Goal: Task Accomplishment & Management: Manage account settings

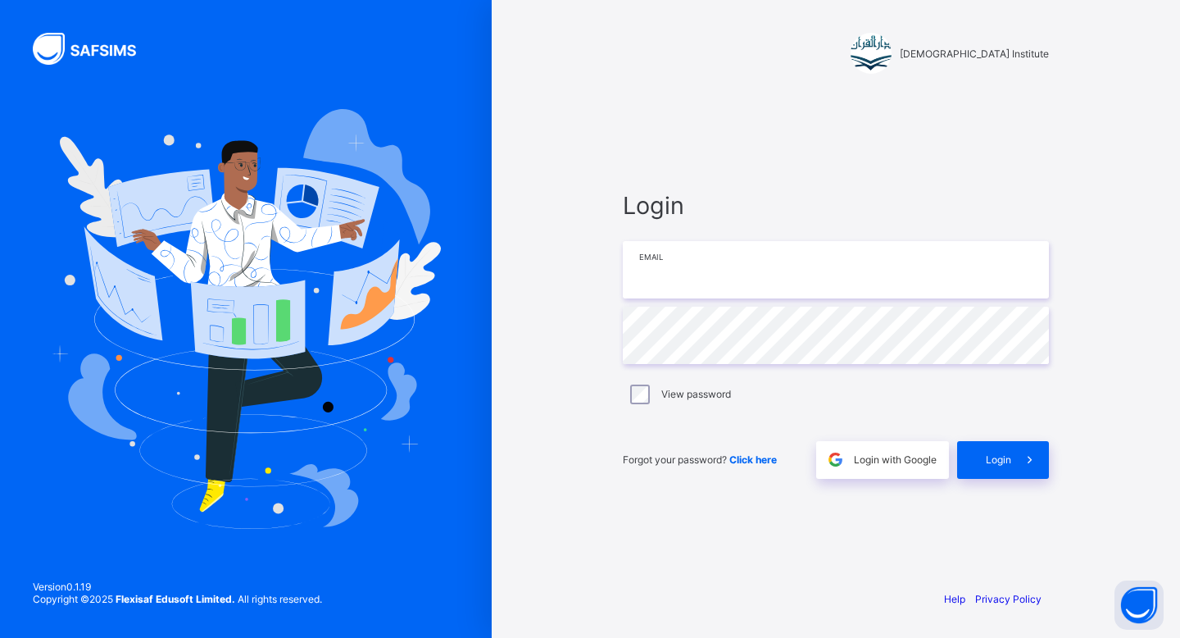
click at [734, 283] on input "email" at bounding box center [836, 269] width 426 height 57
type input "**********"
click at [998, 467] on div "Login" at bounding box center [1003, 460] width 92 height 38
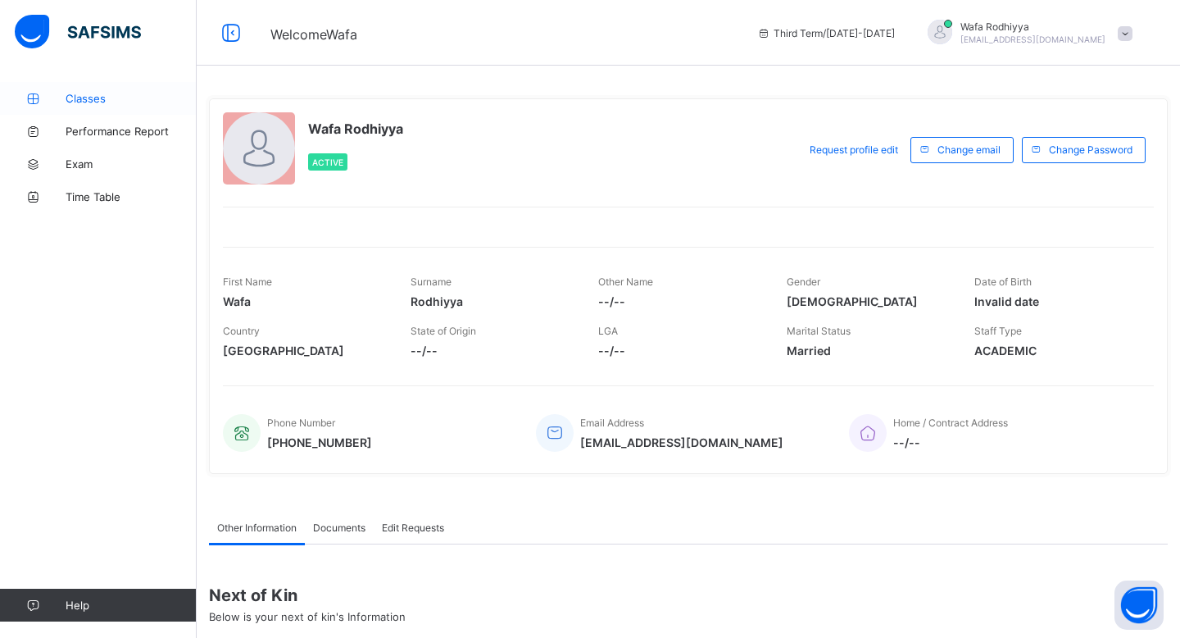
click at [52, 106] on link "Classes" at bounding box center [98, 98] width 197 height 33
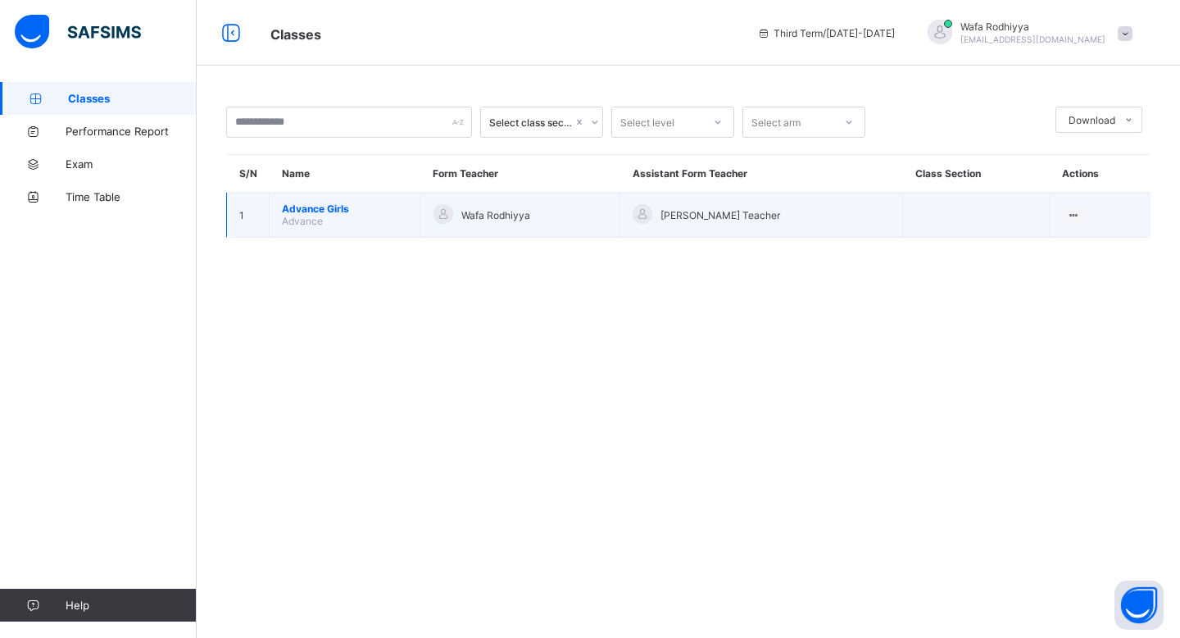
click at [355, 213] on td "Advance Girls Advance" at bounding box center [346, 215] width 152 height 45
click at [344, 216] on td "Advance Girls Advance" at bounding box center [346, 215] width 152 height 45
click at [312, 215] on span "Advance" at bounding box center [302, 221] width 41 height 12
click at [452, 221] on div at bounding box center [444, 214] width 20 height 20
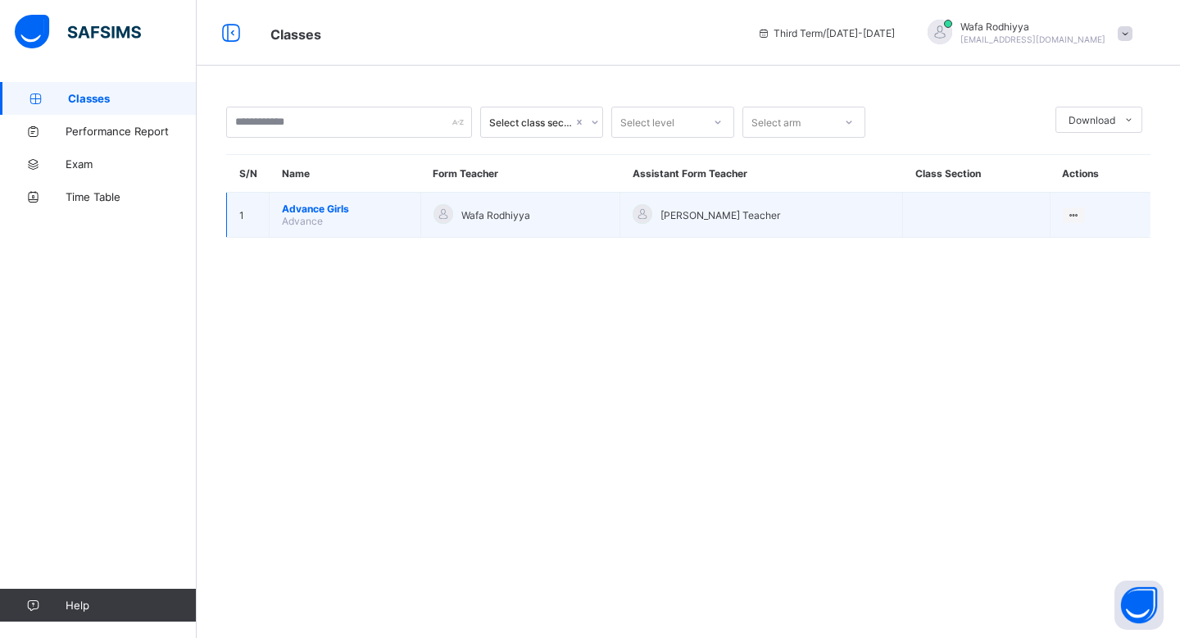
click at [452, 221] on div at bounding box center [444, 214] width 20 height 20
click at [293, 209] on span "Advance Girls" at bounding box center [345, 208] width 126 height 12
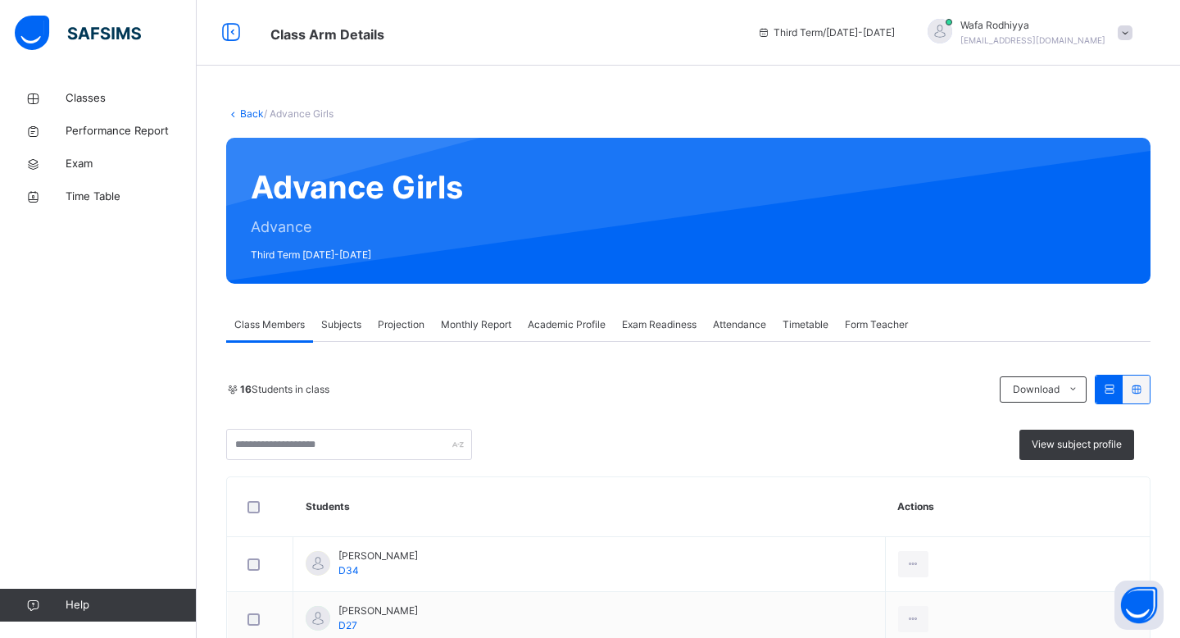
click at [386, 340] on div "Projection" at bounding box center [401, 324] width 63 height 33
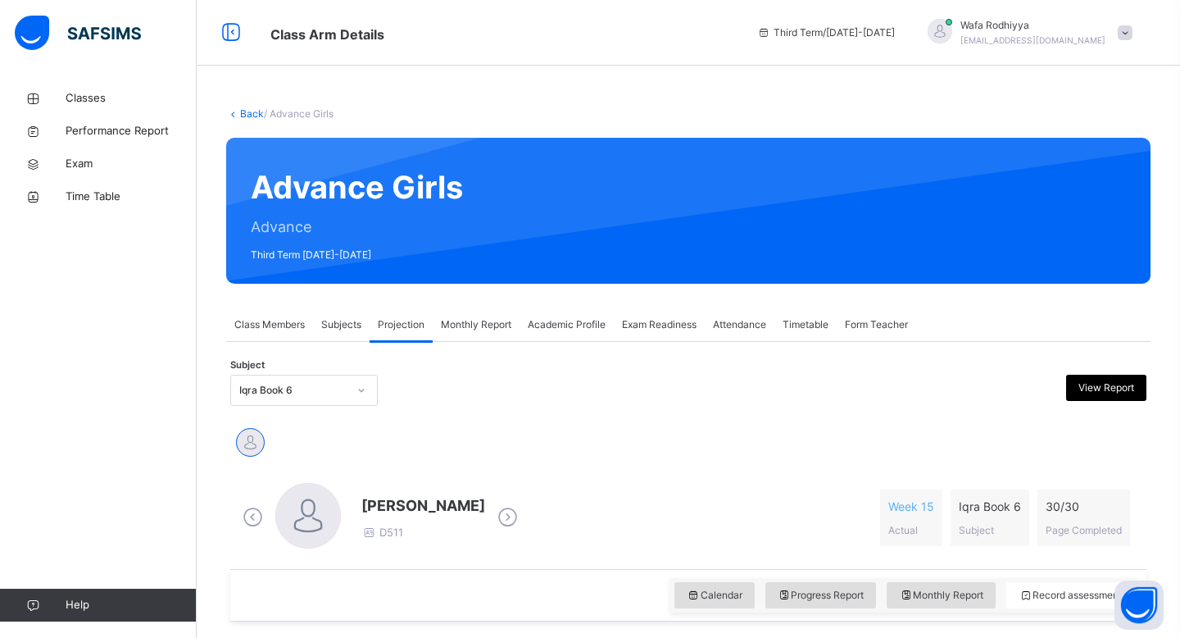
click at [318, 380] on div "Iqra Book 6" at bounding box center [288, 390] width 115 height 25
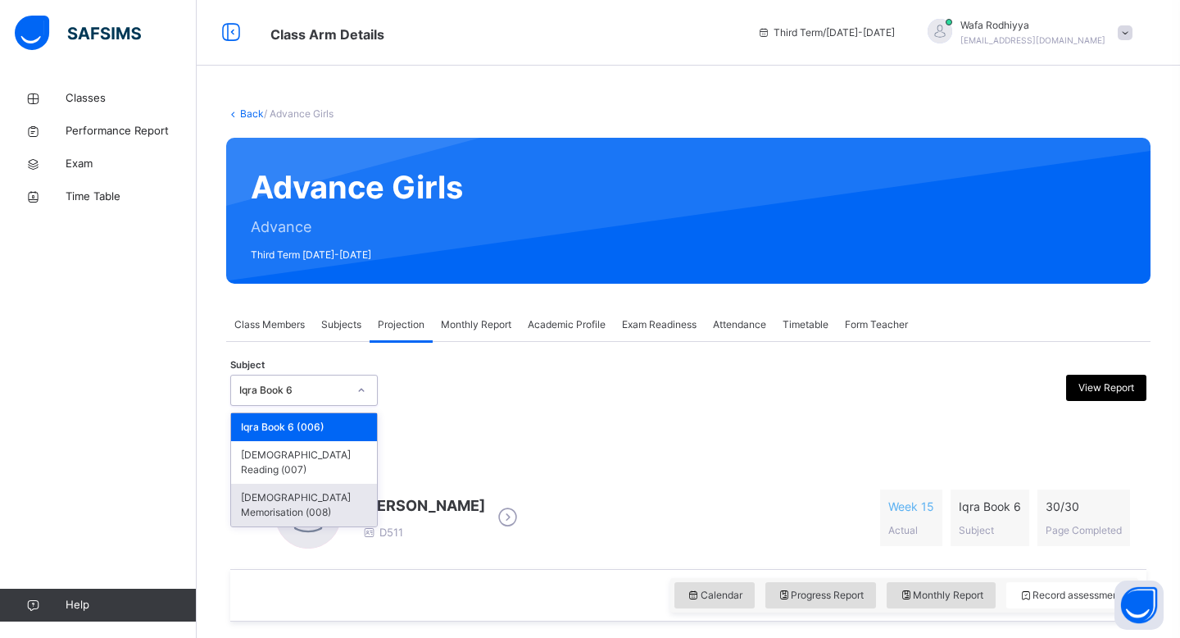
click at [306, 484] on div "[DEMOGRAPHIC_DATA] Memorisation (008)" at bounding box center [304, 505] width 146 height 43
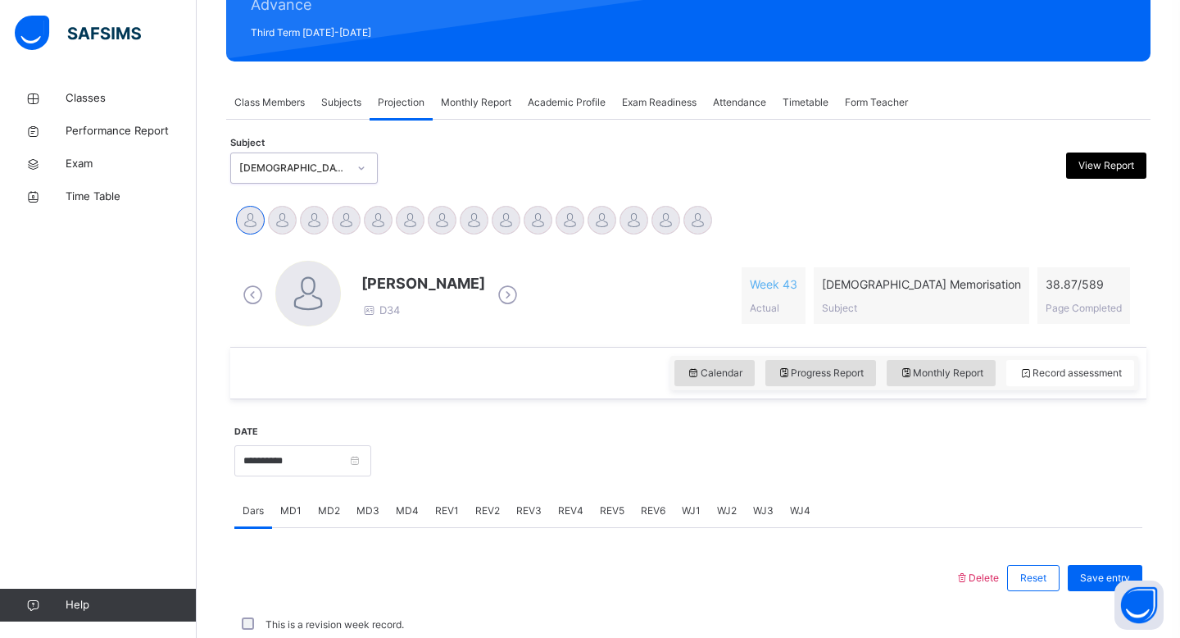
scroll to position [225, 0]
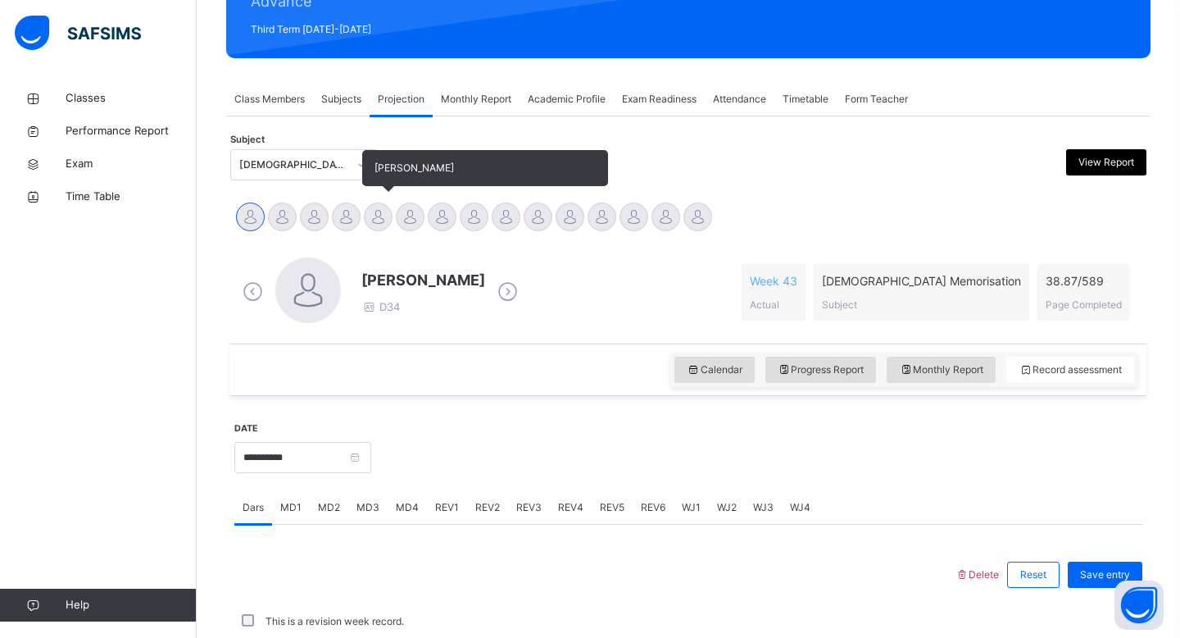
click at [389, 219] on div at bounding box center [378, 216] width 29 height 29
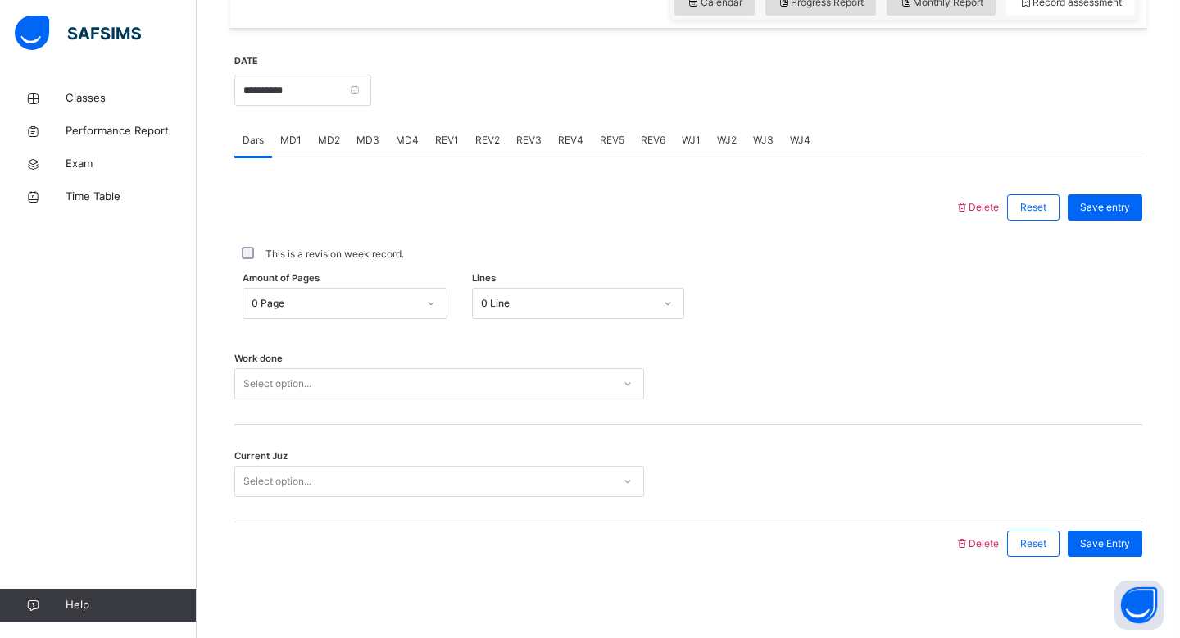
scroll to position [593, 0]
click at [446, 134] on span "REV1" at bounding box center [447, 139] width 24 height 15
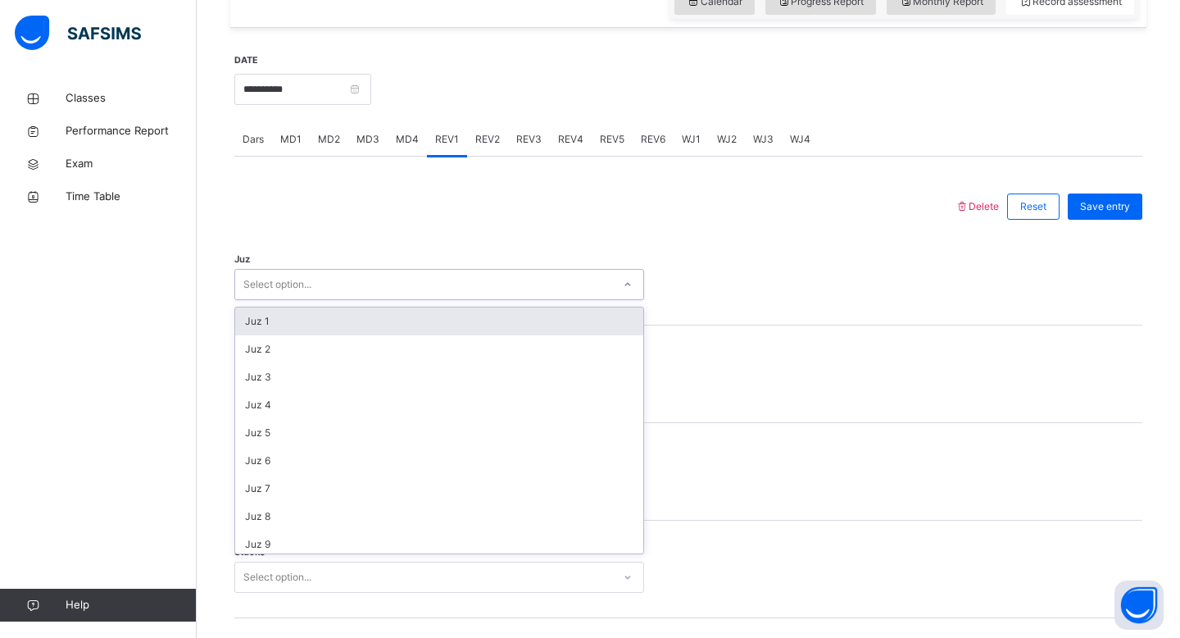
click at [402, 283] on div "Select option..." at bounding box center [423, 284] width 377 height 25
type input "**"
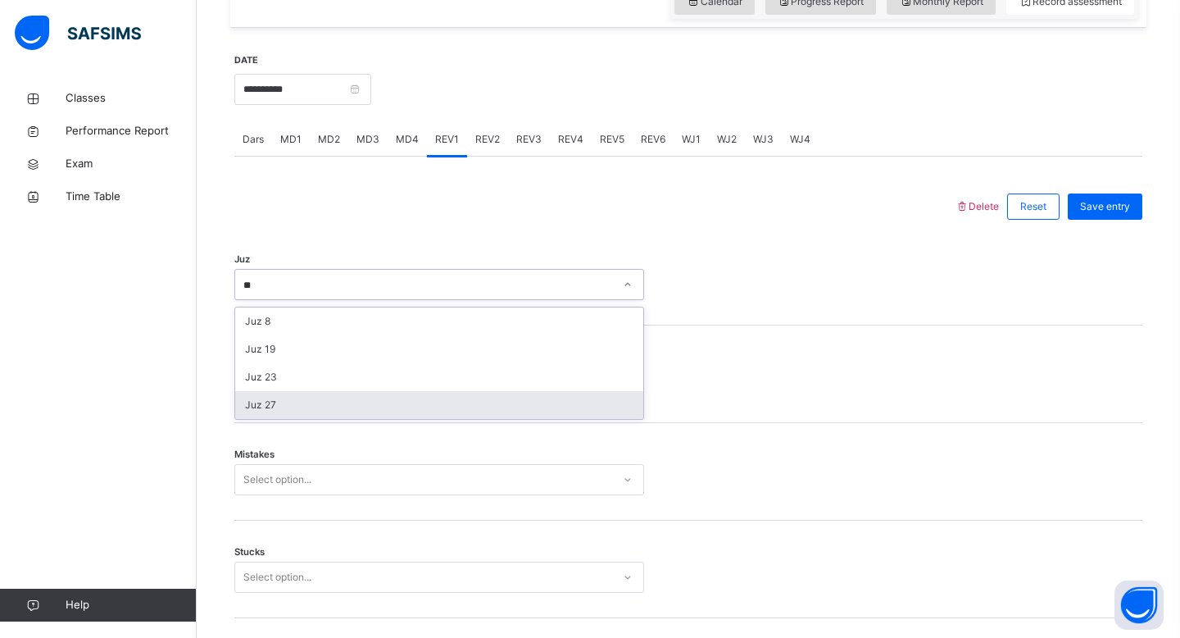
click at [452, 406] on div "Juz 27" at bounding box center [439, 405] width 408 height 28
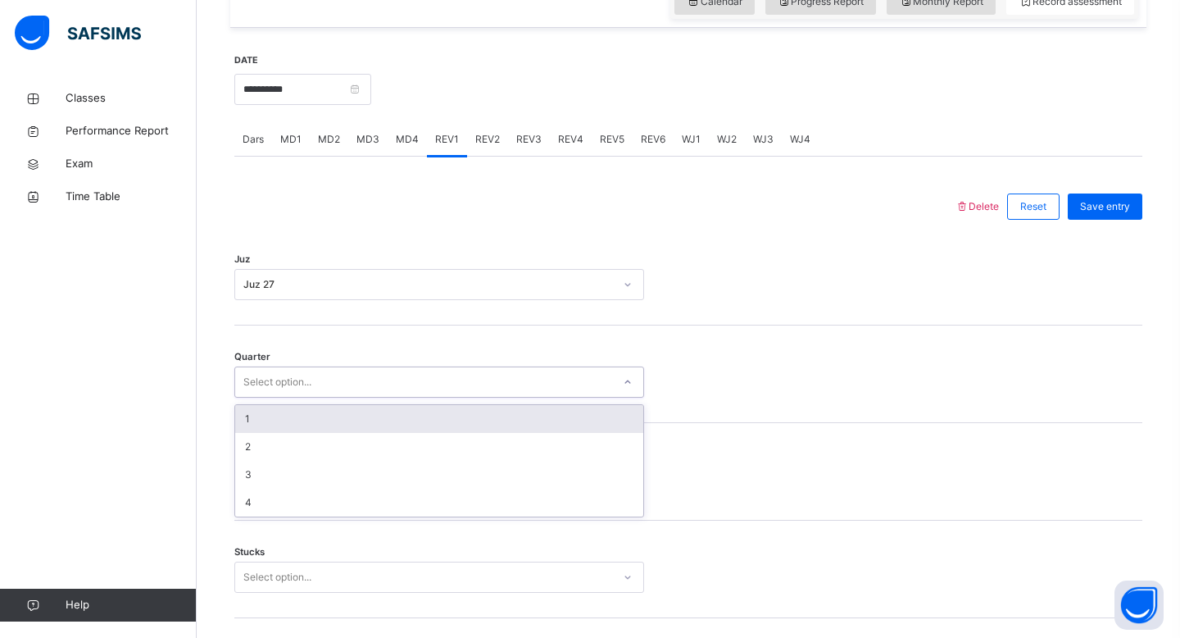
click at [455, 381] on div "Select option..." at bounding box center [423, 382] width 377 height 25
click at [442, 416] on div "1" at bounding box center [439, 419] width 408 height 28
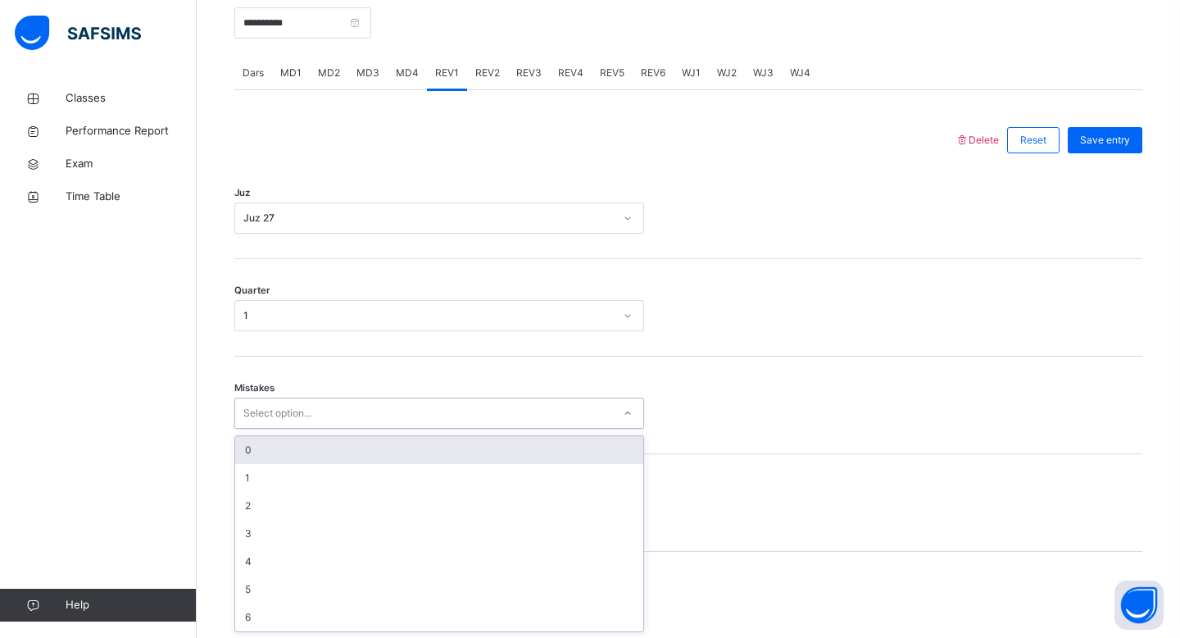
click at [422, 429] on div "option 0 focused, 1 of 7. 7 results available. Use Up and Down to choose option…" at bounding box center [439, 413] width 410 height 31
click at [427, 459] on div "0" at bounding box center [439, 449] width 408 height 28
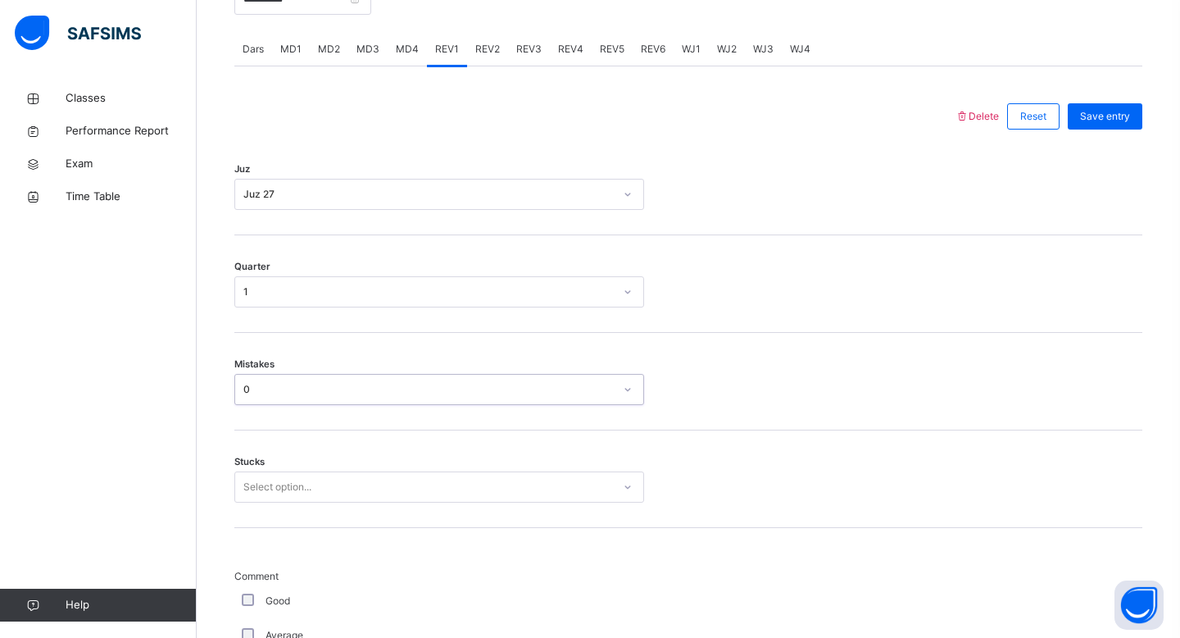
scroll to position [730, 0]
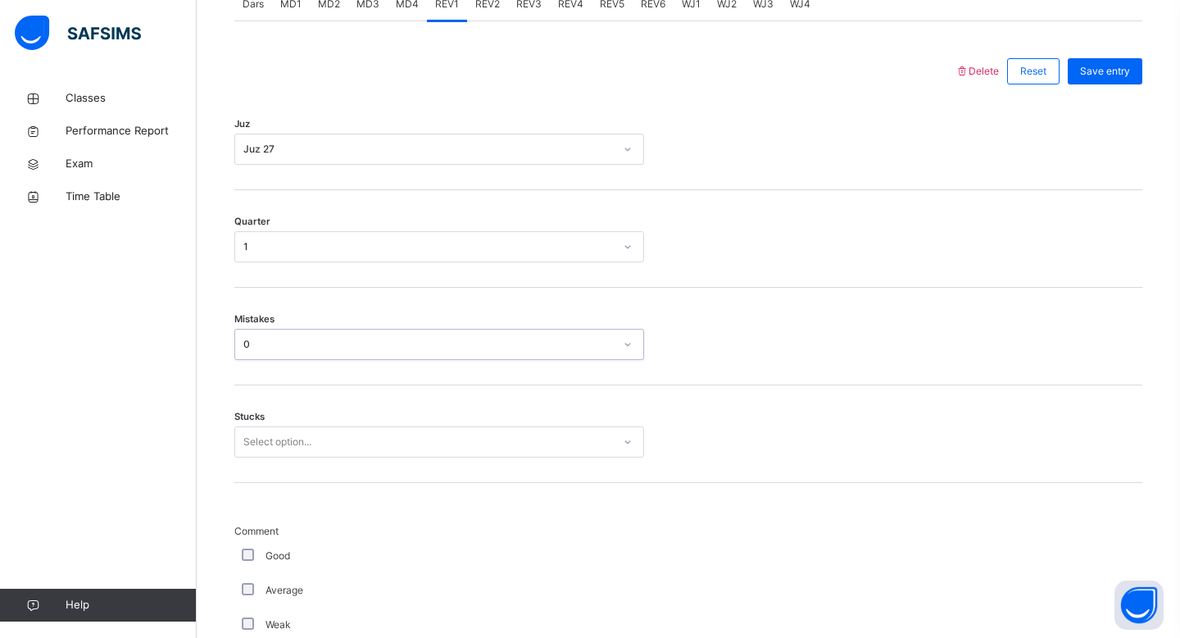
click at [407, 457] on div "Select option..." at bounding box center [439, 441] width 410 height 31
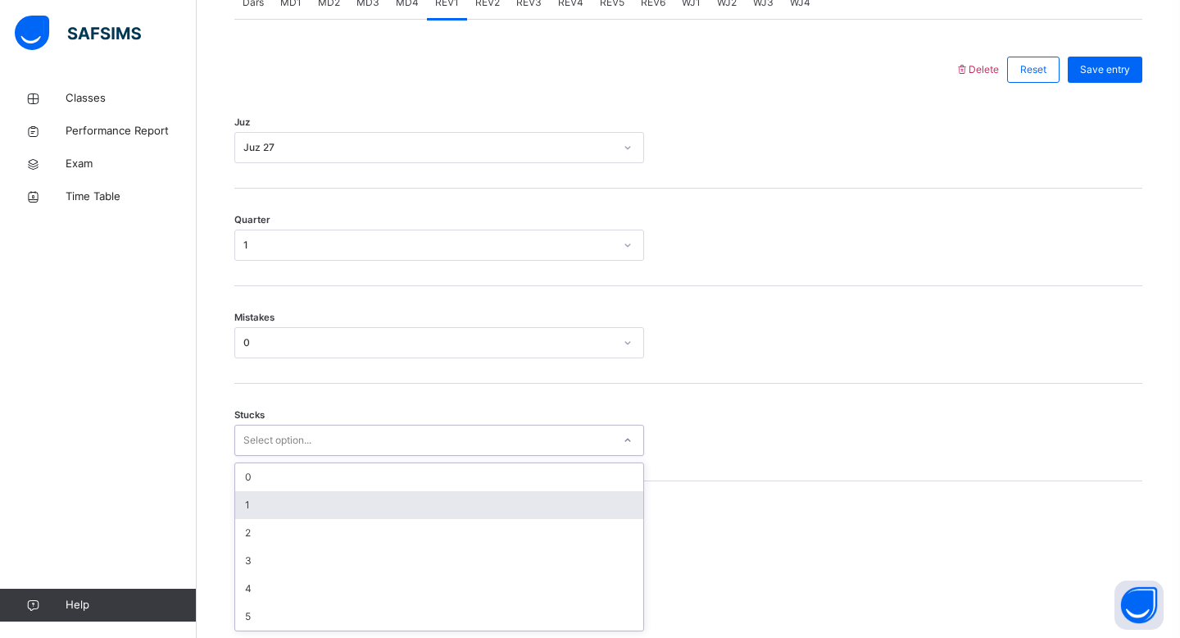
click at [405, 514] on div "1" at bounding box center [439, 505] width 408 height 28
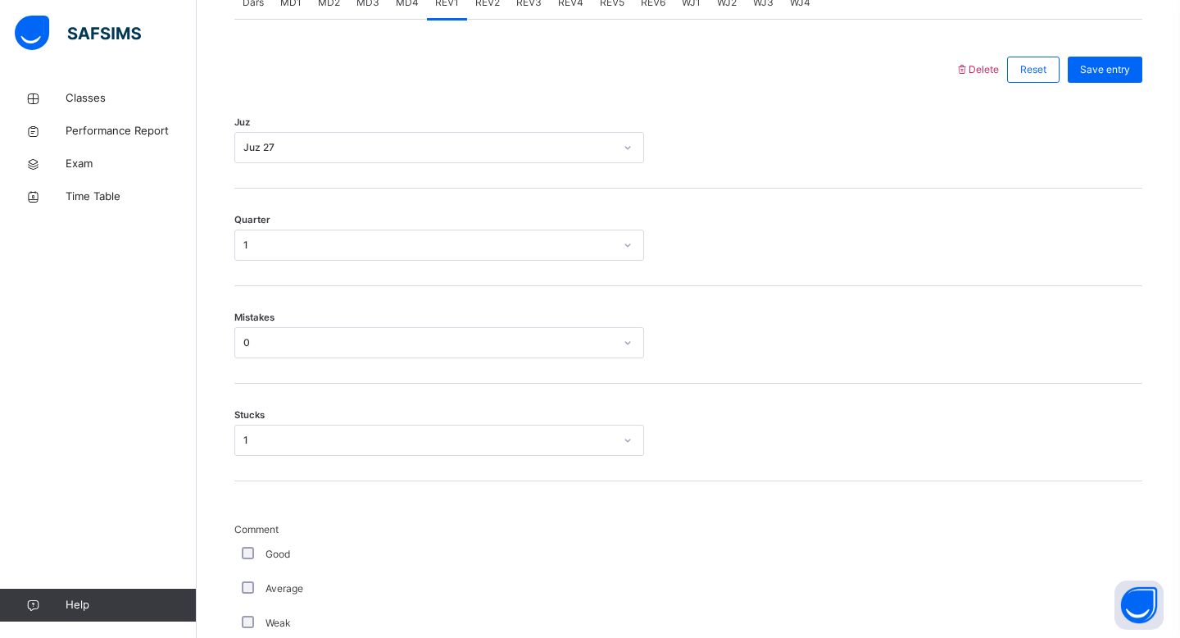
click at [247, 545] on div "Good" at bounding box center [439, 554] width 410 height 34
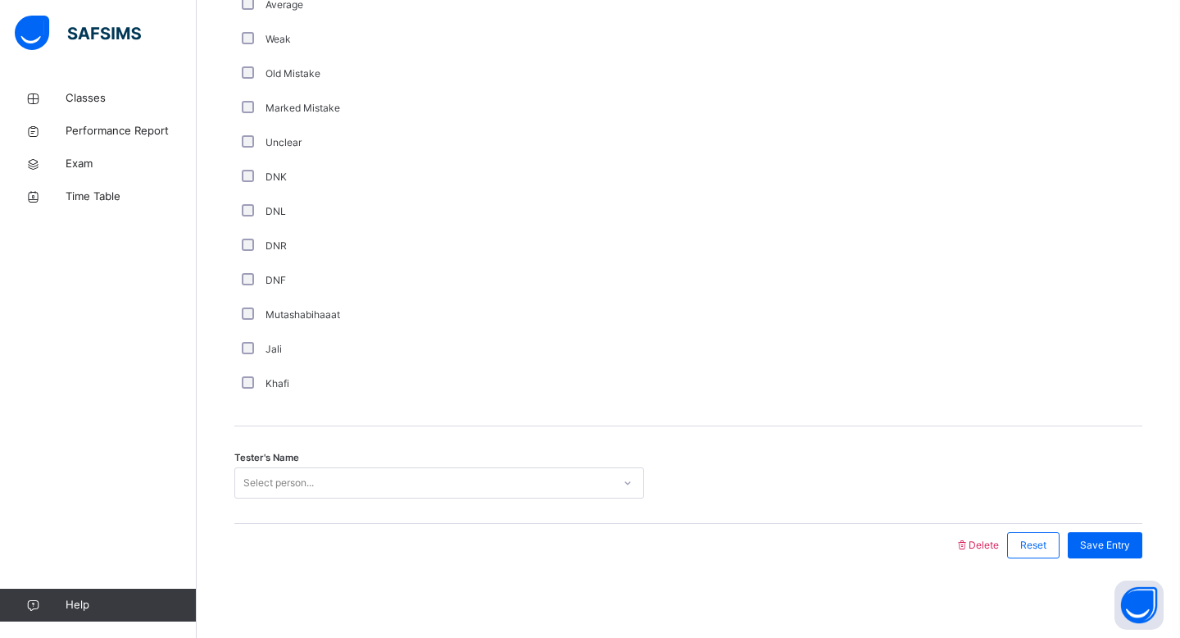
scroll to position [1317, 0]
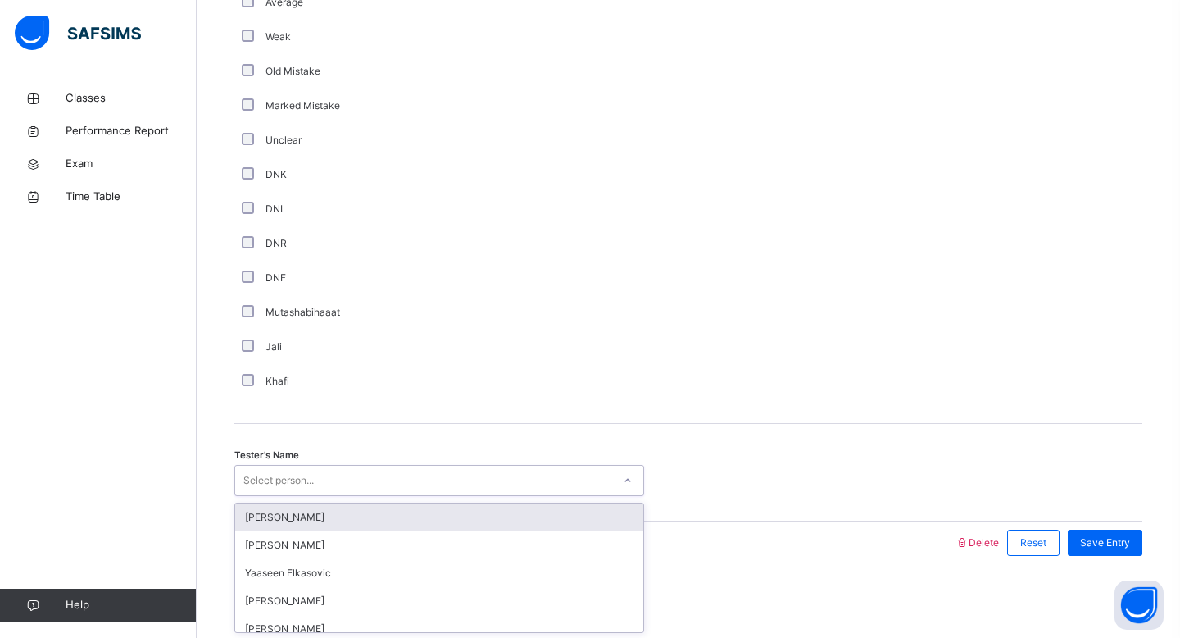
click at [367, 484] on div "Select person..." at bounding box center [423, 480] width 377 height 25
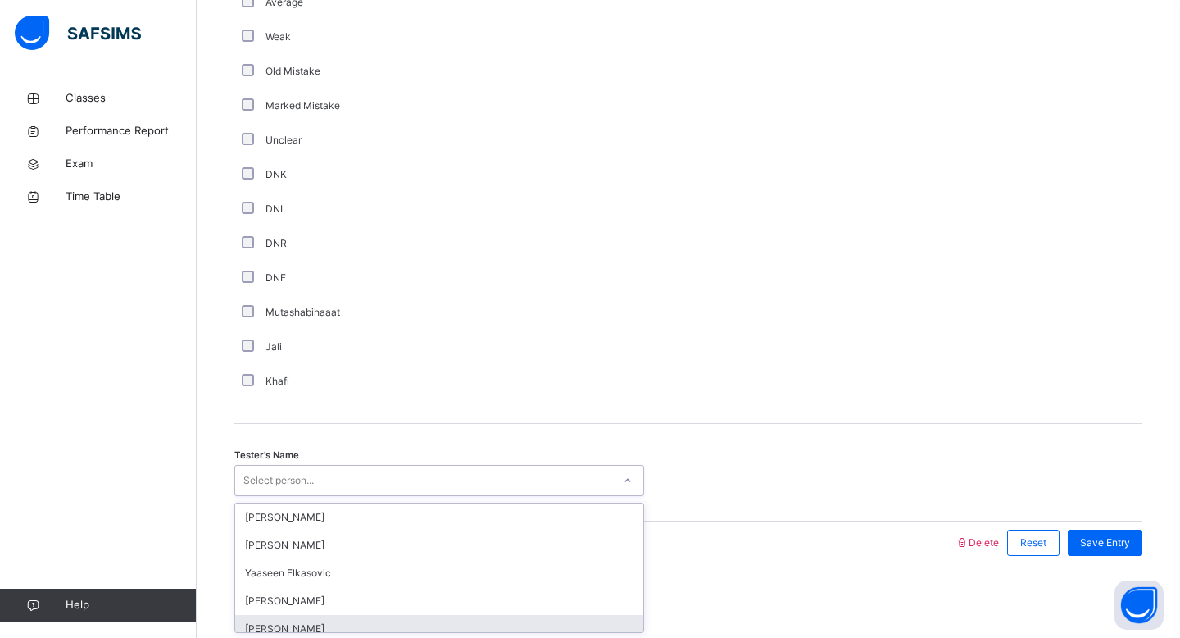
click at [331, 626] on div "[PERSON_NAME]" at bounding box center [439, 629] width 408 height 28
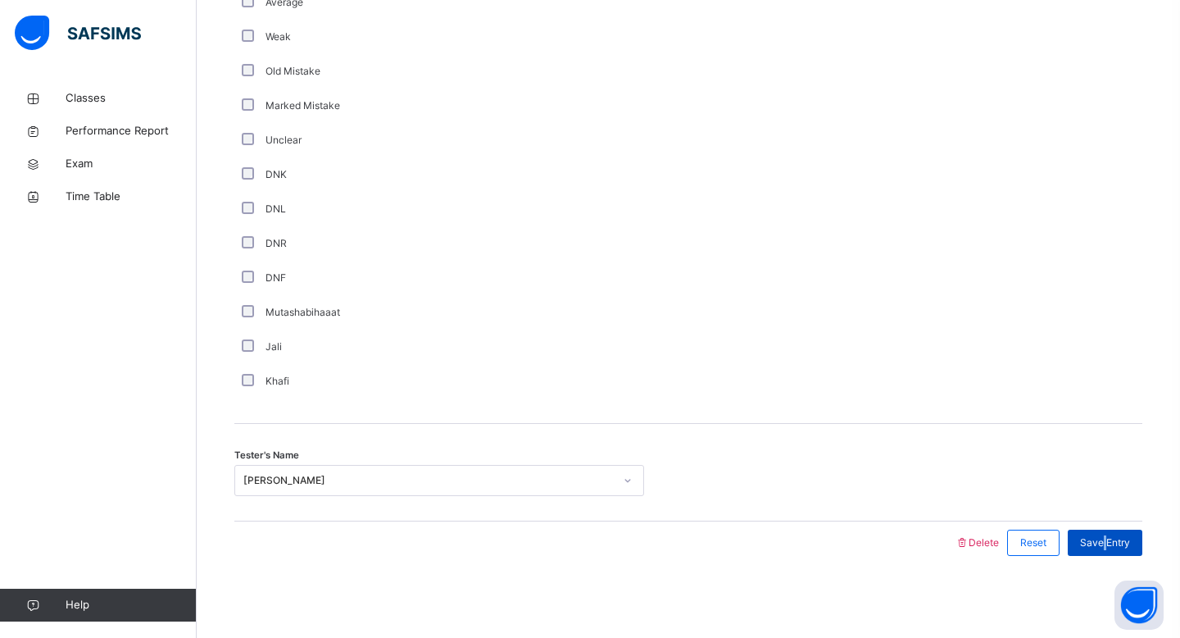
click at [1105, 535] on span "Save Entry" at bounding box center [1105, 542] width 50 height 15
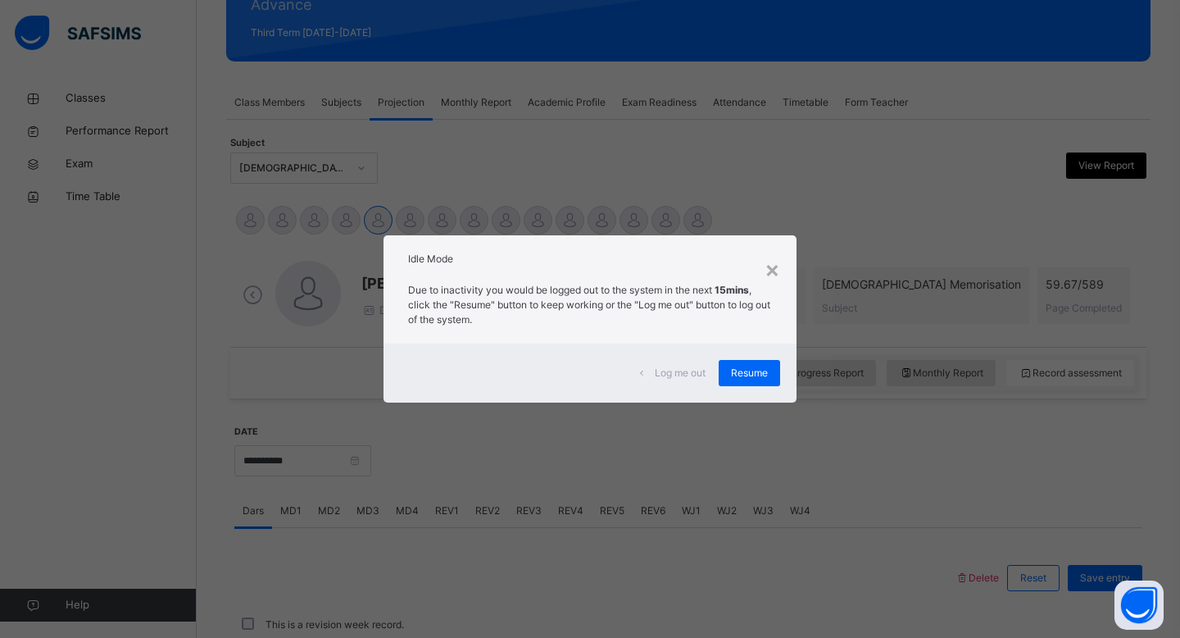
scroll to position [593, 0]
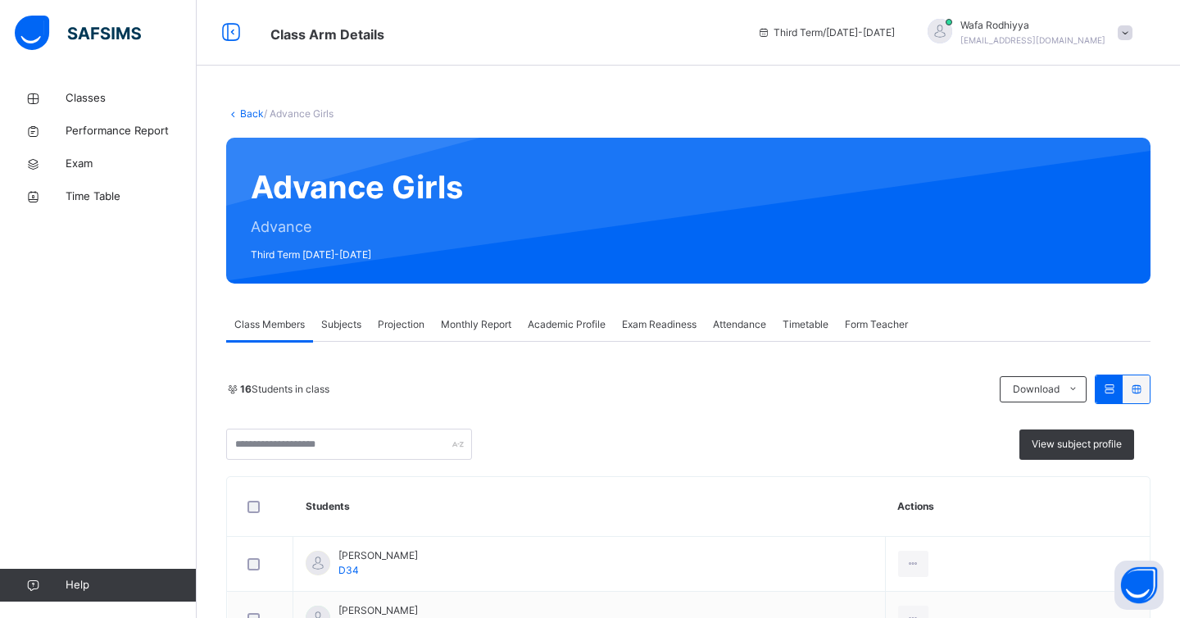
click at [389, 330] on span "Projection" at bounding box center [401, 324] width 47 height 15
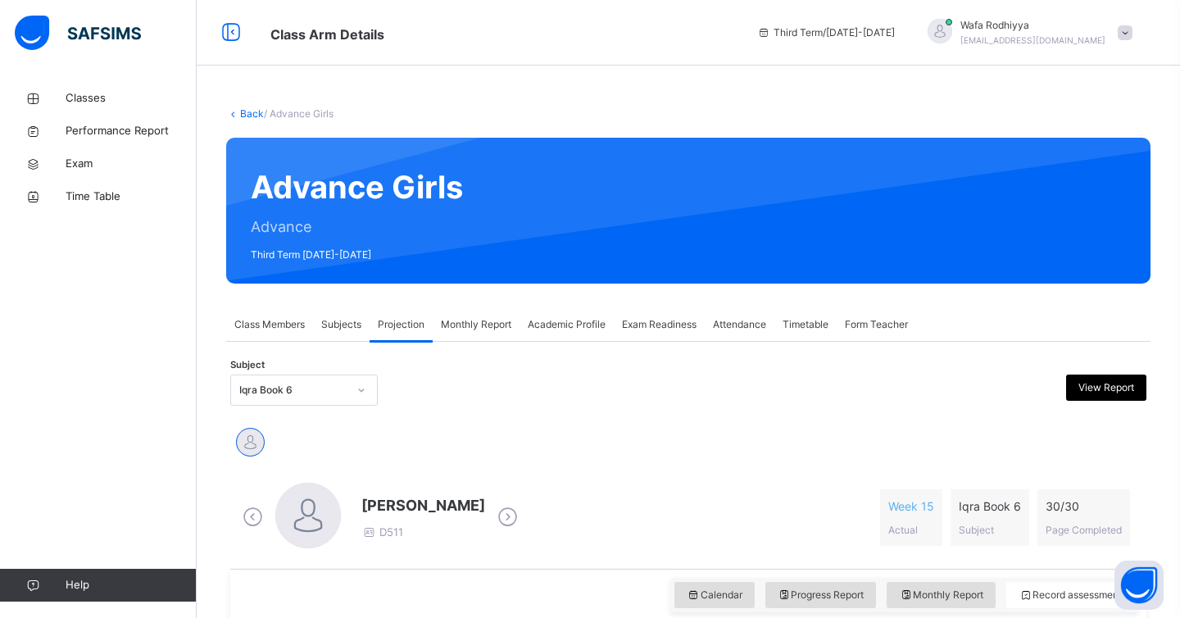
click at [364, 392] on icon at bounding box center [362, 390] width 10 height 16
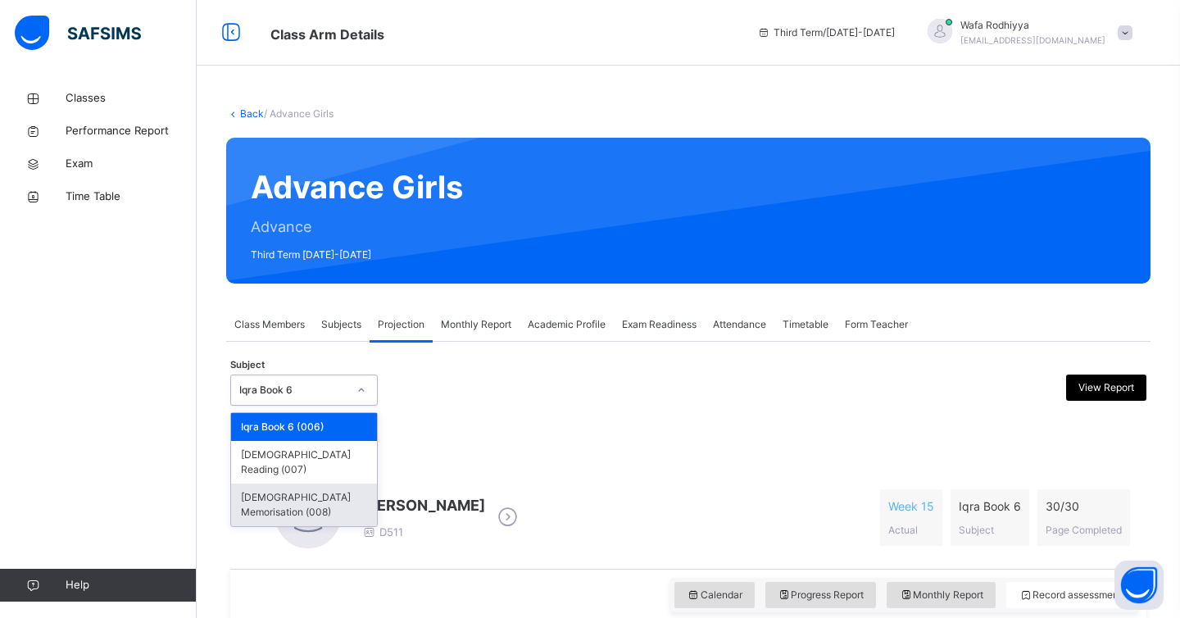
click at [330, 484] on div "[DEMOGRAPHIC_DATA] Memorisation (008)" at bounding box center [304, 505] width 146 height 43
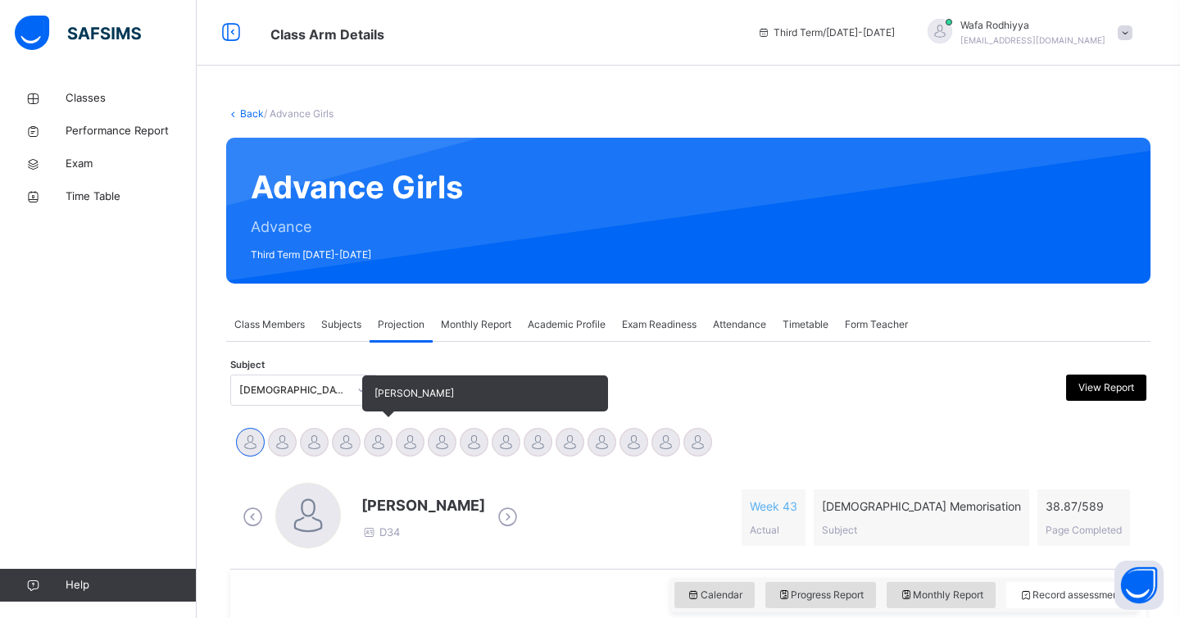
click at [371, 441] on div at bounding box center [378, 442] width 29 height 29
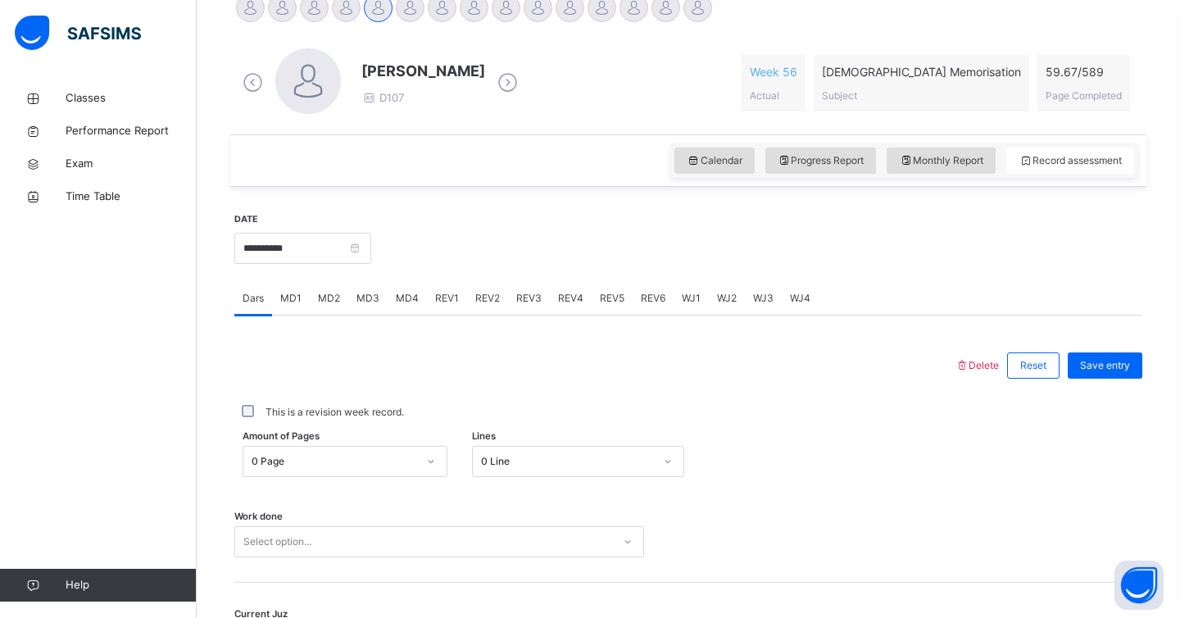
scroll to position [459, 0]
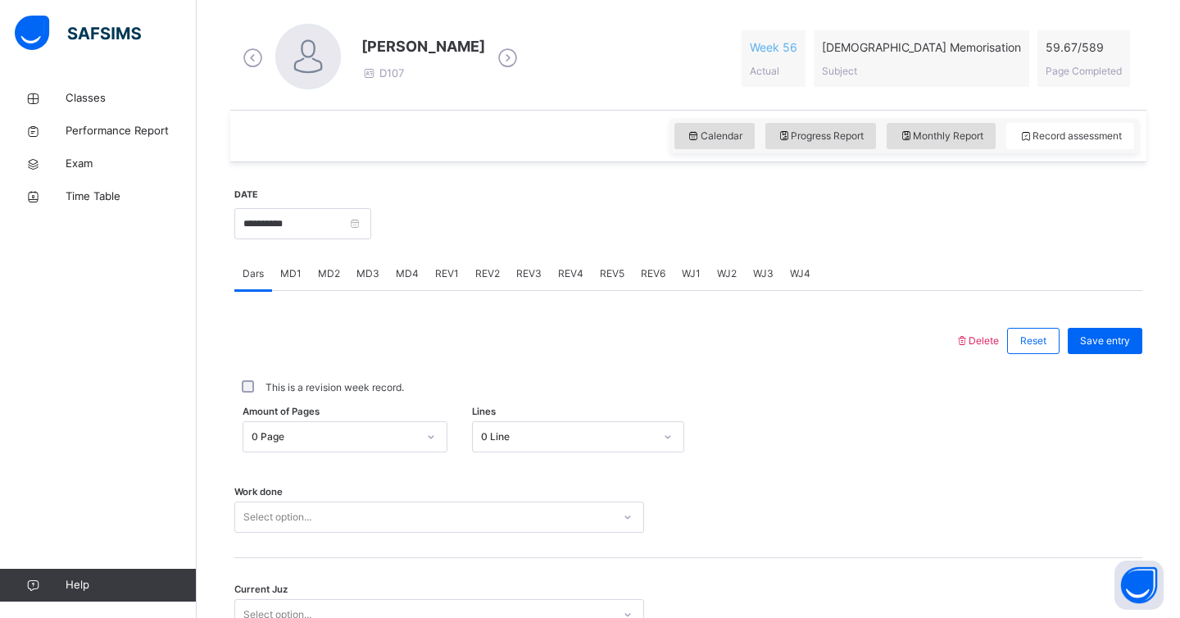
click at [443, 261] on div "REV1" at bounding box center [447, 273] width 40 height 33
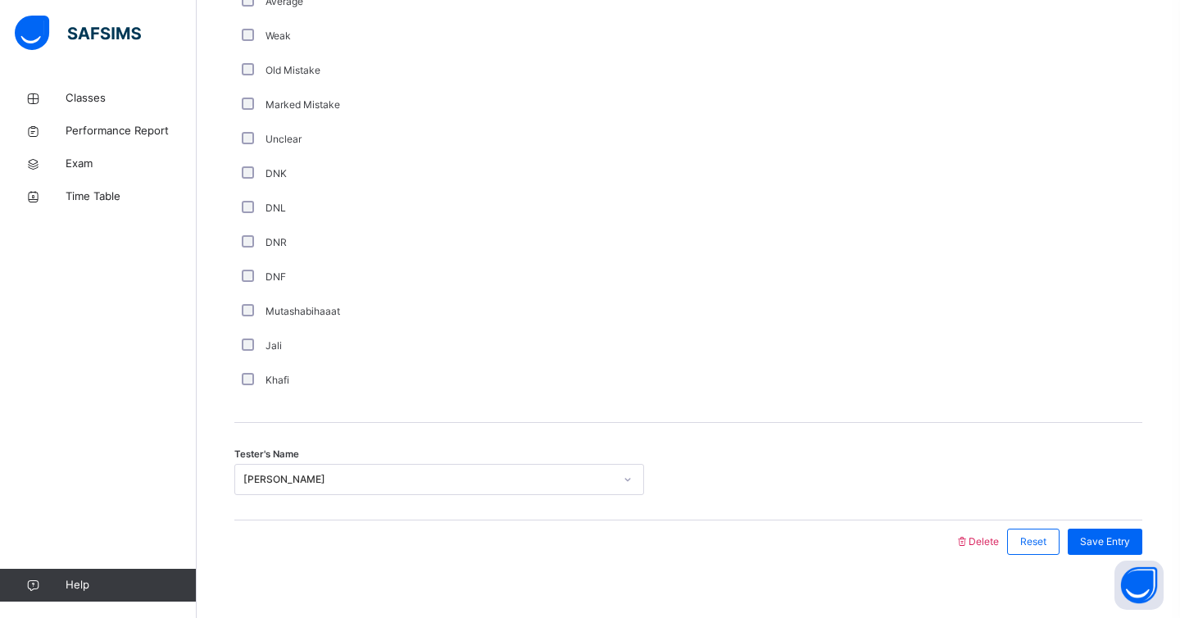
scroll to position [1336, 0]
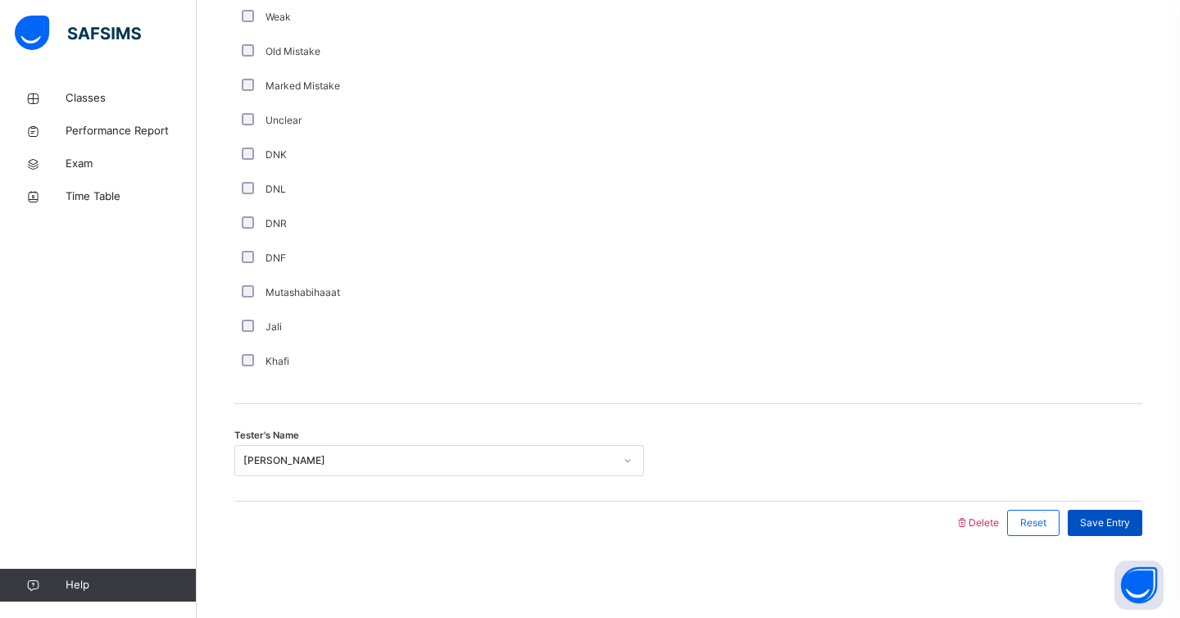
click at [1110, 517] on span "Save Entry" at bounding box center [1105, 523] width 50 height 15
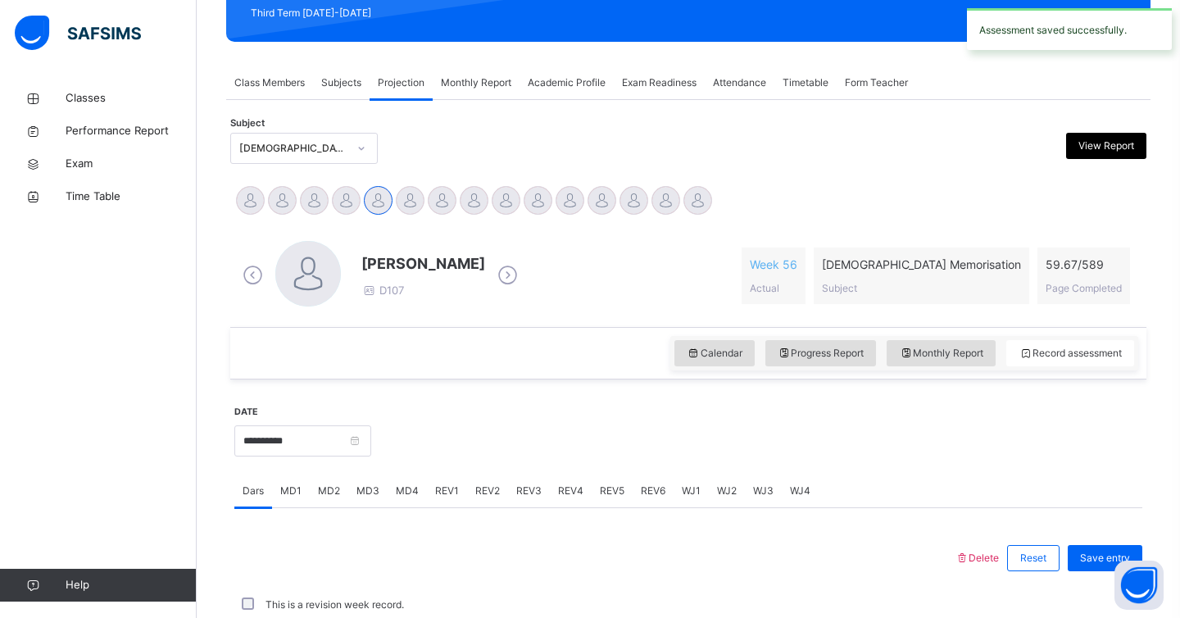
scroll to position [613, 0]
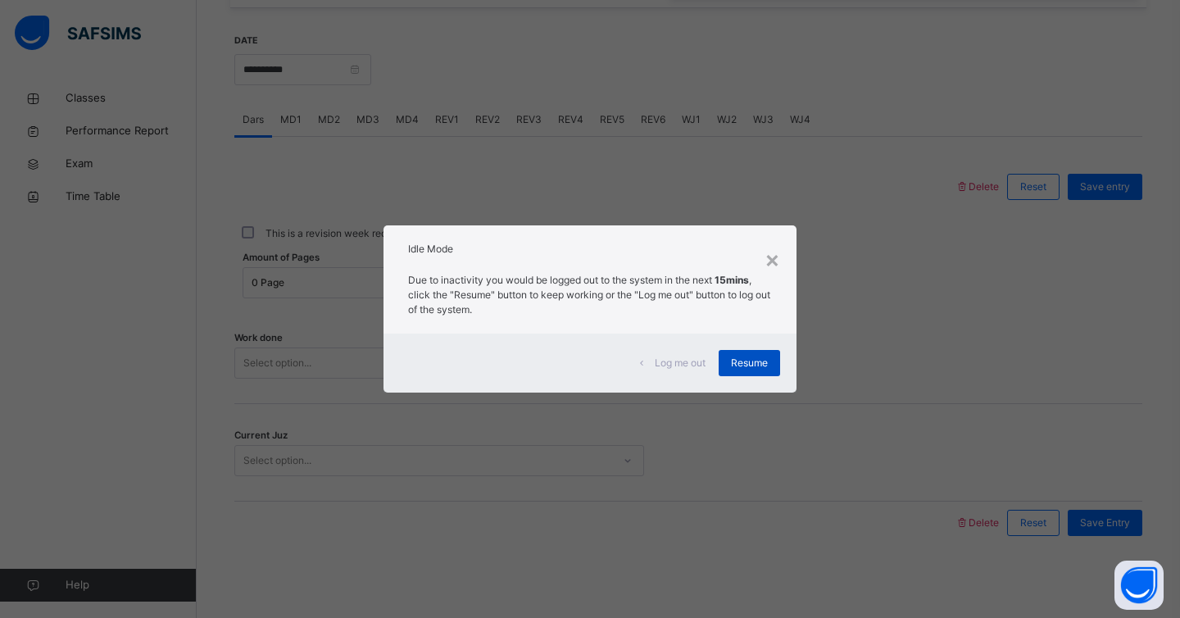
click at [755, 354] on div "Resume" at bounding box center [749, 363] width 61 height 26
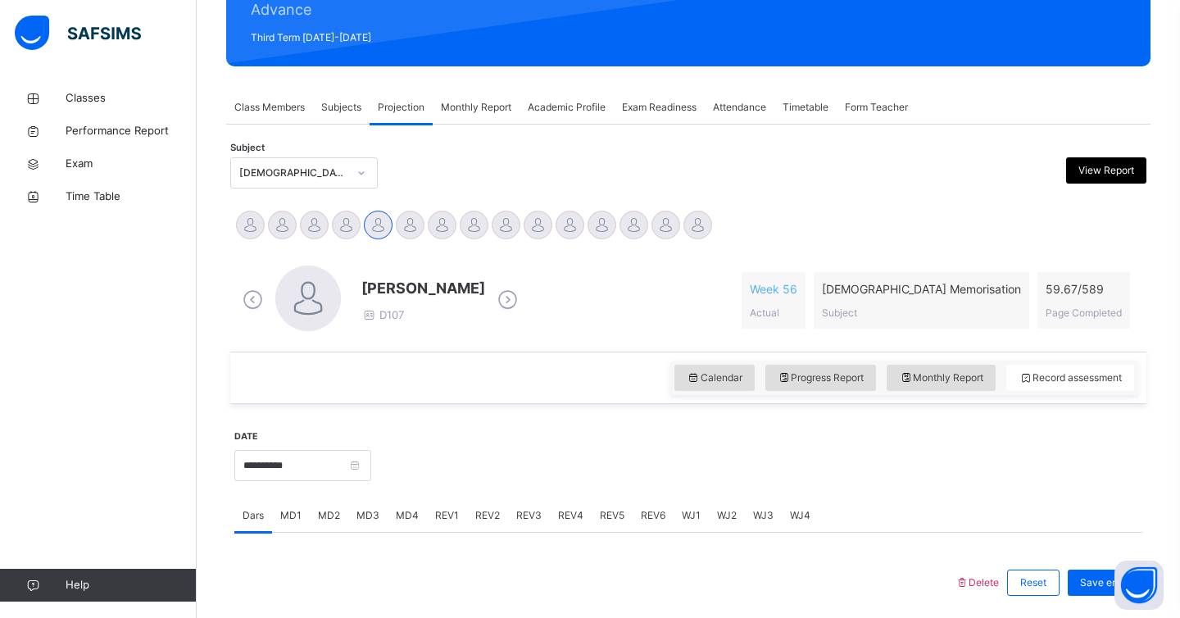
scroll to position [221, 0]
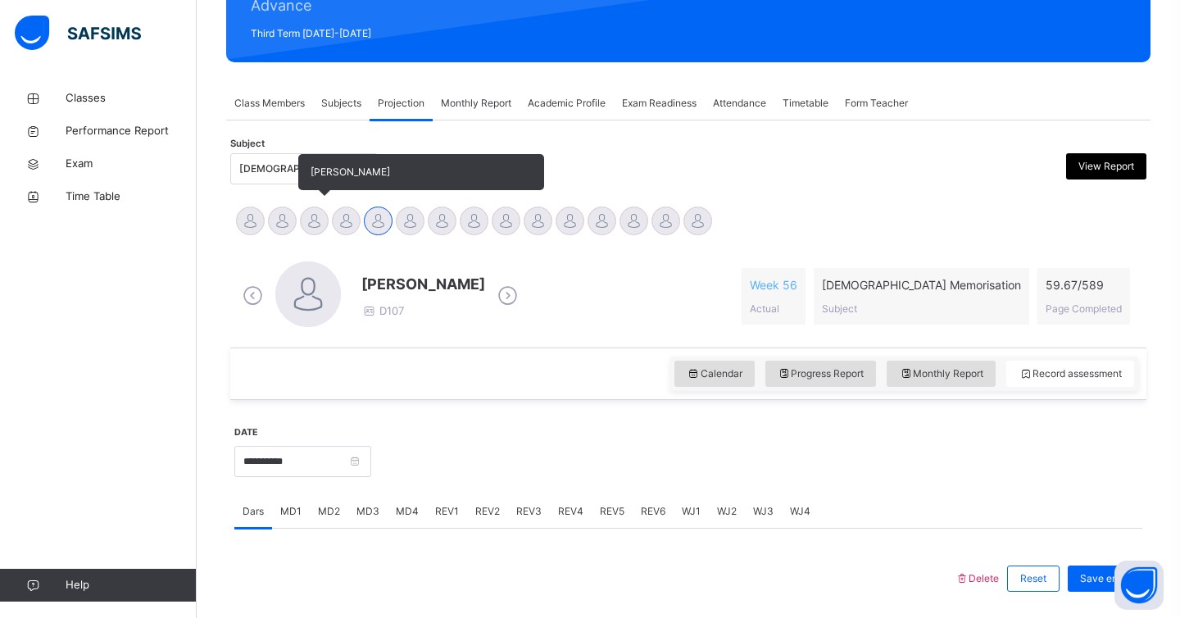
click at [312, 224] on div at bounding box center [314, 221] width 29 height 29
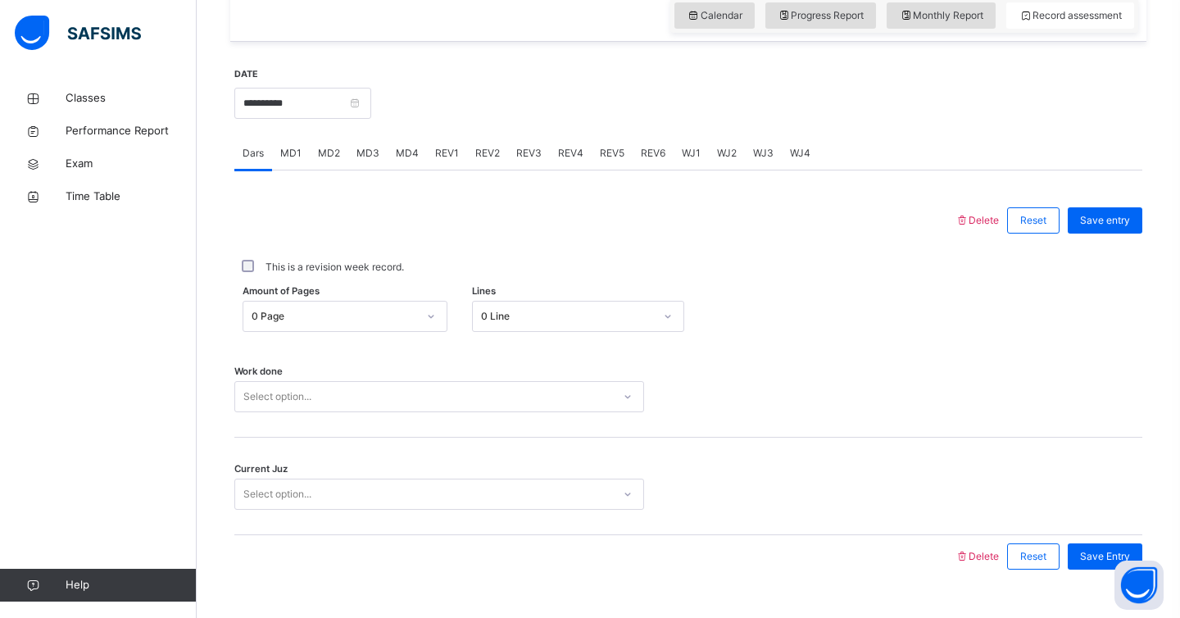
scroll to position [581, 0]
click at [291, 154] on span "MD1" at bounding box center [290, 151] width 21 height 15
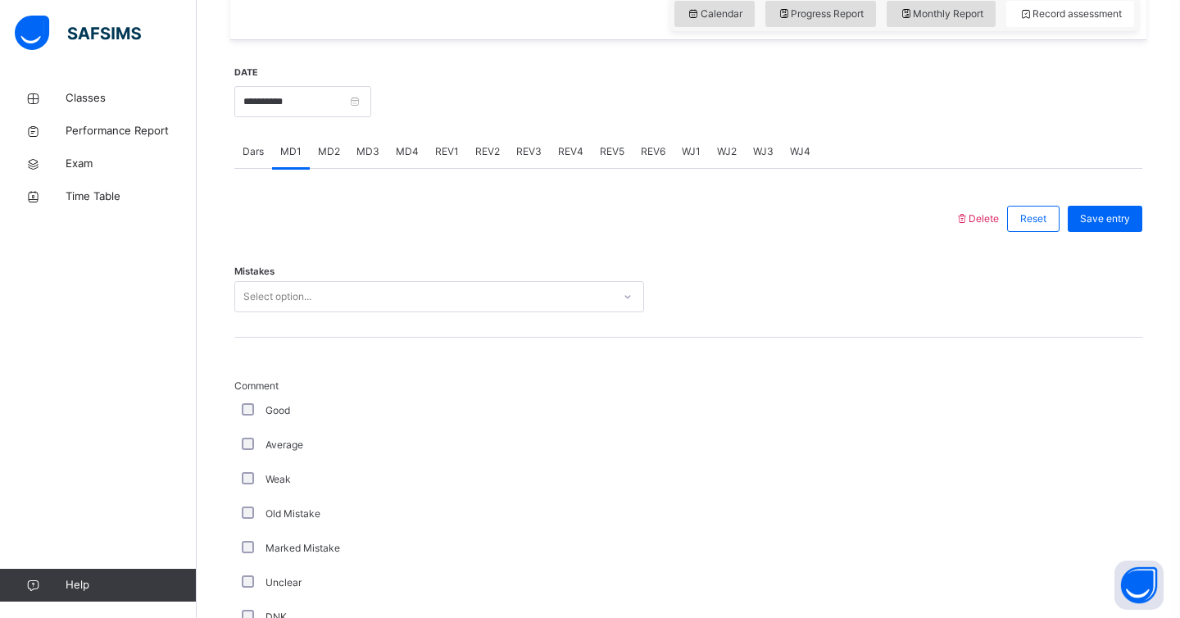
click at [293, 296] on div "Select option..." at bounding box center [277, 296] width 68 height 31
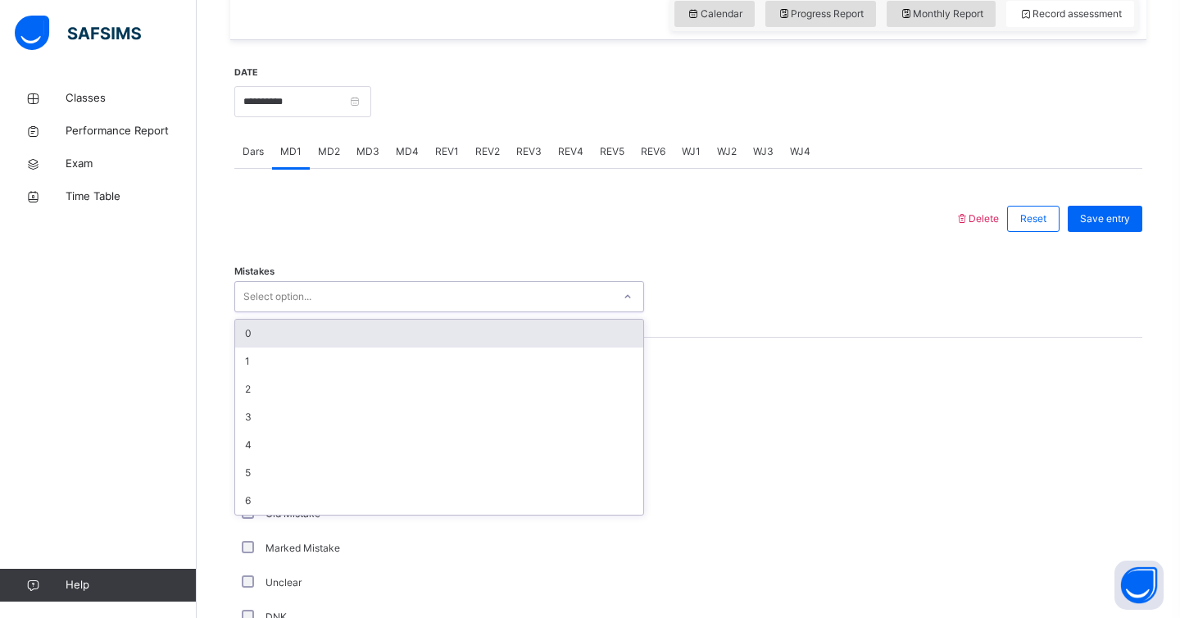
click at [285, 342] on div "0" at bounding box center [439, 334] width 408 height 28
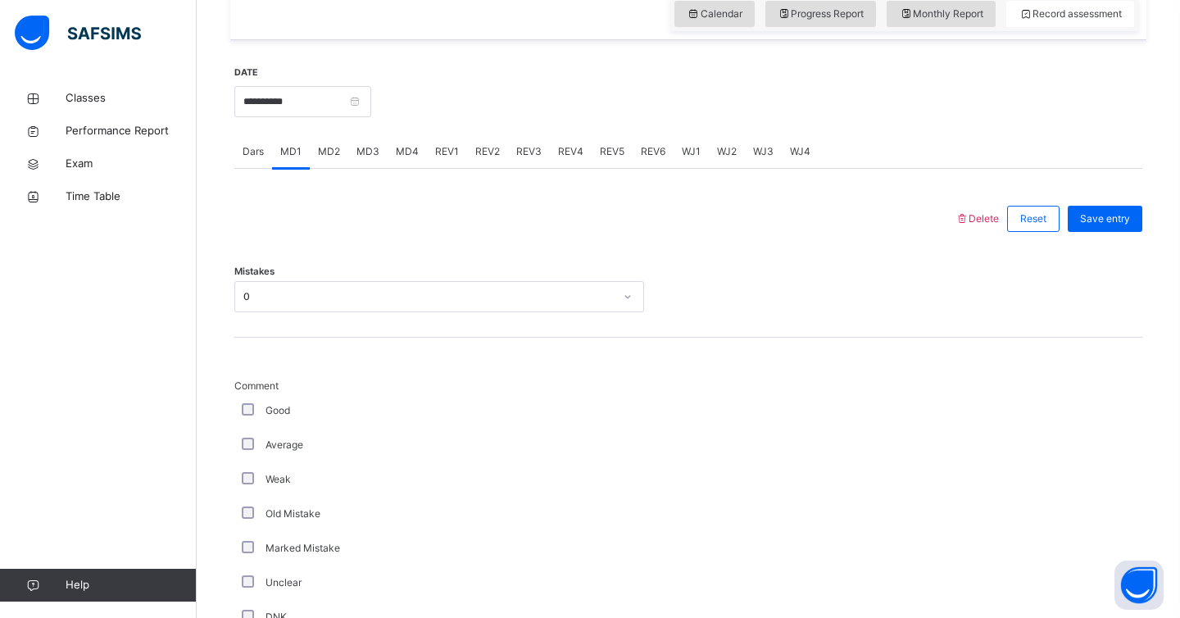
scroll to position [1141, 0]
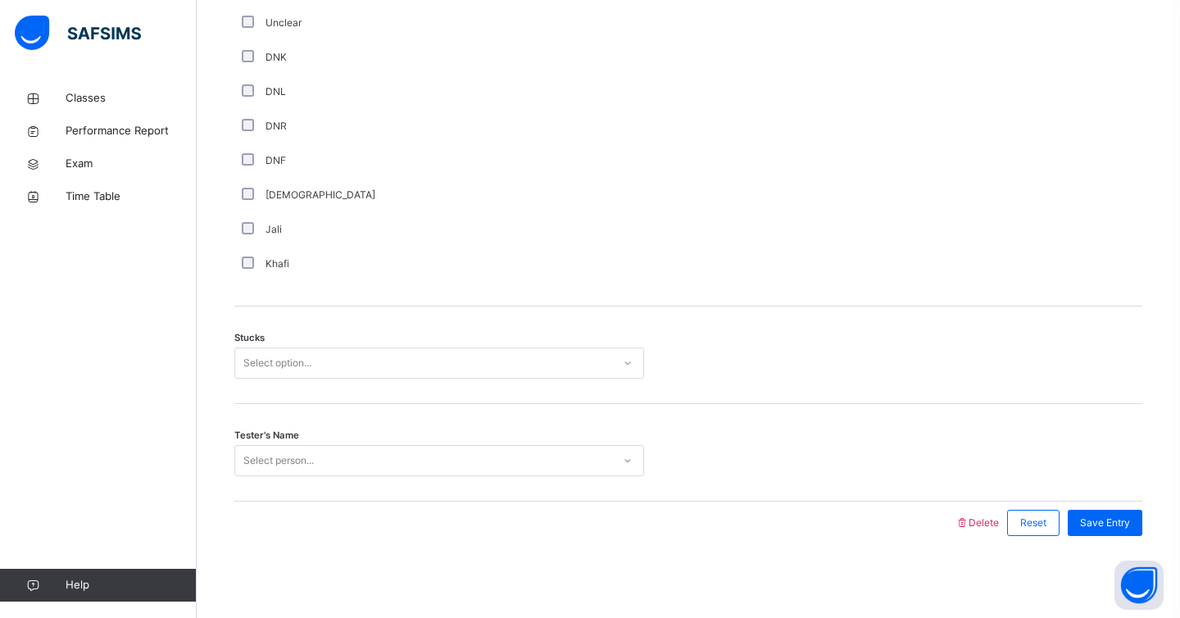
click at [278, 360] on div "Select option..." at bounding box center [277, 363] width 68 height 31
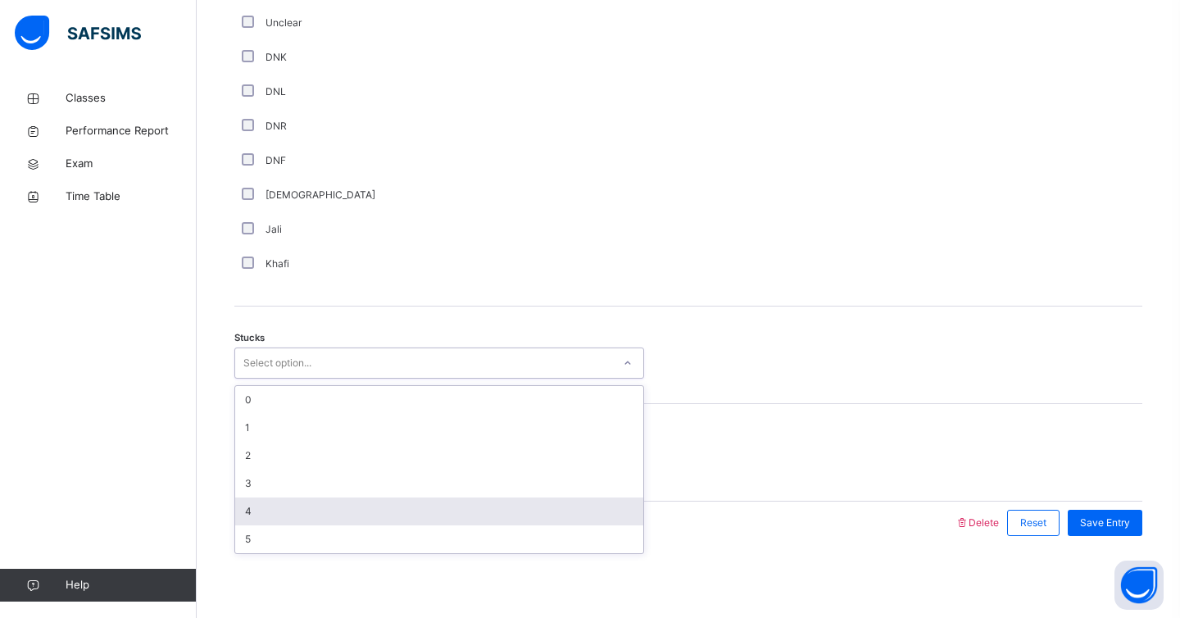
click at [265, 507] on div "4" at bounding box center [439, 512] width 408 height 28
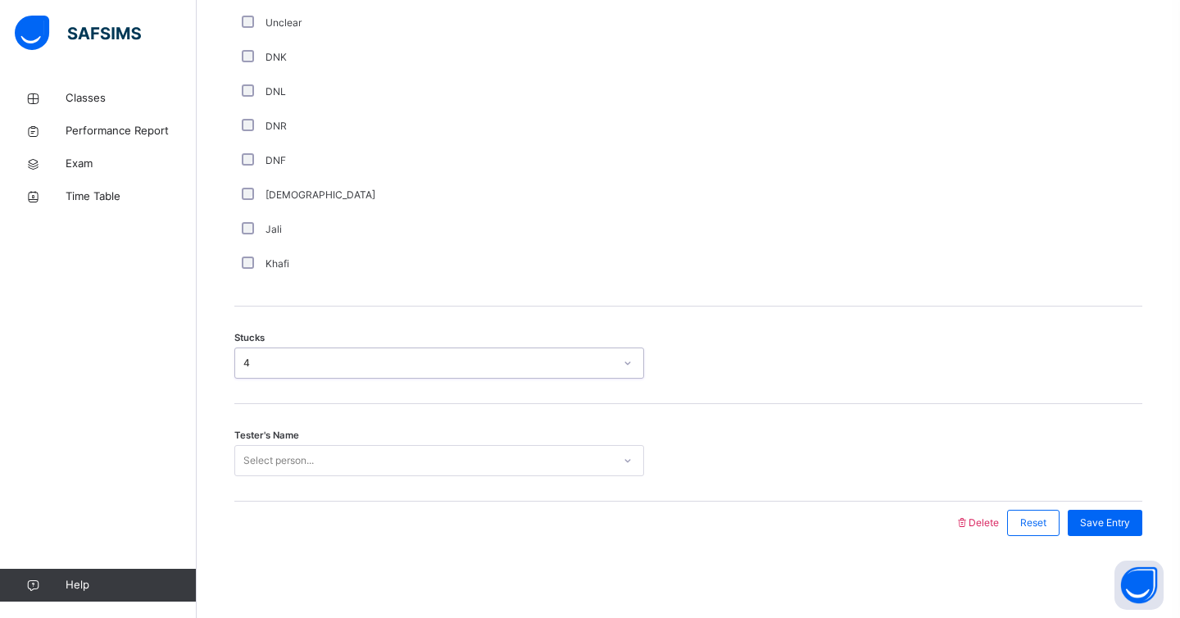
click at [275, 458] on div "Select person..." at bounding box center [278, 460] width 70 height 31
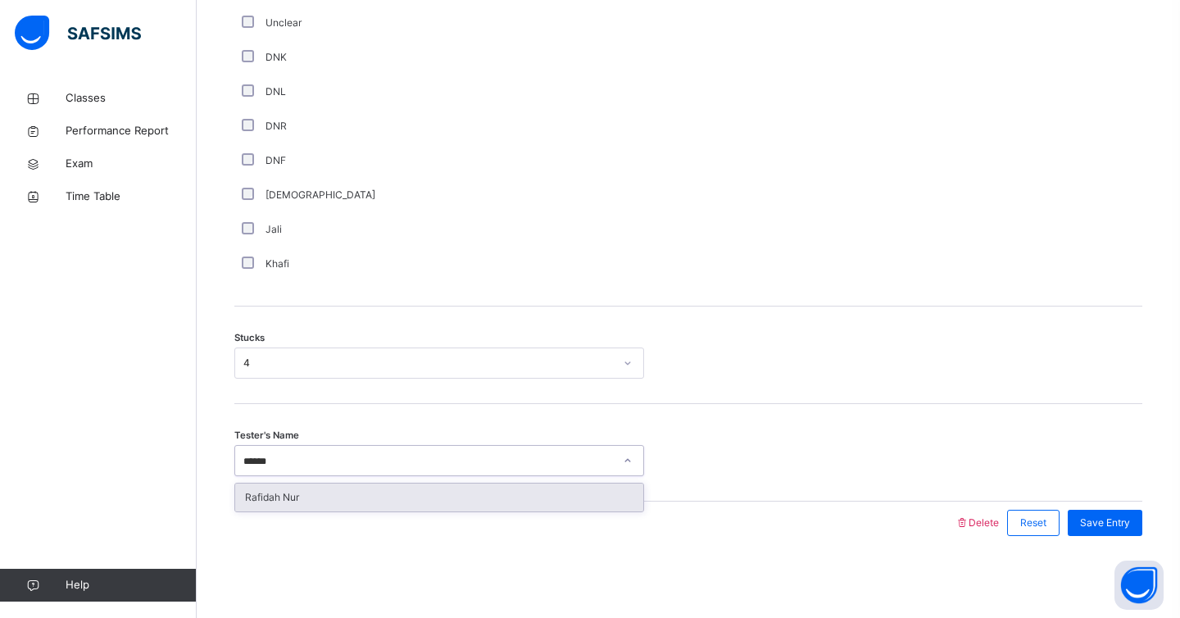
type input "*******"
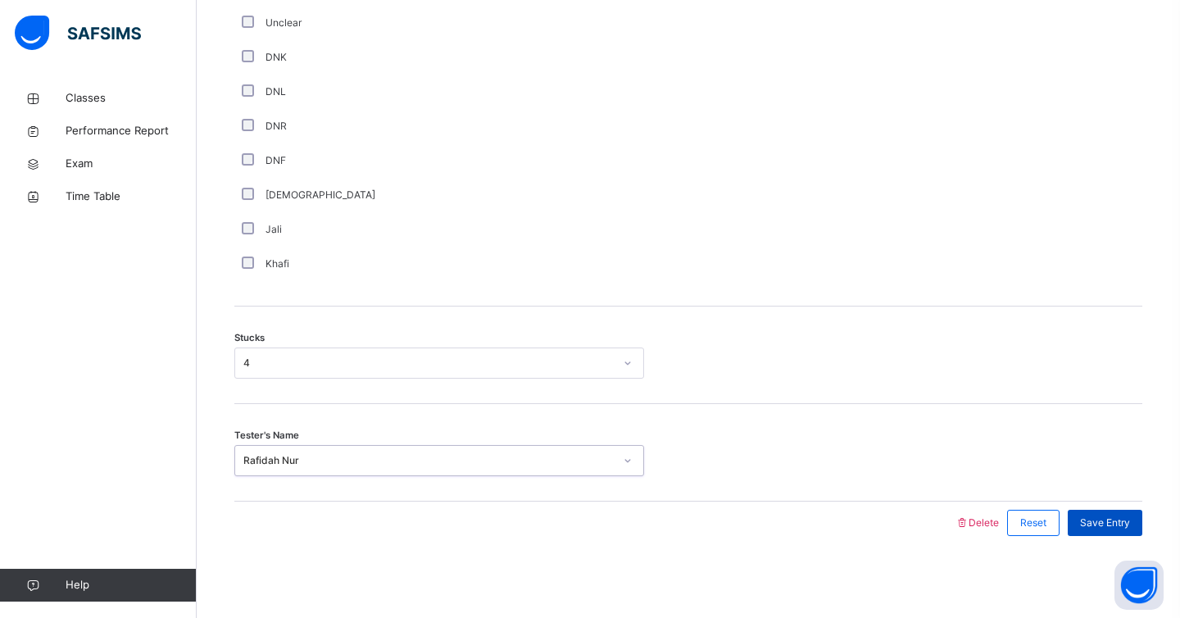
click at [1092, 524] on span "Save Entry" at bounding box center [1105, 523] width 50 height 15
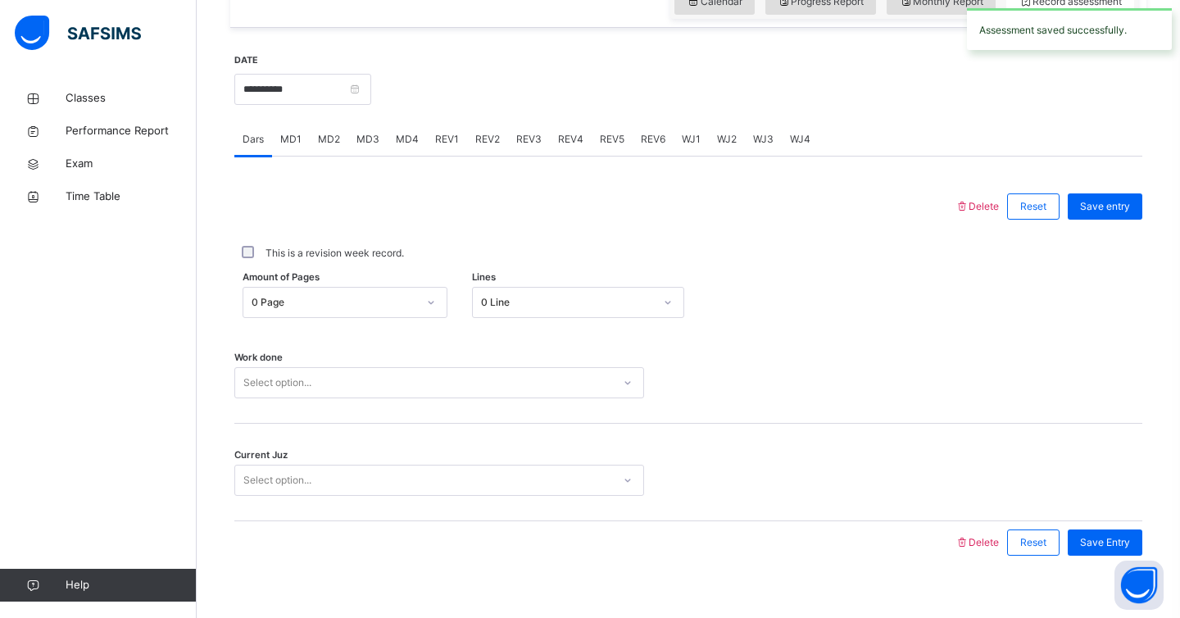
scroll to position [590, 0]
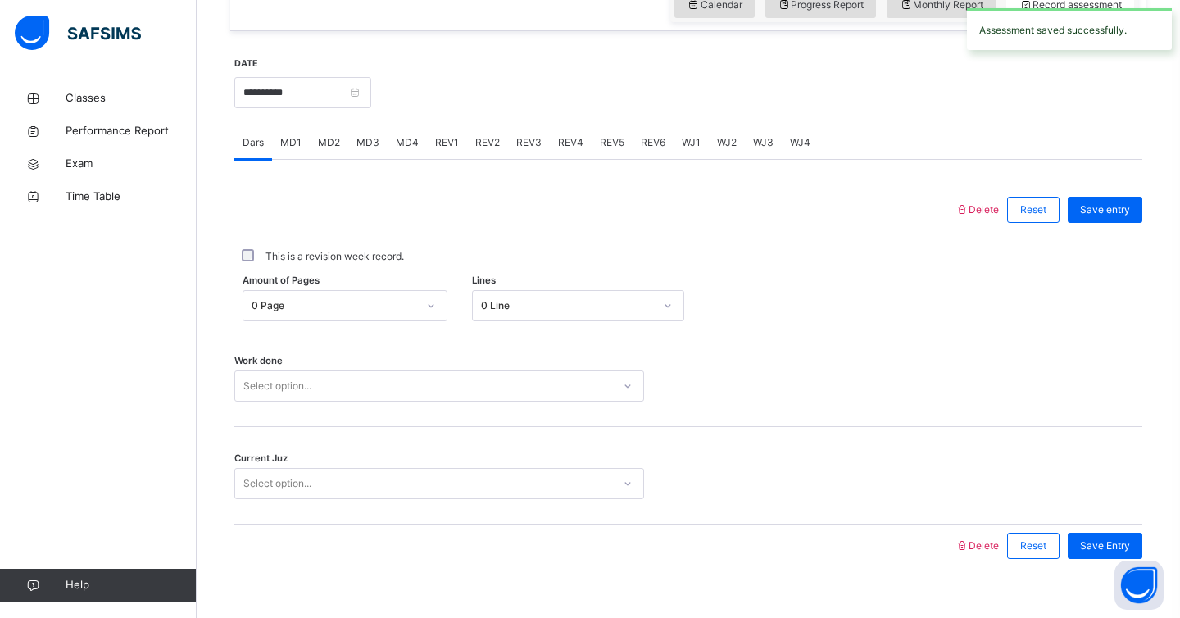
click at [412, 148] on span "MD4" at bounding box center [407, 142] width 23 height 15
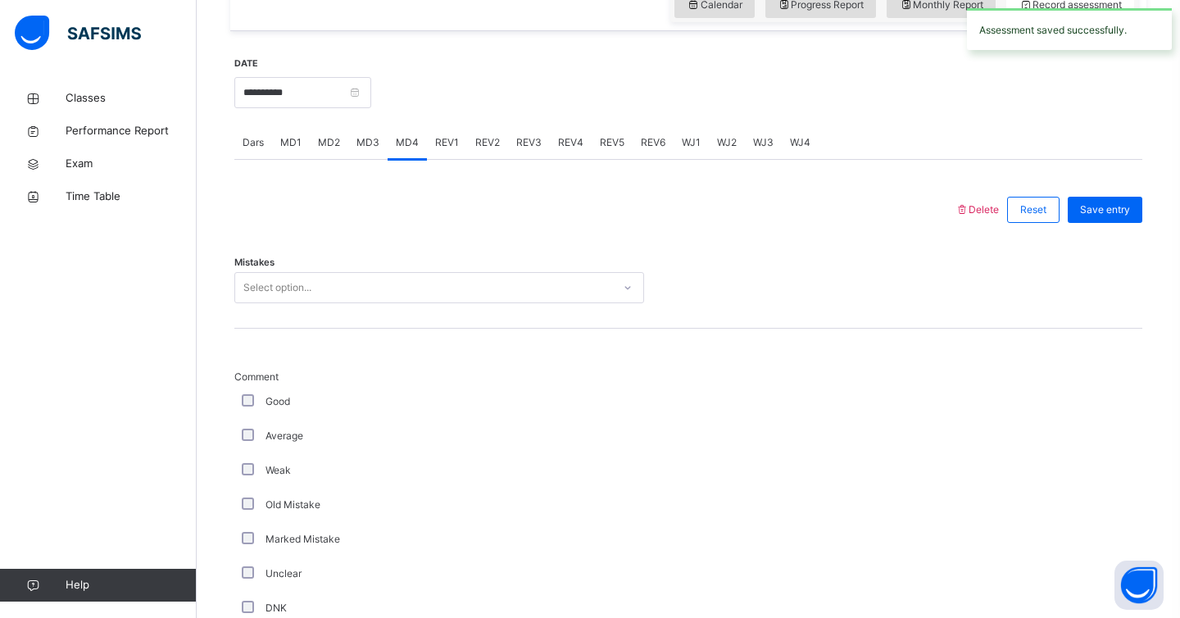
click at [398, 296] on div "Select option..." at bounding box center [423, 287] width 377 height 25
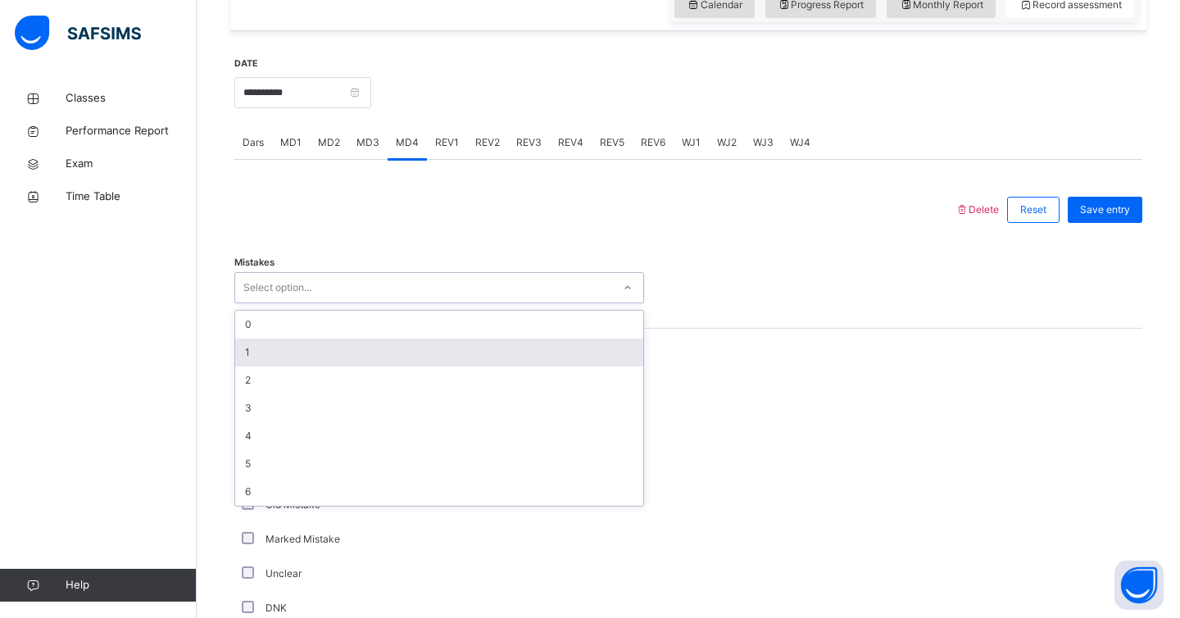
click at [376, 345] on div "1" at bounding box center [439, 353] width 408 height 28
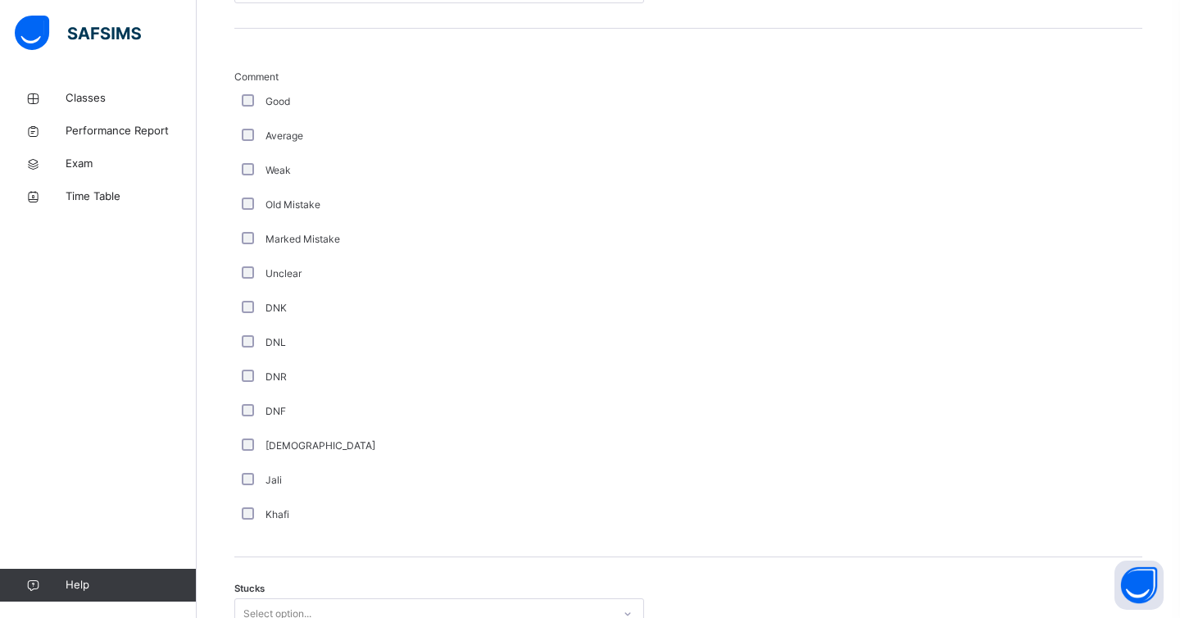
scroll to position [1141, 0]
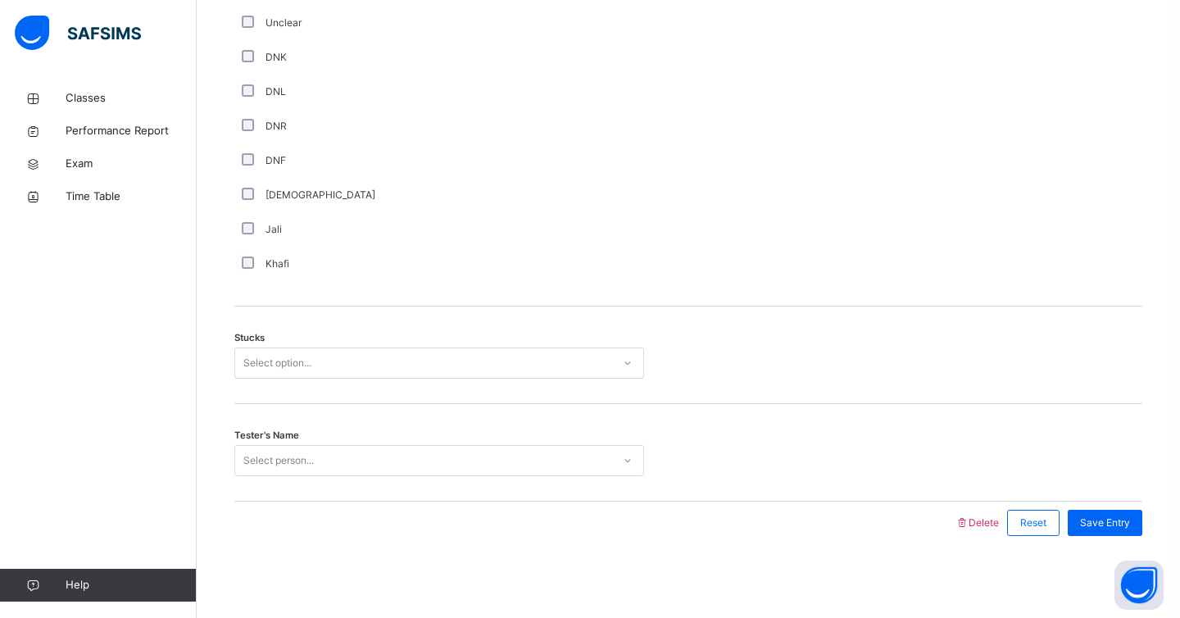
click at [269, 362] on div "Select option..." at bounding box center [277, 363] width 68 height 31
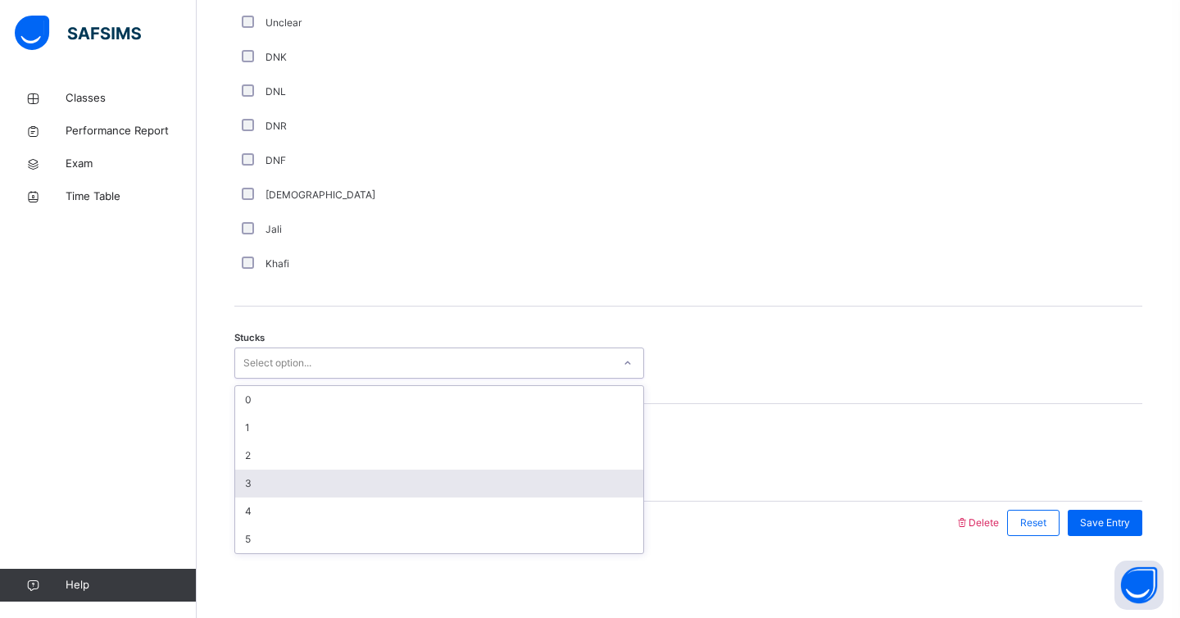
click at [266, 488] on div "3" at bounding box center [439, 484] width 408 height 28
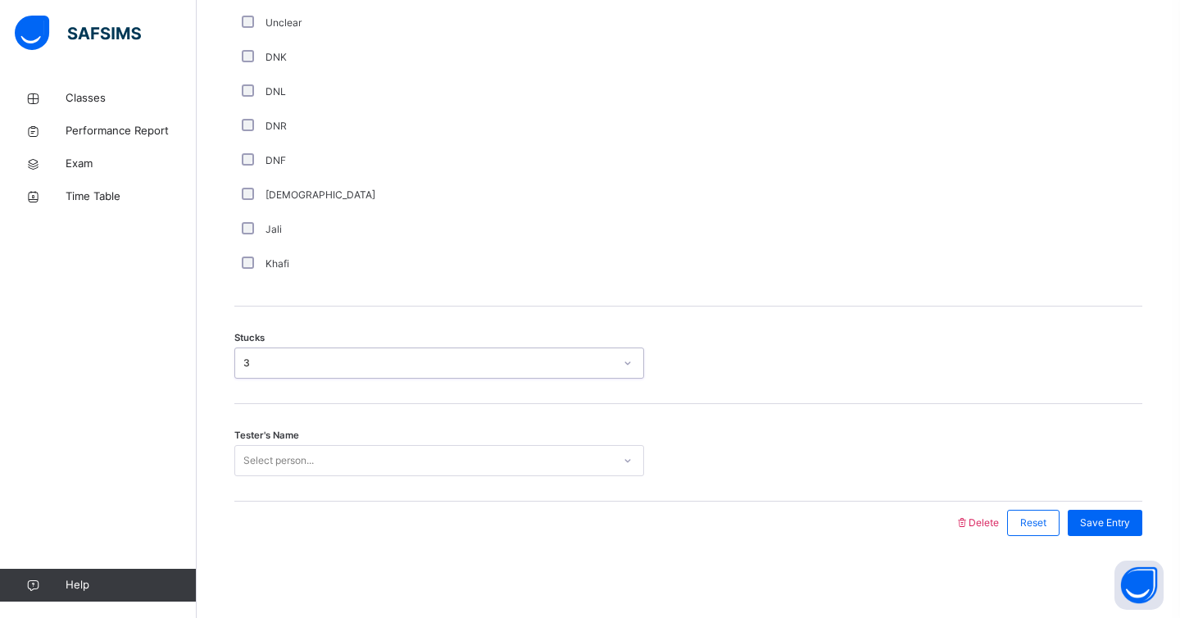
click at [274, 454] on div "Select person..." at bounding box center [278, 460] width 70 height 31
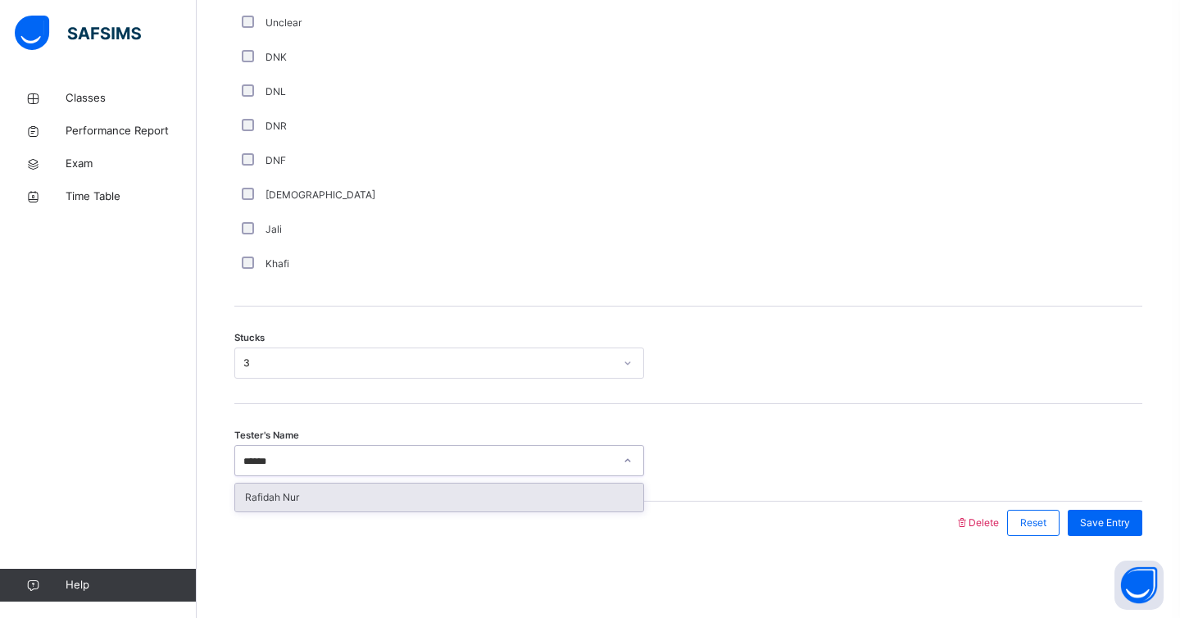
type input "*******"
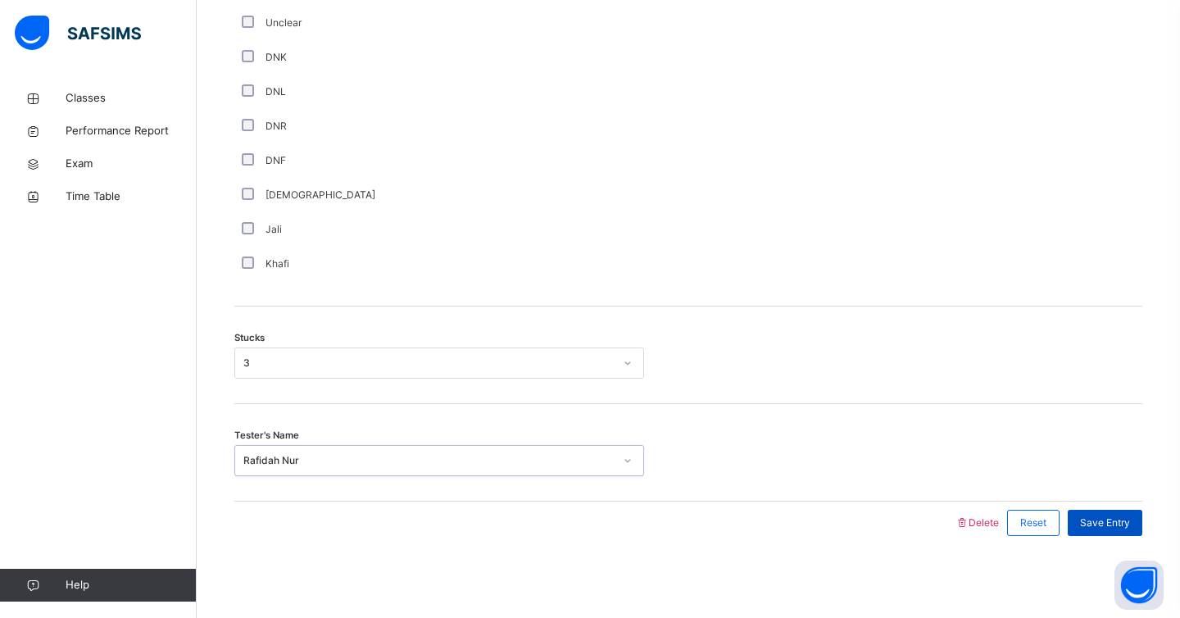
click at [1108, 520] on span "Save Entry" at bounding box center [1105, 523] width 50 height 15
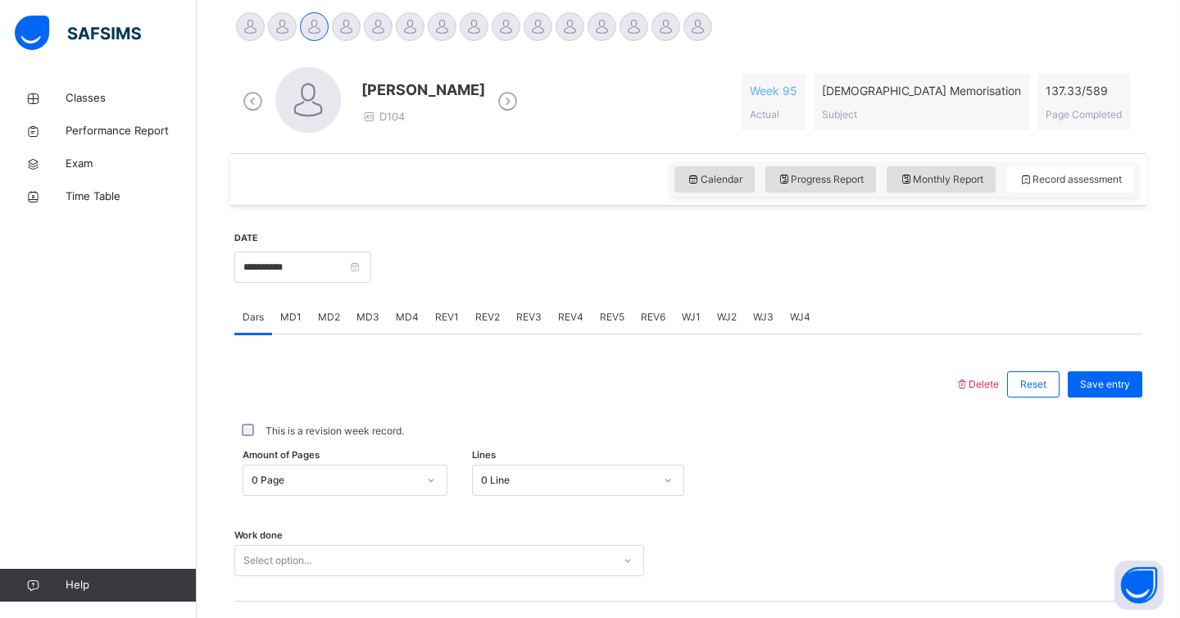
scroll to position [384, 0]
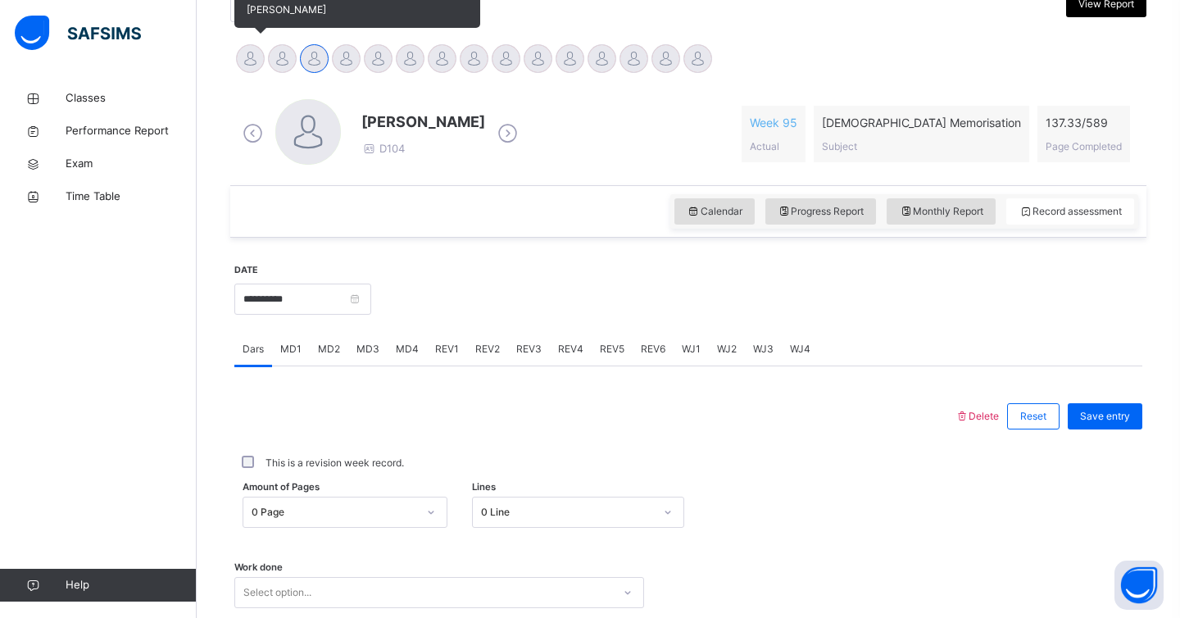
click at [260, 53] on div at bounding box center [250, 58] width 29 height 29
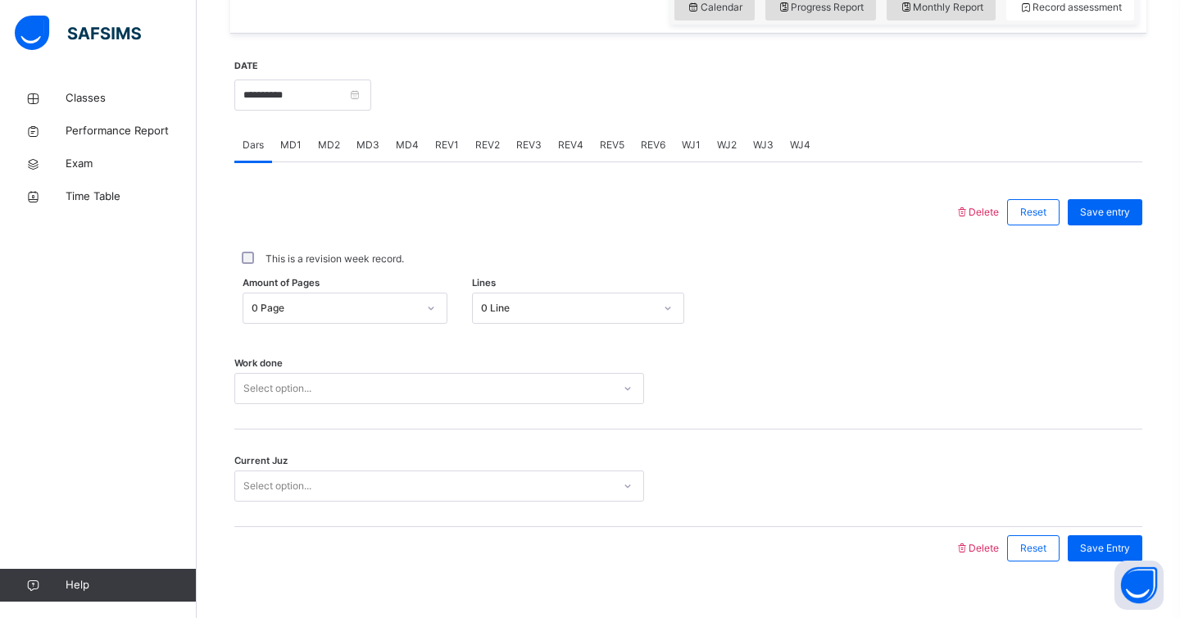
scroll to position [613, 0]
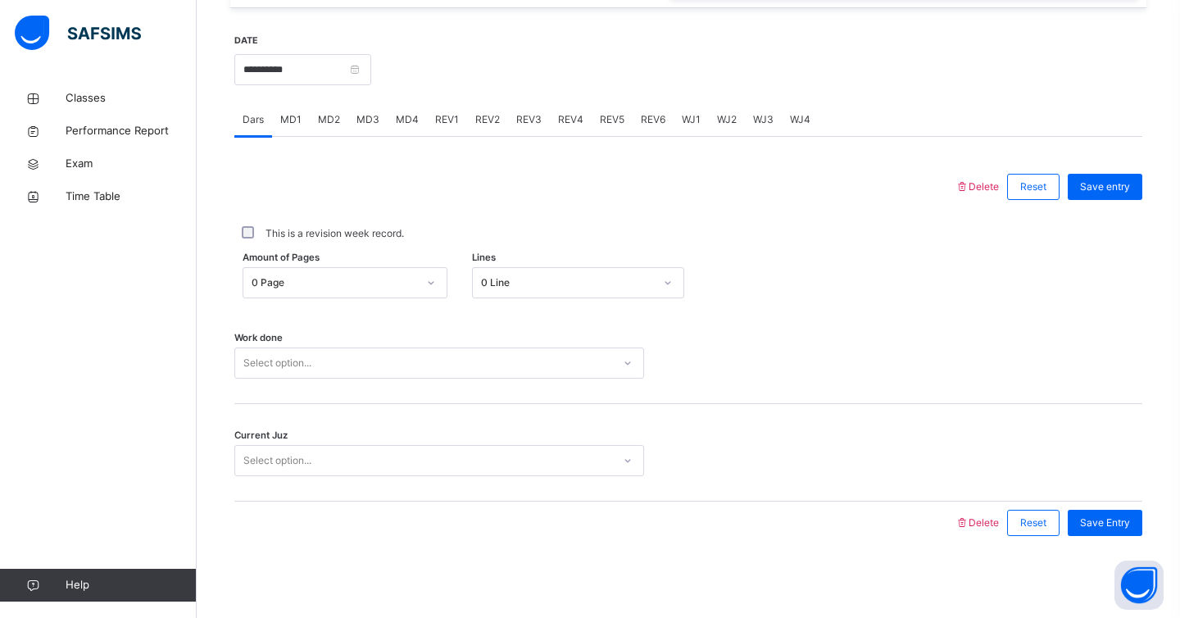
click at [448, 117] on span "REV1" at bounding box center [447, 119] width 24 height 15
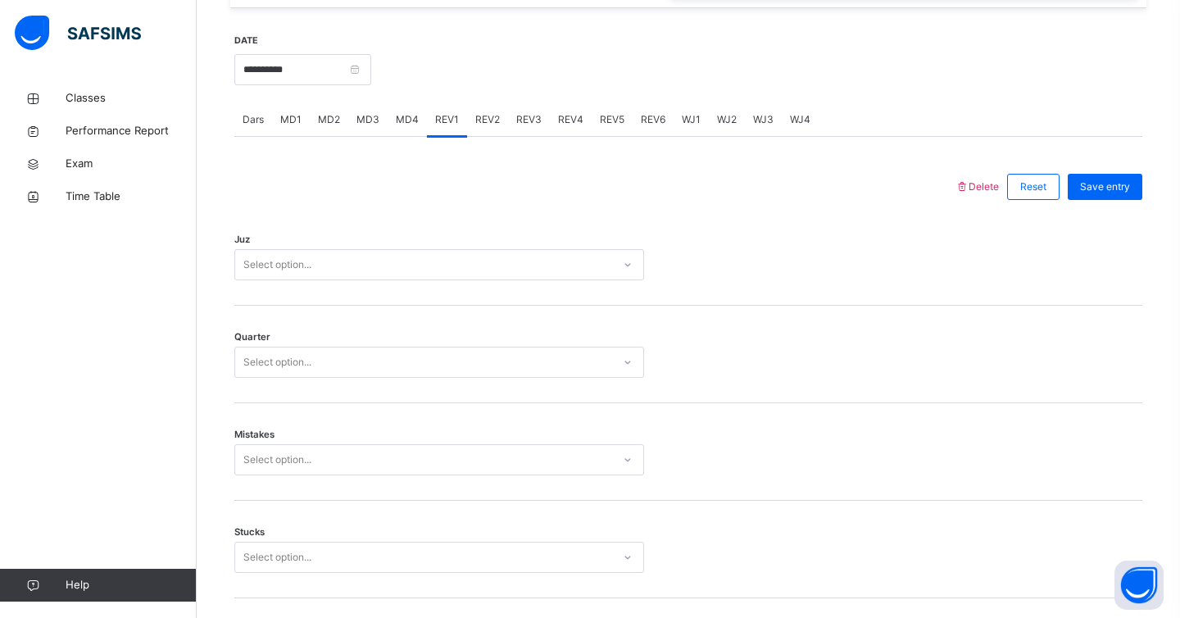
click at [420, 268] on div "Select option..." at bounding box center [423, 264] width 377 height 25
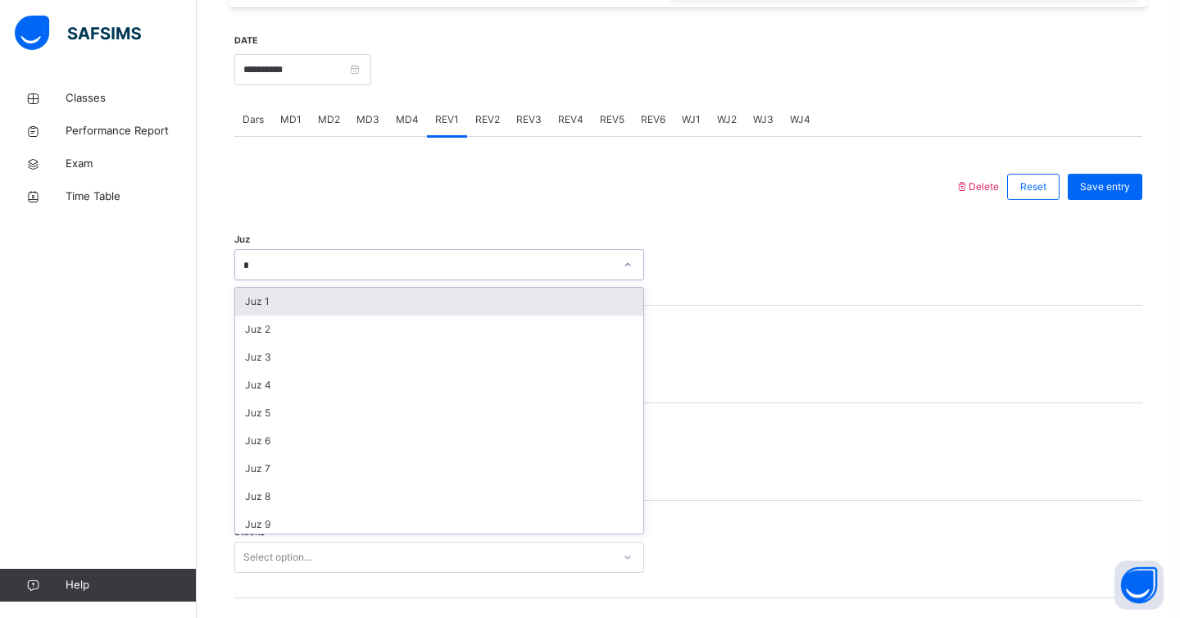
type input "**"
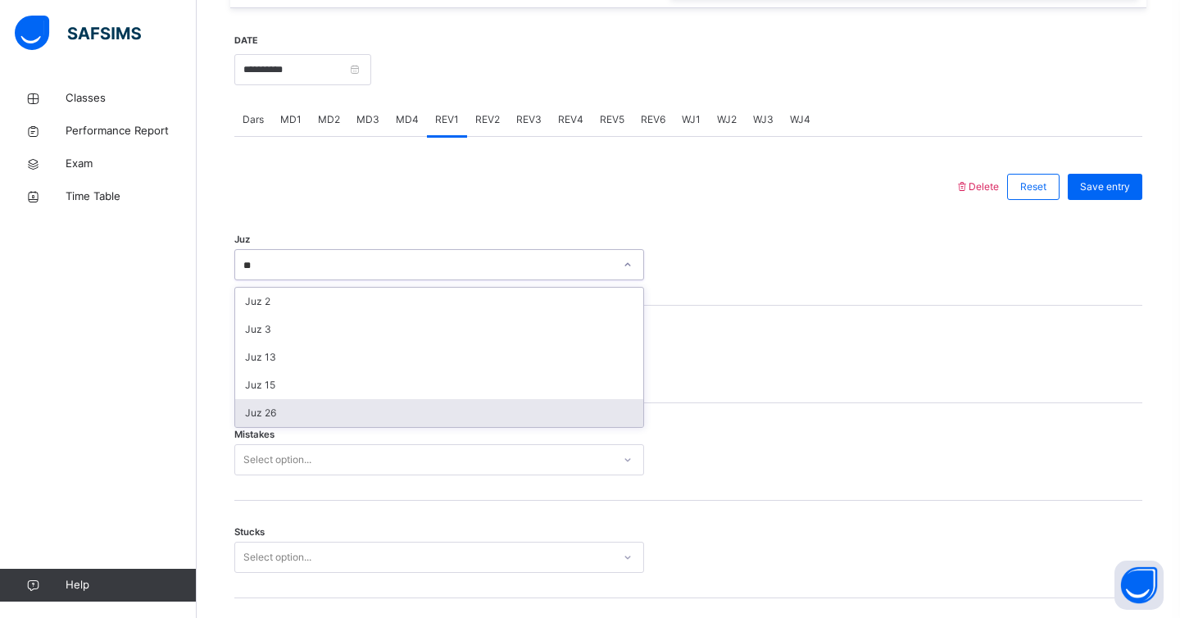
click at [410, 412] on div "Juz 26" at bounding box center [439, 413] width 408 height 28
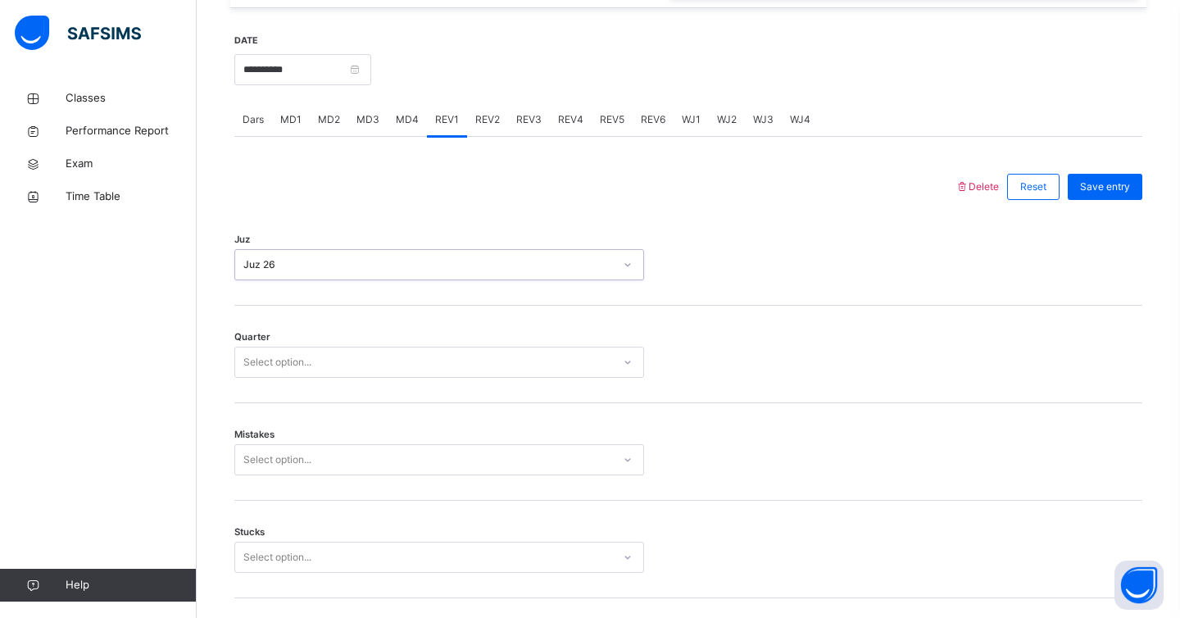
click at [384, 366] on div "Select option..." at bounding box center [423, 362] width 377 height 25
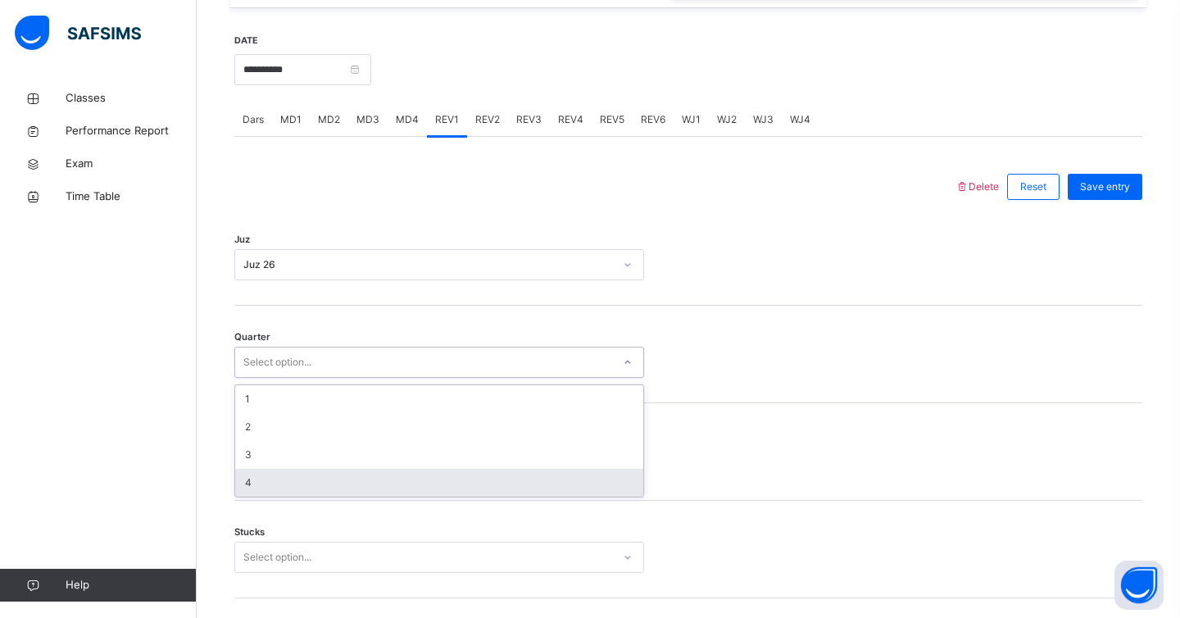
click at [384, 491] on div "4" at bounding box center [439, 483] width 408 height 28
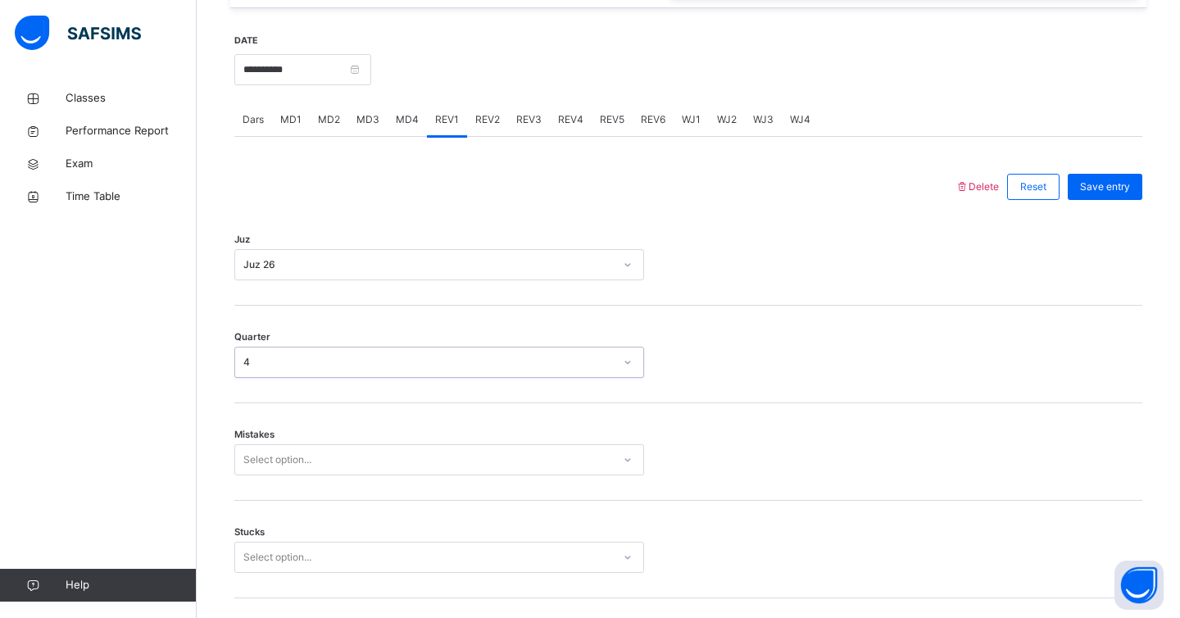
click at [362, 463] on div "Select option..." at bounding box center [439, 459] width 410 height 31
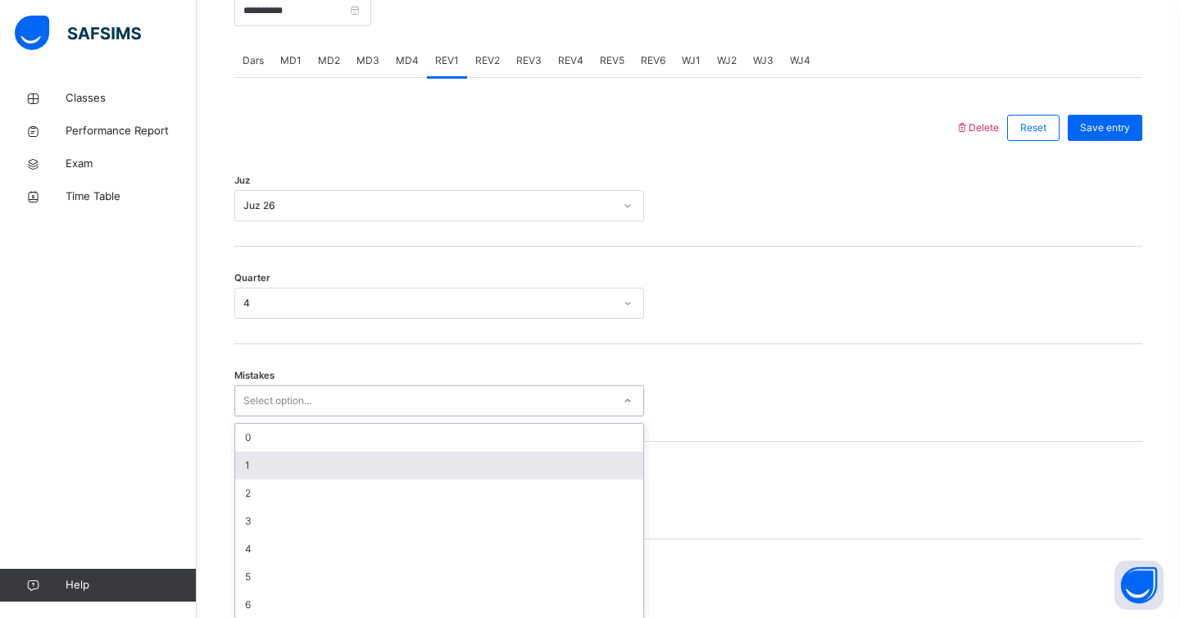
scroll to position [680, 0]
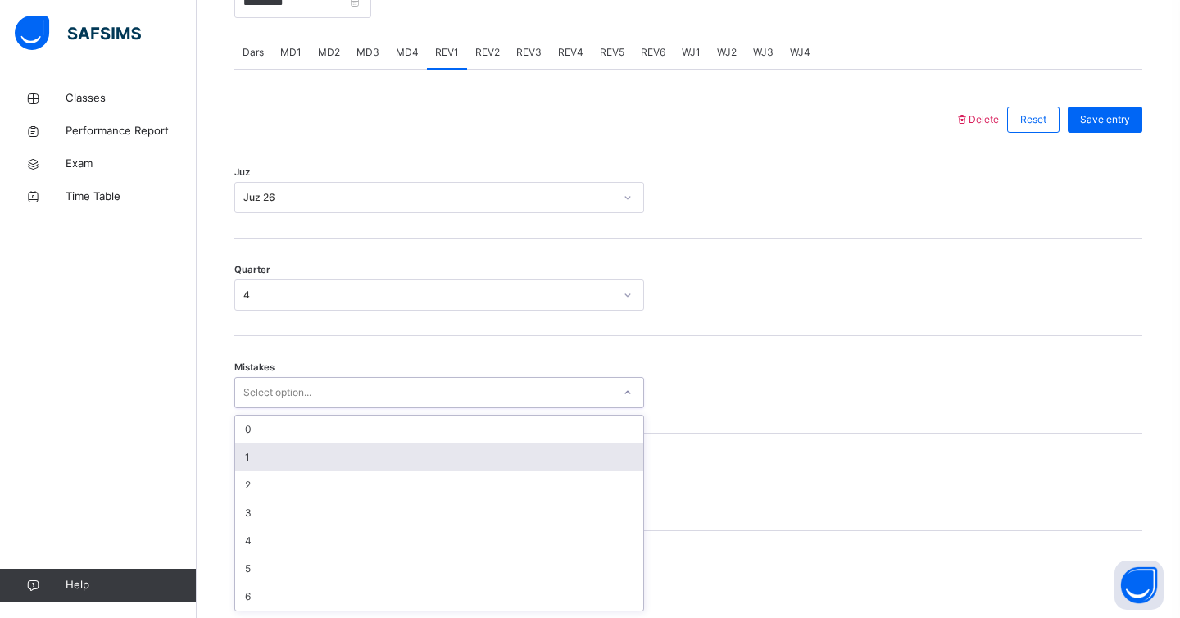
click at [362, 463] on div "1" at bounding box center [439, 457] width 408 height 28
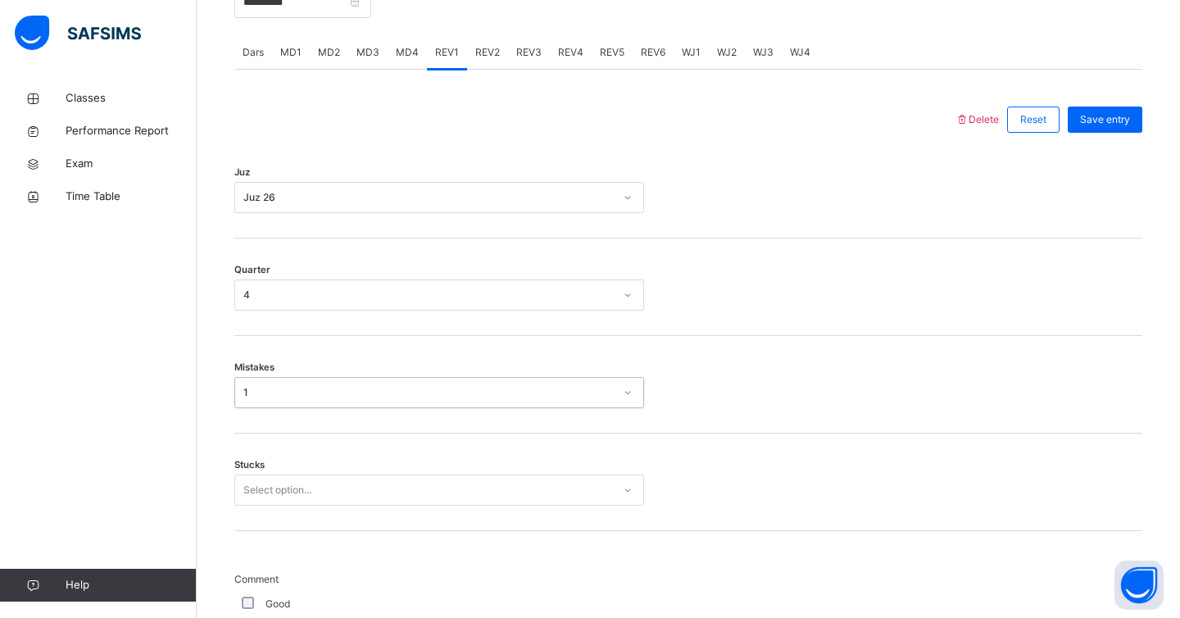
click at [356, 495] on div "Stucks Select option..." at bounding box center [688, 483] width 908 height 98
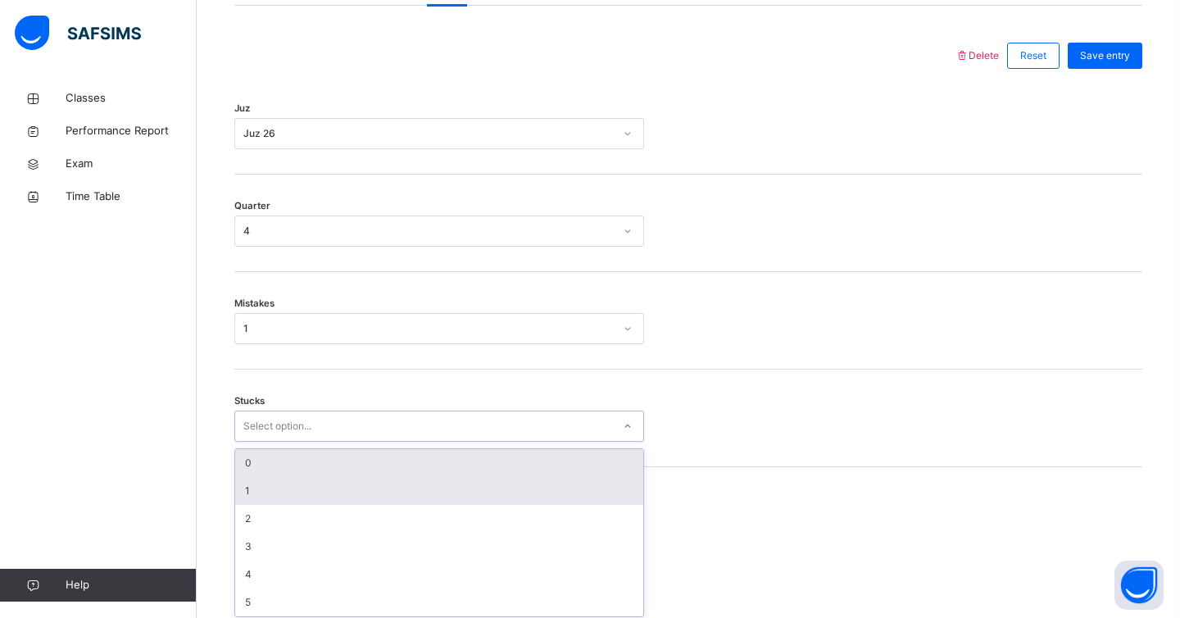
scroll to position [750, 0]
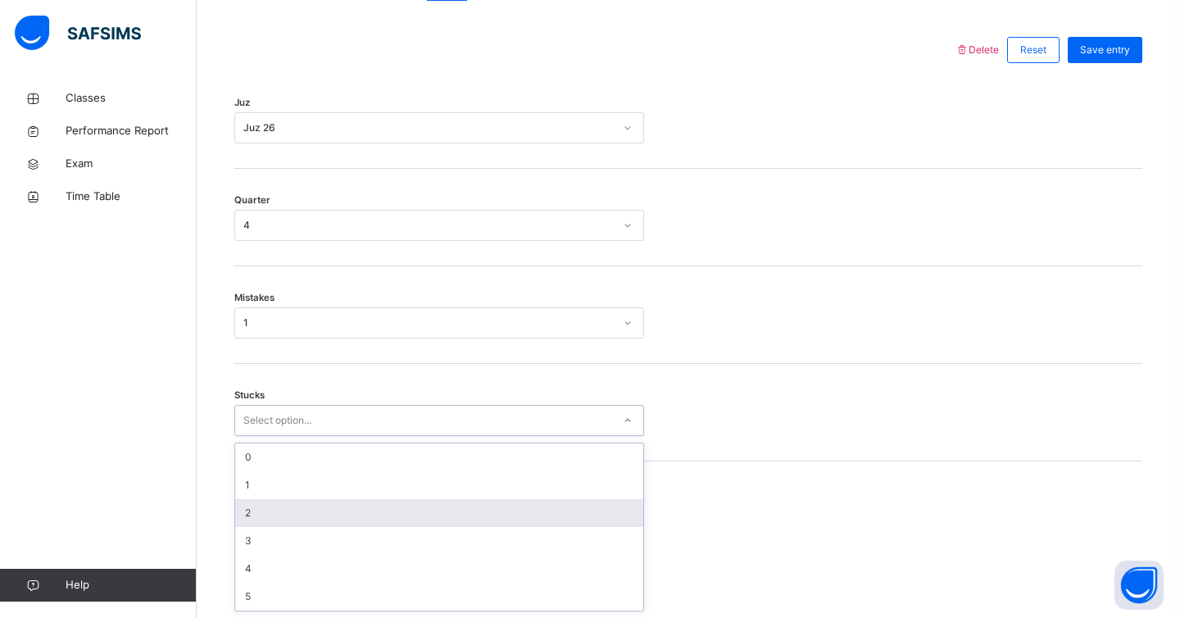
click at [343, 521] on div "2" at bounding box center [439, 513] width 408 height 28
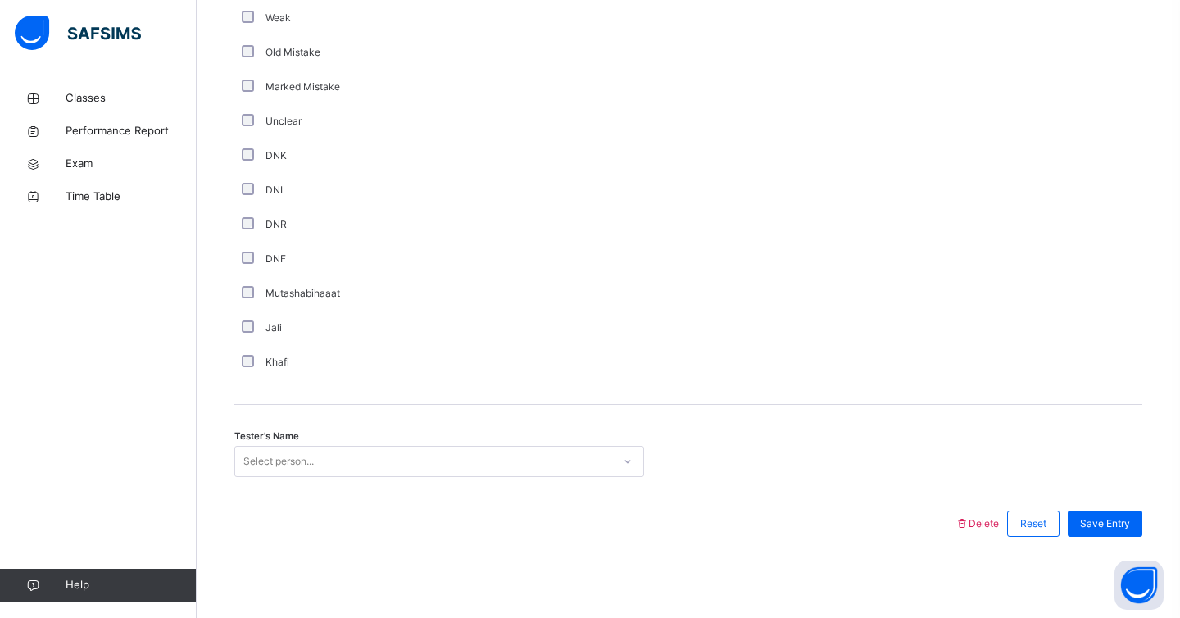
scroll to position [1336, 0]
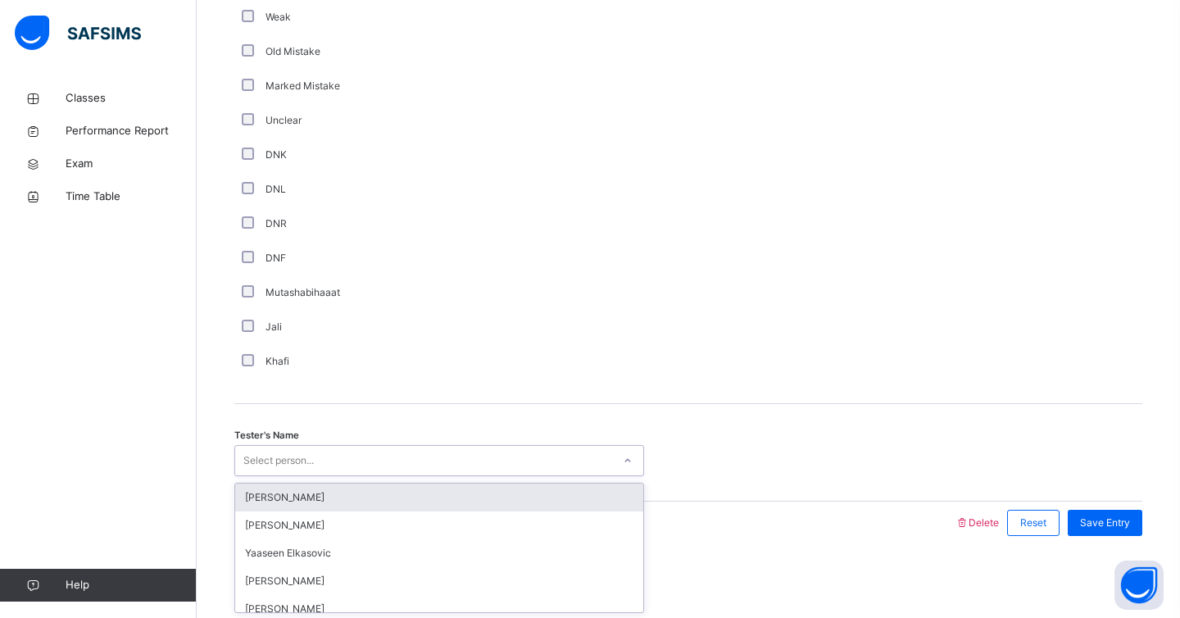
click at [259, 454] on div "Select person..." at bounding box center [278, 460] width 70 height 31
type input "****"
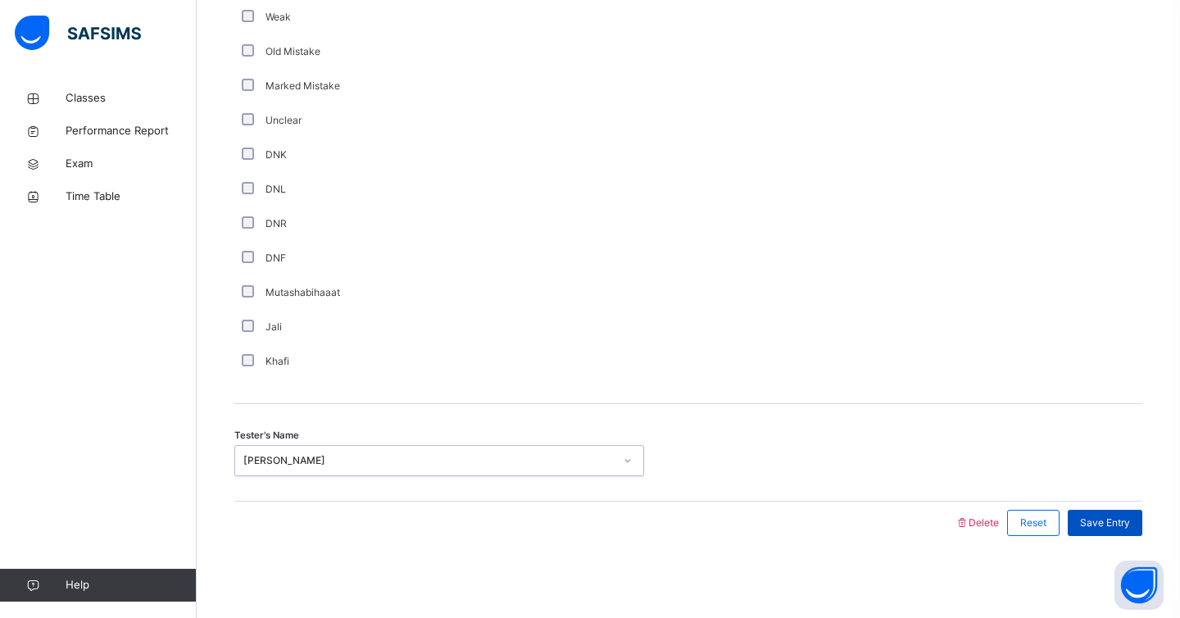
click at [1100, 529] on span "Save Entry" at bounding box center [1105, 523] width 50 height 15
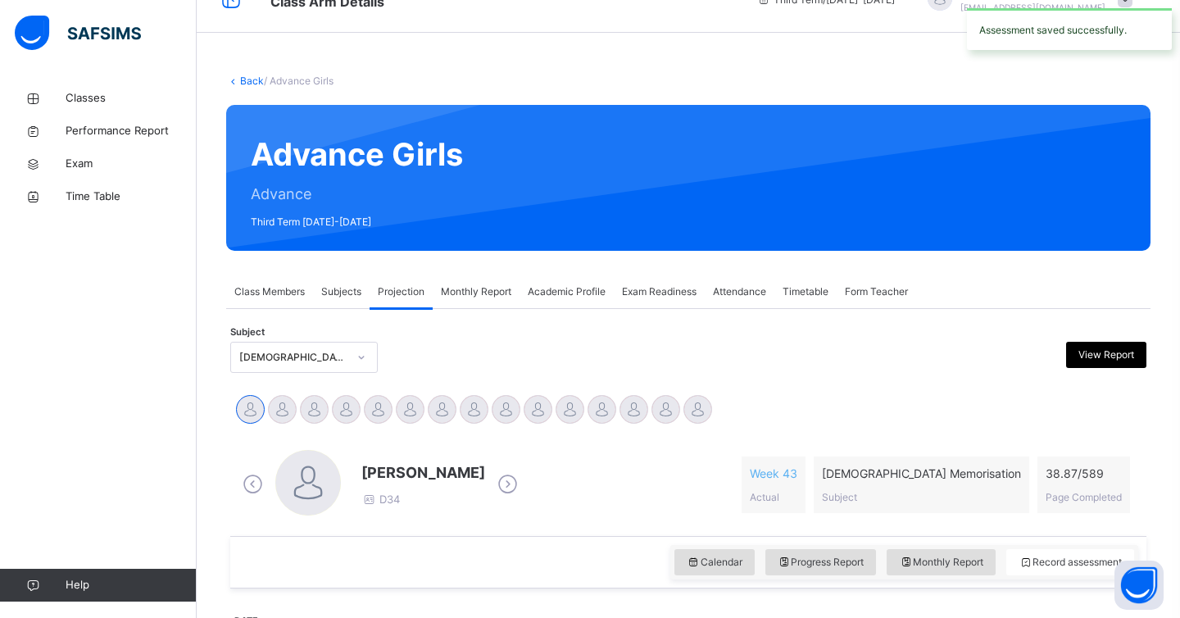
scroll to position [0, 0]
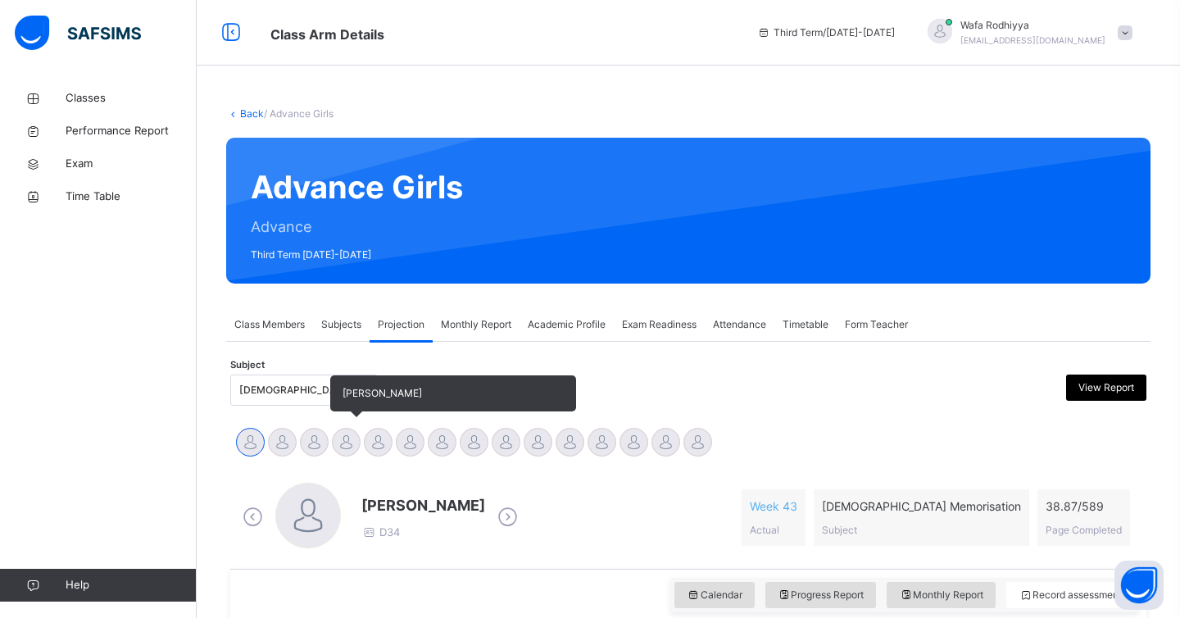
click at [353, 442] on div at bounding box center [346, 442] width 29 height 29
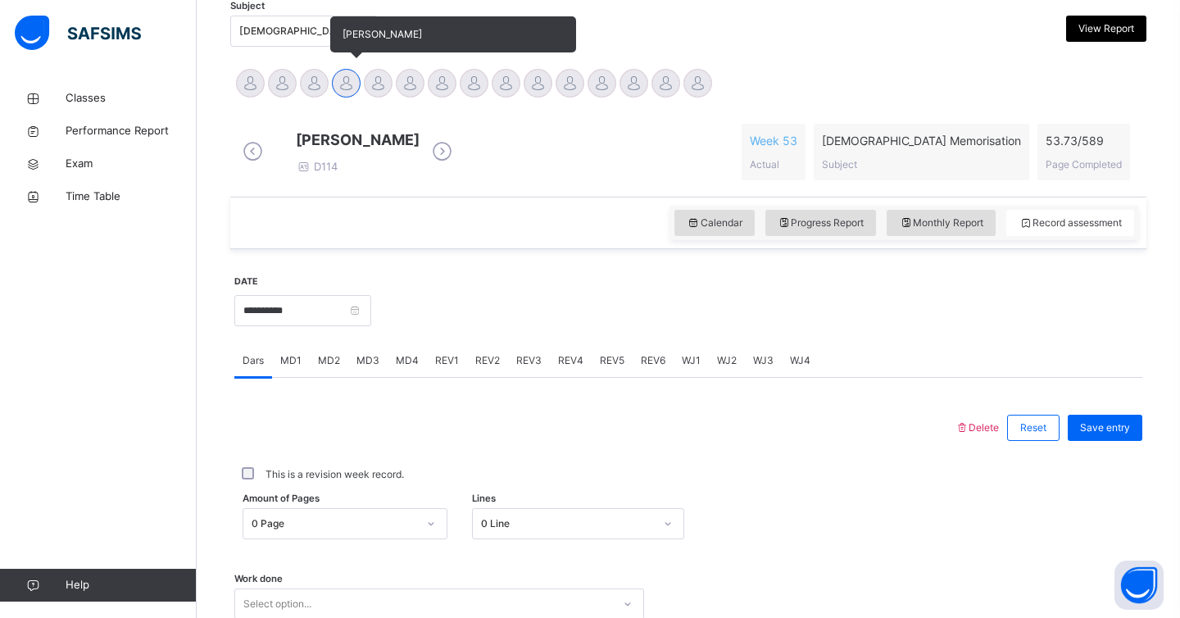
scroll to position [361, 0]
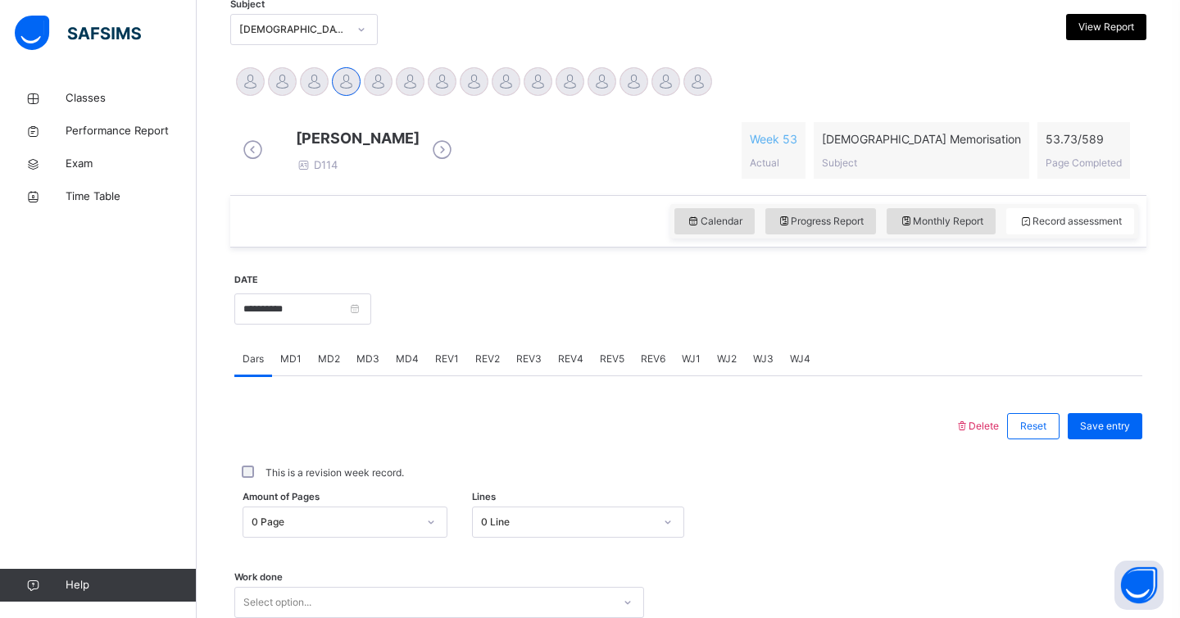
click at [402, 366] on span "MD4" at bounding box center [407, 359] width 23 height 15
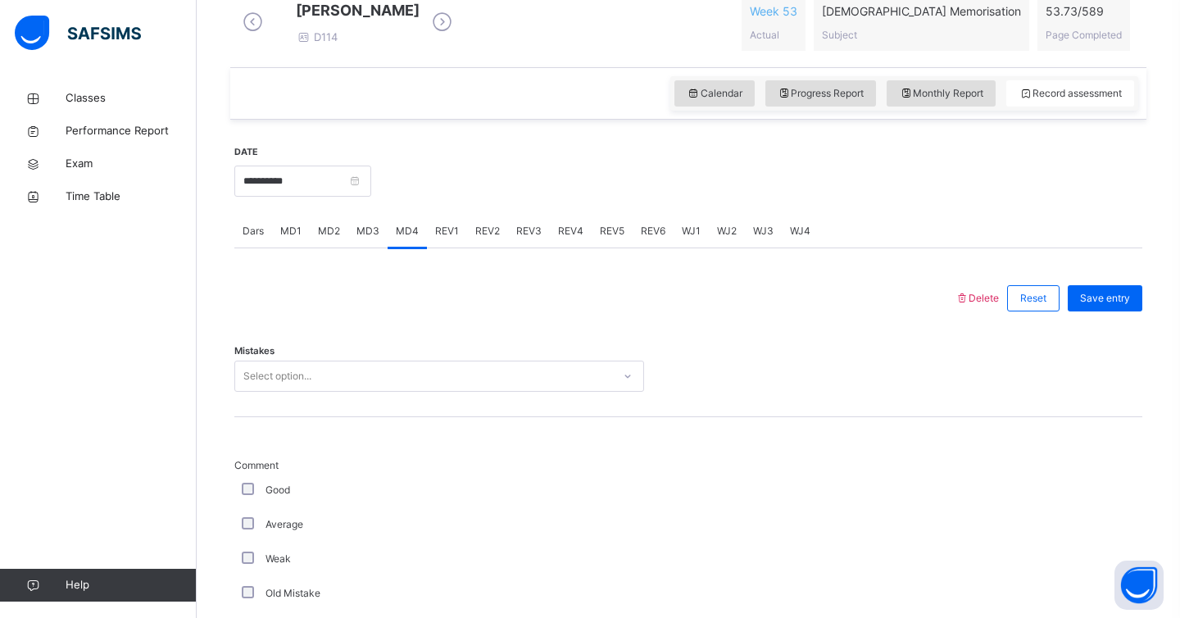
scroll to position [492, 0]
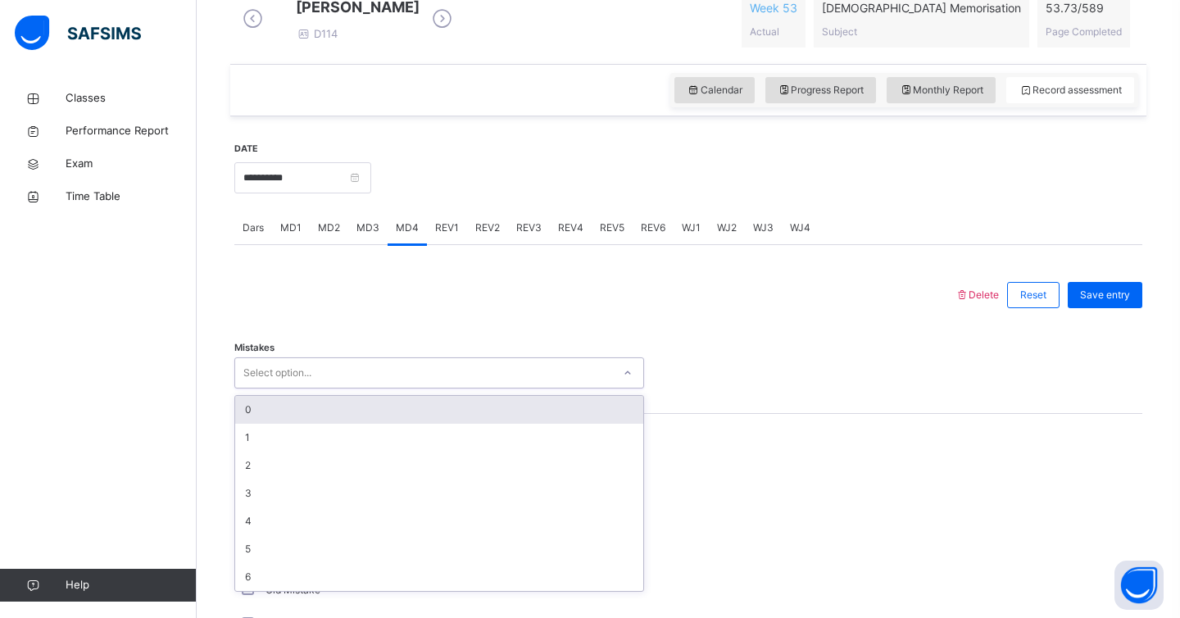
click at [382, 389] on div "Select option..." at bounding box center [439, 372] width 410 height 31
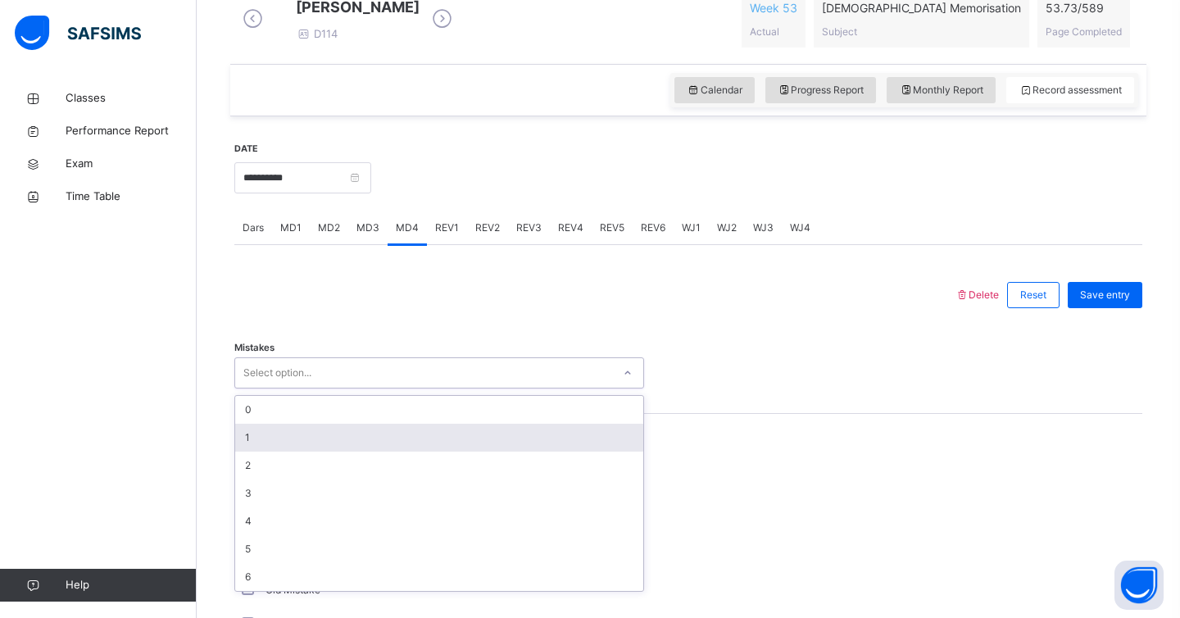
click at [287, 445] on div "1" at bounding box center [439, 438] width 408 height 28
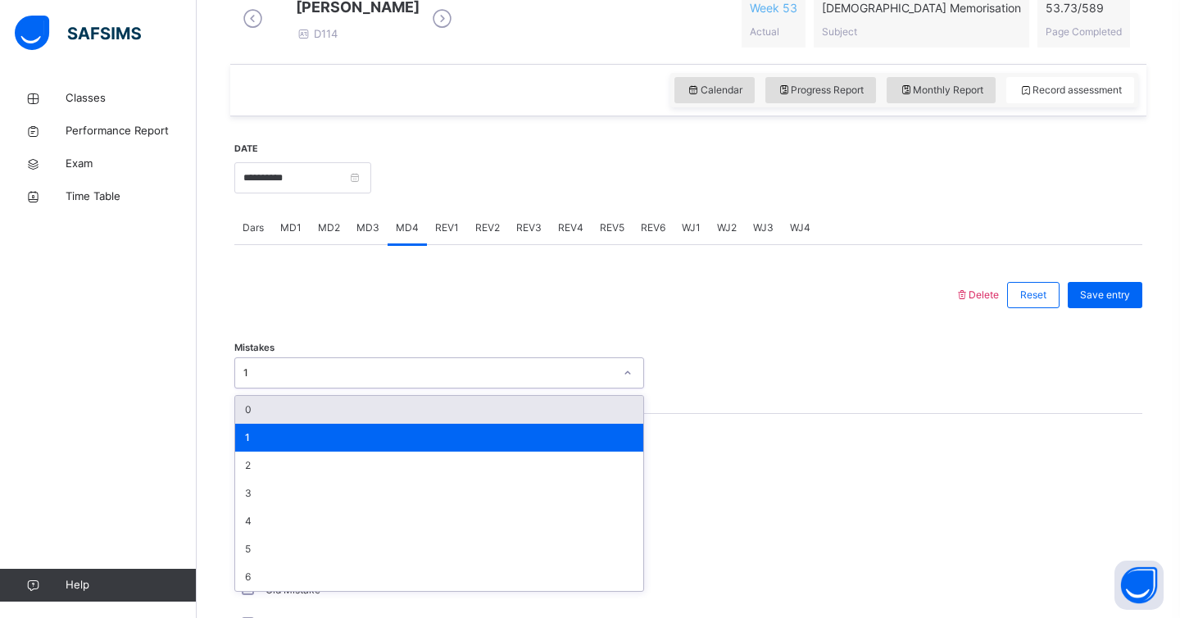
click at [757, 389] on div "Mistakes option 1, selected. option 0 focused, 1 of 7. 7 results available. Use…" at bounding box center [688, 372] width 908 height 31
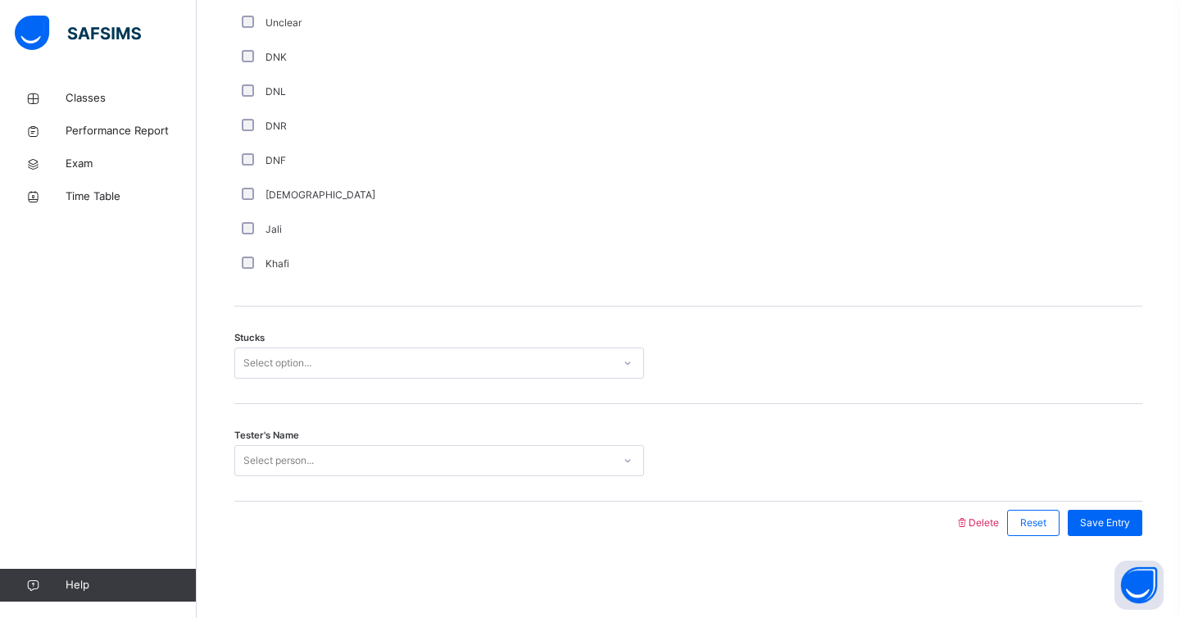
scroll to position [1141, 0]
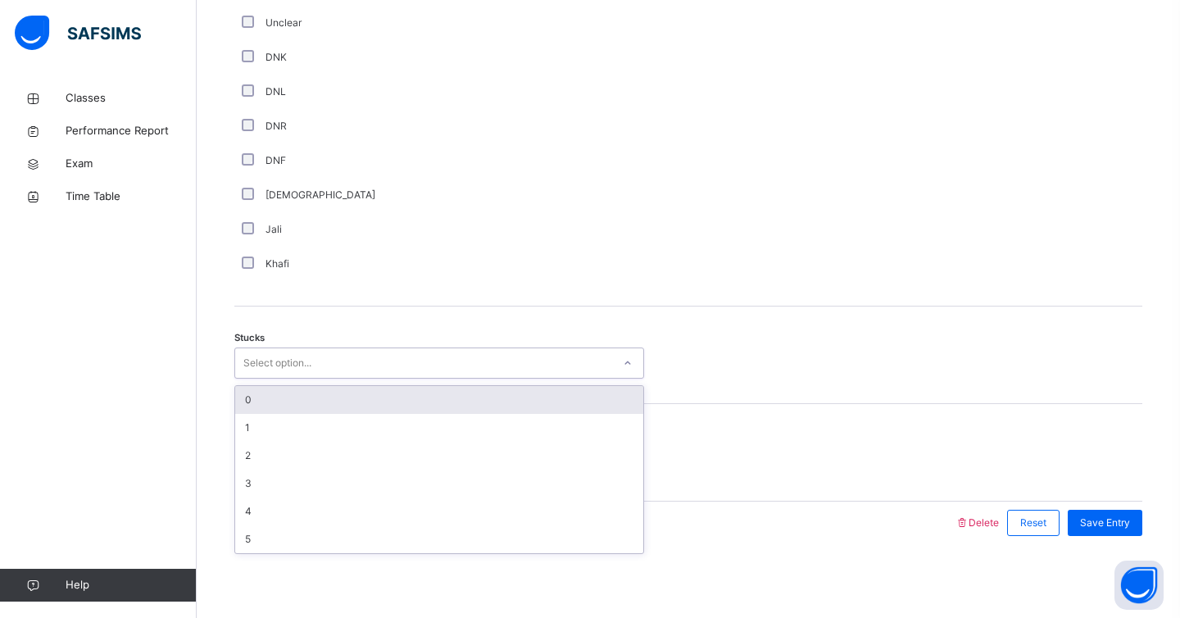
click at [375, 371] on div "Select option..." at bounding box center [423, 363] width 377 height 25
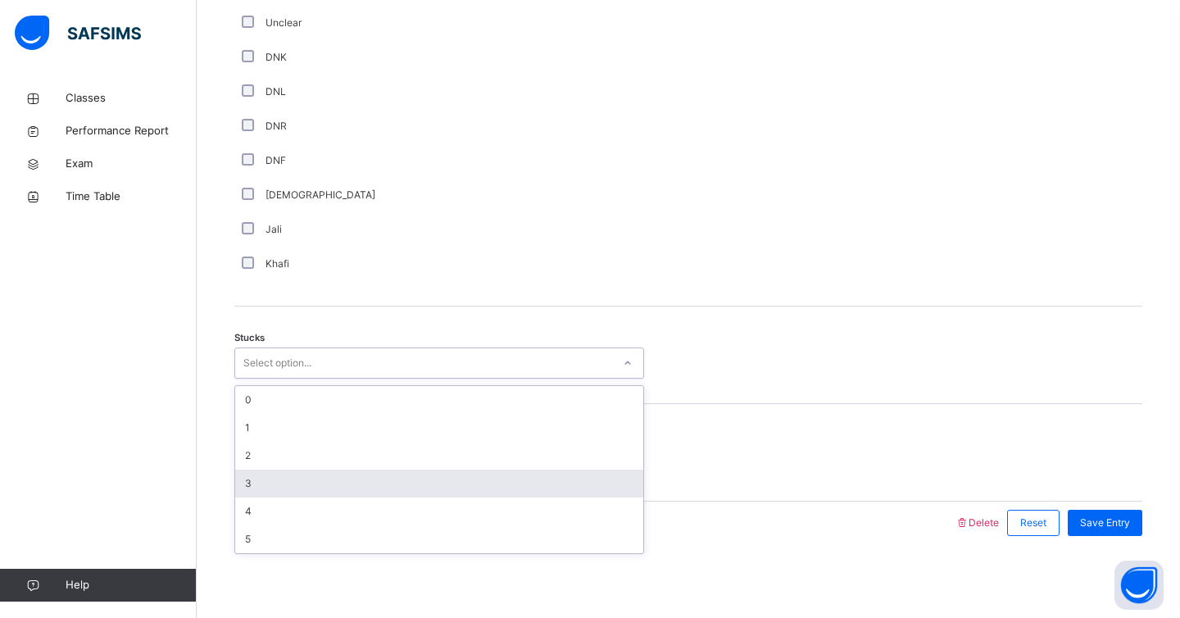
click at [266, 489] on div "3" at bounding box center [439, 484] width 408 height 28
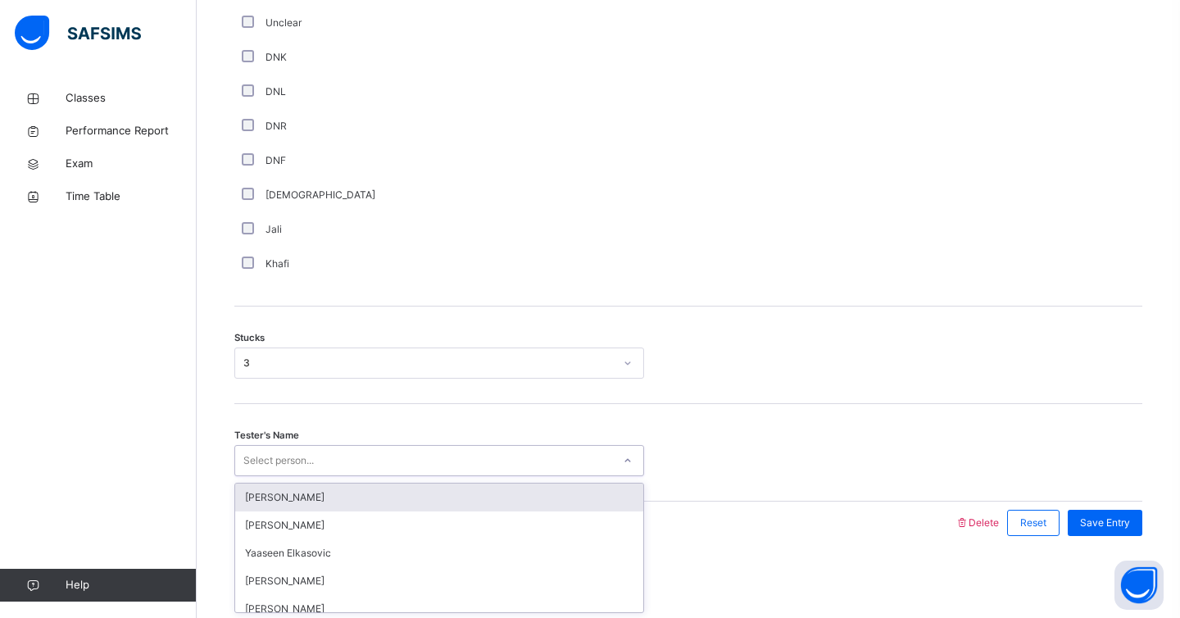
click at [299, 457] on div "Select person..." at bounding box center [278, 460] width 70 height 31
type input "*"
type input "******"
click at [302, 494] on div "[PERSON_NAME]" at bounding box center [439, 498] width 408 height 28
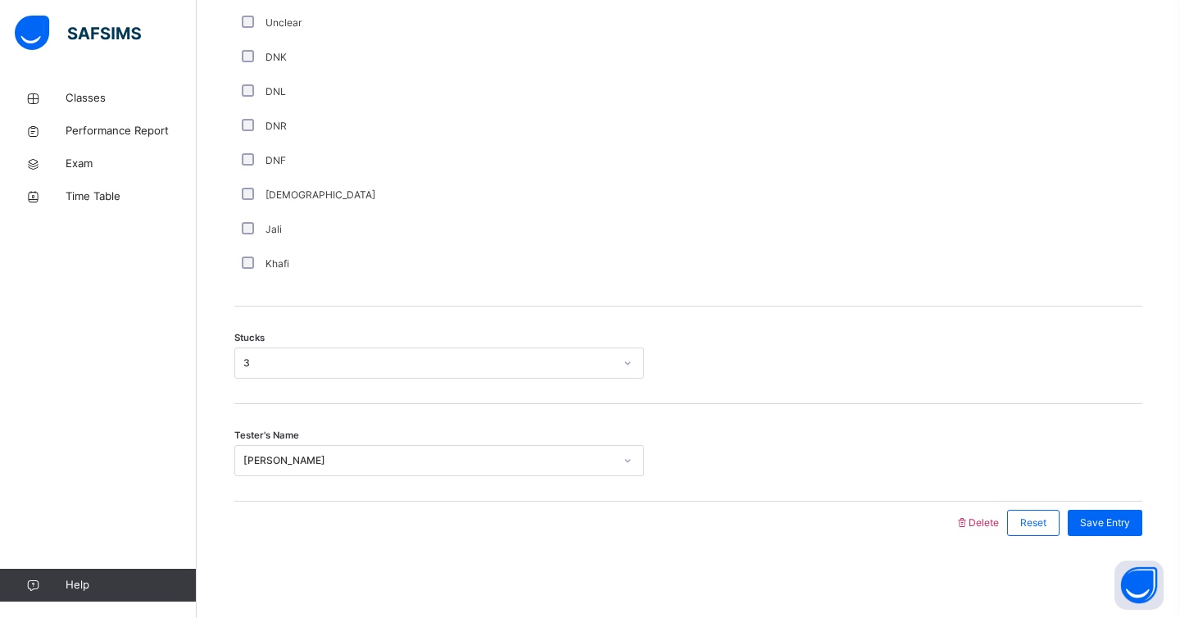
click at [562, 181] on div "[DEMOGRAPHIC_DATA]" at bounding box center [439, 195] width 410 height 34
click at [1089, 528] on span "Save Entry" at bounding box center [1105, 523] width 50 height 15
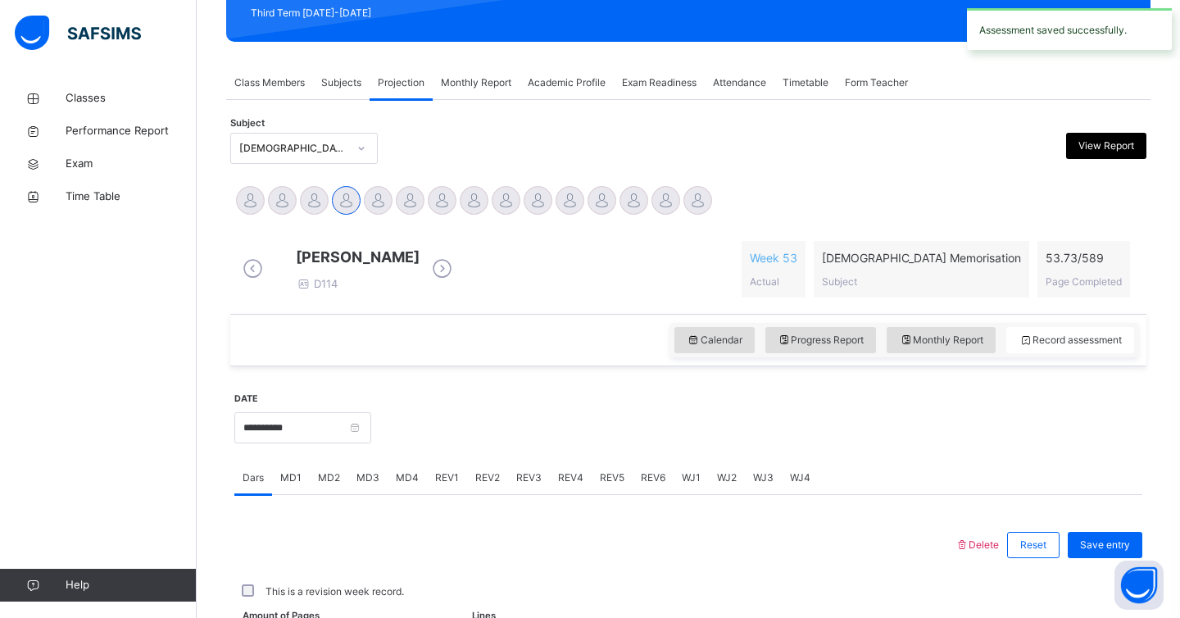
scroll to position [613, 0]
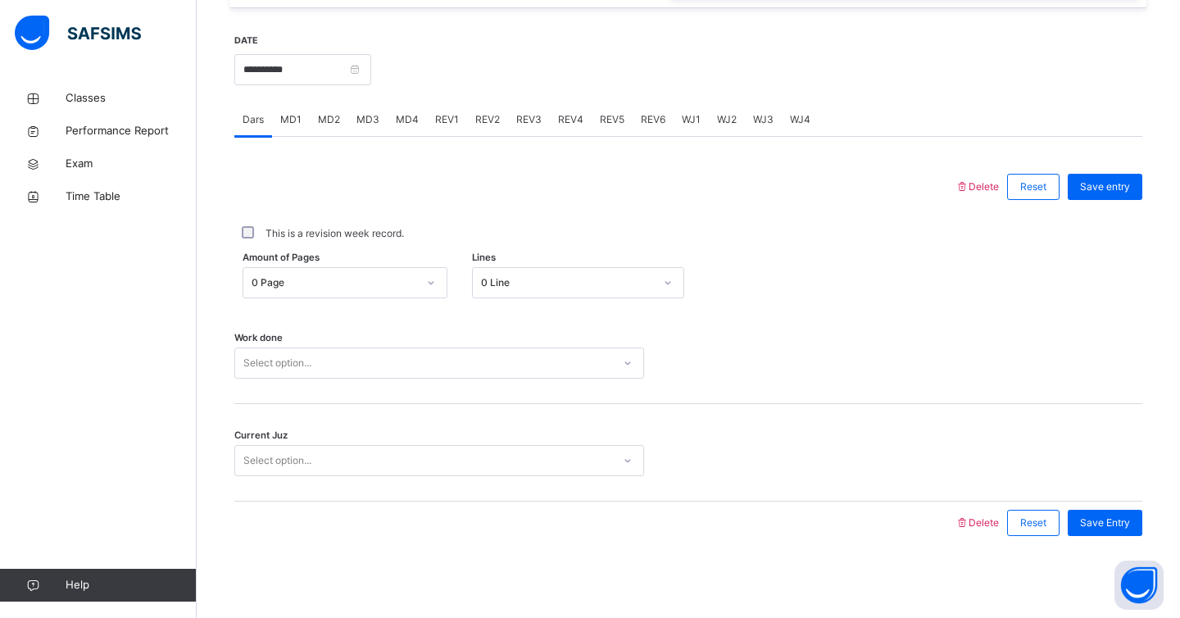
click at [551, 434] on div "Current Juz Select option..." at bounding box center [688, 453] width 908 height 98
click at [592, 216] on div "This is a revision week record." at bounding box center [688, 233] width 908 height 34
click at [574, 184] on div at bounding box center [595, 187] width 704 height 43
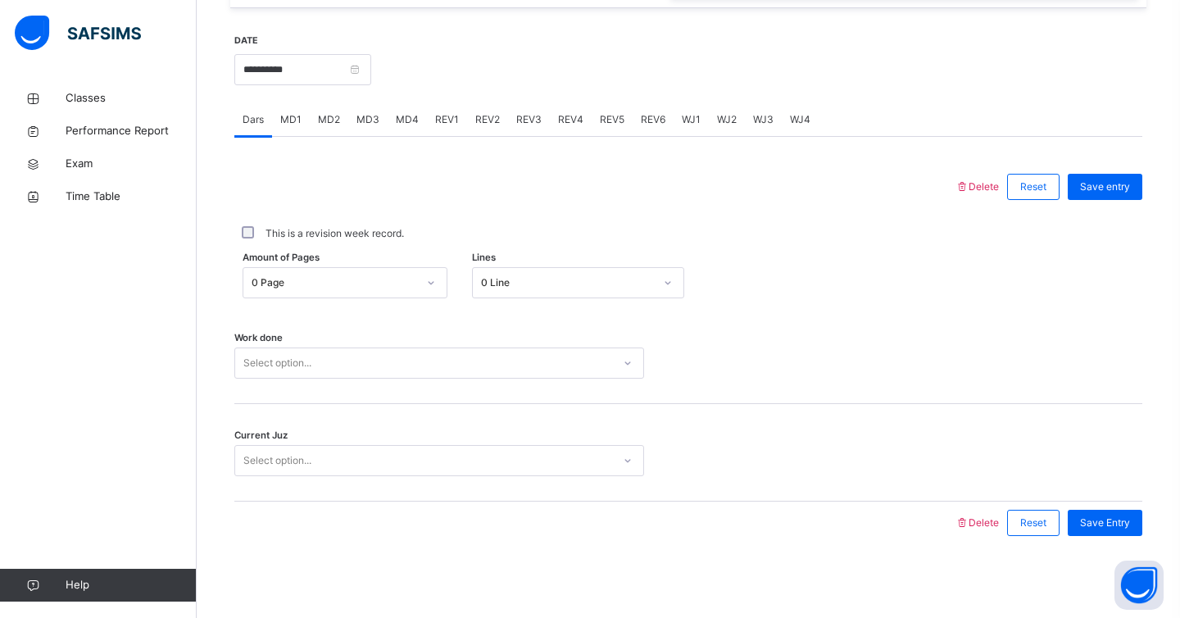
click at [459, 170] on div at bounding box center [595, 187] width 704 height 43
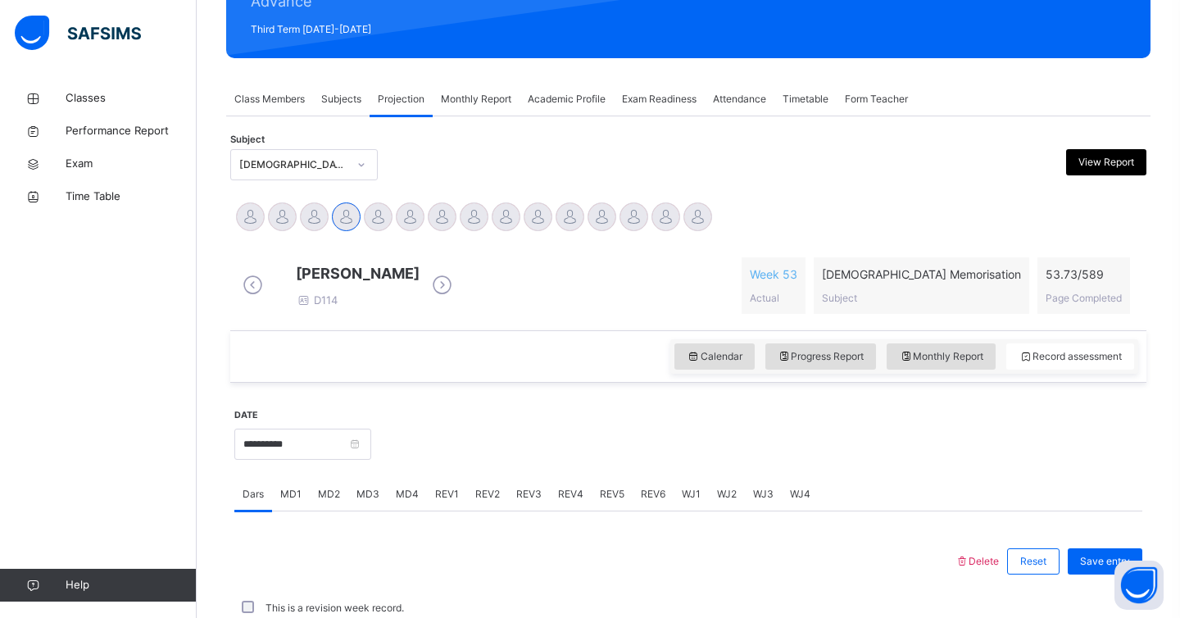
scroll to position [220, 0]
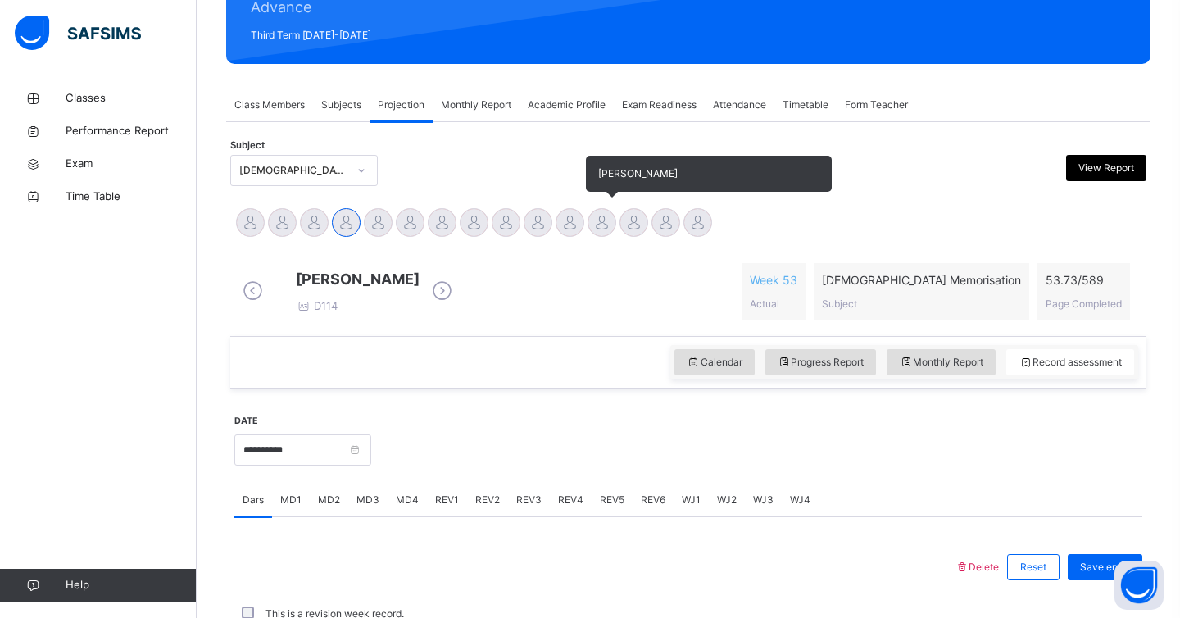
click at [603, 217] on div at bounding box center [602, 222] width 29 height 29
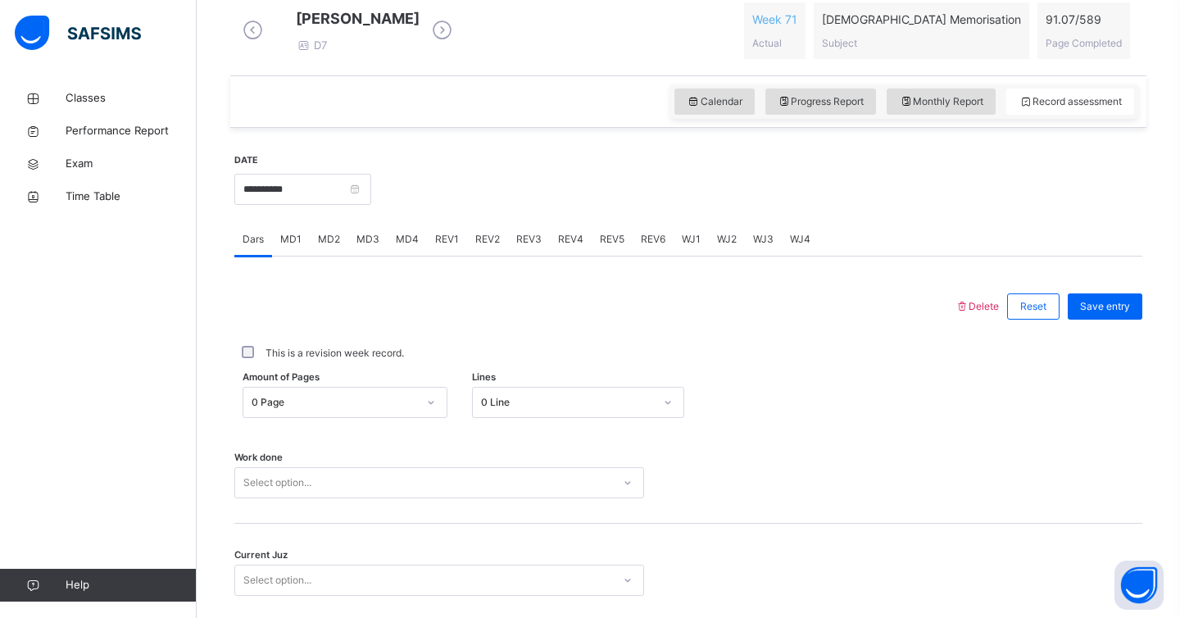
scroll to position [482, 0]
click at [880, 571] on div "Current Juz Select option..." at bounding box center [688, 571] width 908 height 98
click at [876, 469] on div "Work done Select option..." at bounding box center [688, 474] width 908 height 98
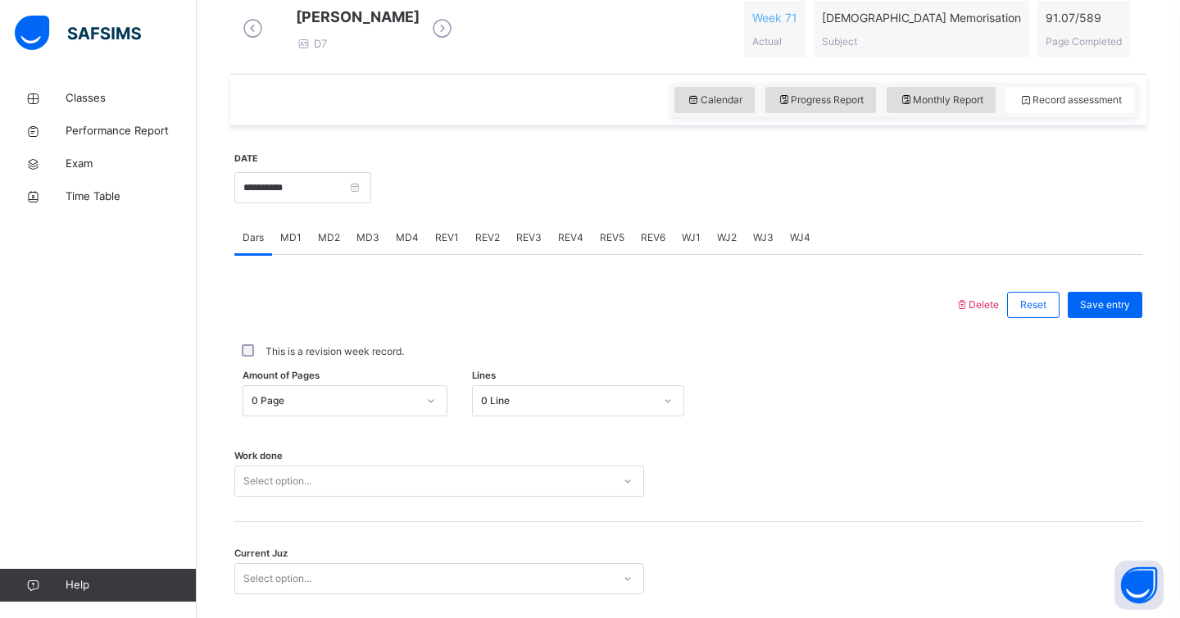
click at [876, 469] on div "Work done Select option..." at bounding box center [688, 474] width 908 height 98
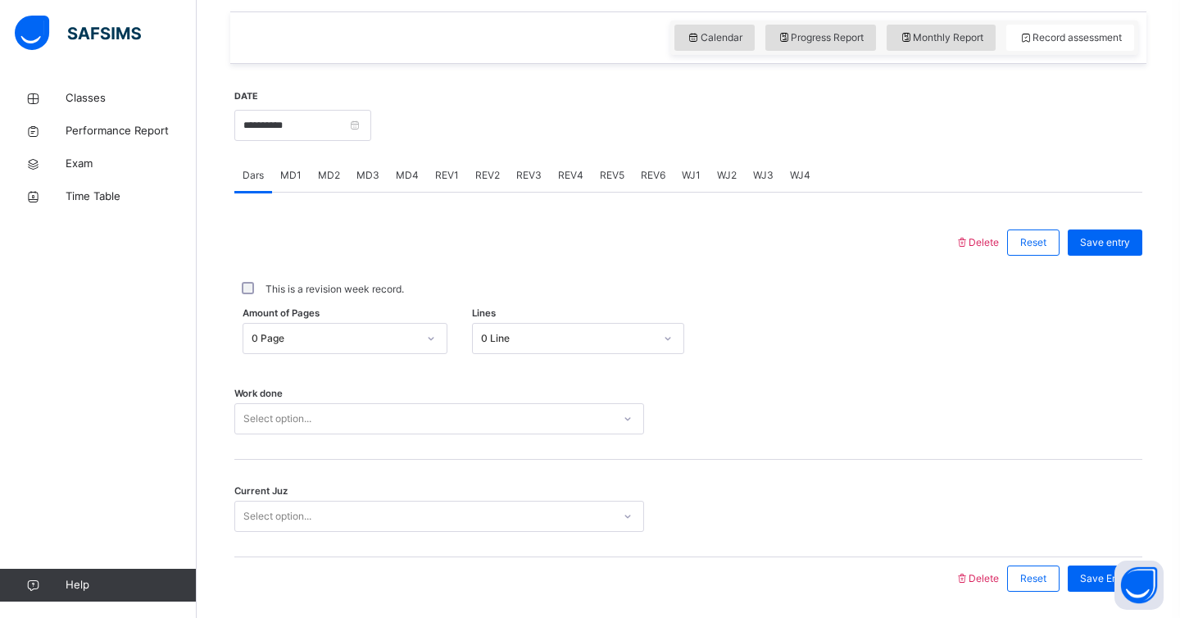
scroll to position [548, 0]
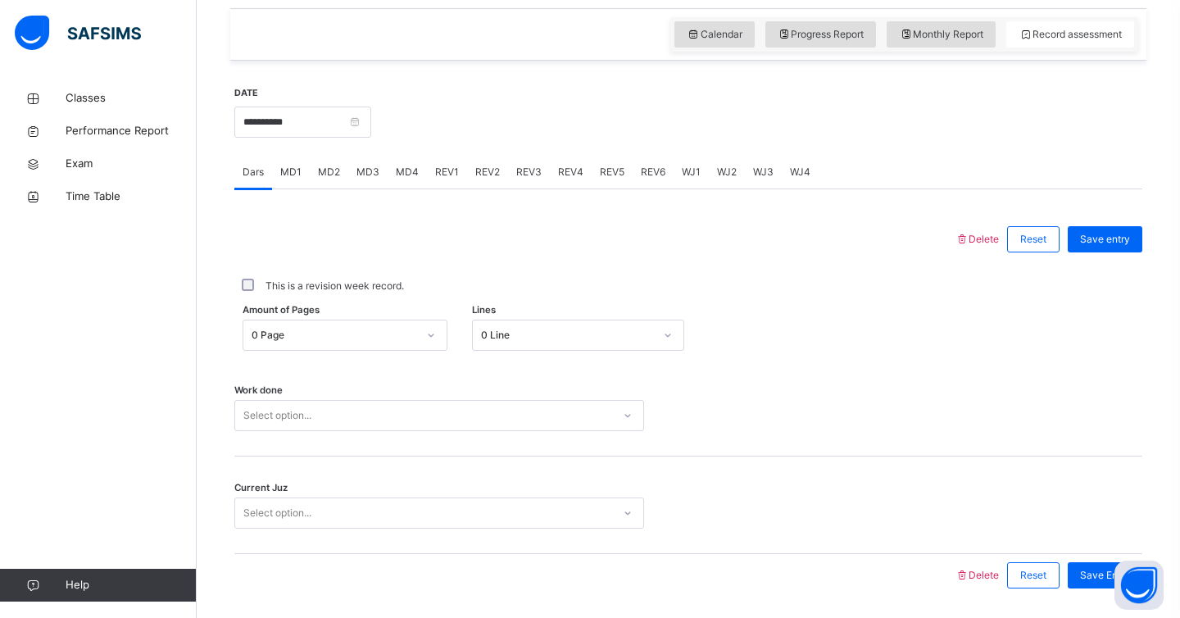
click at [643, 180] on span "REV6" at bounding box center [653, 172] width 25 height 15
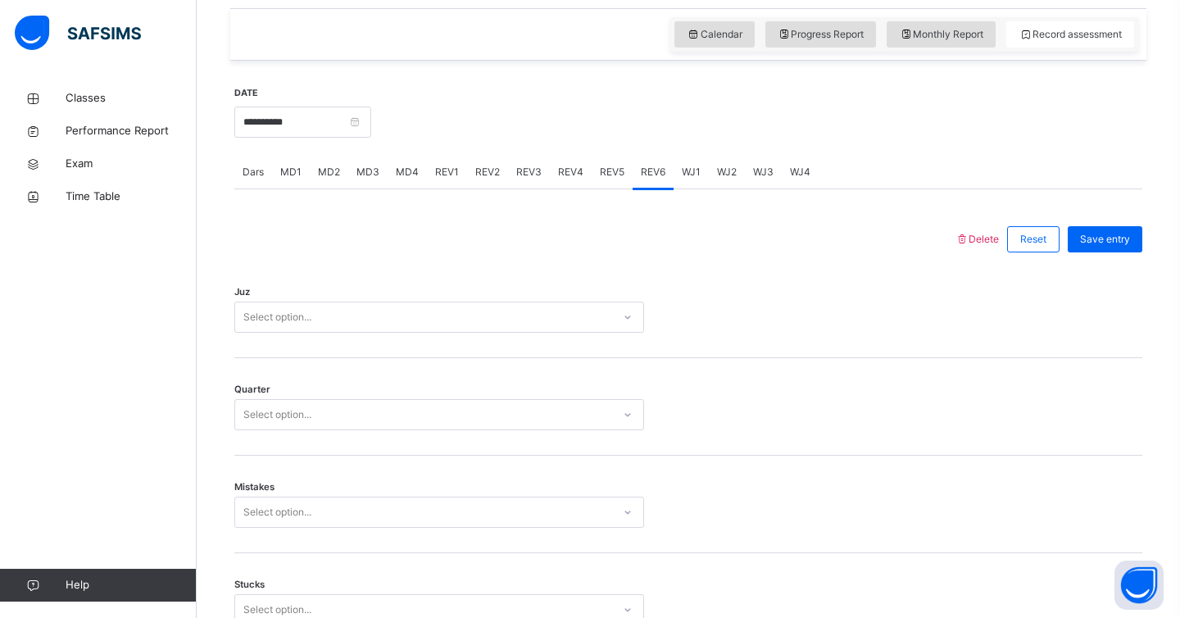
click at [1052, 152] on div at bounding box center [757, 120] width 755 height 70
click at [546, 251] on div at bounding box center [595, 239] width 704 height 43
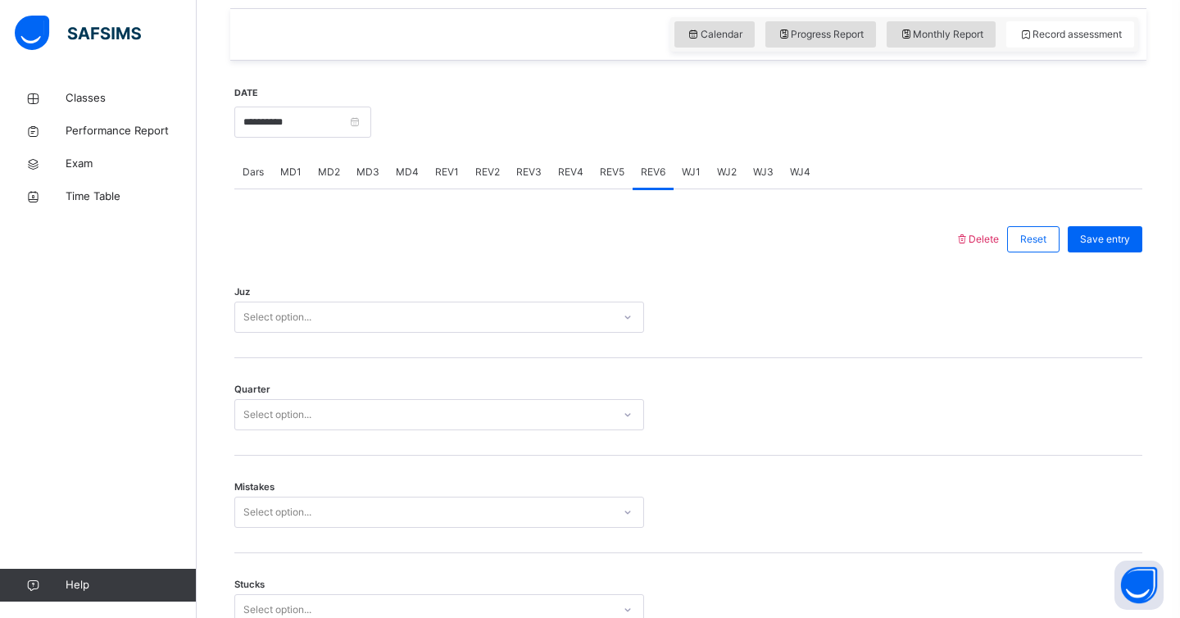
click at [546, 251] on div at bounding box center [595, 239] width 704 height 43
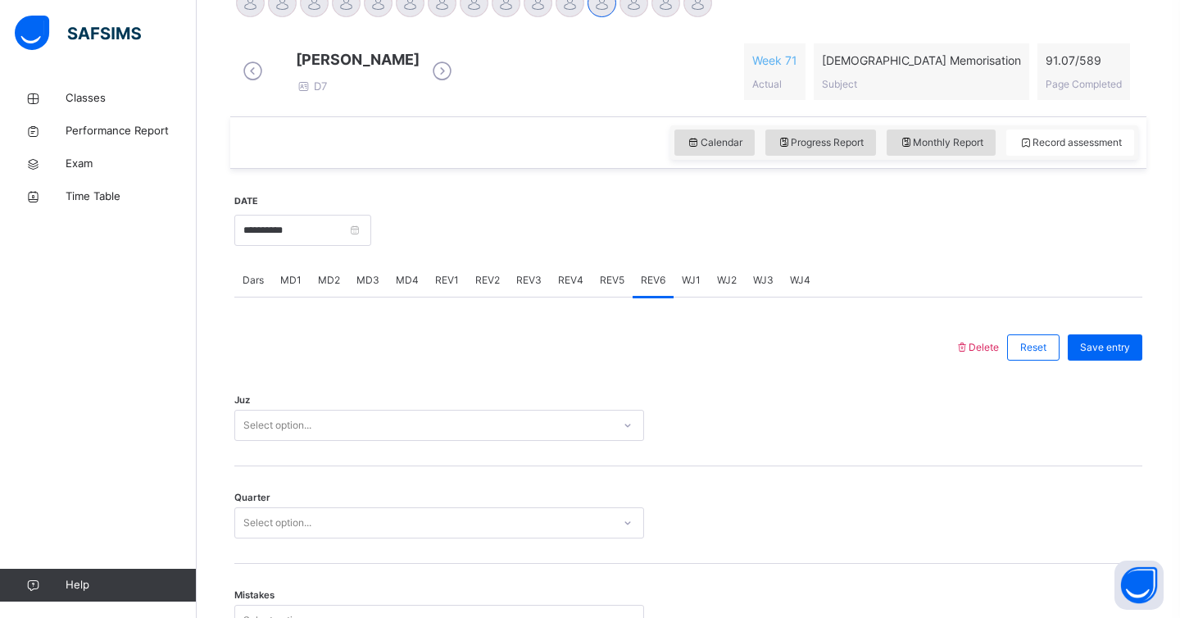
scroll to position [416, 0]
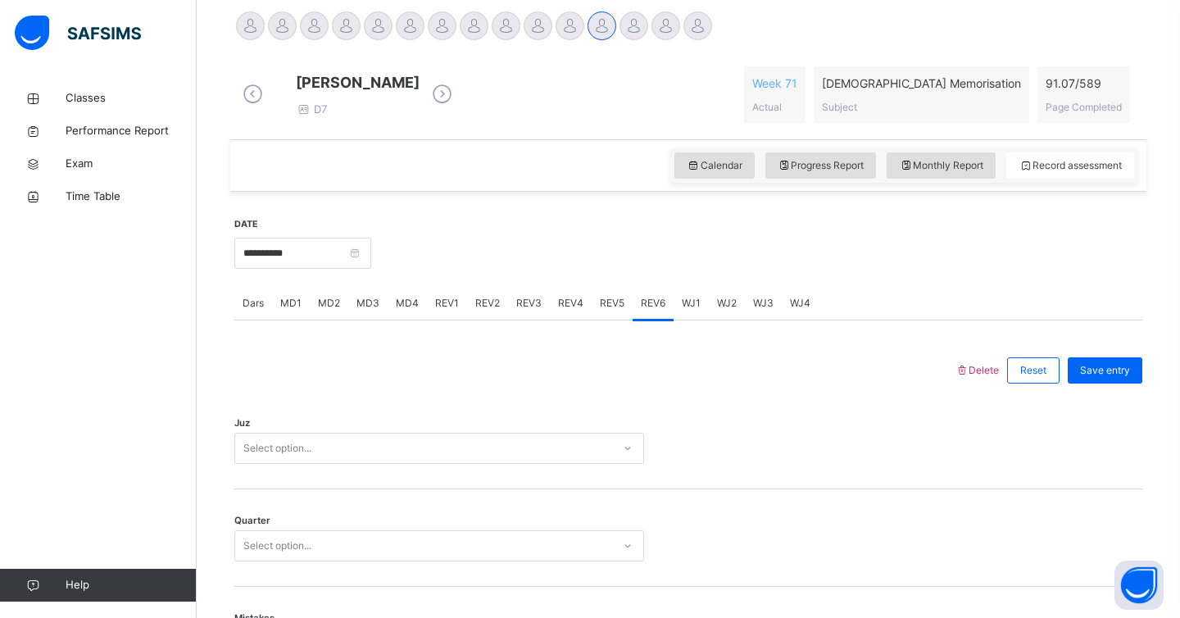
click at [259, 307] on div "Dars" at bounding box center [253, 303] width 38 height 33
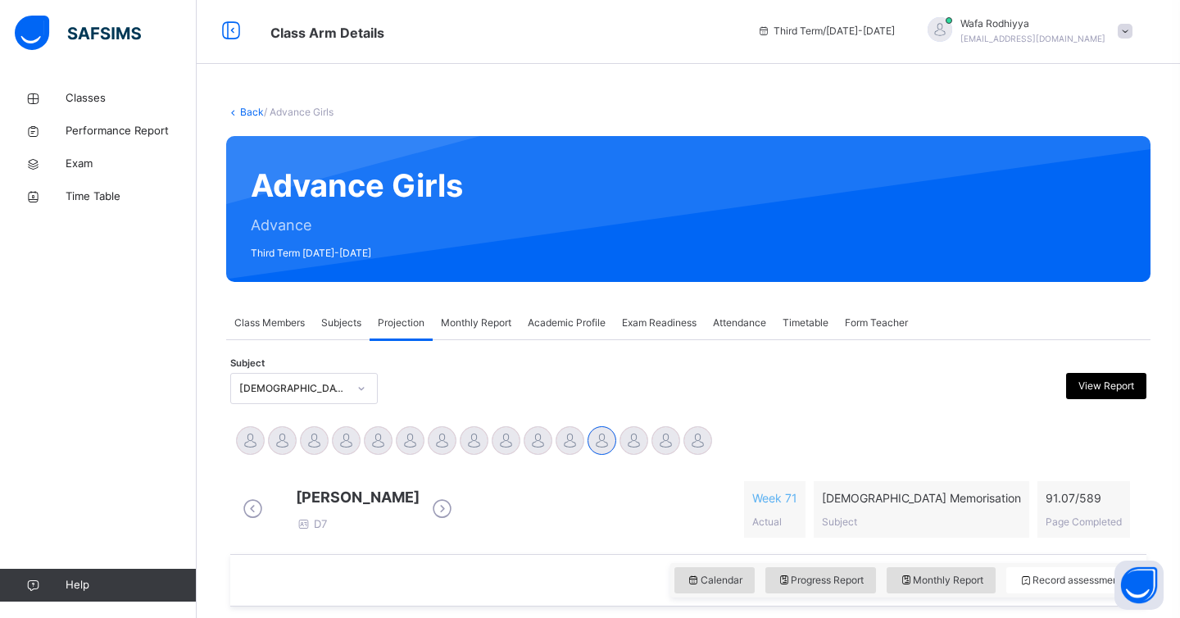
scroll to position [0, 0]
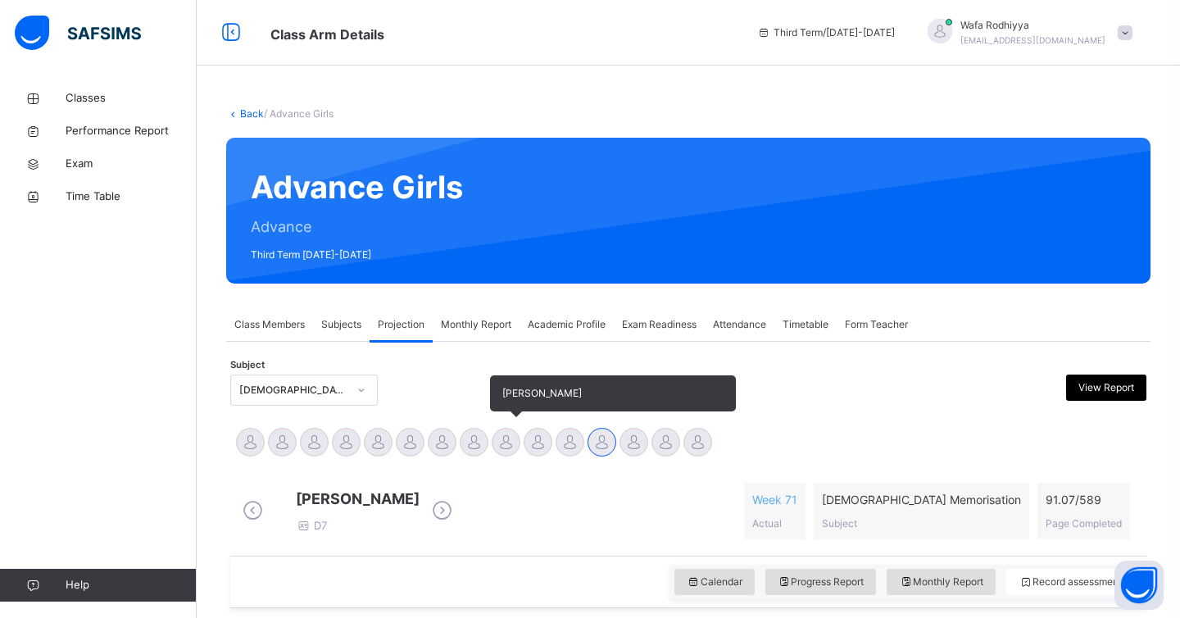
click at [510, 442] on div at bounding box center [506, 442] width 29 height 29
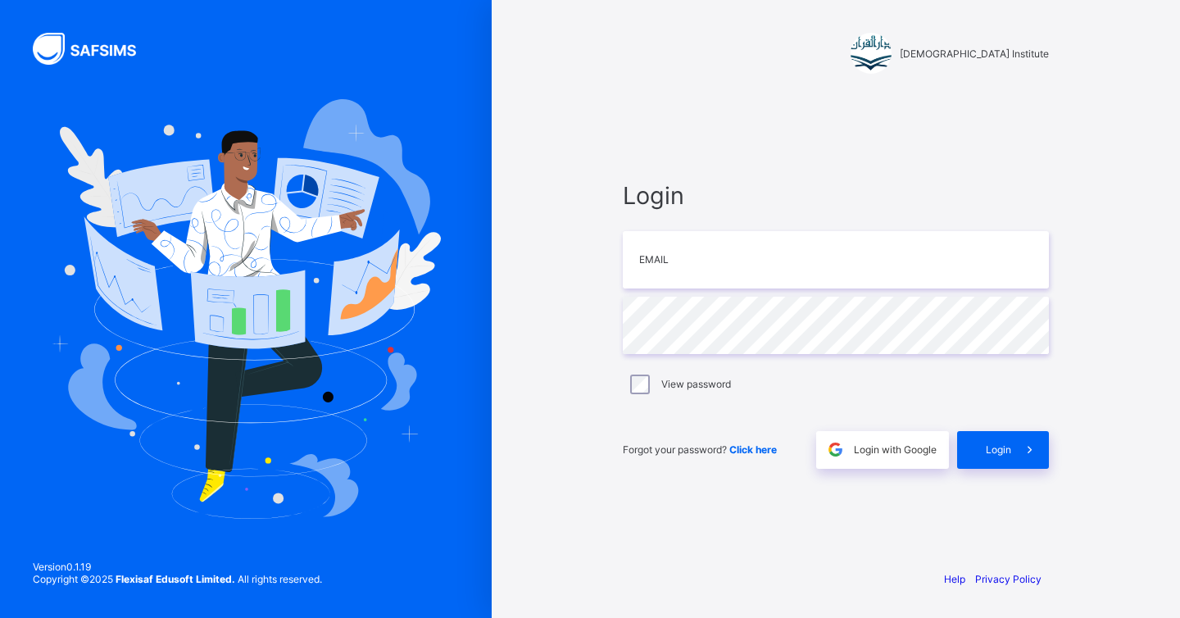
click at [540, 391] on div "Darul Quran Institute Login Email Password View password Forgot your password? …" at bounding box center [836, 309] width 689 height 618
click at [815, 257] on input "email" at bounding box center [836, 259] width 426 height 57
type input "**********"
click at [977, 444] on div "Login" at bounding box center [1003, 450] width 92 height 38
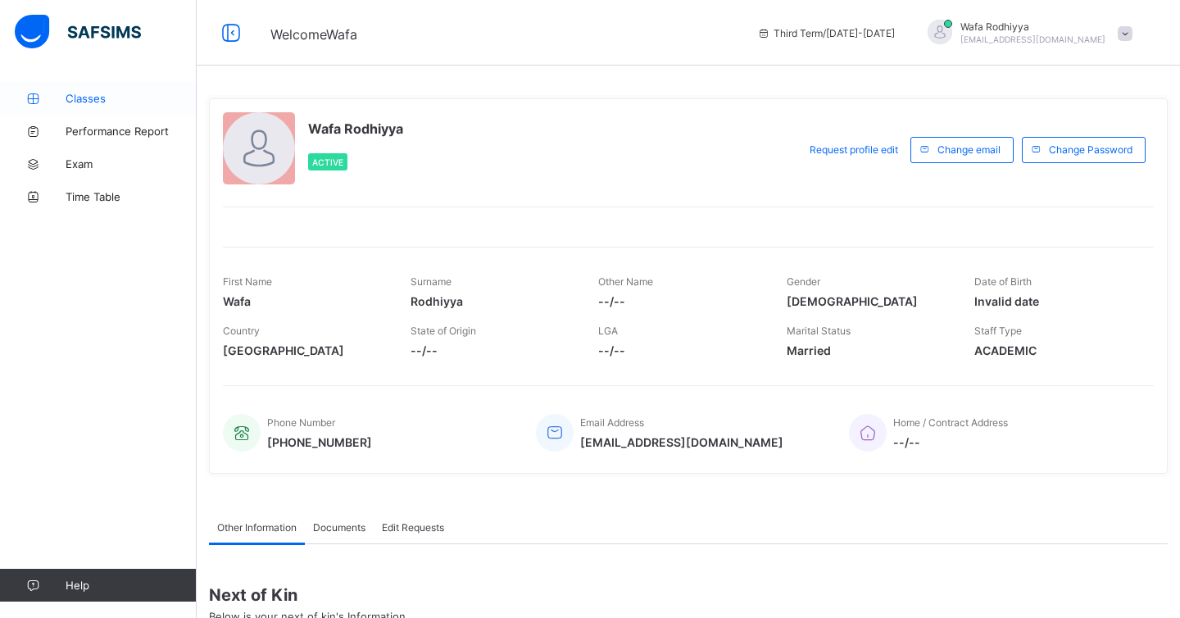
click at [55, 111] on link "Classes" at bounding box center [98, 98] width 197 height 33
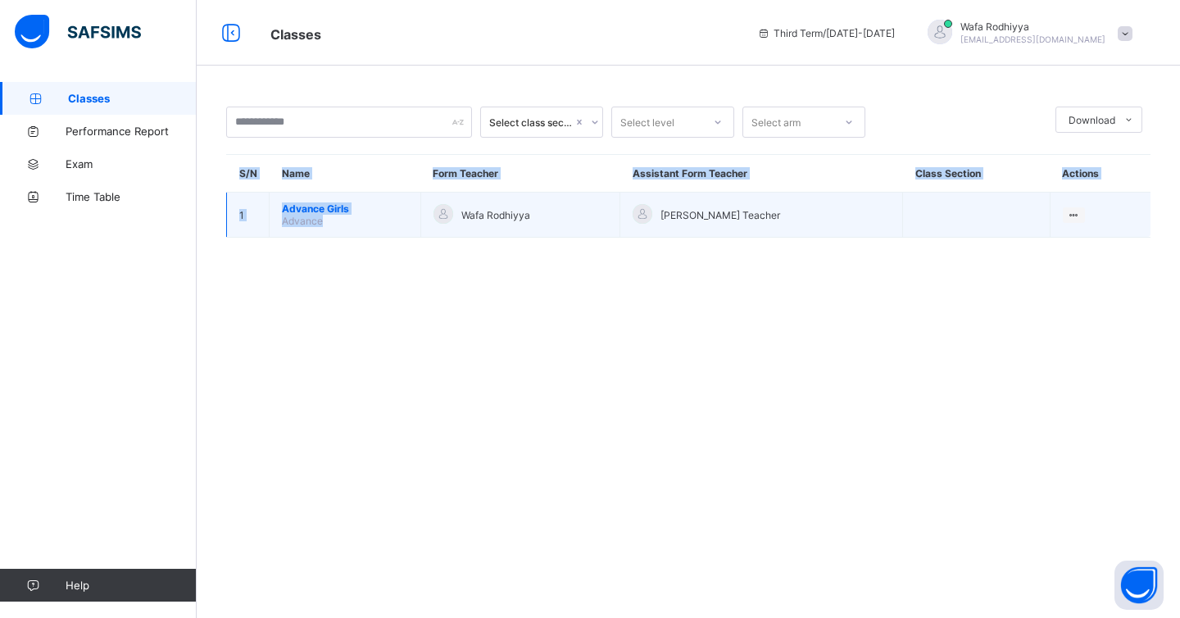
drag, startPoint x: 441, startPoint y: 260, endPoint x: 390, endPoint y: 214, distance: 68.5
click at [390, 214] on div "Select class section Select level Select arm Download Pdf Report Excel Report S…" at bounding box center [689, 180] width 984 height 197
click at [390, 214] on td "Advance Girls Advance" at bounding box center [346, 215] width 152 height 45
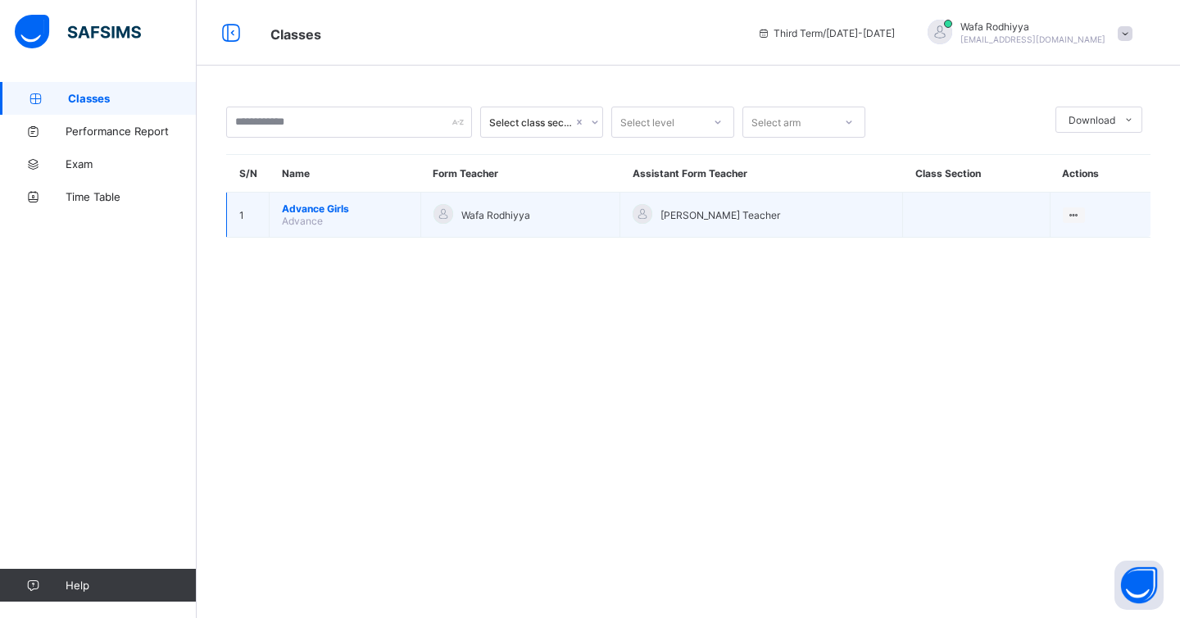
click at [390, 214] on td "Advance Girls Advance" at bounding box center [346, 215] width 152 height 45
click at [244, 211] on td "1" at bounding box center [248, 215] width 43 height 45
click at [302, 225] on span "Advance" at bounding box center [302, 221] width 41 height 12
click at [319, 215] on span "Advance" at bounding box center [302, 221] width 41 height 12
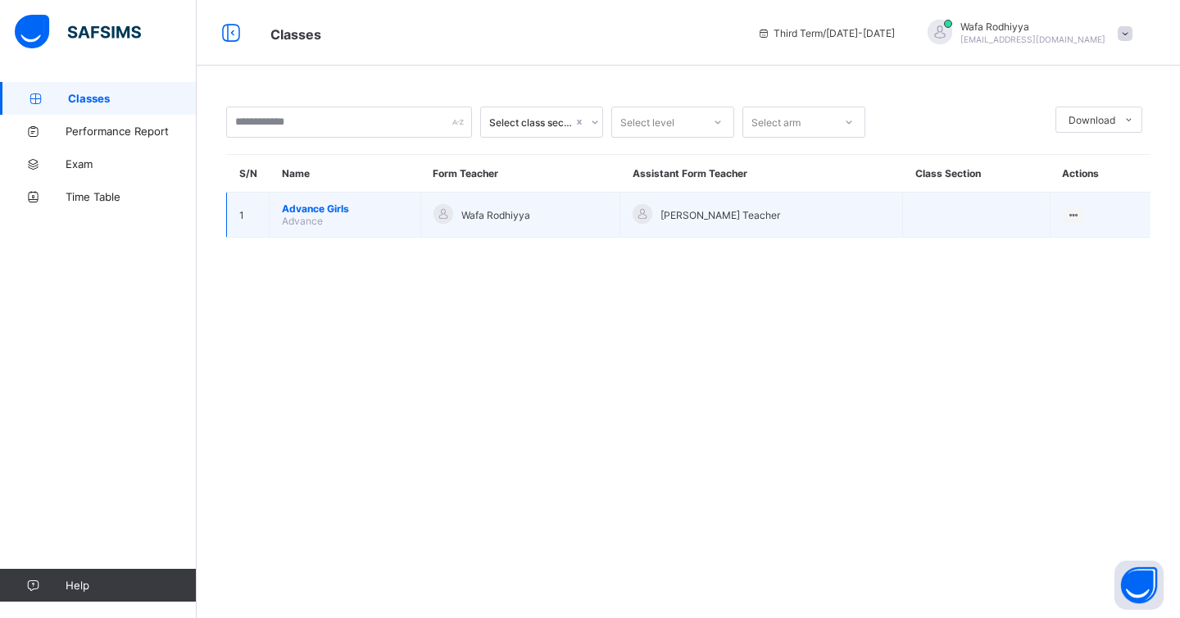
click at [319, 215] on span "Advance" at bounding box center [302, 221] width 41 height 12
click at [294, 211] on span "Advance Girls" at bounding box center [345, 208] width 126 height 12
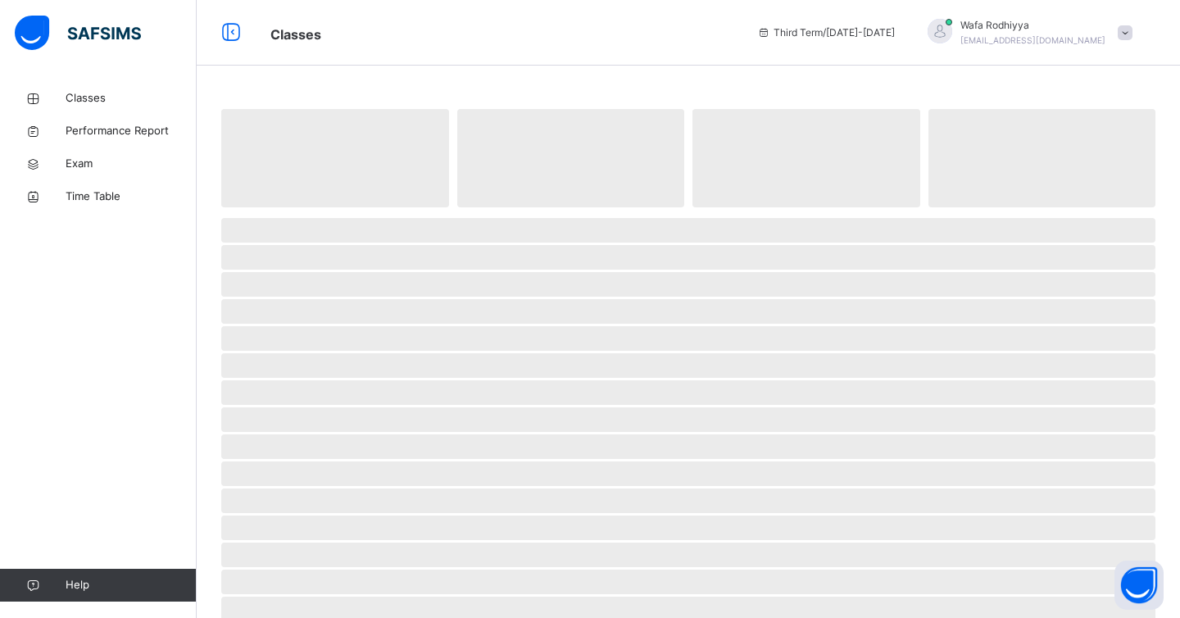
click at [294, 211] on span at bounding box center [688, 211] width 935 height 8
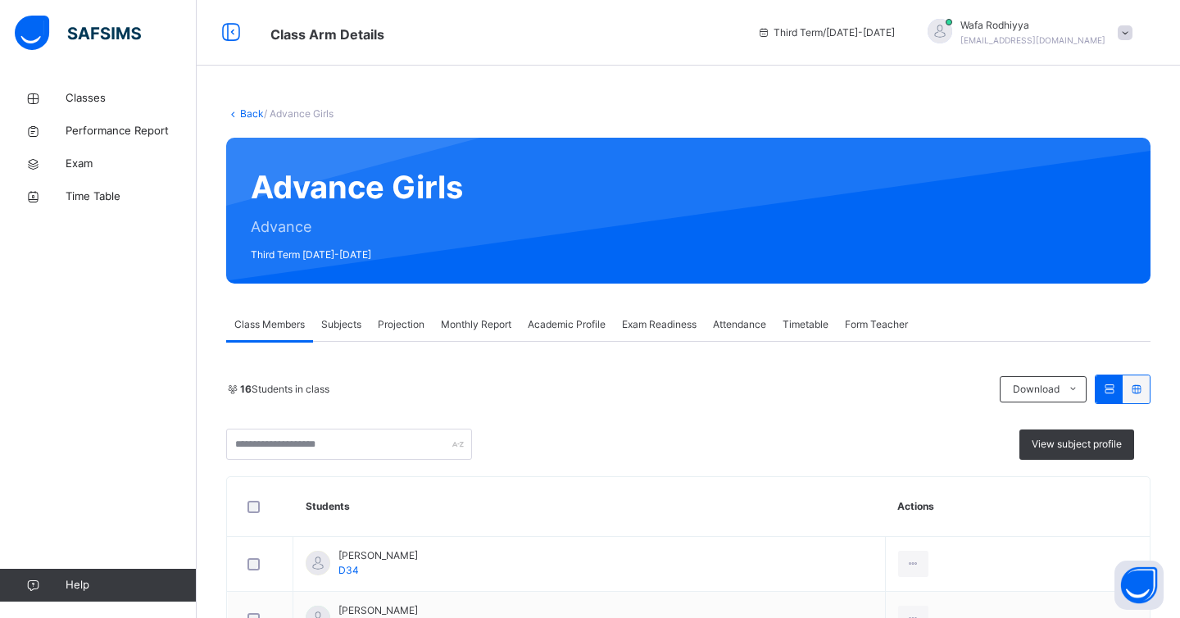
click at [384, 319] on span "Projection" at bounding box center [401, 324] width 47 height 15
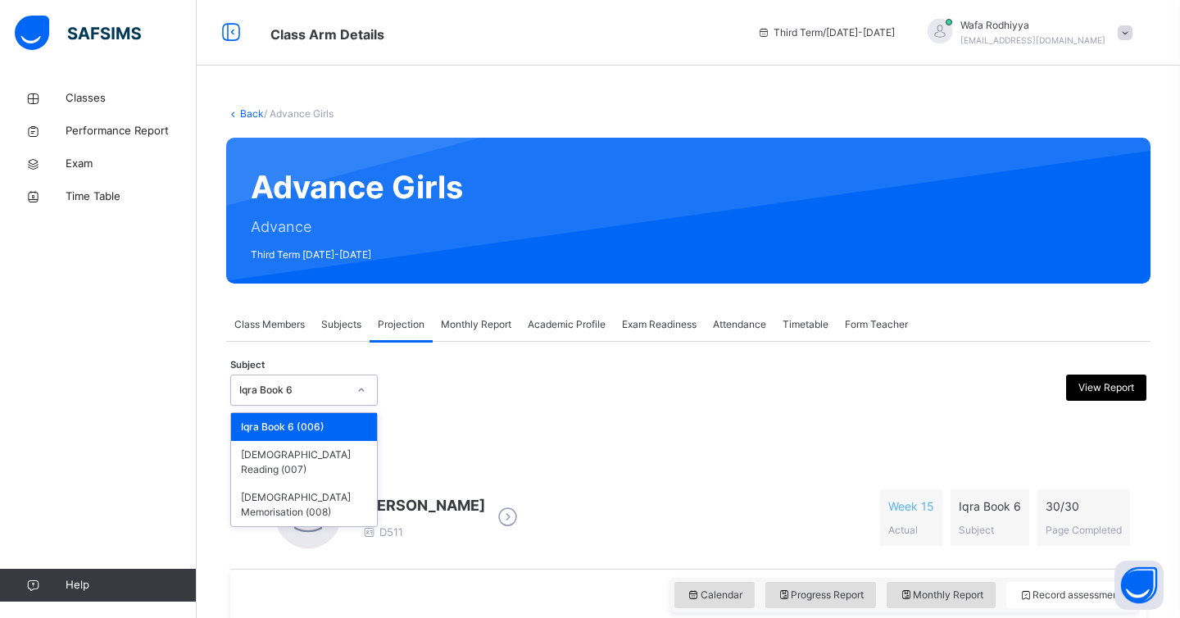
click at [343, 402] on div "Iqra Book 6" at bounding box center [288, 390] width 115 height 25
click at [343, 449] on div "[DEMOGRAPHIC_DATA] Reading (007)" at bounding box center [304, 462] width 146 height 43
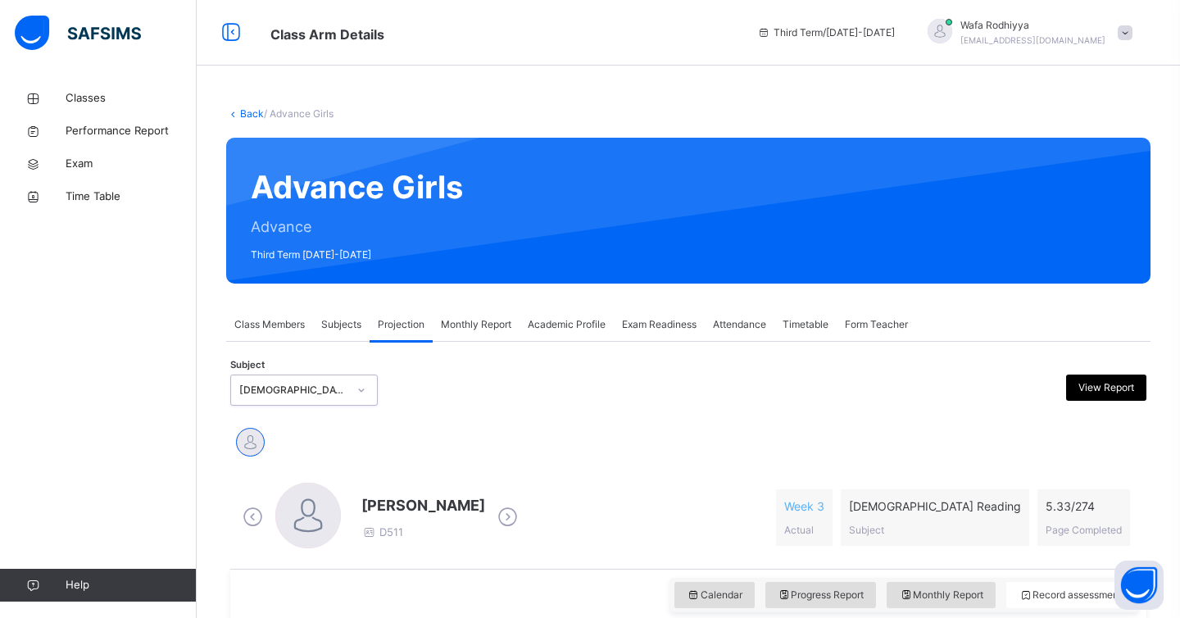
click at [346, 387] on div at bounding box center [361, 390] width 31 height 30
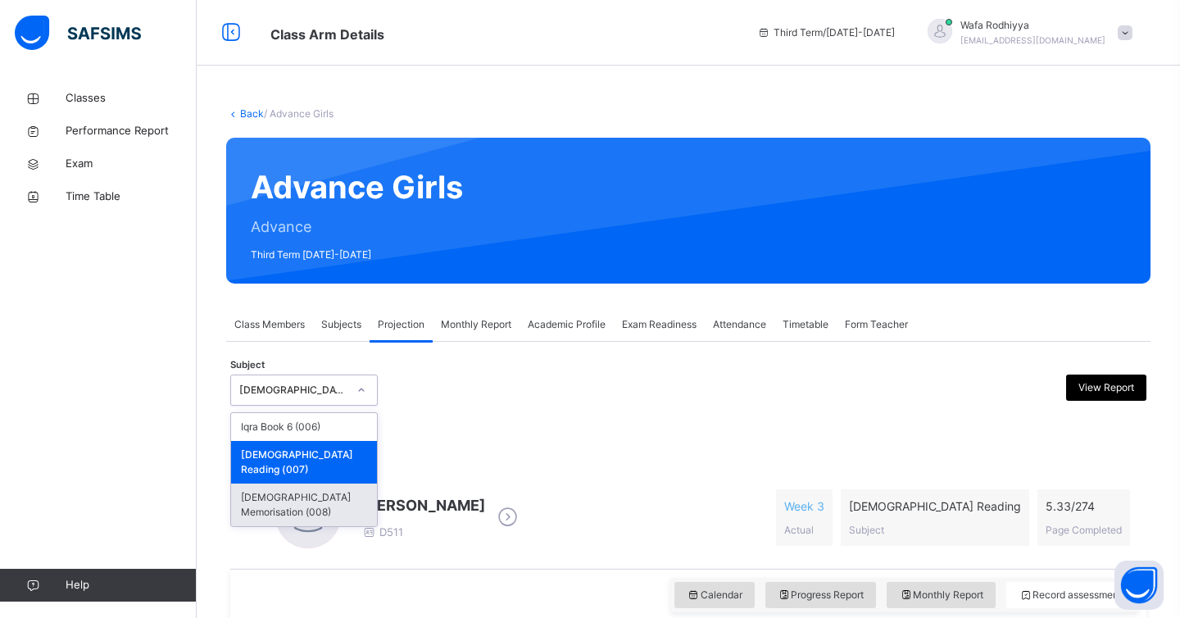
click at [350, 484] on div "[DEMOGRAPHIC_DATA] Memorisation (008)" at bounding box center [304, 505] width 146 height 43
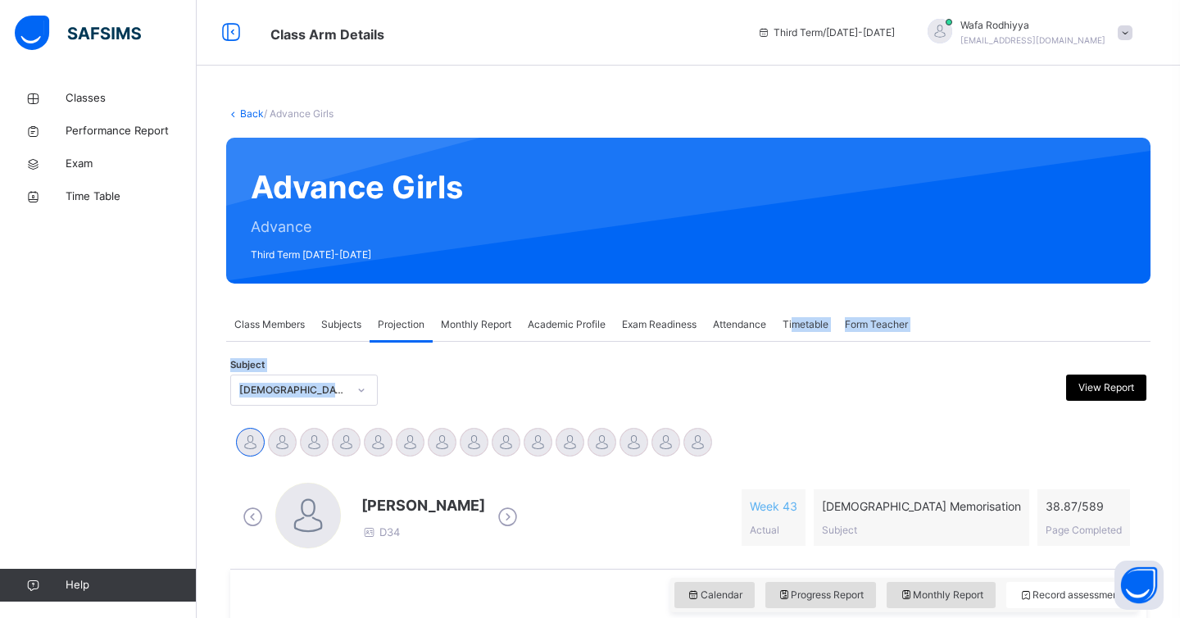
drag, startPoint x: 798, startPoint y: 329, endPoint x: 794, endPoint y: 378, distance: 49.4
click at [903, 411] on div "Subject [DEMOGRAPHIC_DATA] Memorisation (008) View Report" at bounding box center [688, 390] width 916 height 48
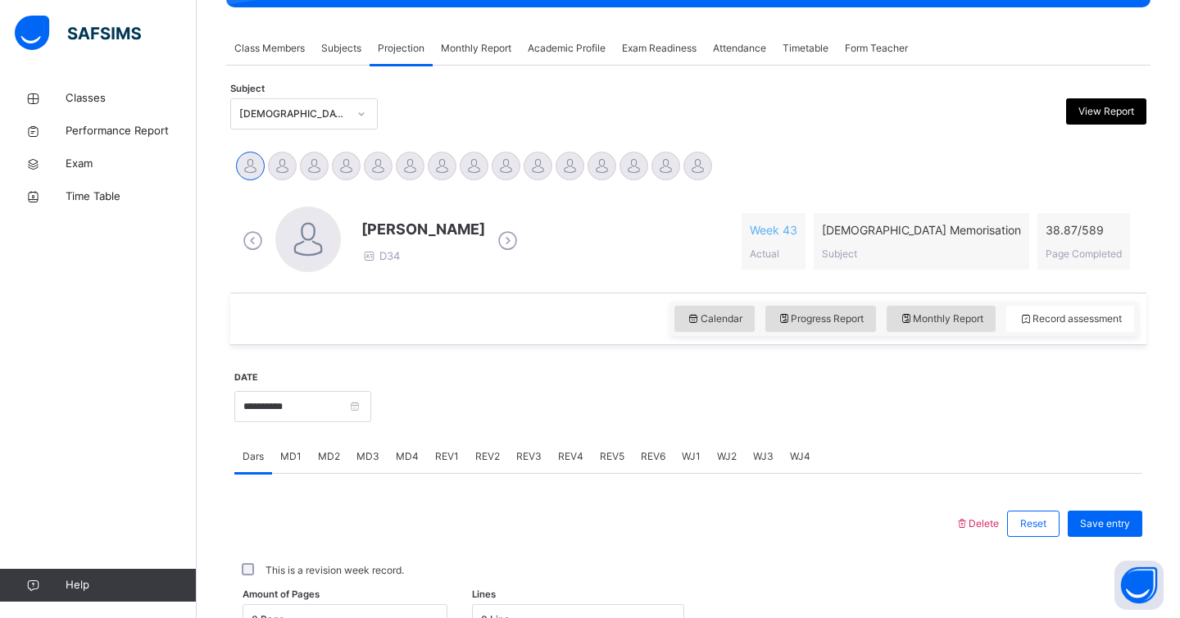
scroll to position [295, 0]
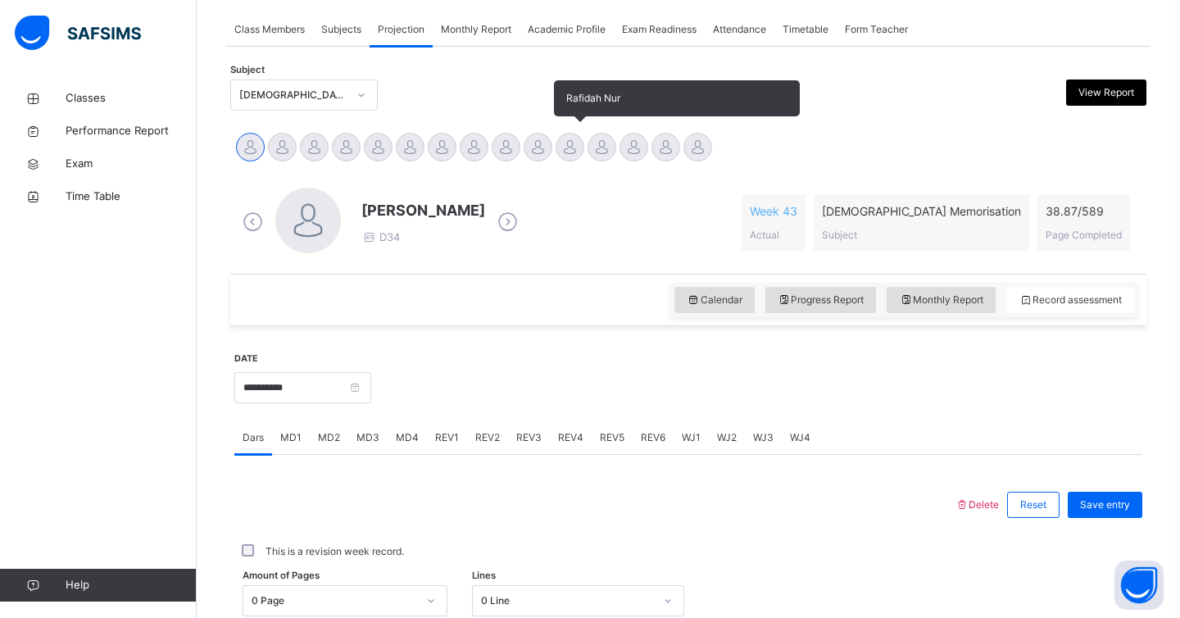
click at [557, 148] on div at bounding box center [570, 147] width 29 height 29
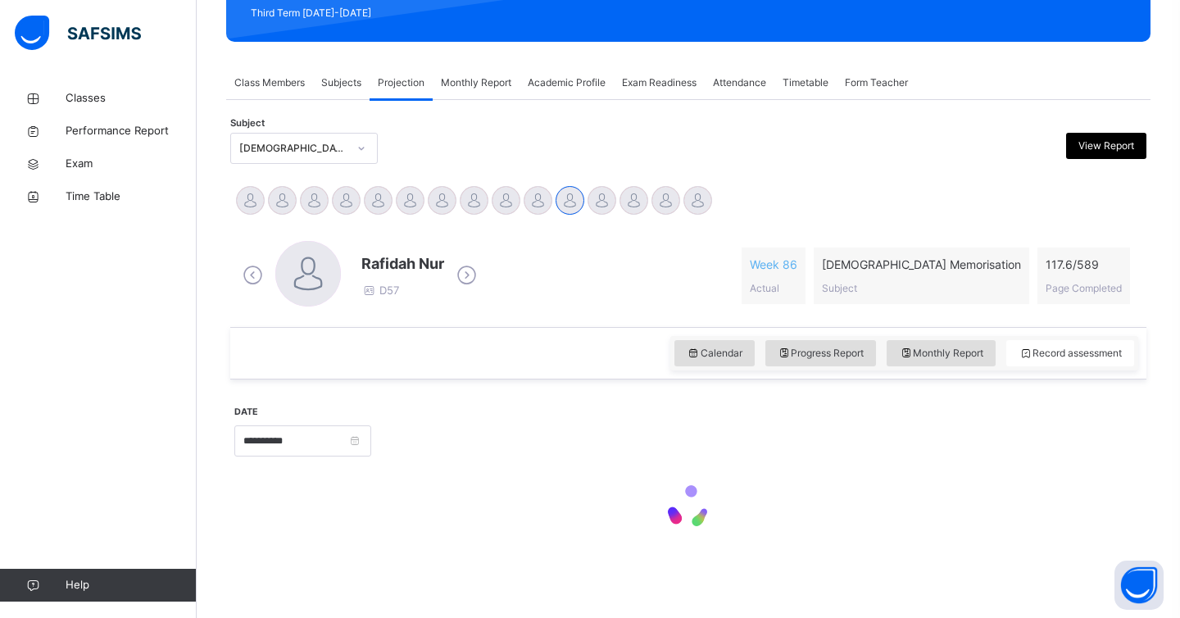
scroll to position [242, 0]
click at [538, 148] on div at bounding box center [573, 148] width 223 height 31
click at [536, 241] on div "Rafidah Nur D57 Week 86 Actual [DEMOGRAPHIC_DATA] Memorisation Subject 117.6 / …" at bounding box center [689, 276] width 900 height 70
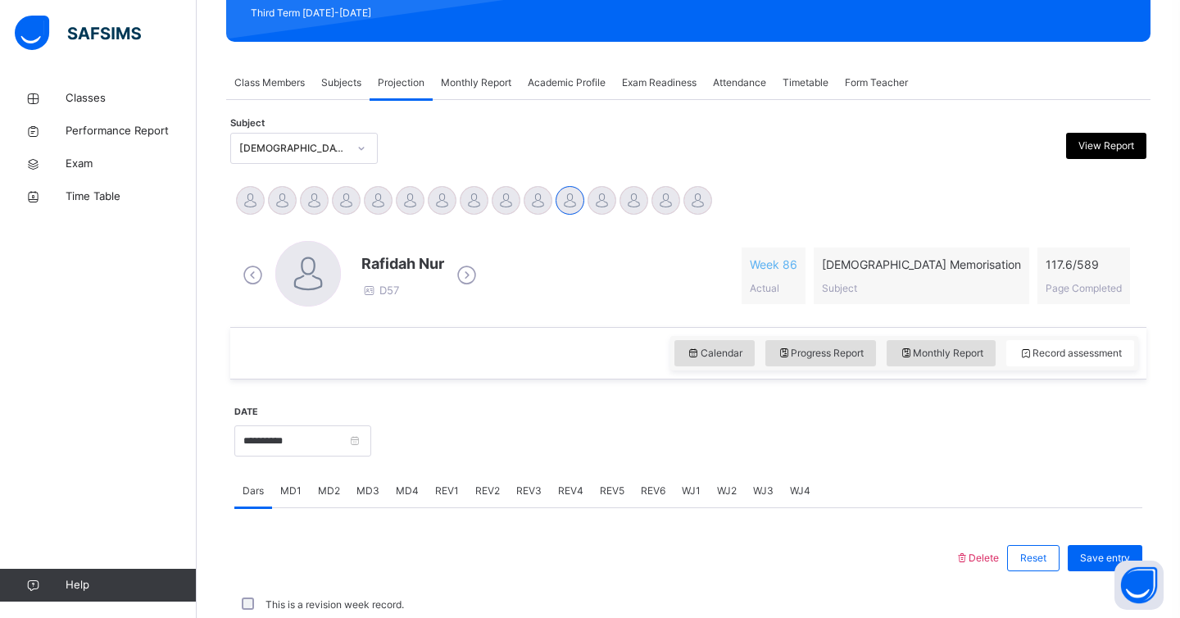
scroll to position [295, 0]
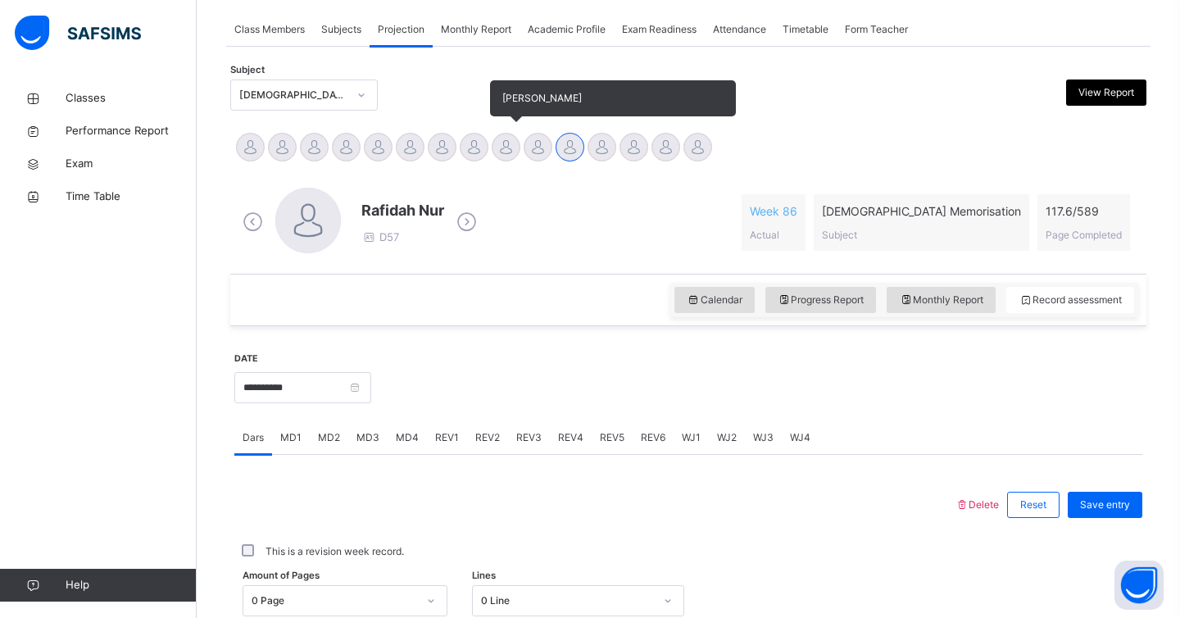
click at [504, 149] on div at bounding box center [506, 147] width 29 height 29
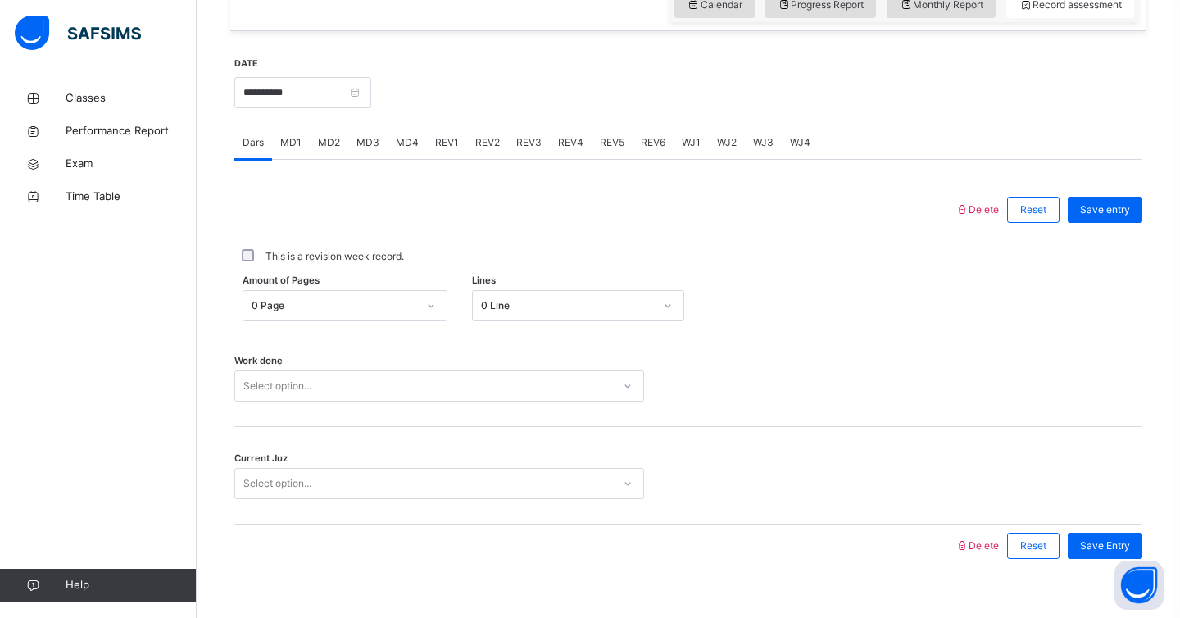
scroll to position [613, 0]
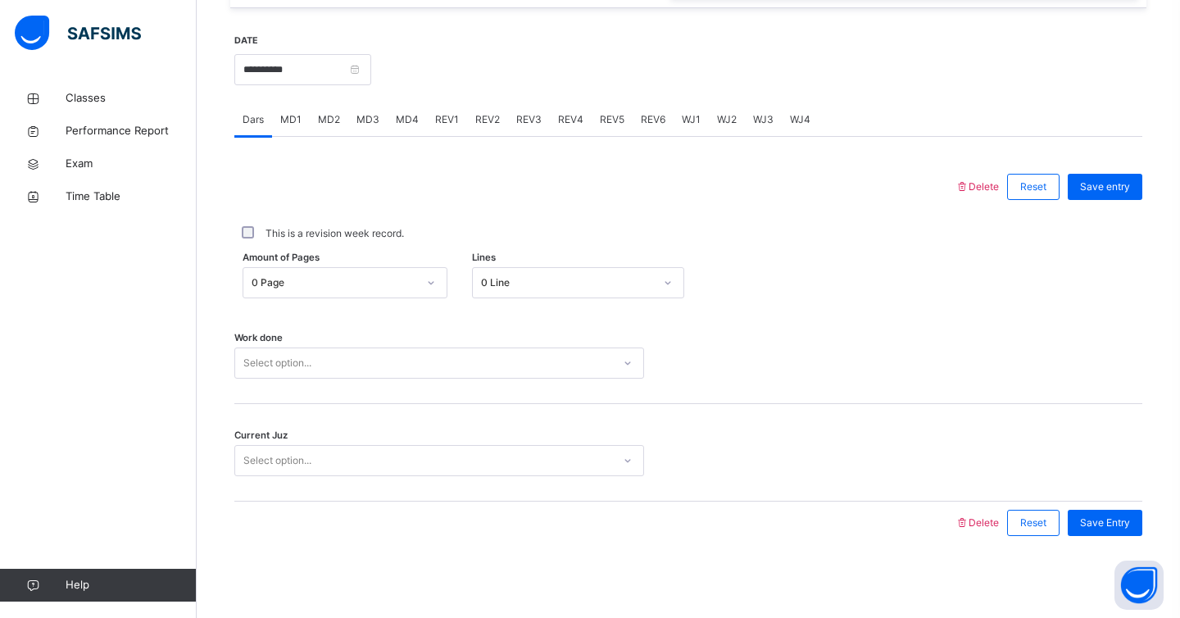
click at [439, 122] on span "REV1" at bounding box center [447, 119] width 24 height 15
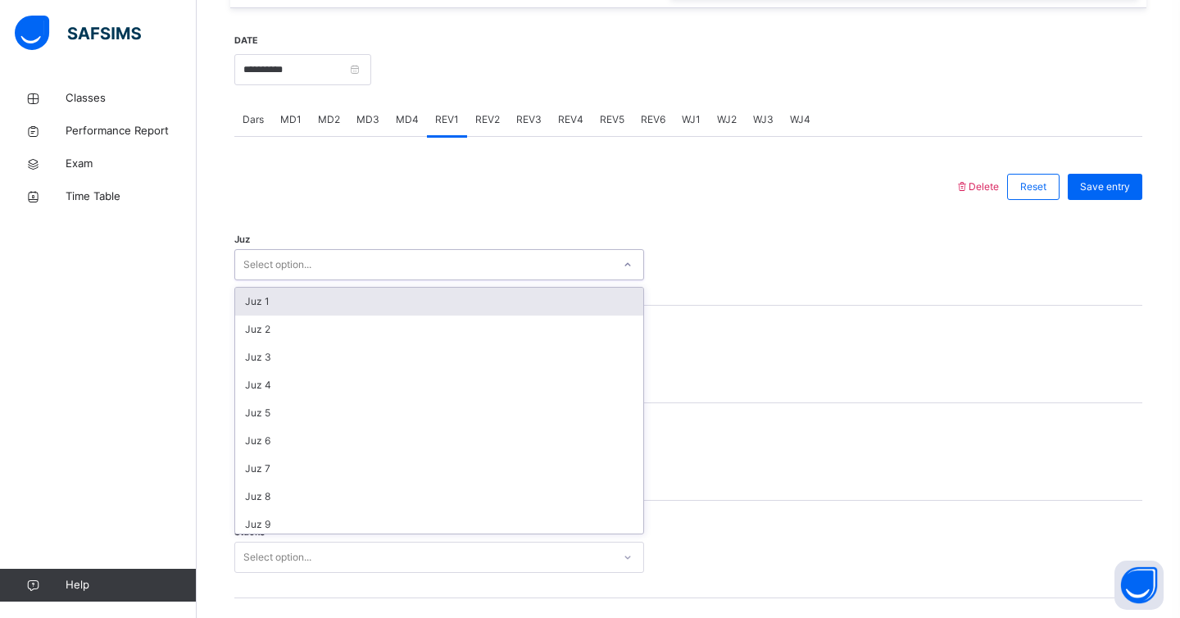
click at [475, 269] on div "Select option..." at bounding box center [423, 264] width 377 height 25
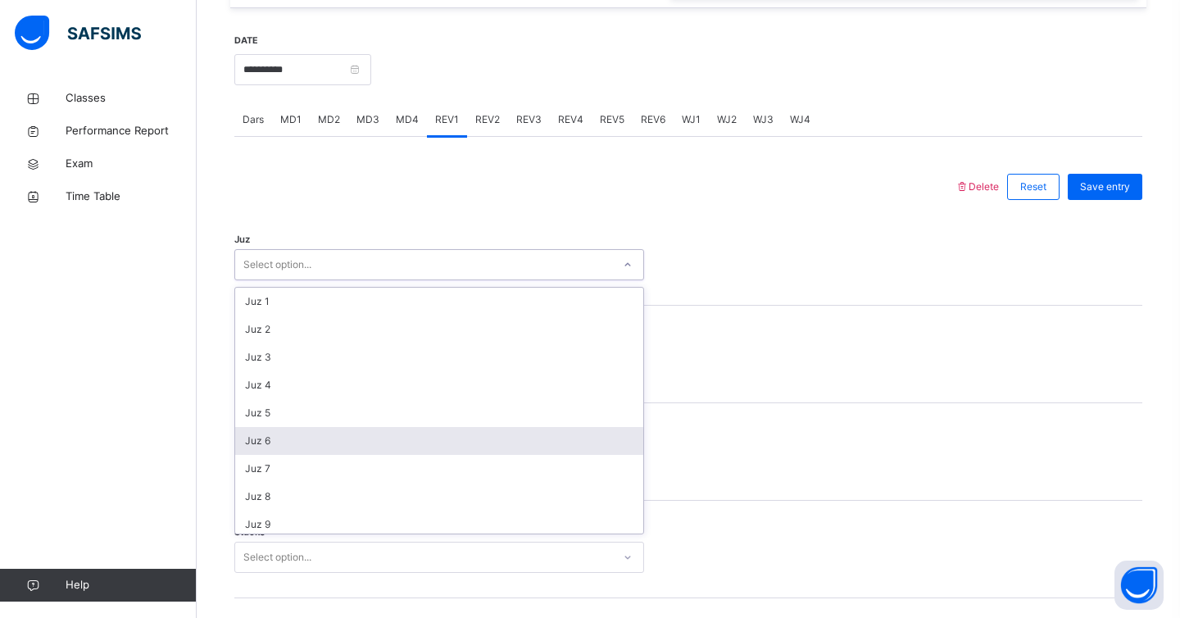
scroll to position [590, 0]
click at [400, 439] on div "Juz 27" at bounding box center [439, 436] width 408 height 28
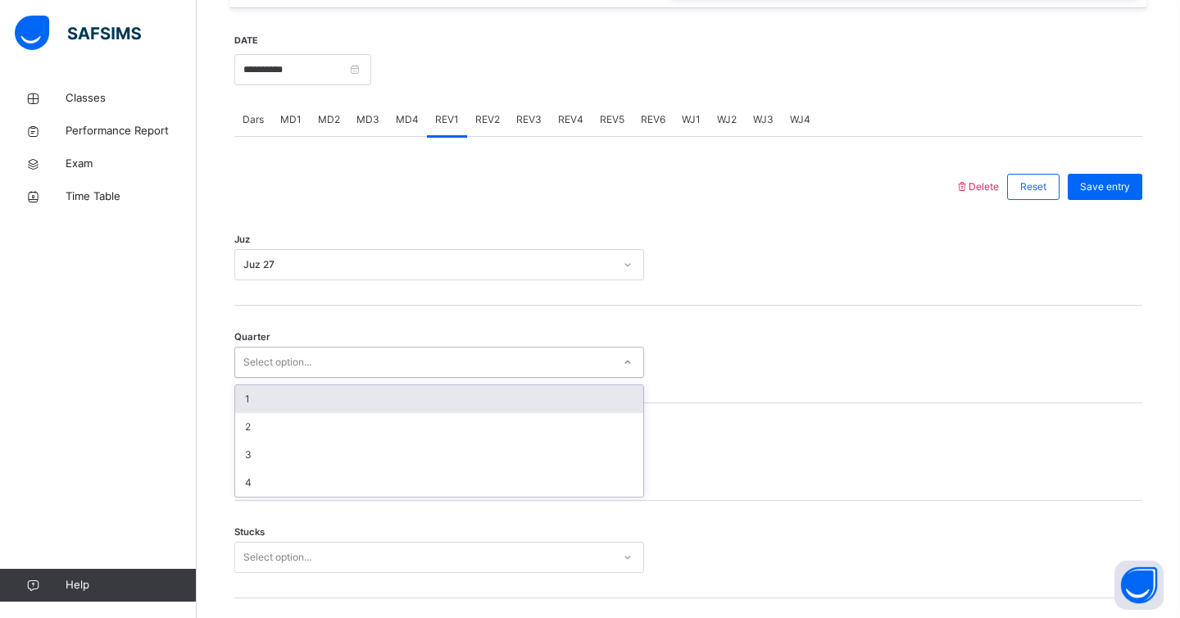
click at [384, 365] on div "Select option..." at bounding box center [423, 362] width 377 height 25
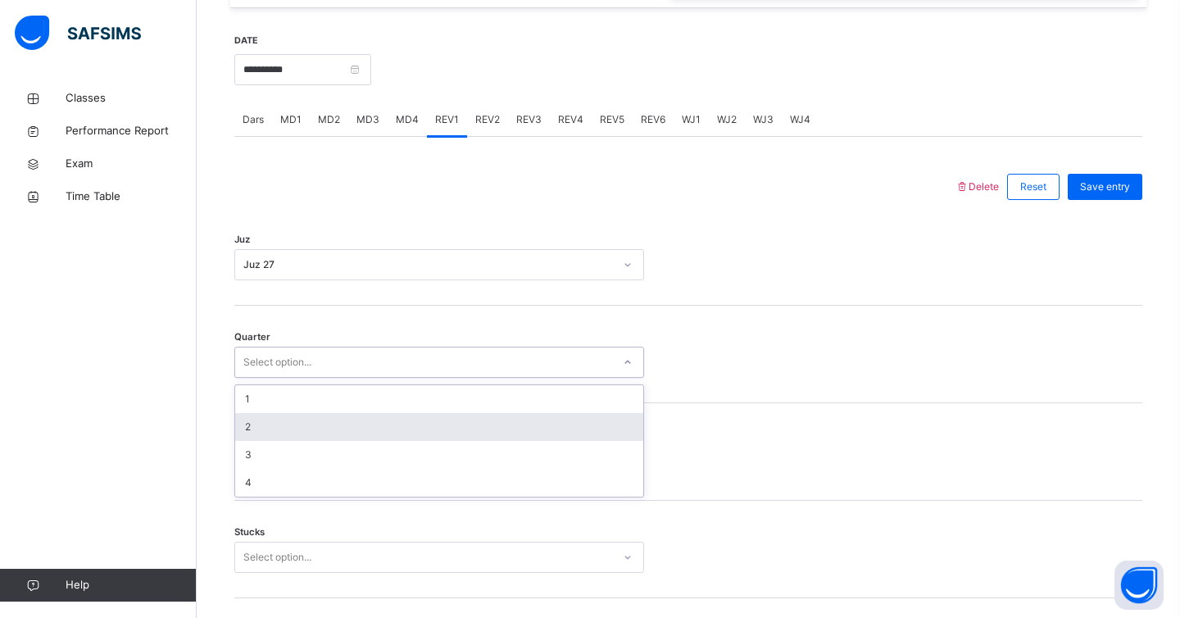
click at [385, 419] on div "2" at bounding box center [439, 427] width 408 height 28
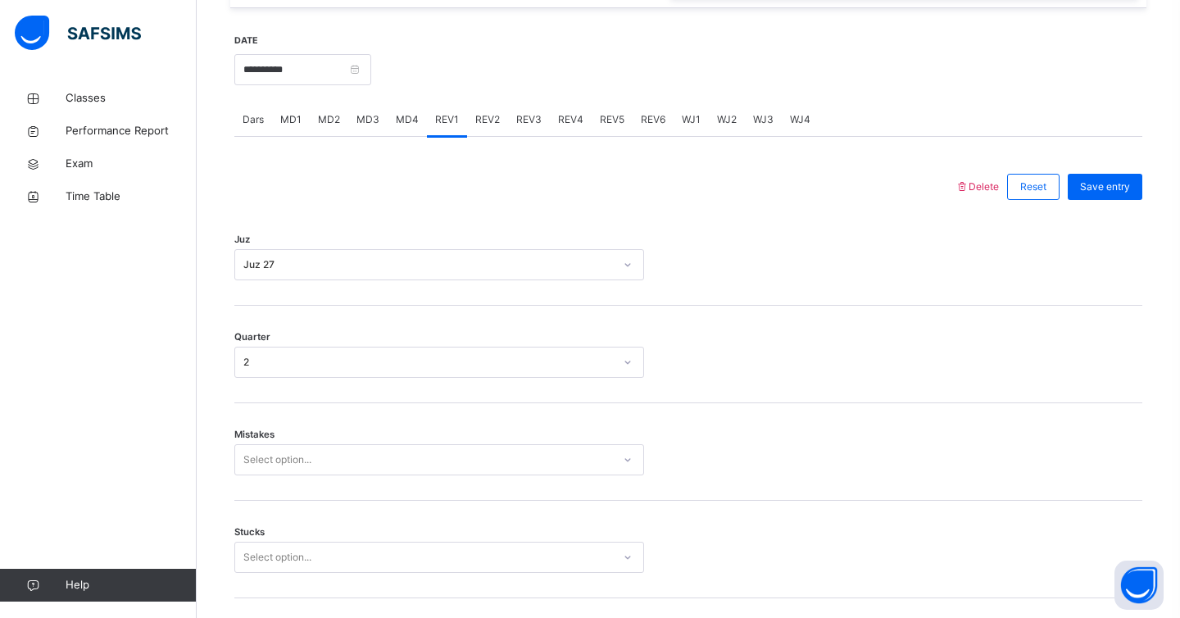
click at [386, 476] on div "Mistakes Select option..." at bounding box center [688, 452] width 908 height 98
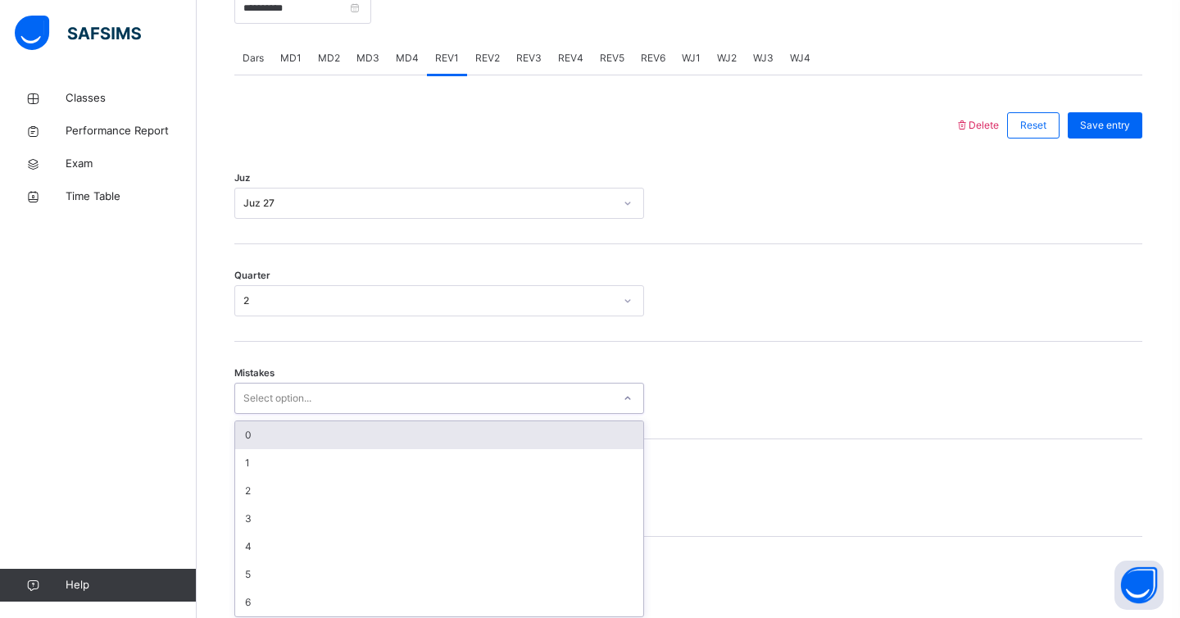
click at [381, 414] on div "option 0 focused, 1 of 7. 7 results available. Use Up and Down to choose option…" at bounding box center [439, 398] width 410 height 31
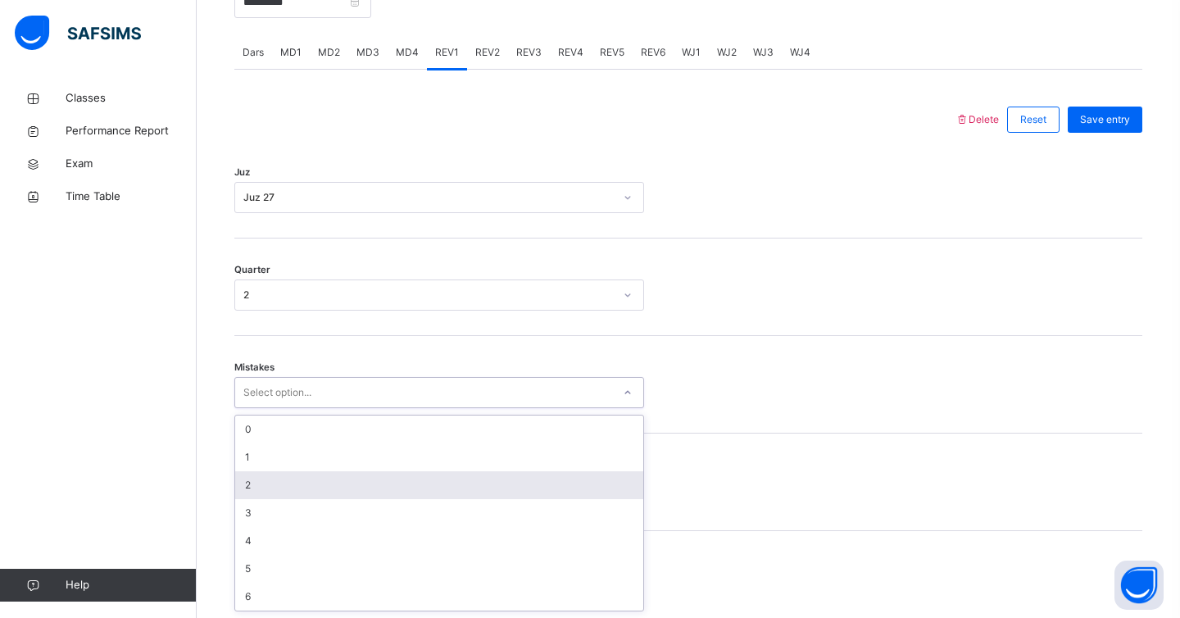
click at [384, 482] on div "2" at bounding box center [439, 485] width 408 height 28
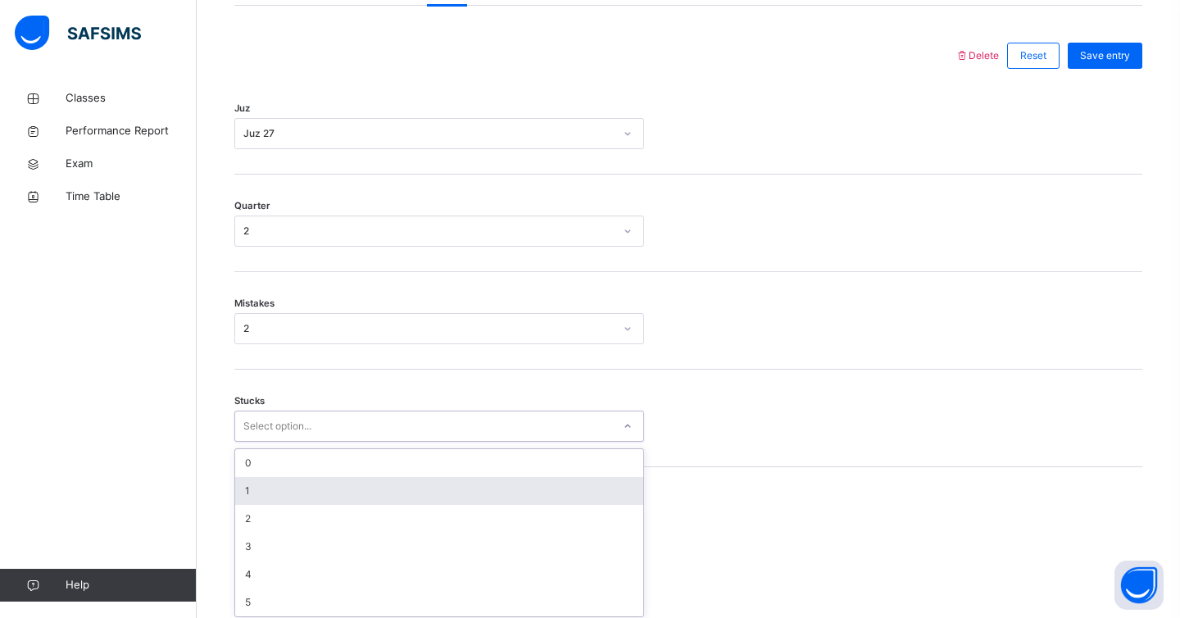
click at [384, 442] on div "option 1 focused, 2 of 6. 6 results available. Use Up and Down to choose option…" at bounding box center [439, 426] width 410 height 31
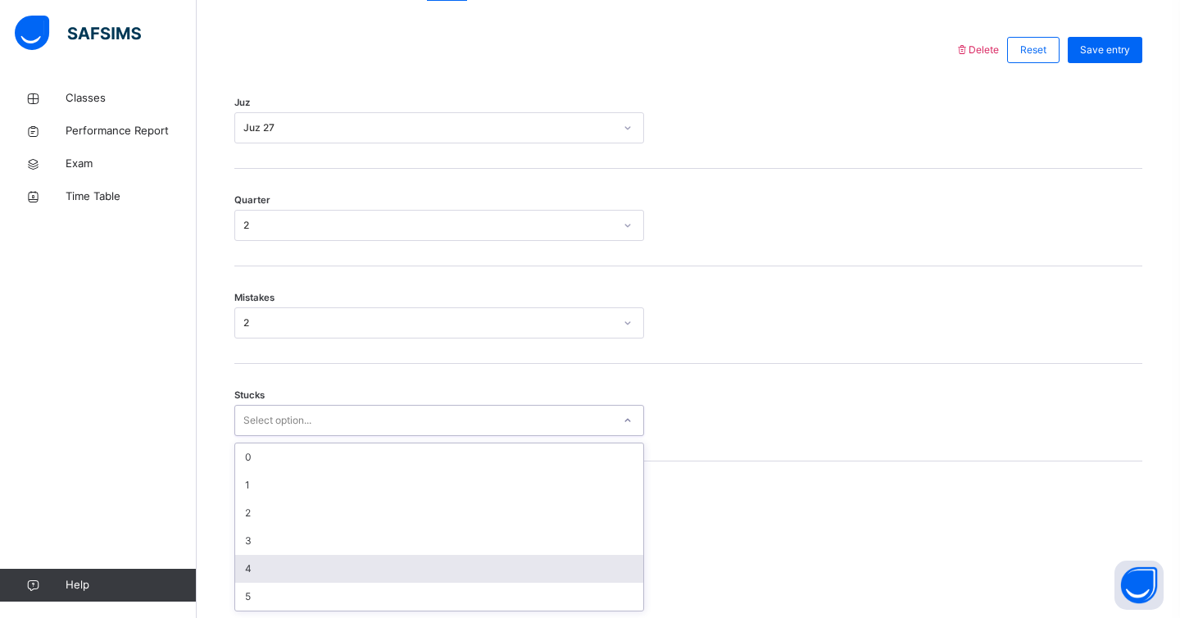
click at [470, 574] on div "4" at bounding box center [439, 569] width 408 height 28
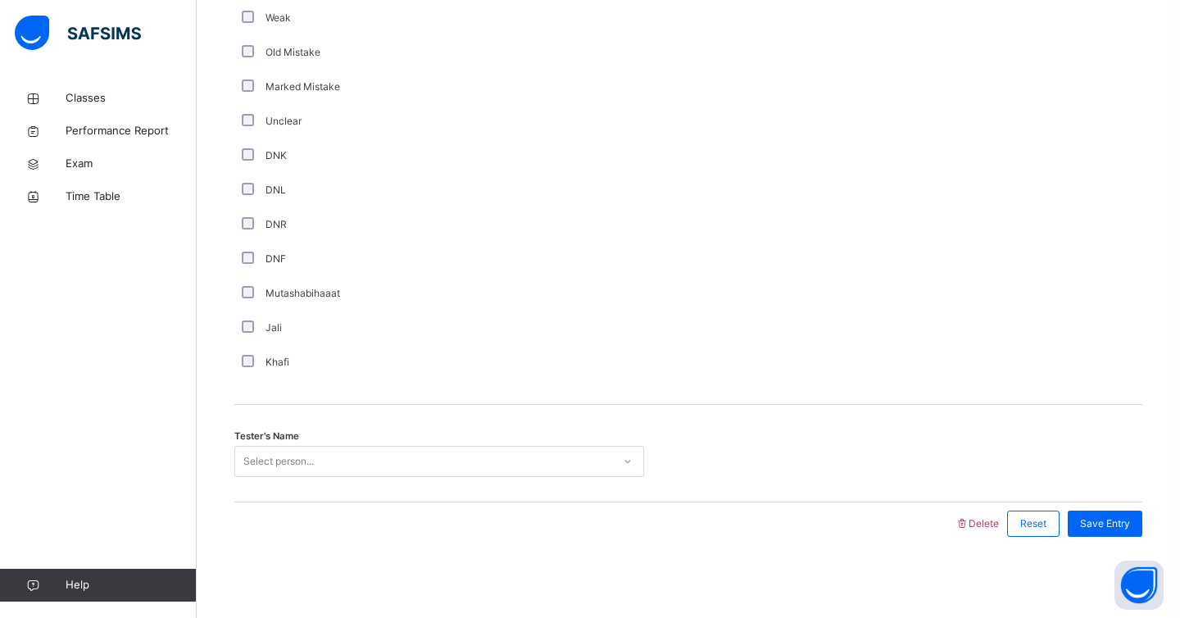
scroll to position [1336, 0]
click at [418, 457] on div "Select person..." at bounding box center [423, 460] width 377 height 25
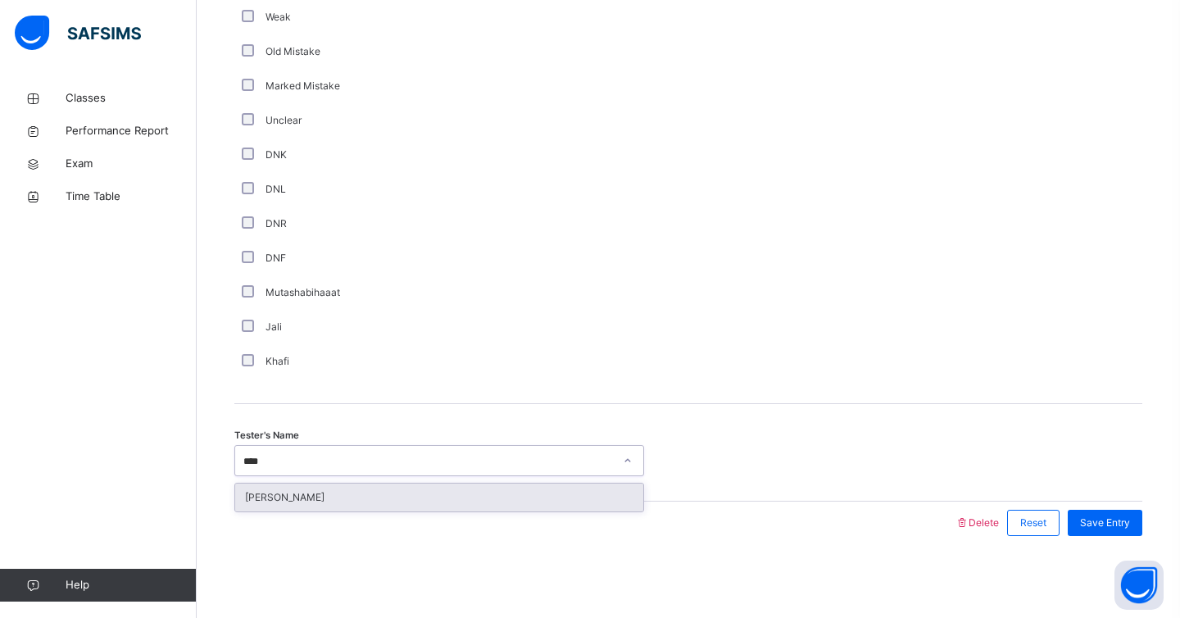
type input "****"
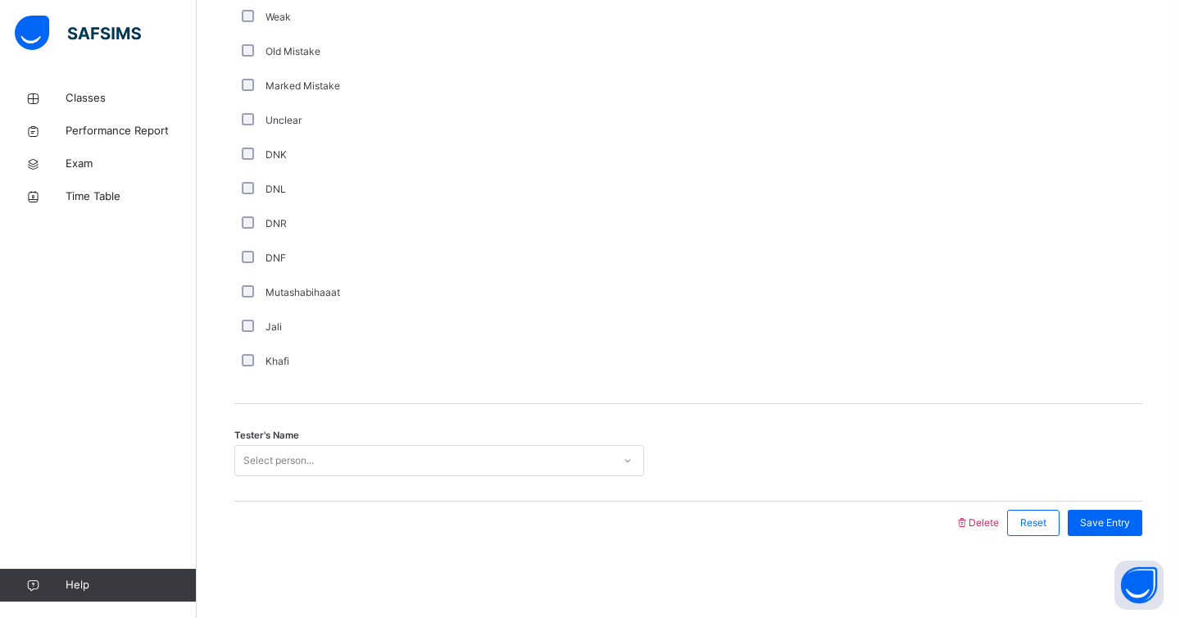
click at [393, 516] on div at bounding box center [595, 523] width 704 height 43
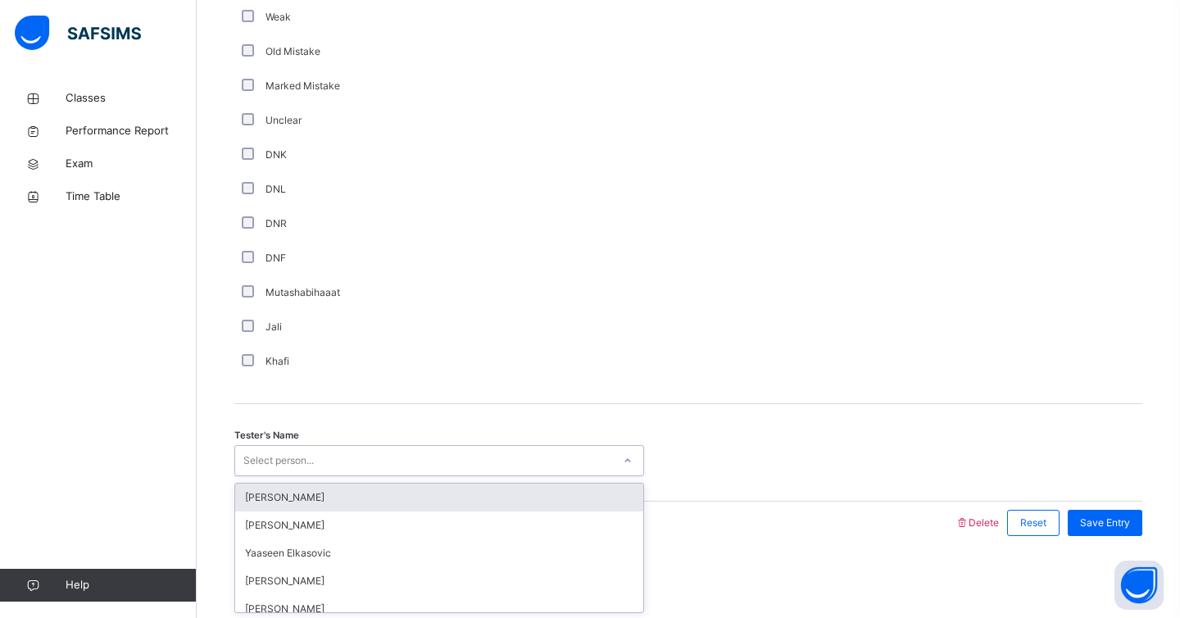
click at [384, 468] on div "Select person..." at bounding box center [423, 460] width 377 height 25
type input "******"
click at [433, 498] on div "[PERSON_NAME]" at bounding box center [439, 498] width 408 height 28
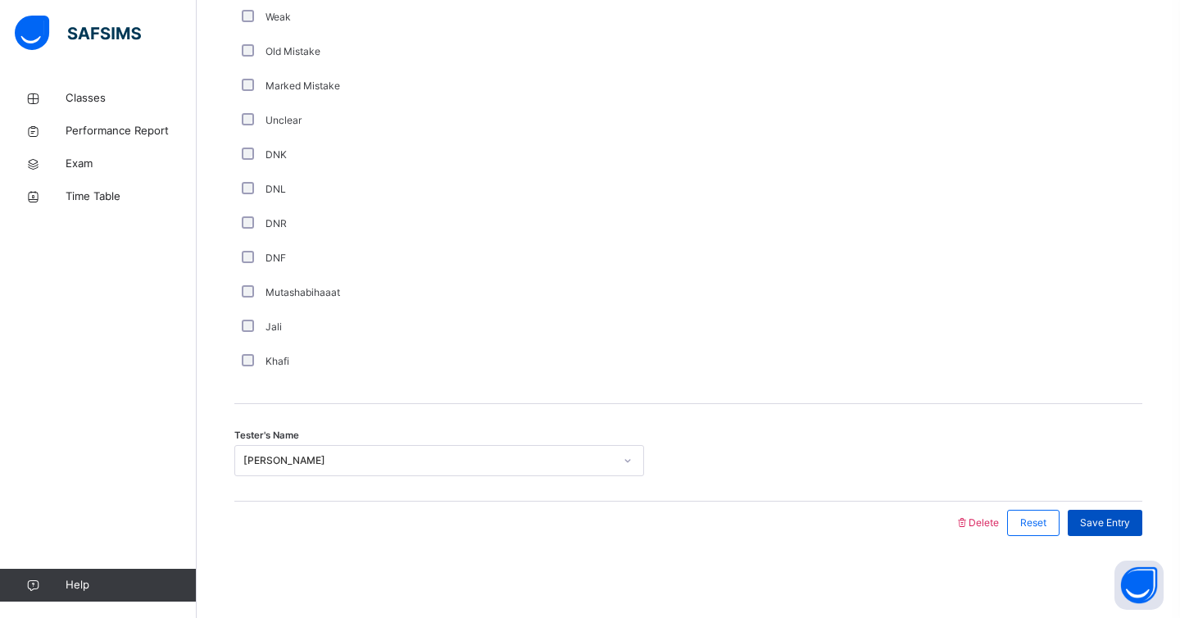
drag, startPoint x: 1090, startPoint y: 522, endPoint x: 1080, endPoint y: 523, distance: 10.7
click at [1089, 523] on span "Save Entry" at bounding box center [1105, 523] width 50 height 15
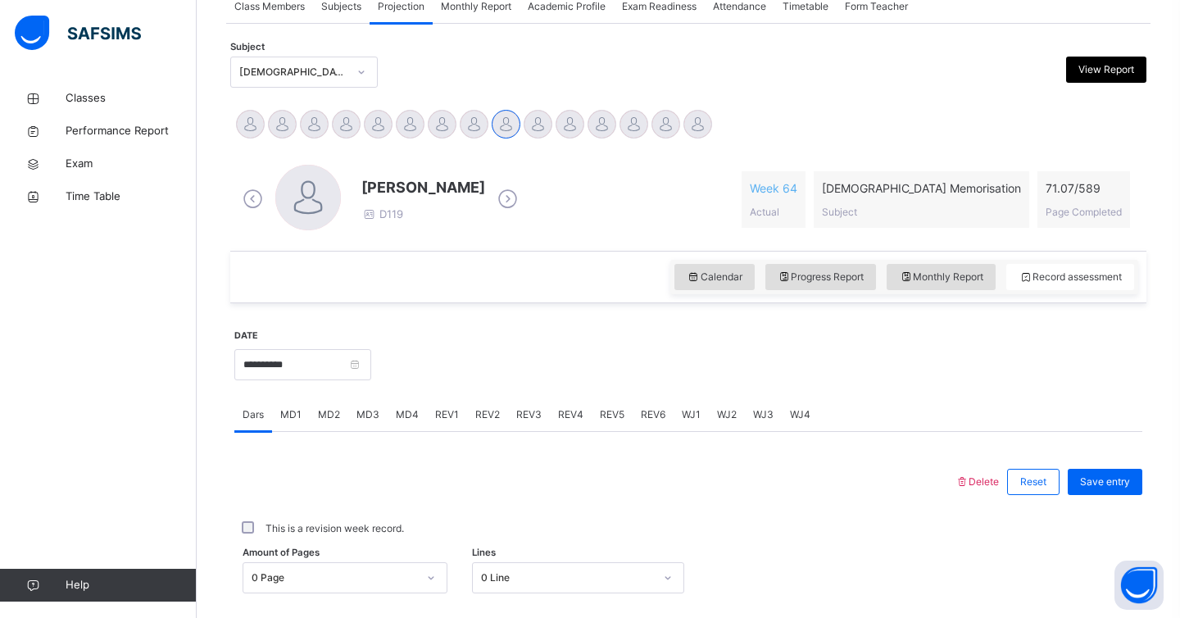
scroll to position [318, 0]
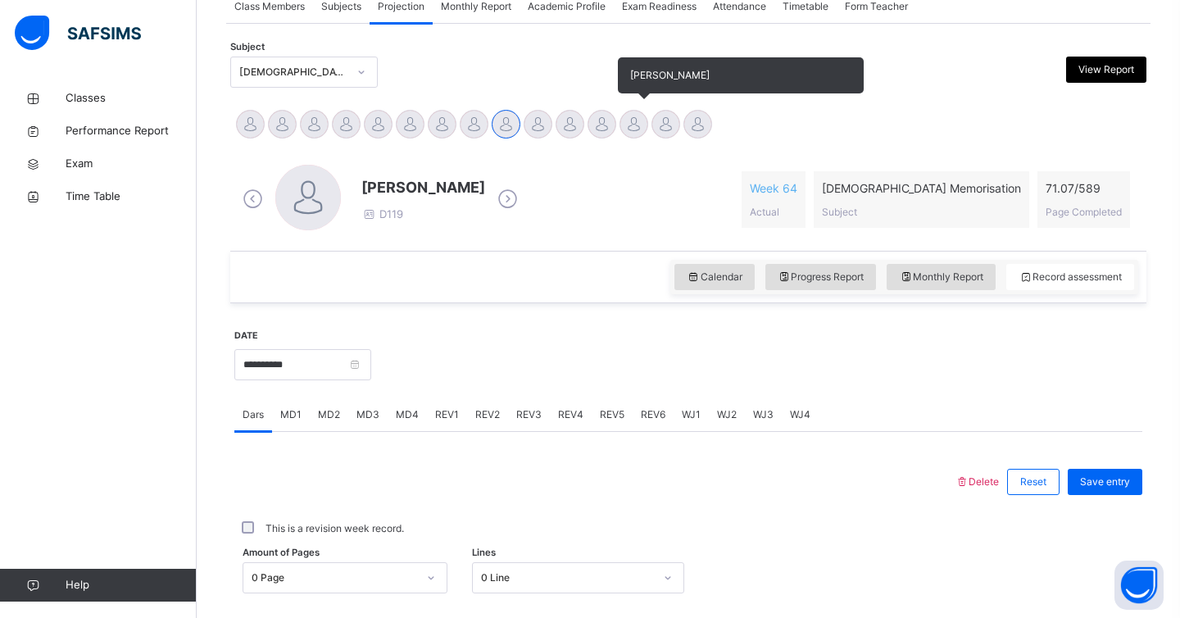
click at [638, 139] on div "[PERSON_NAME]" at bounding box center [634, 126] width 32 height 36
click at [634, 125] on div at bounding box center [634, 124] width 29 height 29
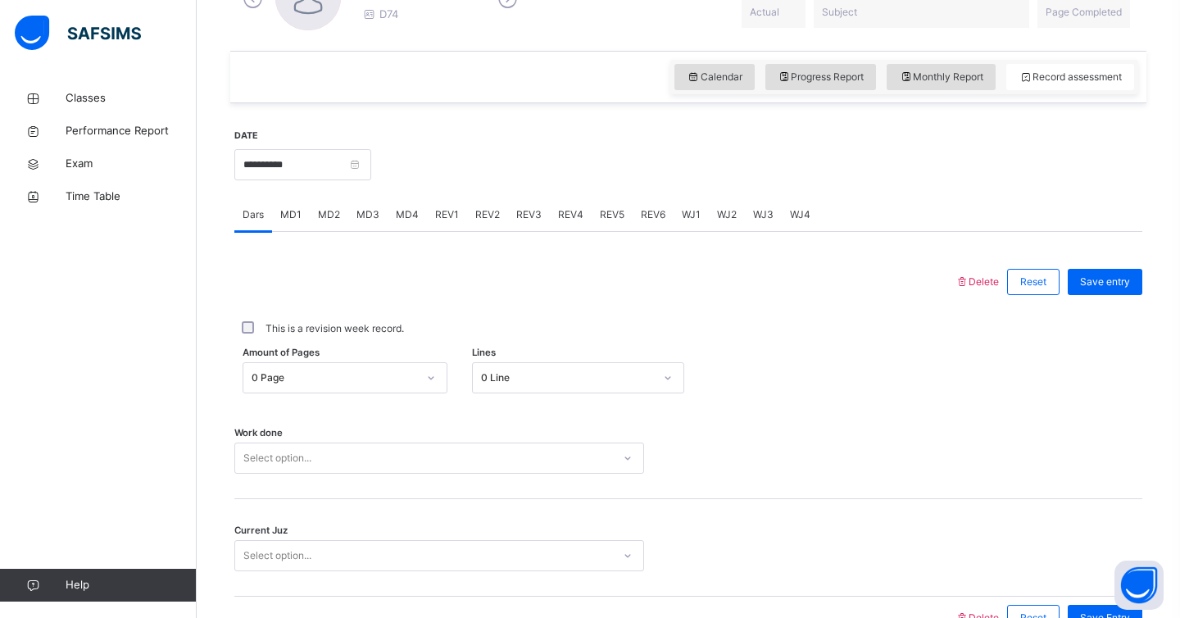
scroll to position [548, 0]
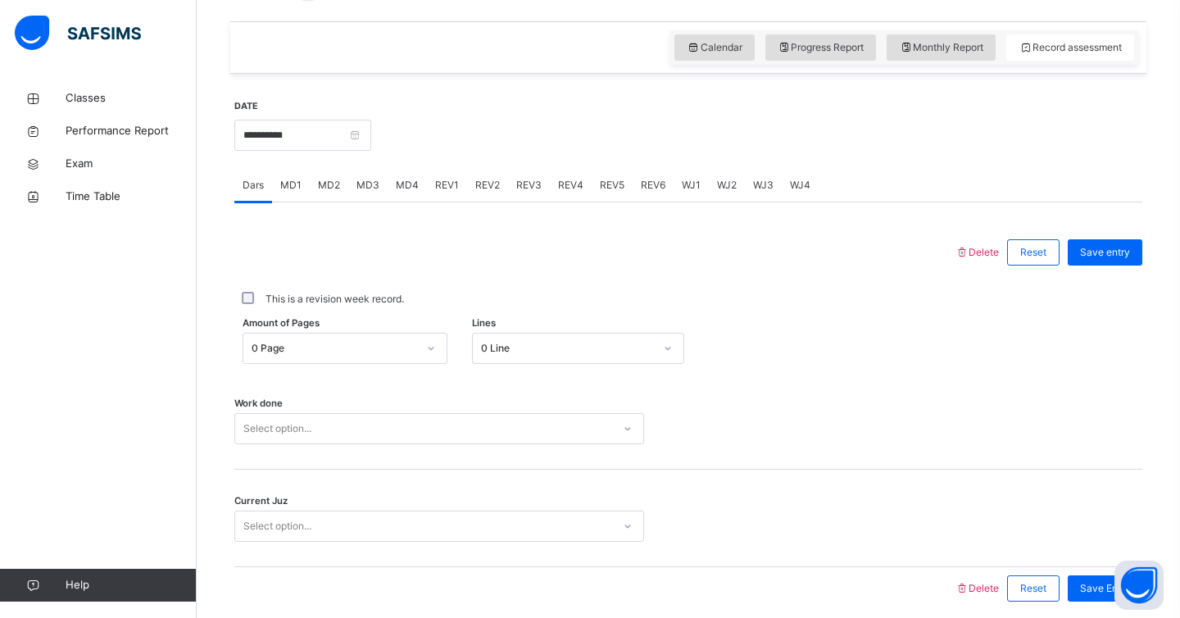
click at [419, 185] on div "MD4" at bounding box center [407, 185] width 39 height 33
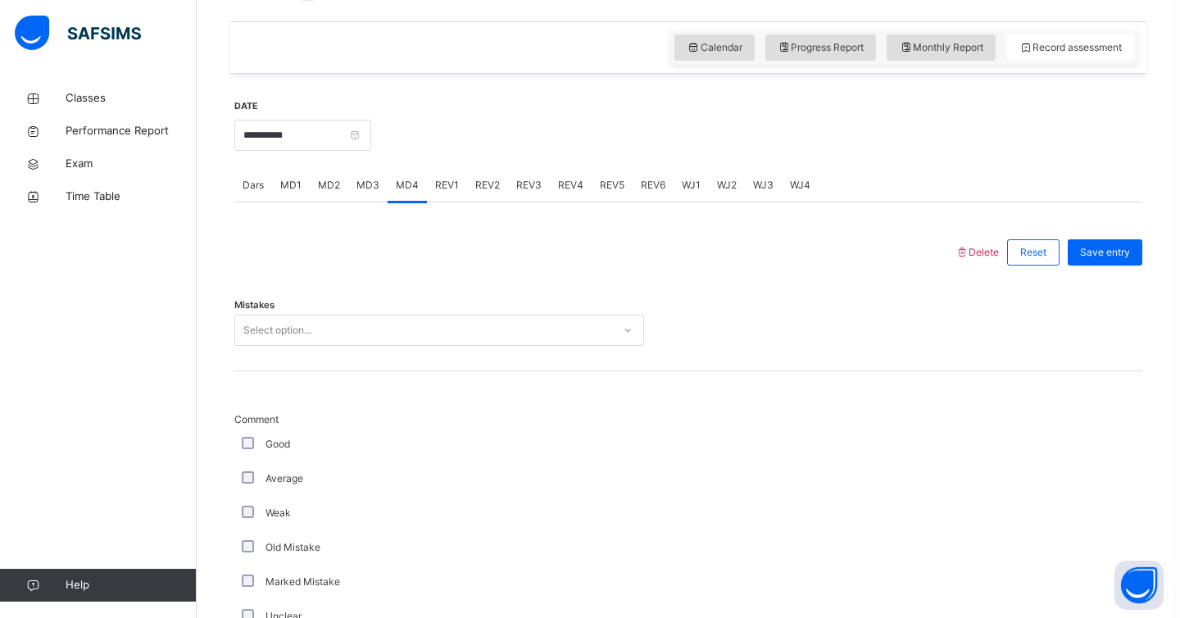
click at [380, 335] on div "Select option..." at bounding box center [423, 330] width 377 height 25
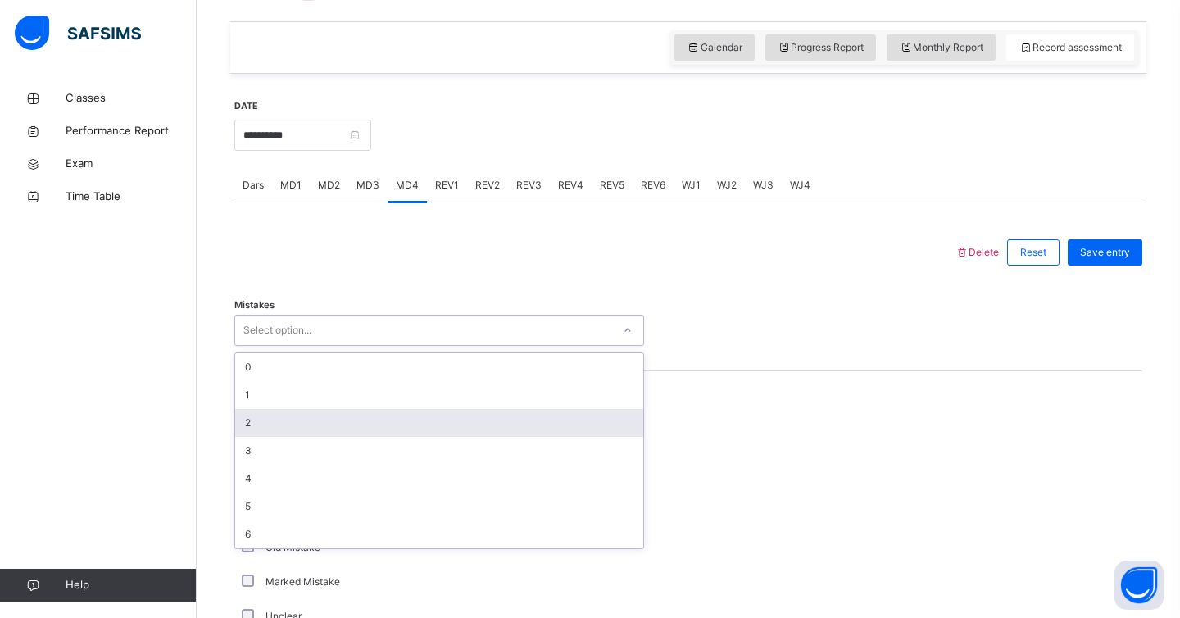
click at [308, 432] on div "2" at bounding box center [439, 423] width 408 height 28
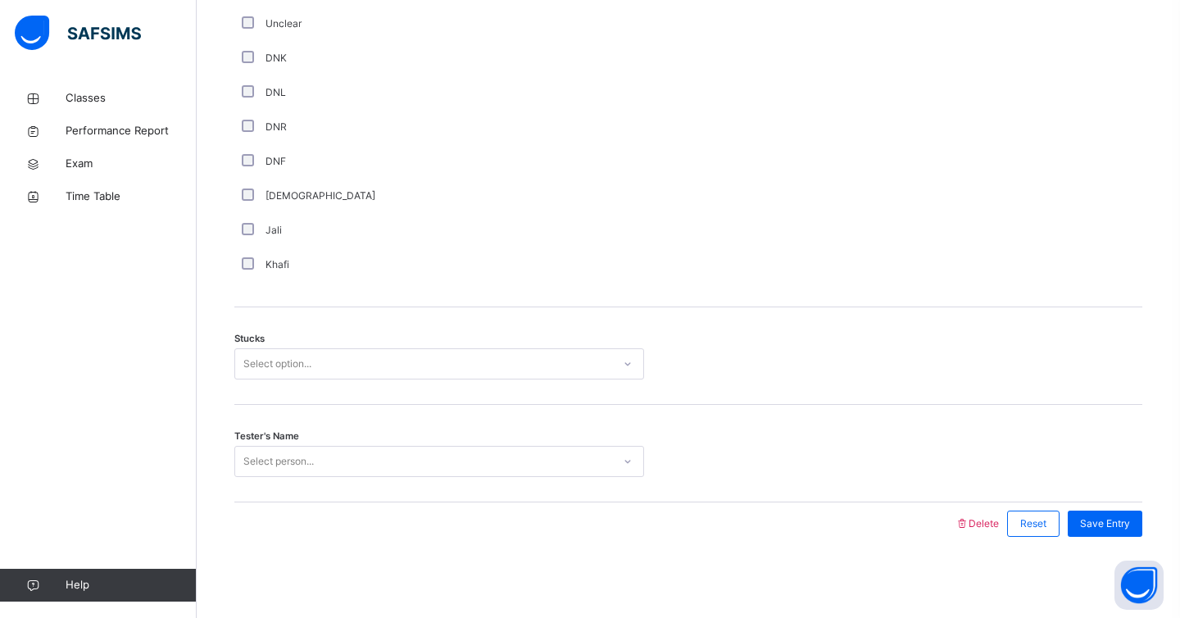
scroll to position [1141, 0]
click at [260, 360] on div "Select option..." at bounding box center [277, 363] width 68 height 31
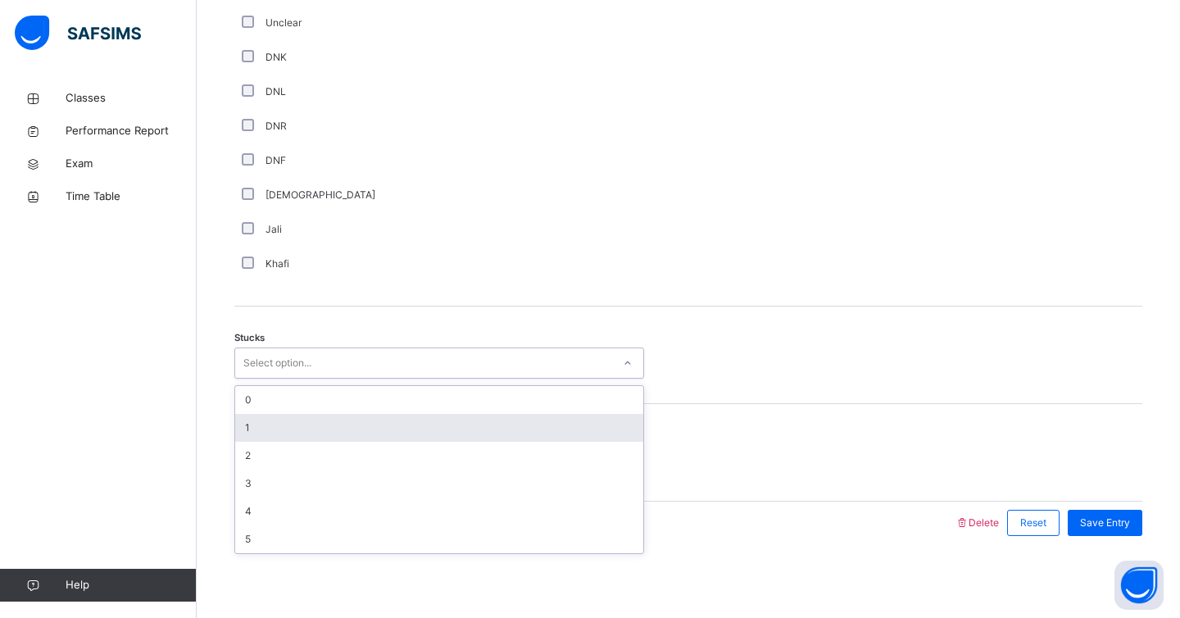
click at [254, 434] on div "1" at bounding box center [439, 428] width 408 height 28
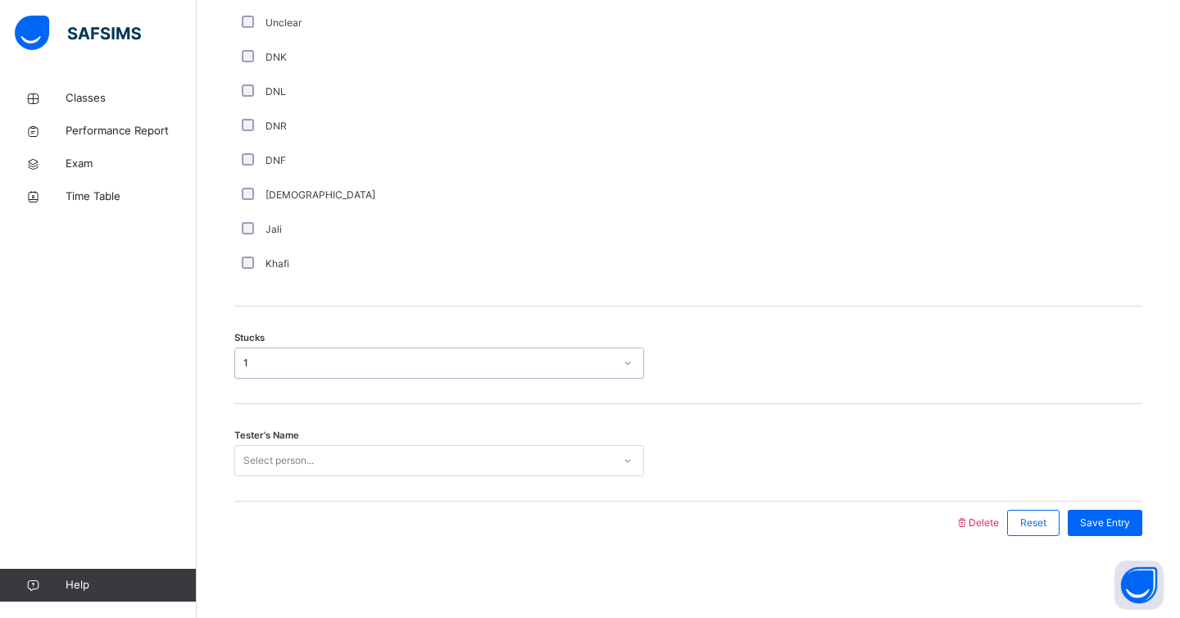
click at [253, 462] on div "Select person..." at bounding box center [278, 460] width 70 height 31
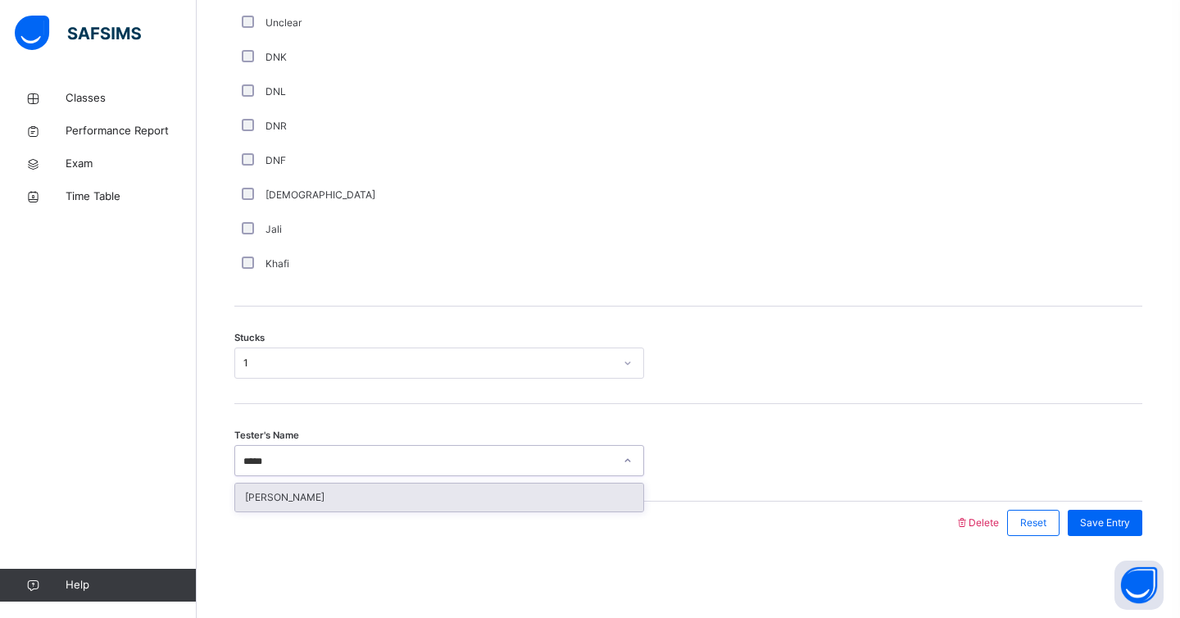
type input "******"
click at [303, 507] on div "[PERSON_NAME]" at bounding box center [439, 498] width 408 height 28
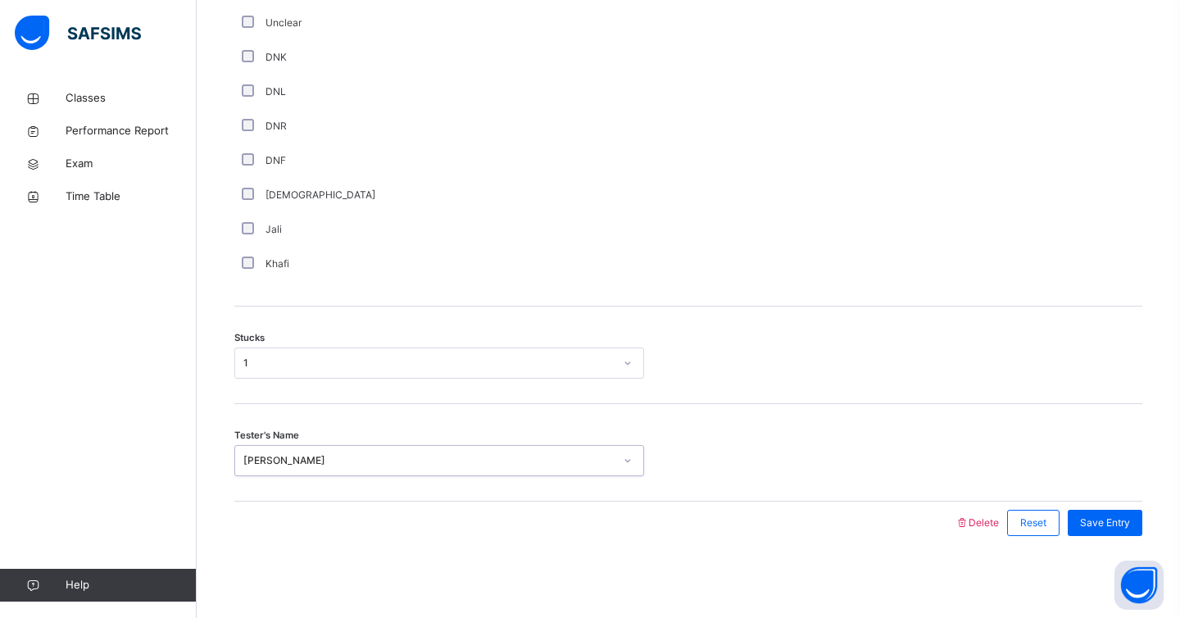
click at [443, 466] on div "[PERSON_NAME]" at bounding box center [428, 460] width 371 height 15
type input "*"
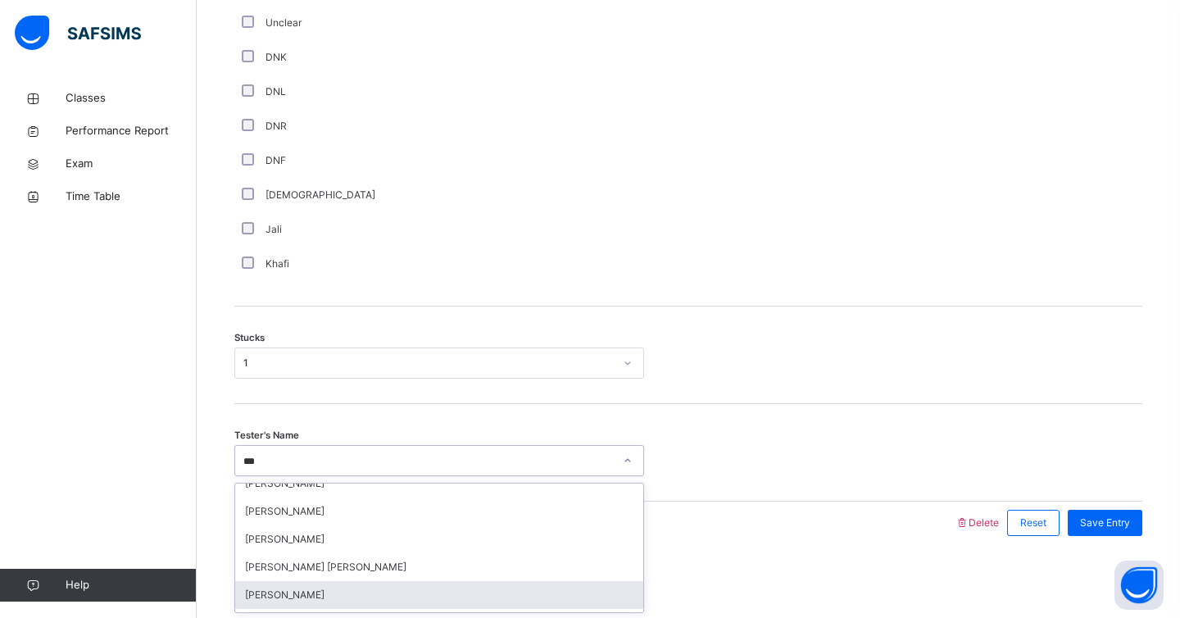
scroll to position [0, 0]
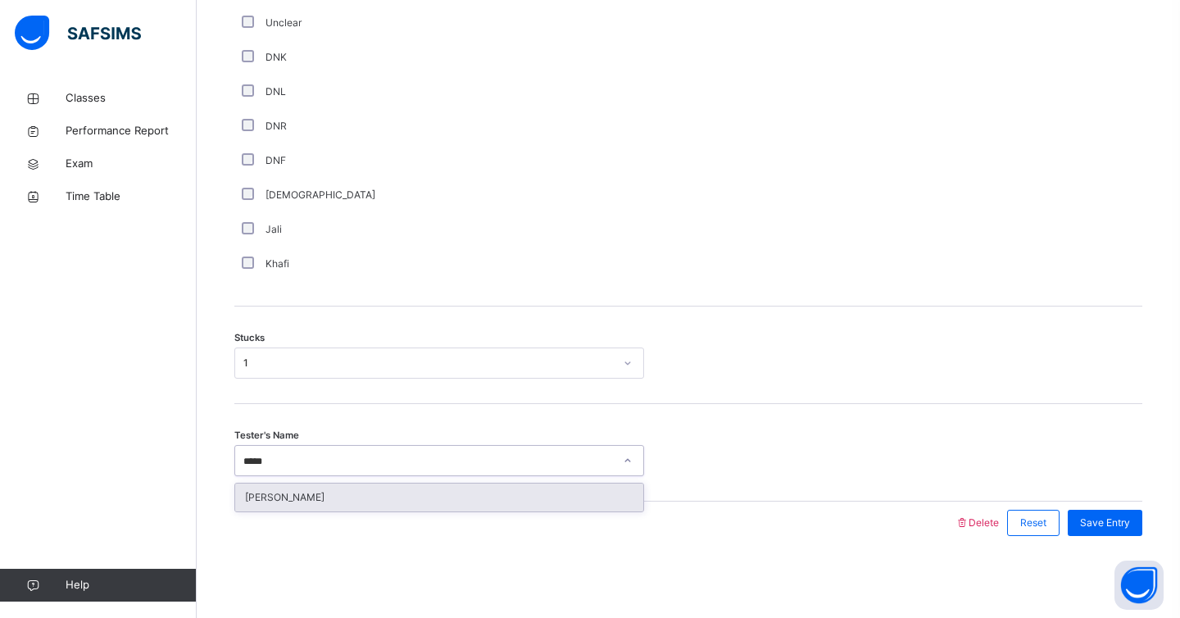
type input "******"
click at [343, 505] on div "[PERSON_NAME]" at bounding box center [439, 498] width 408 height 28
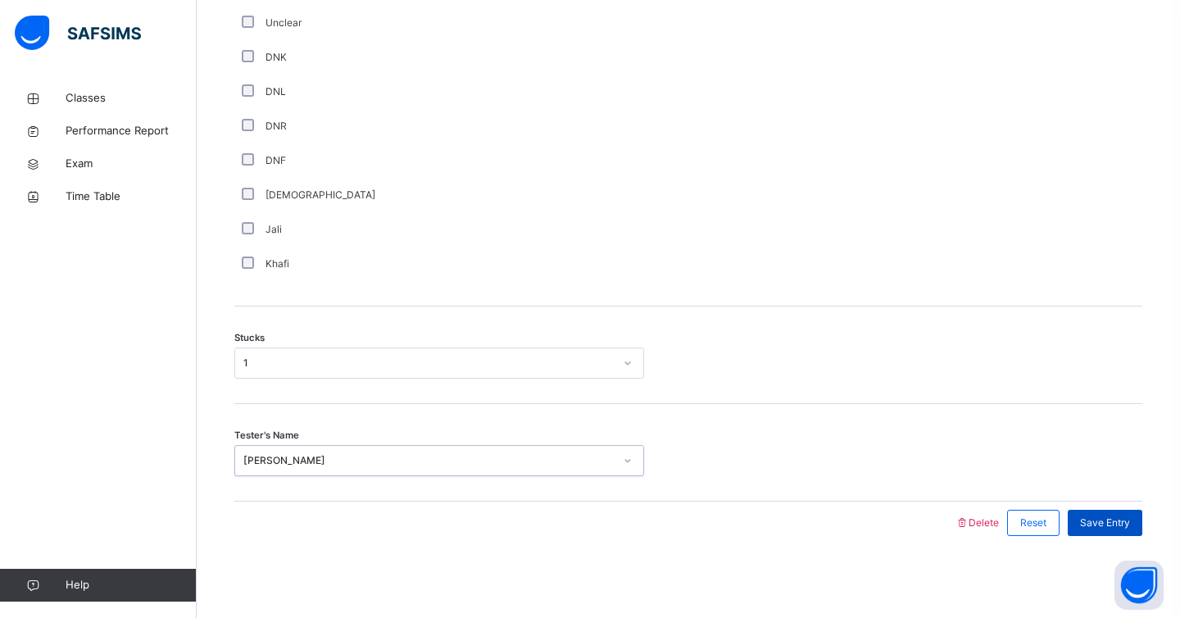
click at [1127, 517] on span "Save Entry" at bounding box center [1105, 523] width 50 height 15
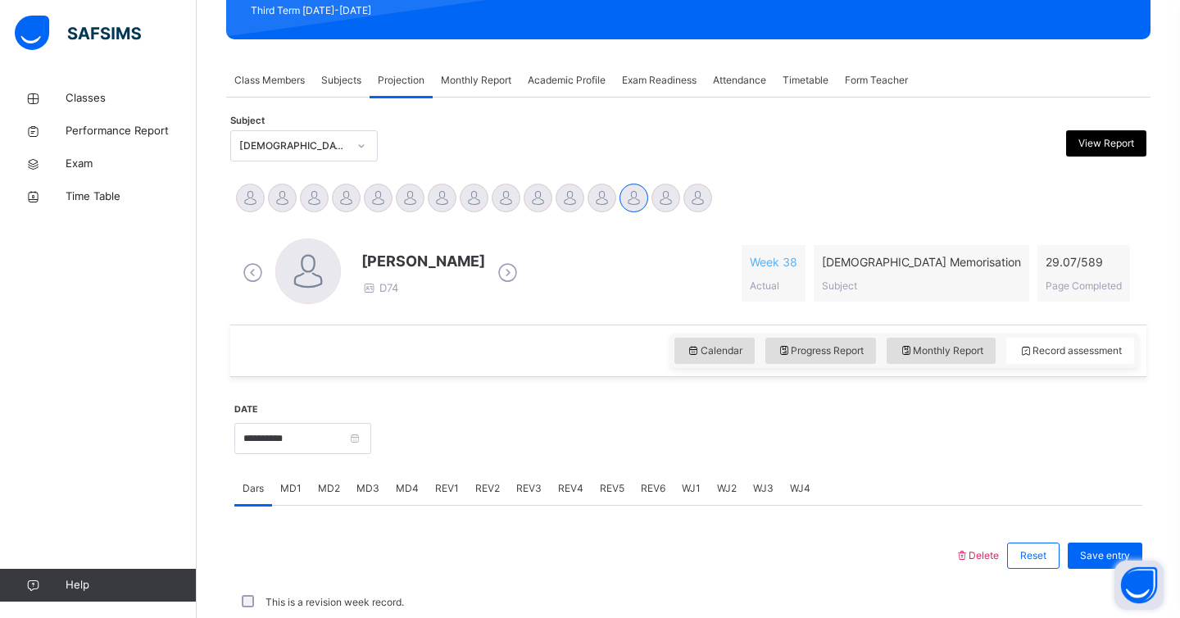
scroll to position [187, 0]
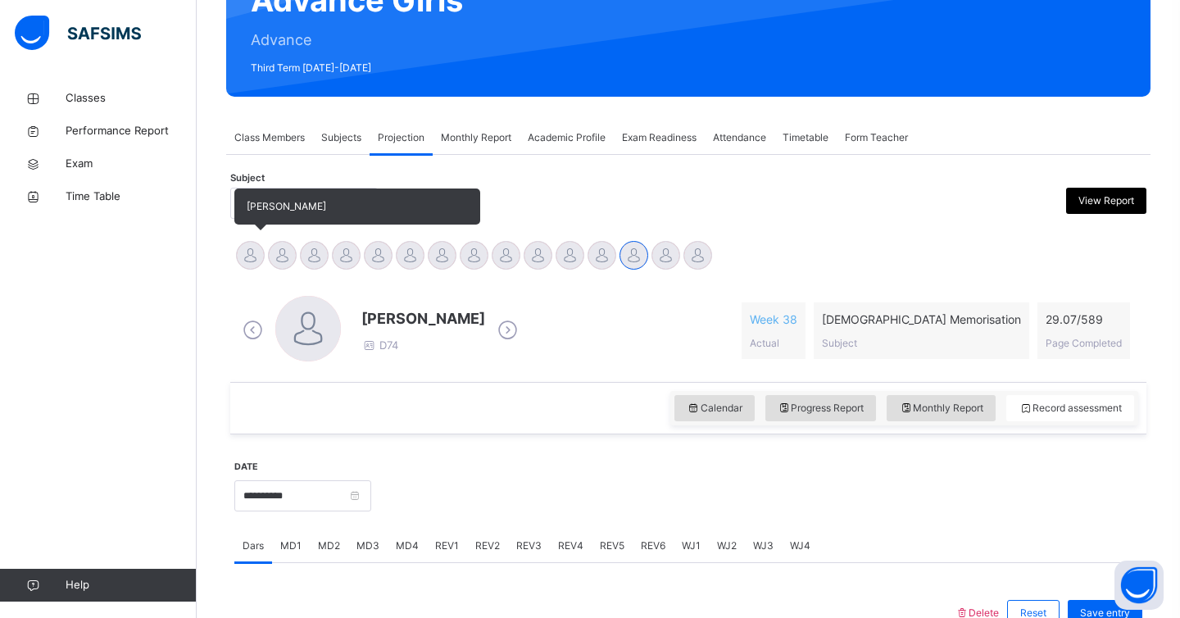
click at [248, 250] on div at bounding box center [250, 255] width 29 height 29
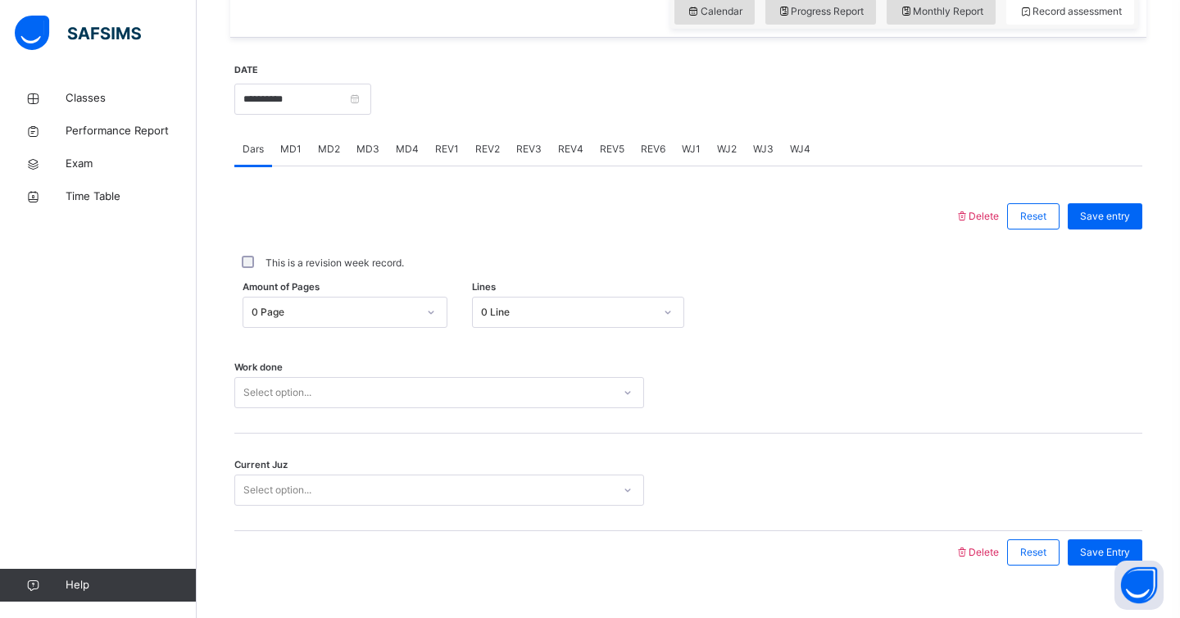
scroll to position [613, 0]
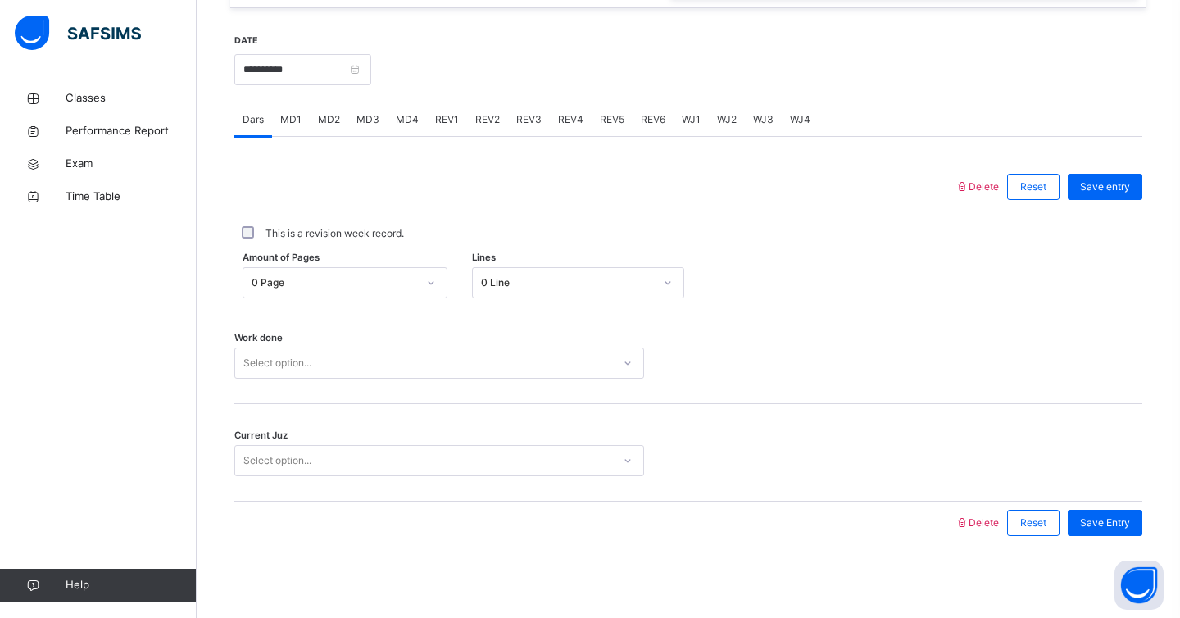
click at [396, 117] on span "MD4" at bounding box center [407, 119] width 23 height 15
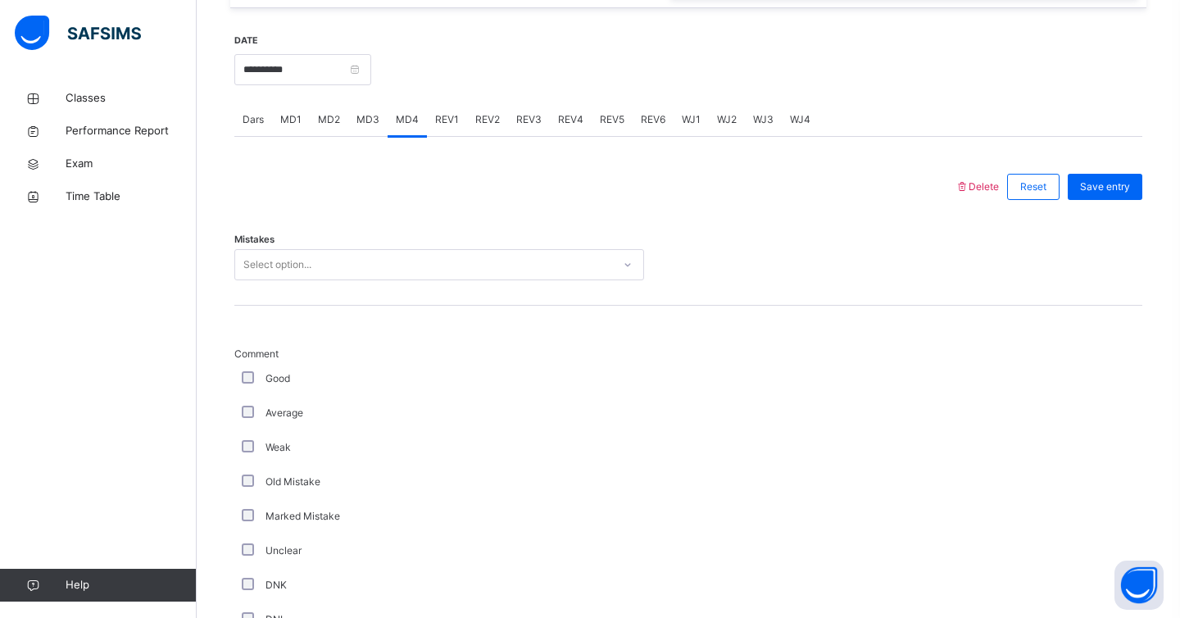
click at [391, 266] on div "Select option..." at bounding box center [423, 264] width 377 height 25
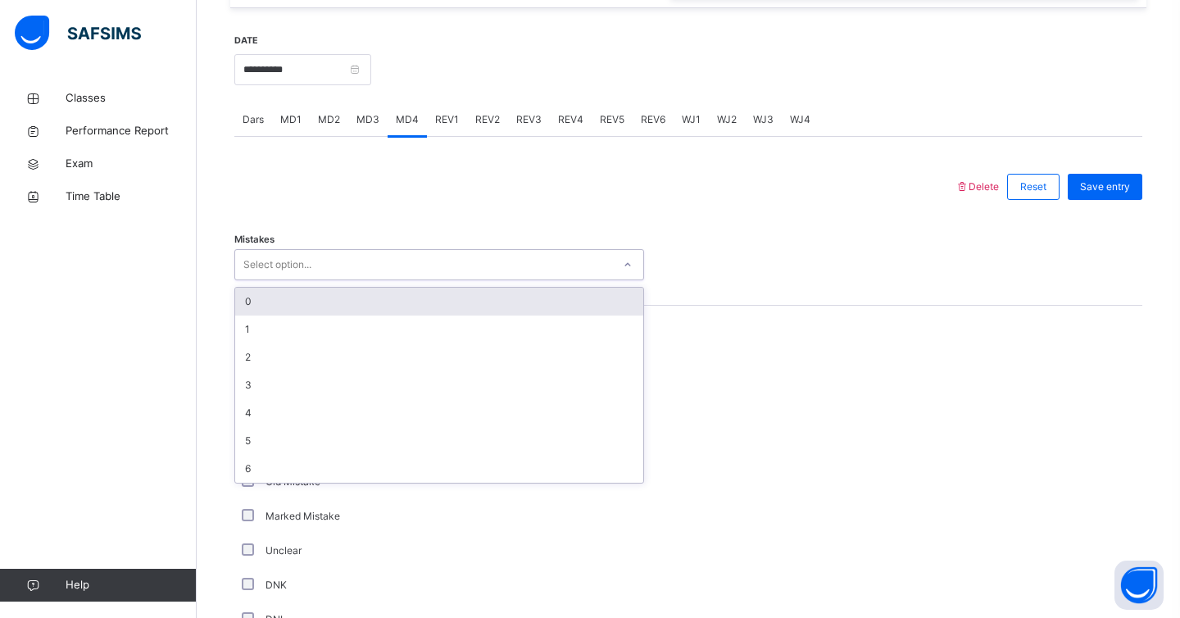
click at [346, 304] on div "0" at bounding box center [439, 302] width 408 height 28
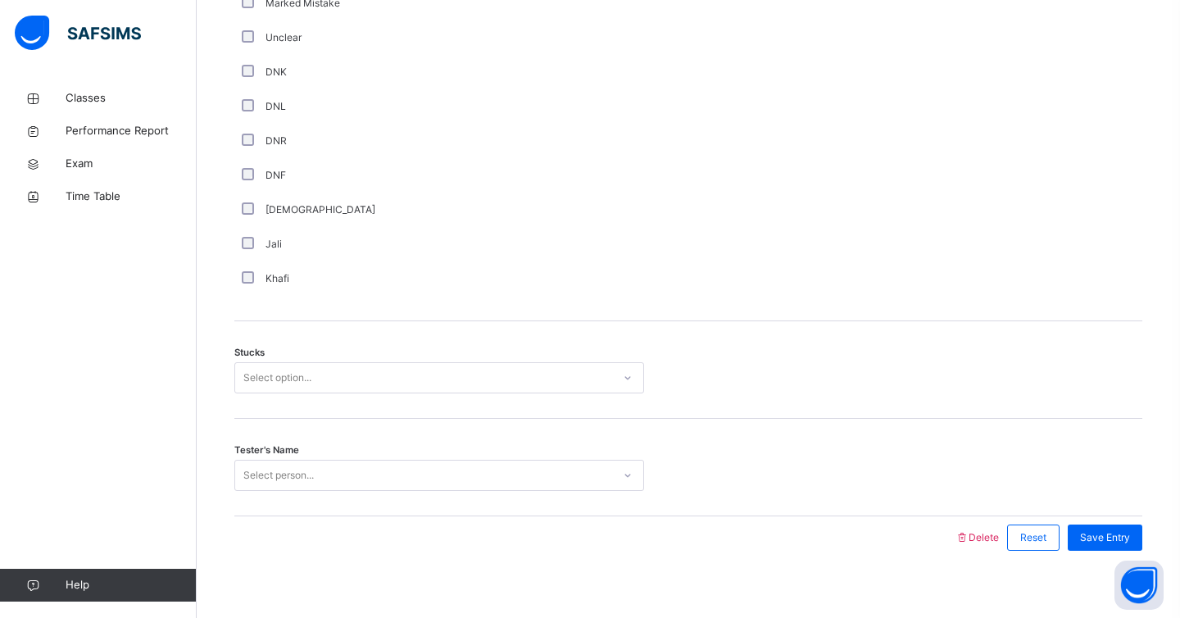
scroll to position [1141, 0]
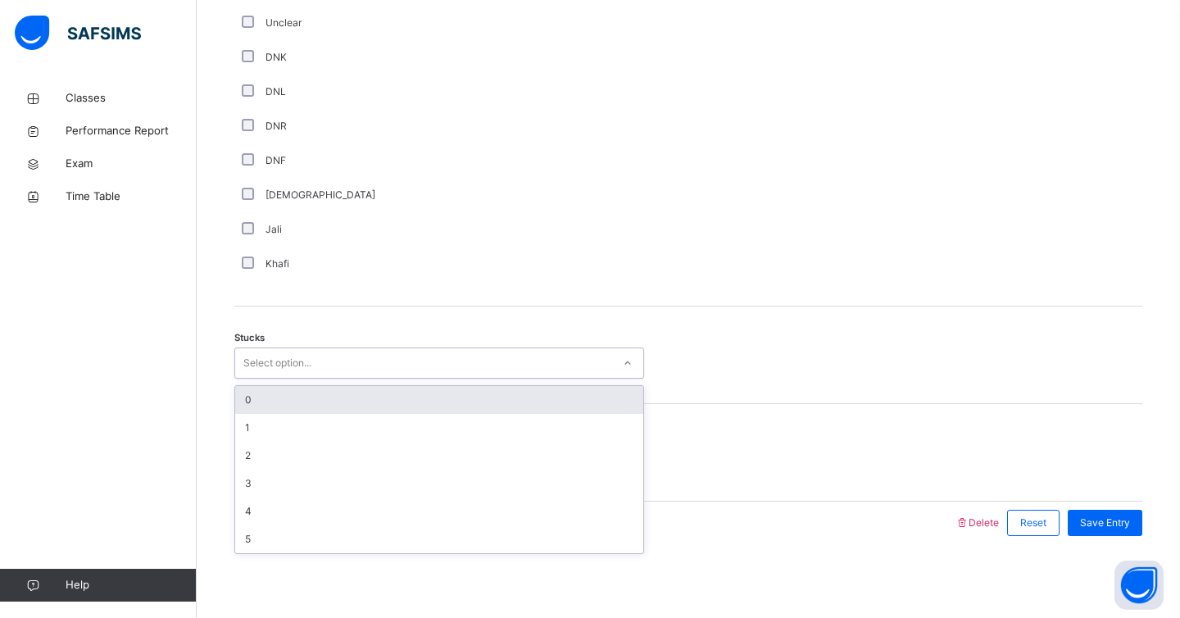
click at [252, 371] on div "Select option..." at bounding box center [277, 363] width 68 height 31
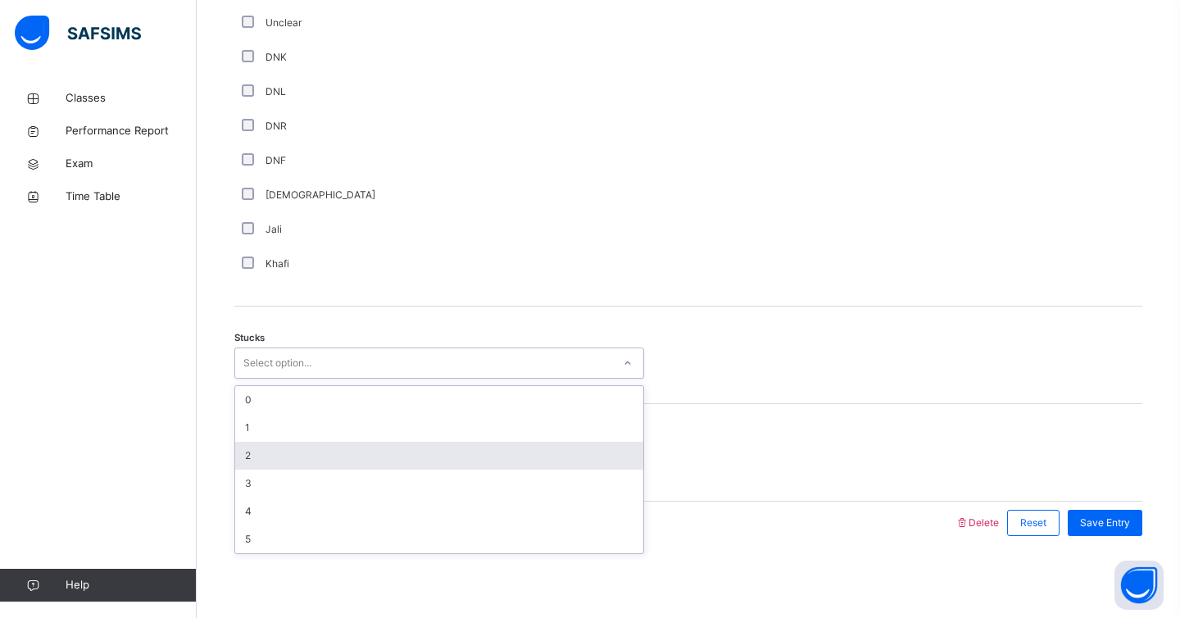
click at [250, 444] on div "2" at bounding box center [439, 456] width 408 height 28
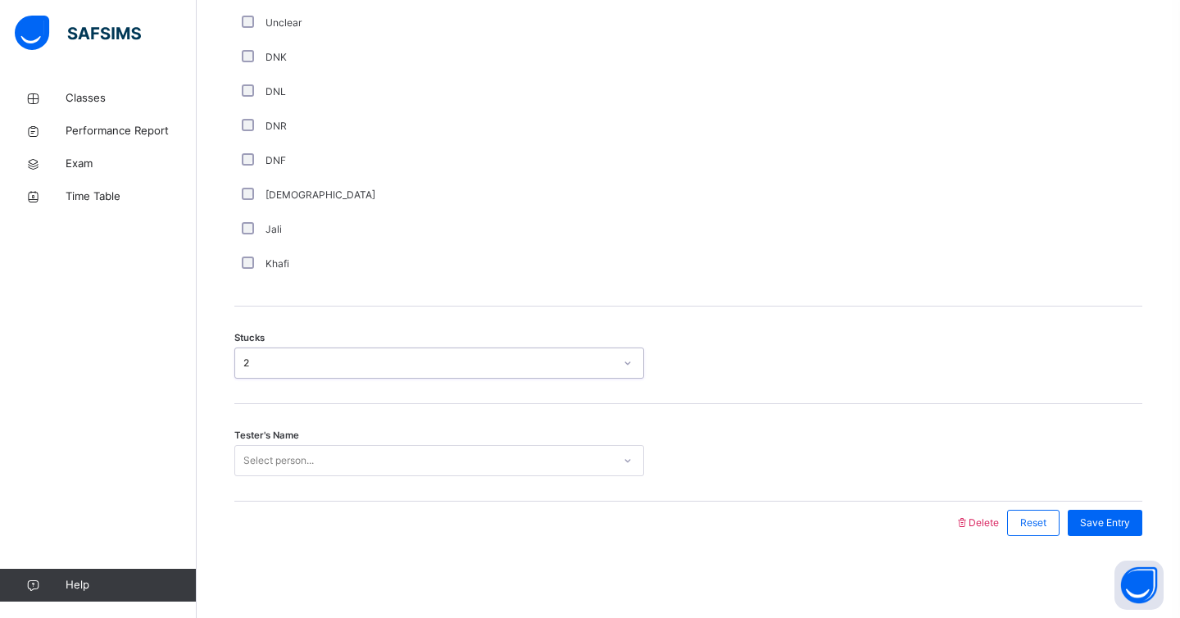
click at [252, 457] on div "Select person..." at bounding box center [278, 460] width 70 height 31
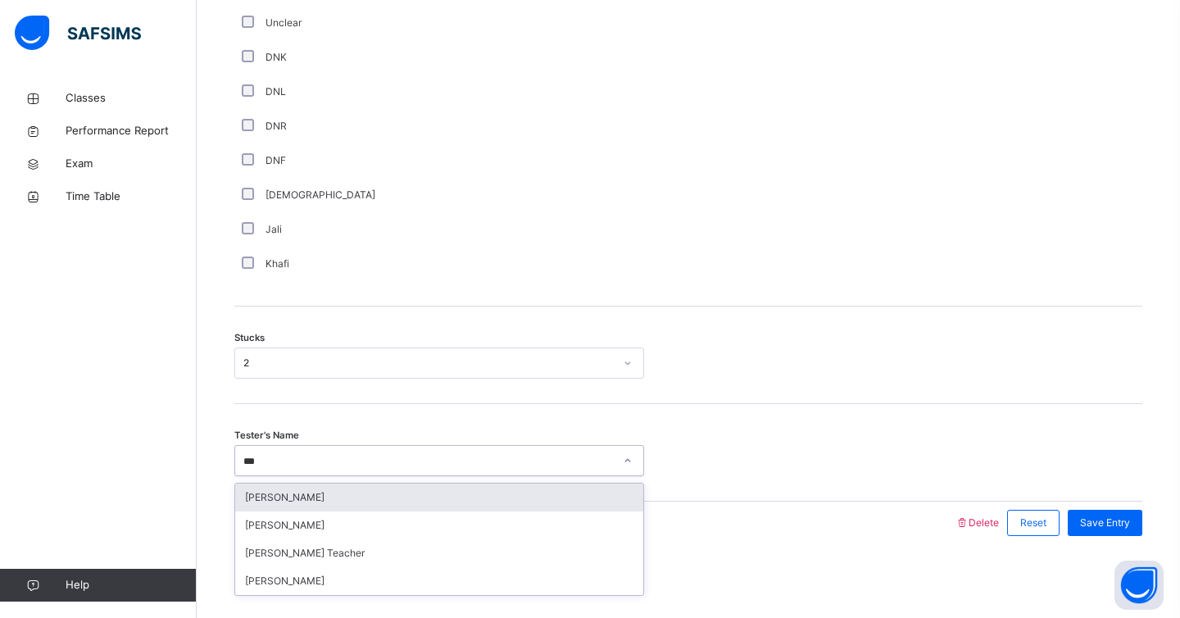
type input "****"
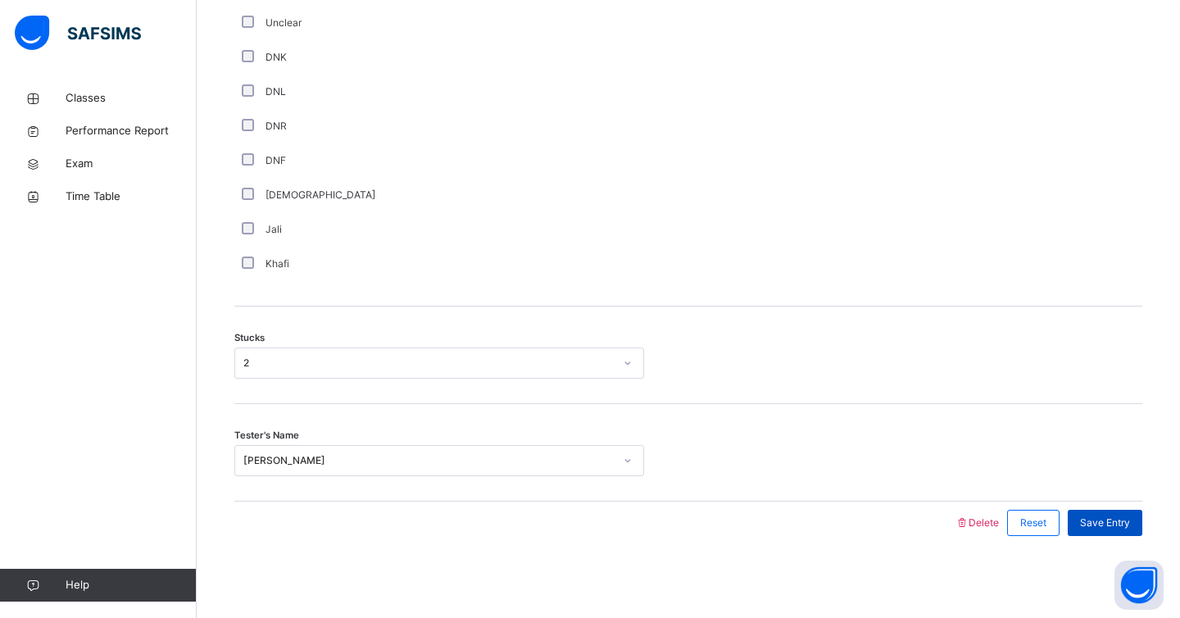
click at [1131, 516] on div "Save Entry" at bounding box center [1105, 523] width 75 height 26
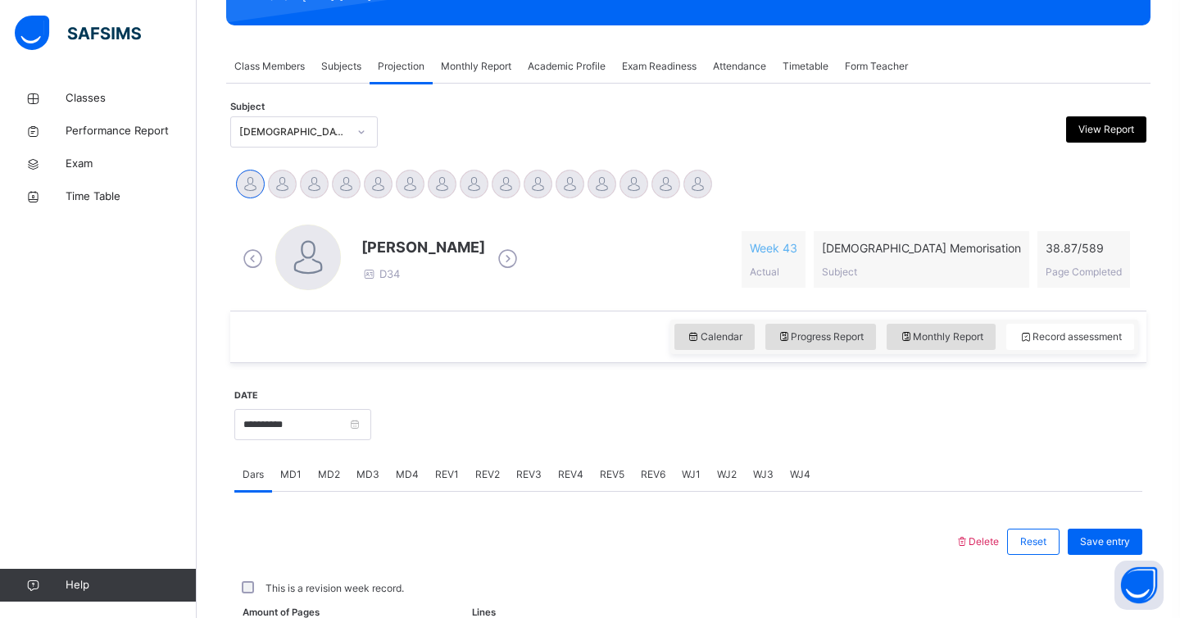
scroll to position [252, 0]
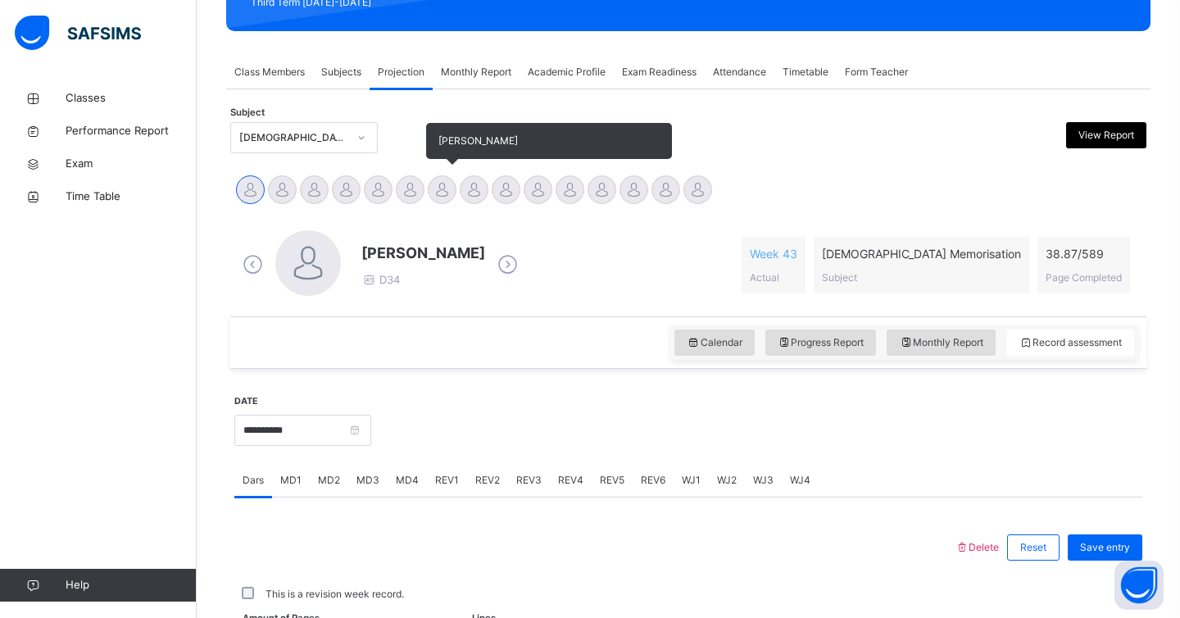
click at [445, 185] on div at bounding box center [442, 189] width 29 height 29
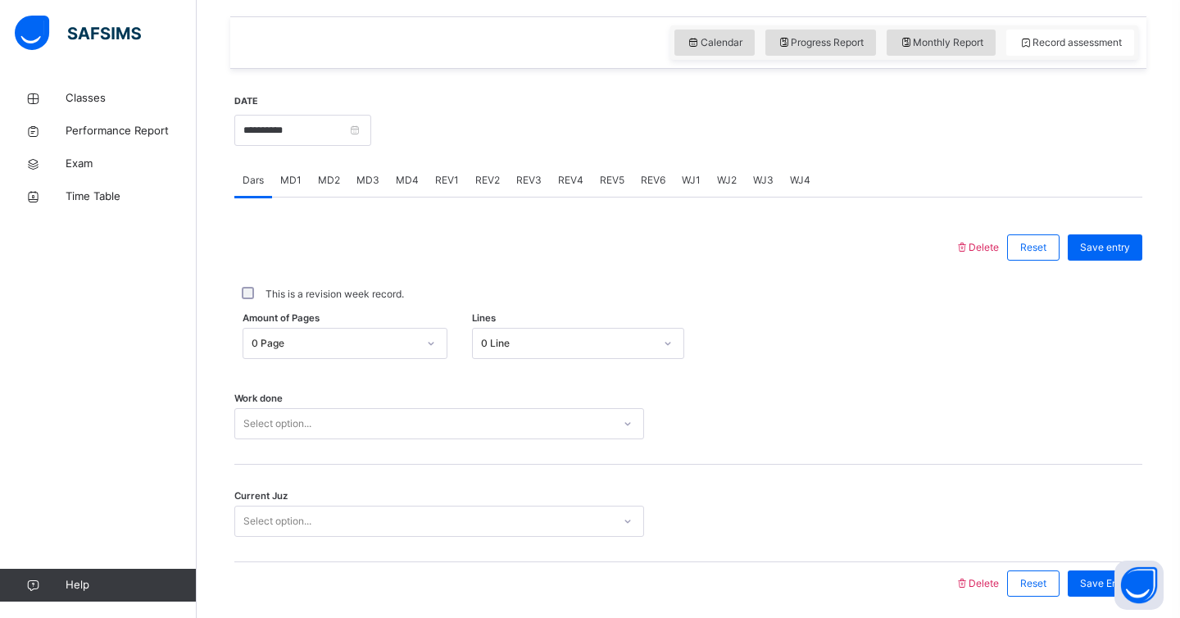
scroll to position [613, 0]
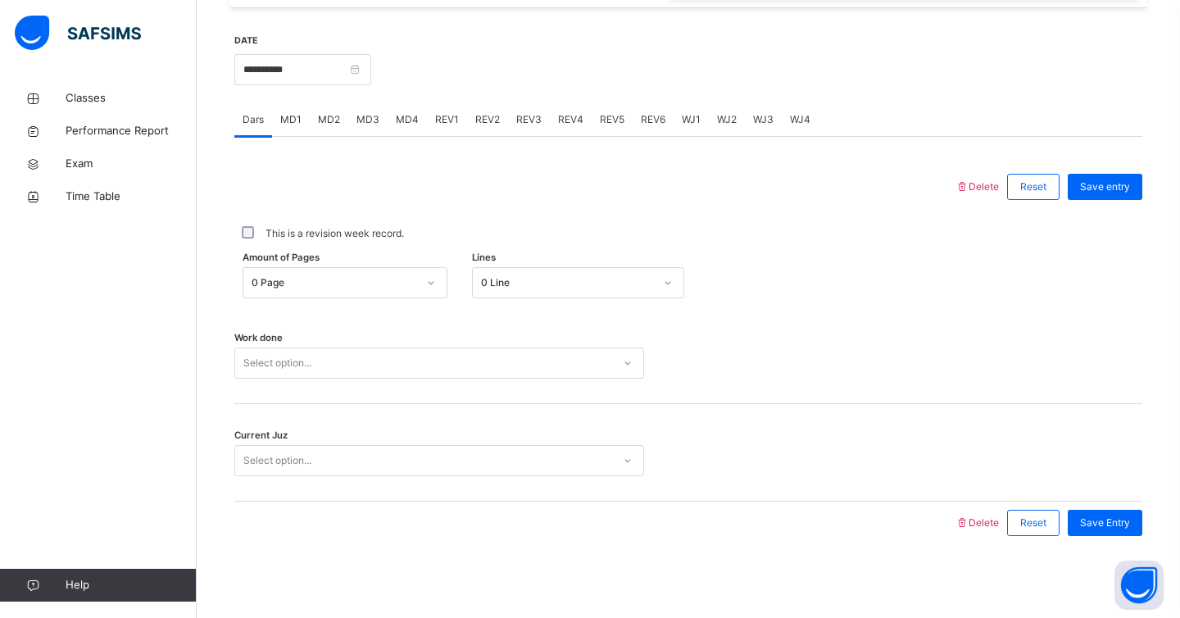
click at [298, 120] on span "MD1" at bounding box center [290, 119] width 21 height 15
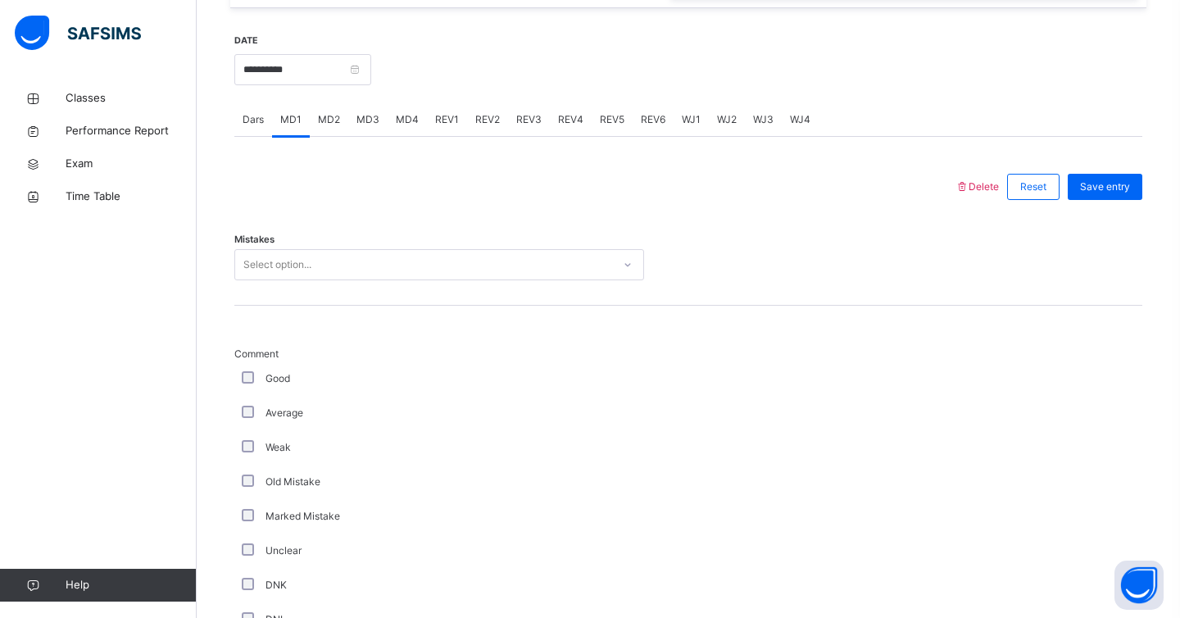
click at [292, 264] on div "Select option..." at bounding box center [277, 264] width 68 height 31
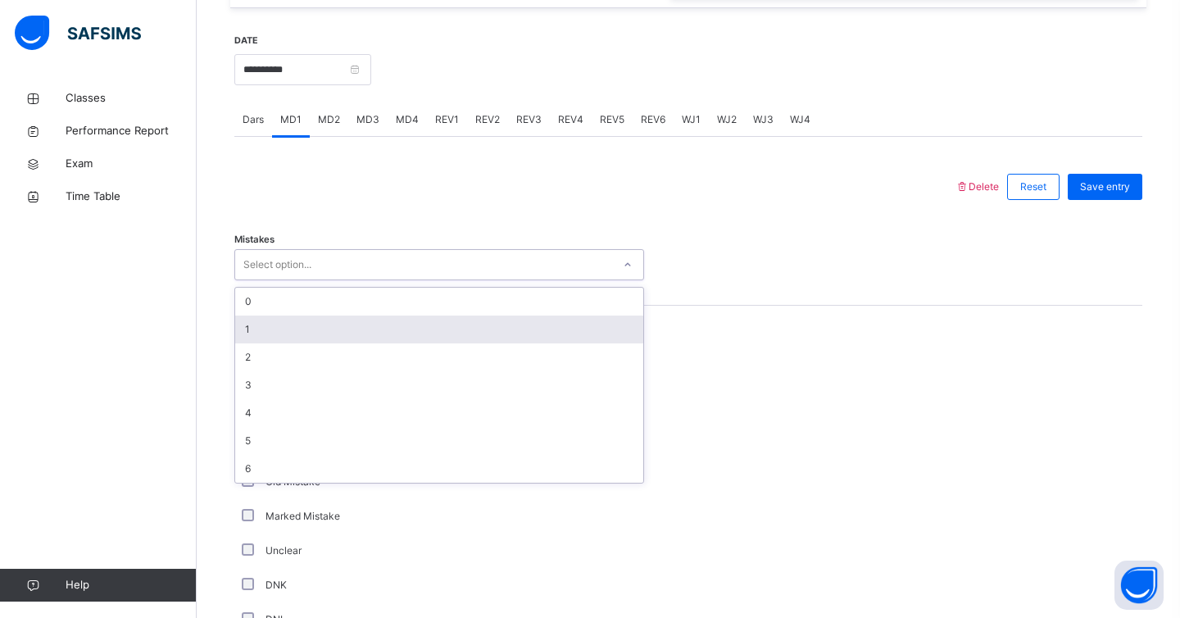
click at [275, 334] on div "1" at bounding box center [439, 330] width 408 height 28
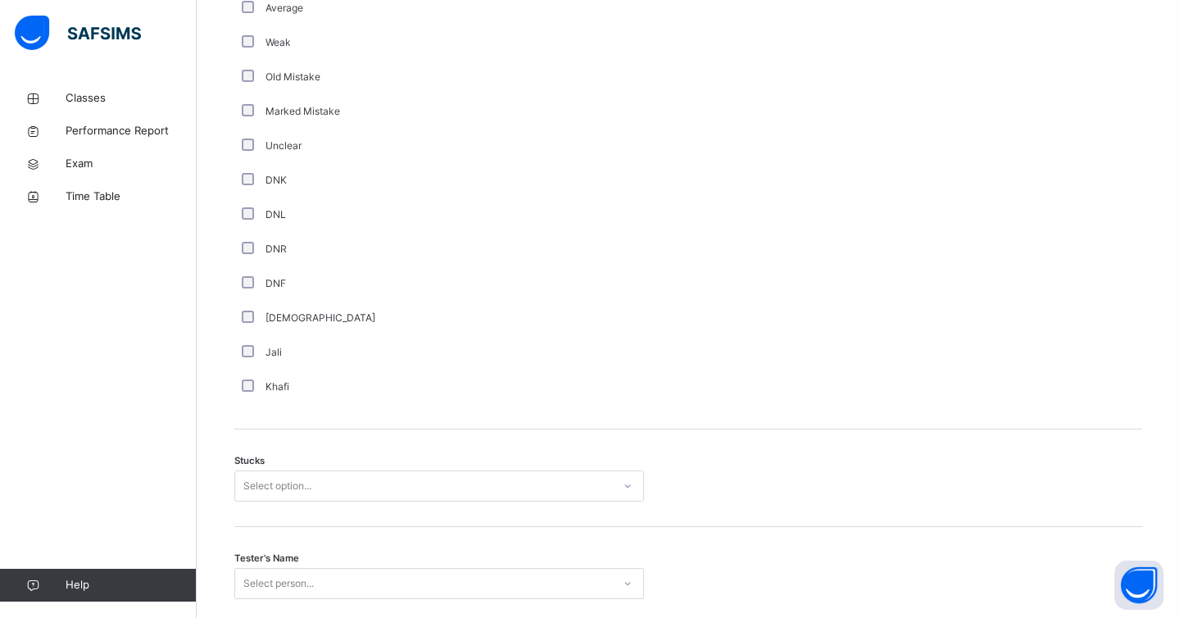
scroll to position [1141, 0]
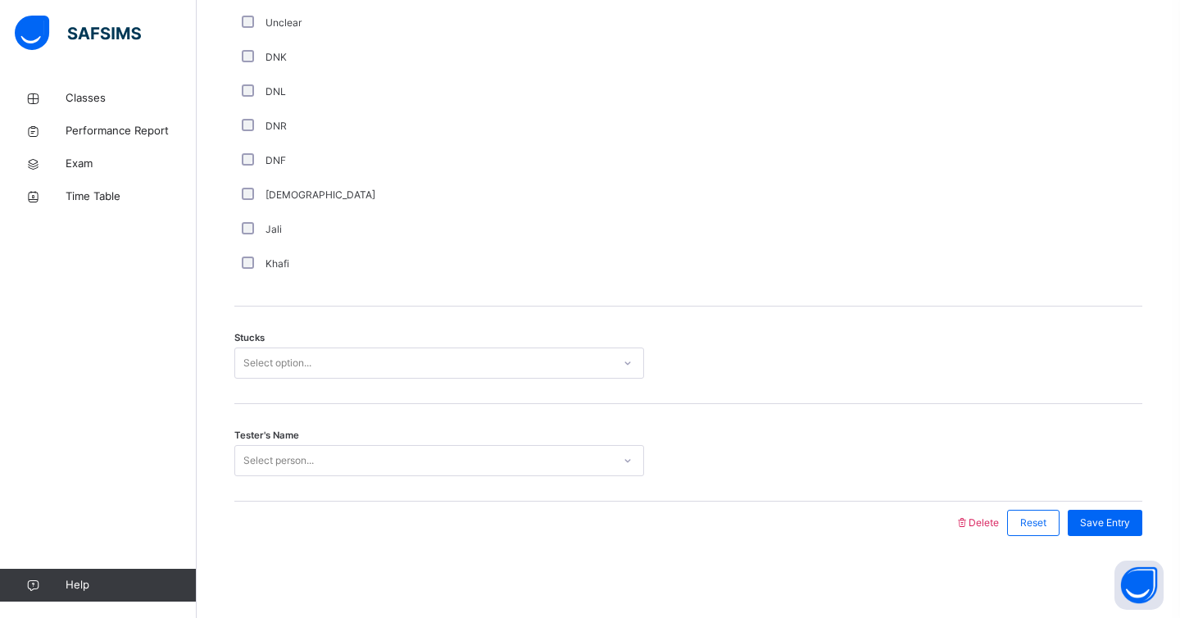
click at [251, 373] on div "Select option..." at bounding box center [277, 363] width 68 height 31
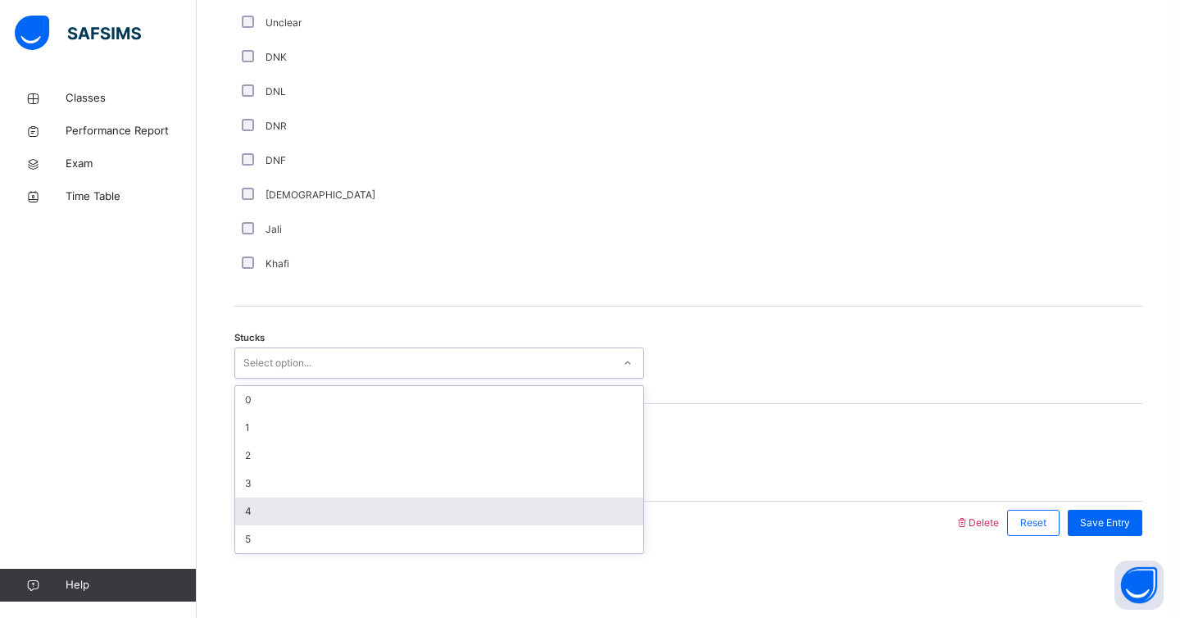
click at [279, 504] on div "4" at bounding box center [439, 512] width 408 height 28
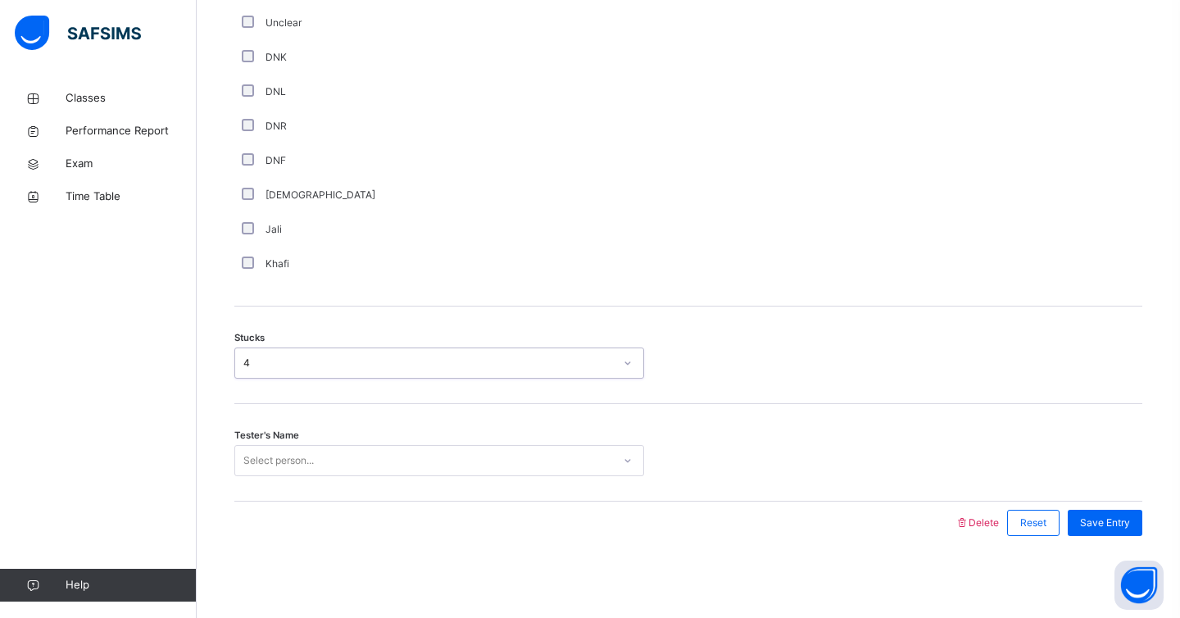
click at [275, 449] on div "Select person..." at bounding box center [278, 460] width 70 height 31
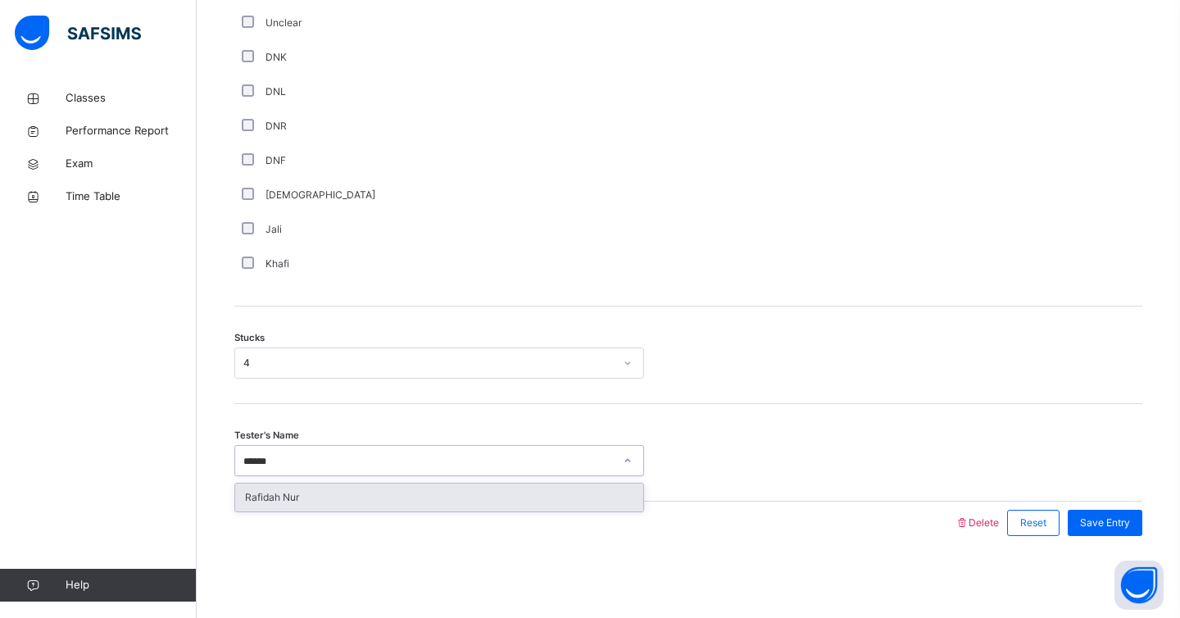
type input "*******"
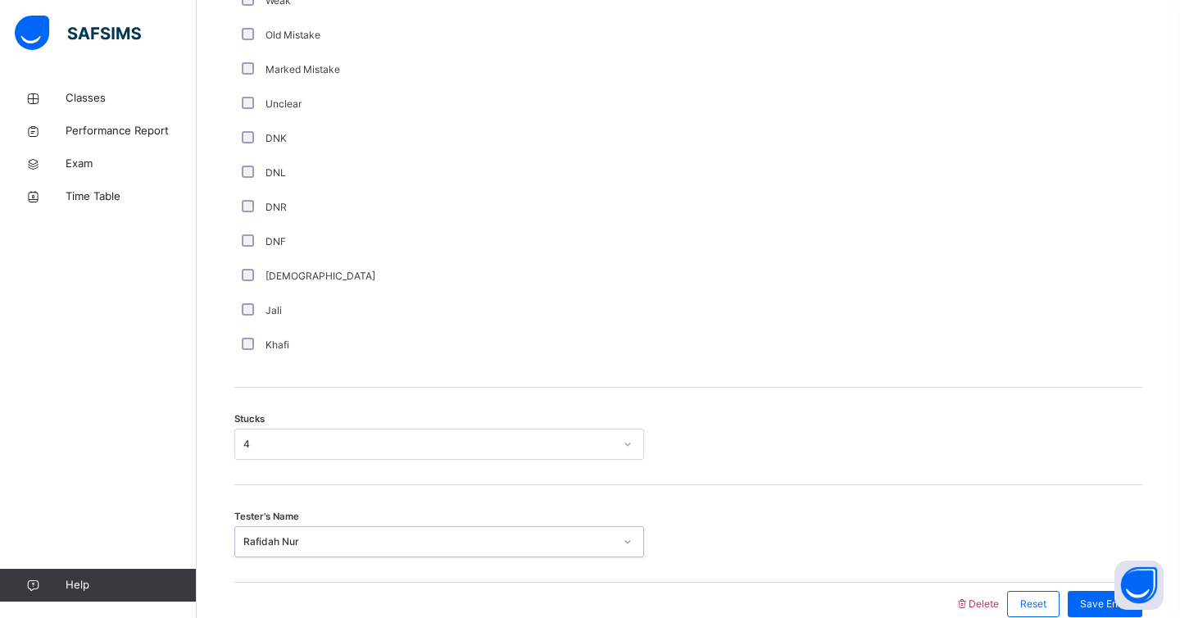
scroll to position [1115, 0]
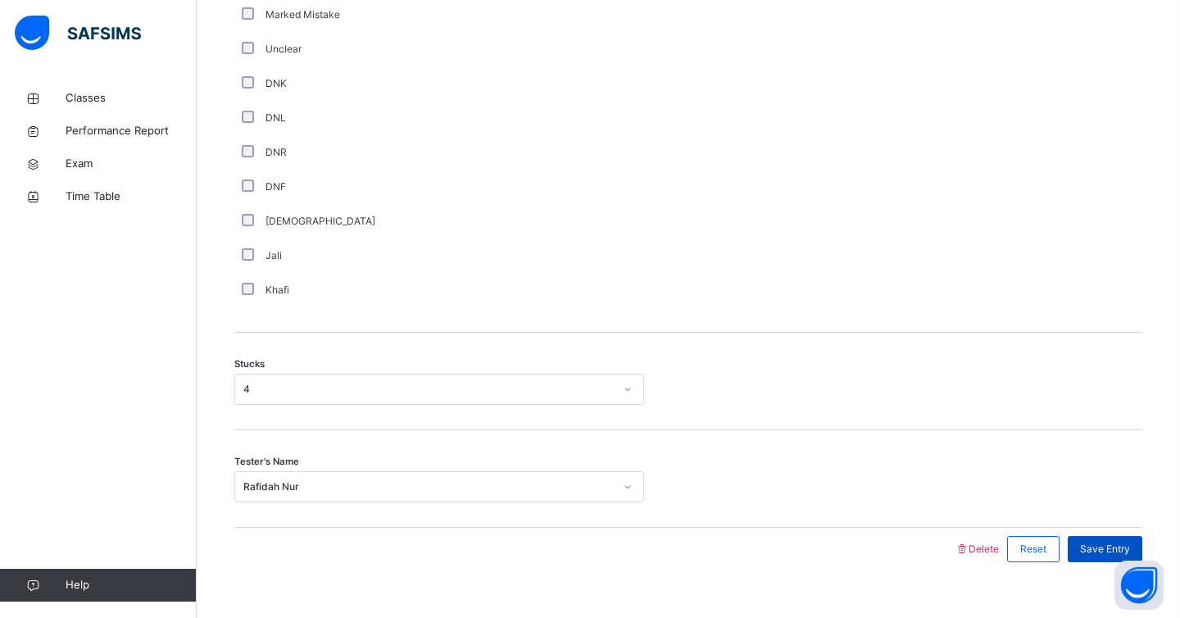
click at [1101, 553] on span "Save Entry" at bounding box center [1105, 549] width 50 height 15
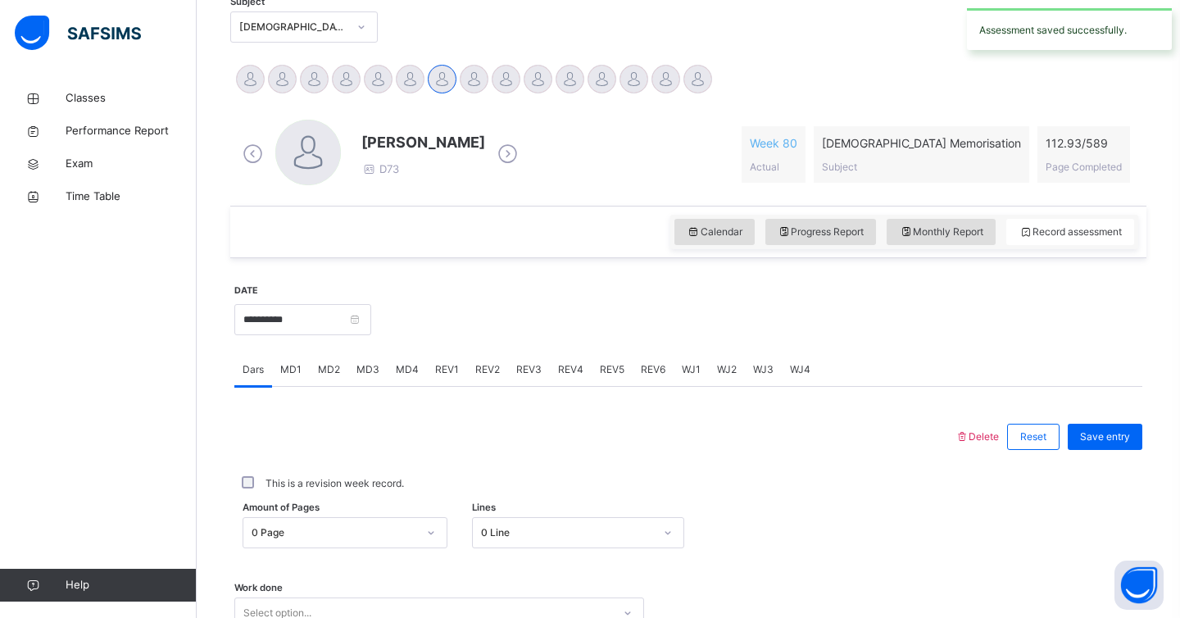
scroll to position [344, 0]
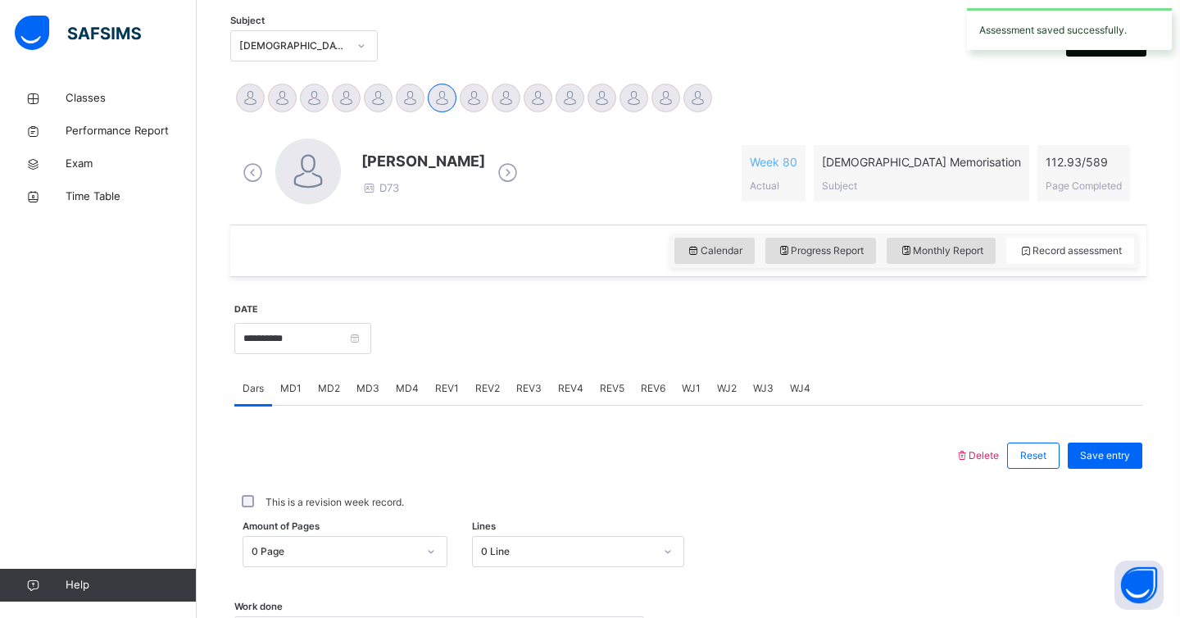
click at [397, 384] on span "MD4" at bounding box center [407, 388] width 23 height 15
click at [356, 525] on div "Select option..." at bounding box center [439, 533] width 410 height 31
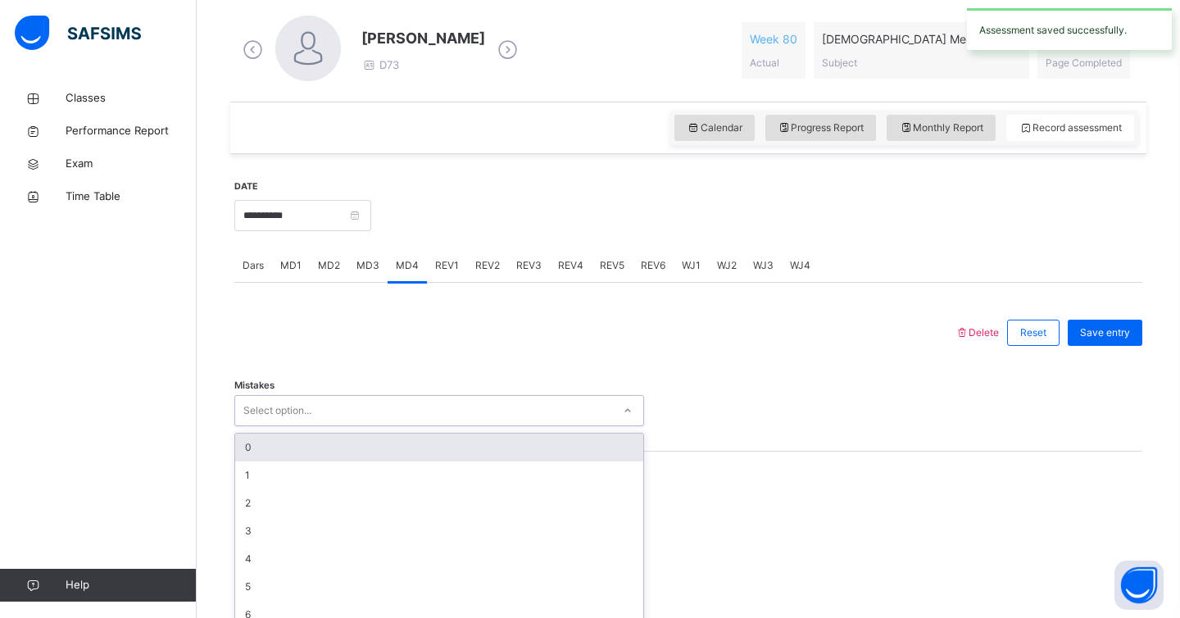
scroll to position [485, 0]
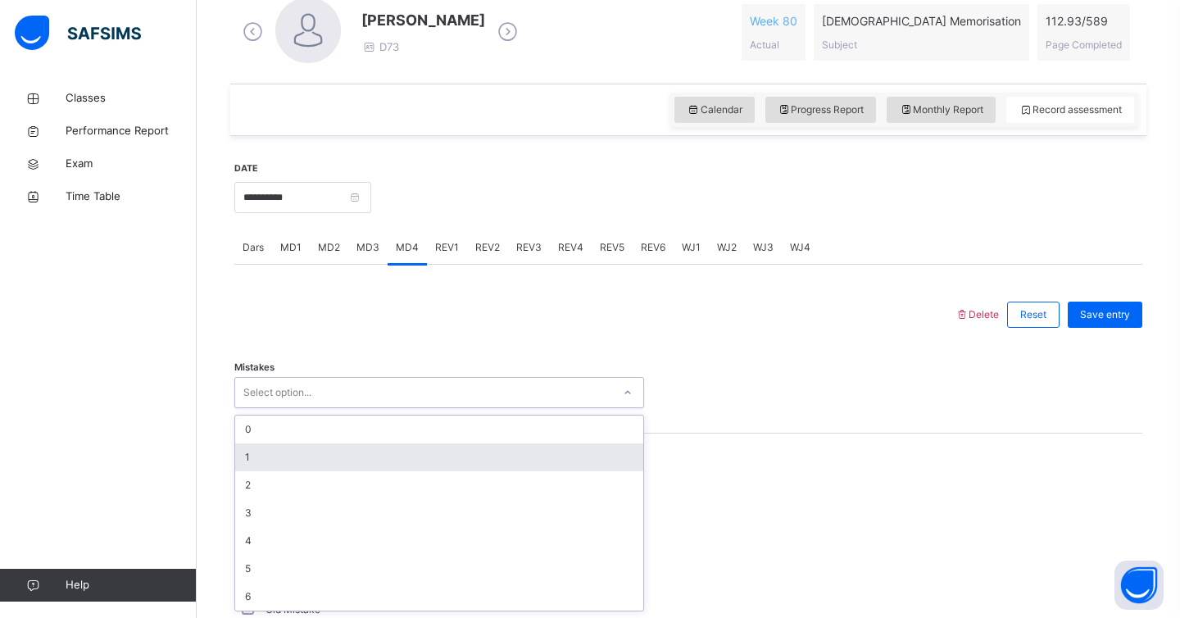
click at [327, 449] on div "1" at bounding box center [439, 457] width 408 height 28
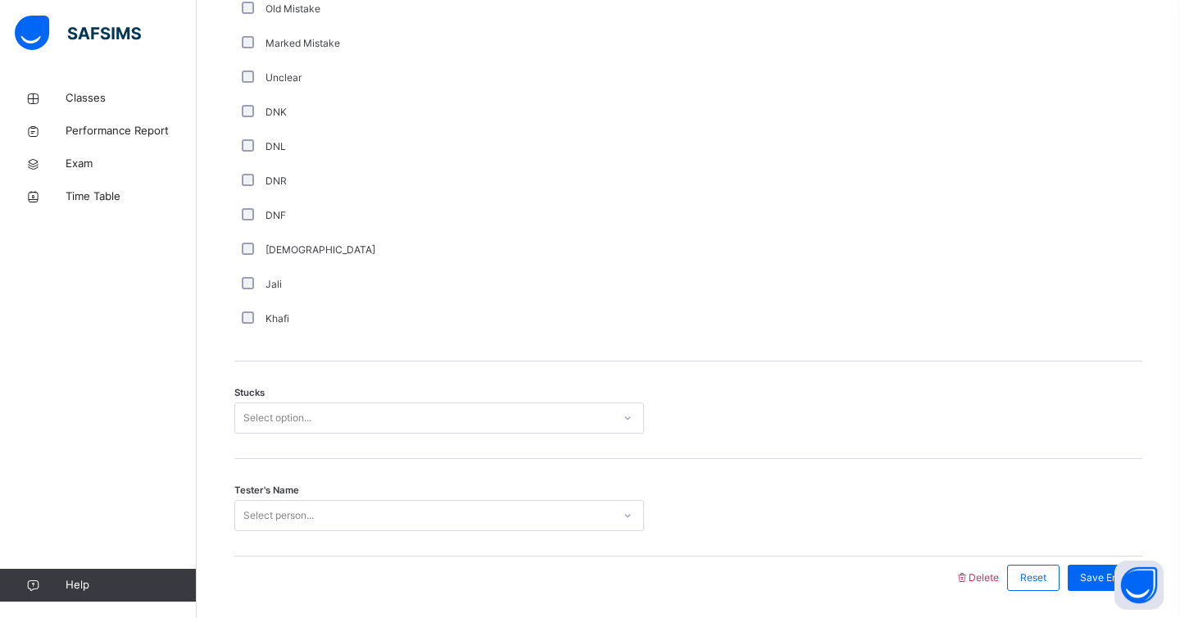
scroll to position [1125, 0]
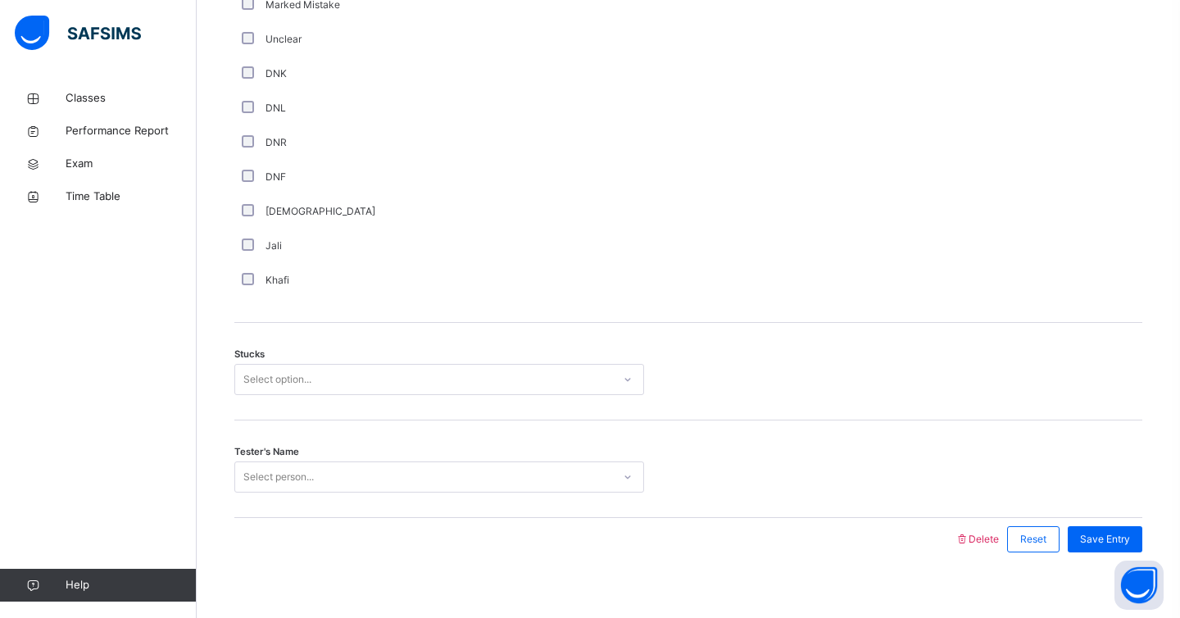
click at [279, 365] on div "Select option..." at bounding box center [439, 379] width 410 height 31
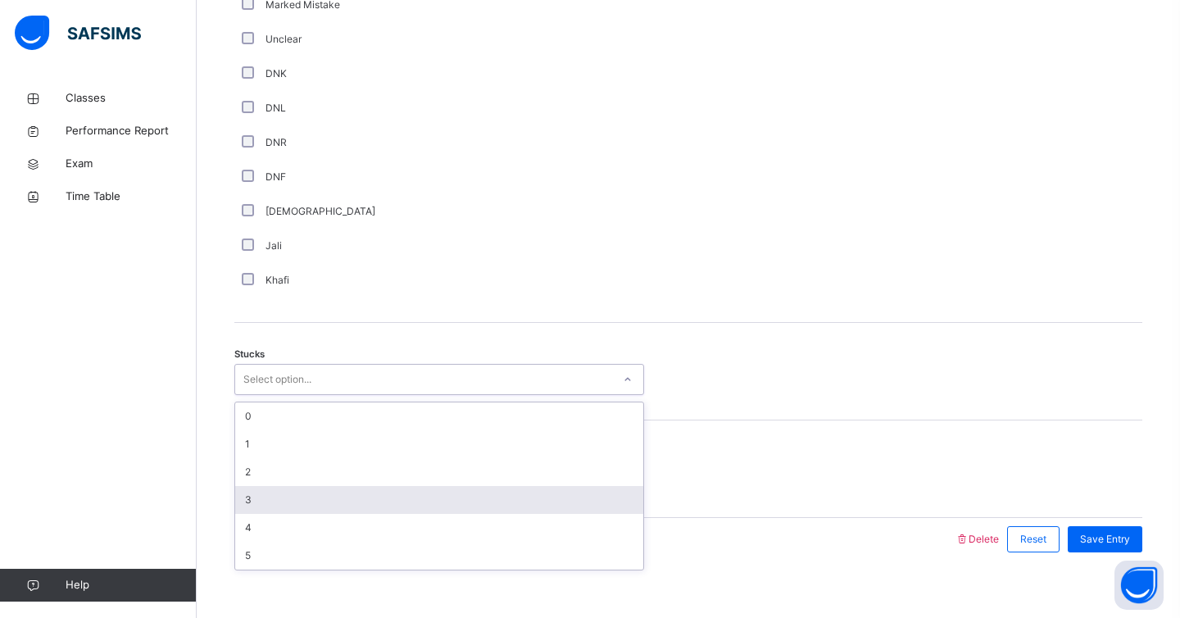
click at [269, 499] on div "3" at bounding box center [439, 500] width 408 height 28
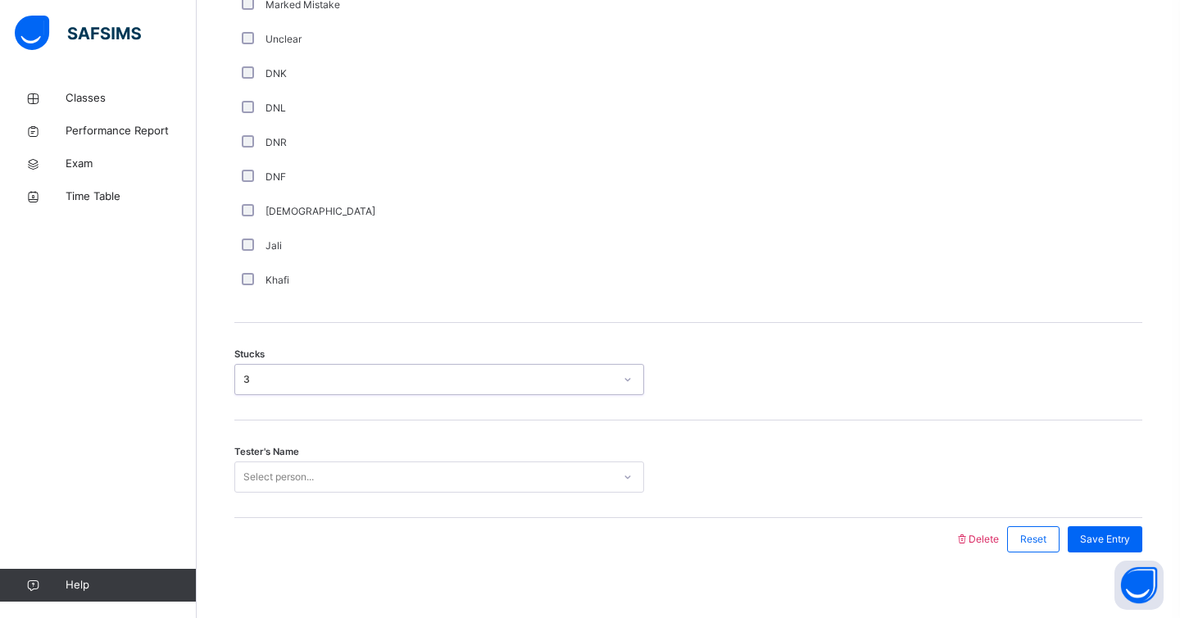
click at [273, 474] on div "Select person..." at bounding box center [439, 477] width 410 height 31
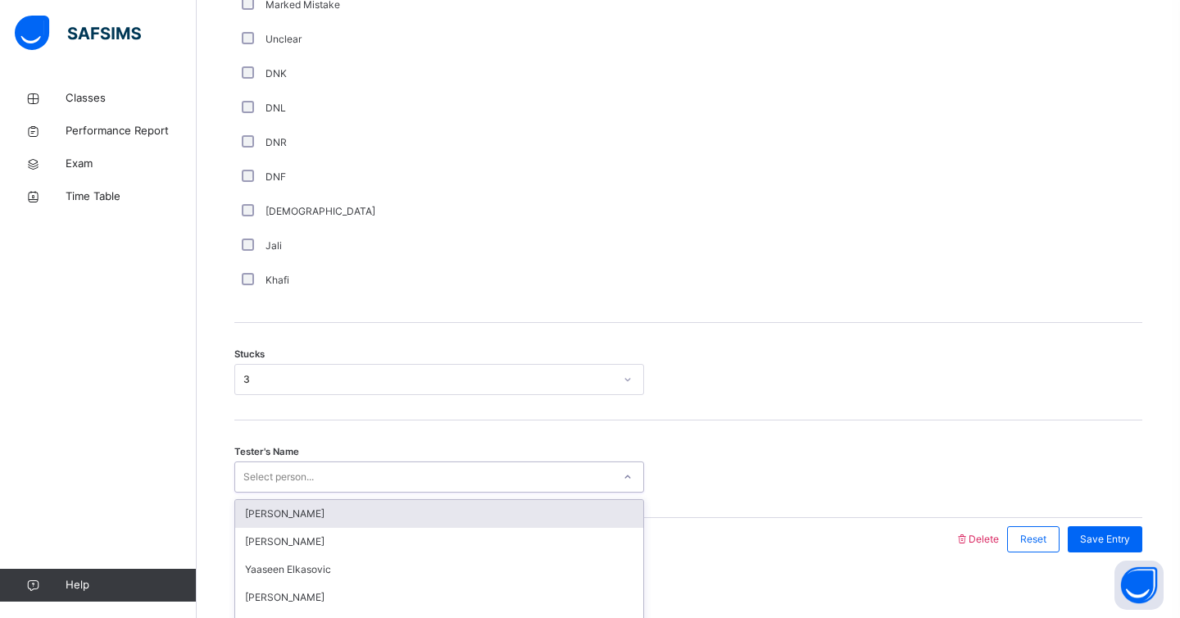
scroll to position [1141, 0]
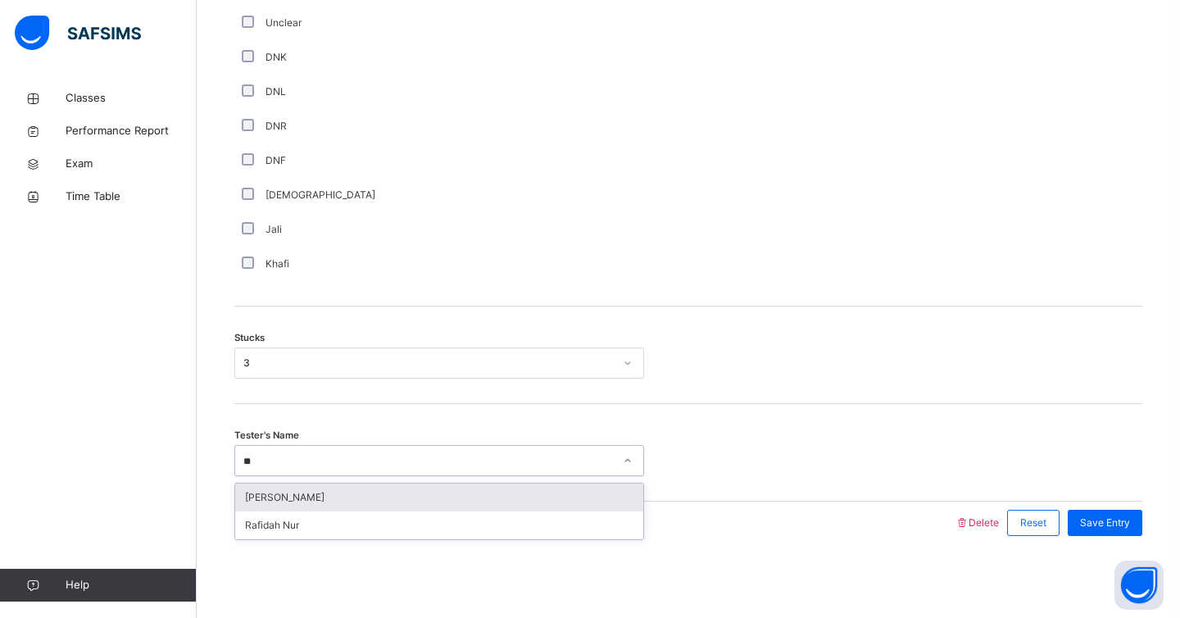
type input "***"
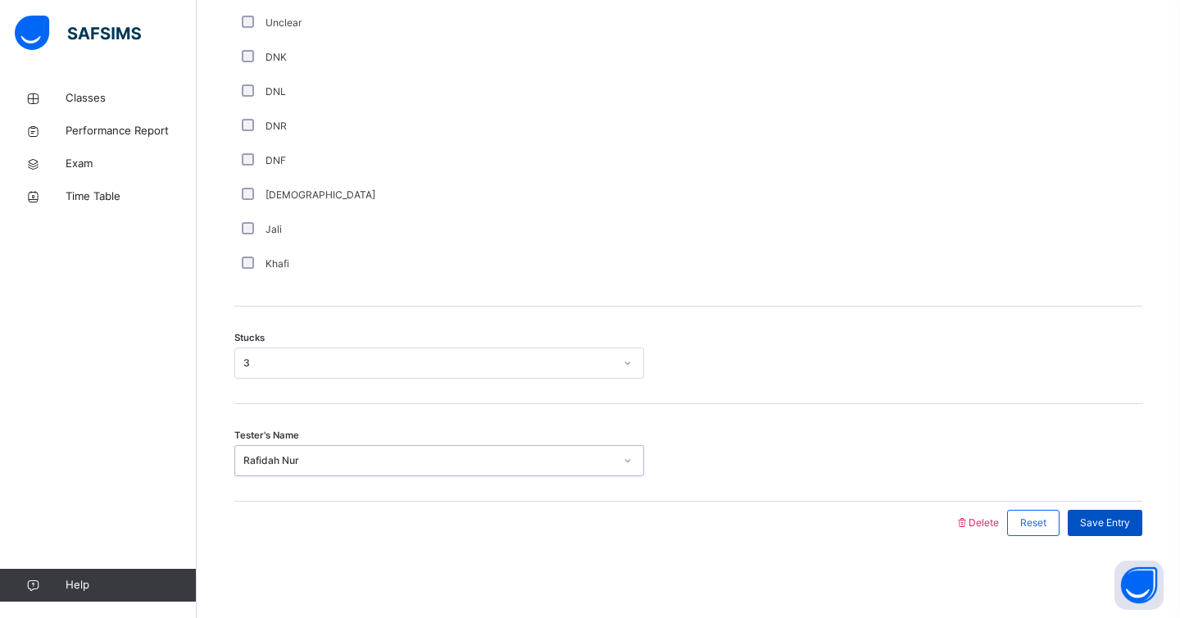
click at [1136, 530] on div "Save Entry" at bounding box center [1105, 523] width 75 height 26
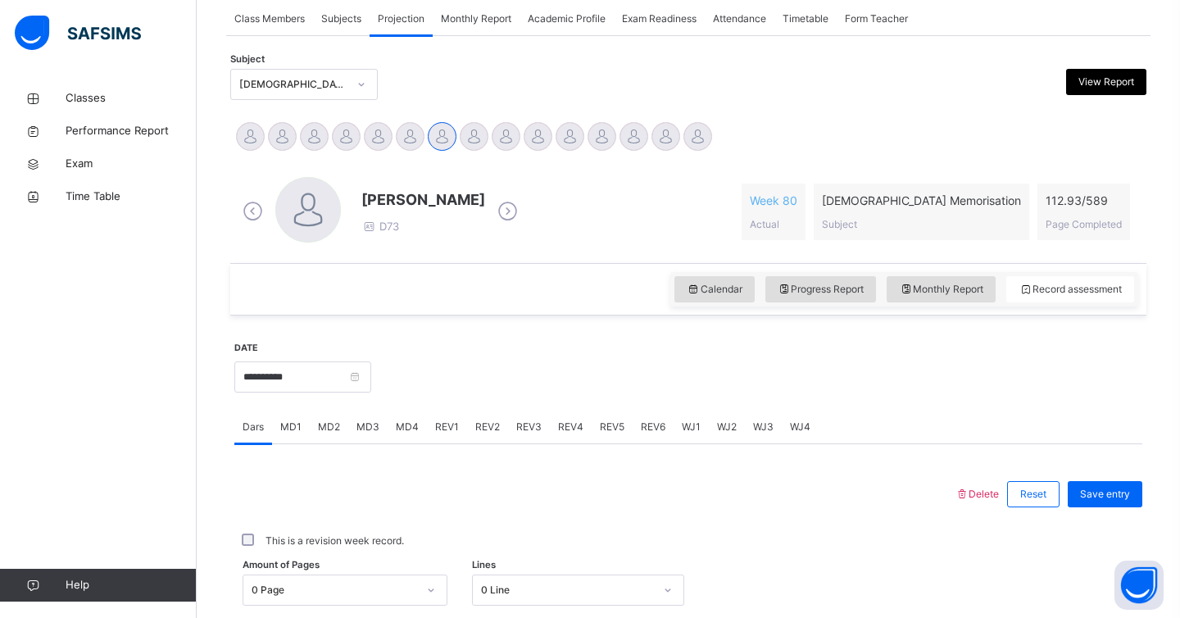
scroll to position [300, 0]
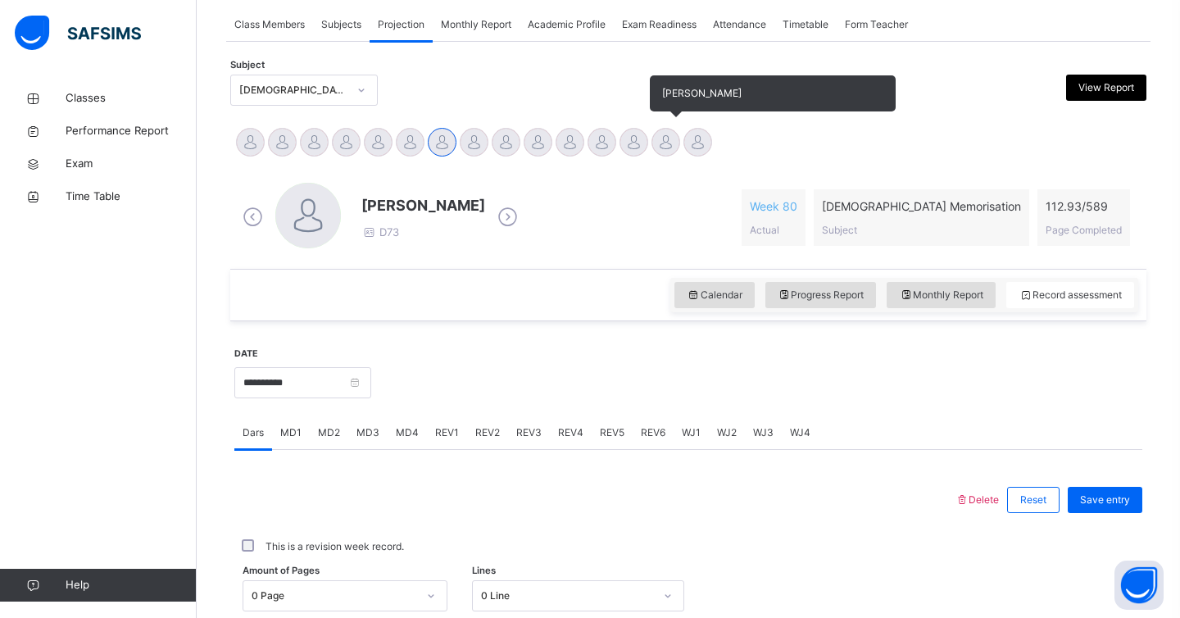
click at [661, 148] on div at bounding box center [666, 142] width 29 height 29
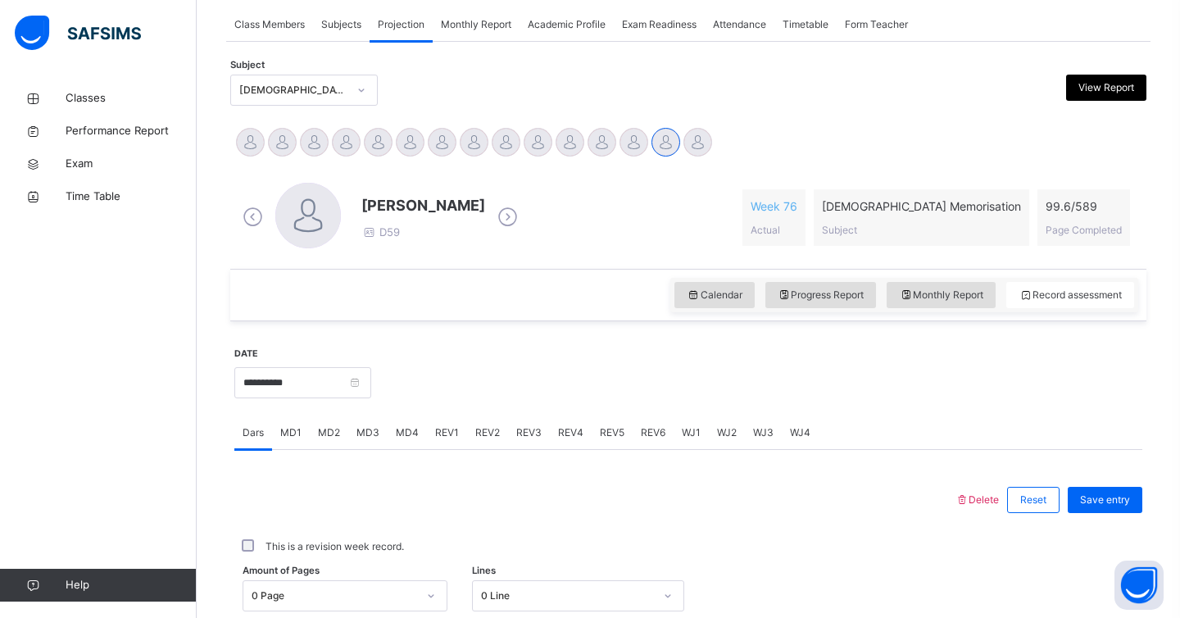
click at [450, 432] on span "REV1" at bounding box center [447, 432] width 24 height 15
click at [280, 576] on div "option Juz 2 focused, 2 of 30. 30 results available. Use Up and Down to choose …" at bounding box center [439, 577] width 410 height 31
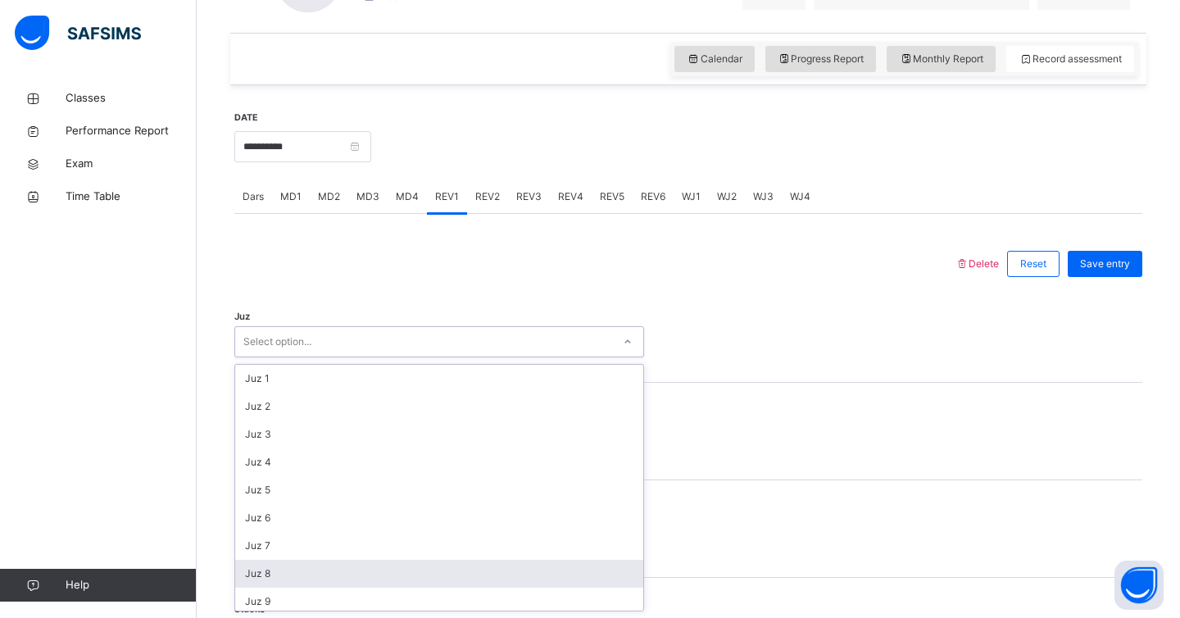
scroll to position [590, 0]
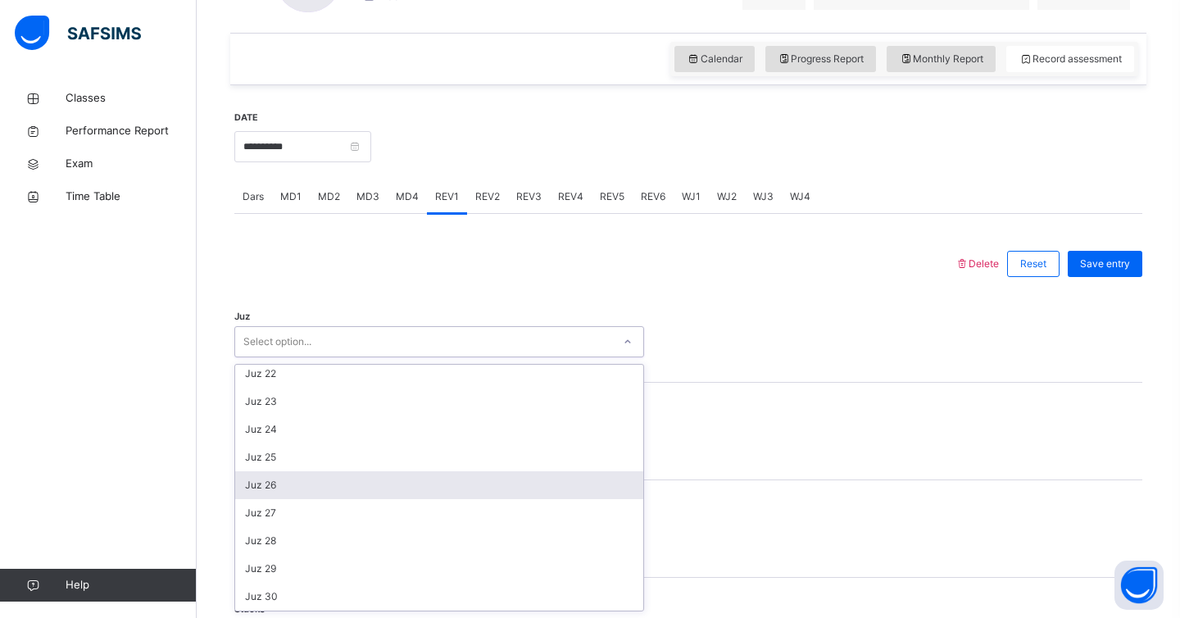
click at [279, 489] on div "Juz 26" at bounding box center [439, 485] width 408 height 28
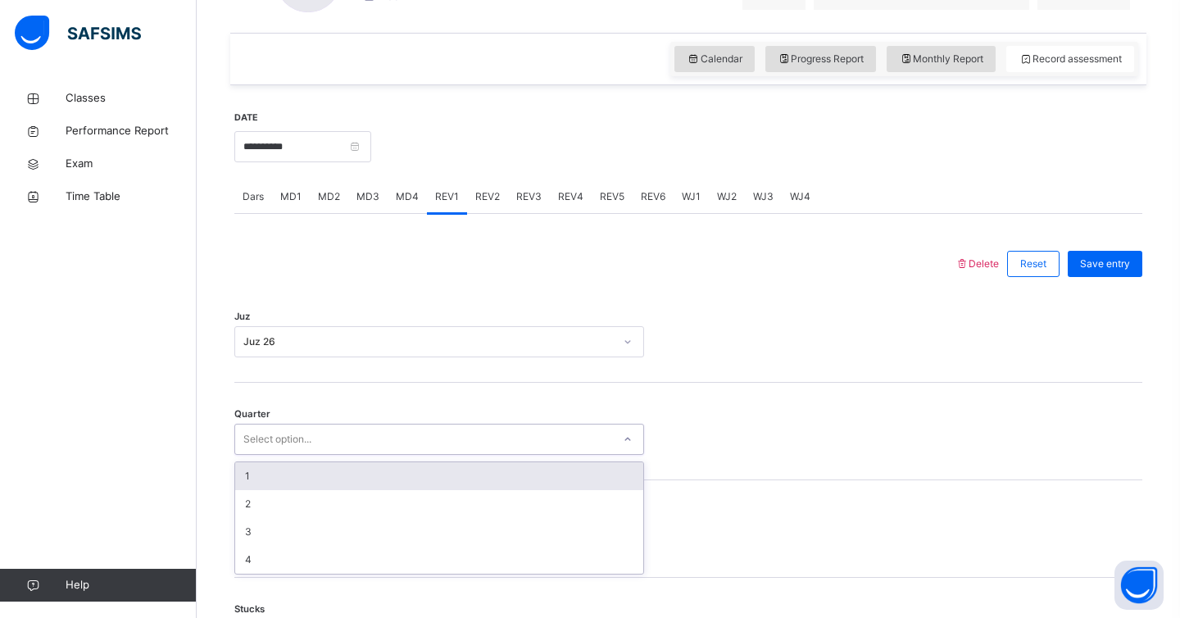
click at [282, 447] on div "Select option..." at bounding box center [277, 439] width 68 height 31
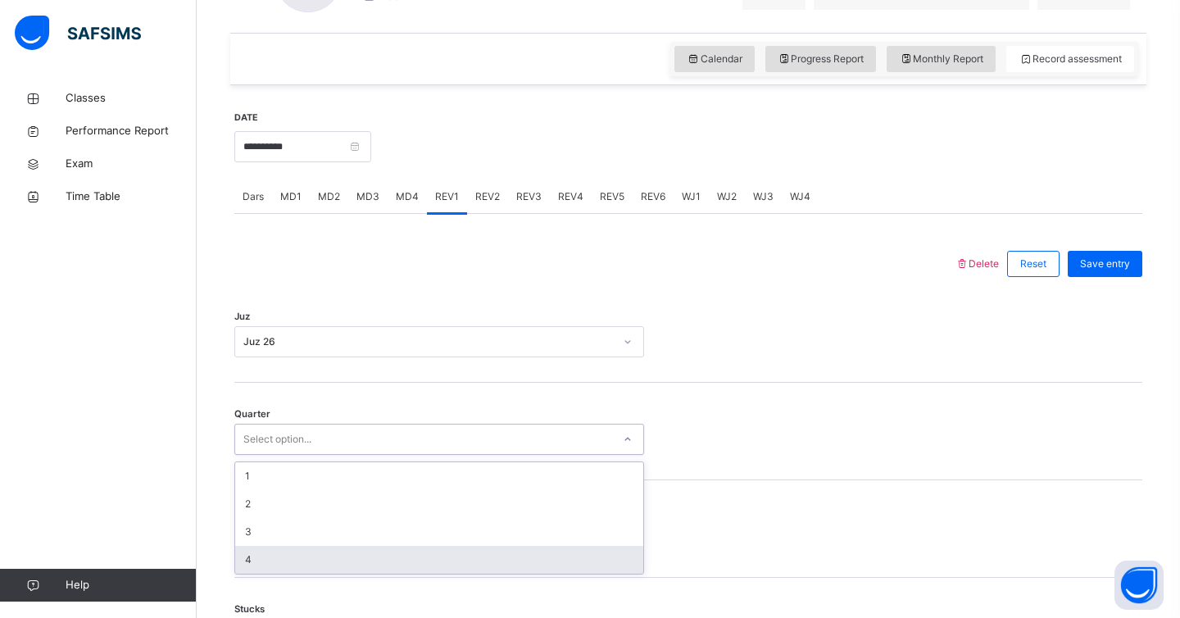
click at [248, 566] on div "4" at bounding box center [439, 560] width 408 height 28
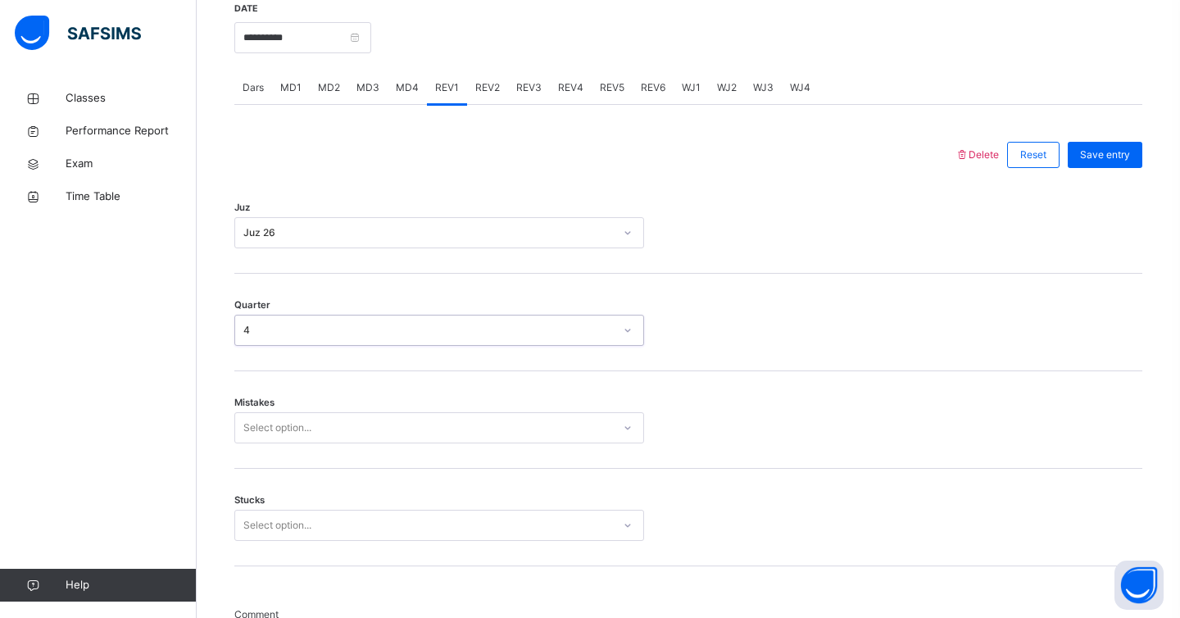
click at [358, 443] on div "Select option..." at bounding box center [439, 427] width 410 height 31
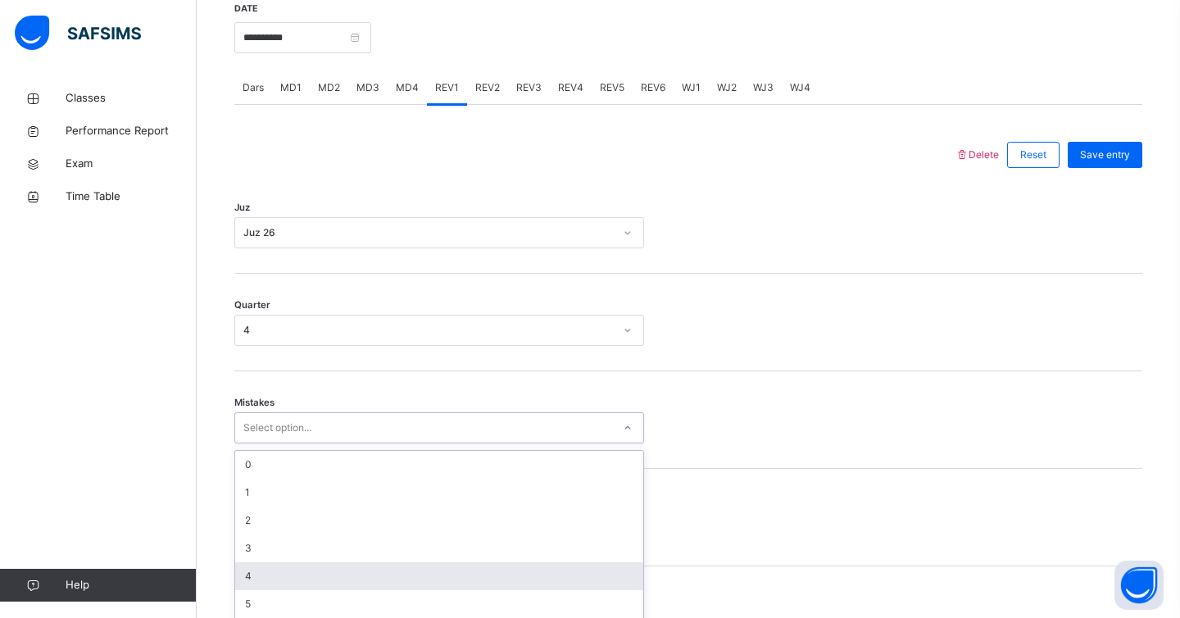
scroll to position [680, 0]
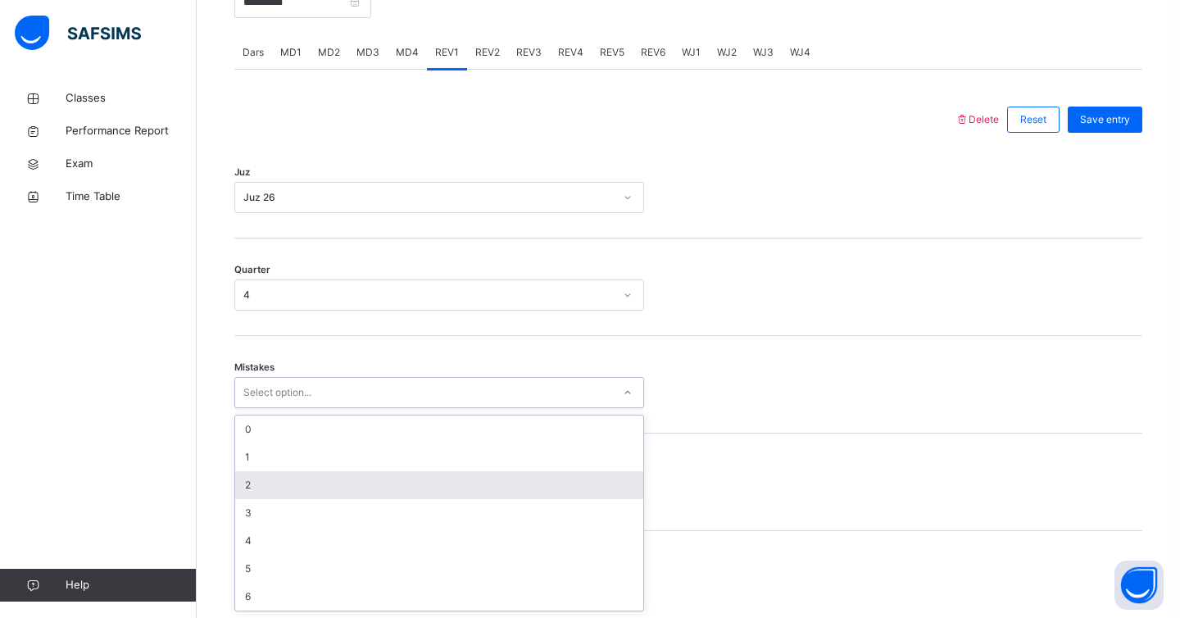
click at [318, 487] on div "2" at bounding box center [439, 485] width 408 height 28
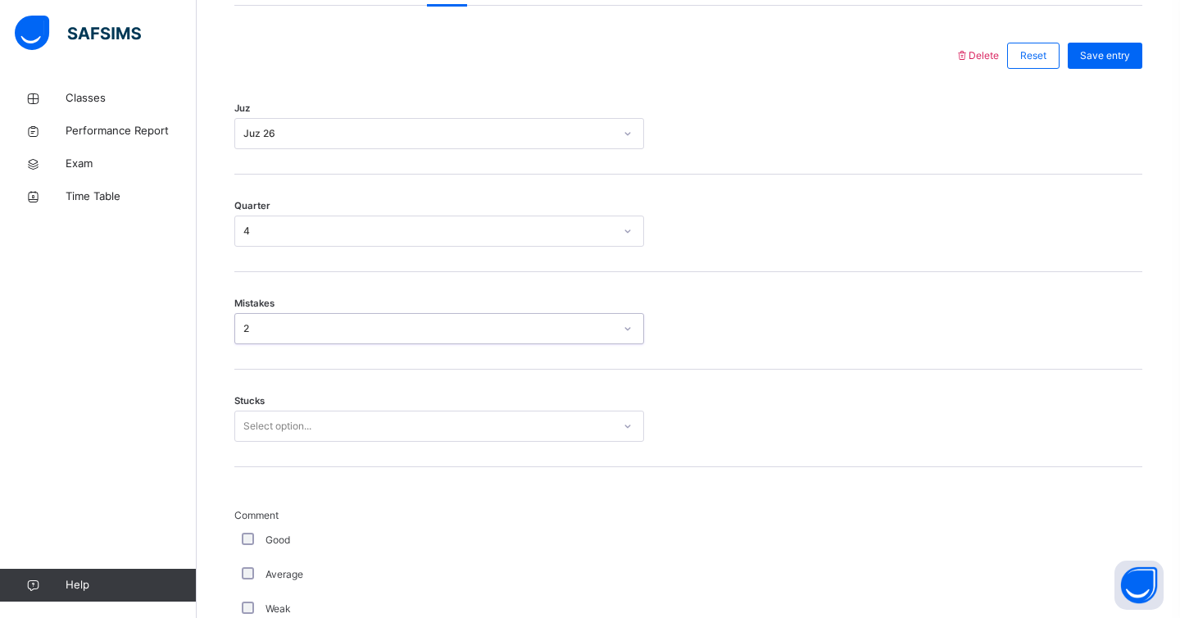
click at [316, 442] on div "Select option..." at bounding box center [439, 426] width 410 height 31
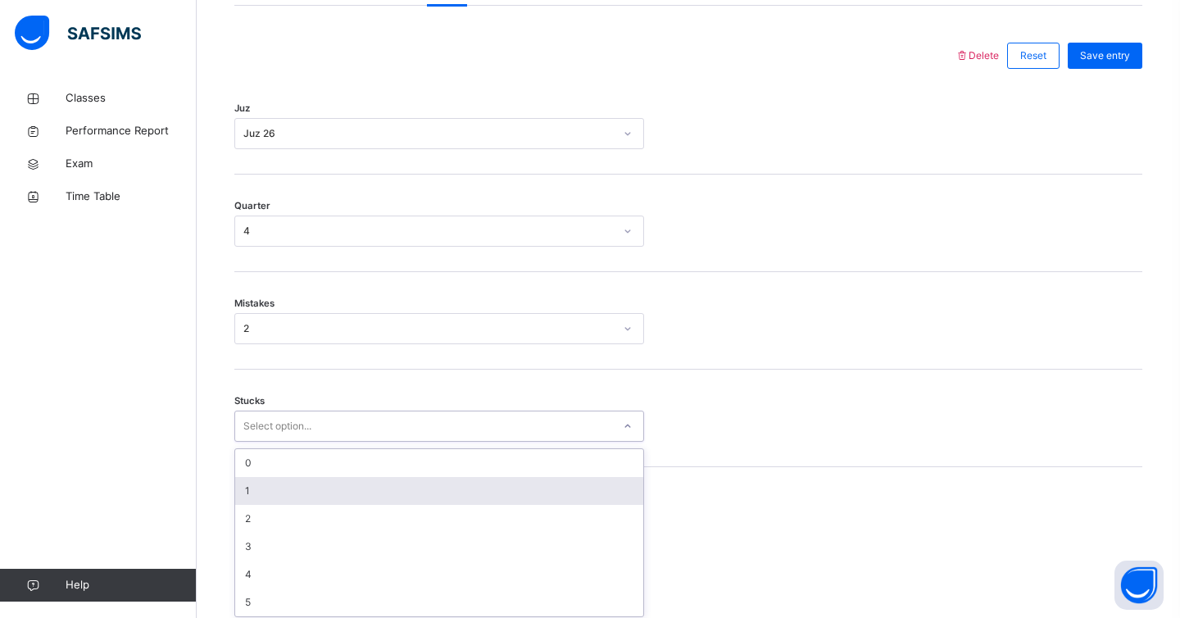
scroll to position [750, 0]
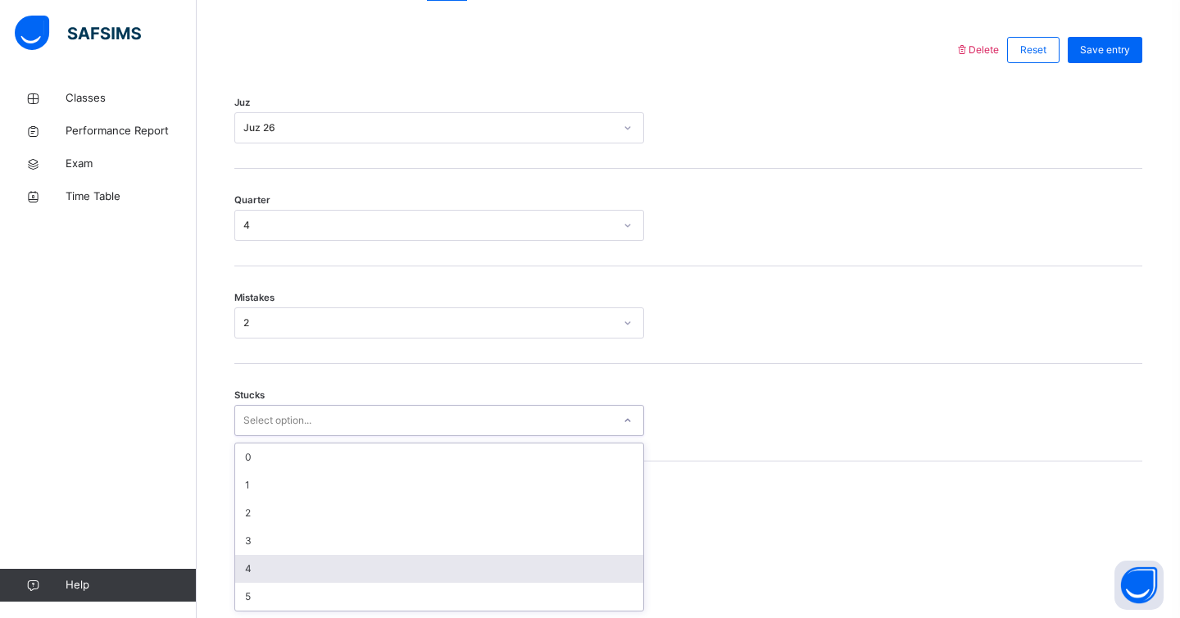
click at [259, 564] on div "4" at bounding box center [439, 569] width 408 height 28
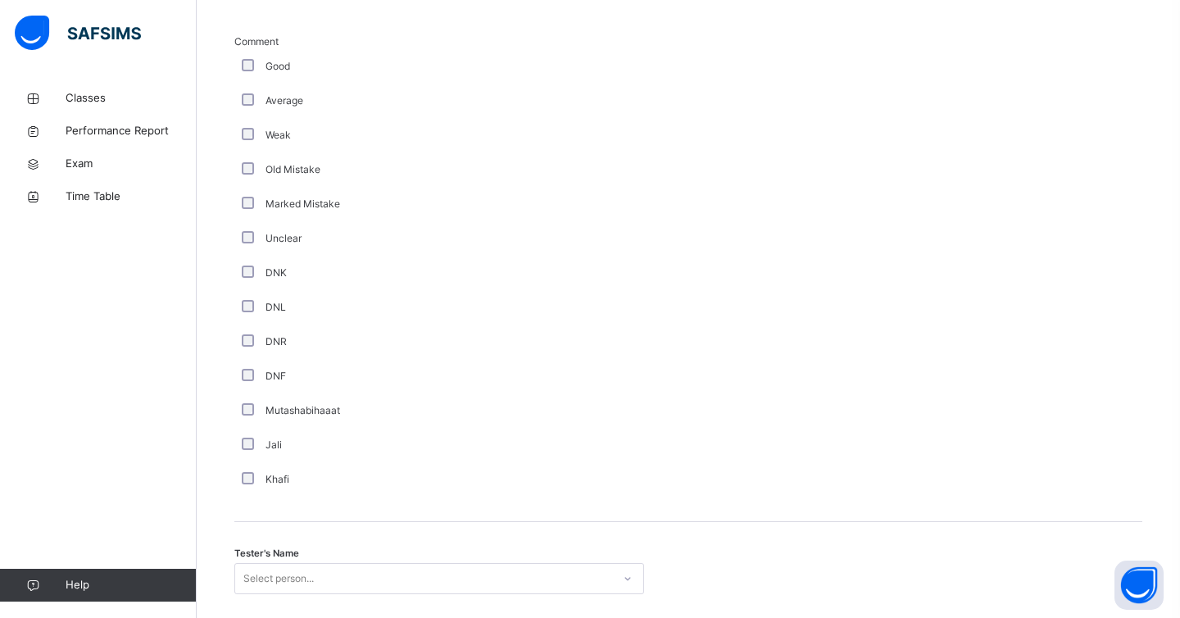
scroll to position [1336, 0]
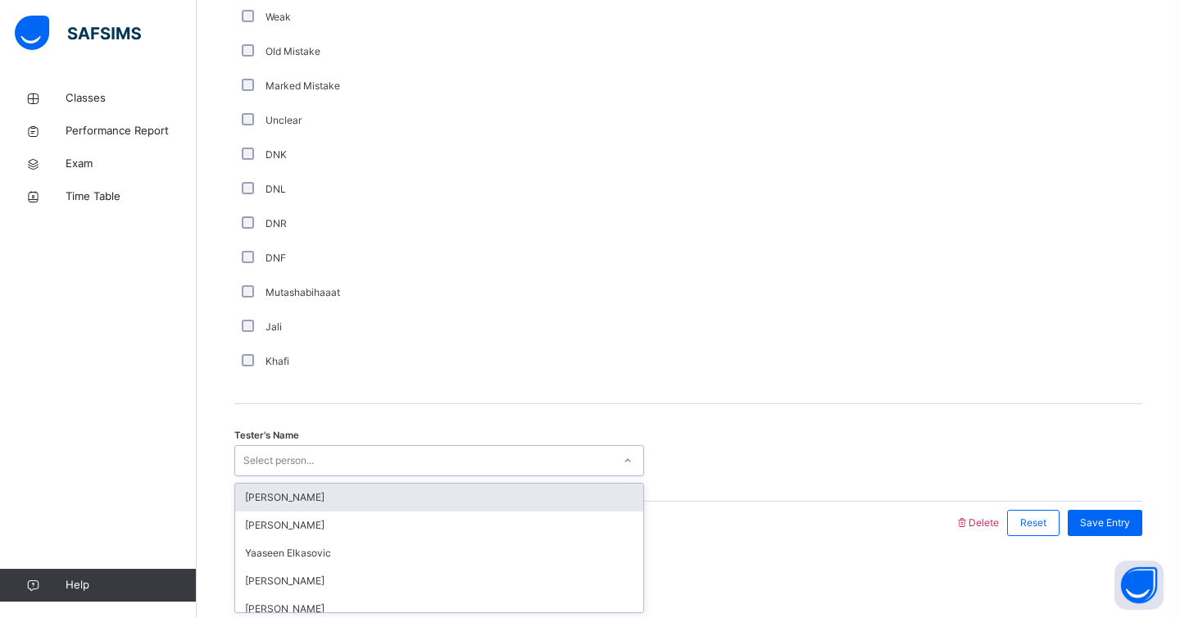
click at [269, 462] on div "Select person..." at bounding box center [278, 460] width 70 height 31
type input "******"
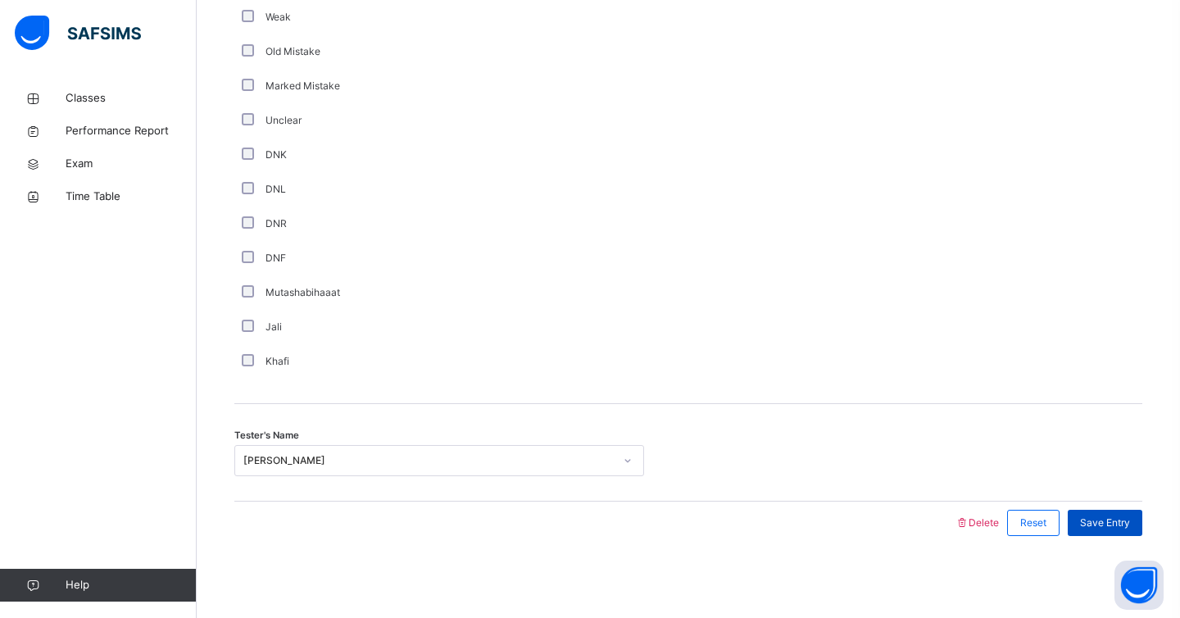
click at [1085, 525] on span "Save Entry" at bounding box center [1105, 523] width 50 height 15
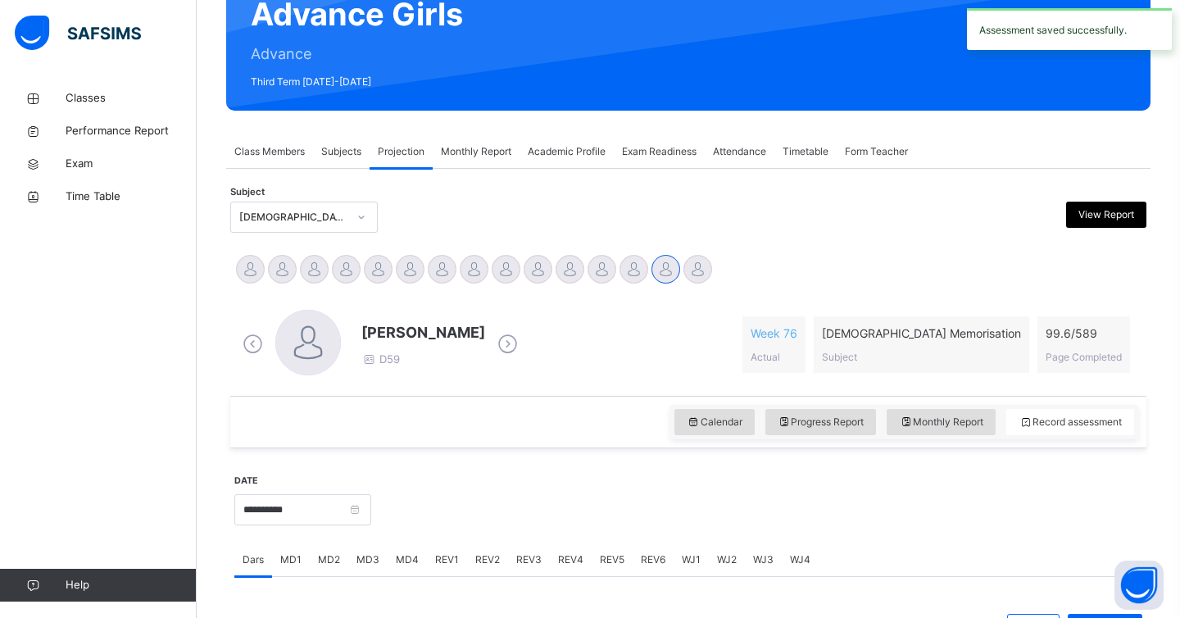
scroll to position [0, 0]
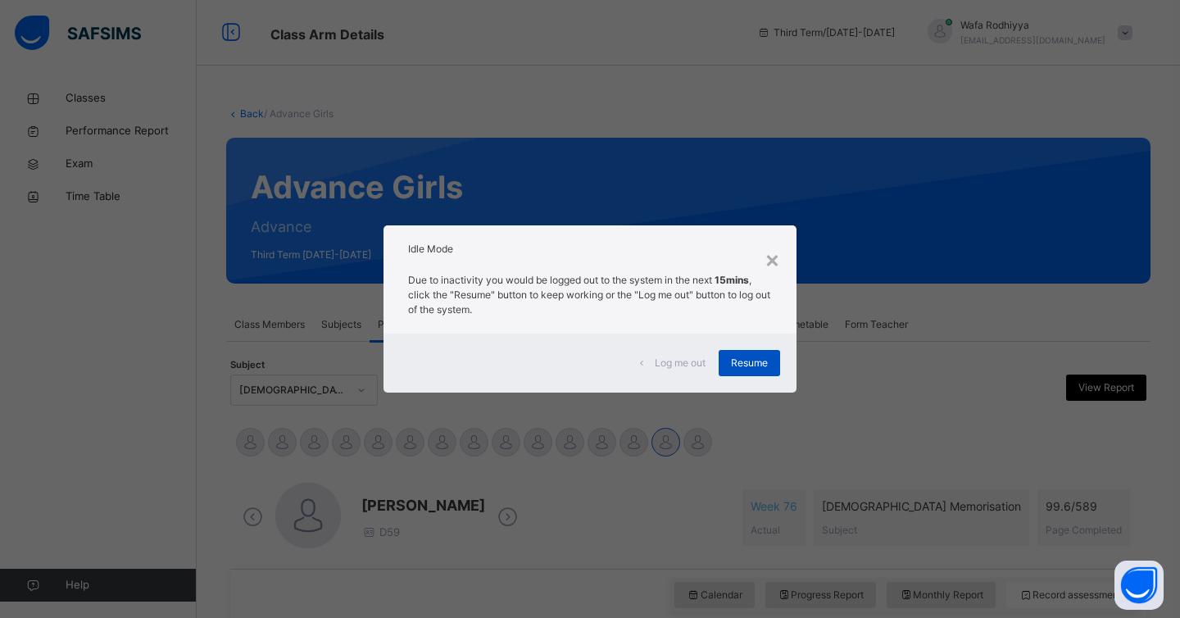
click at [745, 364] on span "Resume" at bounding box center [749, 363] width 37 height 15
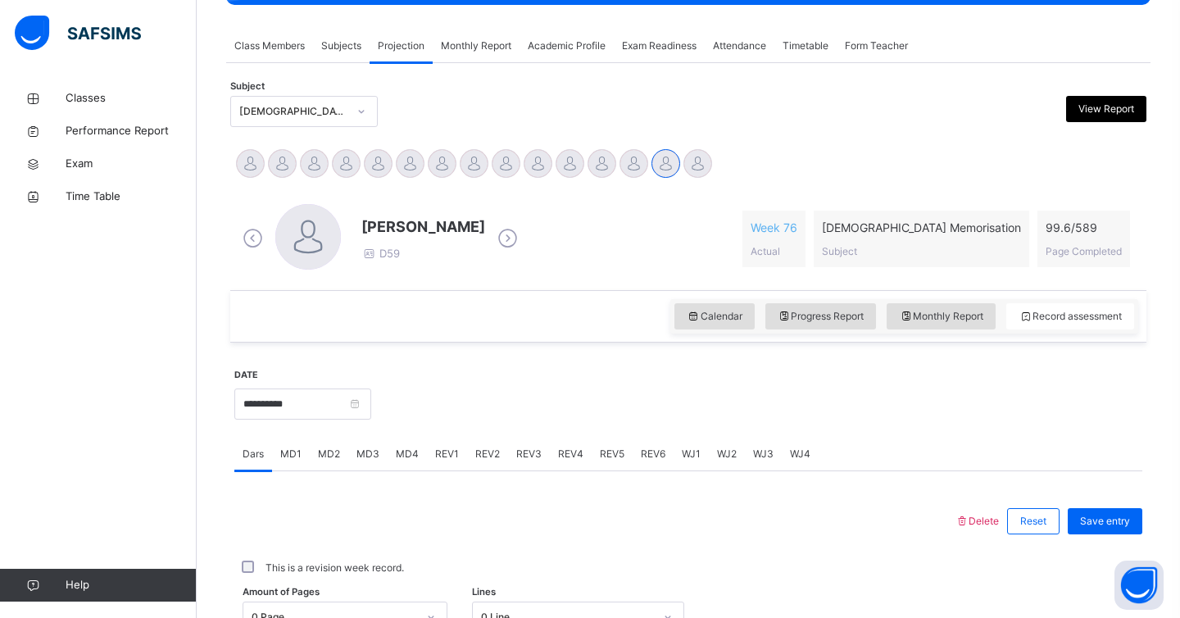
scroll to position [287, 0]
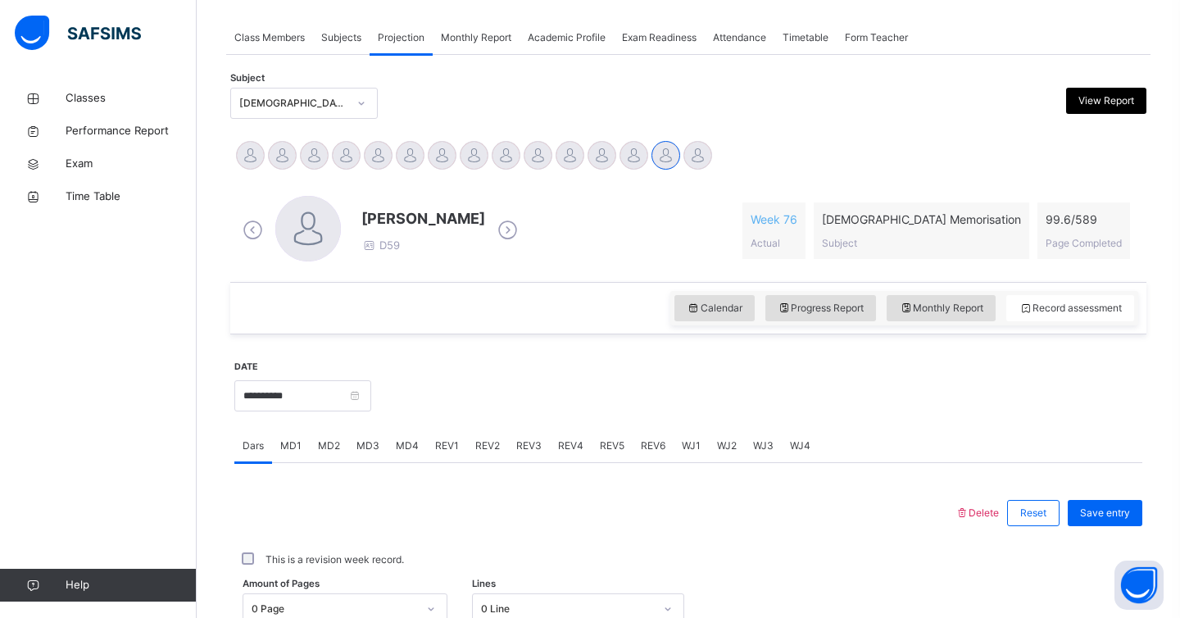
click at [745, 364] on div at bounding box center [757, 394] width 755 height 70
click at [276, 102] on div "[DEMOGRAPHIC_DATA] Memorisation (008)" at bounding box center [293, 103] width 108 height 15
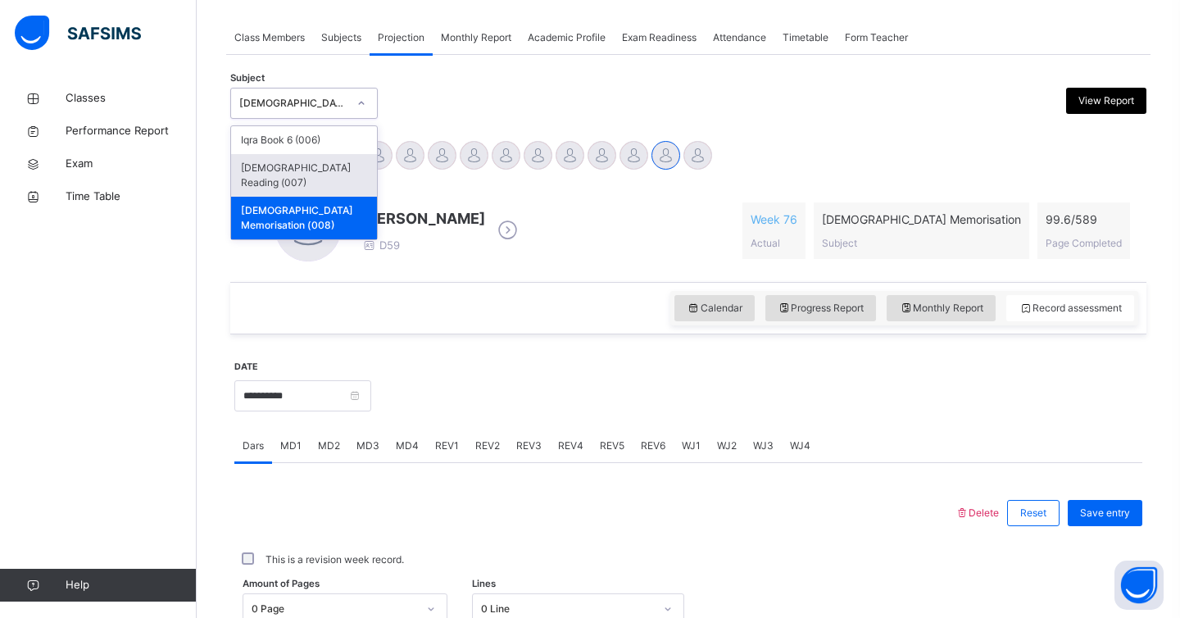
click at [282, 158] on div "[DEMOGRAPHIC_DATA] Reading (007)" at bounding box center [304, 175] width 146 height 43
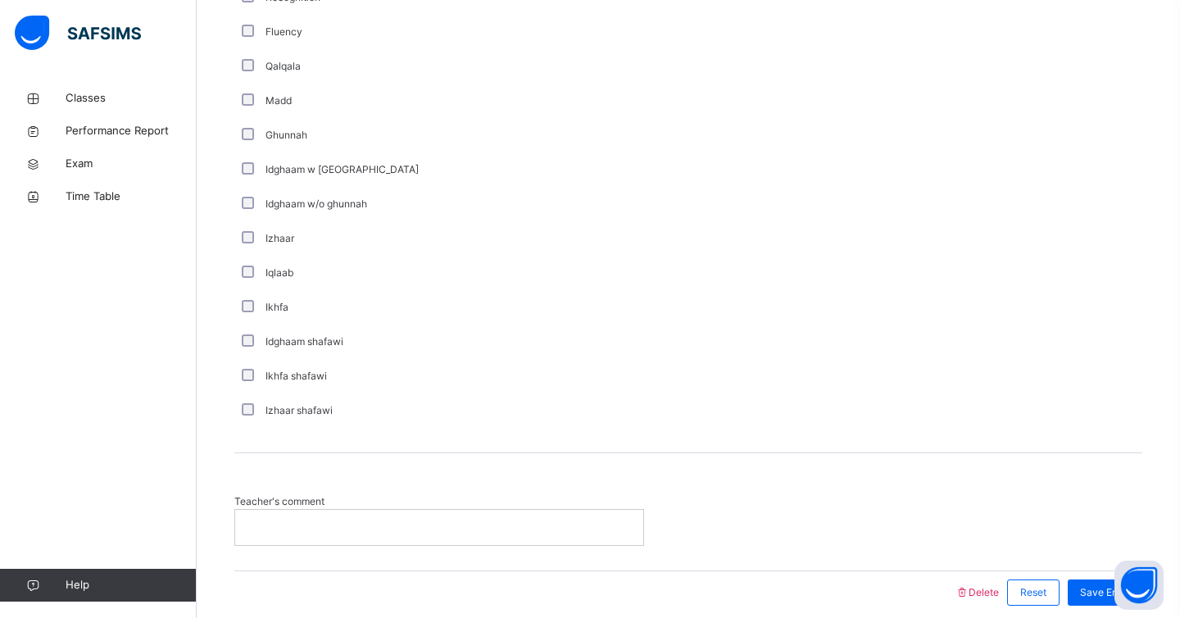
scroll to position [1133, 0]
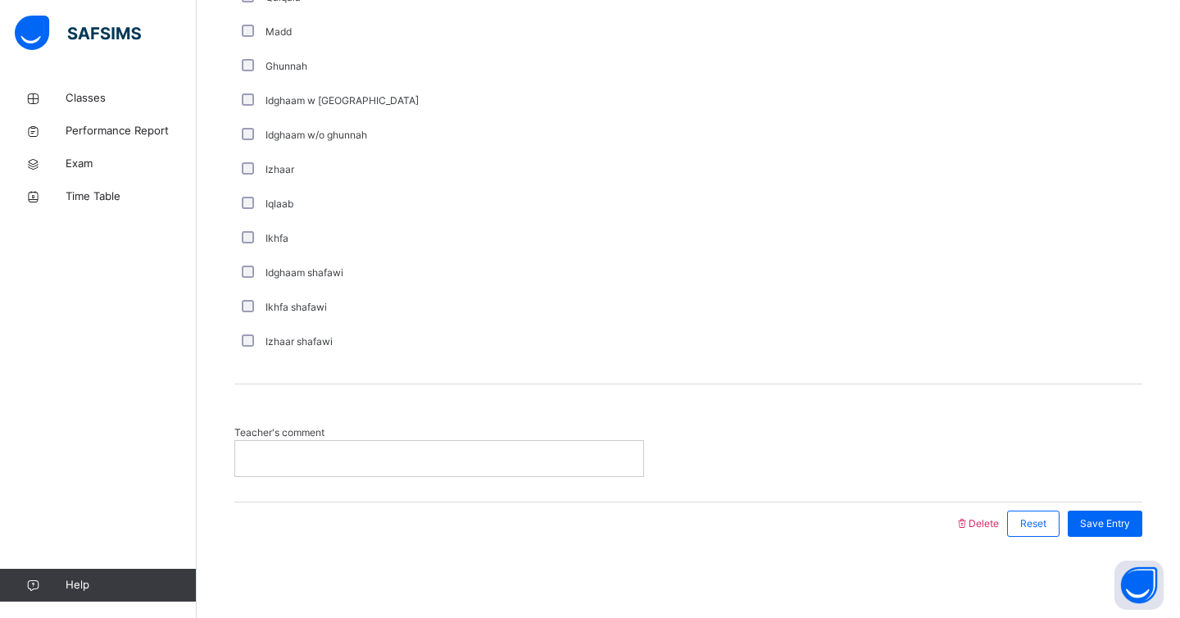
click at [259, 449] on div at bounding box center [439, 458] width 408 height 34
click at [1090, 523] on span "Save Entry" at bounding box center [1105, 523] width 50 height 15
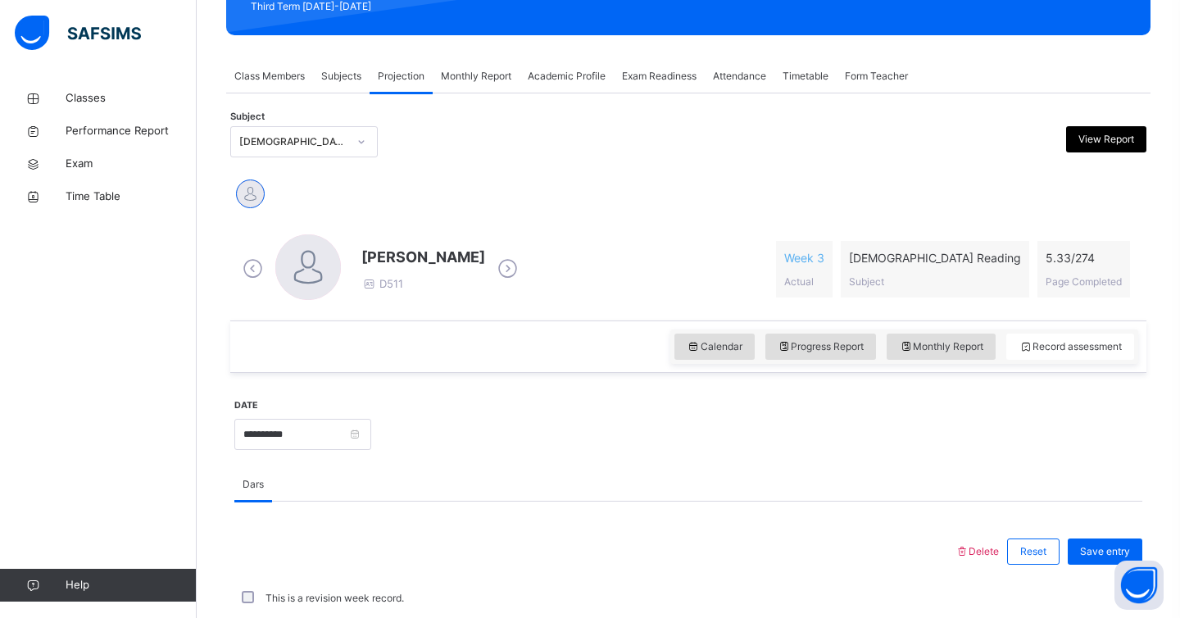
scroll to position [240, 0]
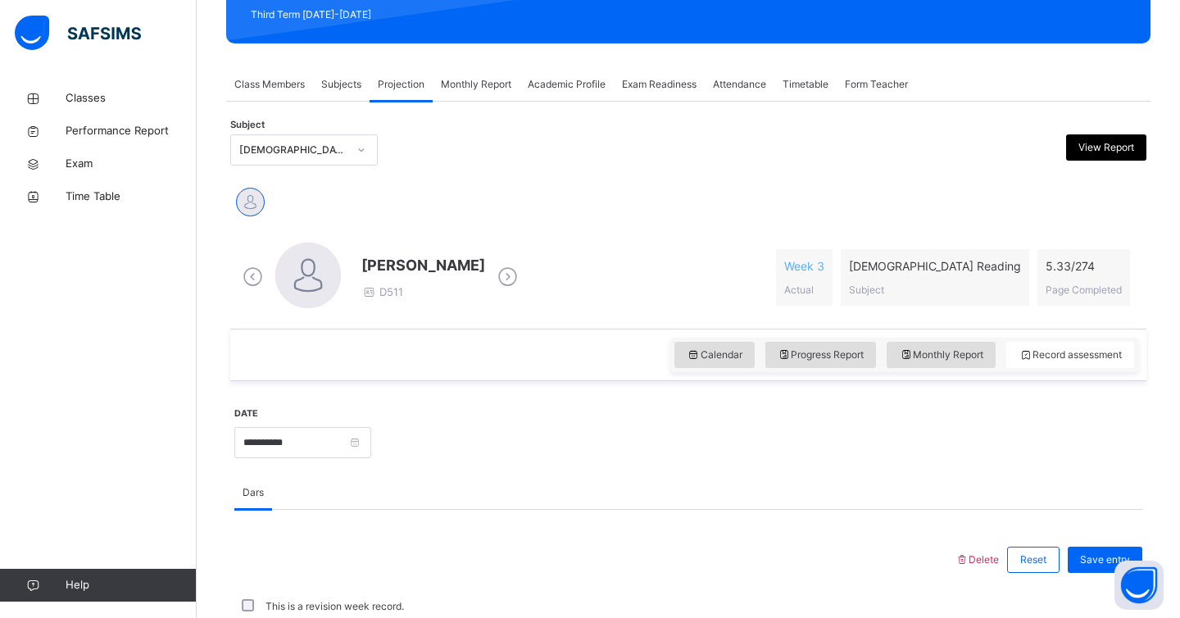
click at [1102, 611] on div "This is a revision week record." at bounding box center [689, 606] width 900 height 15
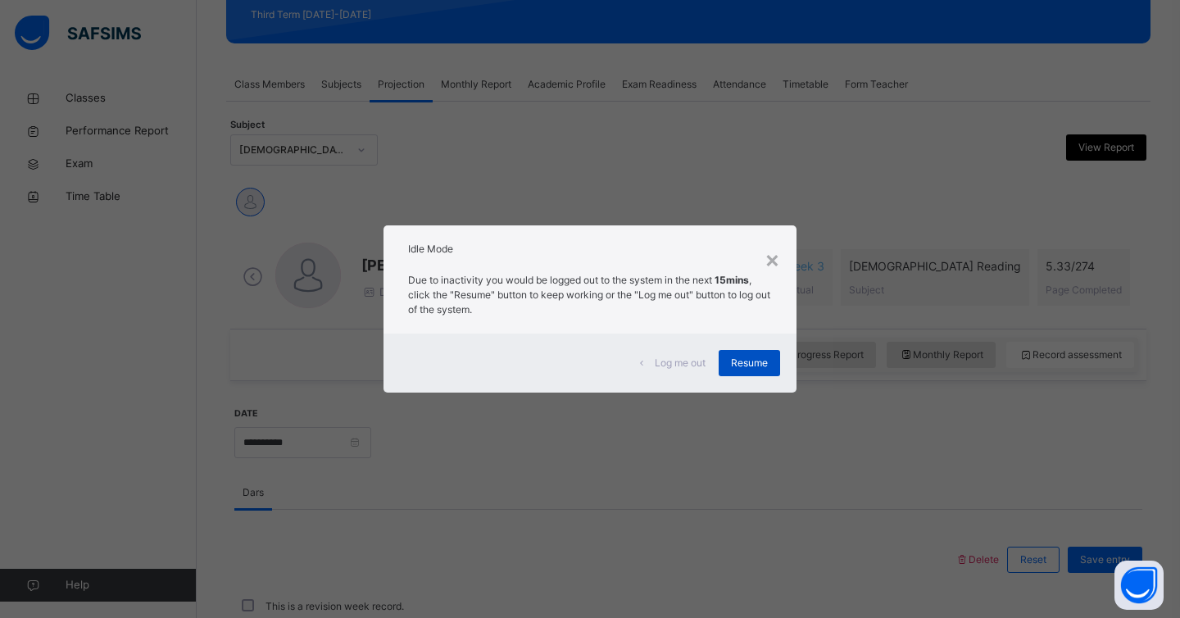
click at [758, 360] on span "Resume" at bounding box center [749, 363] width 37 height 15
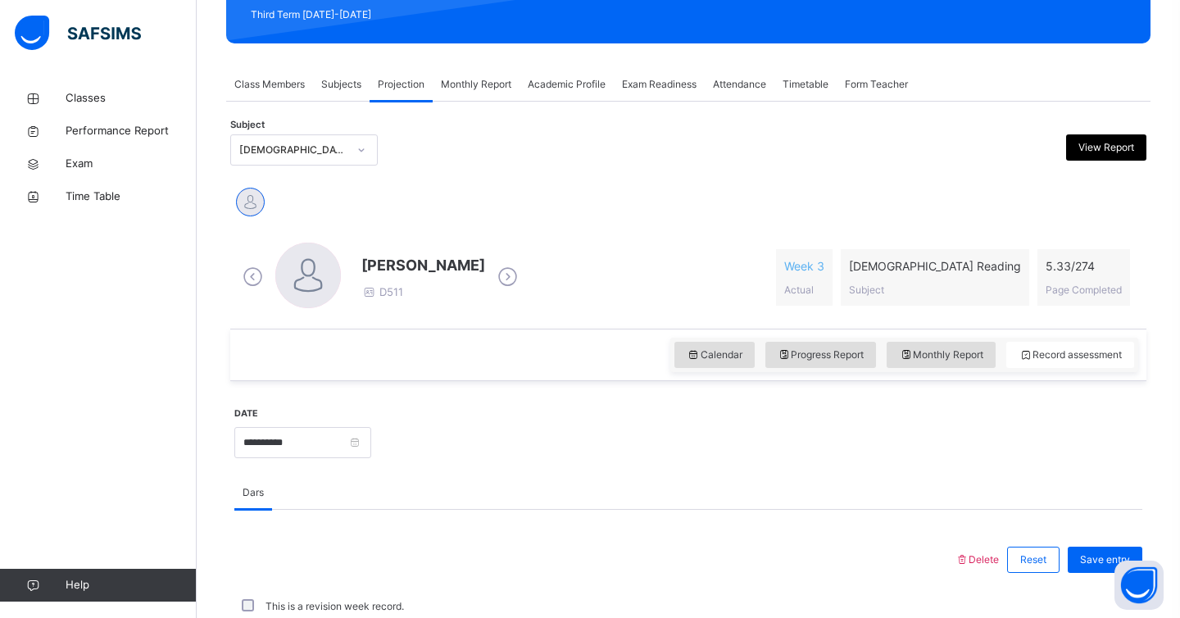
click at [339, 154] on div "[DEMOGRAPHIC_DATA] Reading (007)" at bounding box center [293, 150] width 108 height 15
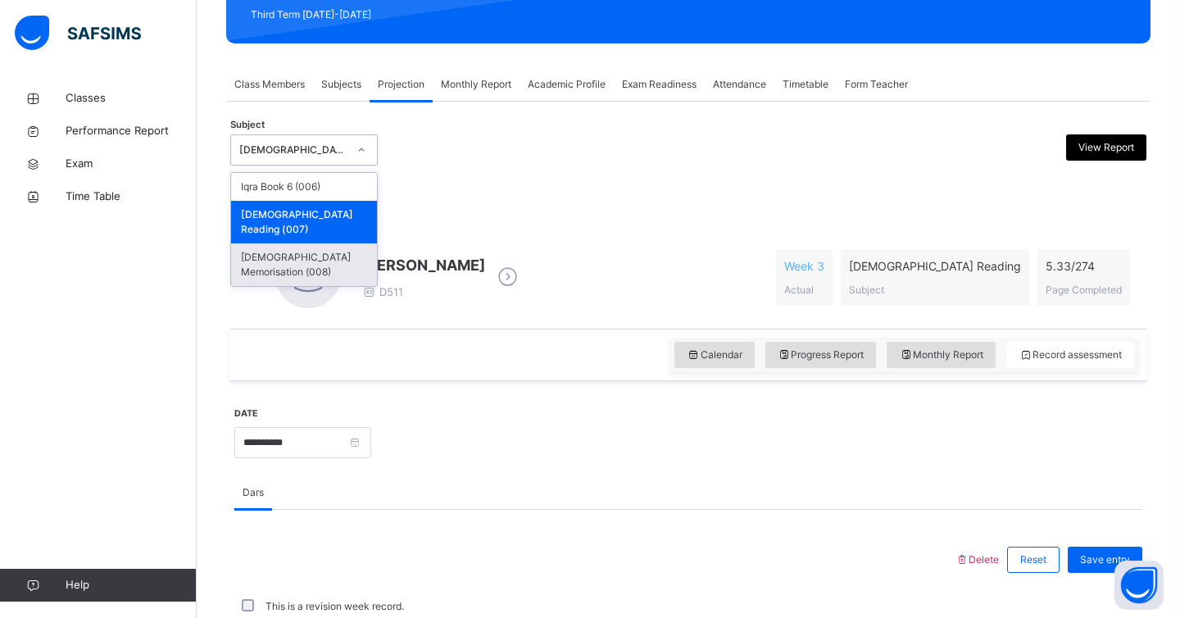
click at [330, 255] on div "[DEMOGRAPHIC_DATA] Memorisation (008)" at bounding box center [304, 264] width 146 height 43
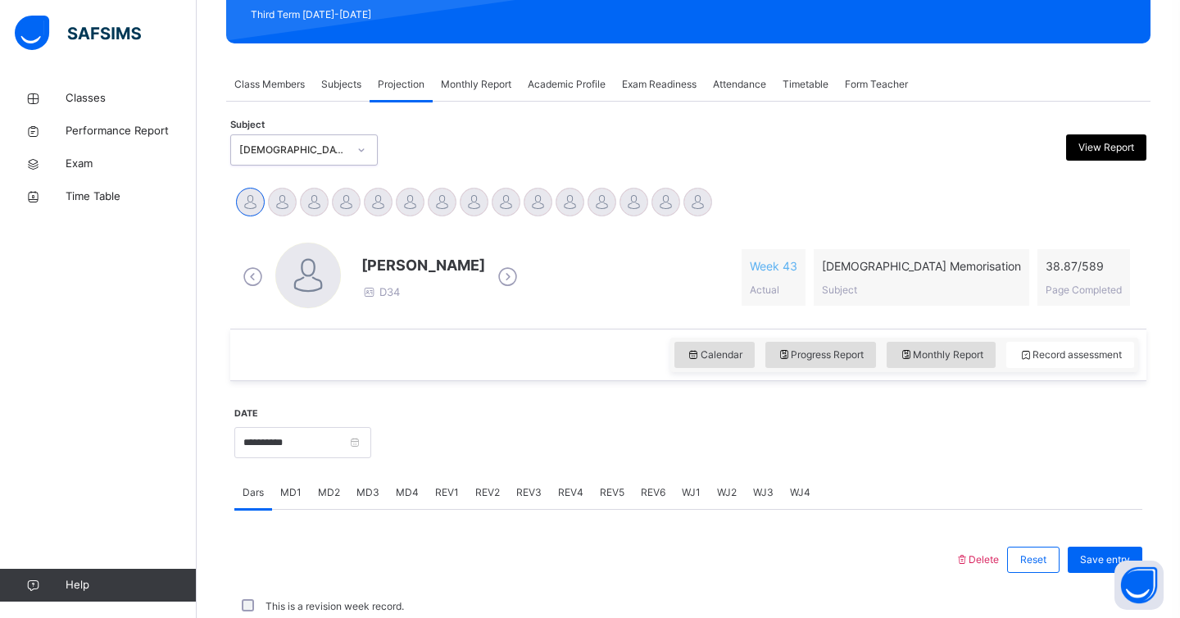
scroll to position [242, 0]
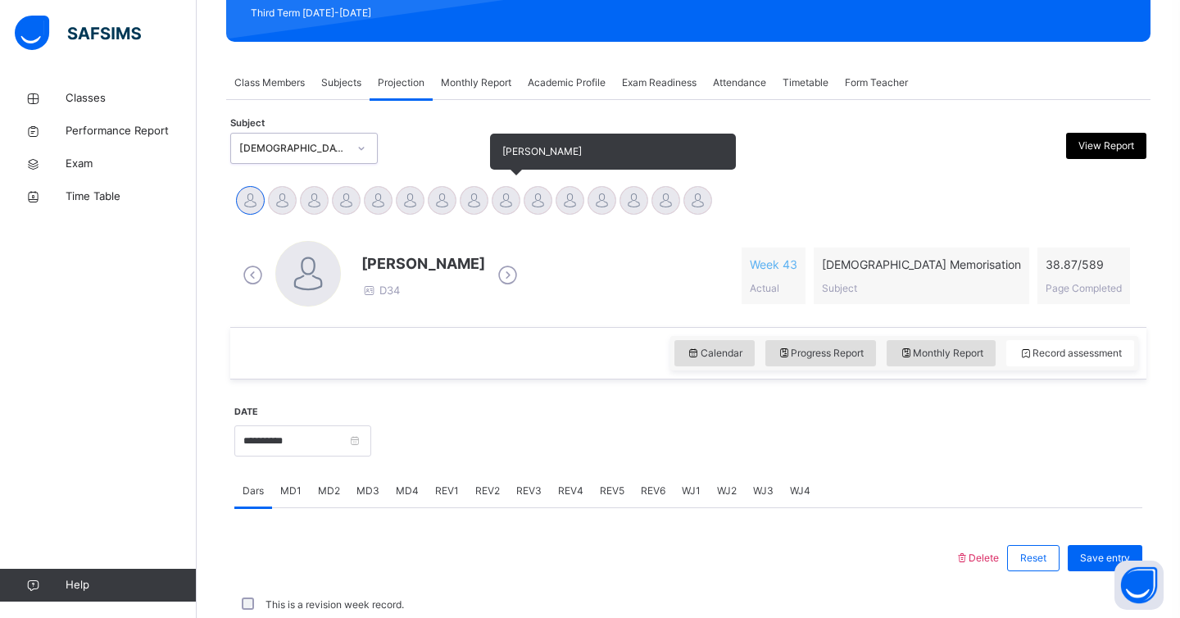
click at [503, 207] on div at bounding box center [506, 200] width 29 height 29
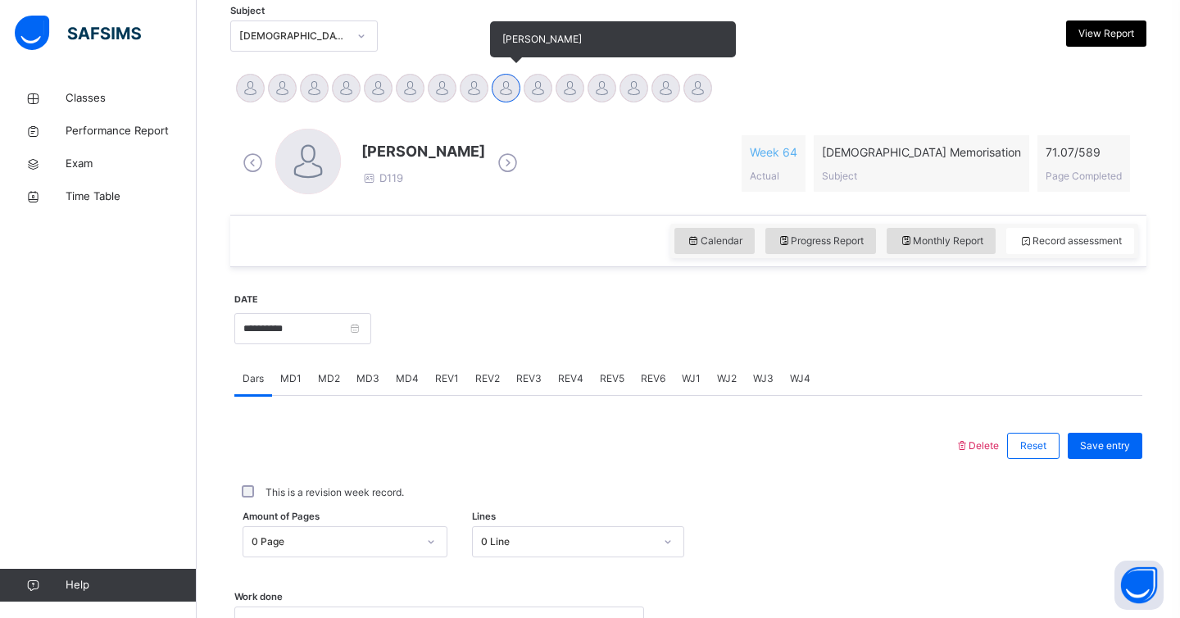
scroll to position [457, 0]
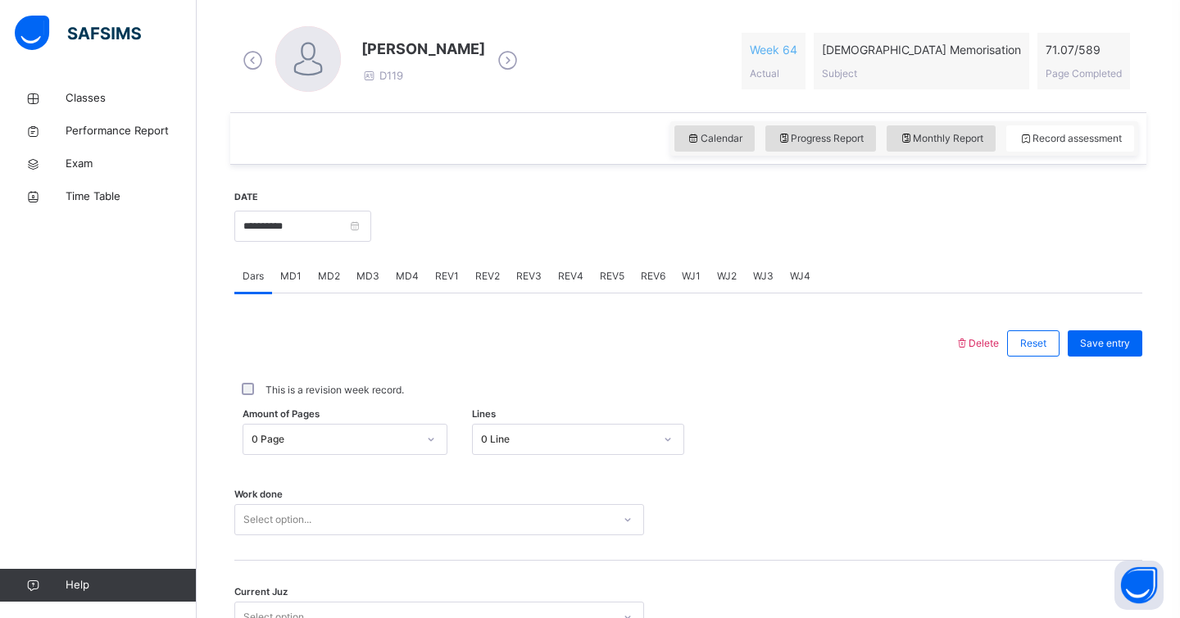
click at [399, 272] on span "MD4" at bounding box center [407, 276] width 23 height 15
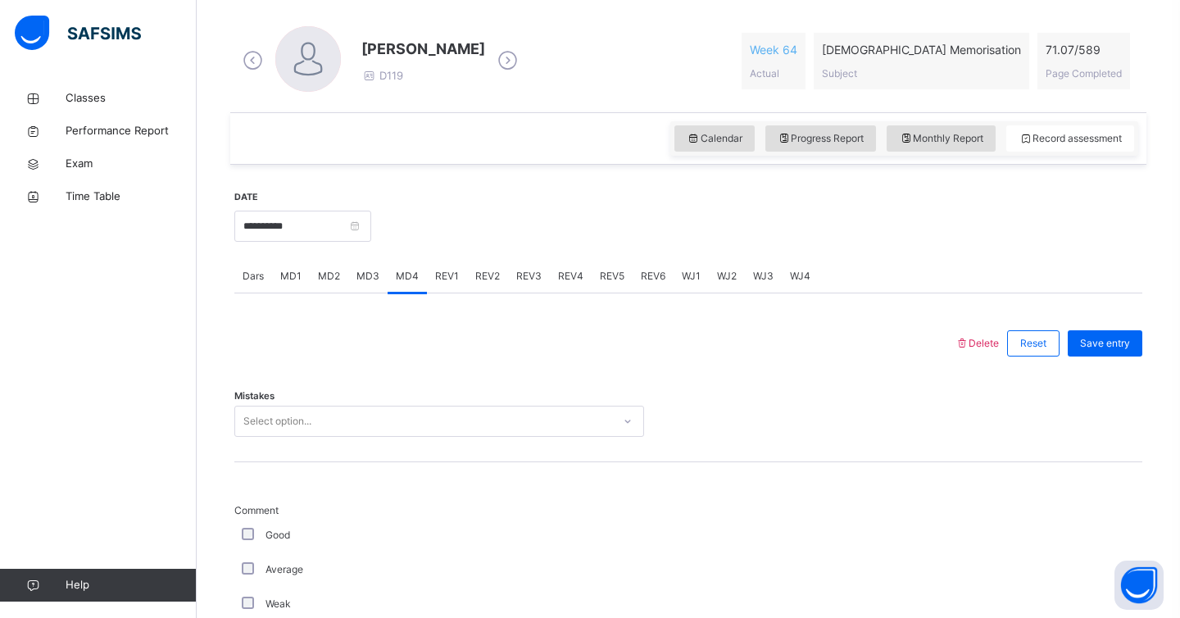
click at [348, 416] on div "Select option..." at bounding box center [423, 421] width 377 height 25
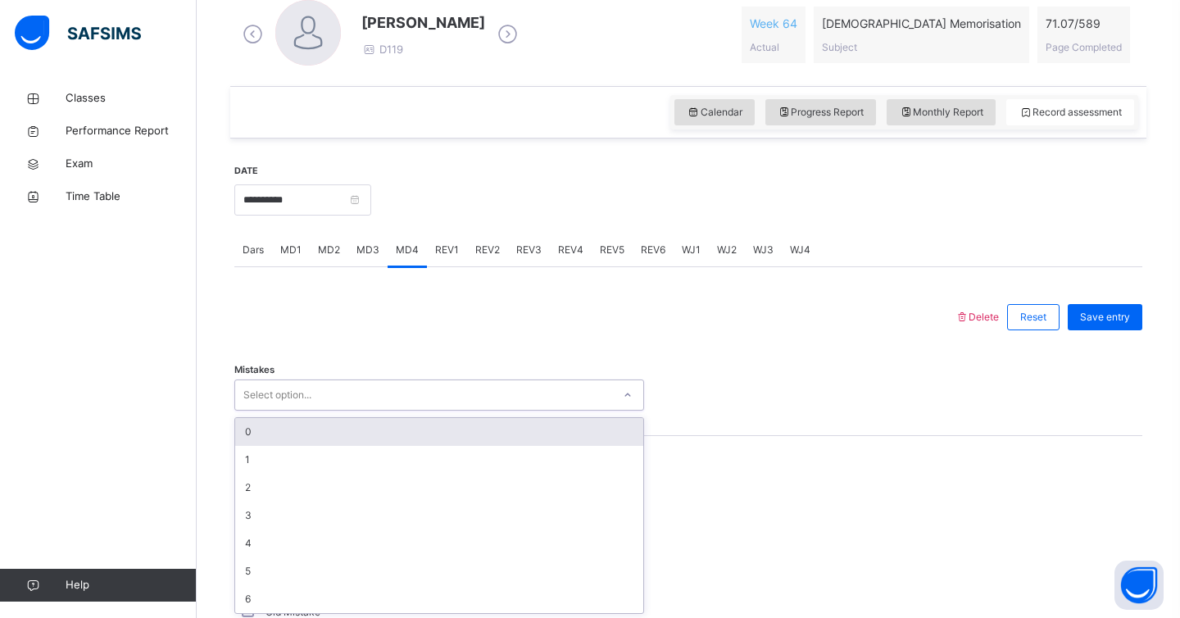
scroll to position [485, 0]
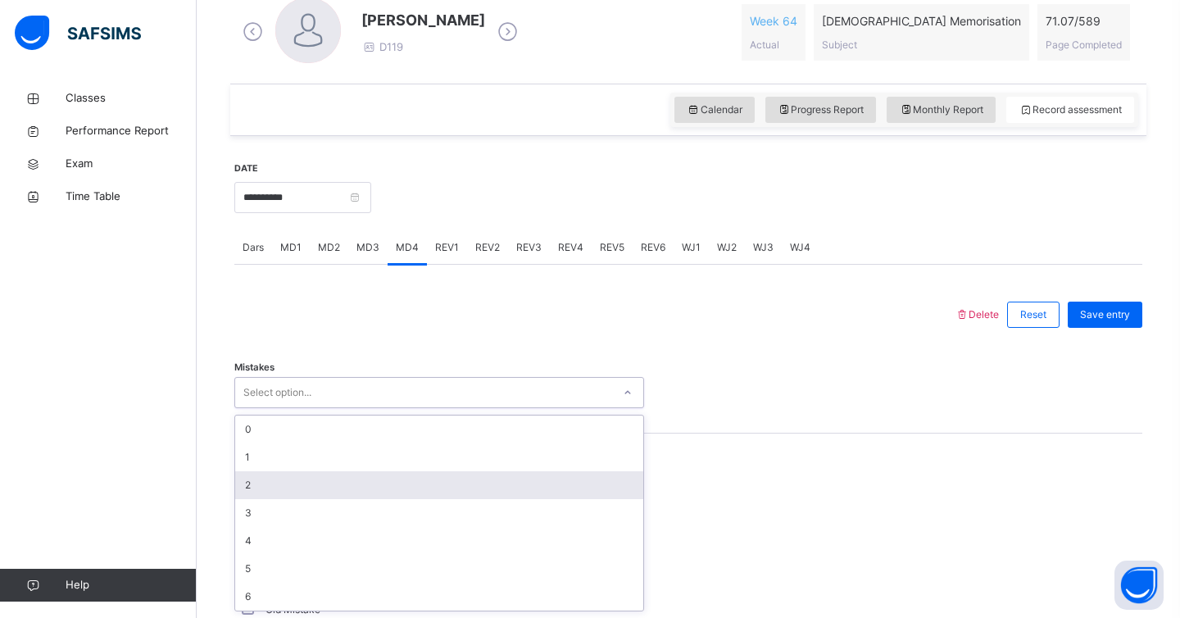
click at [310, 476] on div "2" at bounding box center [439, 485] width 408 height 28
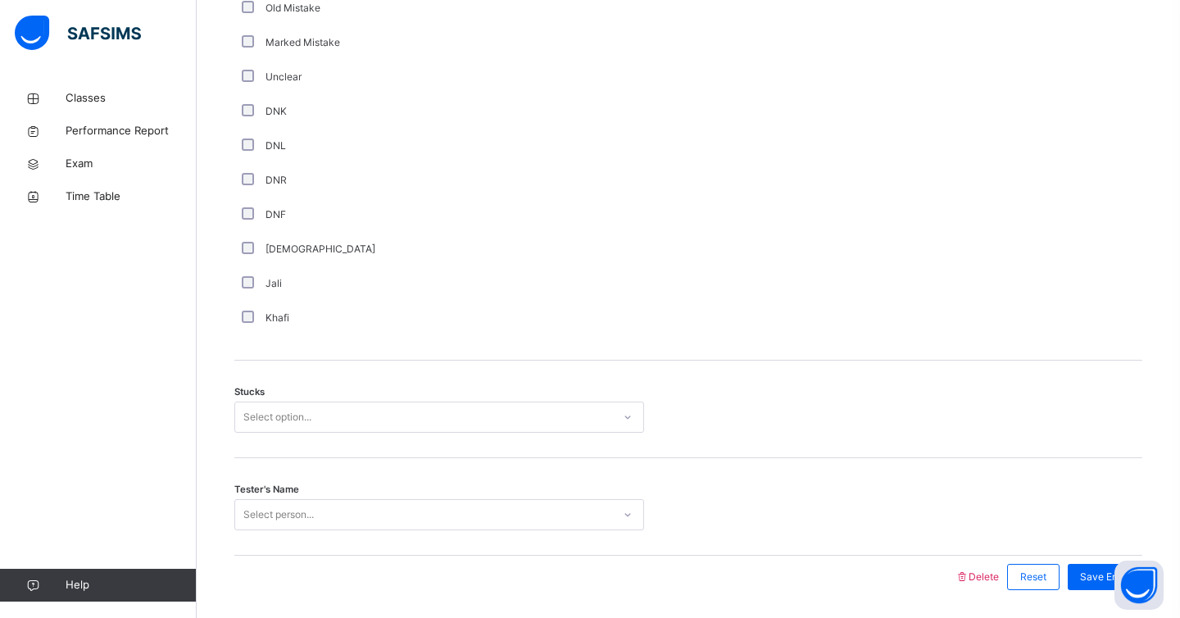
scroll to position [1141, 0]
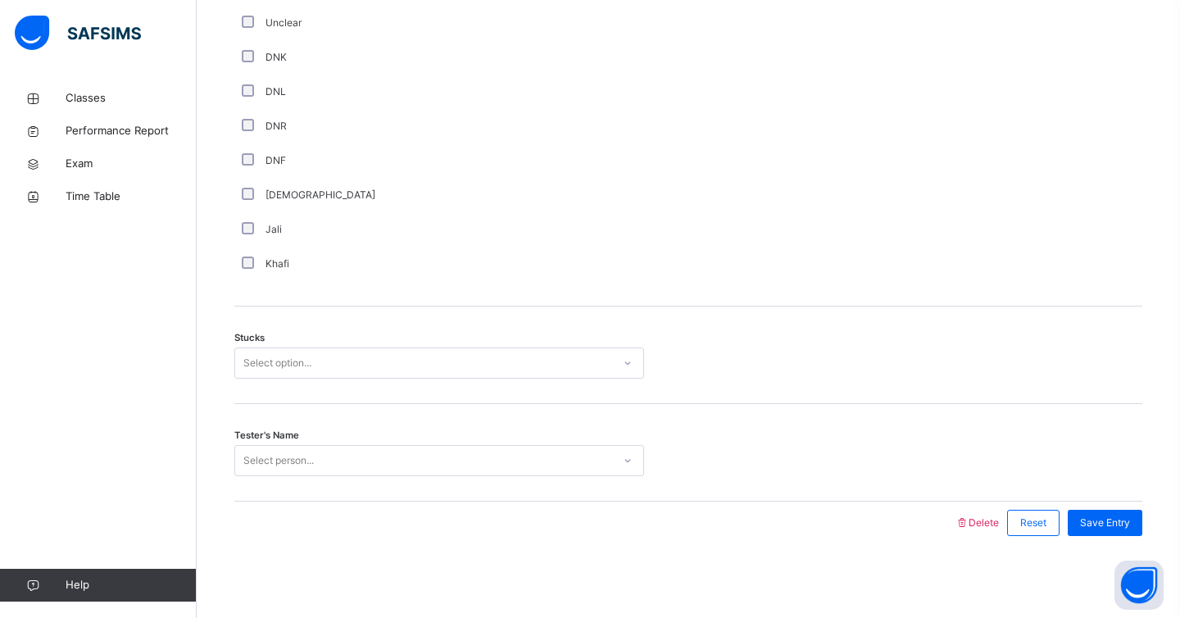
click at [278, 371] on div "Select option..." at bounding box center [277, 363] width 68 height 31
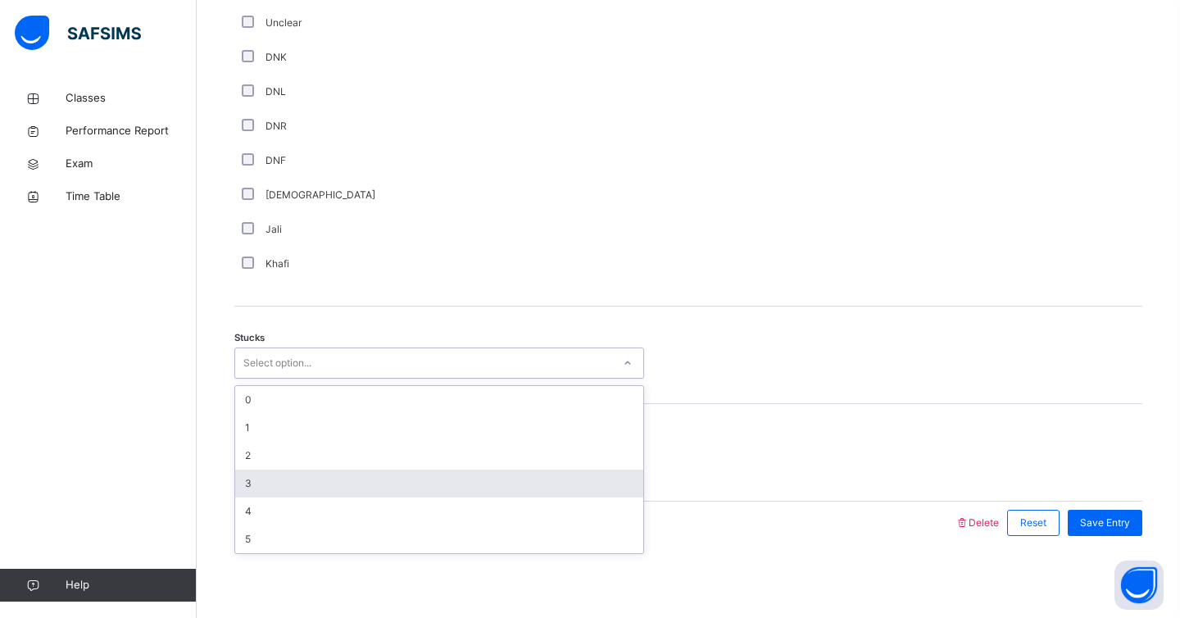
click at [274, 481] on div "3" at bounding box center [439, 484] width 408 height 28
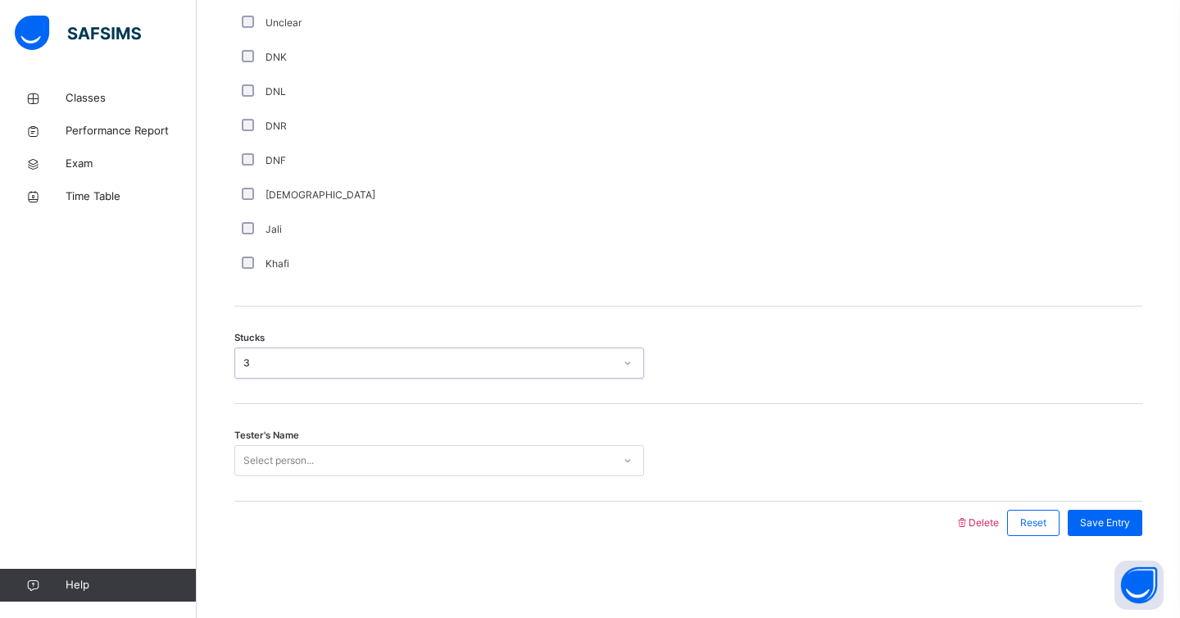
click at [277, 461] on div "Select person..." at bounding box center [278, 460] width 70 height 31
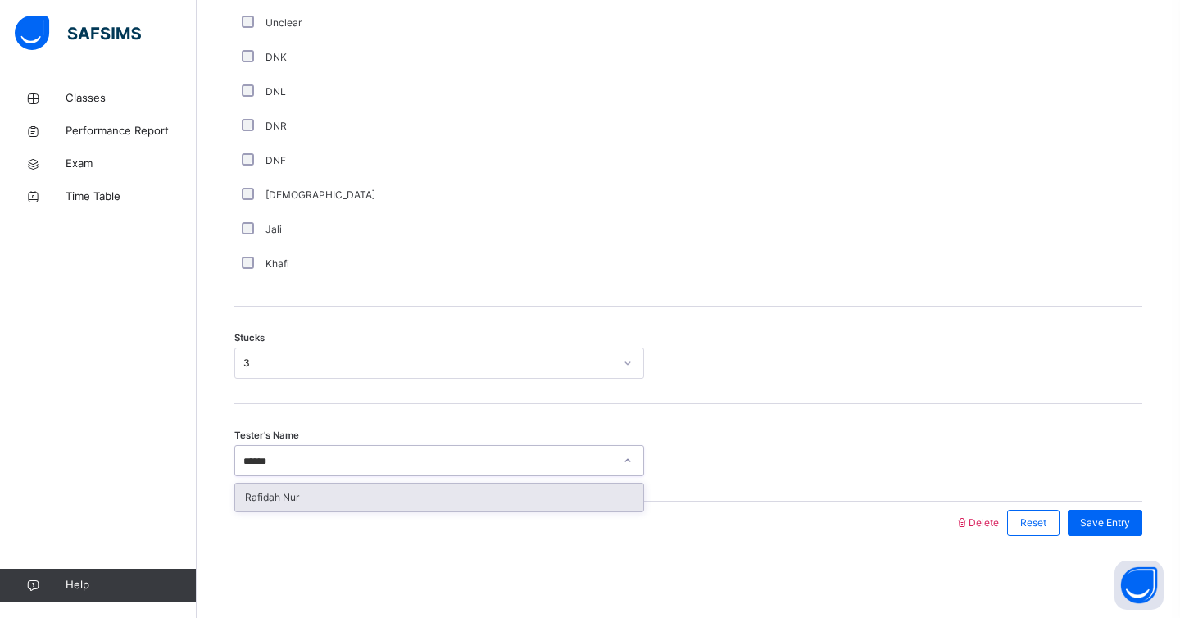
type input "*******"
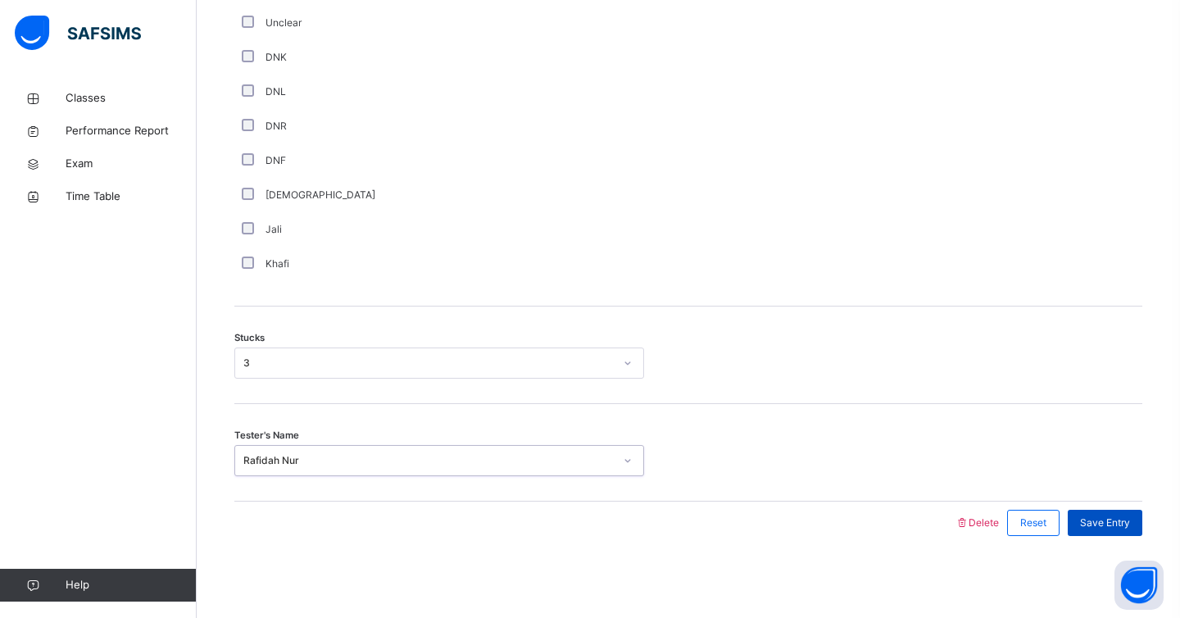
click at [1089, 525] on span "Save Entry" at bounding box center [1105, 523] width 50 height 15
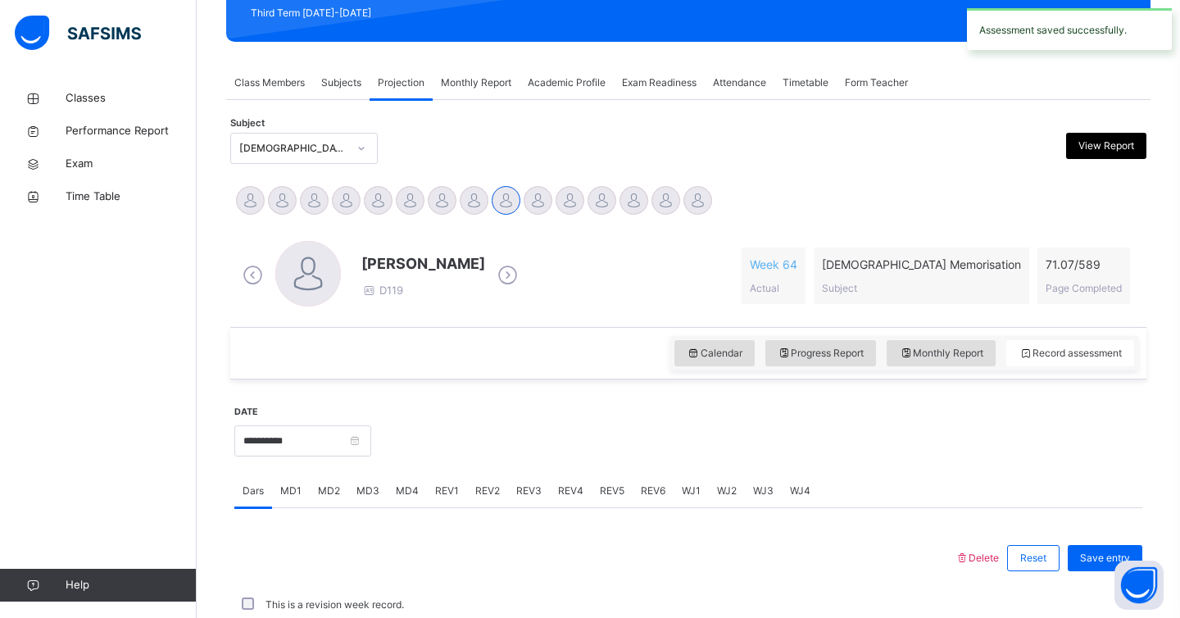
scroll to position [613, 0]
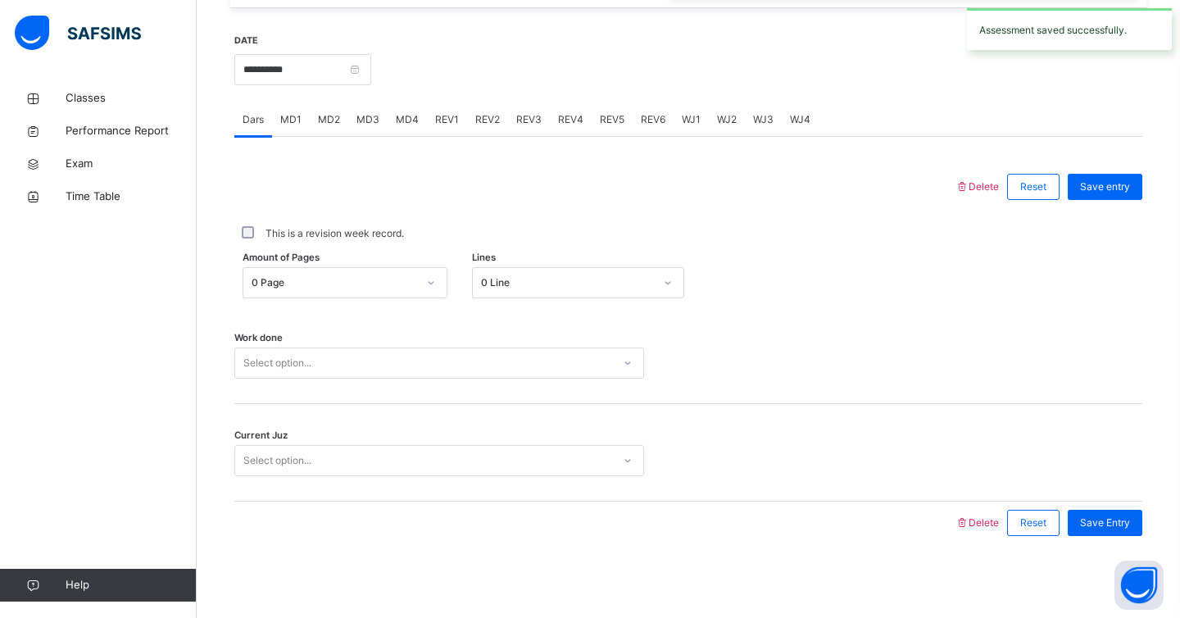
click at [1089, 530] on span "Save Entry" at bounding box center [1105, 523] width 50 height 15
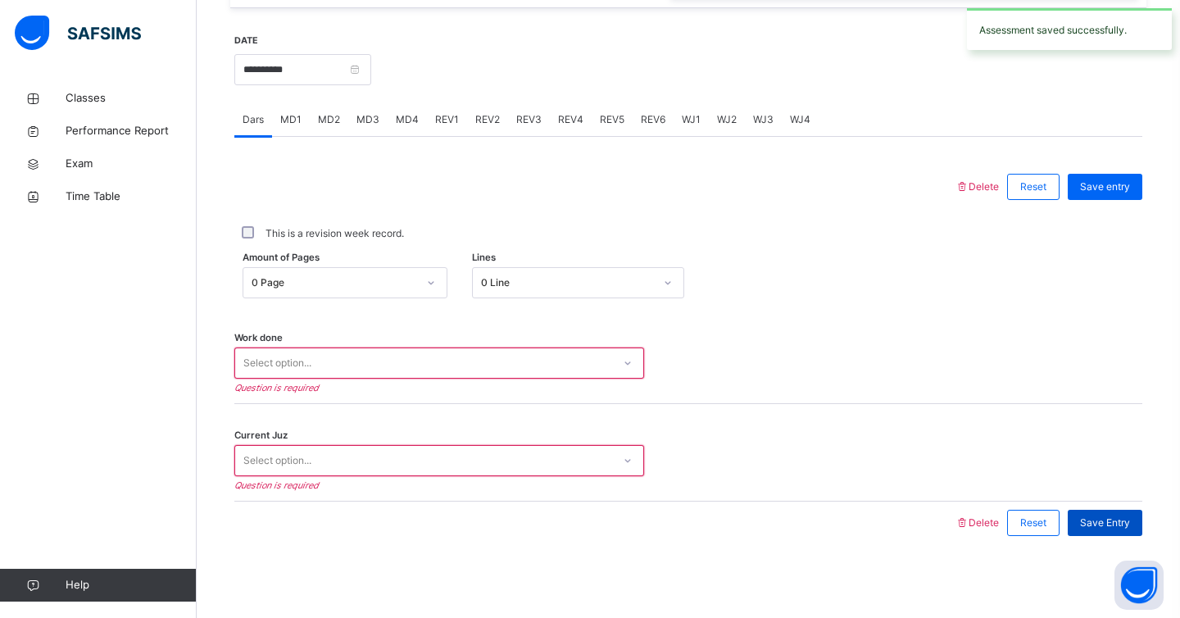
click at [1084, 530] on div "Save Entry" at bounding box center [1105, 523] width 75 height 26
click at [1048, 530] on div "Reset" at bounding box center [1033, 523] width 52 height 26
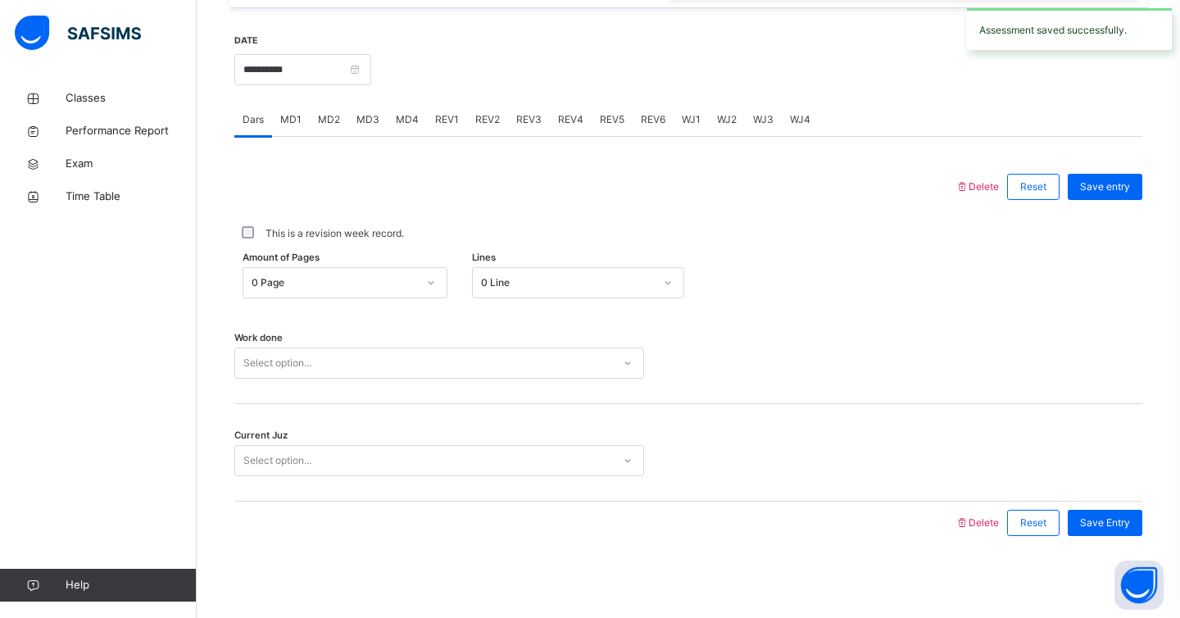
click at [998, 531] on div "Delete Reset Save Entry" at bounding box center [1049, 523] width 188 height 43
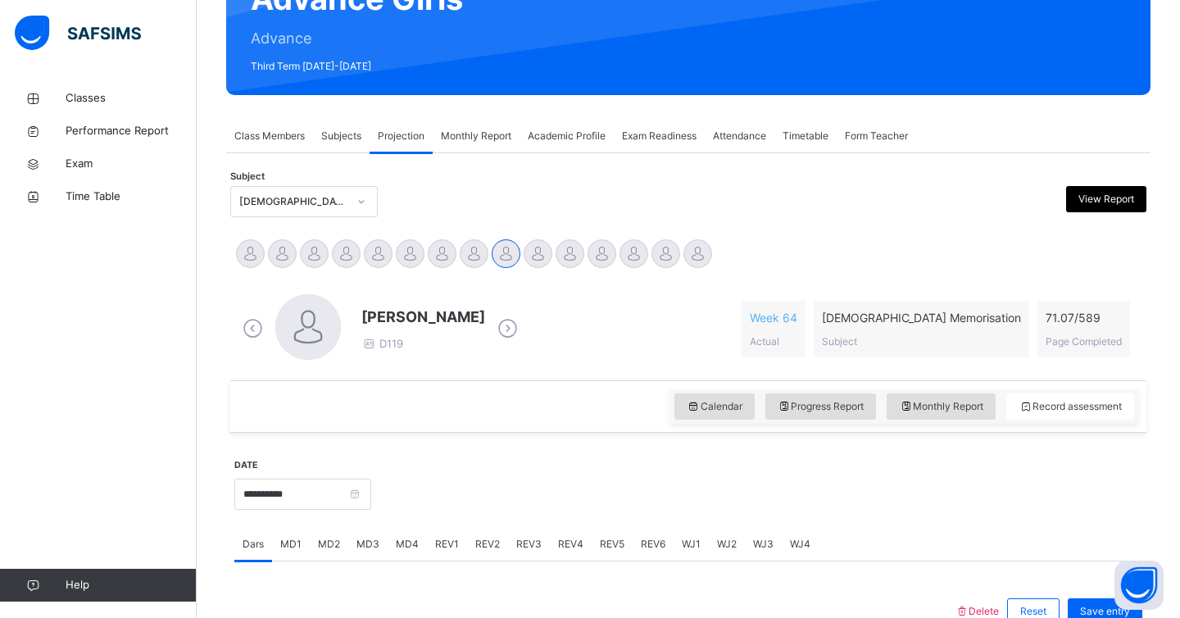
scroll to position [181, 0]
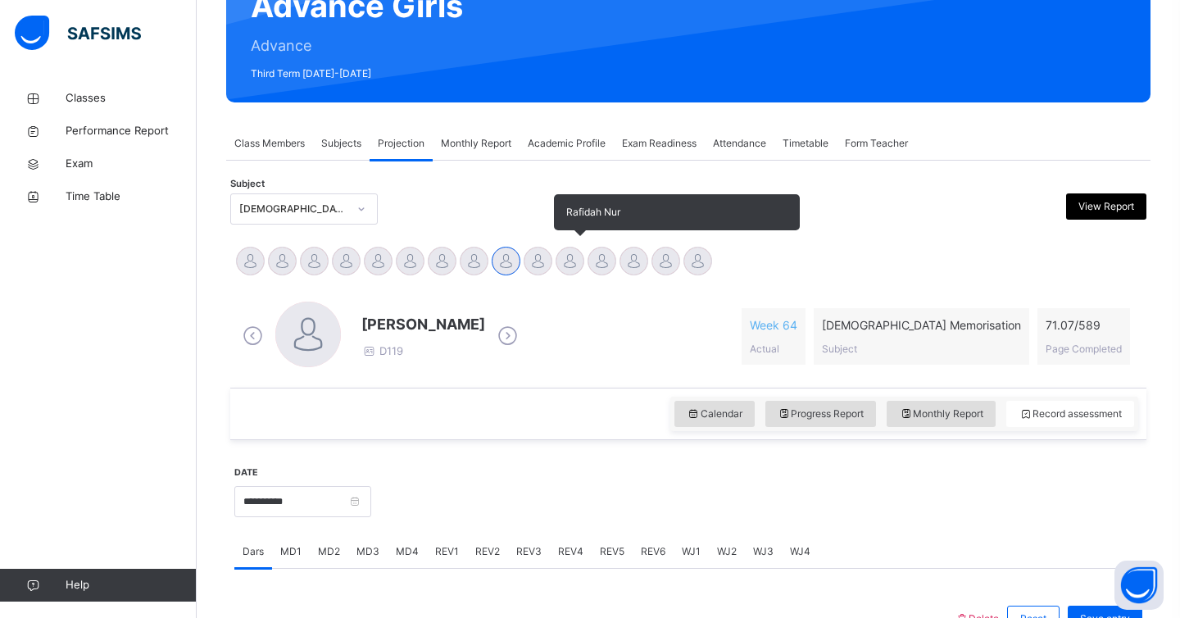
click at [562, 276] on div "Rafidah Nur" at bounding box center [570, 263] width 32 height 36
click at [566, 272] on div at bounding box center [570, 261] width 29 height 29
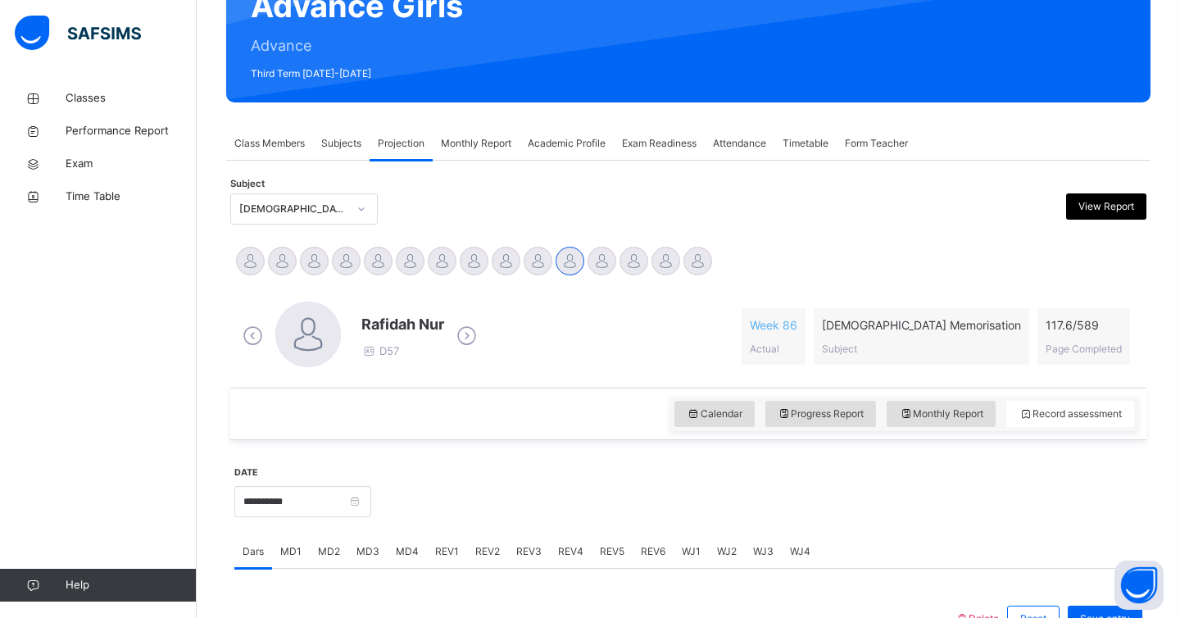
scroll to position [613, 0]
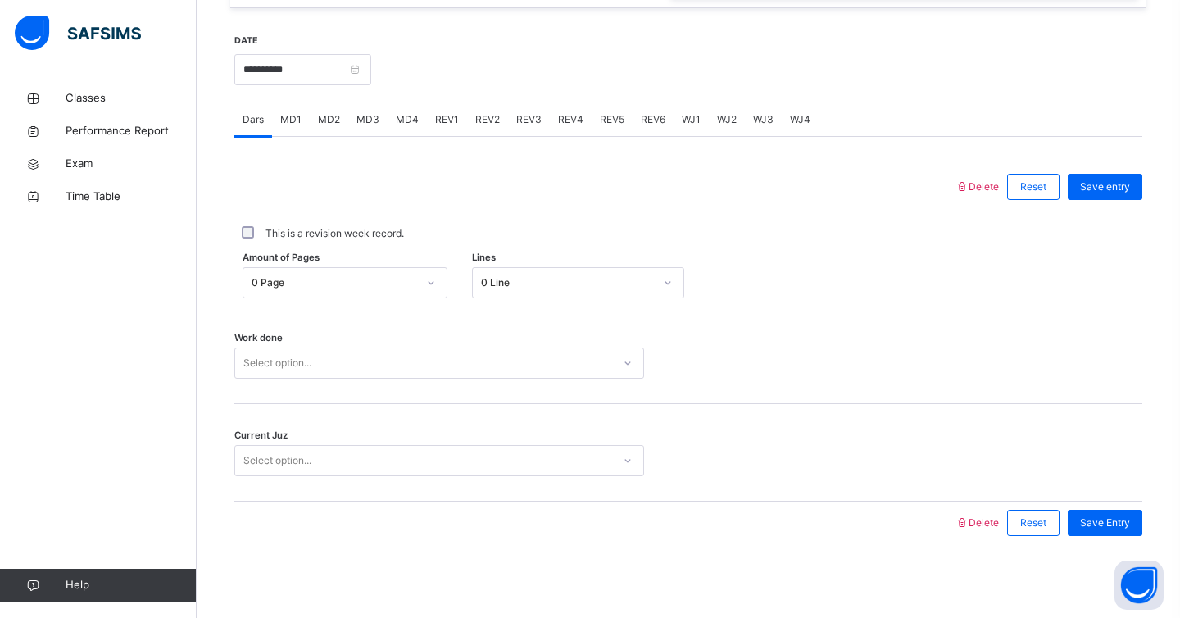
click at [450, 362] on div "Select option..." at bounding box center [423, 363] width 377 height 25
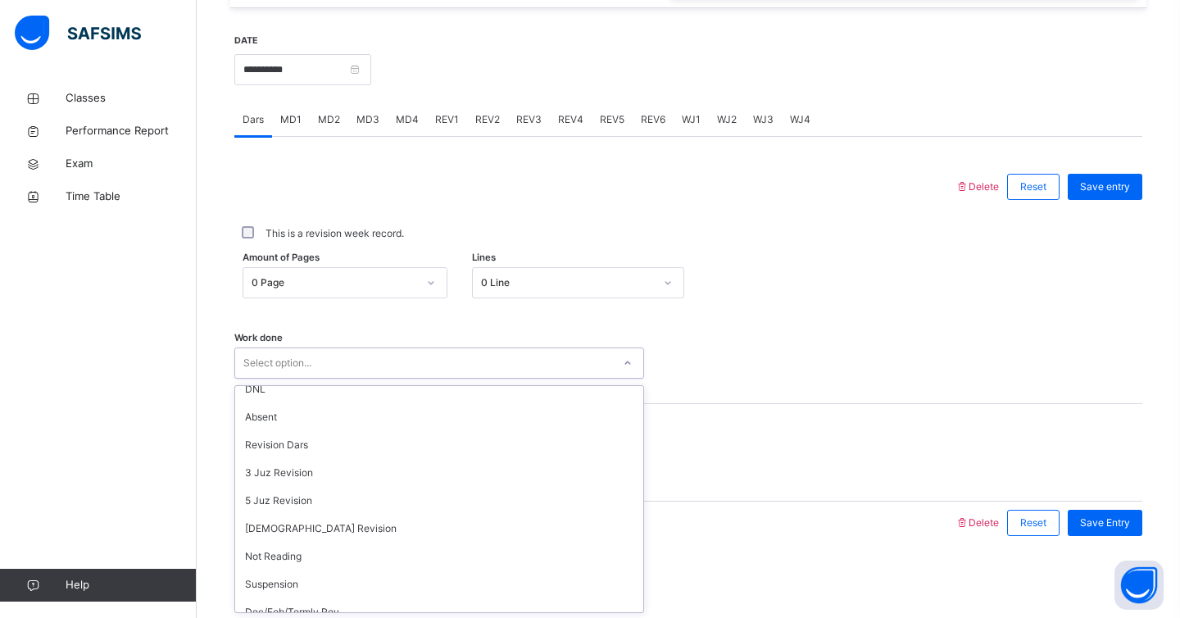
scroll to position [137, 0]
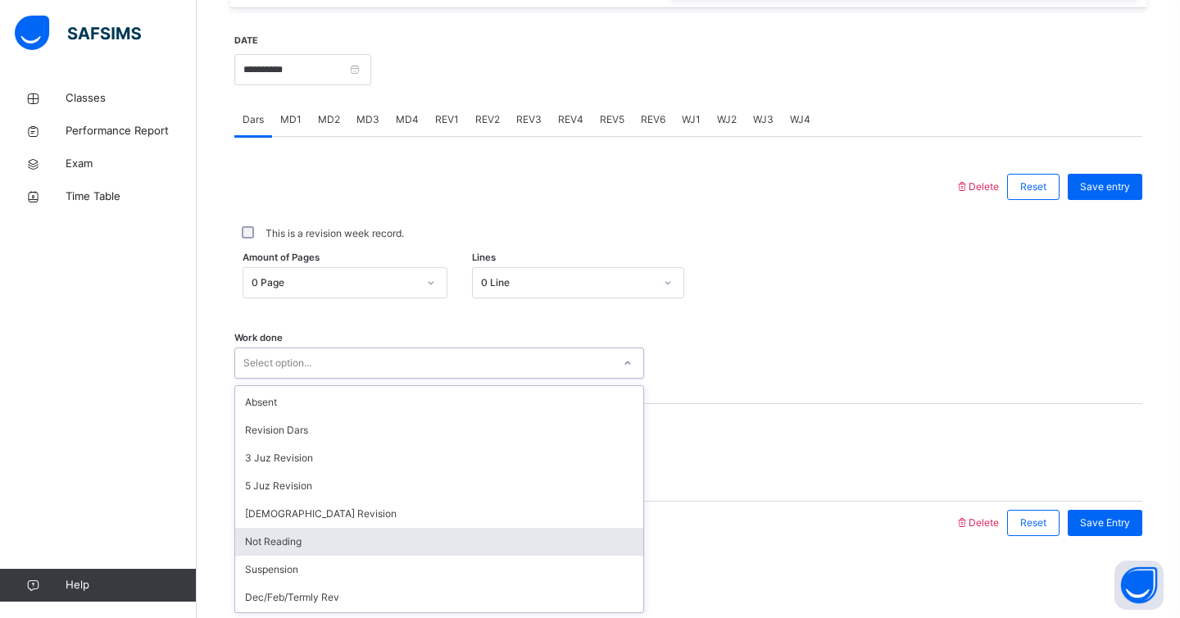
click at [368, 548] on div "Not Reading" at bounding box center [439, 542] width 408 height 28
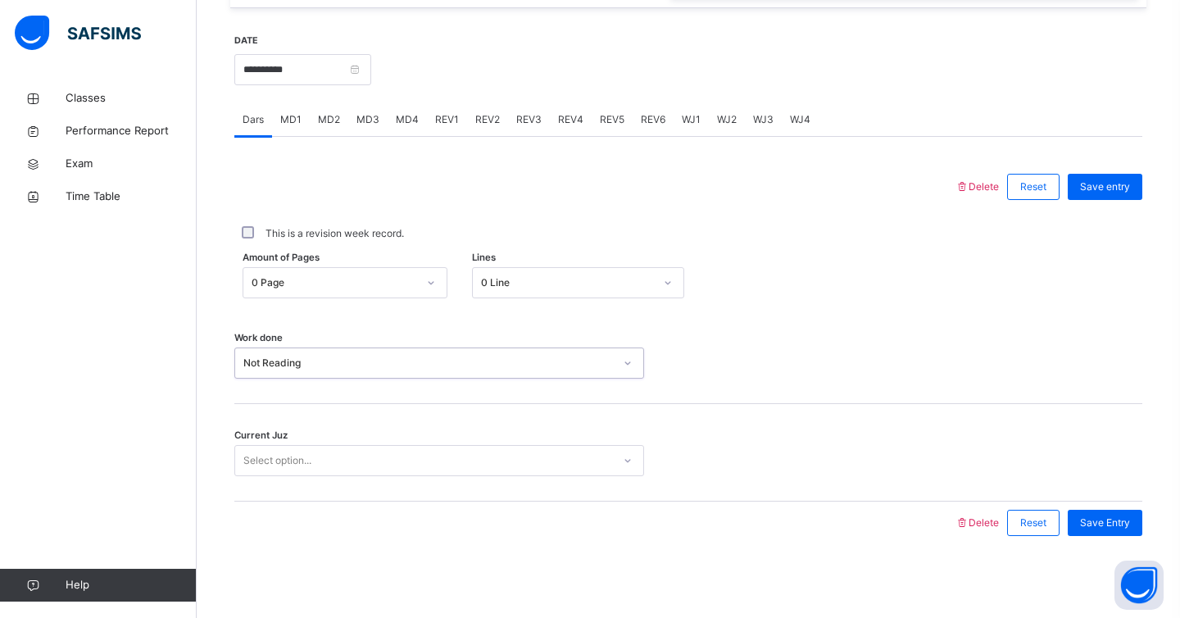
click at [370, 460] on div "Select option..." at bounding box center [423, 460] width 377 height 25
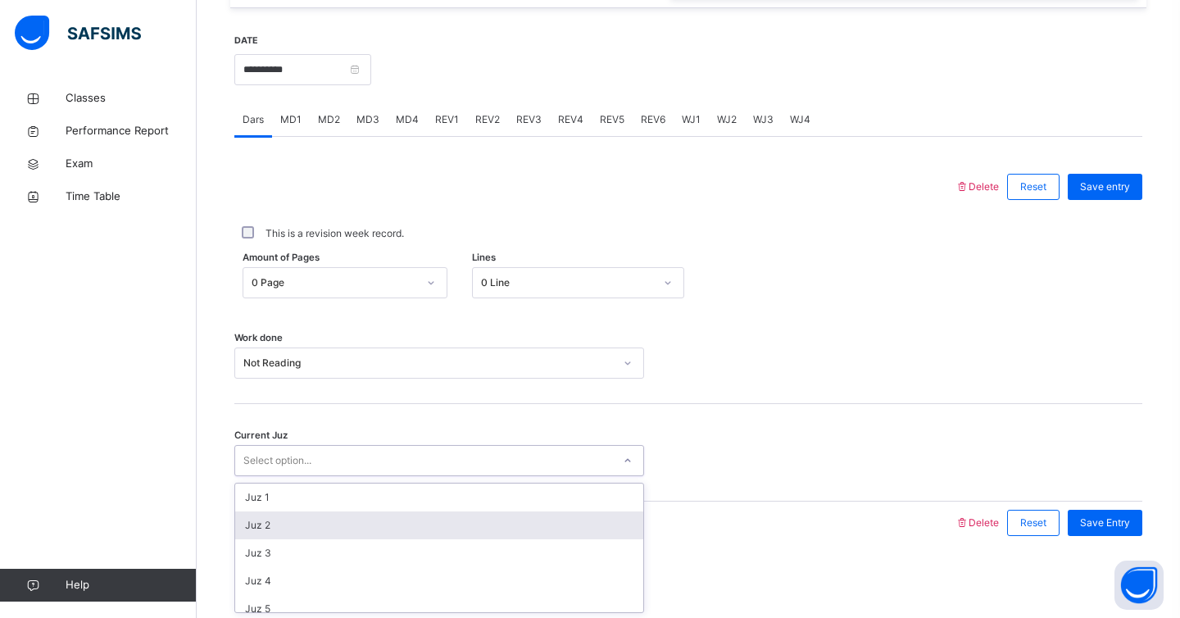
click at [351, 520] on div "Juz 2" at bounding box center [439, 526] width 408 height 28
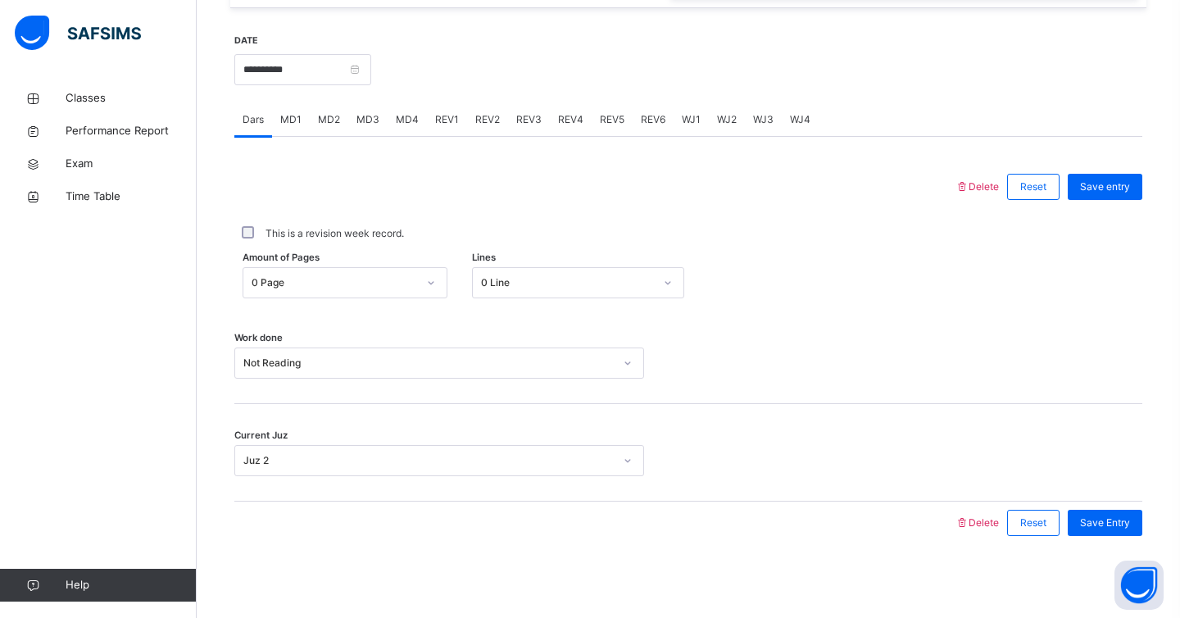
click at [1104, 509] on div "Save Entry" at bounding box center [1101, 523] width 83 height 43
click at [1097, 521] on span "Save Entry" at bounding box center [1105, 523] width 50 height 15
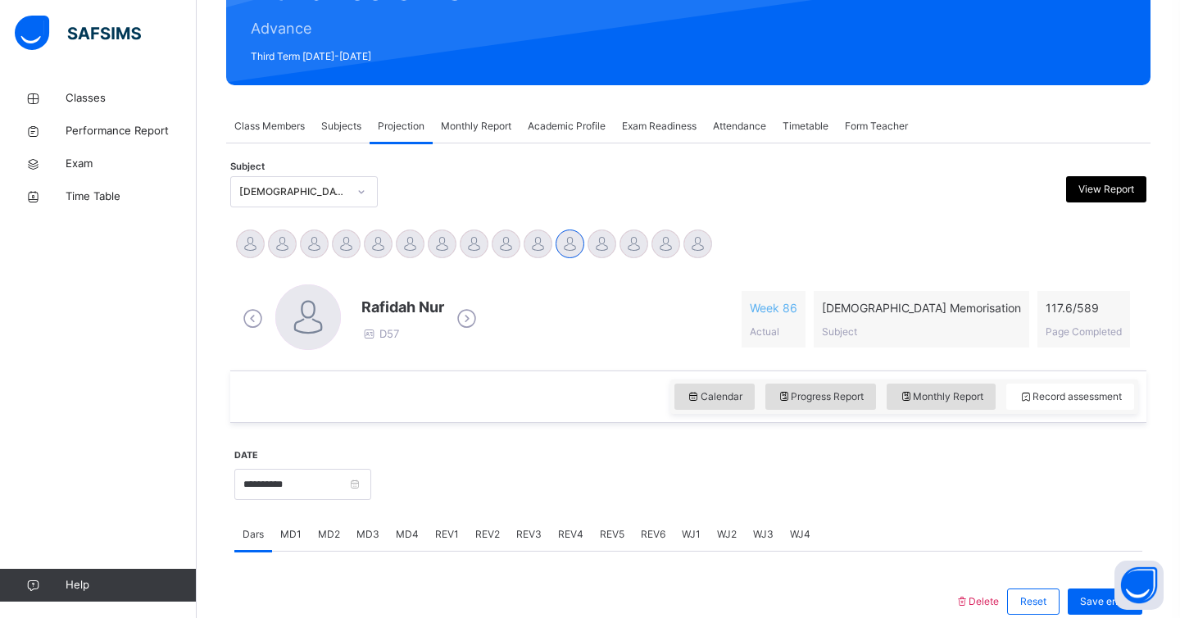
scroll to position [187, 0]
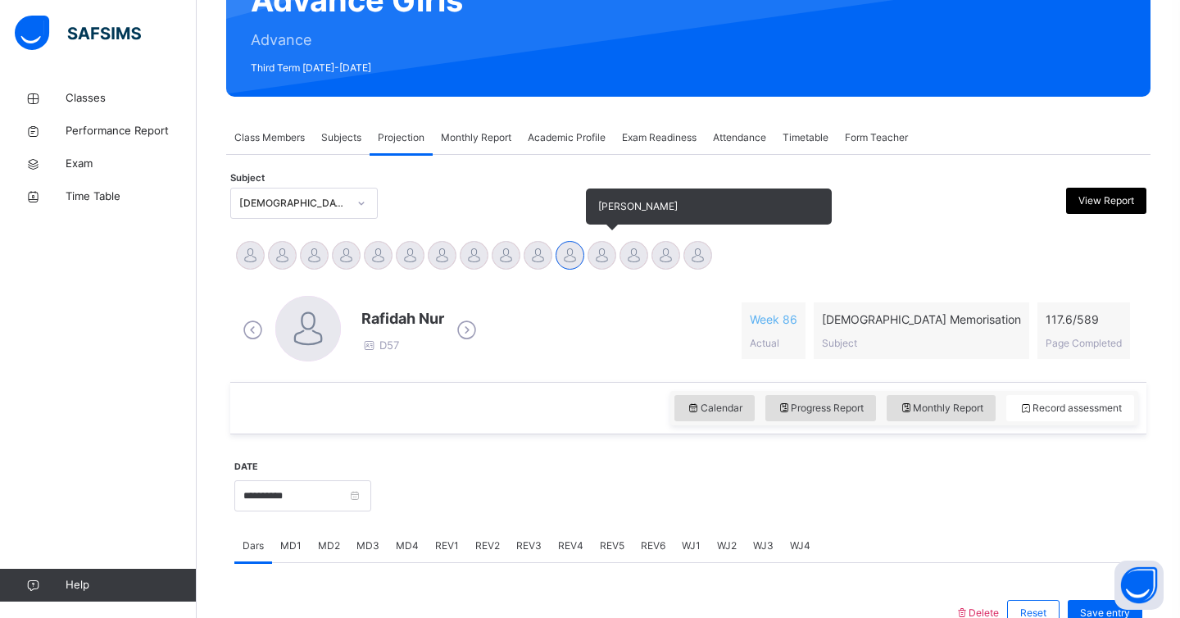
click at [601, 253] on div at bounding box center [602, 255] width 29 height 29
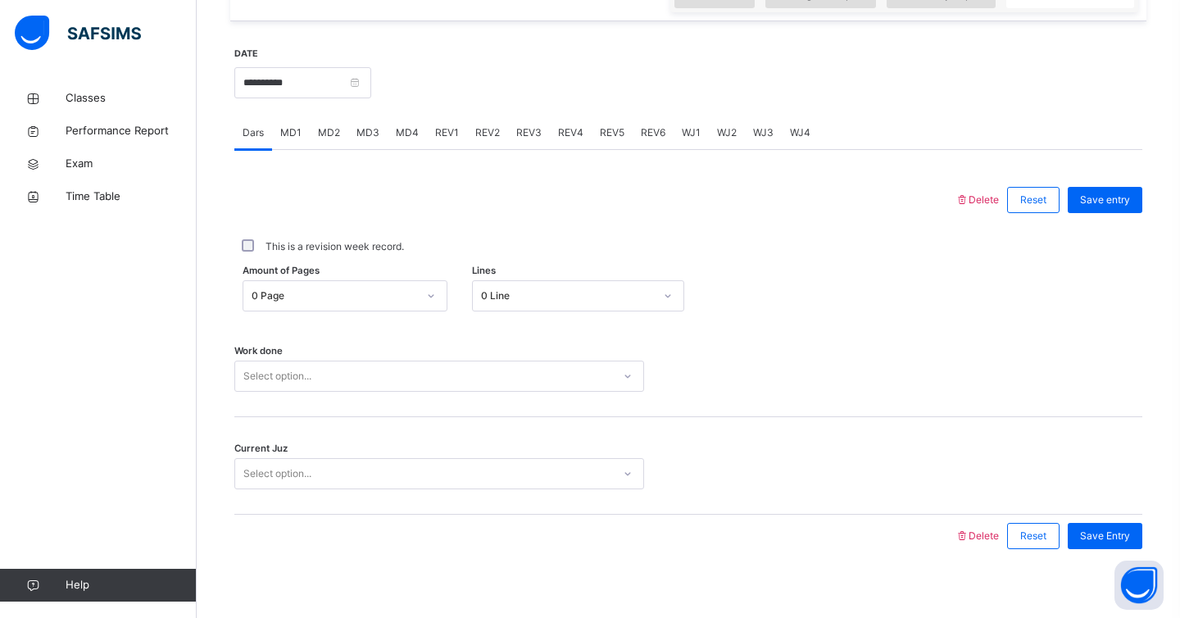
scroll to position [603, 0]
click at [302, 126] on div "MD1" at bounding box center [291, 130] width 38 height 33
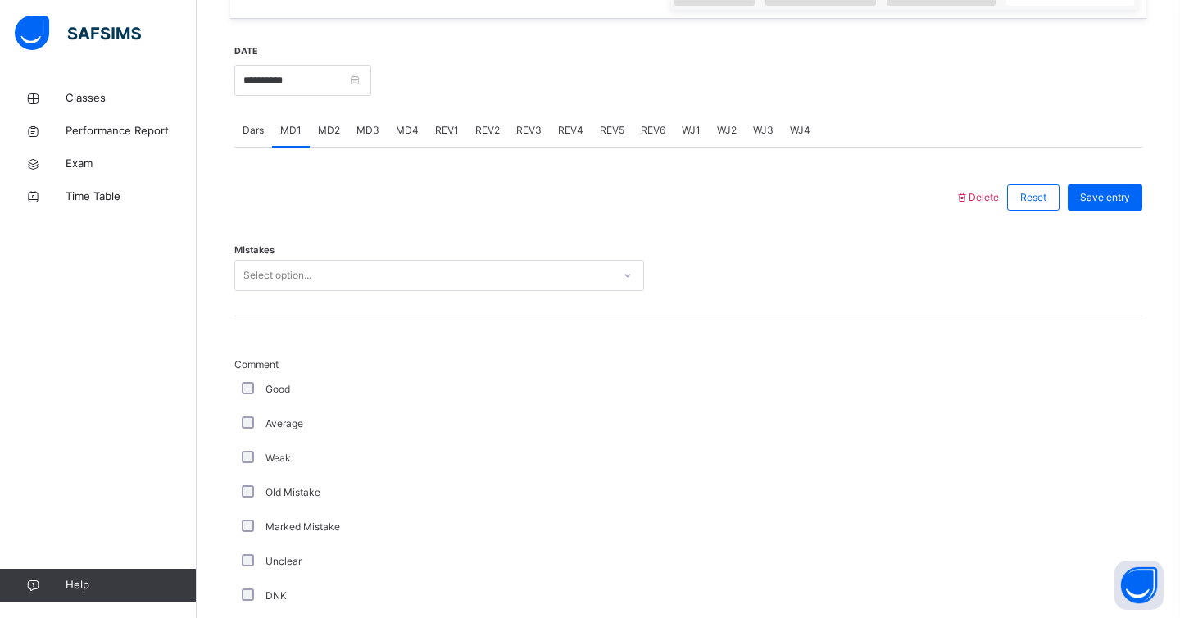
click at [714, 121] on div "WJ2" at bounding box center [727, 130] width 36 height 33
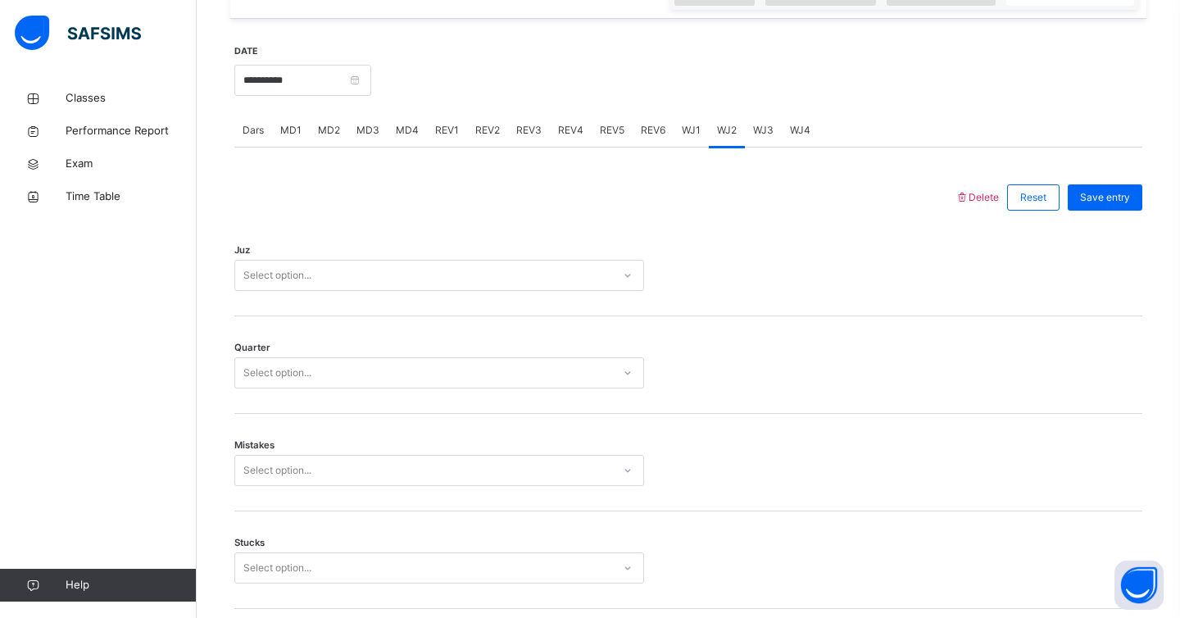
click at [682, 124] on span "WJ1" at bounding box center [691, 130] width 19 height 15
click at [575, 274] on div "Select option..." at bounding box center [423, 275] width 377 height 25
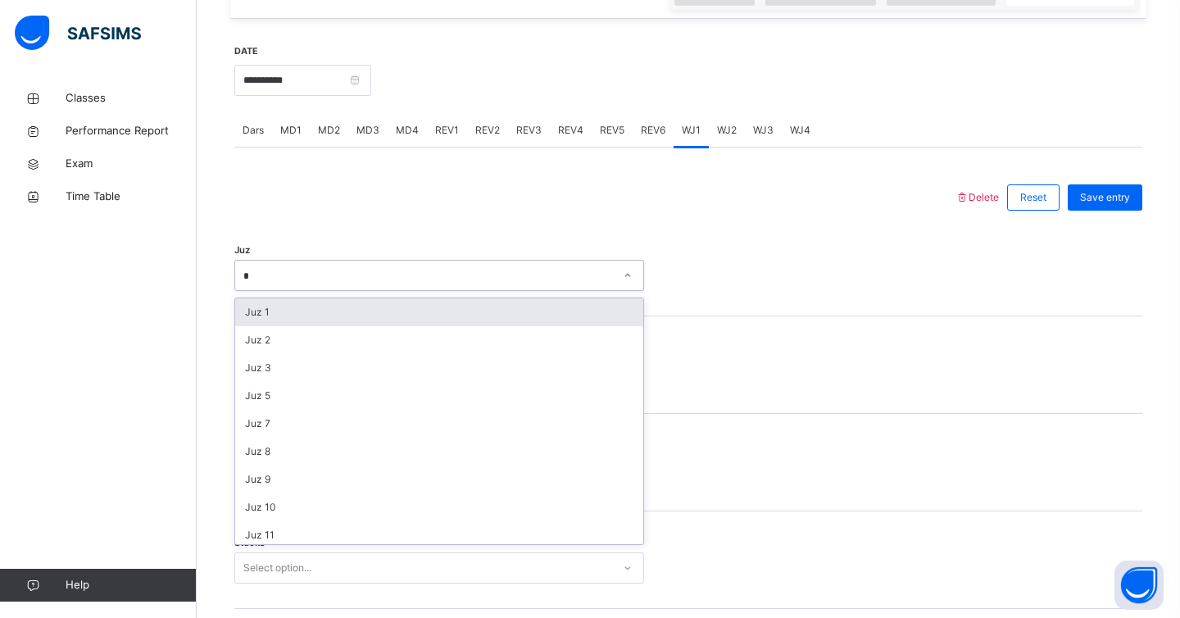
type input "**"
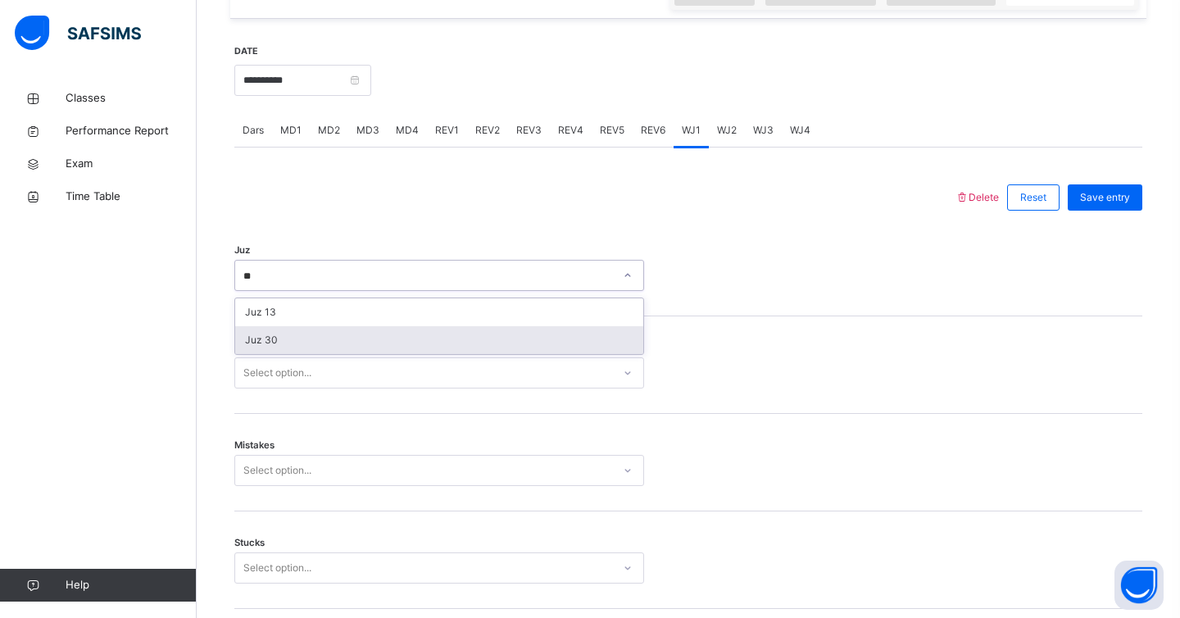
click at [575, 330] on div "Juz 30" at bounding box center [439, 340] width 408 height 28
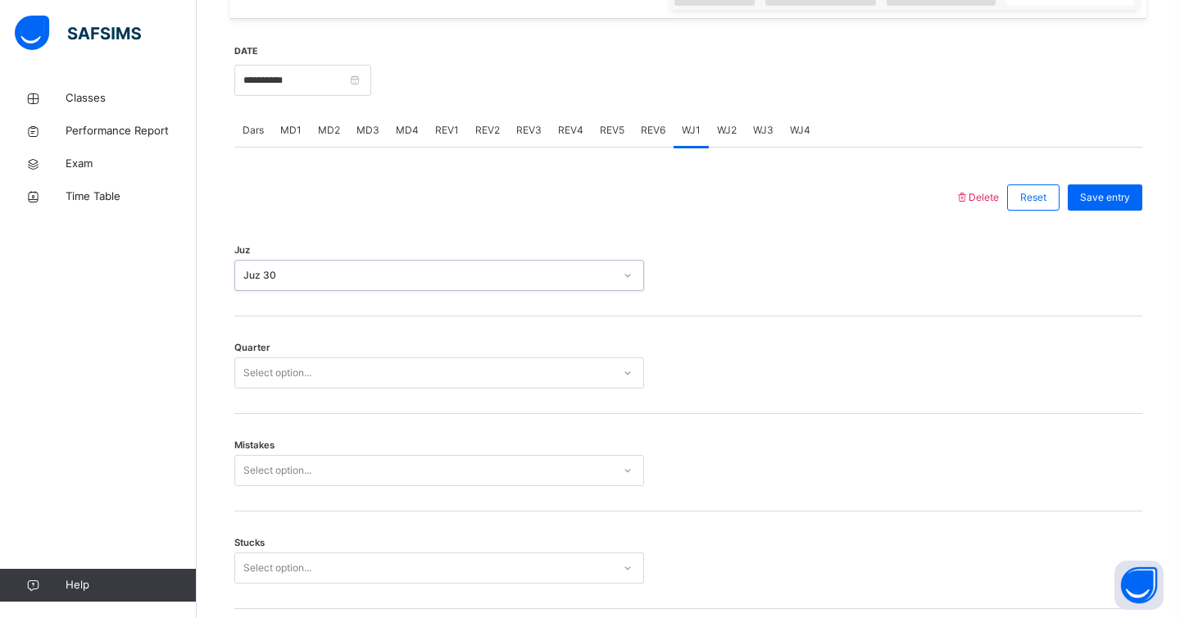
click at [575, 330] on div "Quarter Select option..." at bounding box center [688, 365] width 908 height 98
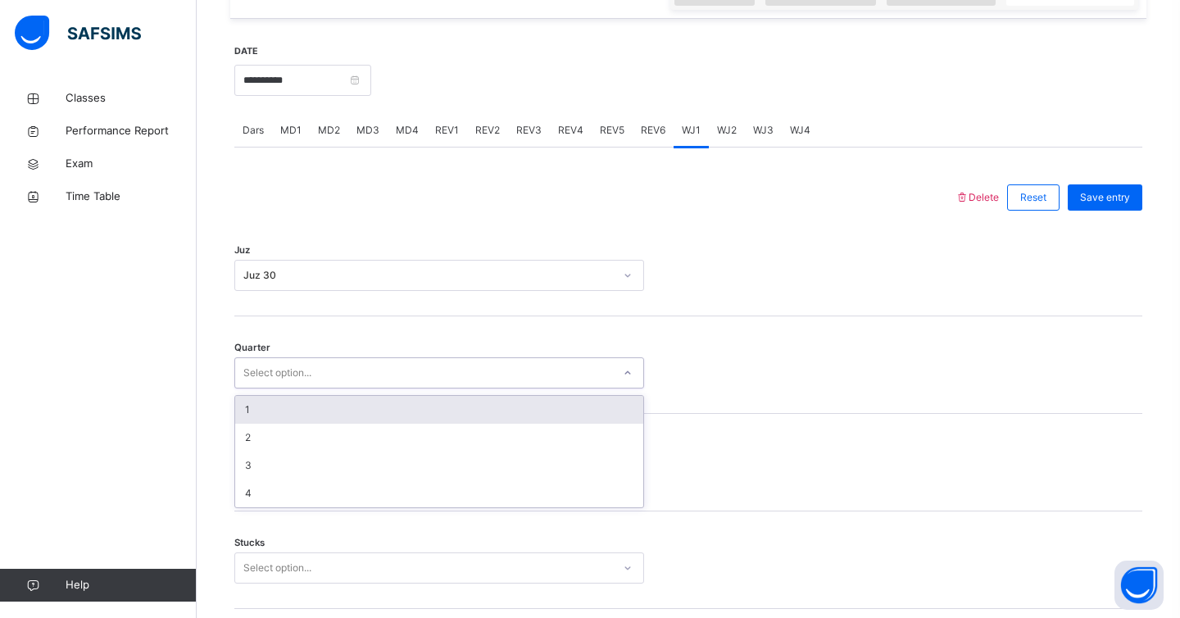
click at [574, 358] on div "Select option..." at bounding box center [439, 372] width 410 height 31
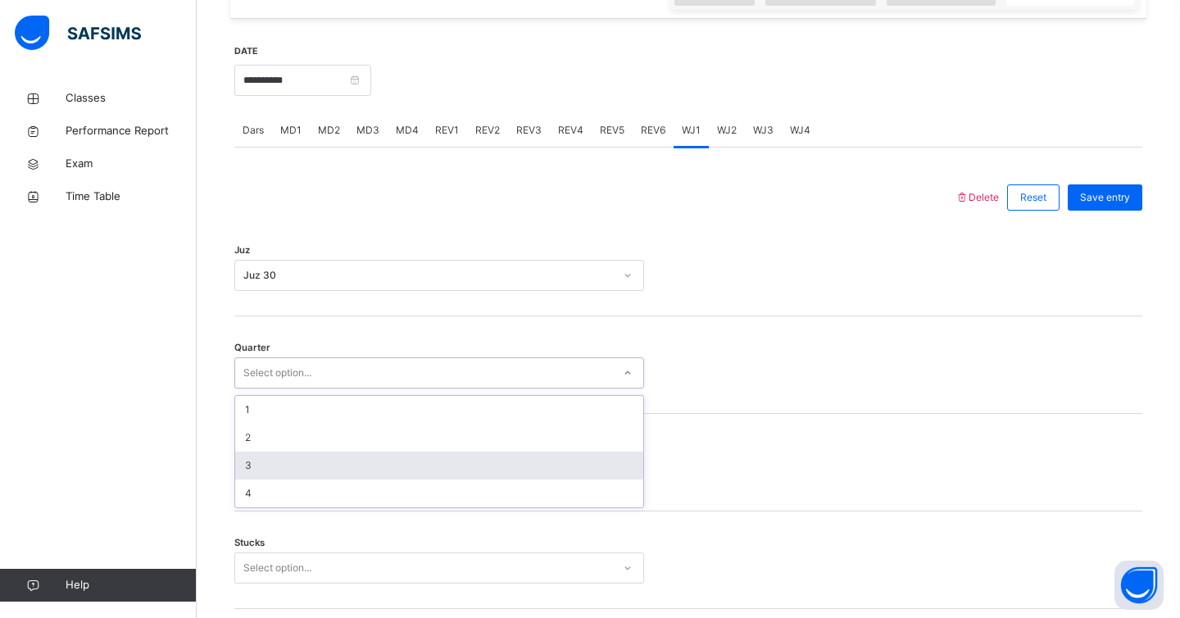
click at [514, 452] on div "3" at bounding box center [439, 466] width 408 height 28
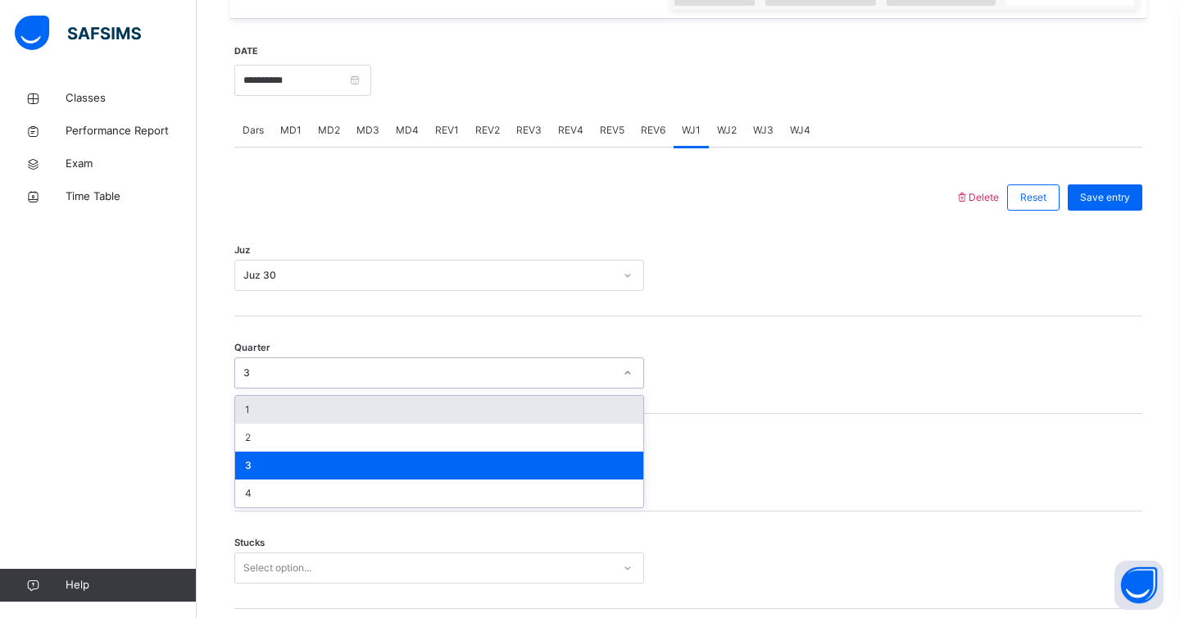
click at [500, 375] on div "3" at bounding box center [428, 373] width 371 height 15
click at [492, 416] on div "1" at bounding box center [439, 410] width 408 height 28
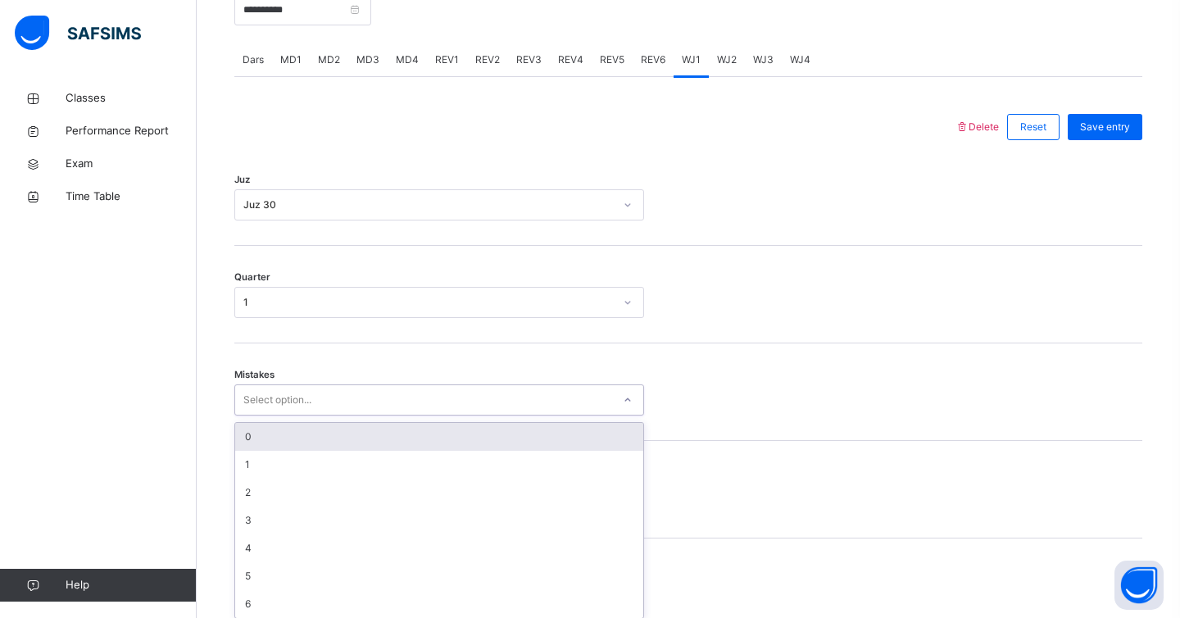
click at [490, 416] on div "option 0 focused, 1 of 7. 7 results available. Use Up and Down to choose option…" at bounding box center [439, 399] width 410 height 31
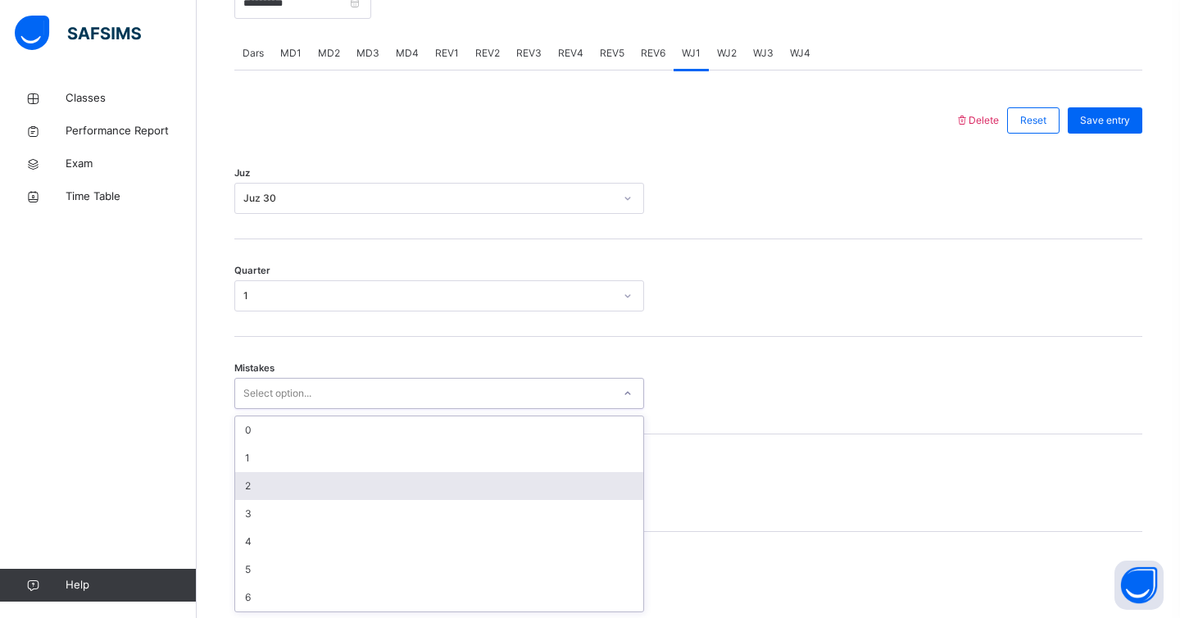
scroll to position [680, 0]
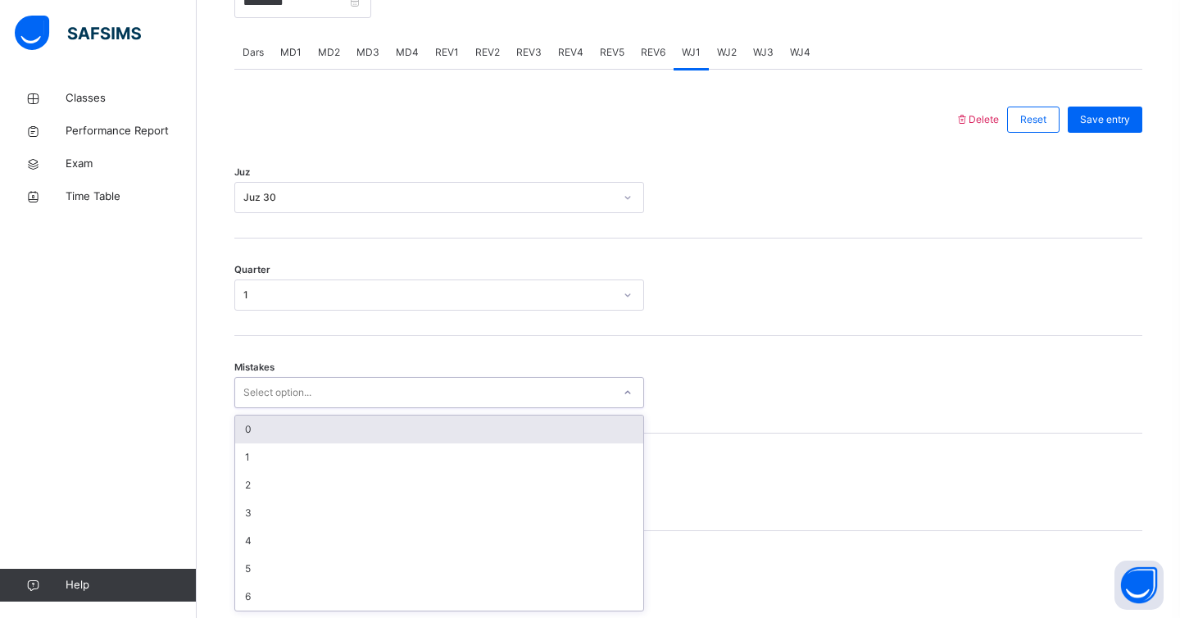
click at [488, 437] on div "0" at bounding box center [439, 430] width 408 height 28
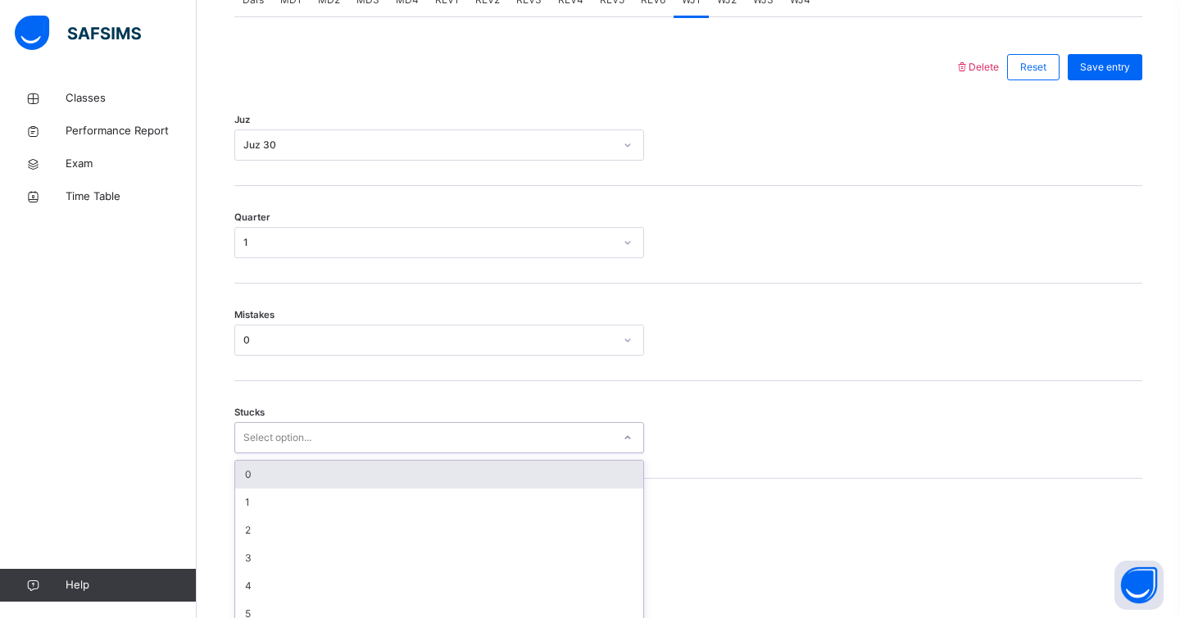
click at [478, 453] on div "option 0 focused, 1 of 6. 6 results available. Use Up and Down to choose option…" at bounding box center [439, 437] width 410 height 31
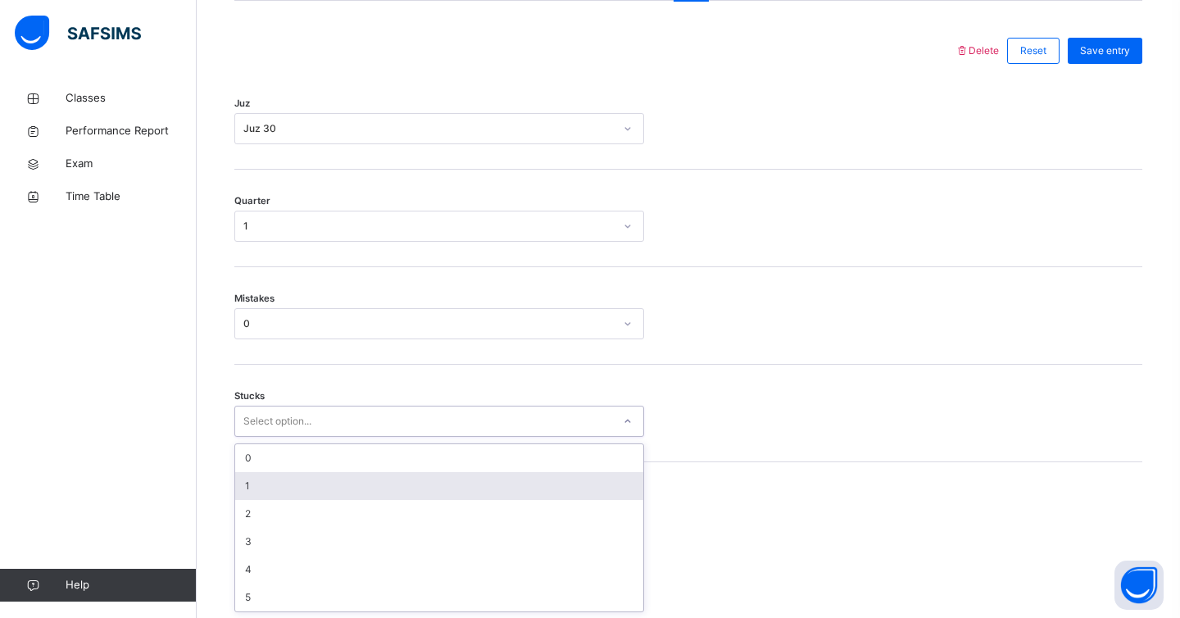
scroll to position [750, 0]
click at [468, 480] on div "1" at bounding box center [439, 485] width 408 height 28
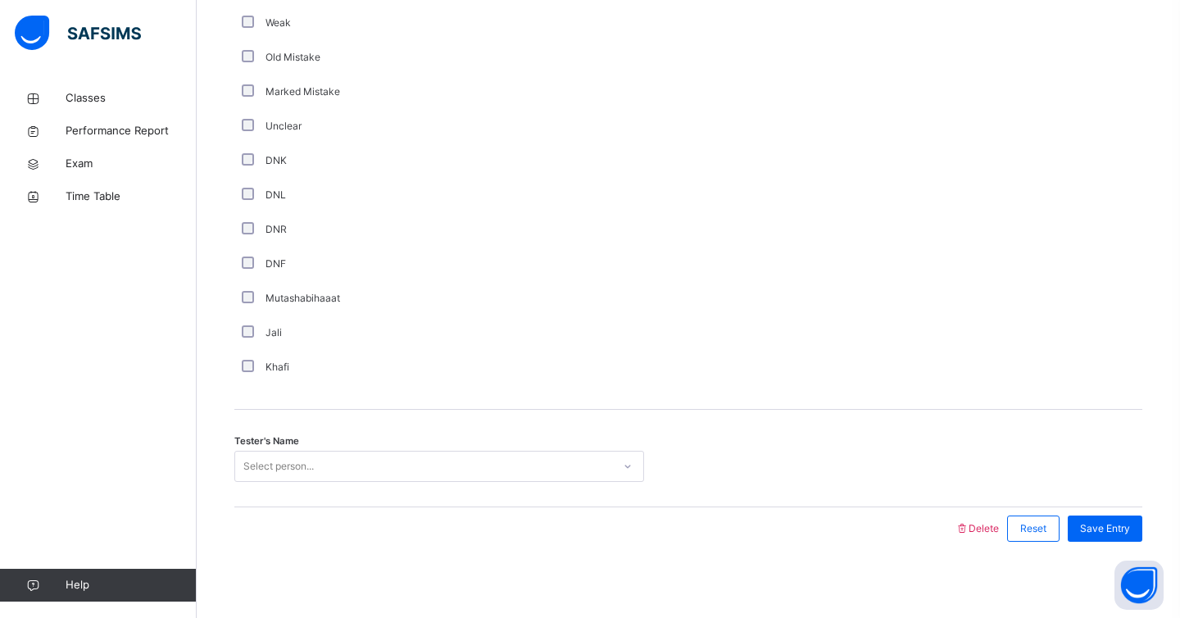
scroll to position [1336, 0]
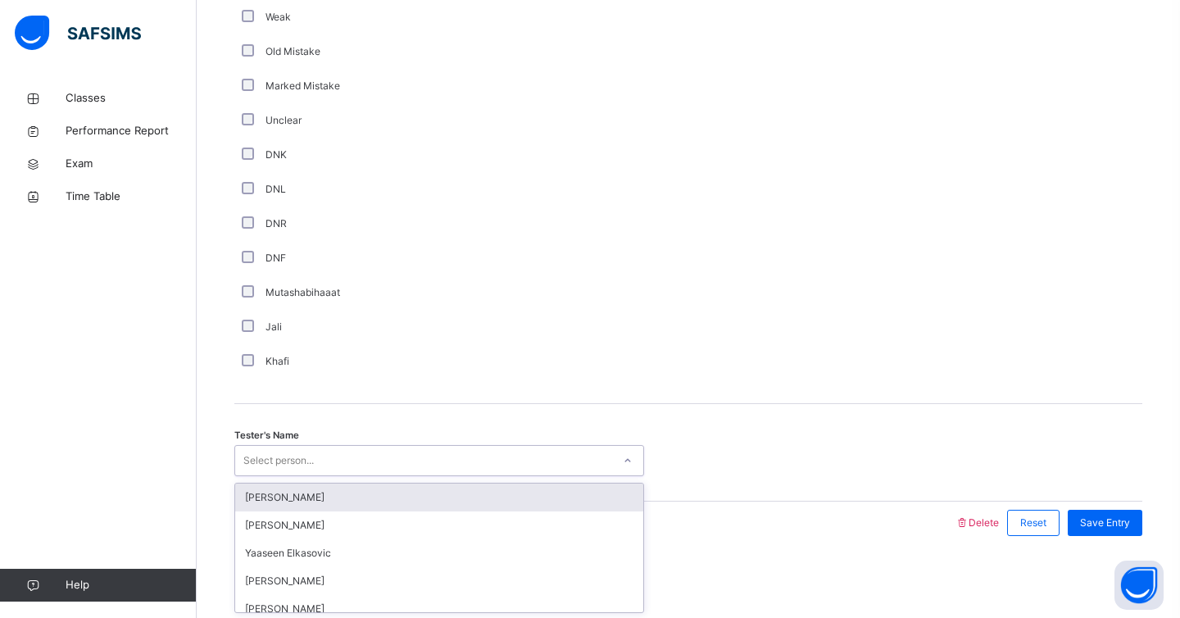
click at [311, 463] on div "Select person..." at bounding box center [278, 460] width 70 height 31
type input "****"
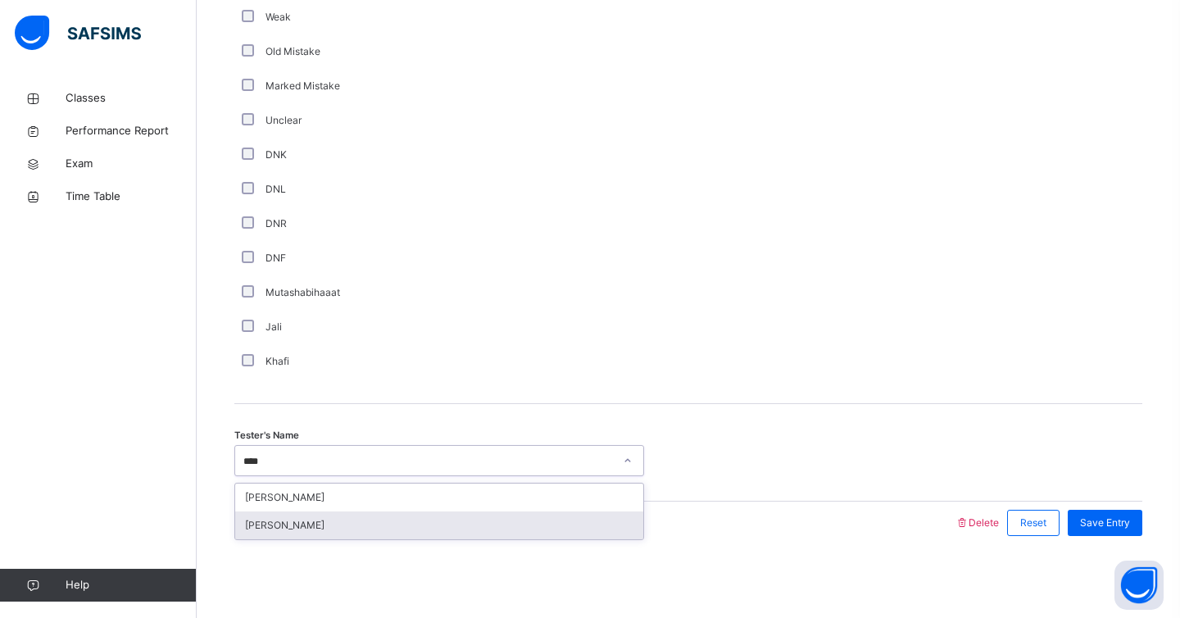
click at [347, 530] on div "[PERSON_NAME]" at bounding box center [439, 526] width 408 height 28
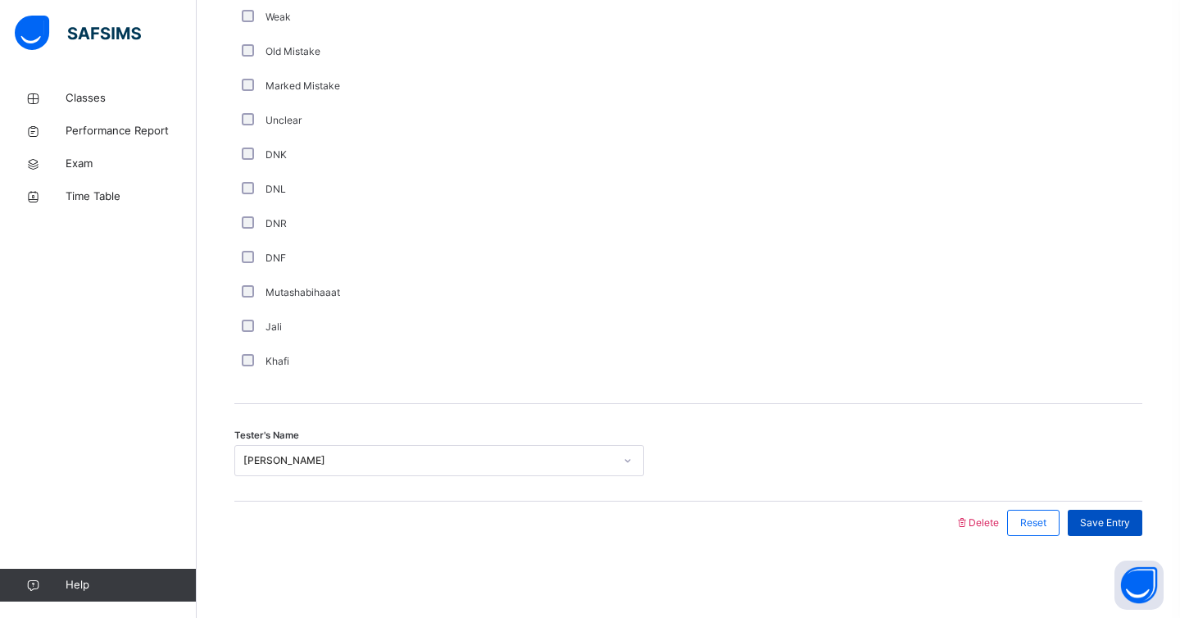
click at [1112, 520] on span "Save Entry" at bounding box center [1105, 523] width 50 height 15
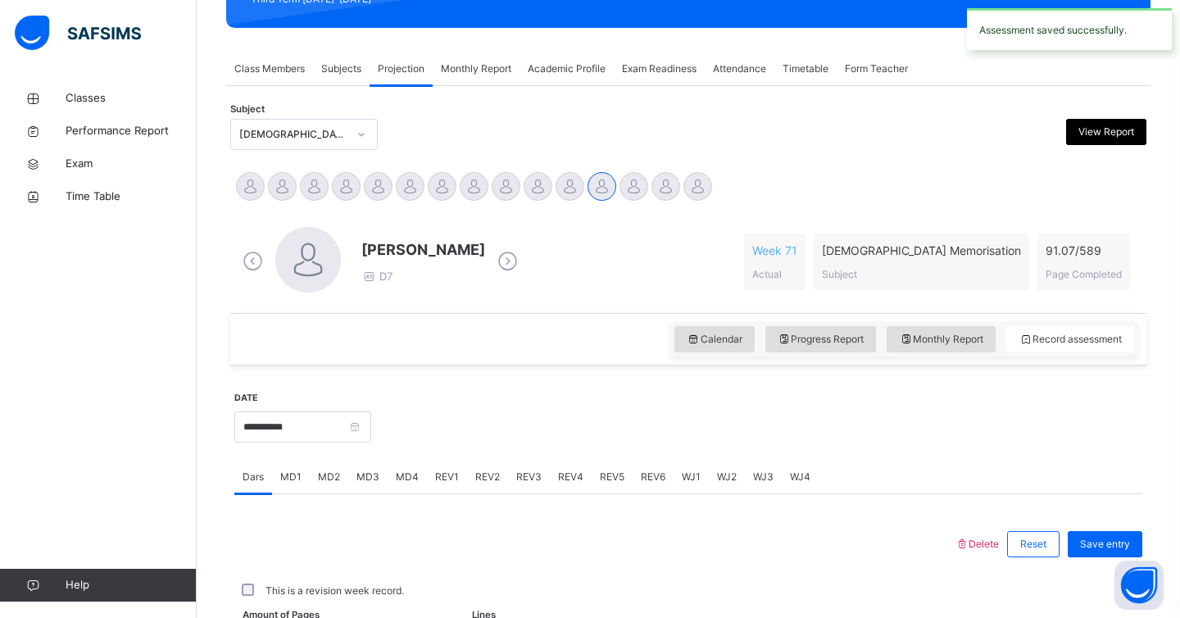
scroll to position [252, 0]
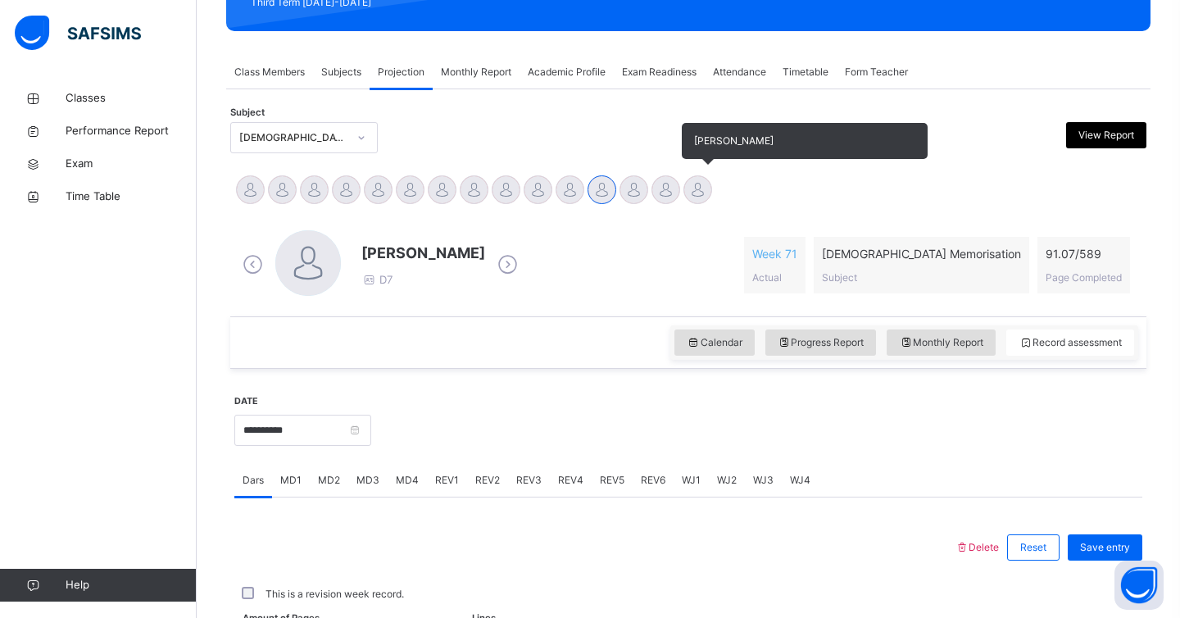
click at [701, 179] on div at bounding box center [698, 189] width 29 height 29
click at [673, 182] on div at bounding box center [666, 189] width 29 height 29
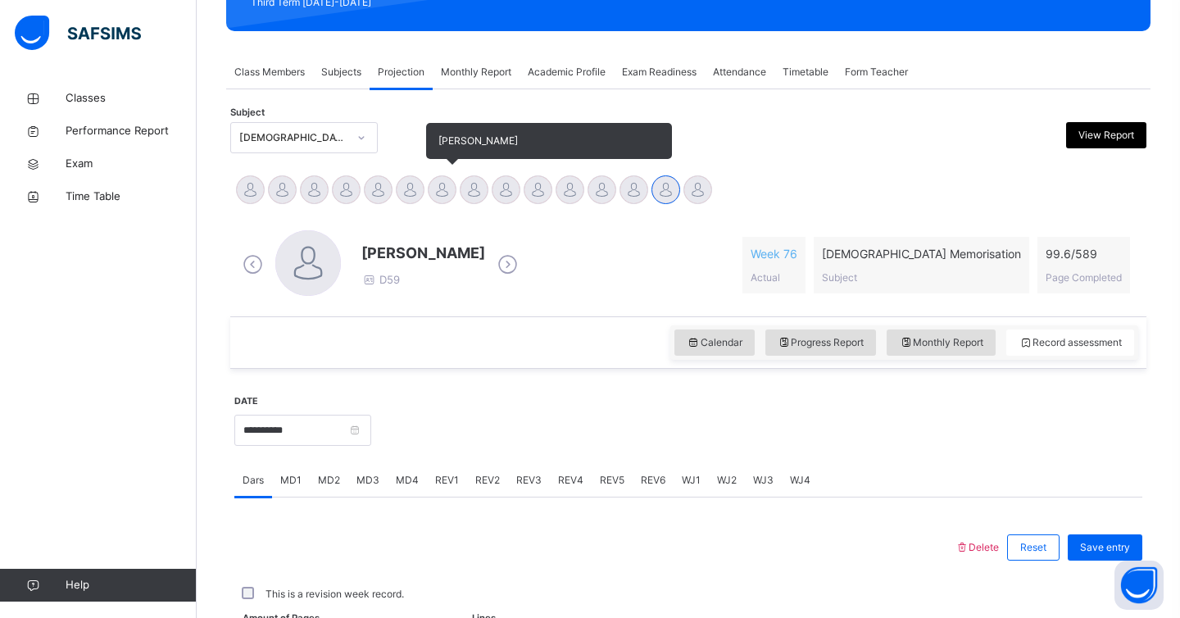
click at [454, 189] on div at bounding box center [442, 189] width 29 height 29
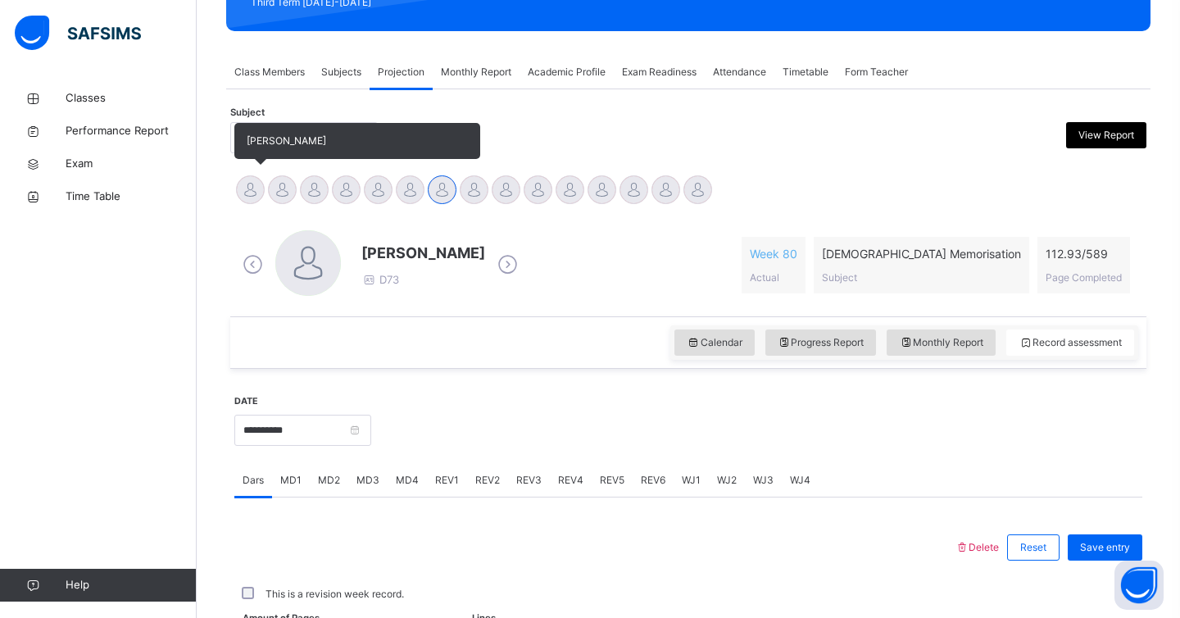
click at [244, 176] on div at bounding box center [250, 189] width 29 height 29
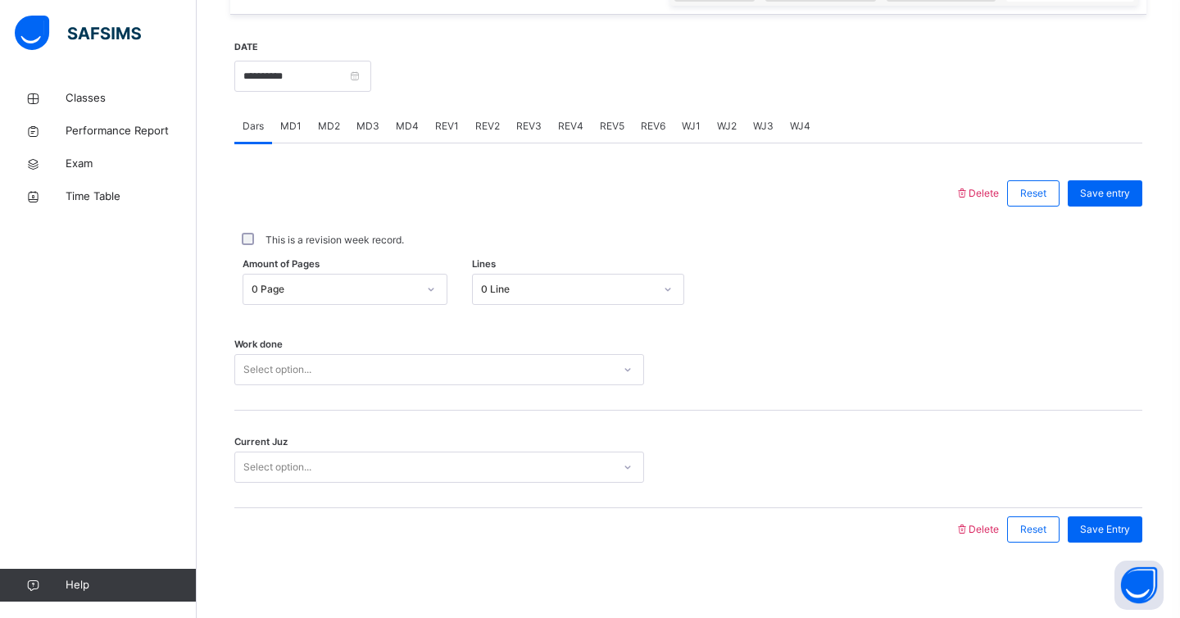
scroll to position [613, 0]
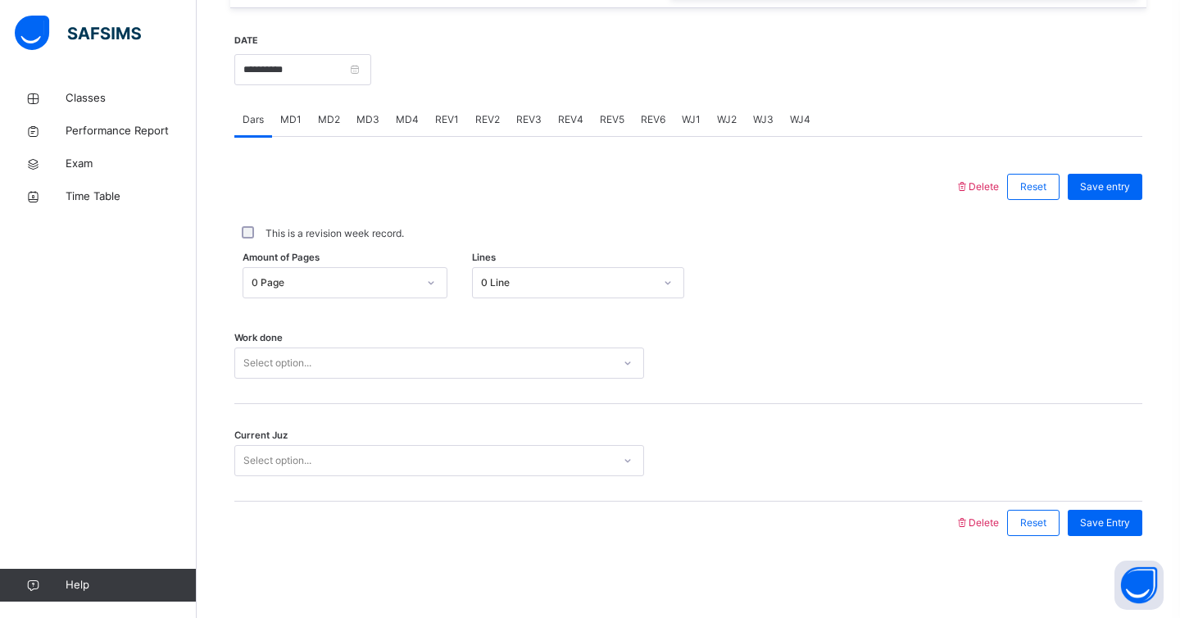
click at [371, 117] on span "MD3" at bounding box center [368, 119] width 23 height 15
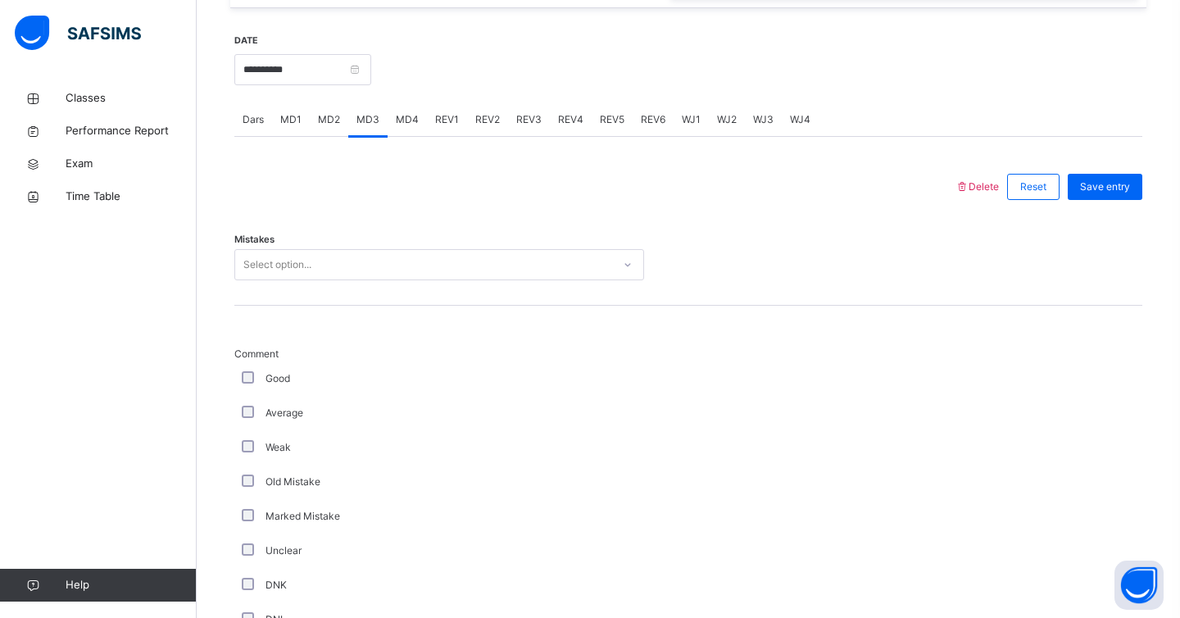
click at [348, 251] on div "Select option..." at bounding box center [439, 264] width 410 height 31
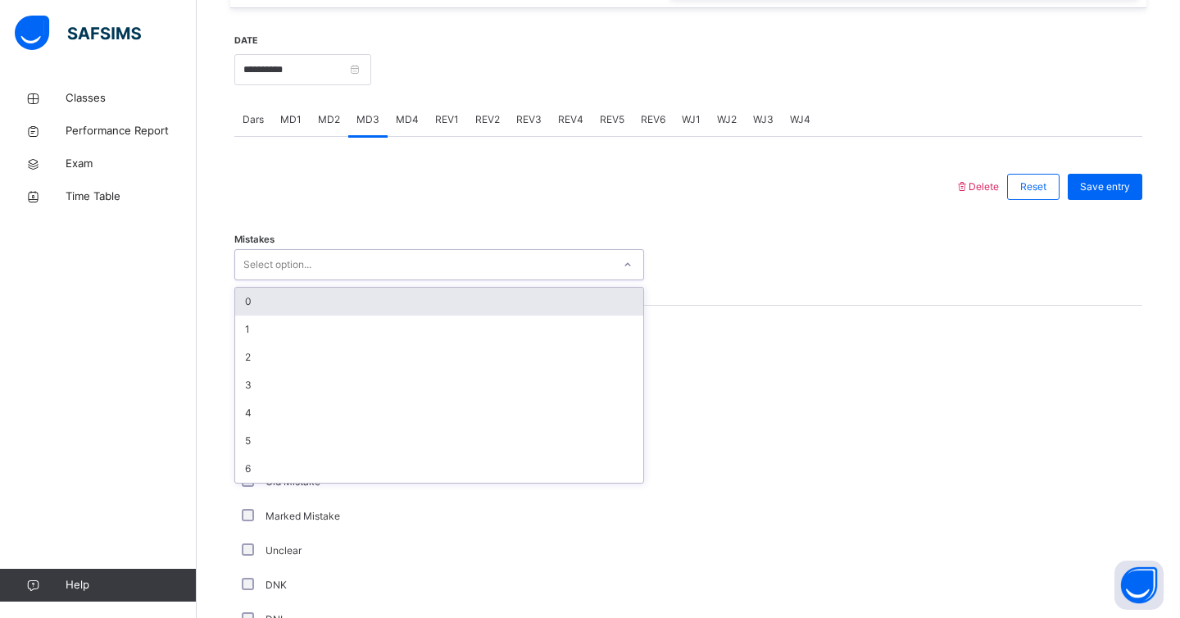
click at [343, 302] on div "0" at bounding box center [439, 302] width 408 height 28
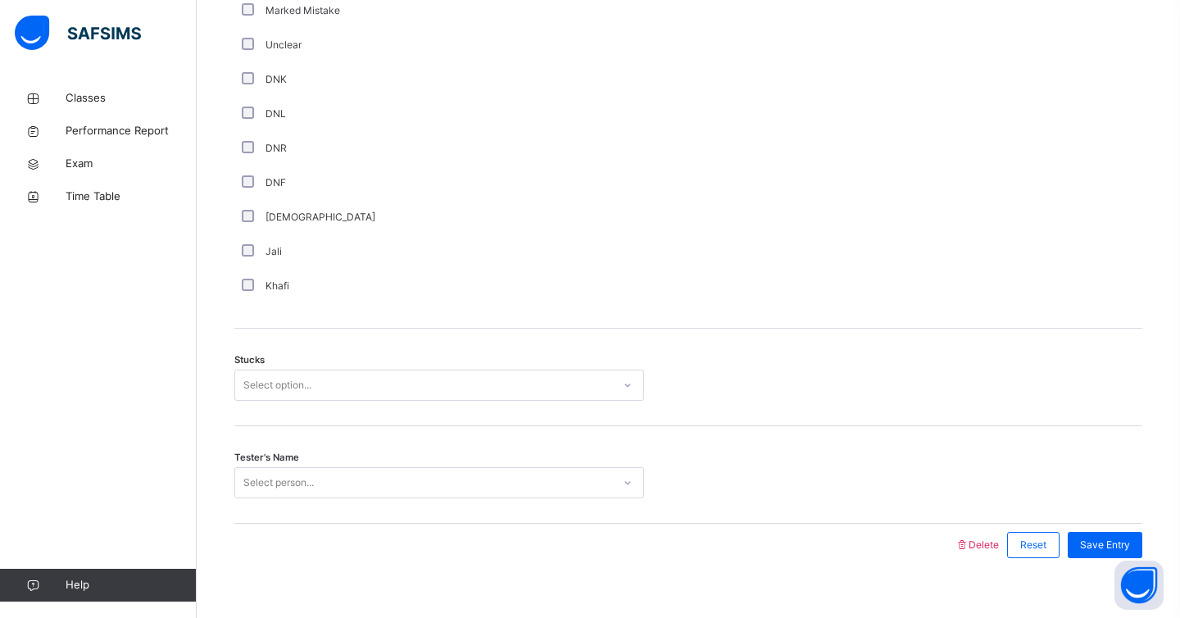
scroll to position [1141, 0]
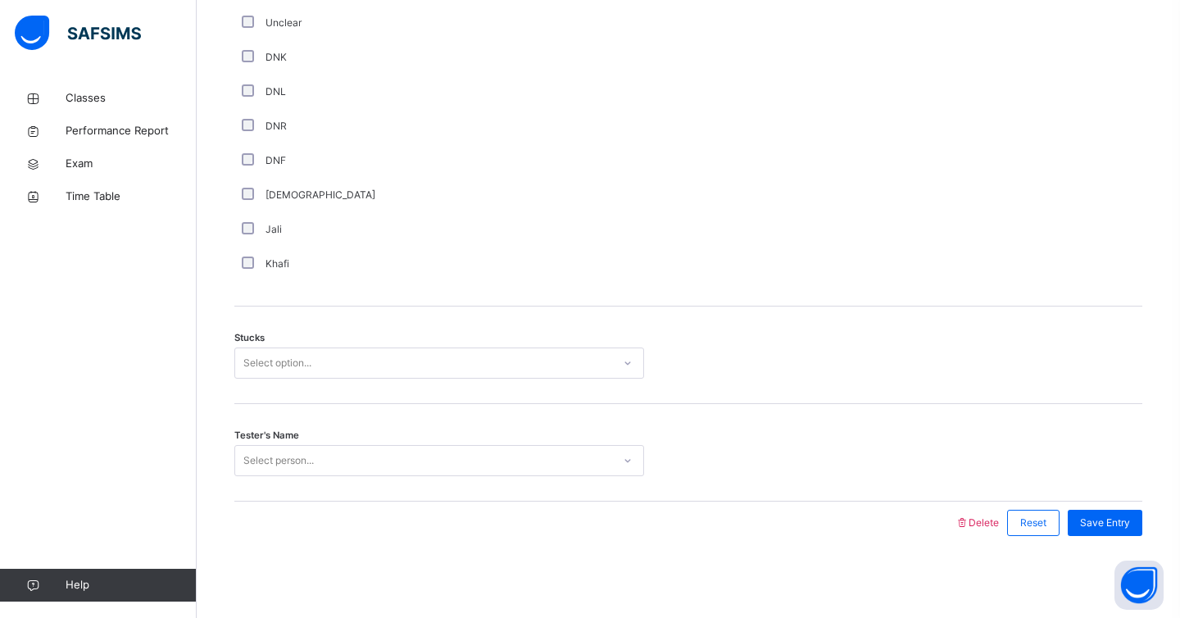
click at [249, 367] on div "Select option..." at bounding box center [277, 363] width 68 height 31
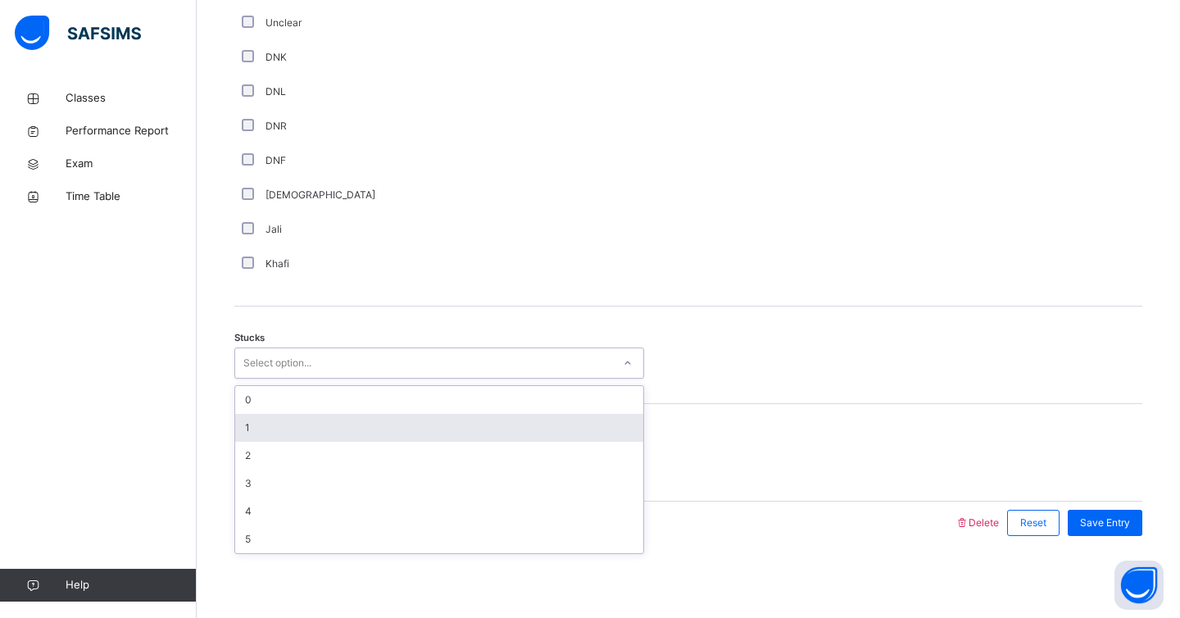
click at [252, 422] on div "1" at bounding box center [439, 428] width 408 height 28
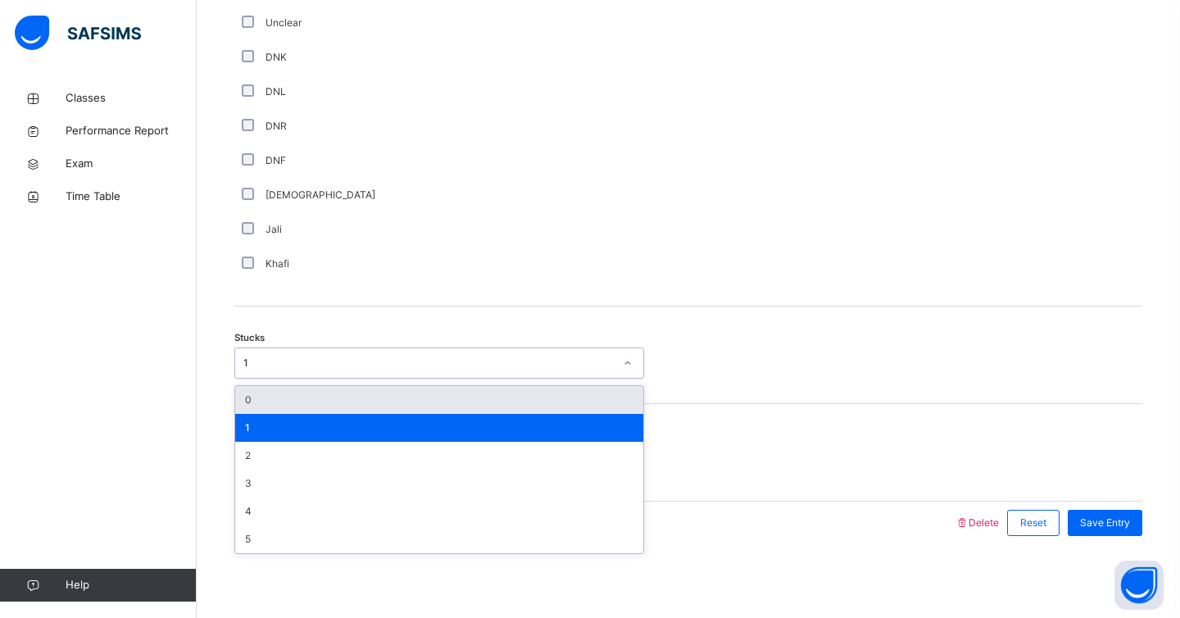
click at [298, 353] on div "1" at bounding box center [423, 363] width 377 height 25
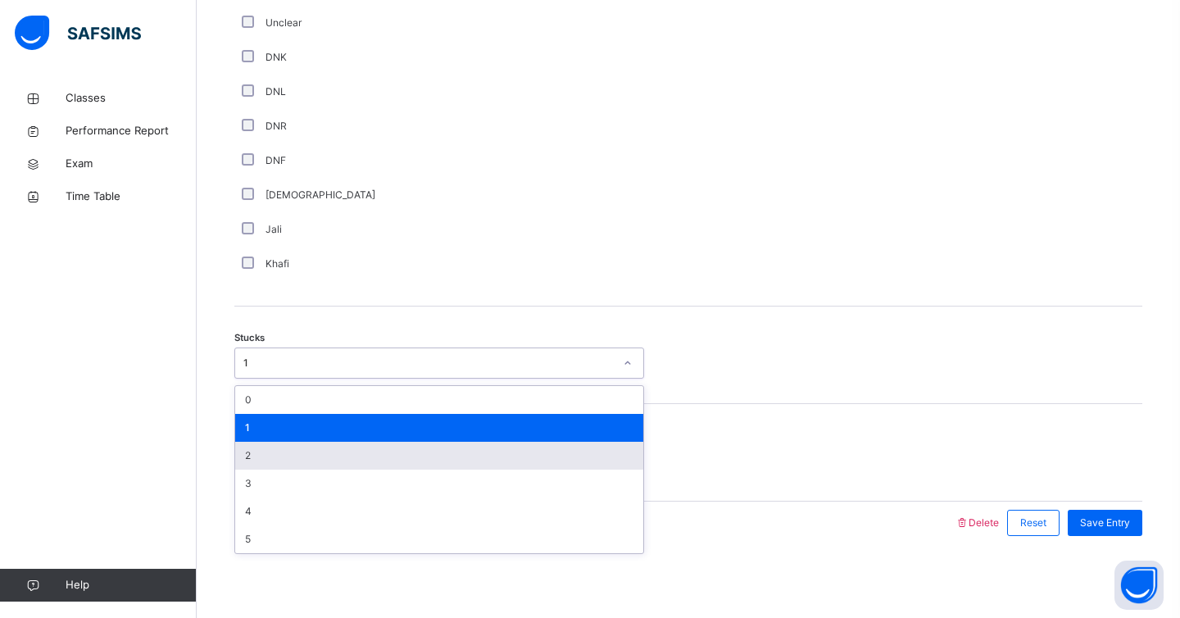
click at [293, 463] on div "2" at bounding box center [439, 456] width 408 height 28
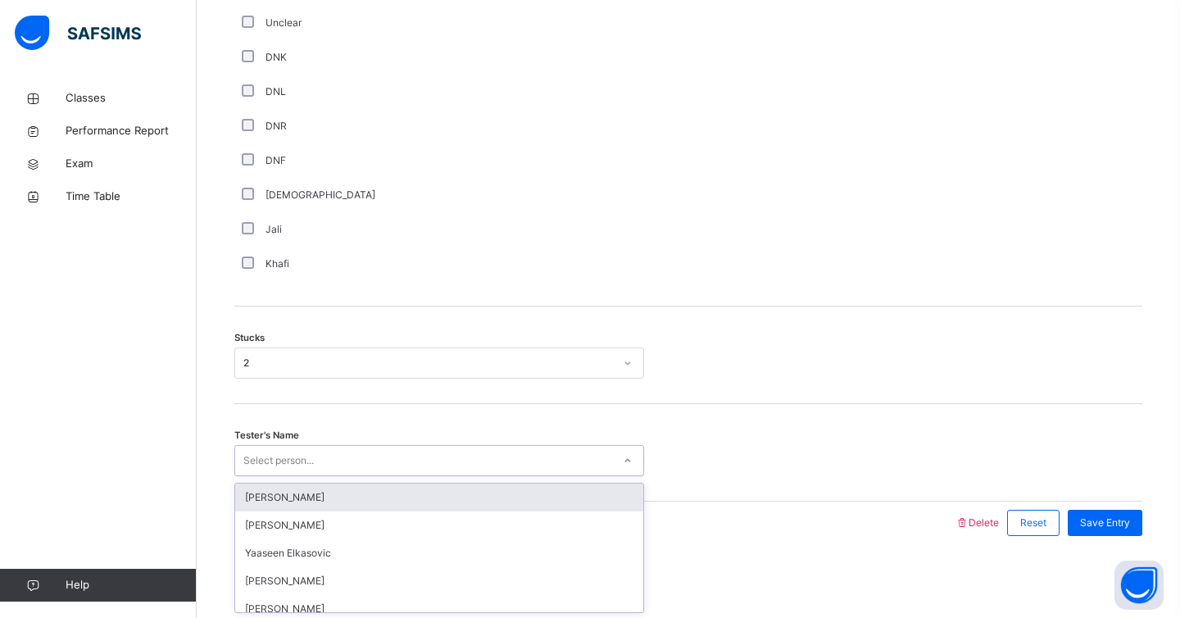
click at [293, 463] on div "Select person..." at bounding box center [278, 460] width 70 height 31
type input "****"
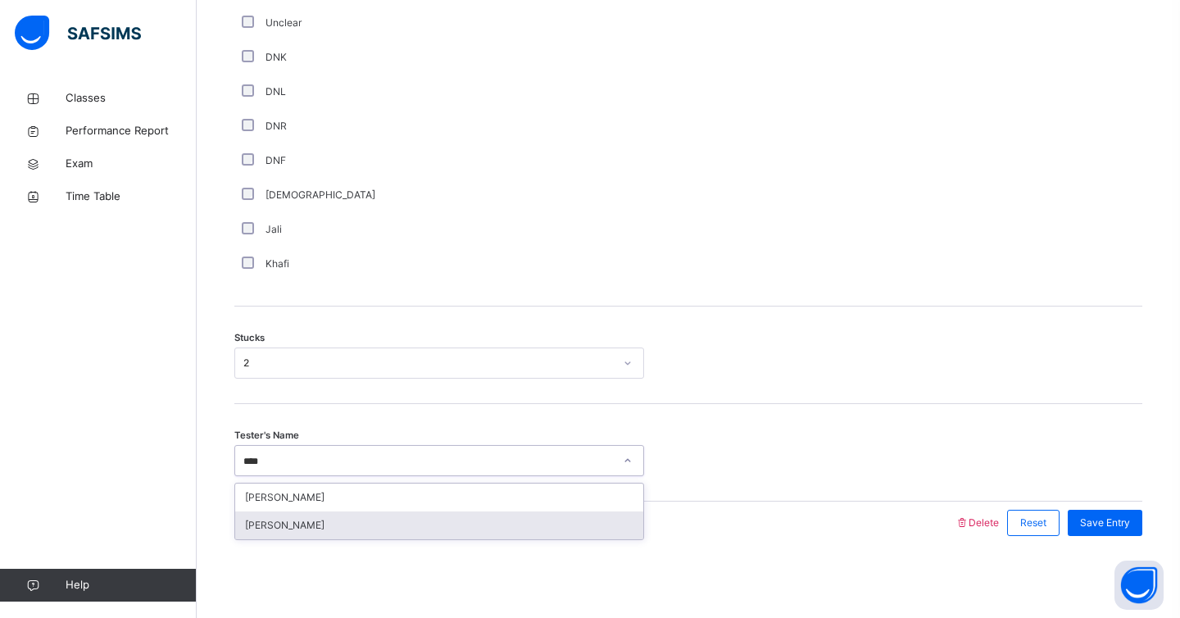
click at [335, 534] on div "[PERSON_NAME]" at bounding box center [439, 526] width 408 height 28
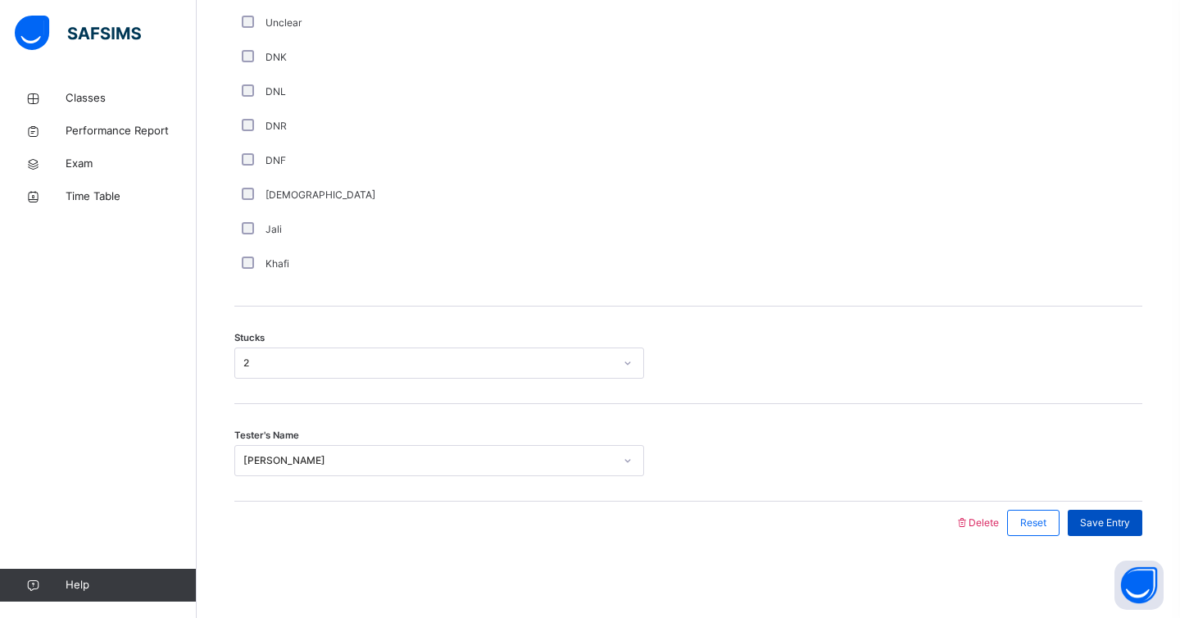
click at [1108, 516] on span "Save Entry" at bounding box center [1105, 523] width 50 height 15
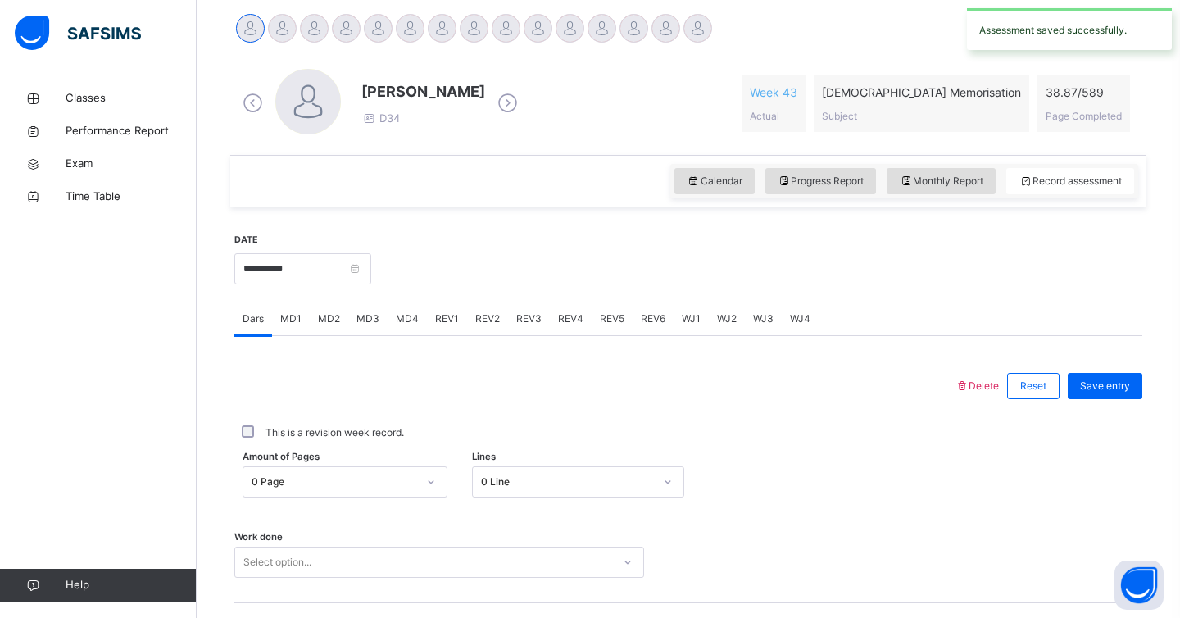
scroll to position [351, 0]
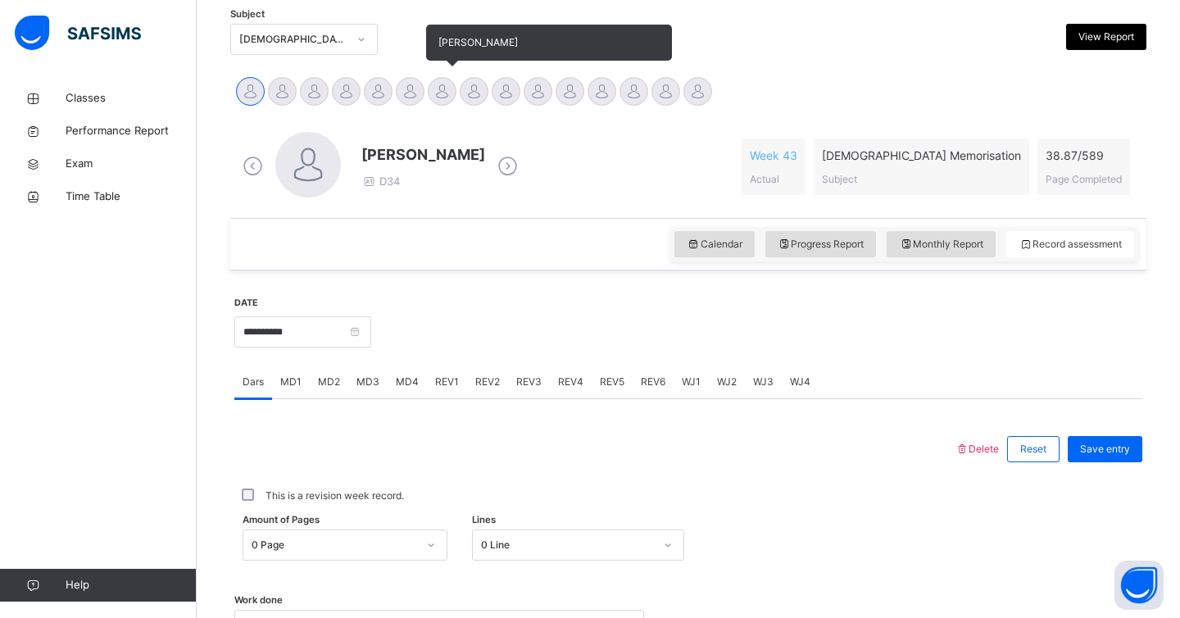
click at [443, 85] on div at bounding box center [442, 91] width 29 height 29
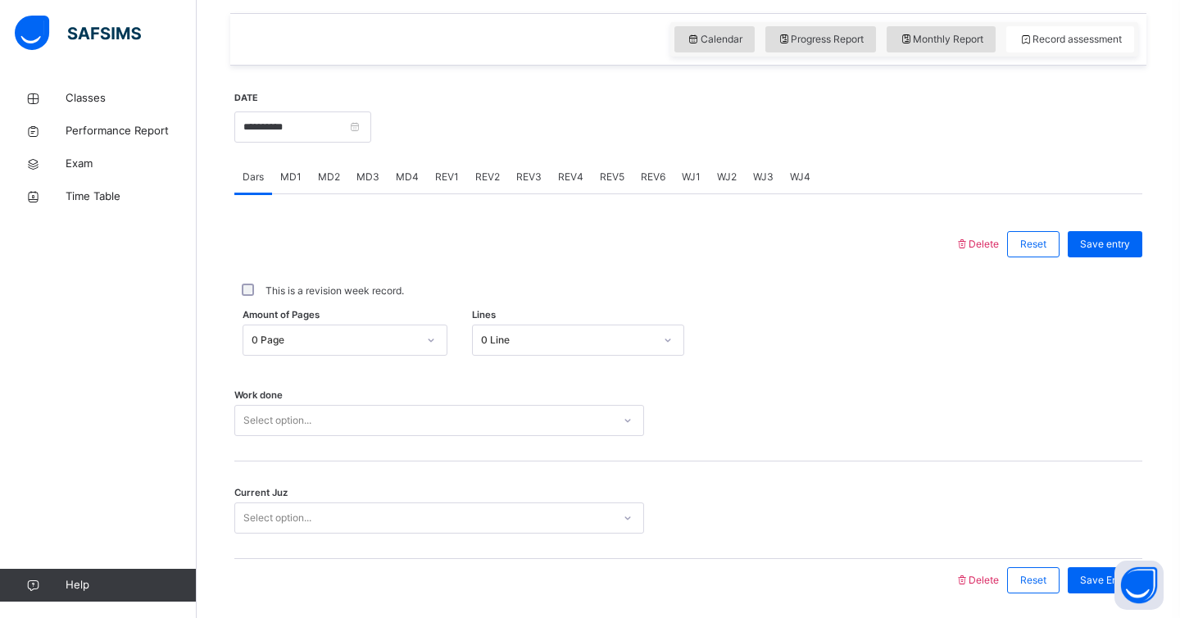
scroll to position [613, 0]
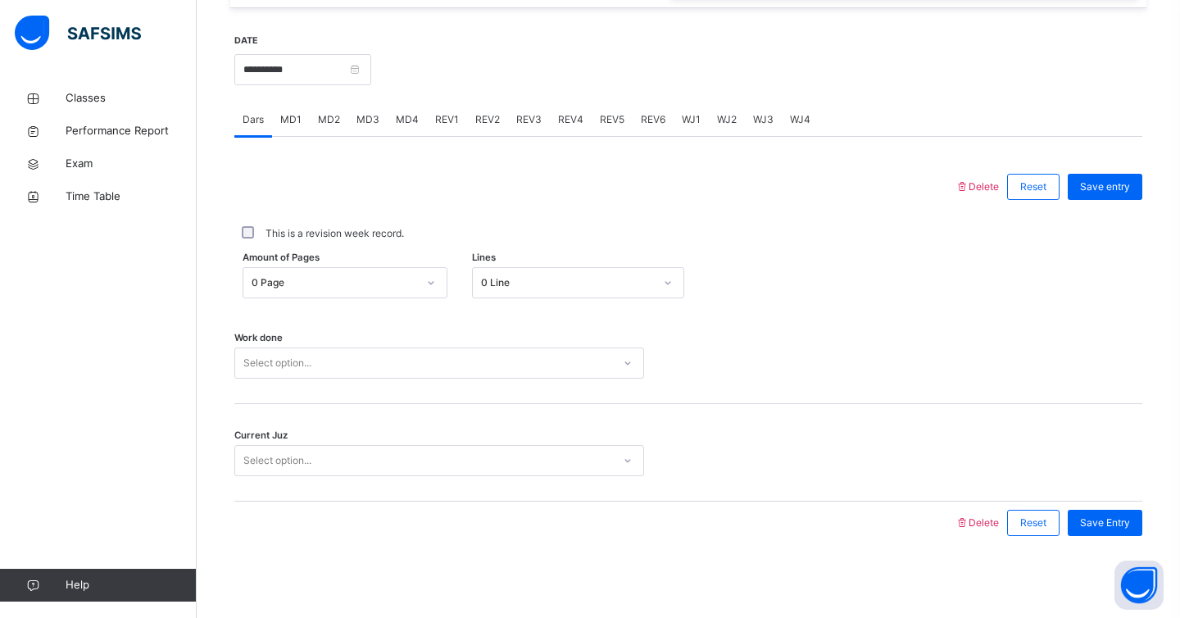
click at [337, 111] on div "MD2" at bounding box center [329, 119] width 39 height 33
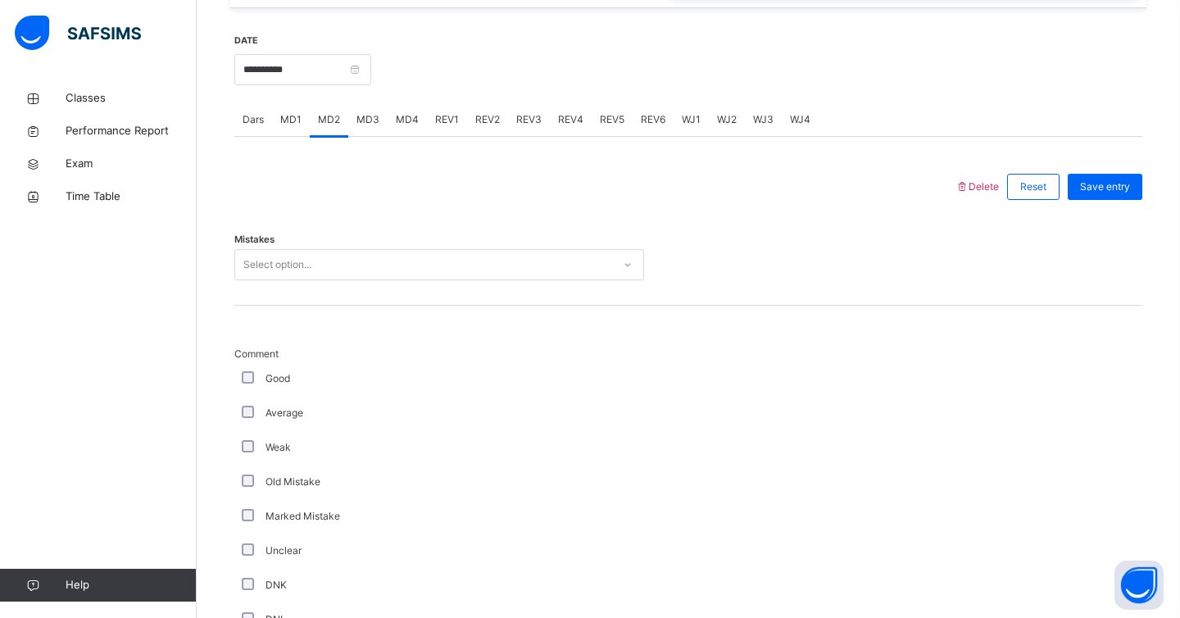
click at [402, 117] on span "MD4" at bounding box center [407, 119] width 23 height 15
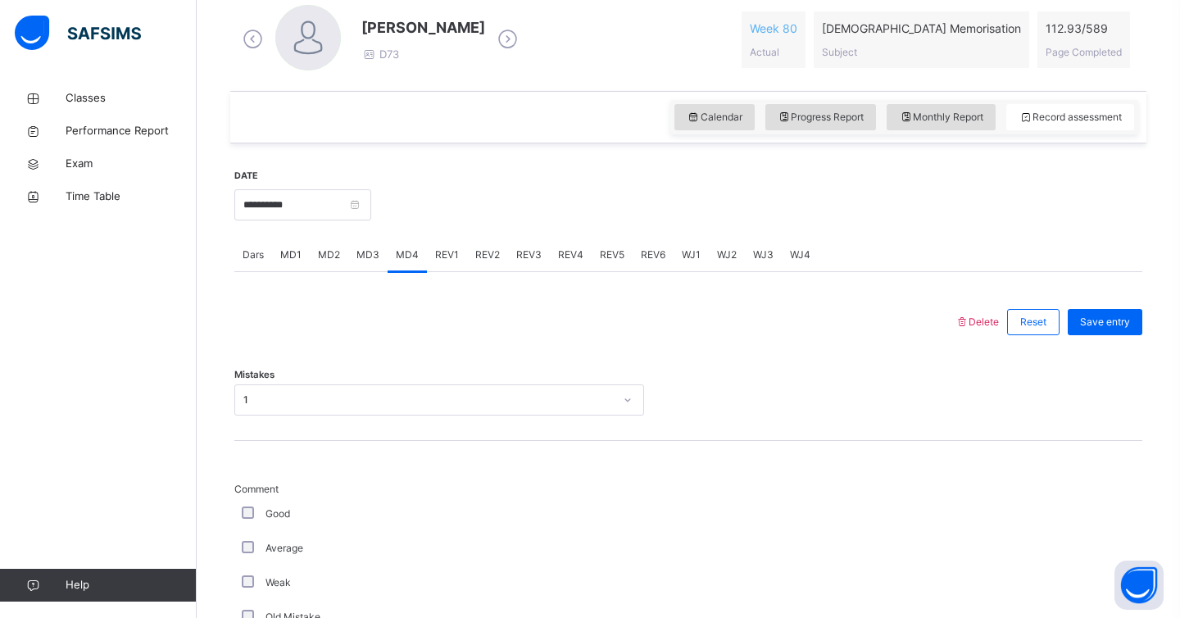
scroll to position [452, 0]
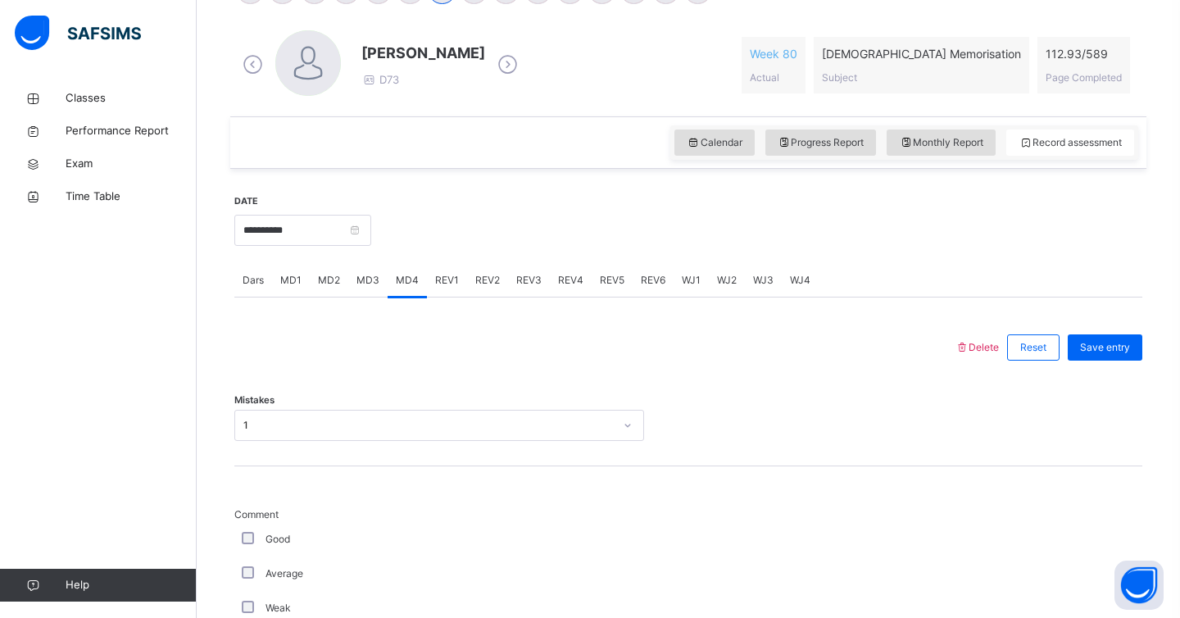
click at [445, 285] on span "REV1" at bounding box center [447, 280] width 24 height 15
click at [486, 278] on span "REV2" at bounding box center [487, 280] width 25 height 15
click at [437, 278] on span "REV1" at bounding box center [447, 280] width 24 height 15
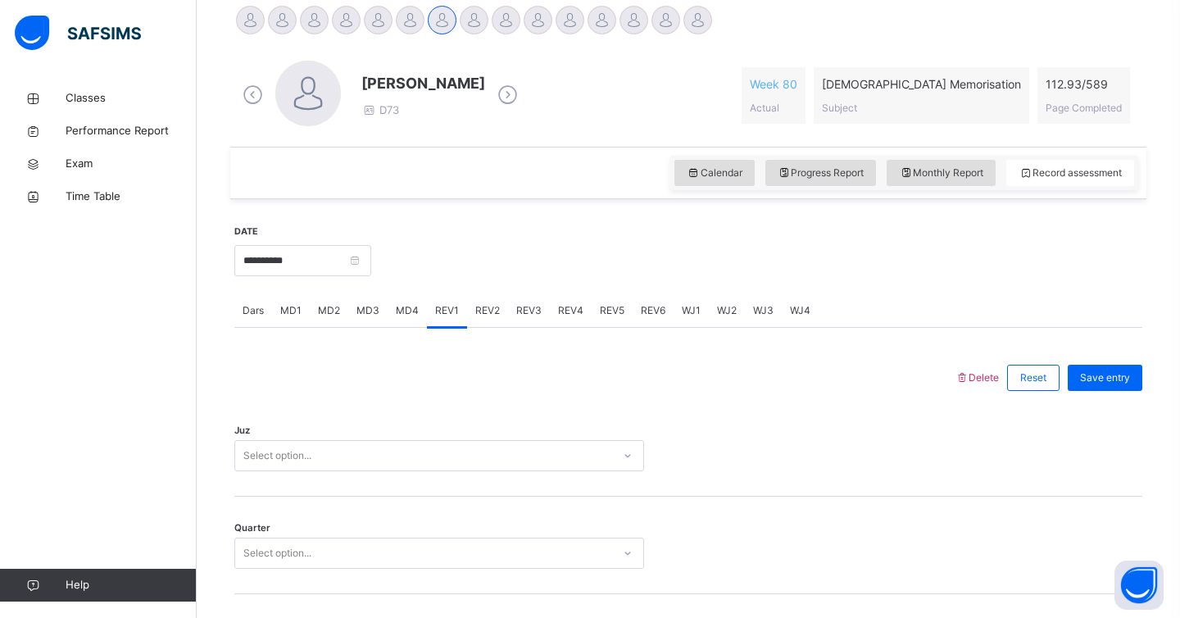
scroll to position [420, 0]
click at [412, 306] on span "MD4" at bounding box center [407, 313] width 23 height 15
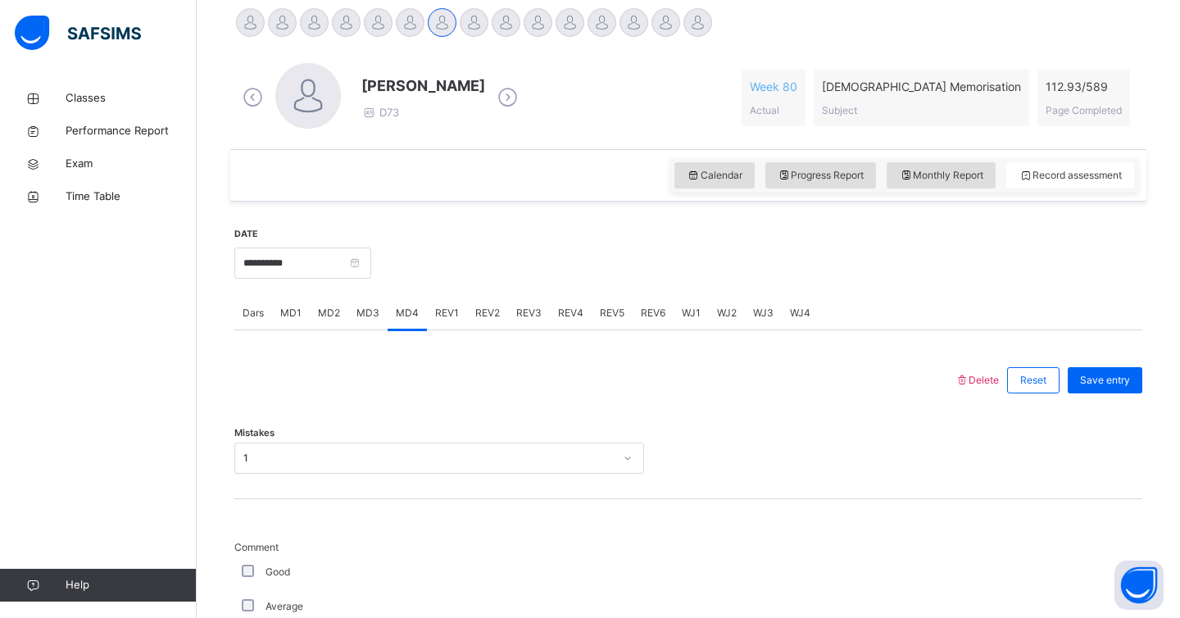
click at [302, 317] on div "MD1" at bounding box center [291, 313] width 38 height 33
click at [435, 317] on span "REV1" at bounding box center [447, 313] width 24 height 15
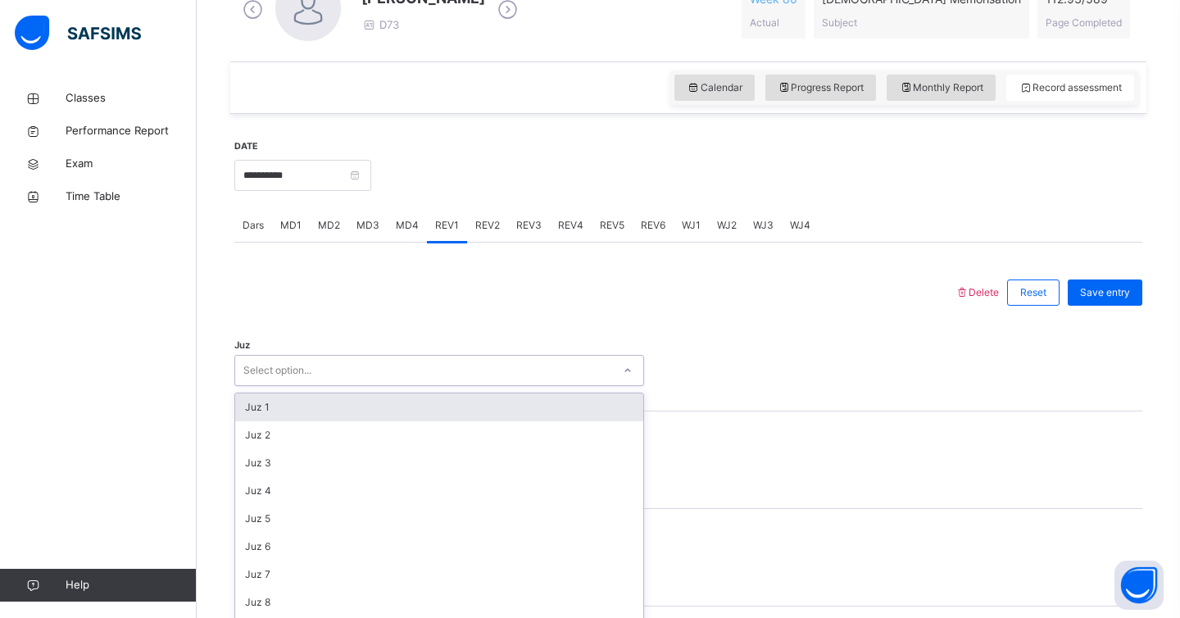
scroll to position [536, 0]
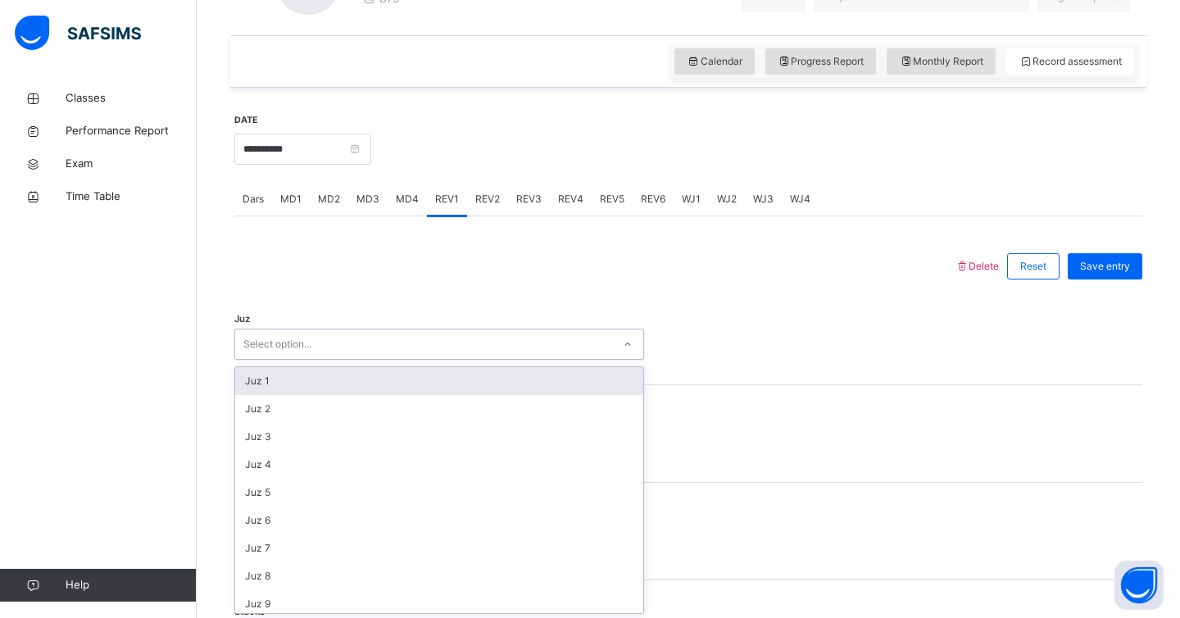
click at [407, 360] on div "option Juz 1 focused, 1 of 30. 30 results available. Use Up and Down to choose …" at bounding box center [439, 344] width 410 height 31
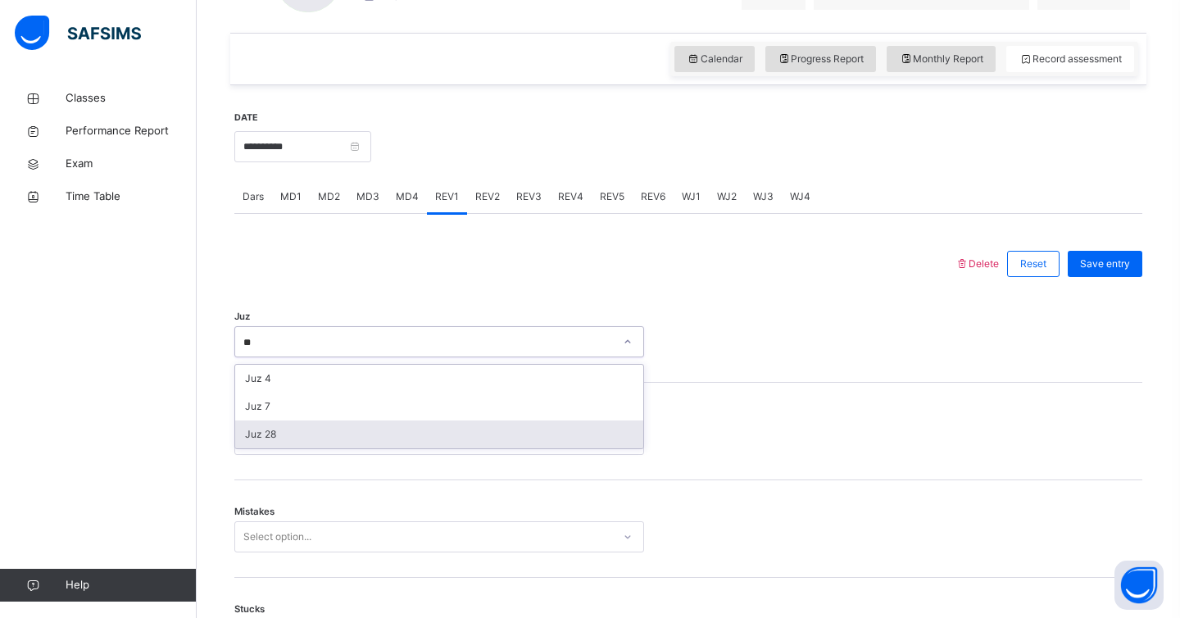
type input "**"
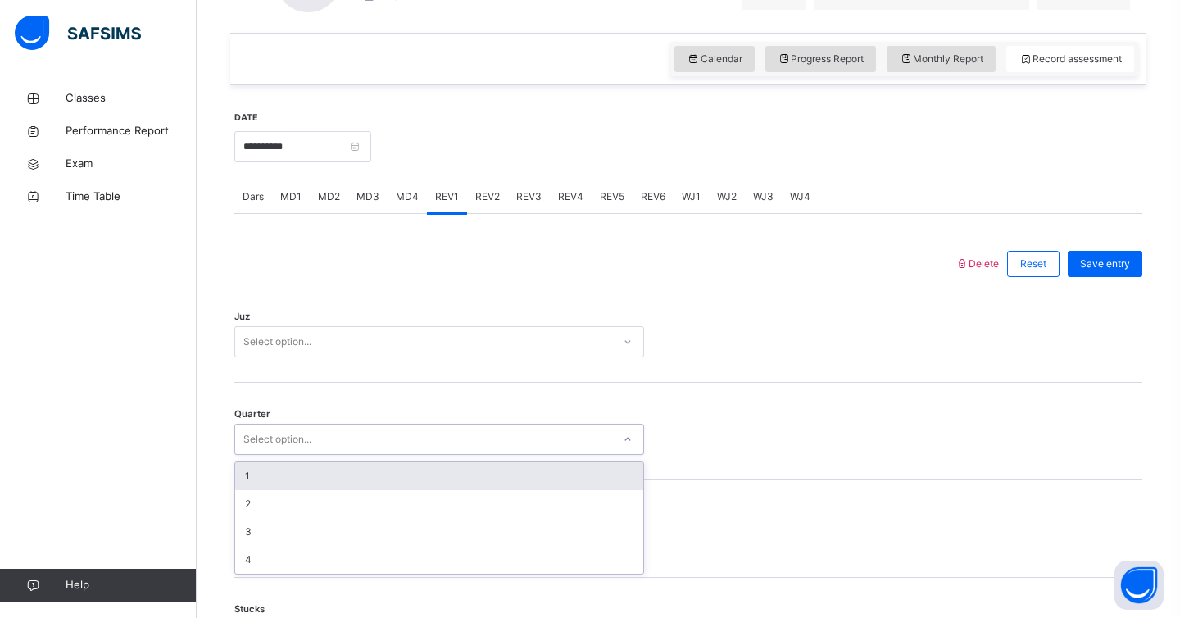
click at [454, 449] on div "Select option..." at bounding box center [423, 439] width 377 height 25
click at [463, 336] on div "Select option..." at bounding box center [423, 342] width 377 height 25
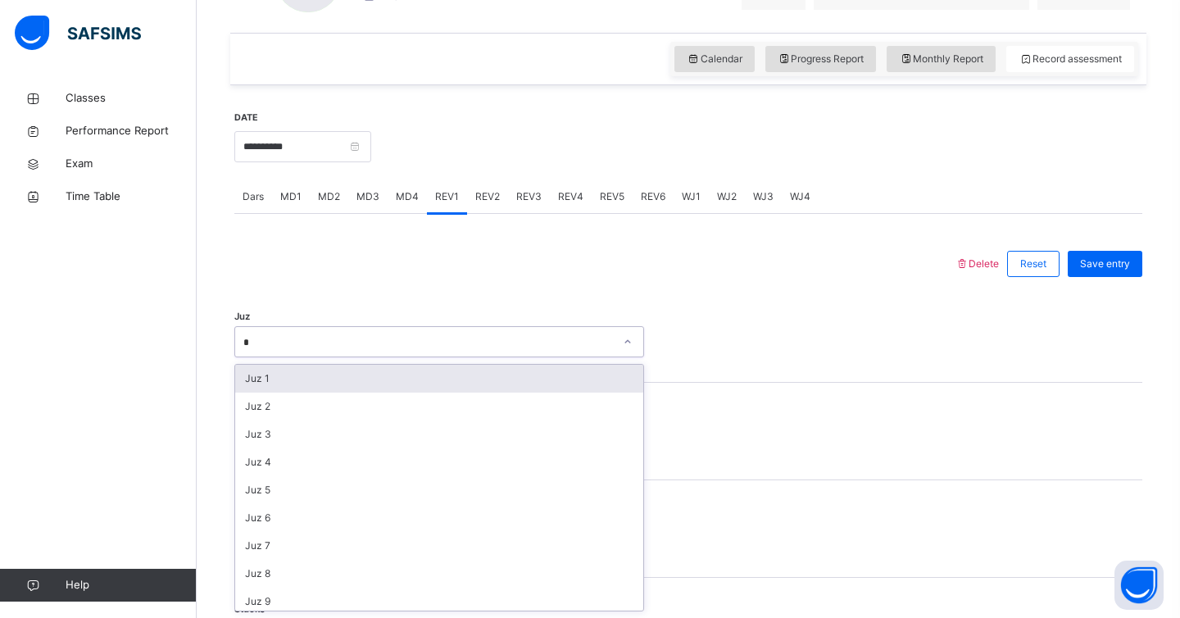
type input "**"
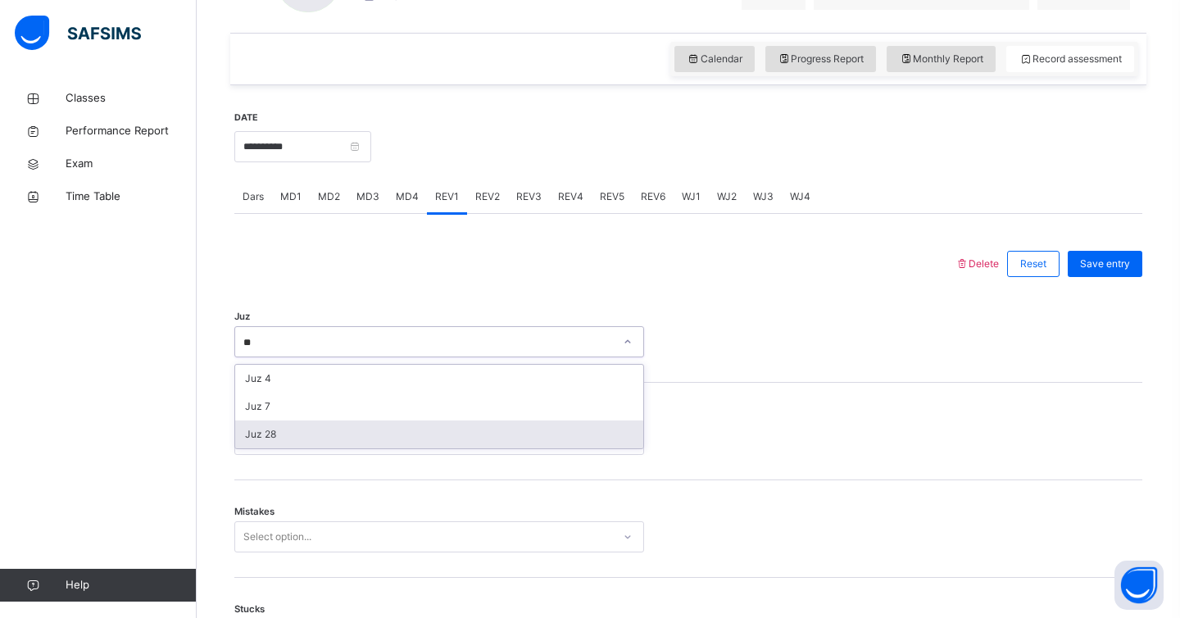
click at [472, 444] on div "Juz 28" at bounding box center [439, 435] width 408 height 28
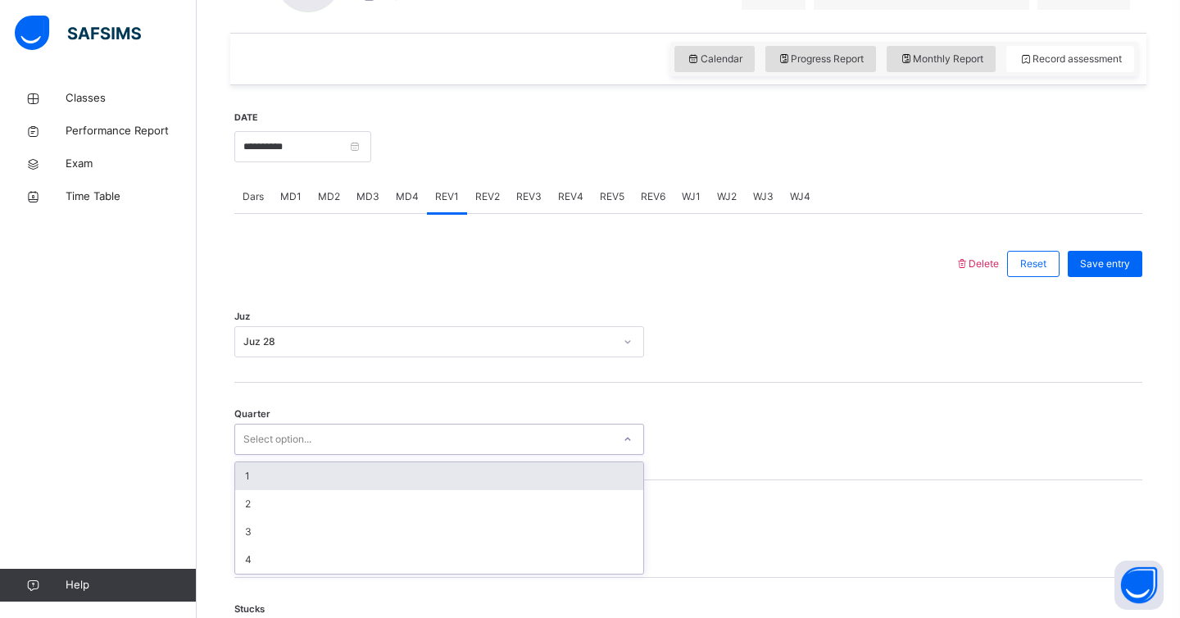
click at [472, 444] on div "Select option..." at bounding box center [423, 439] width 377 height 25
click at [487, 334] on div "Juz 28" at bounding box center [428, 341] width 371 height 15
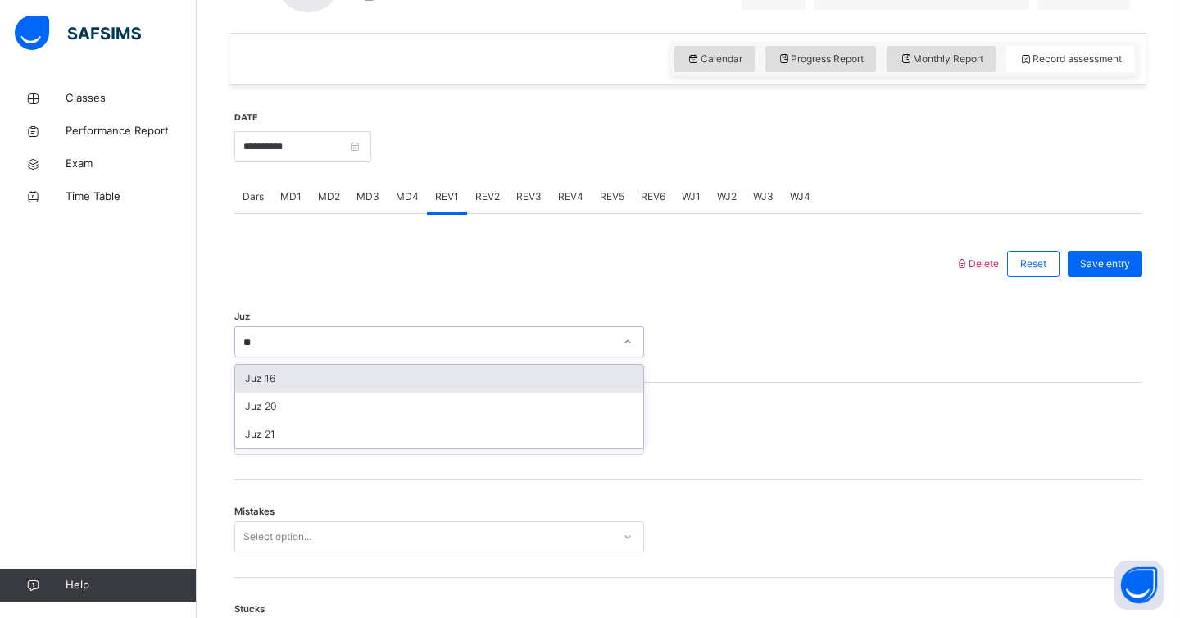
type input "*"
type input "**"
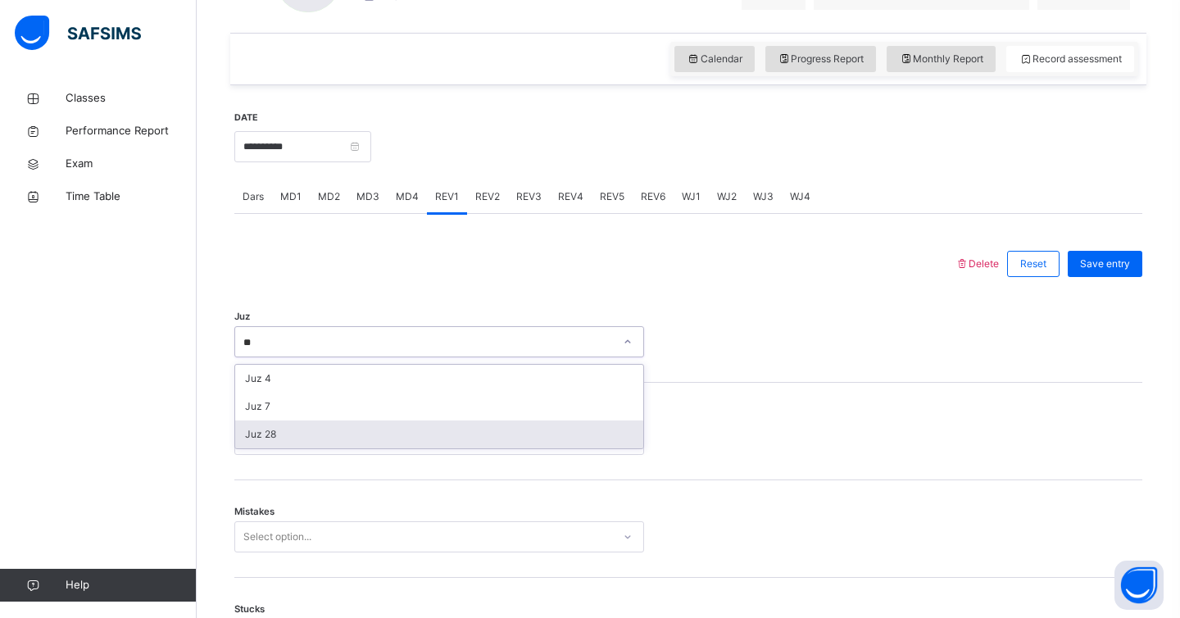
click at [507, 430] on div "Juz 28" at bounding box center [439, 435] width 408 height 28
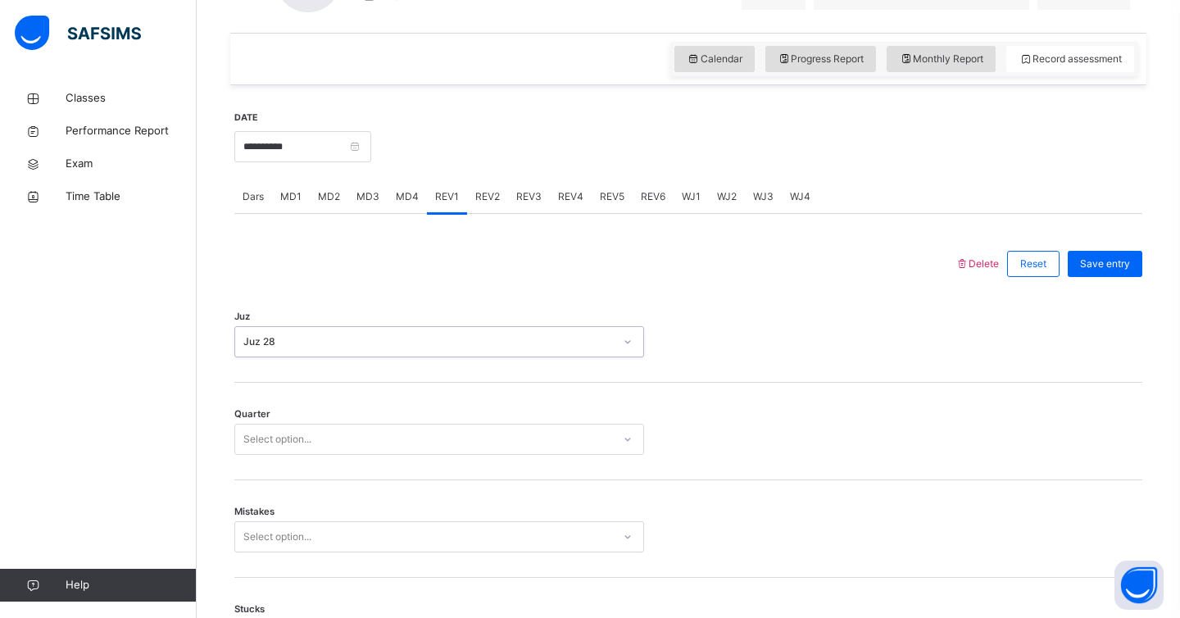
click at [507, 430] on div "Select option..." at bounding box center [423, 439] width 377 height 25
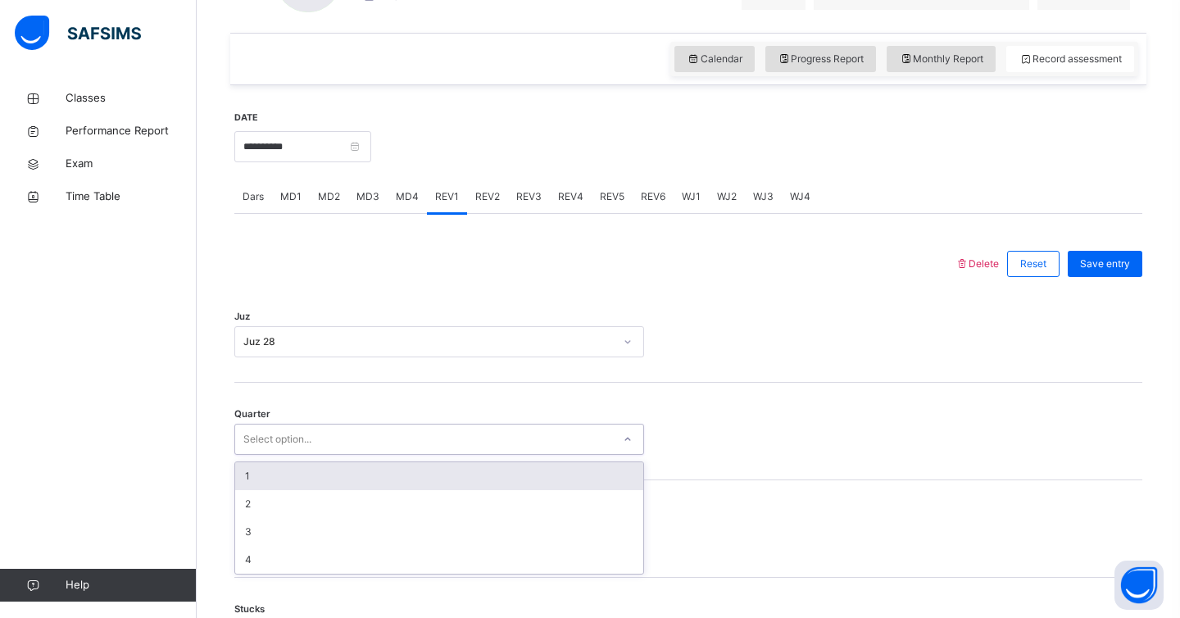
click at [491, 468] on div "1" at bounding box center [439, 476] width 408 height 28
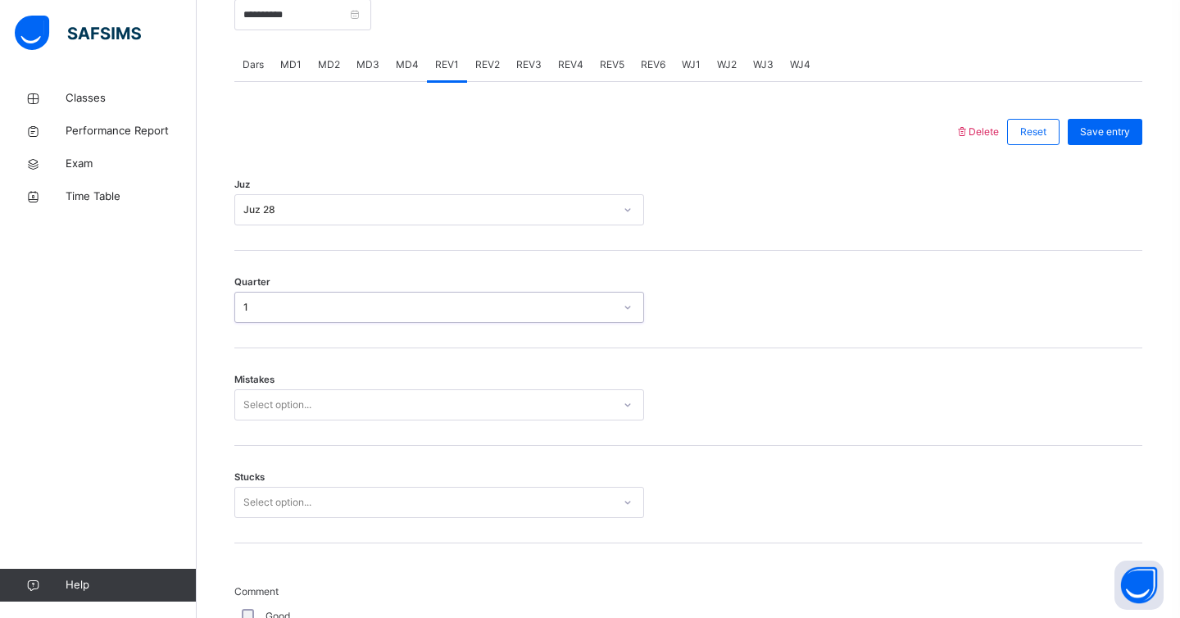
click at [280, 421] on div "Select option..." at bounding box center [439, 404] width 410 height 31
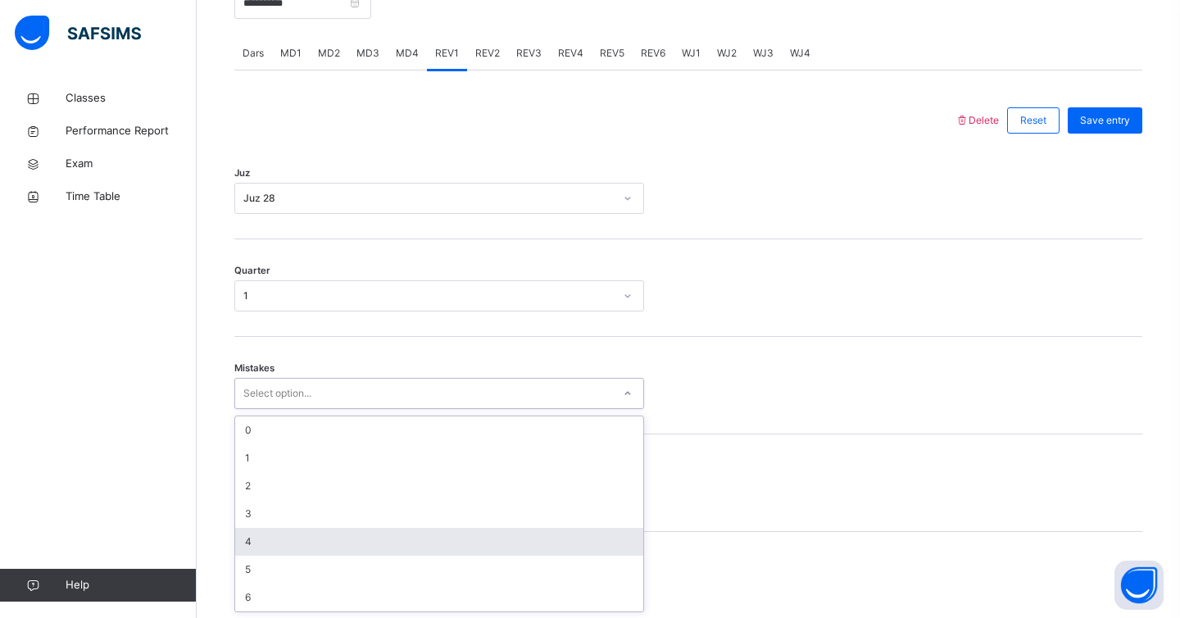
scroll to position [680, 0]
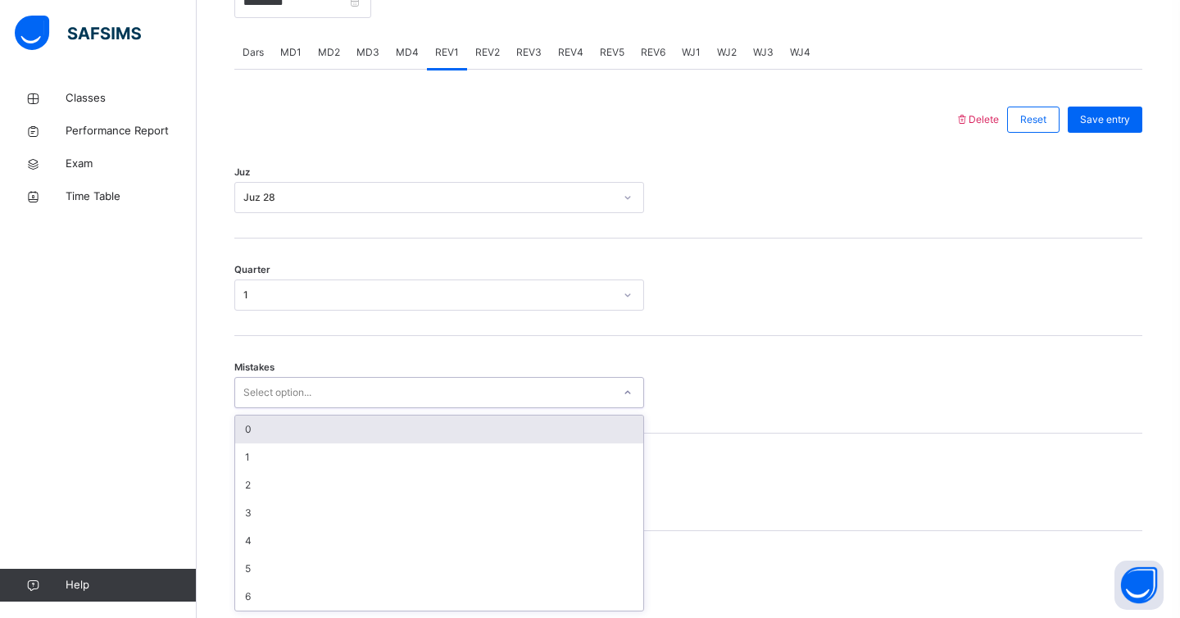
click at [305, 430] on div "0" at bounding box center [439, 430] width 408 height 28
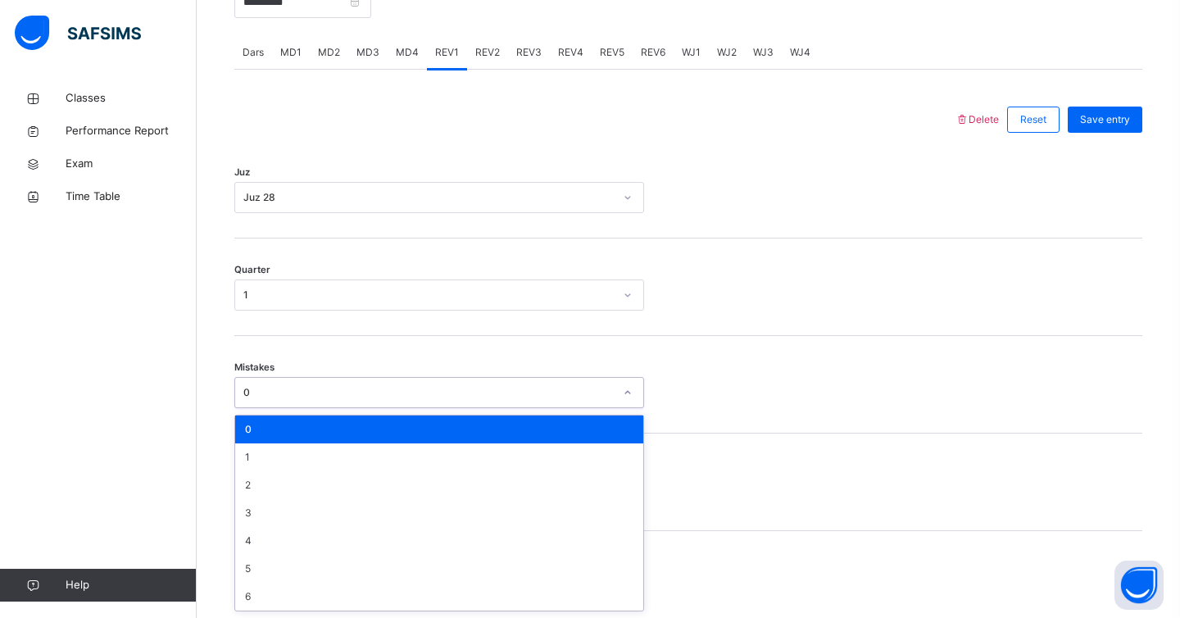
click at [316, 389] on div "0" at bounding box center [428, 392] width 371 height 15
click at [307, 446] on div "1" at bounding box center [439, 457] width 408 height 28
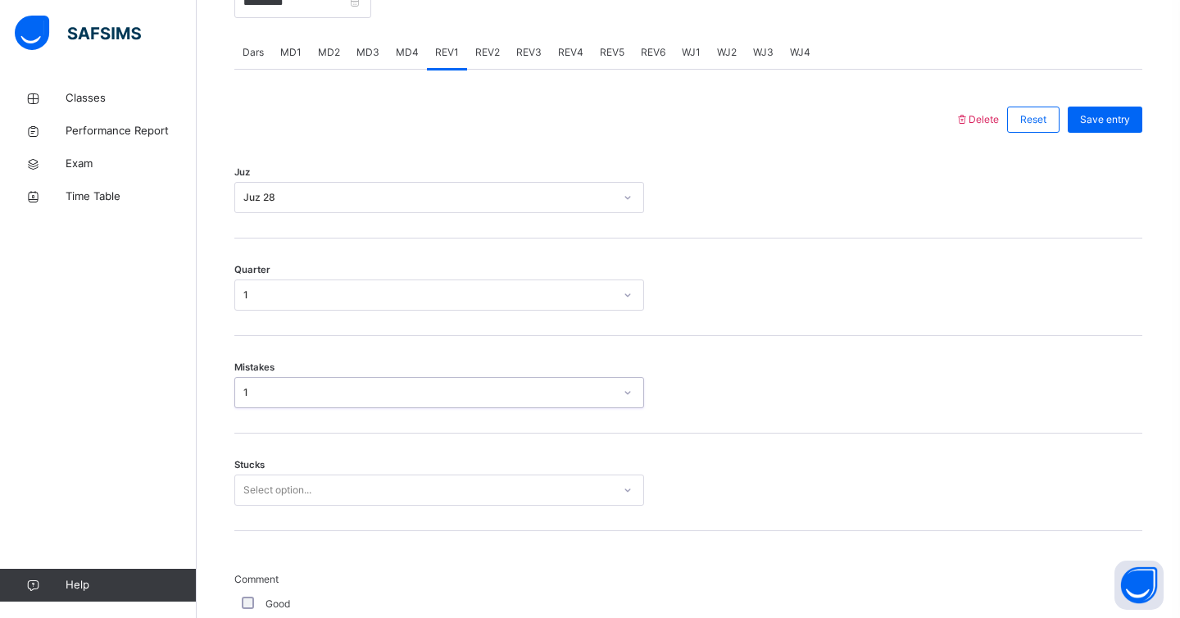
click at [299, 490] on div "Select option..." at bounding box center [439, 490] width 410 height 31
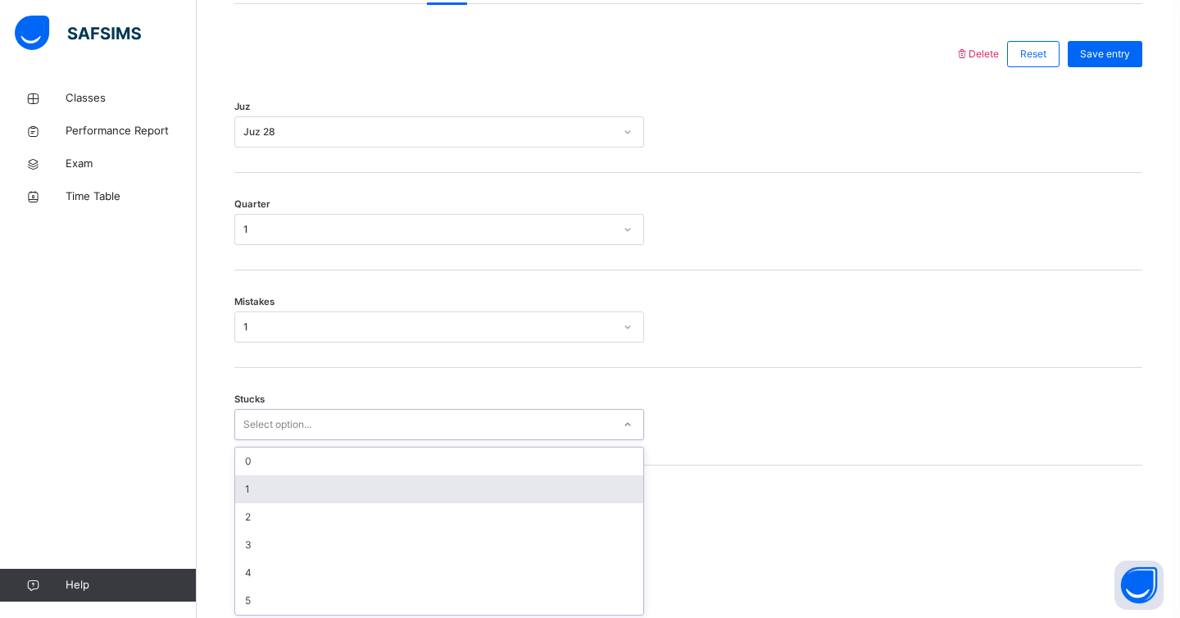
scroll to position [750, 0]
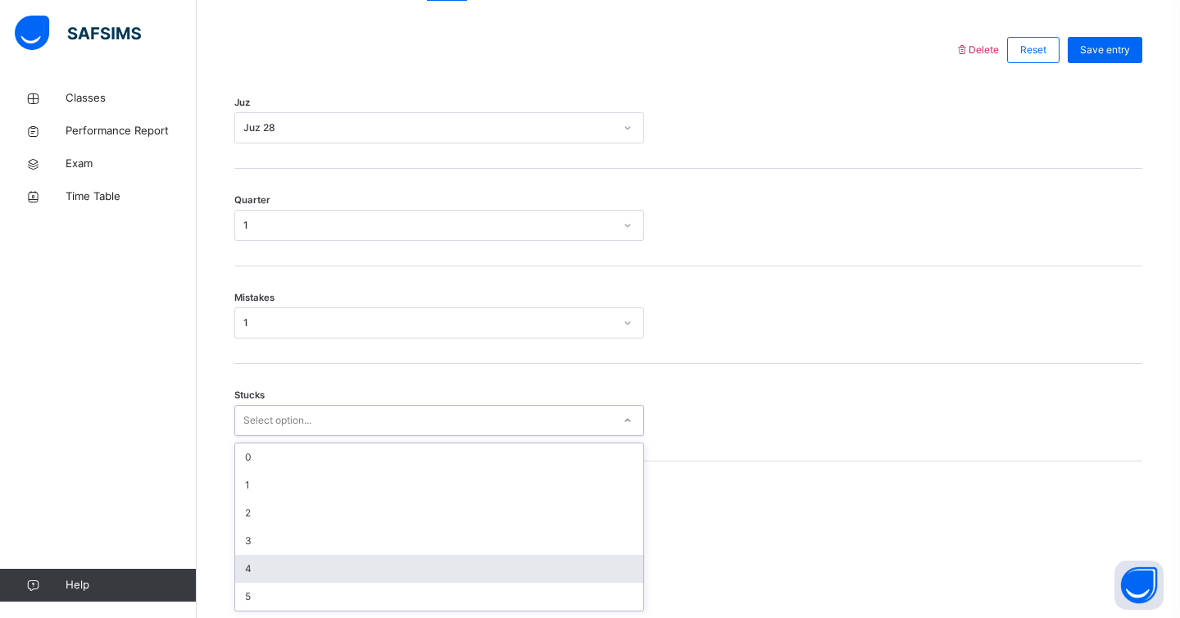
click at [271, 577] on div "4" at bounding box center [439, 569] width 408 height 28
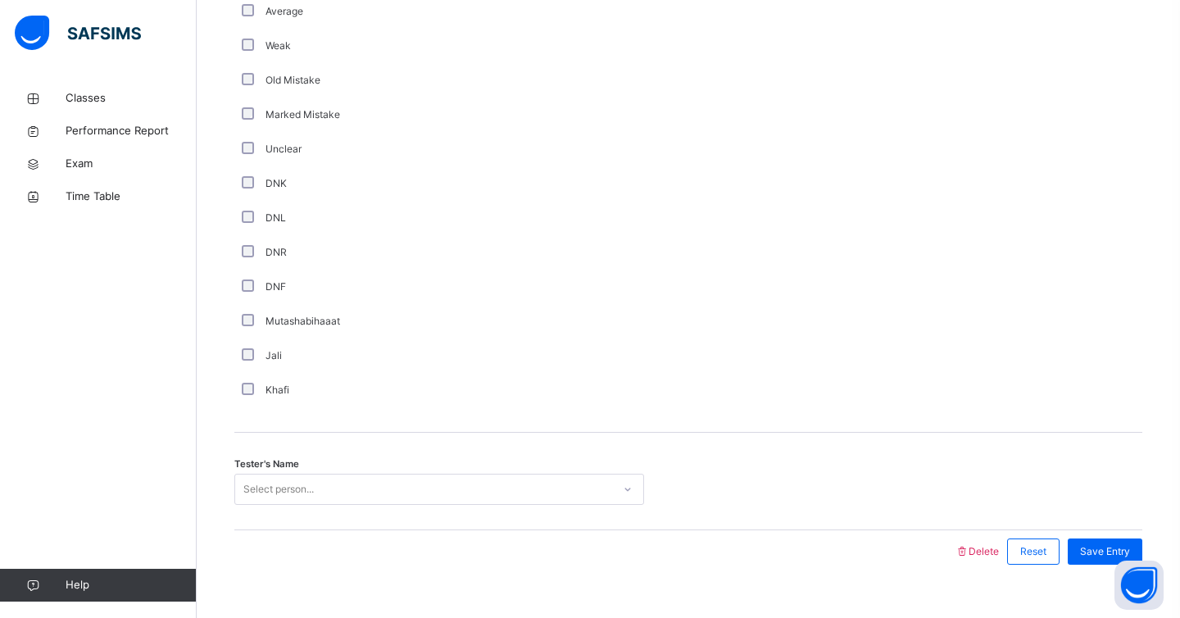
scroll to position [1336, 0]
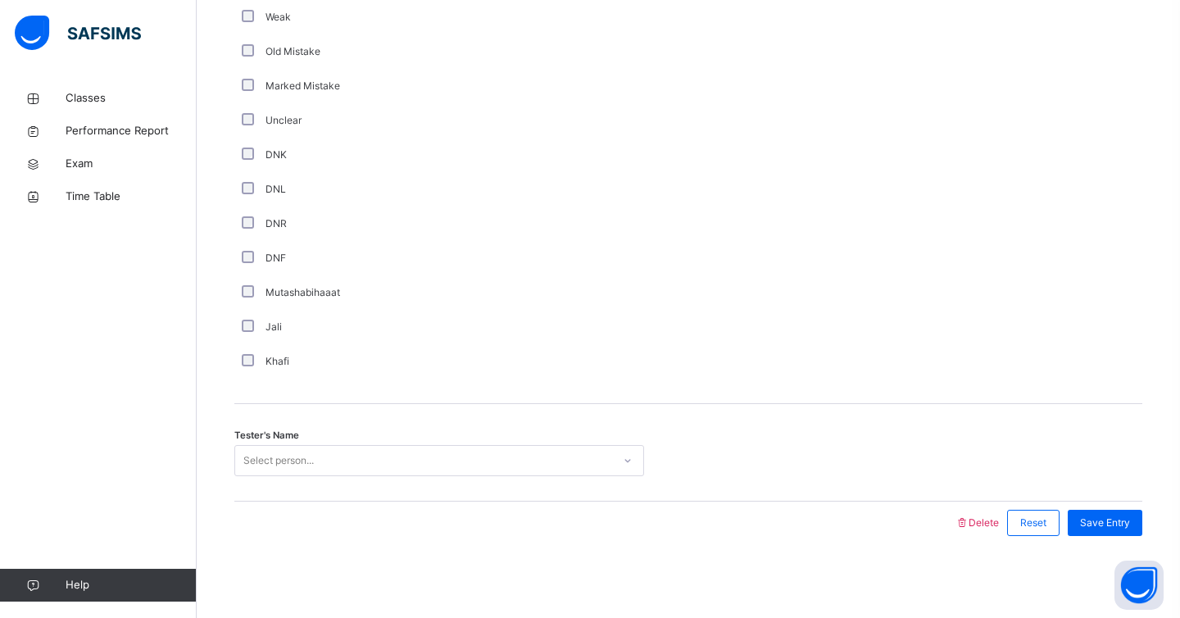
click at [388, 481] on div "Tester's Name Select person..." at bounding box center [688, 453] width 908 height 98
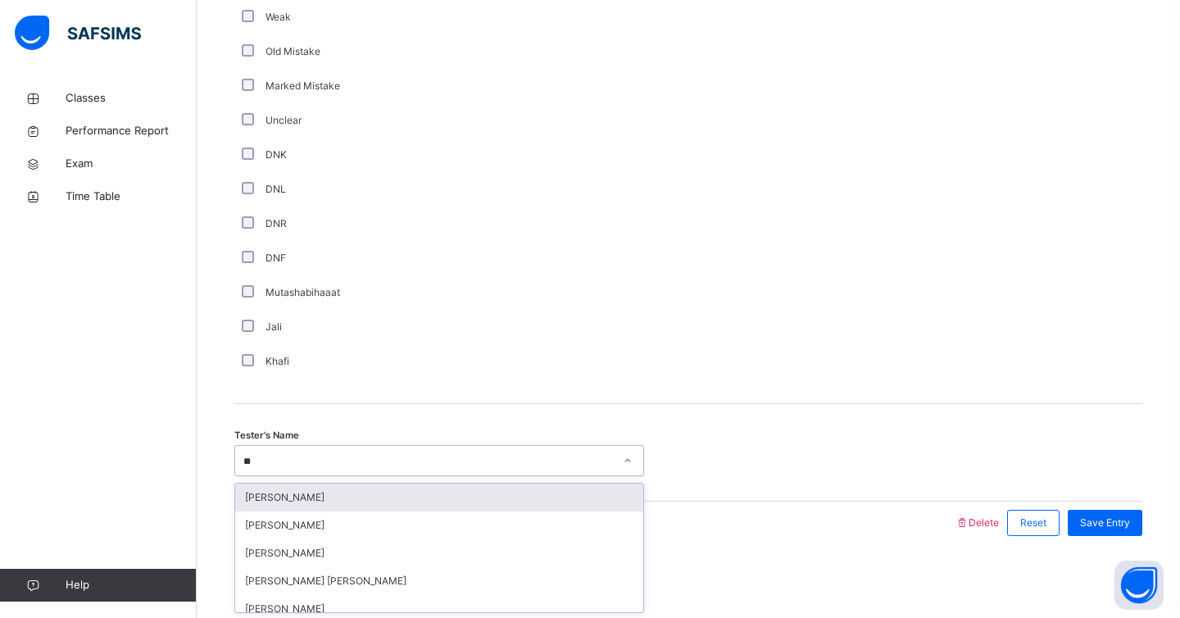
type input "***"
click at [495, 486] on div "[PERSON_NAME]" at bounding box center [439, 498] width 408 height 28
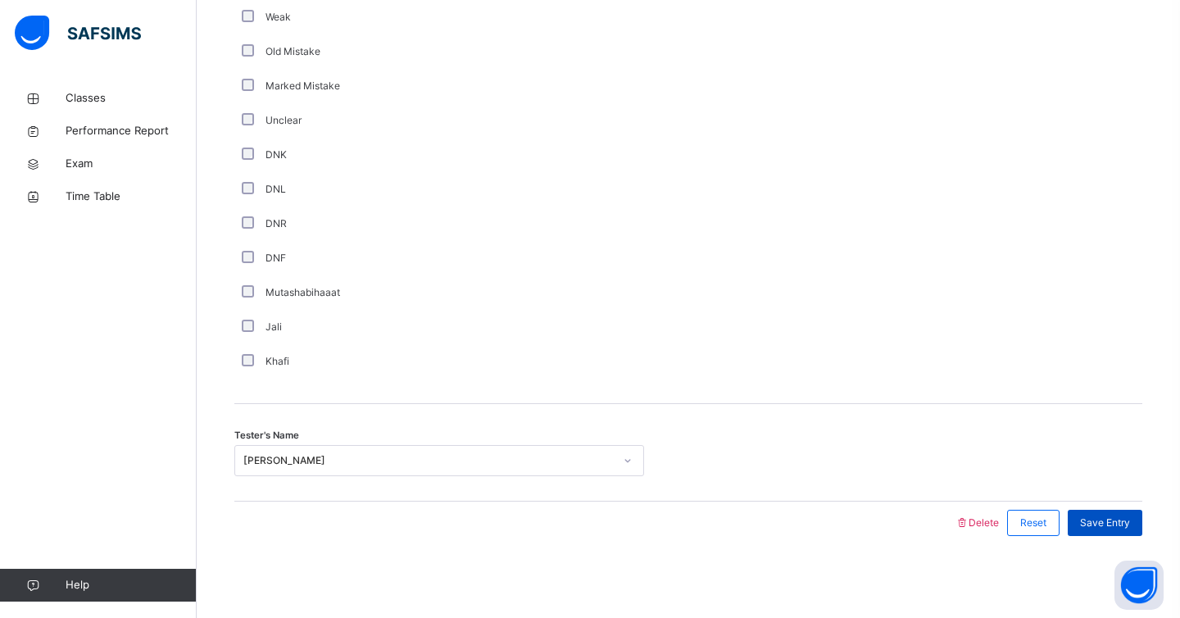
click at [1118, 516] on span "Save Entry" at bounding box center [1105, 523] width 50 height 15
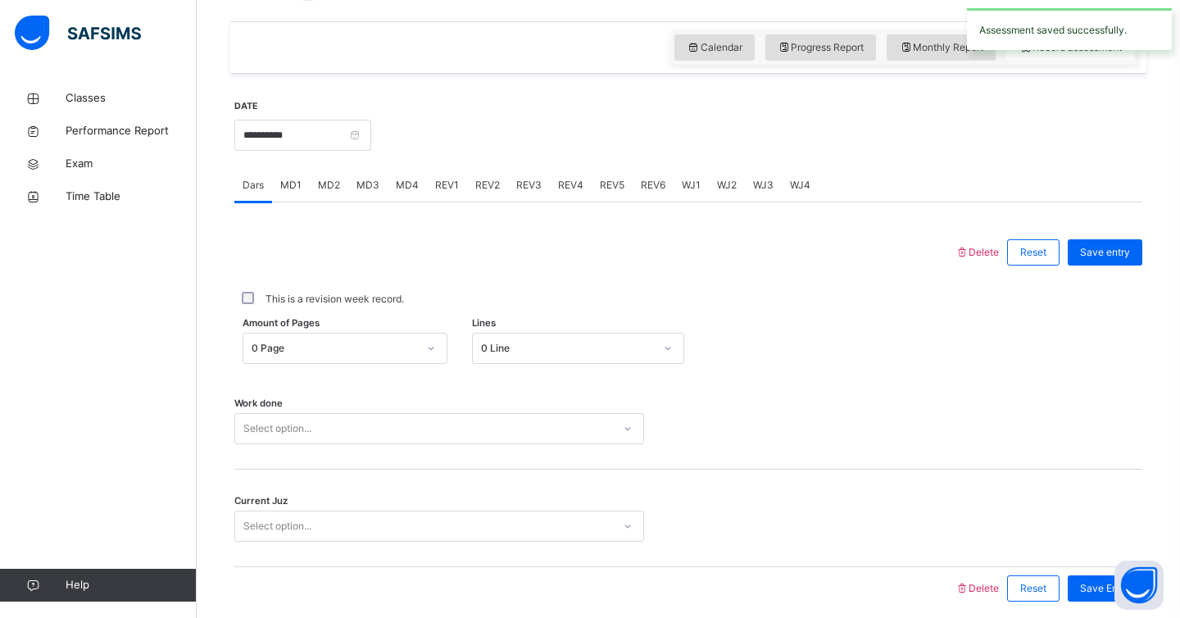
scroll to position [515, 0]
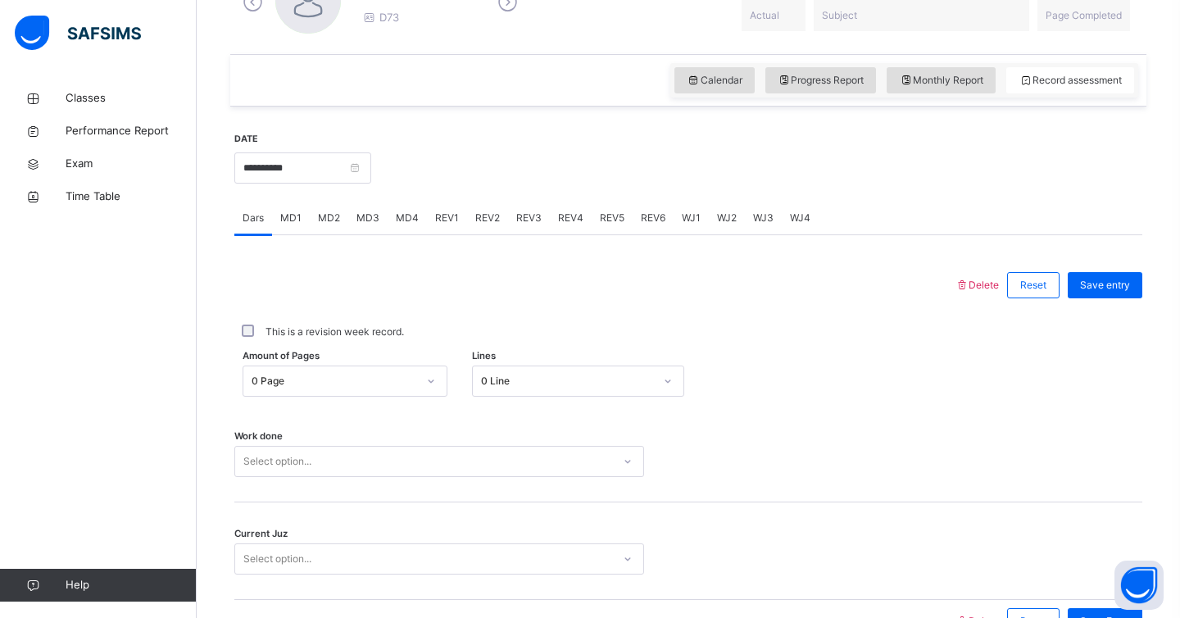
click at [480, 213] on span "REV2" at bounding box center [487, 218] width 25 height 15
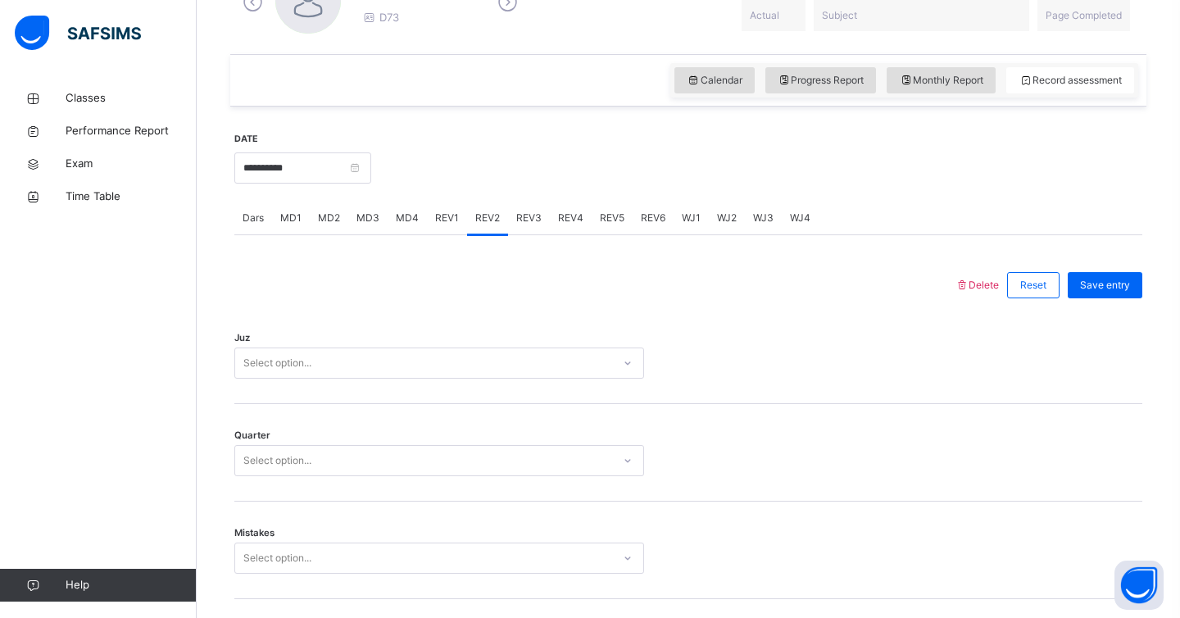
click at [410, 362] on div "Select option..." at bounding box center [423, 363] width 377 height 25
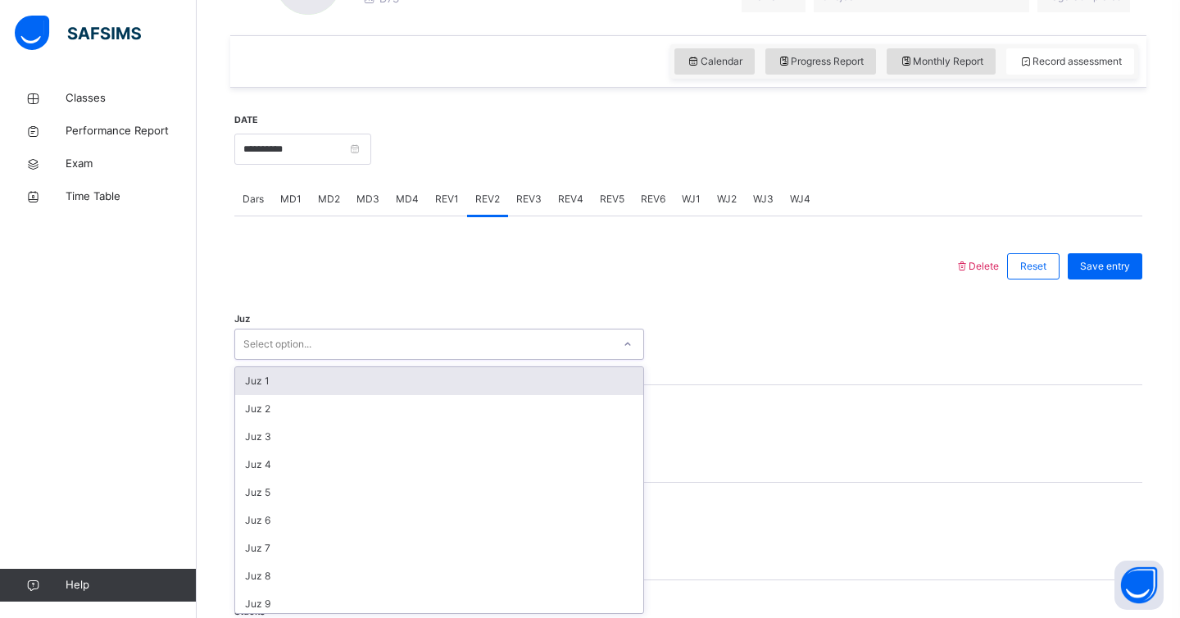
scroll to position [536, 0]
type input "**"
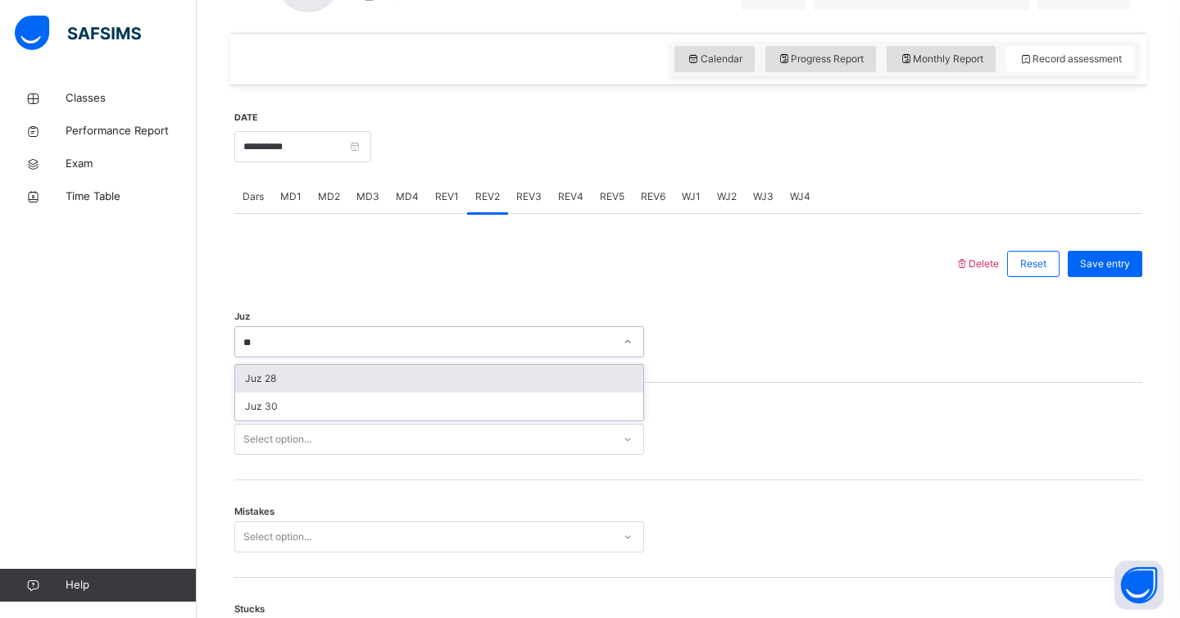
click at [417, 378] on div "Juz 28" at bounding box center [439, 379] width 408 height 28
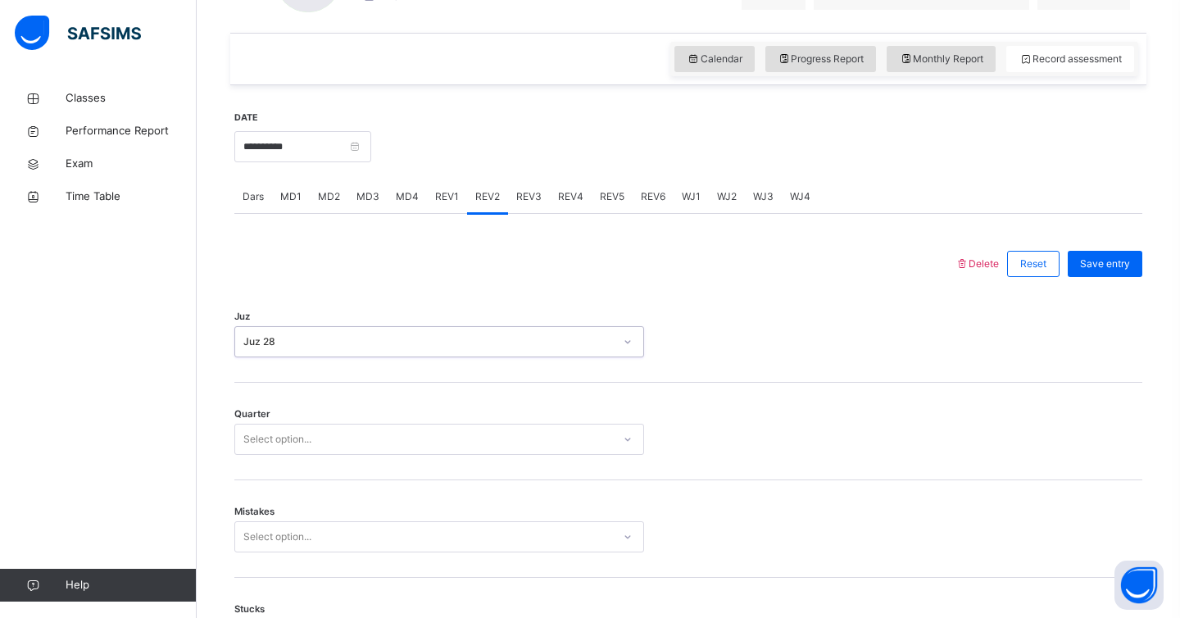
click at [414, 424] on div "Select option..." at bounding box center [439, 439] width 410 height 31
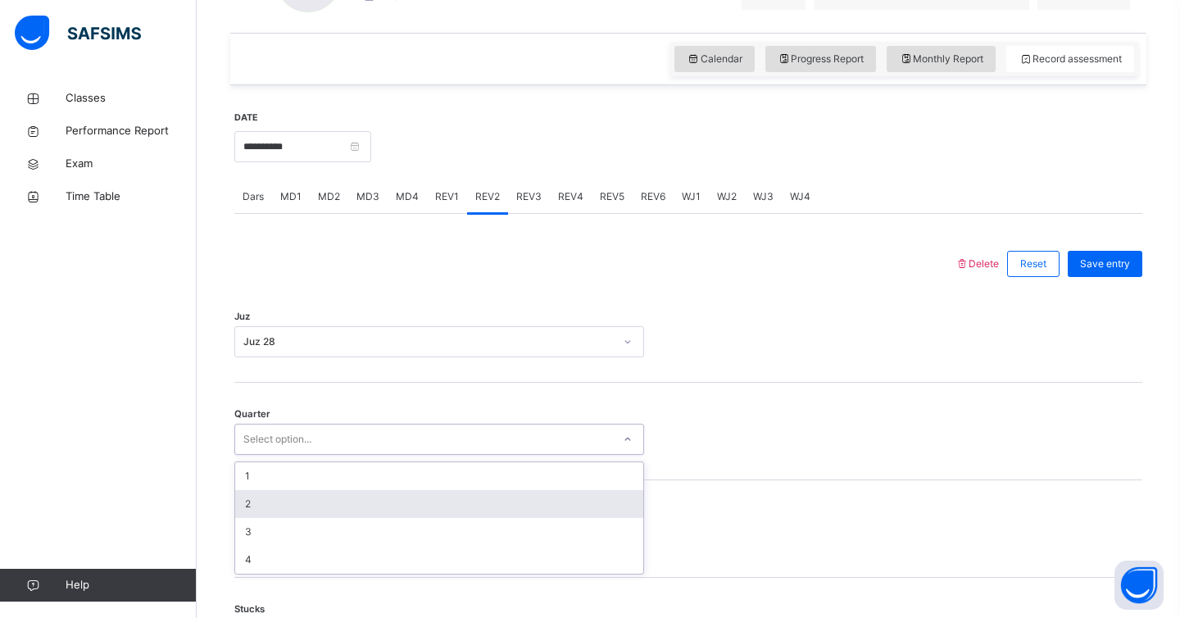
click at [345, 502] on div "2" at bounding box center [439, 504] width 408 height 28
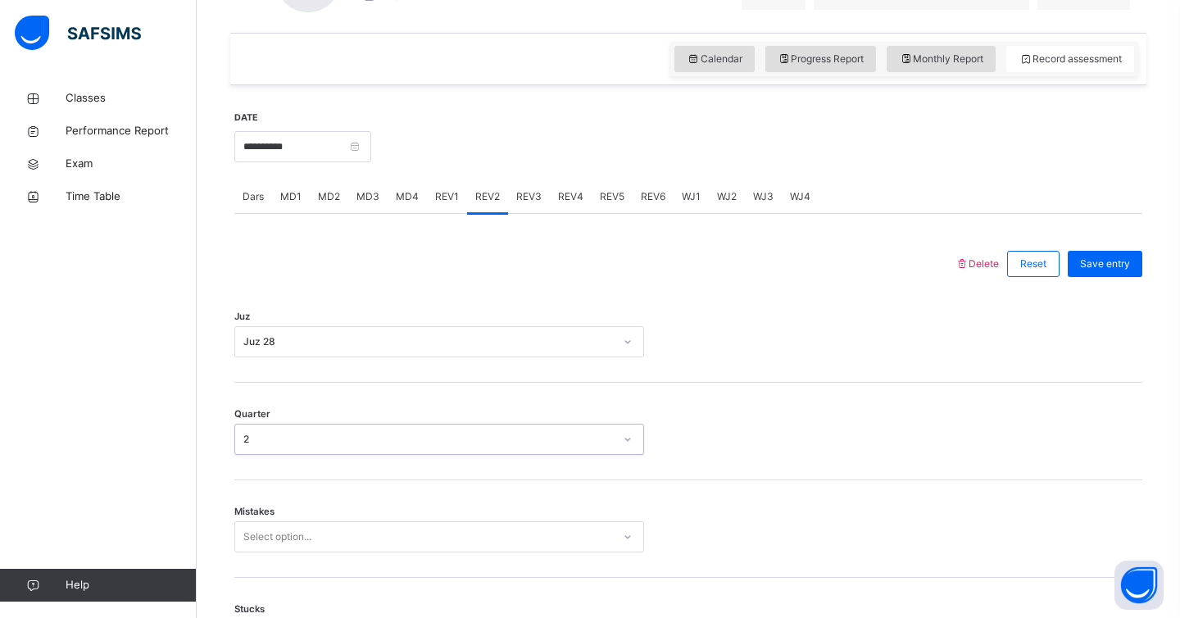
click at [339, 525] on div "Select option..." at bounding box center [439, 536] width 410 height 31
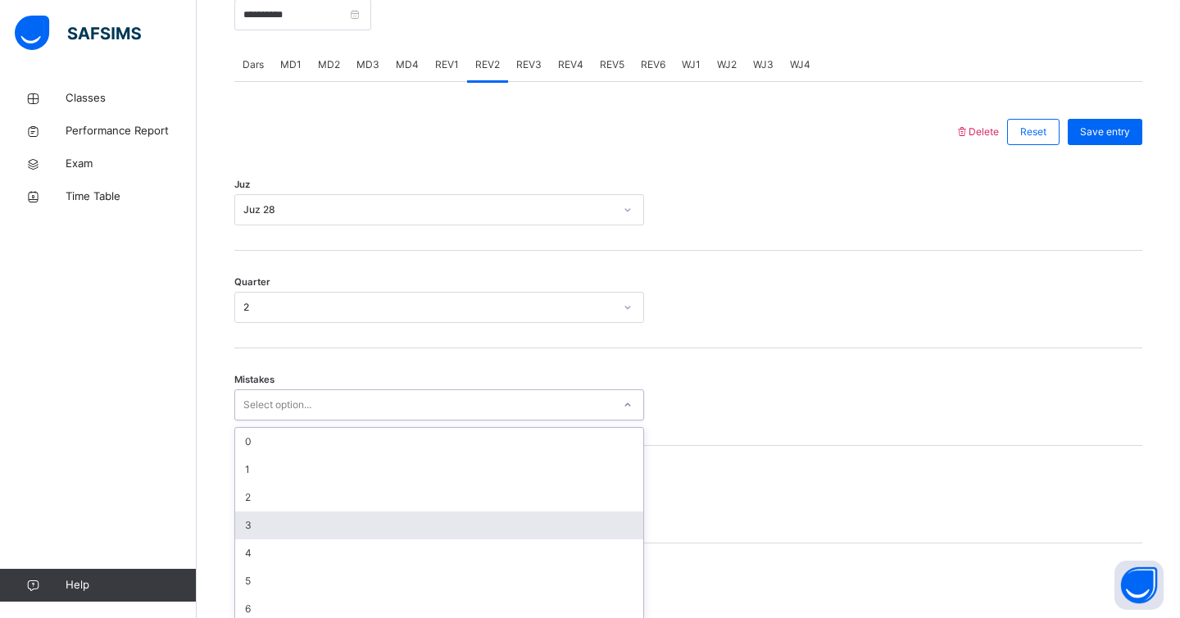
scroll to position [680, 0]
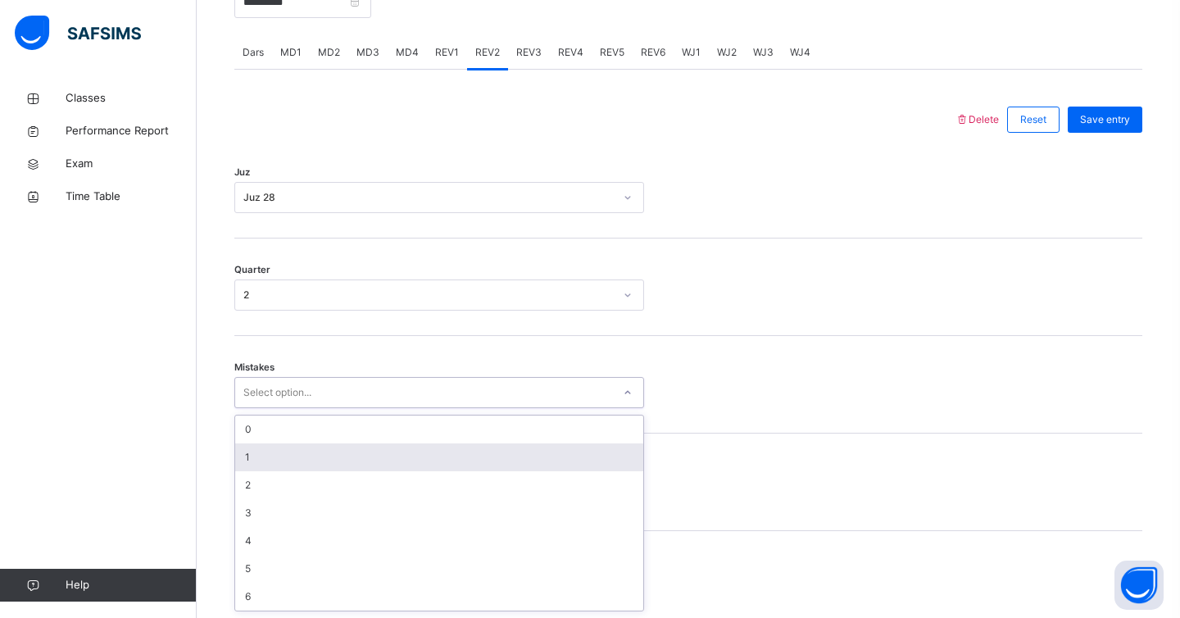
click at [338, 451] on div "1" at bounding box center [439, 457] width 408 height 28
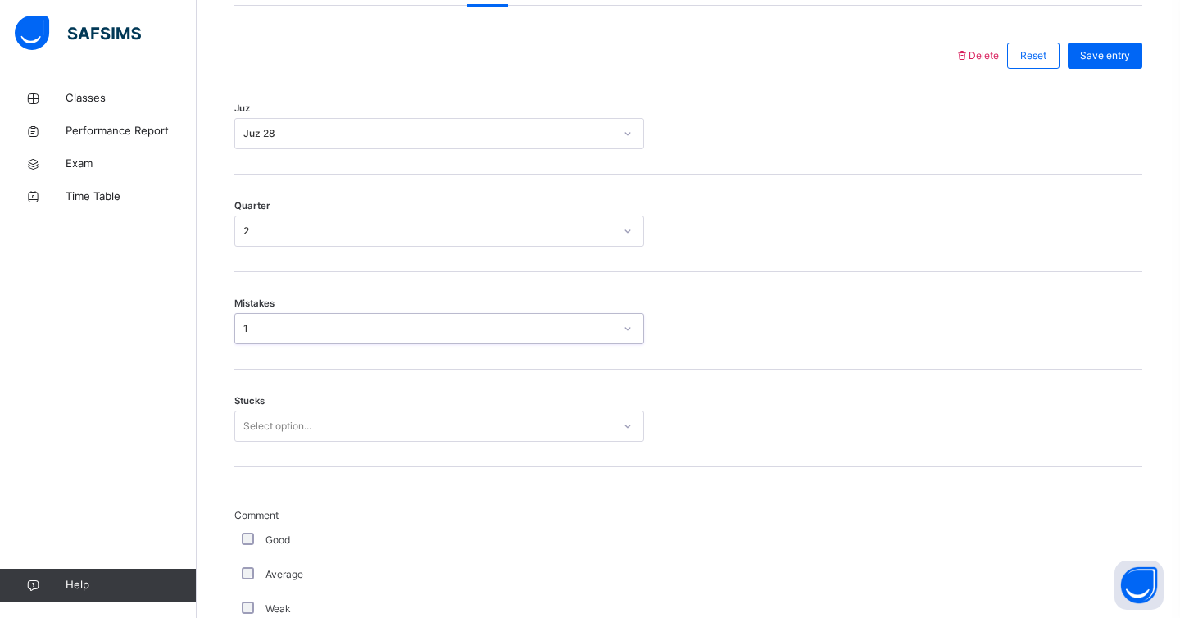
click at [329, 442] on div "Select option..." at bounding box center [439, 426] width 410 height 31
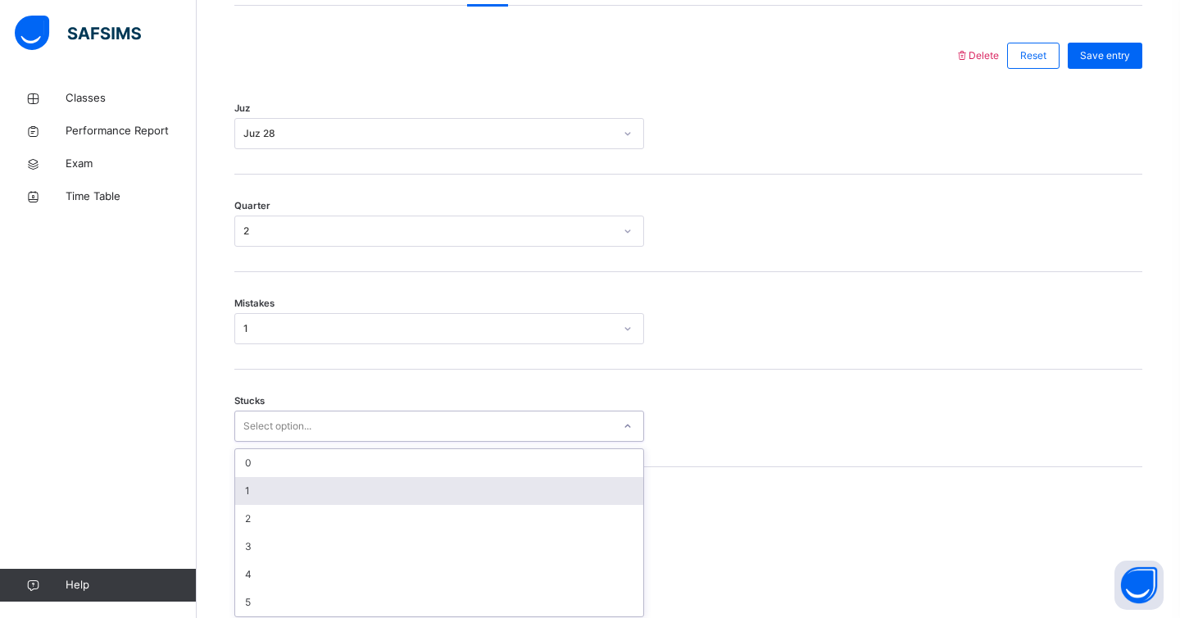
scroll to position [750, 0]
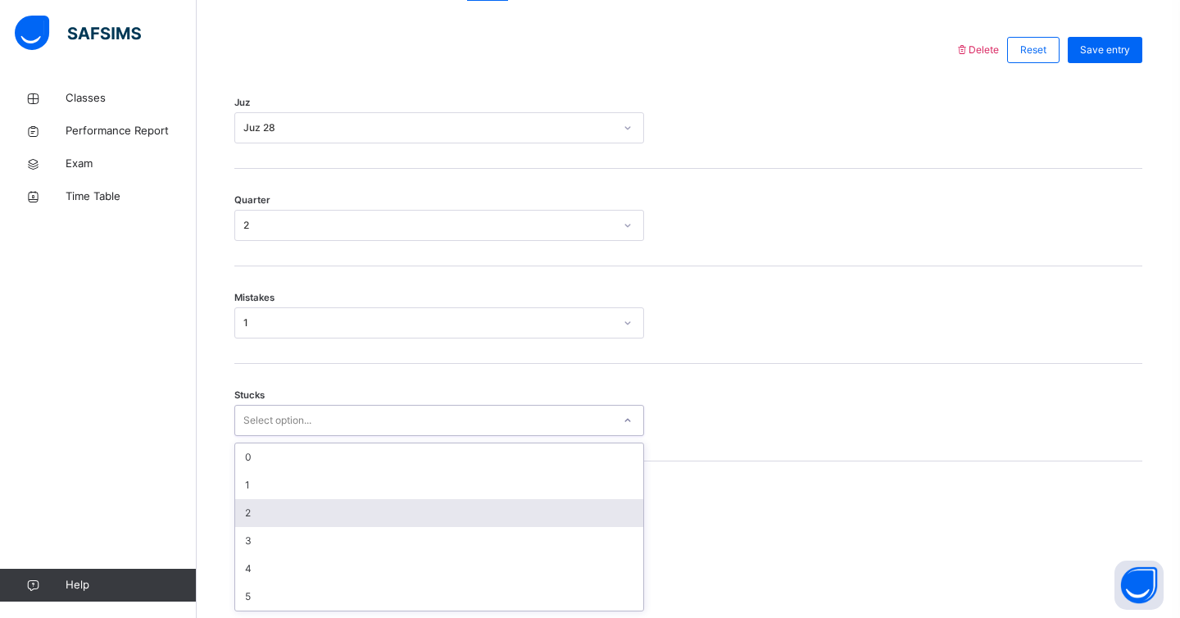
click at [312, 511] on div "2" at bounding box center [439, 513] width 408 height 28
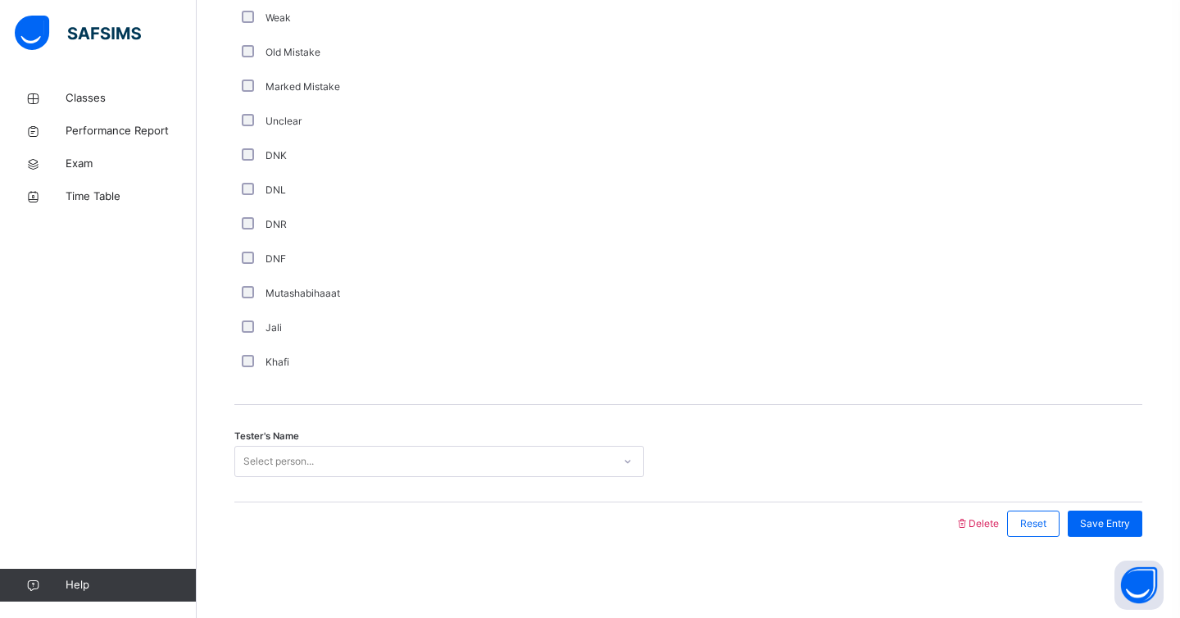
scroll to position [1336, 0]
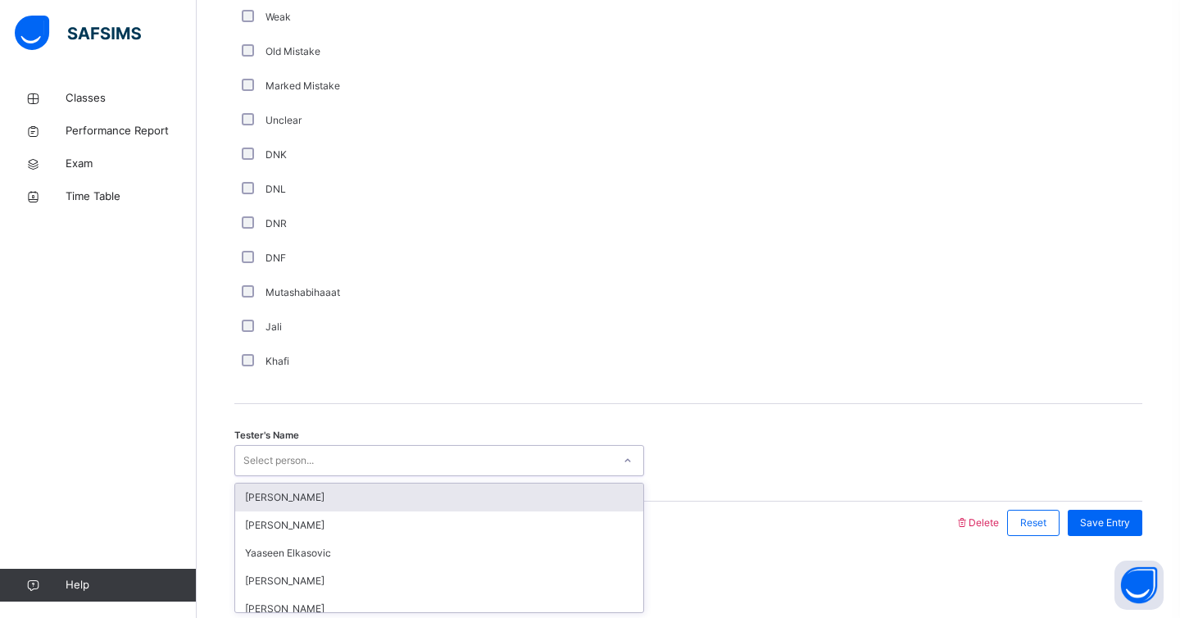
click at [281, 458] on div "Select person..." at bounding box center [278, 460] width 70 height 31
type input "***"
click at [298, 496] on div "[PERSON_NAME]" at bounding box center [439, 498] width 408 height 28
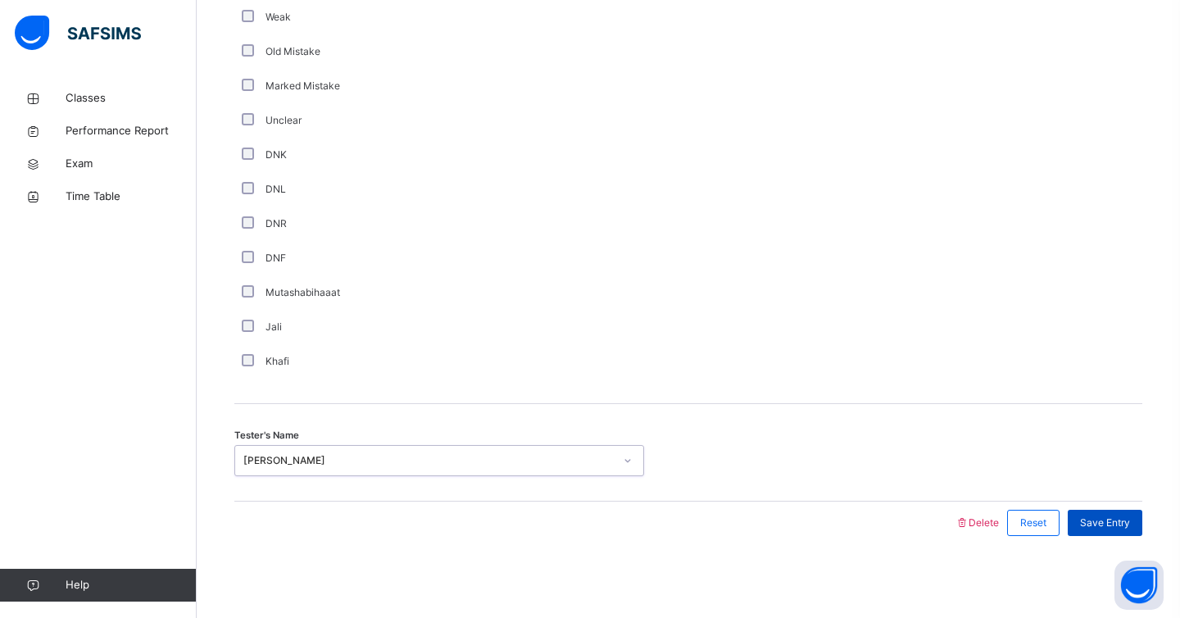
click at [1094, 525] on span "Save Entry" at bounding box center [1105, 523] width 50 height 15
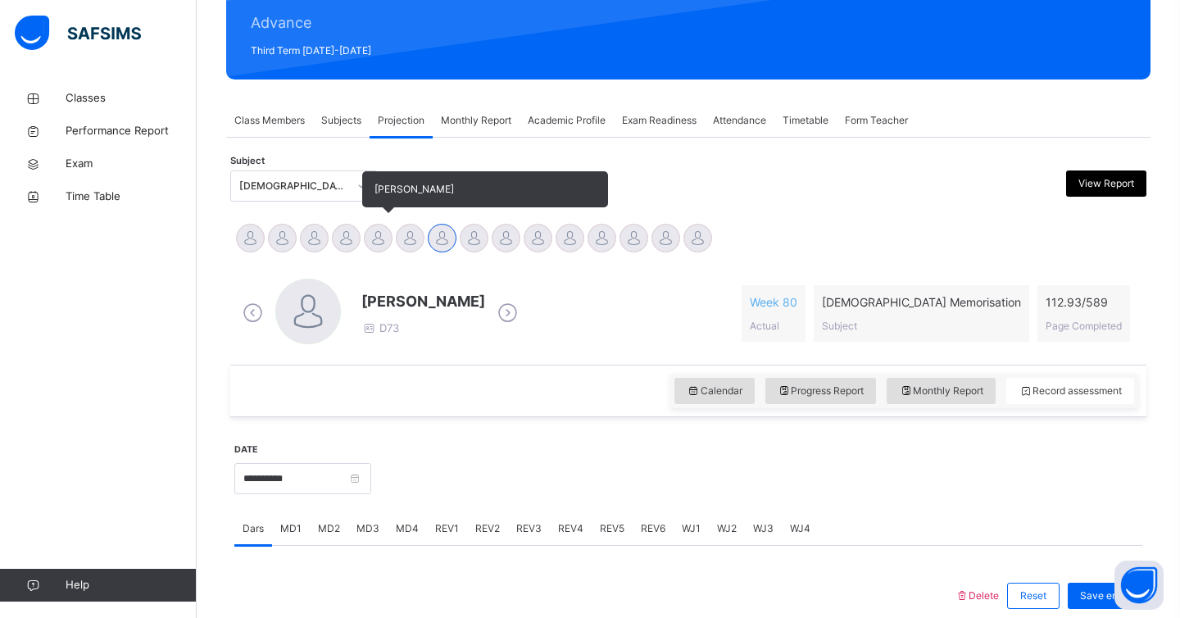
scroll to position [193, 0]
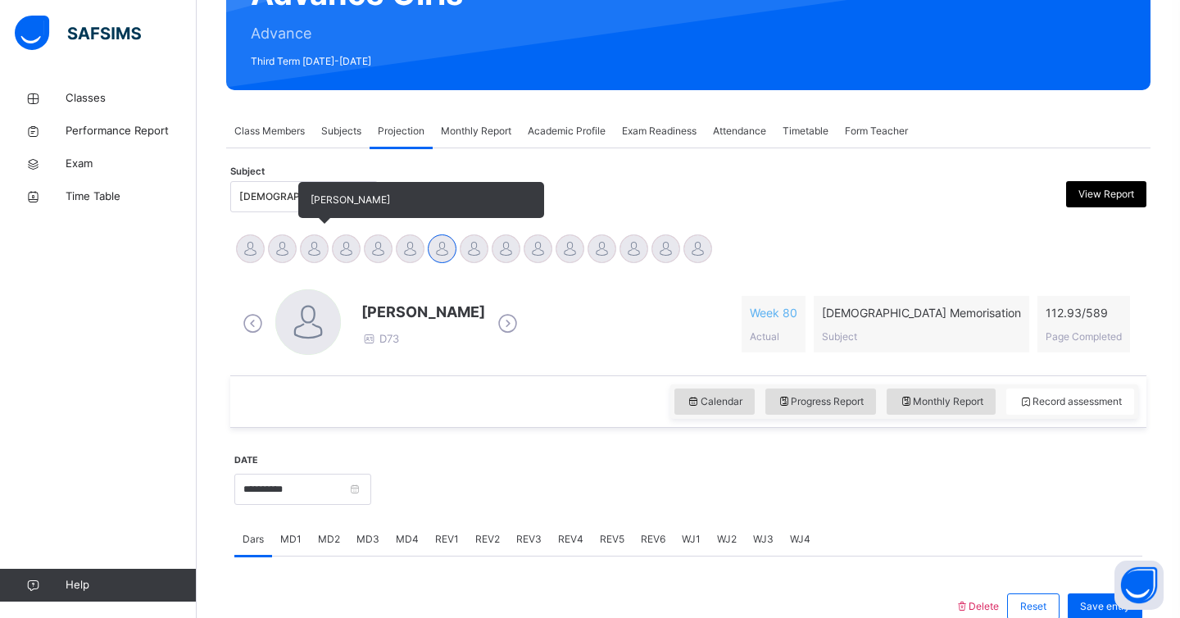
click at [305, 254] on div at bounding box center [314, 248] width 29 height 29
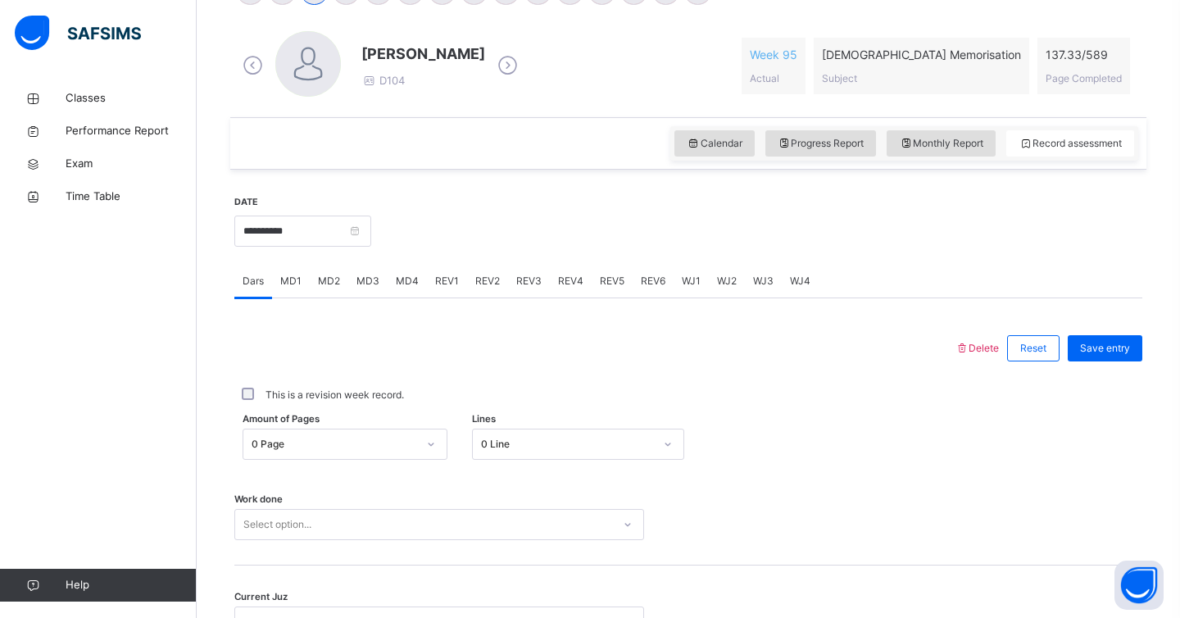
scroll to position [613, 0]
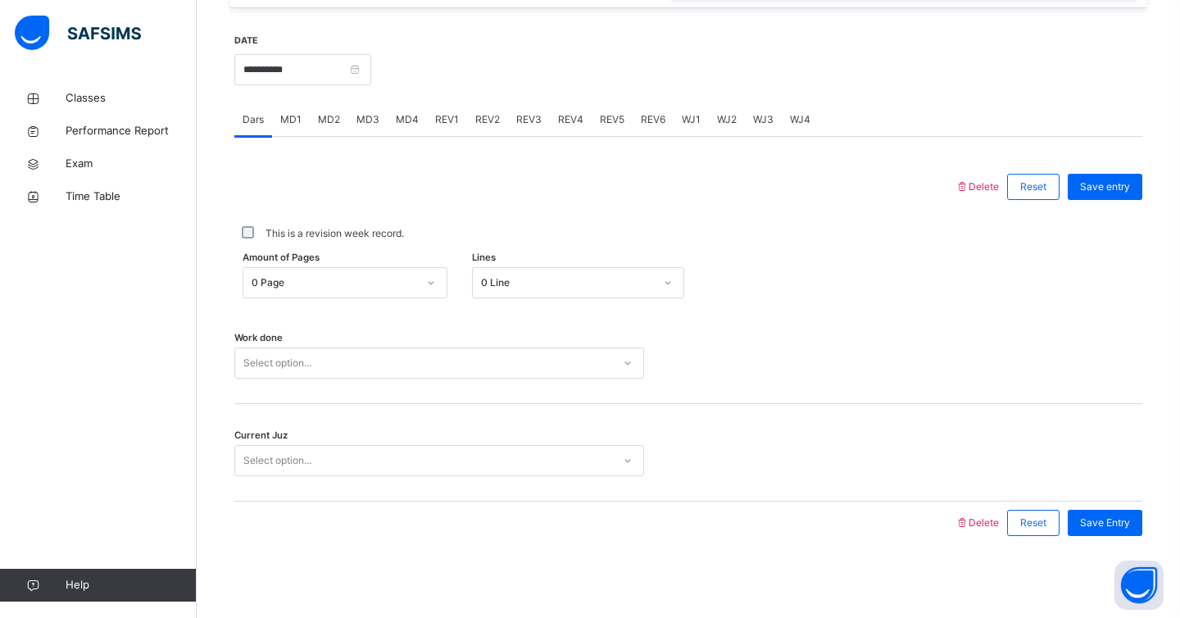
click at [357, 382] on div "Work done Select option..." at bounding box center [688, 356] width 908 height 98
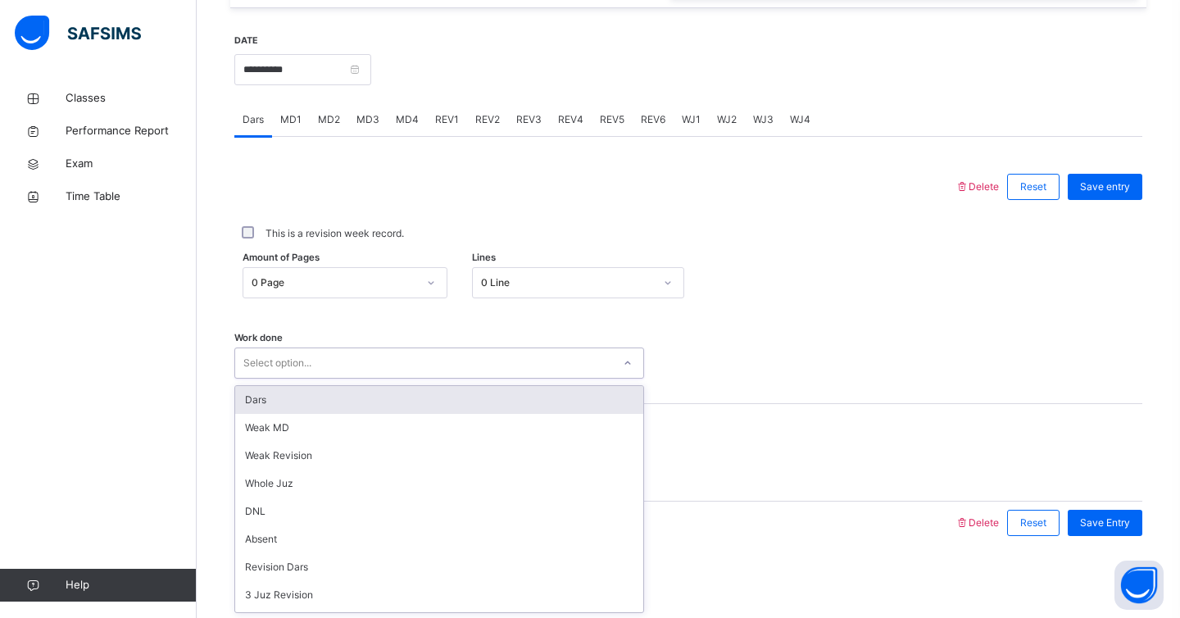
click at [355, 368] on div "Select option..." at bounding box center [423, 363] width 377 height 25
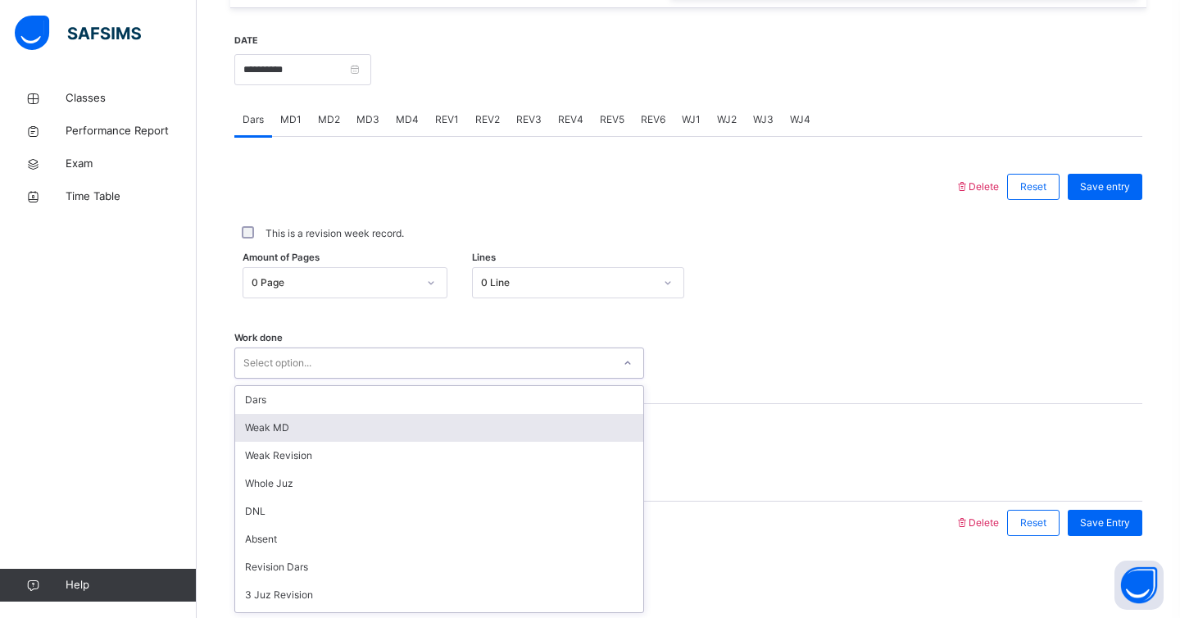
click at [391, 430] on div "Weak MD" at bounding box center [439, 428] width 408 height 28
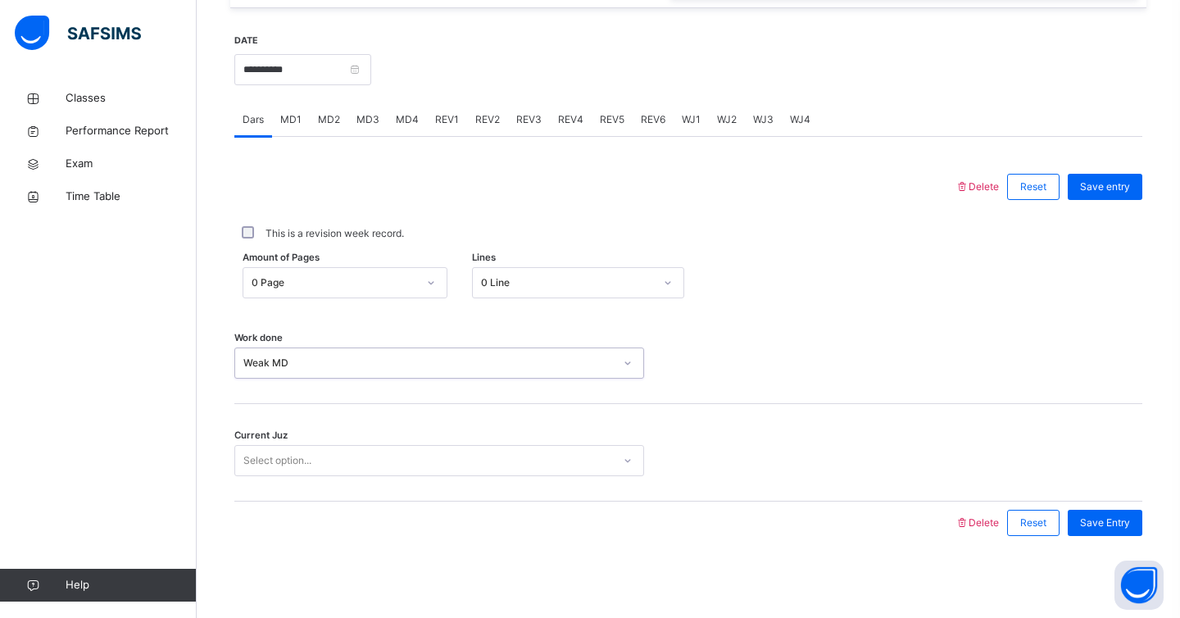
click at [379, 472] on div "Select option..." at bounding box center [423, 460] width 377 height 25
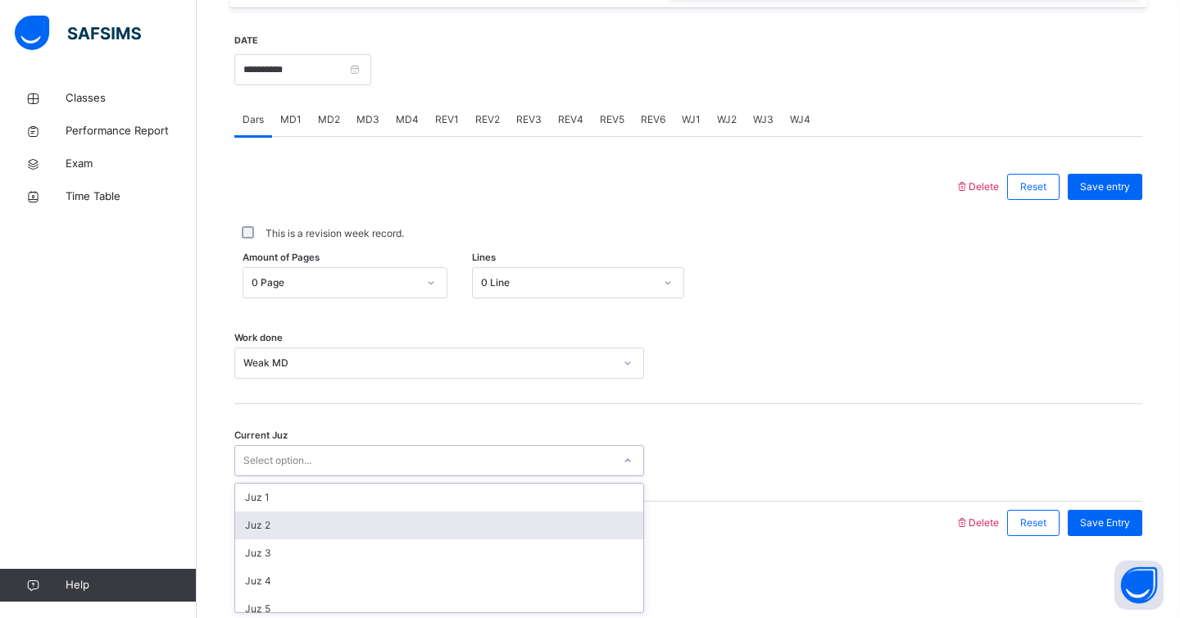
click at [349, 516] on div "Juz 2" at bounding box center [439, 526] width 408 height 28
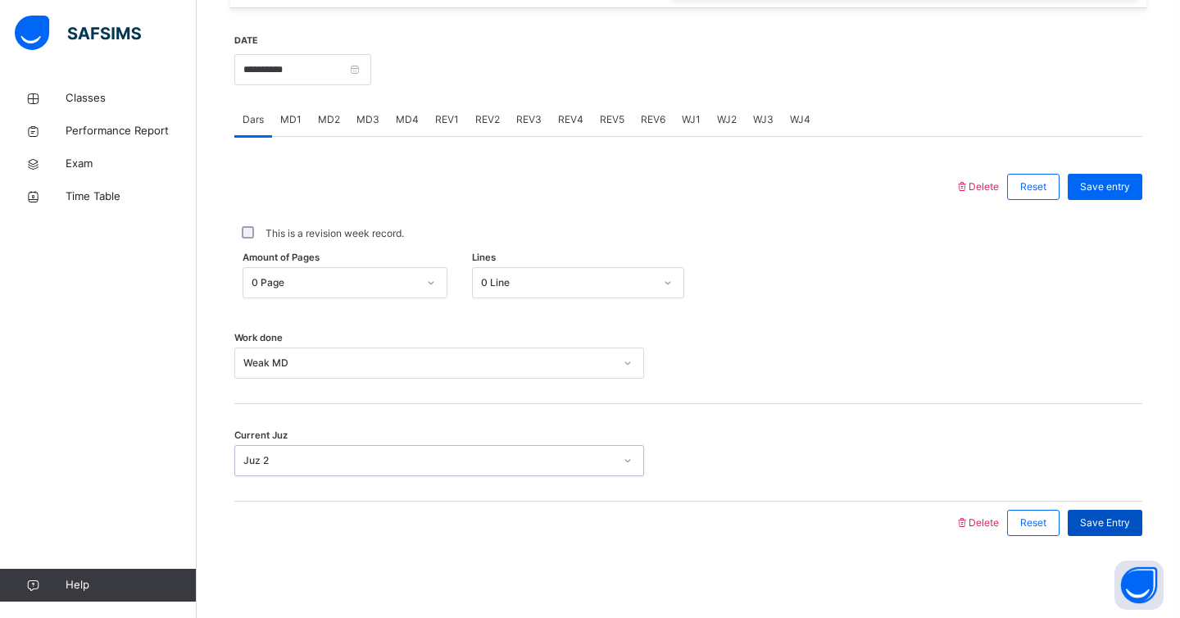
click at [1129, 520] on span "Save Entry" at bounding box center [1105, 523] width 50 height 15
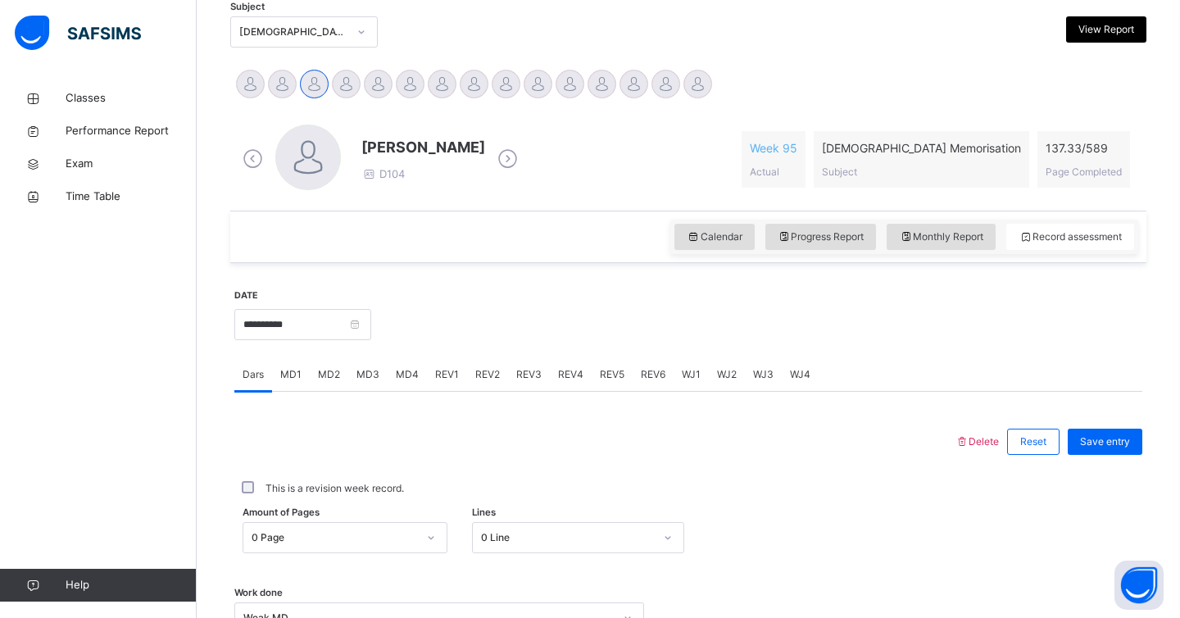
scroll to position [339, 0]
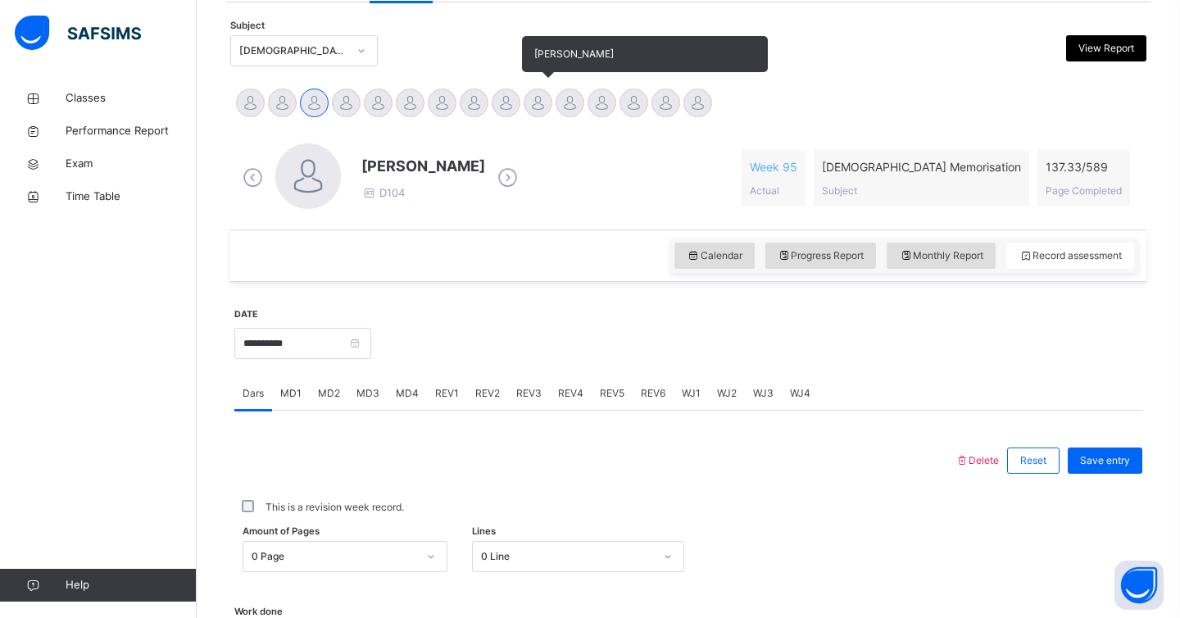
click at [534, 101] on div at bounding box center [538, 103] width 29 height 29
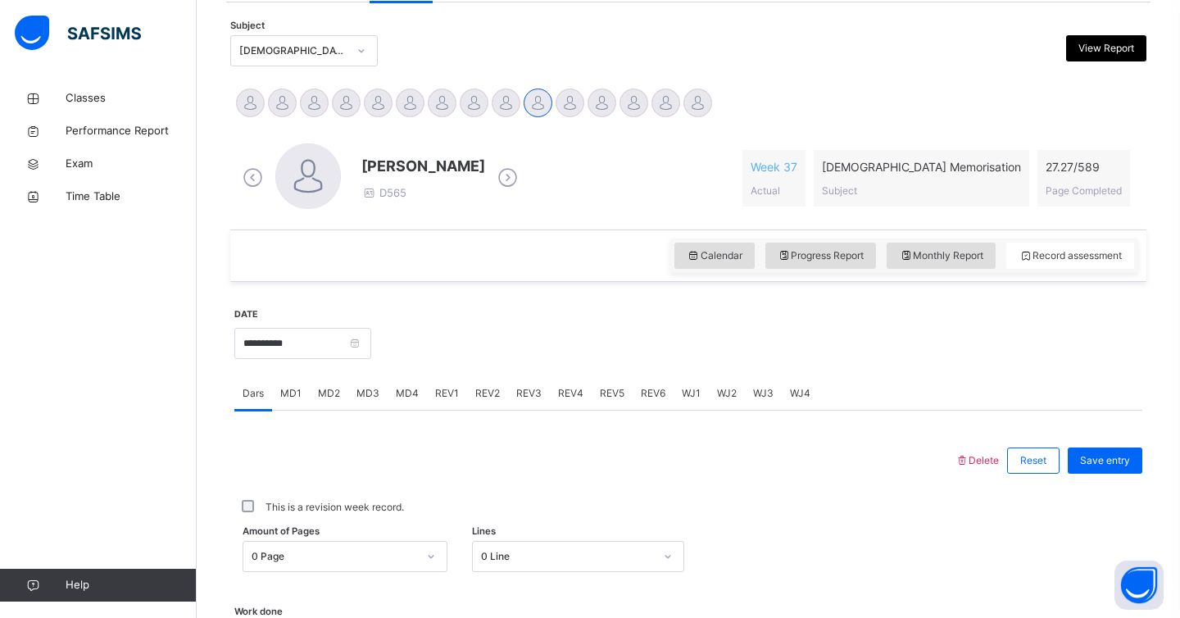
click at [439, 398] on span "REV1" at bounding box center [447, 393] width 24 height 15
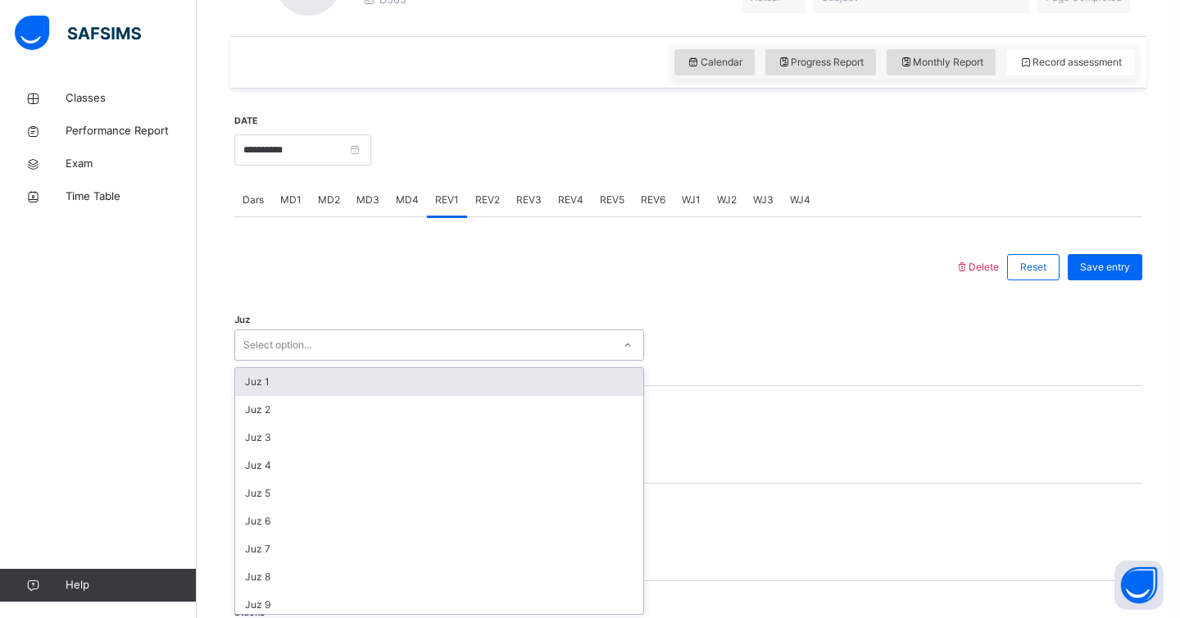
click at [396, 362] on div "Juz option Juz 1 focused, 1 of 30. 30 results available. Use Up and Down to cho…" at bounding box center [688, 338] width 908 height 98
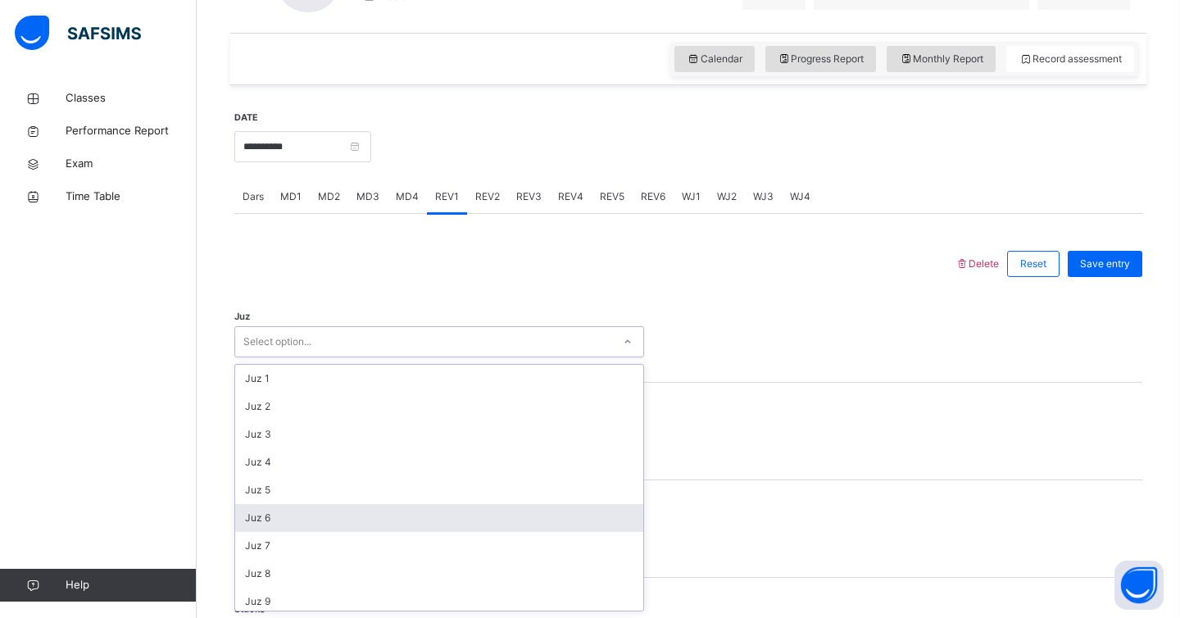
scroll to position [590, 0]
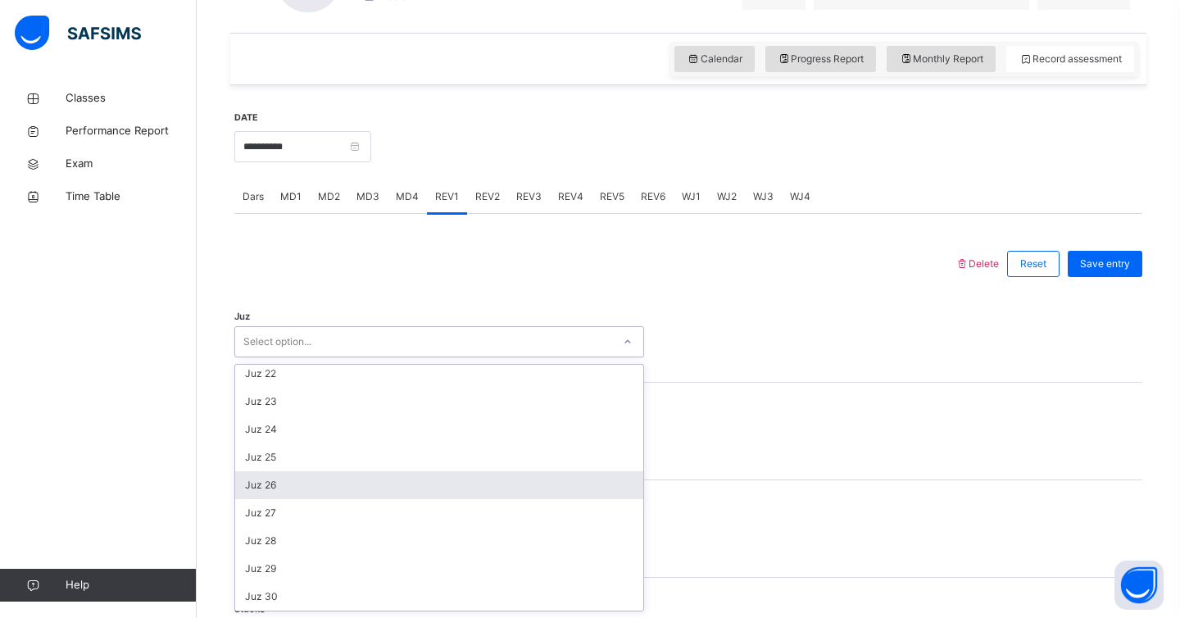
click at [302, 494] on div "Juz 26" at bounding box center [439, 485] width 408 height 28
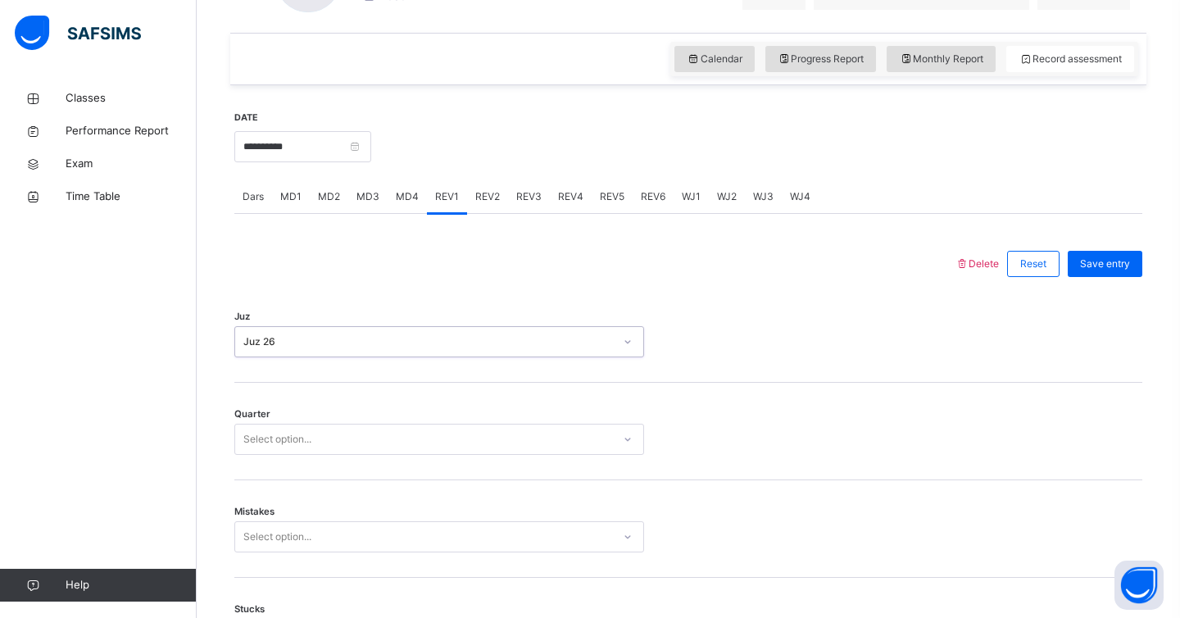
click at [287, 447] on div "Select option..." at bounding box center [277, 439] width 68 height 31
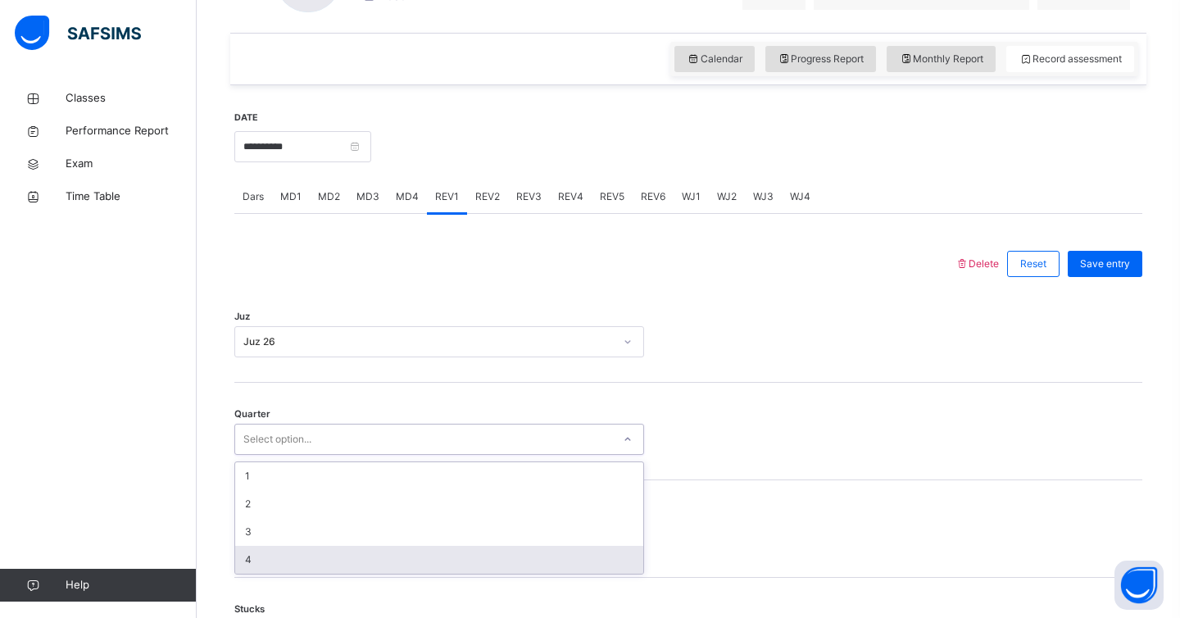
click at [285, 555] on div "4" at bounding box center [439, 560] width 408 height 28
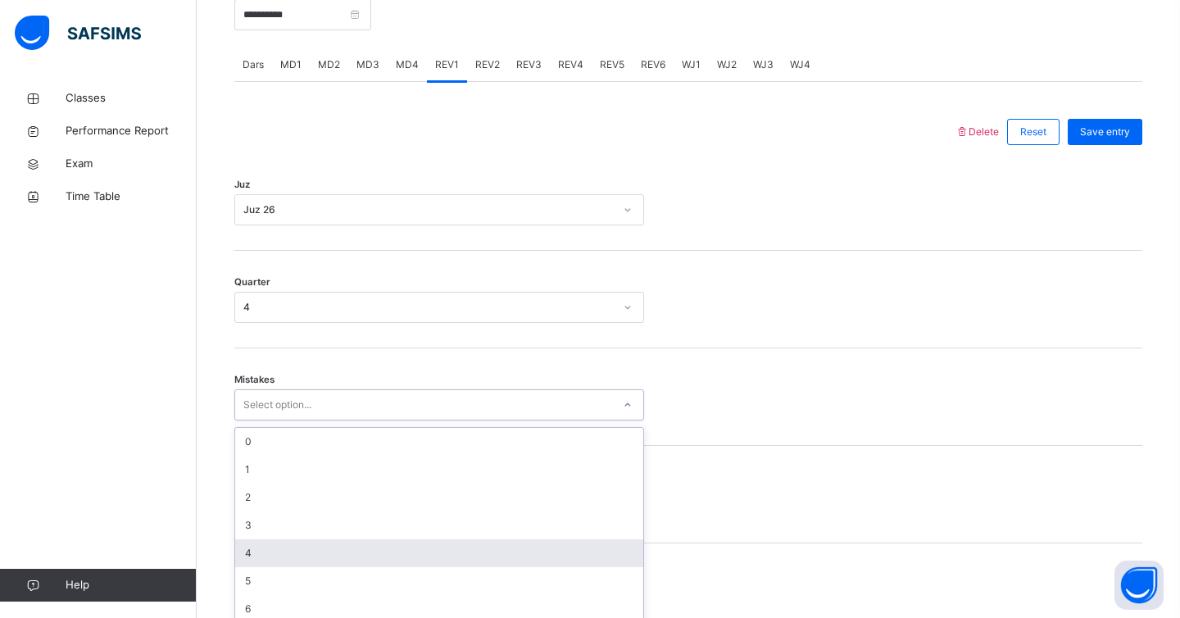
click at [291, 421] on div "option 4 focused, 5 of 7. 7 results available. Use Up and Down to choose option…" at bounding box center [439, 404] width 410 height 31
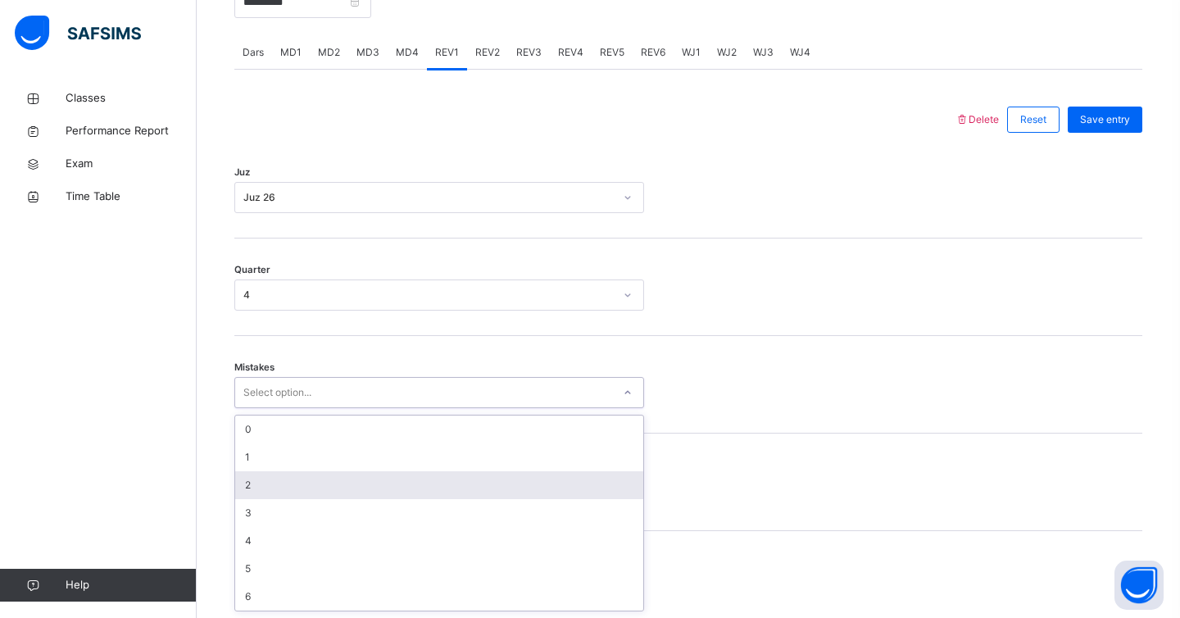
click at [268, 484] on div "2" at bounding box center [439, 485] width 408 height 28
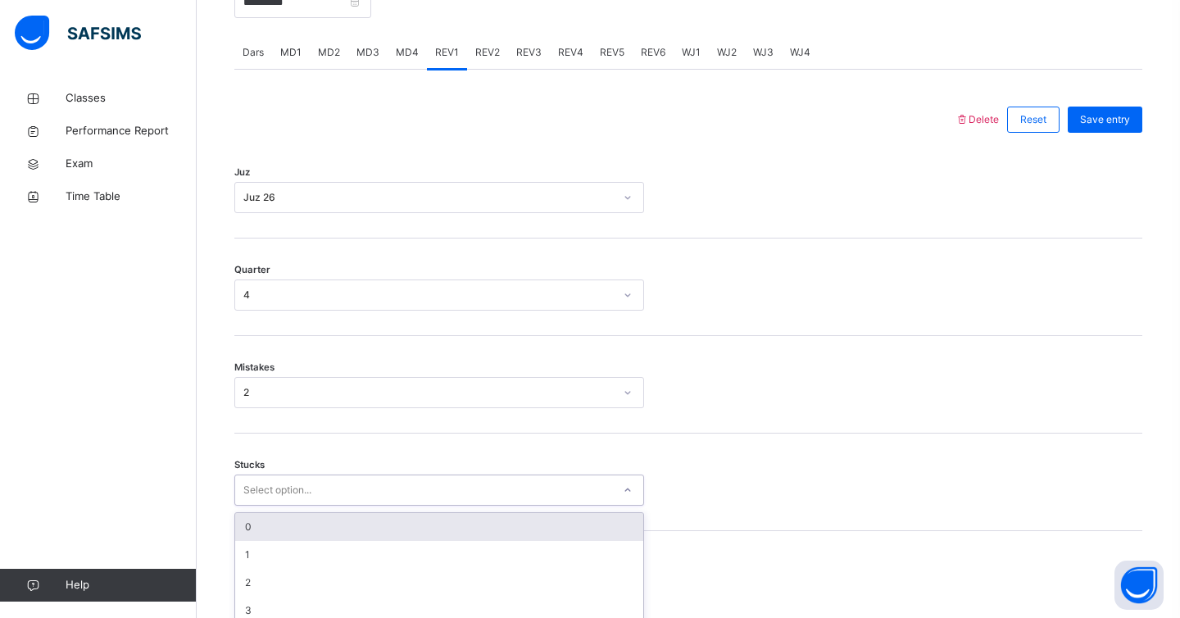
scroll to position [750, 0]
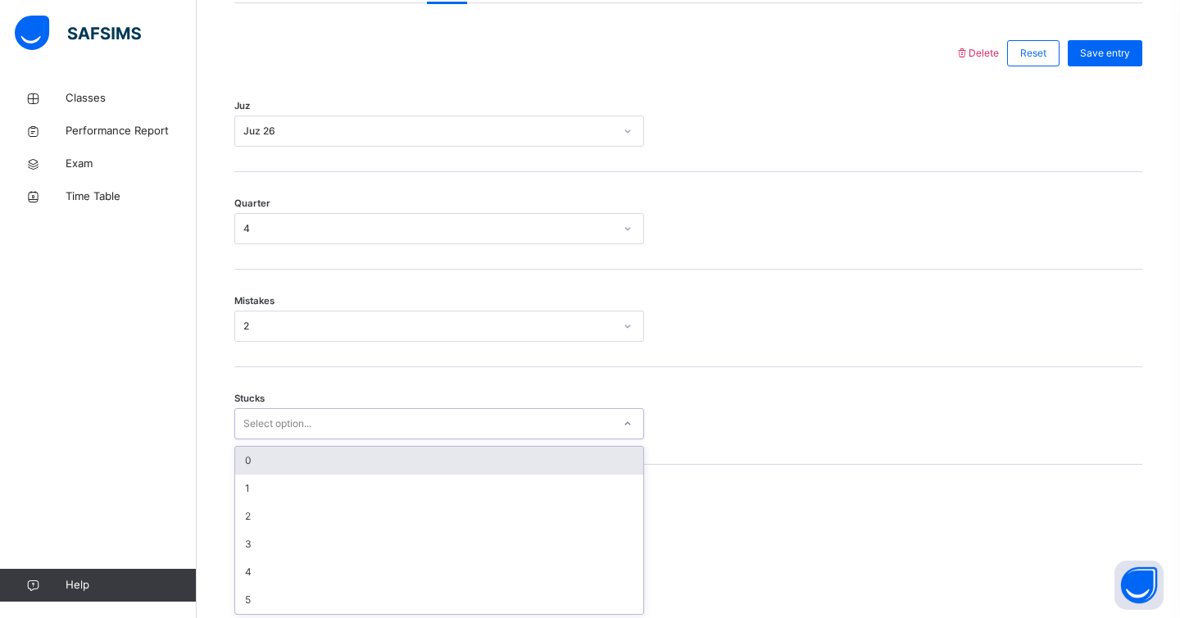
click at [268, 439] on div "option 0 focused, 1 of 6. 6 results available. Use Up and Down to choose option…" at bounding box center [439, 423] width 410 height 31
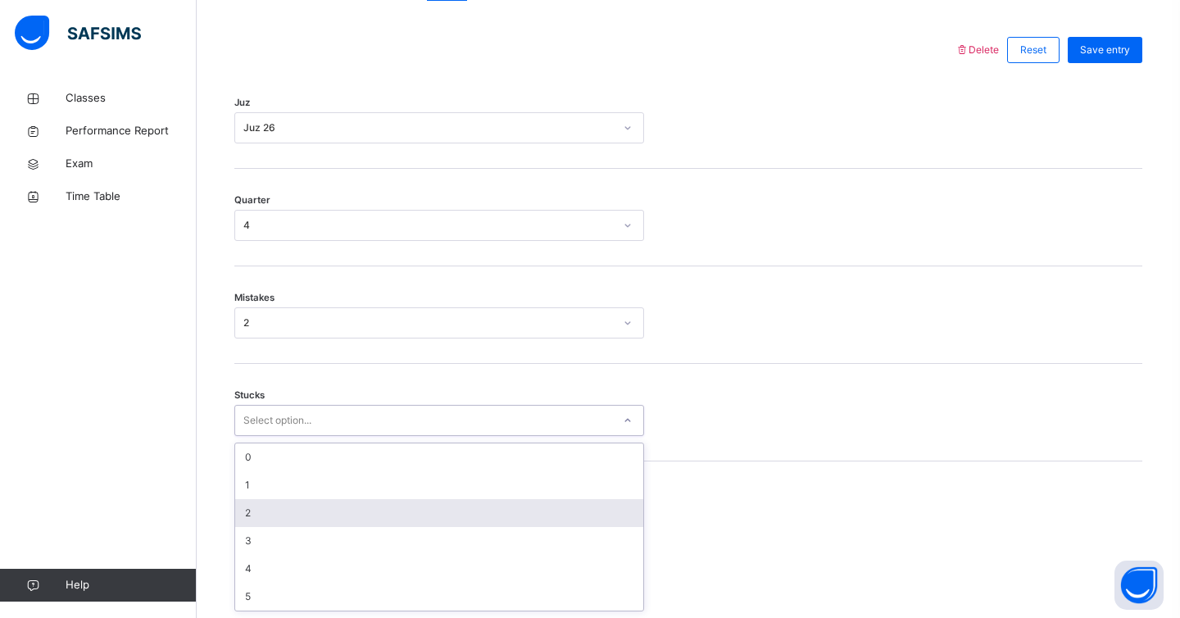
click at [266, 514] on div "2" at bounding box center [439, 513] width 408 height 28
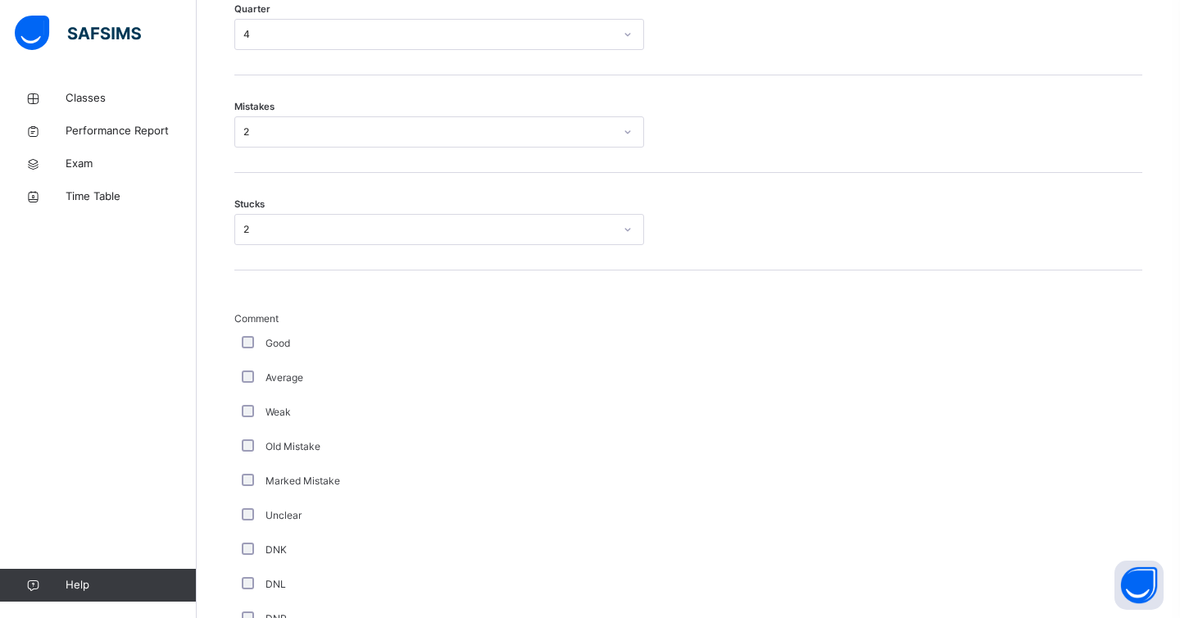
scroll to position [1336, 0]
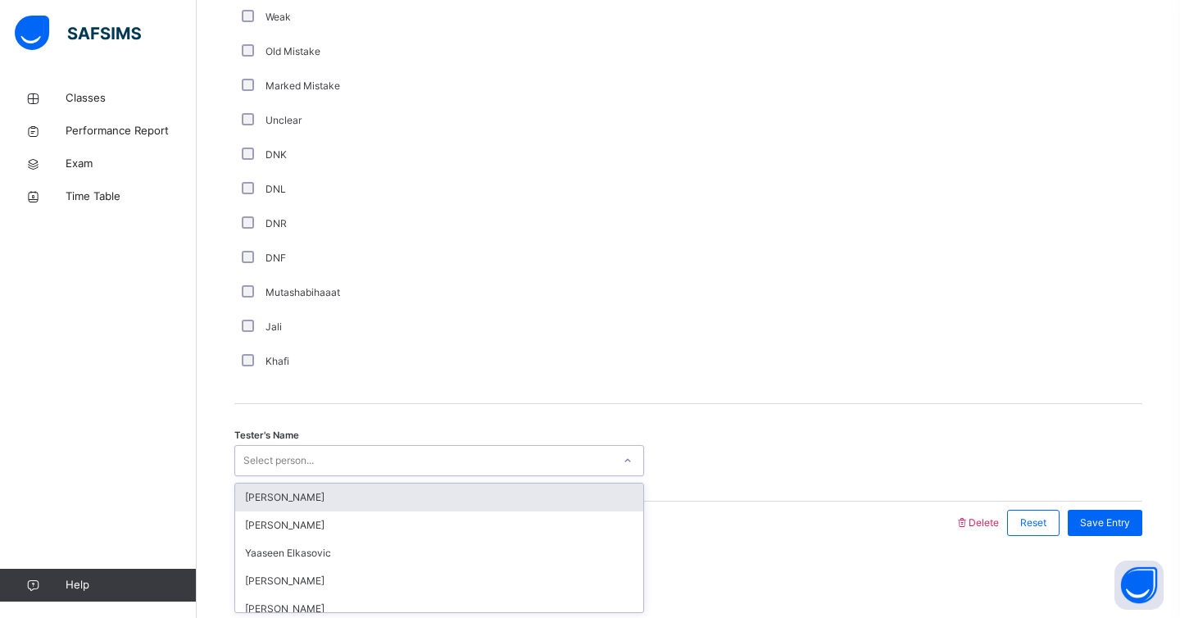
click at [337, 459] on div "Select person..." at bounding box center [423, 460] width 377 height 25
type input "***"
click at [309, 505] on div "[PERSON_NAME]" at bounding box center [439, 498] width 408 height 28
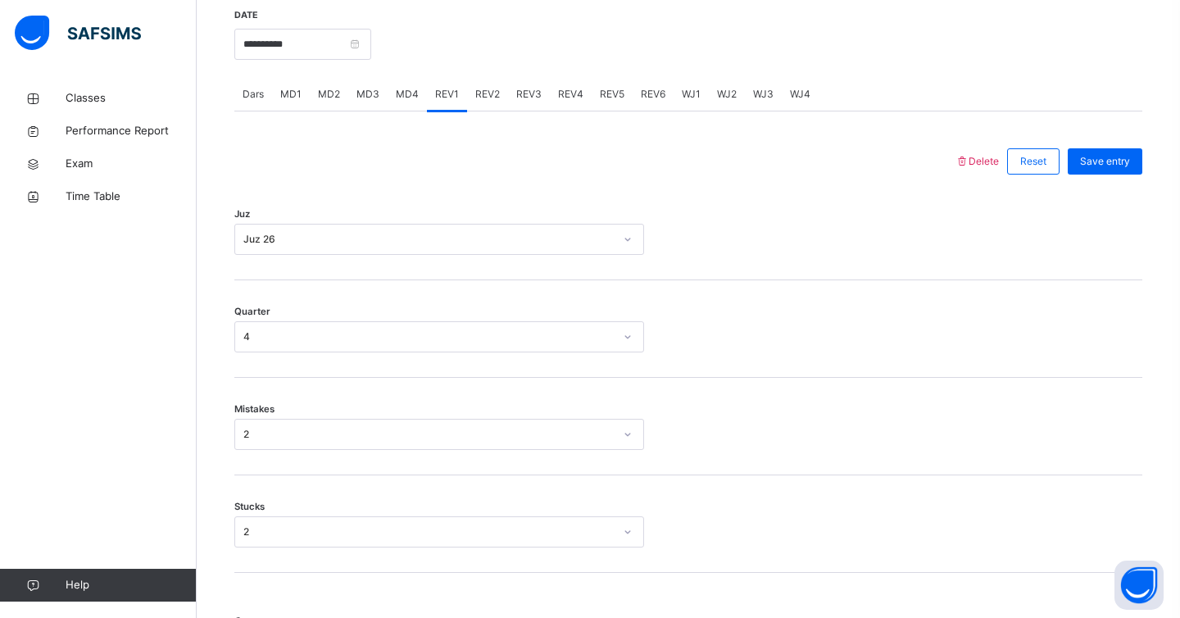
scroll to position [638, 0]
click at [1123, 165] on span "Save entry" at bounding box center [1105, 162] width 50 height 15
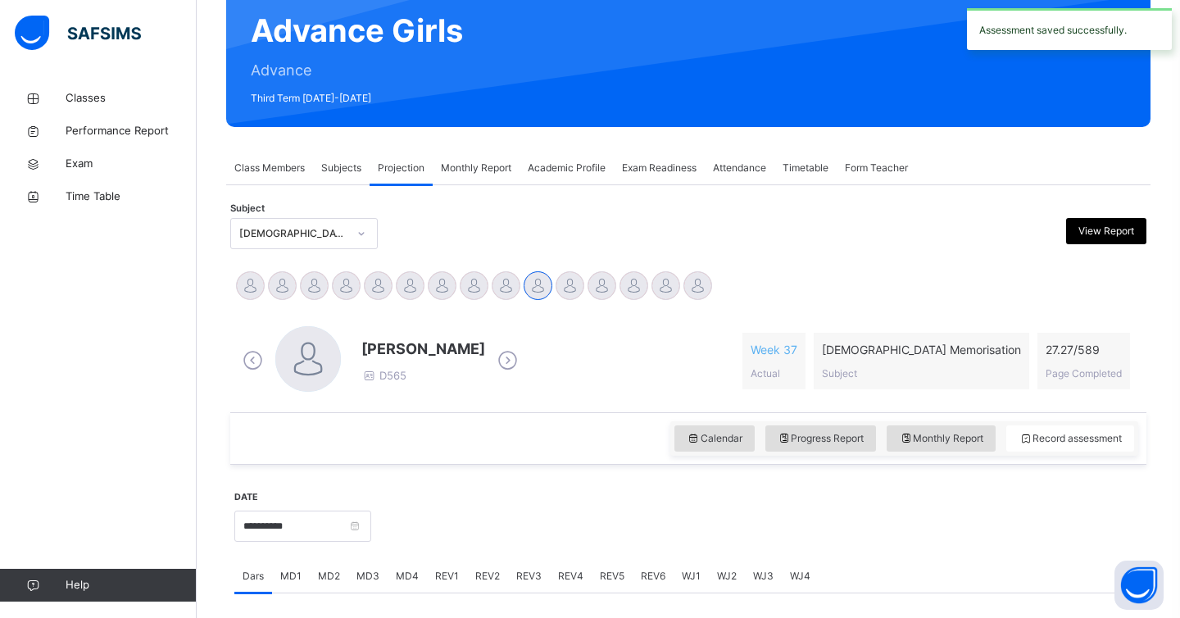
scroll to position [180, 0]
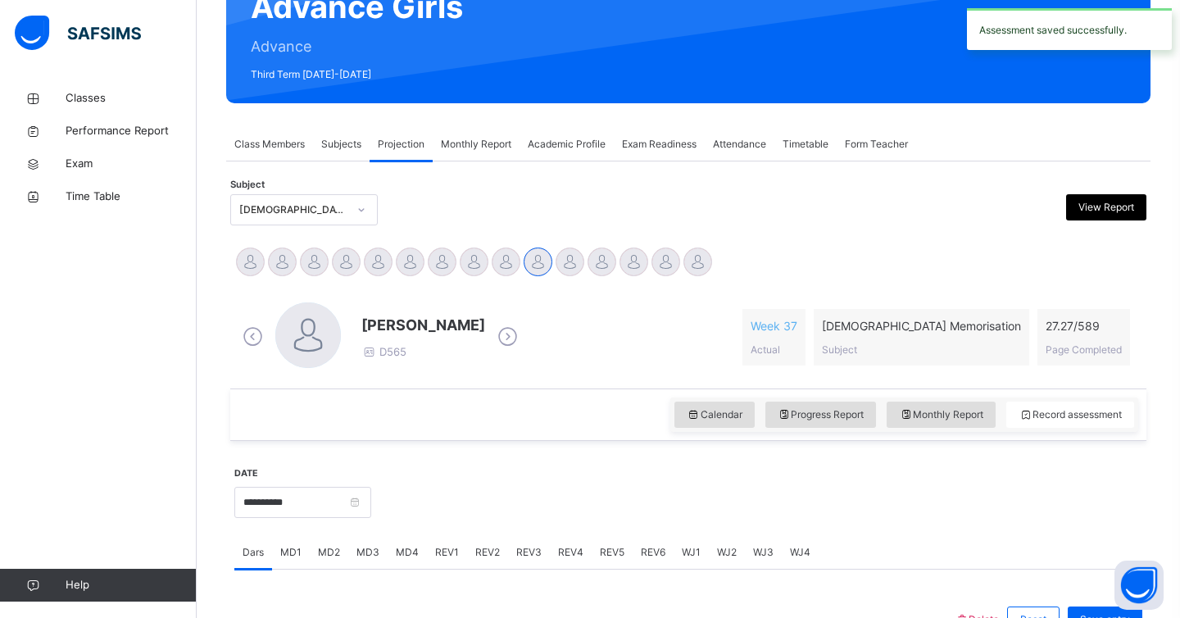
click at [785, 549] on div "WJ4" at bounding box center [800, 552] width 37 height 33
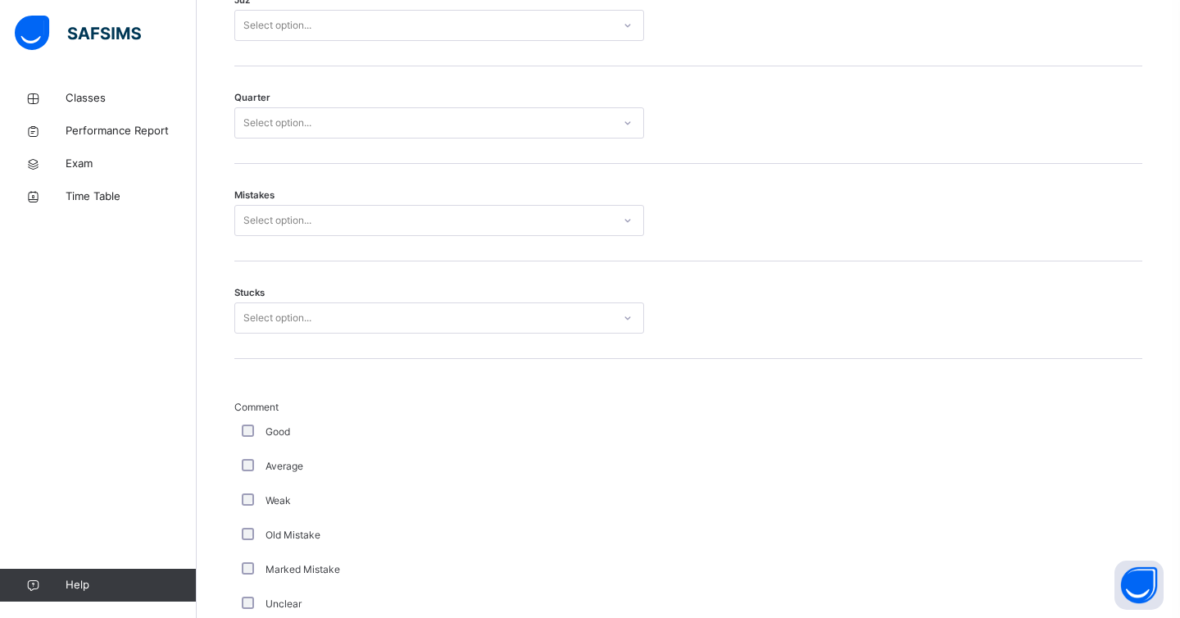
scroll to position [798, 0]
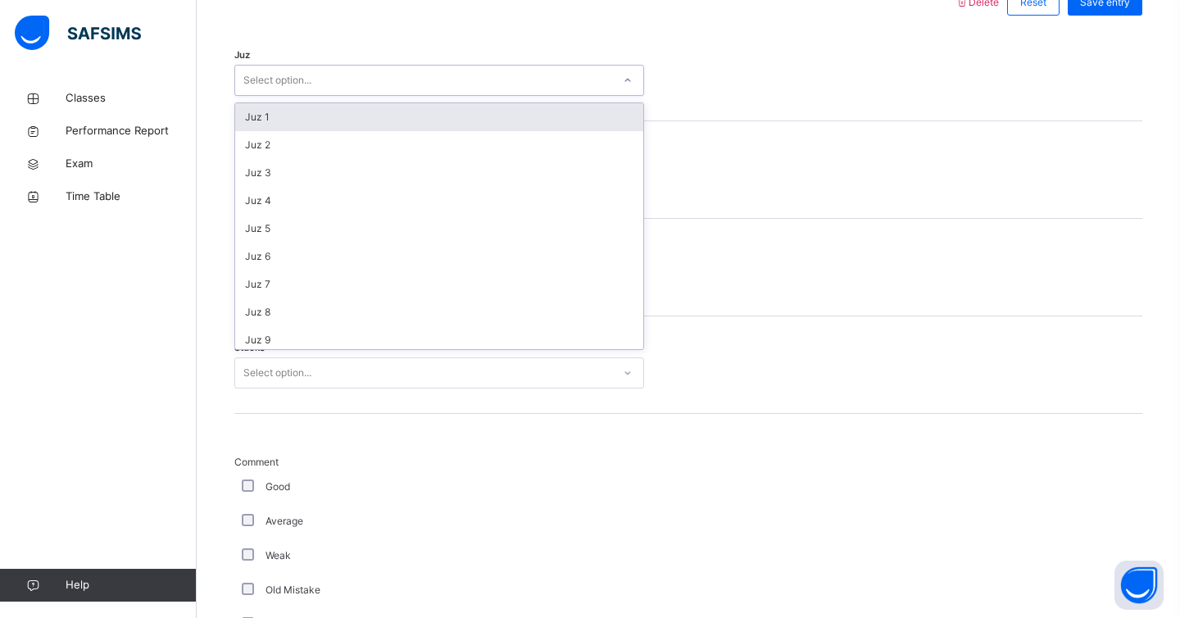
click at [348, 83] on div "Select option..." at bounding box center [423, 80] width 377 height 25
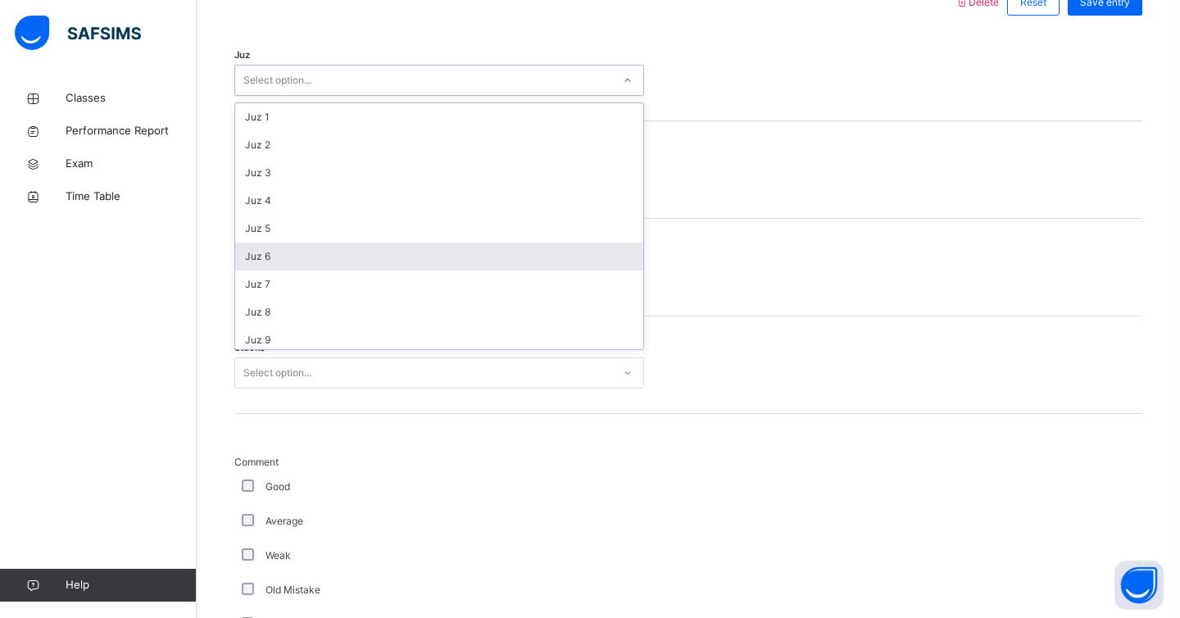
scroll to position [590, 0]
click at [298, 252] on div "Juz 27" at bounding box center [439, 252] width 408 height 28
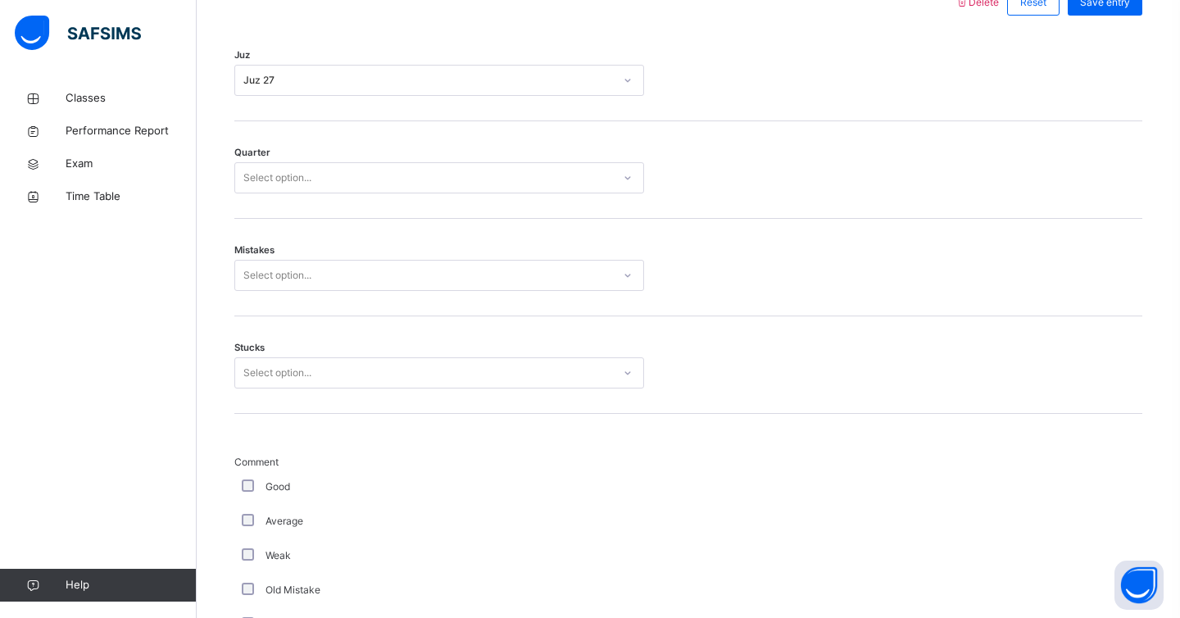
click at [289, 193] on div "Quarter Select option..." at bounding box center [688, 170] width 908 height 98
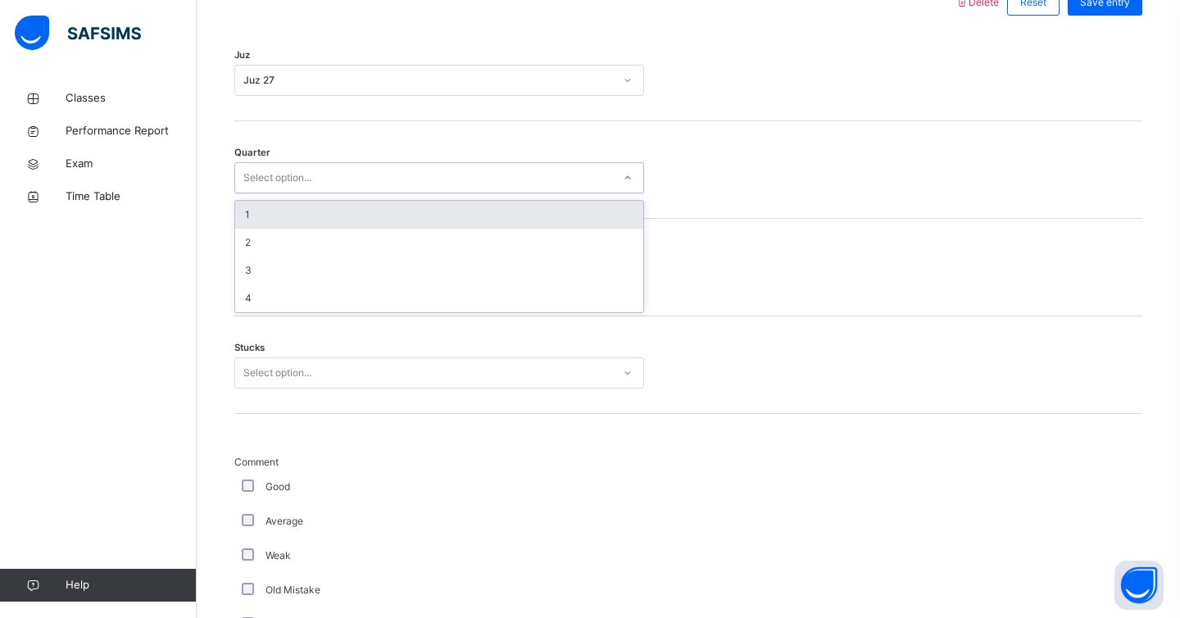
click at [284, 172] on div "Select option..." at bounding box center [277, 177] width 68 height 31
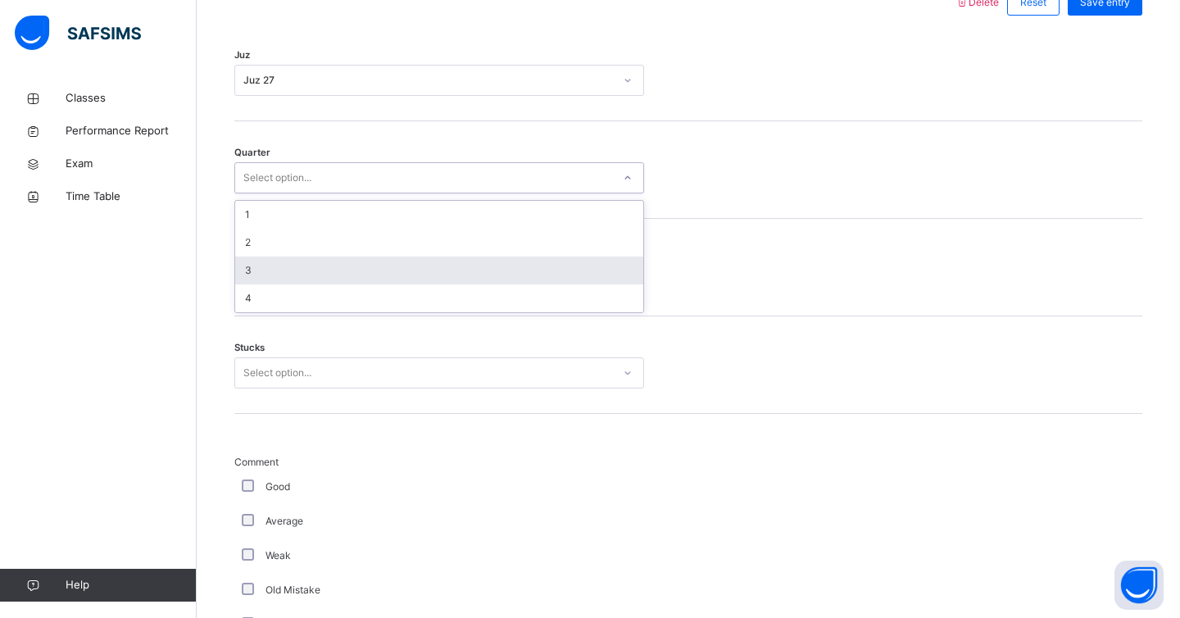
click at [285, 262] on div "3" at bounding box center [439, 271] width 408 height 28
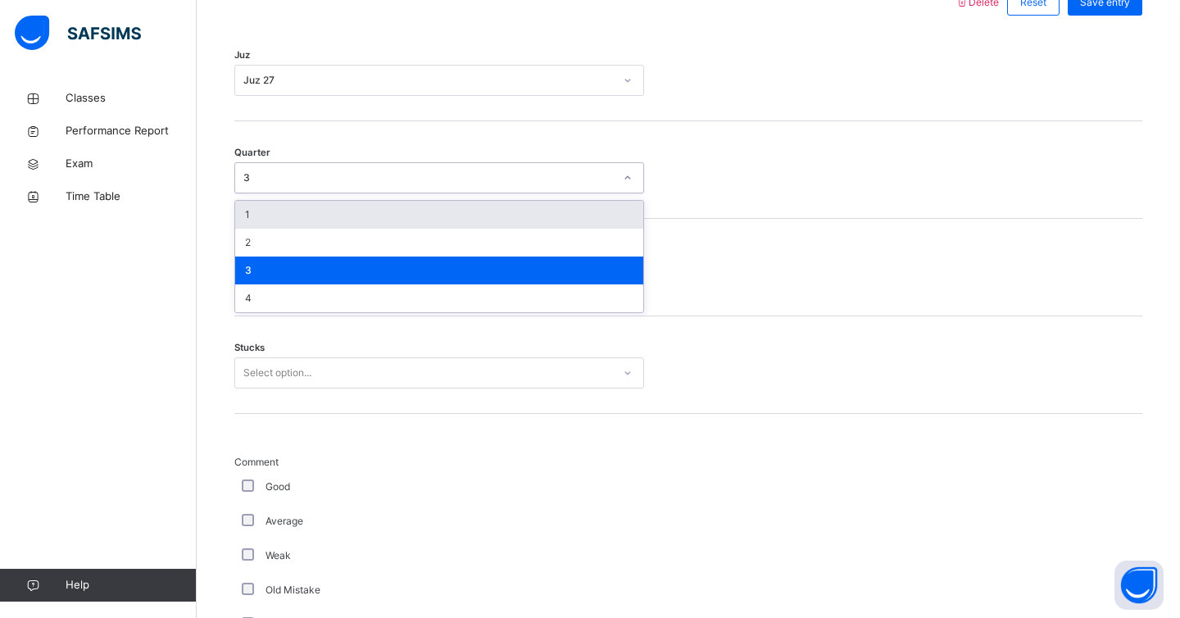
click at [289, 186] on div "3" at bounding box center [423, 178] width 377 height 25
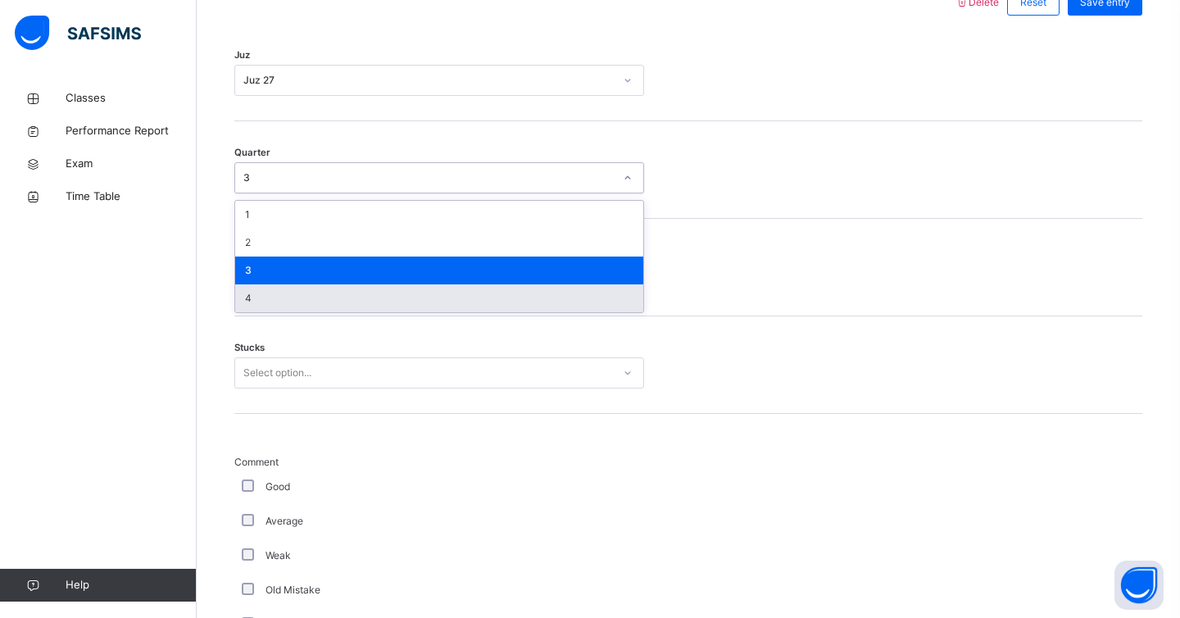
click at [290, 299] on div "4" at bounding box center [439, 298] width 408 height 28
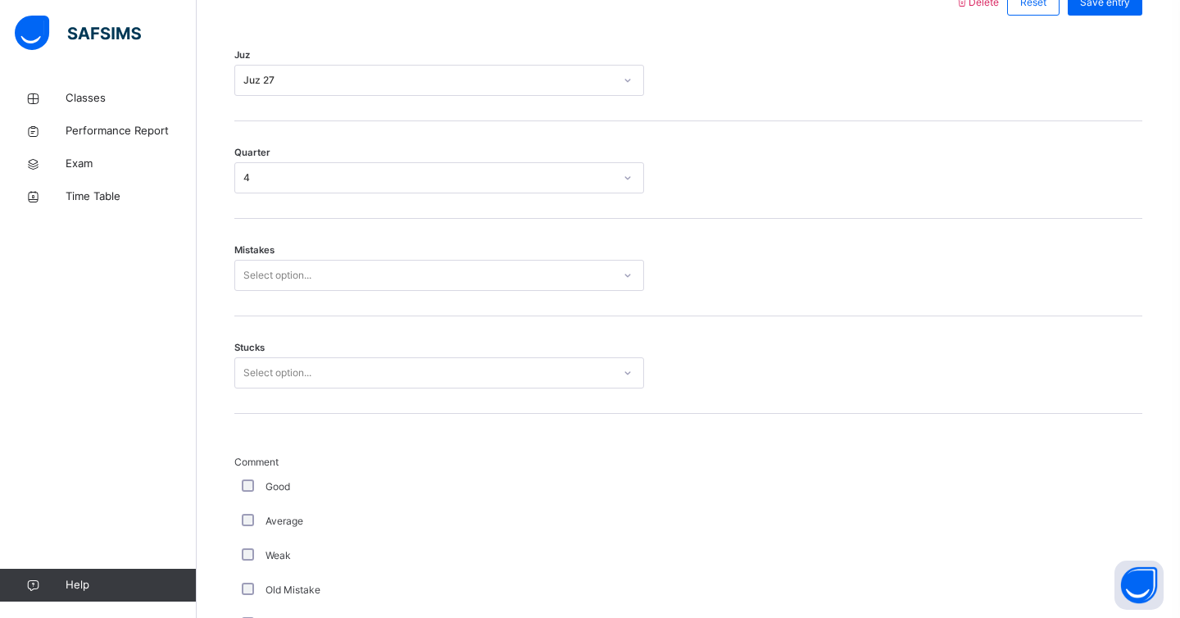
click at [290, 298] on div "Mistakes Select option..." at bounding box center [688, 268] width 908 height 98
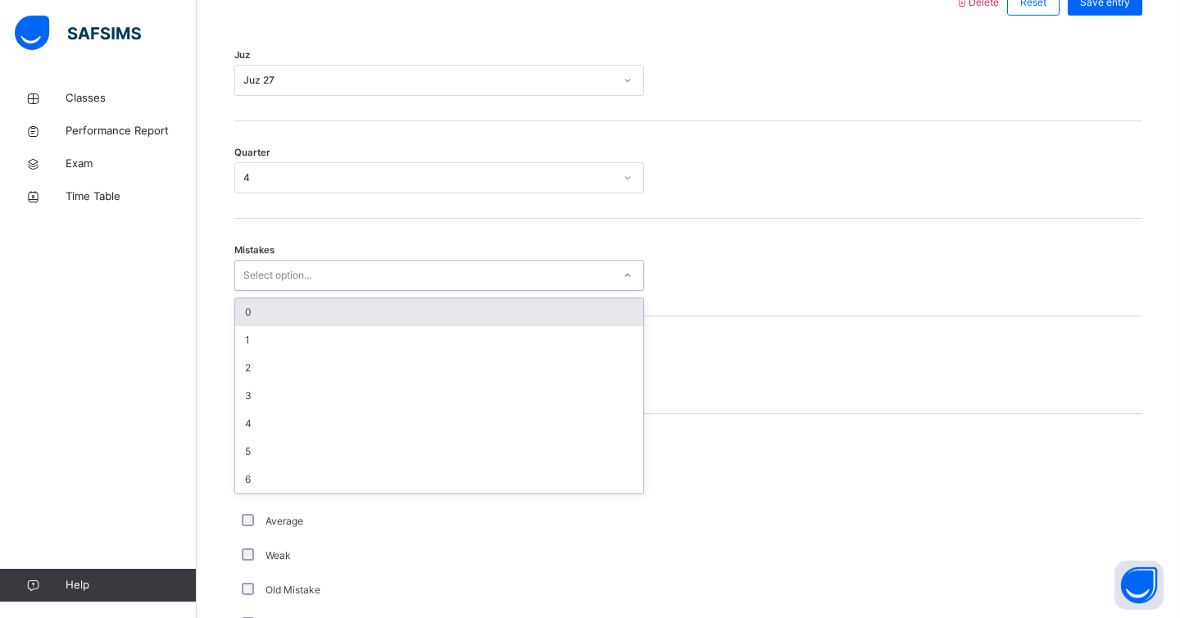
click at [290, 285] on div "Select option..." at bounding box center [277, 275] width 68 height 31
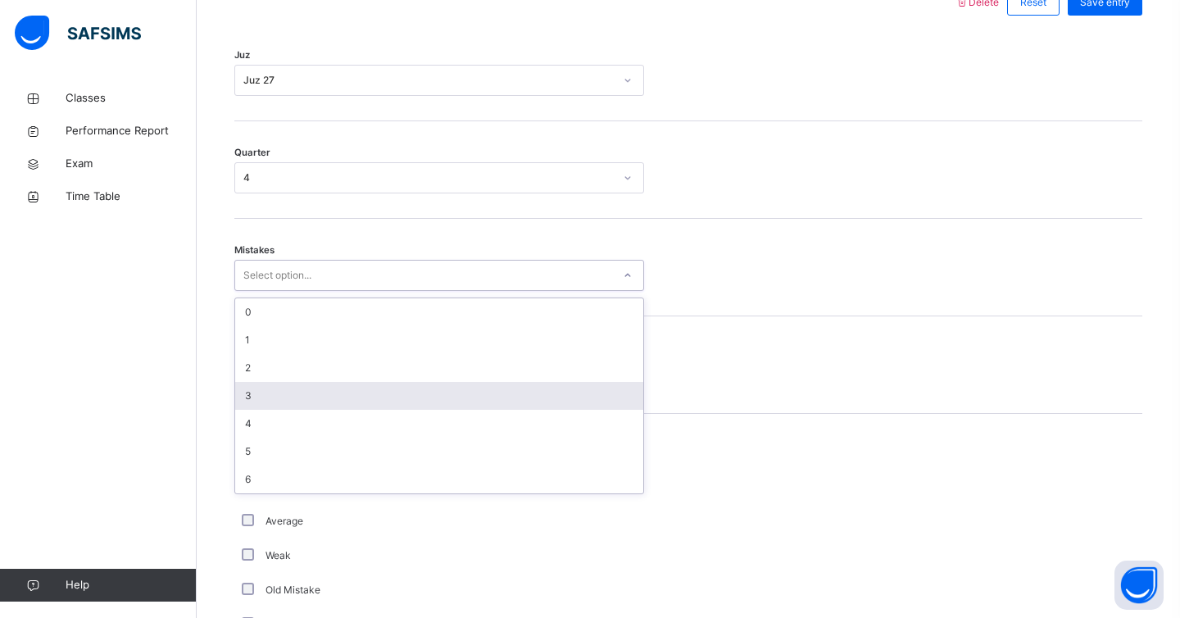
click at [289, 393] on div "3" at bounding box center [439, 396] width 408 height 28
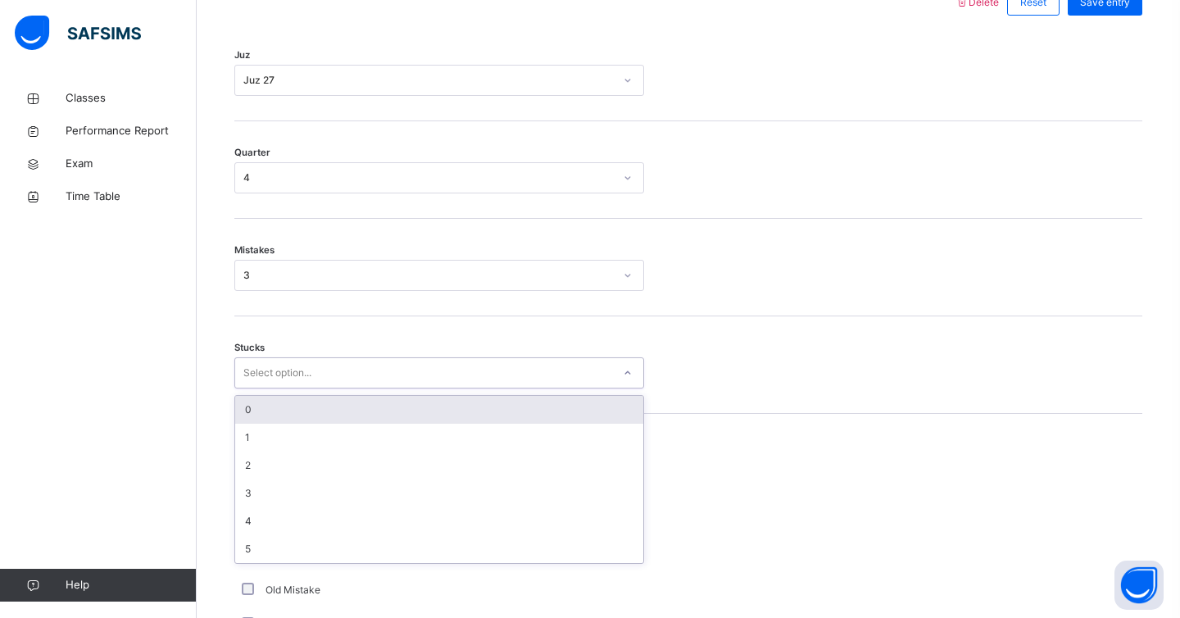
click at [301, 362] on div "Select option..." at bounding box center [277, 372] width 68 height 31
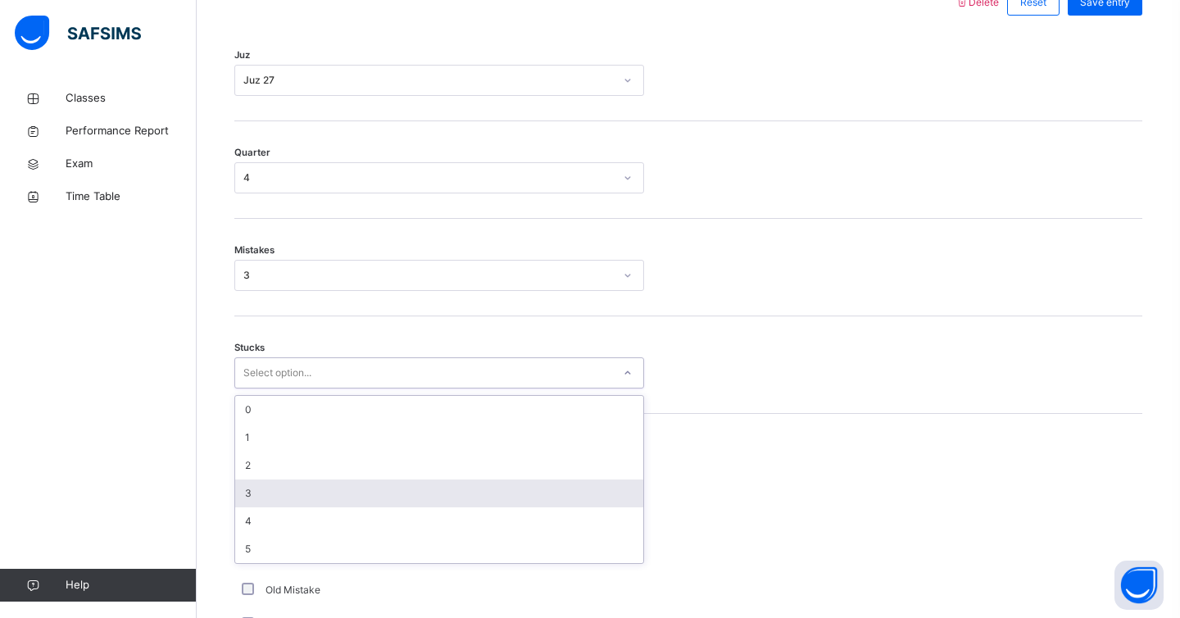
click at [275, 490] on div "3" at bounding box center [439, 494] width 408 height 28
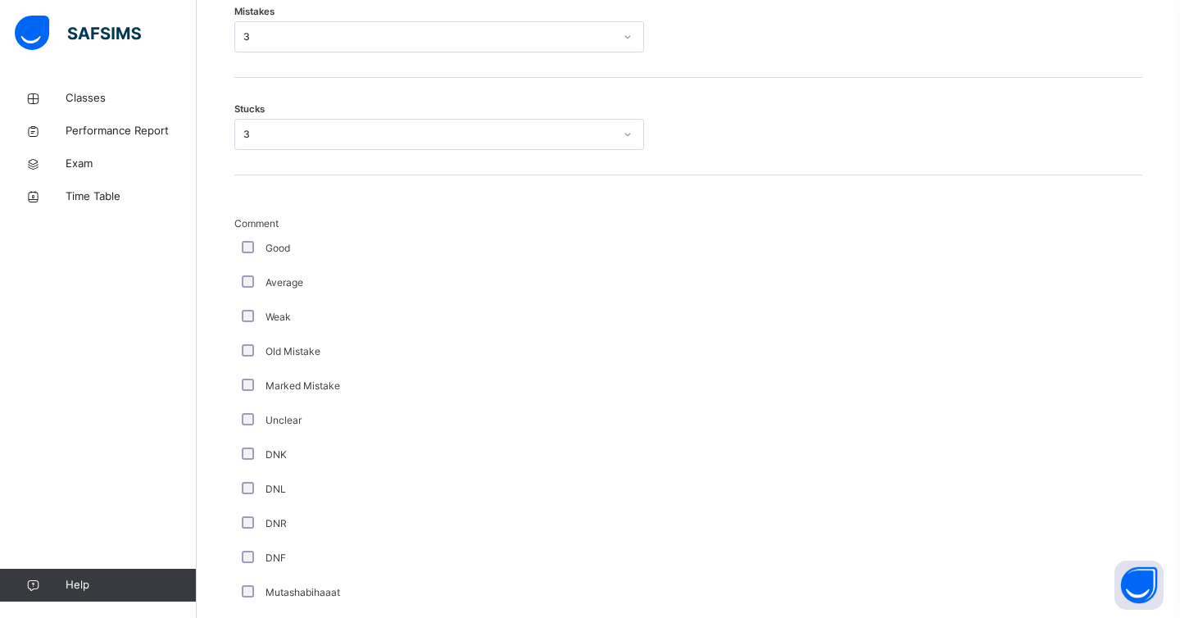
scroll to position [1336, 0]
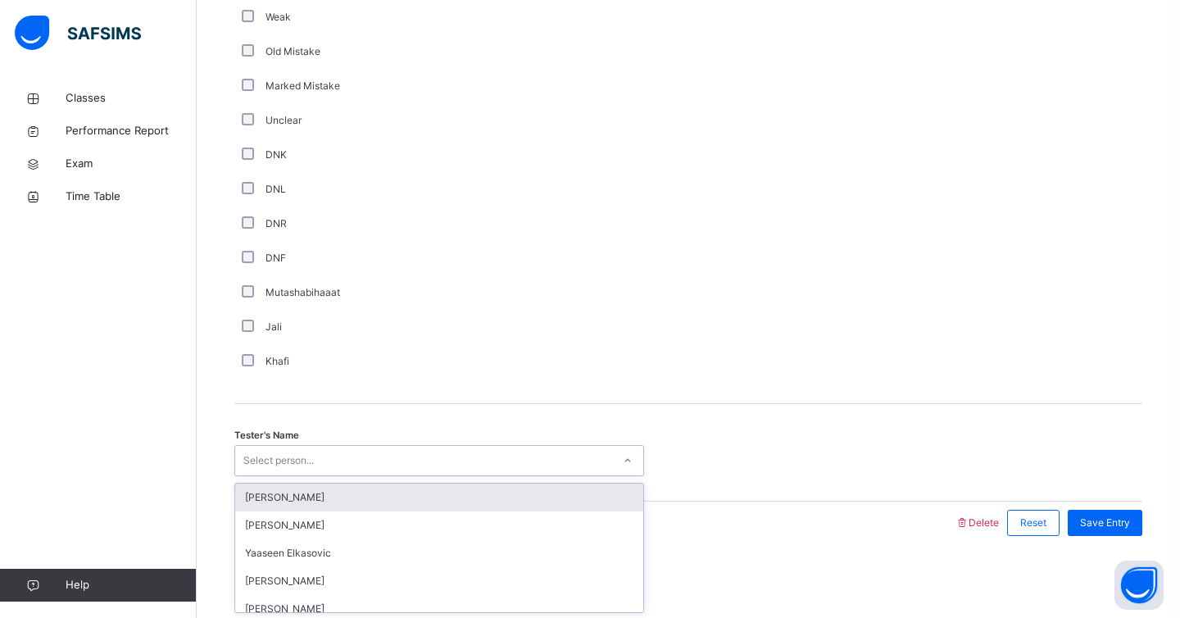
click at [337, 456] on div "Select person..." at bounding box center [423, 460] width 377 height 25
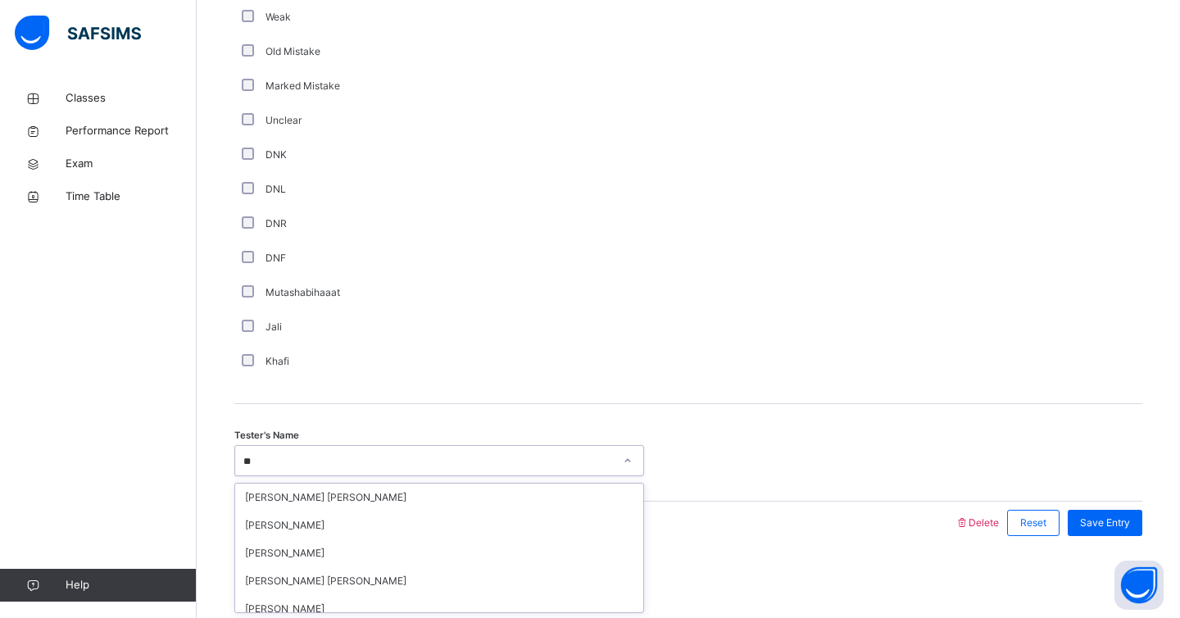
type input "*"
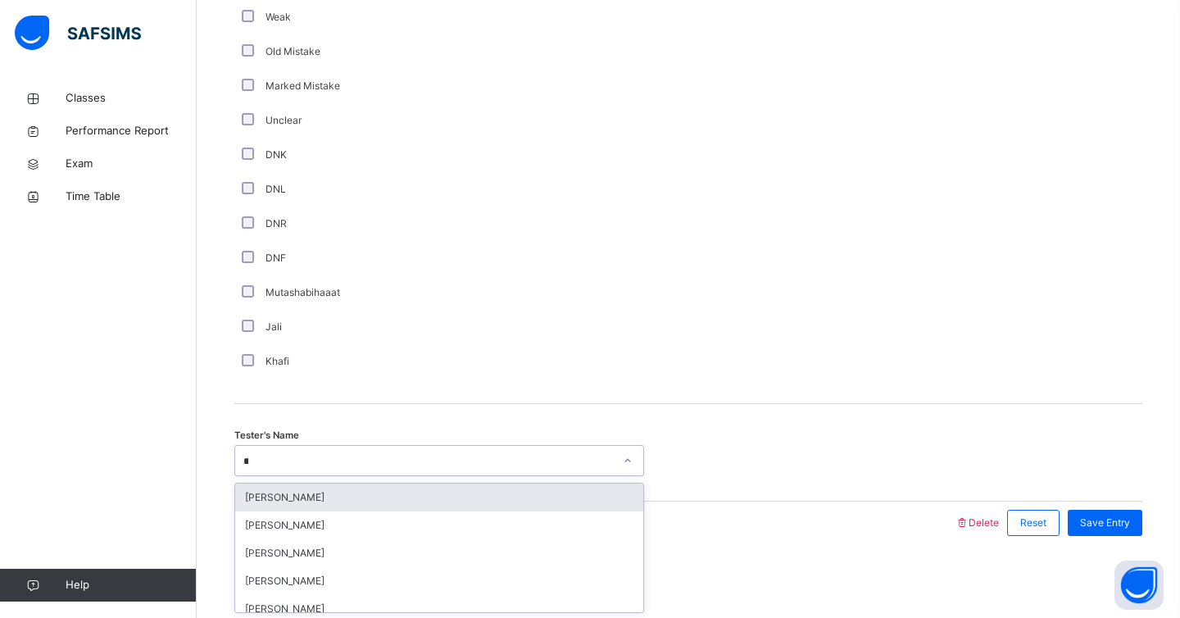
type input "***"
click at [297, 490] on div "Muallimah [PERSON_NAME]" at bounding box center [439, 498] width 408 height 28
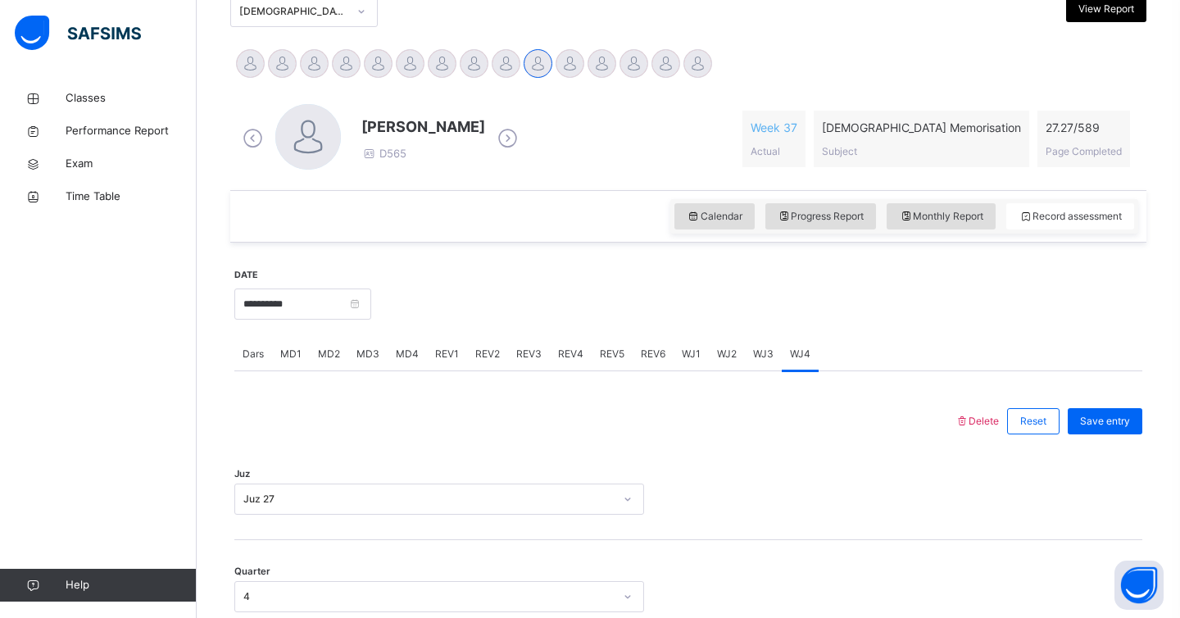
scroll to position [386, 0]
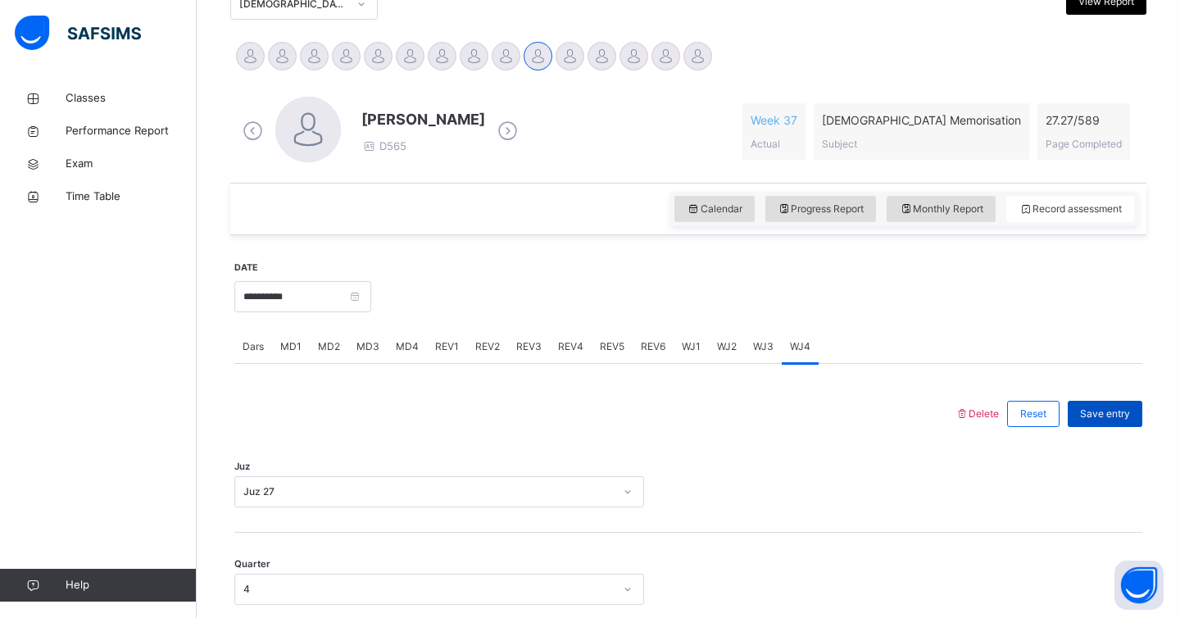
click at [1093, 425] on div "Save entry" at bounding box center [1105, 414] width 75 height 26
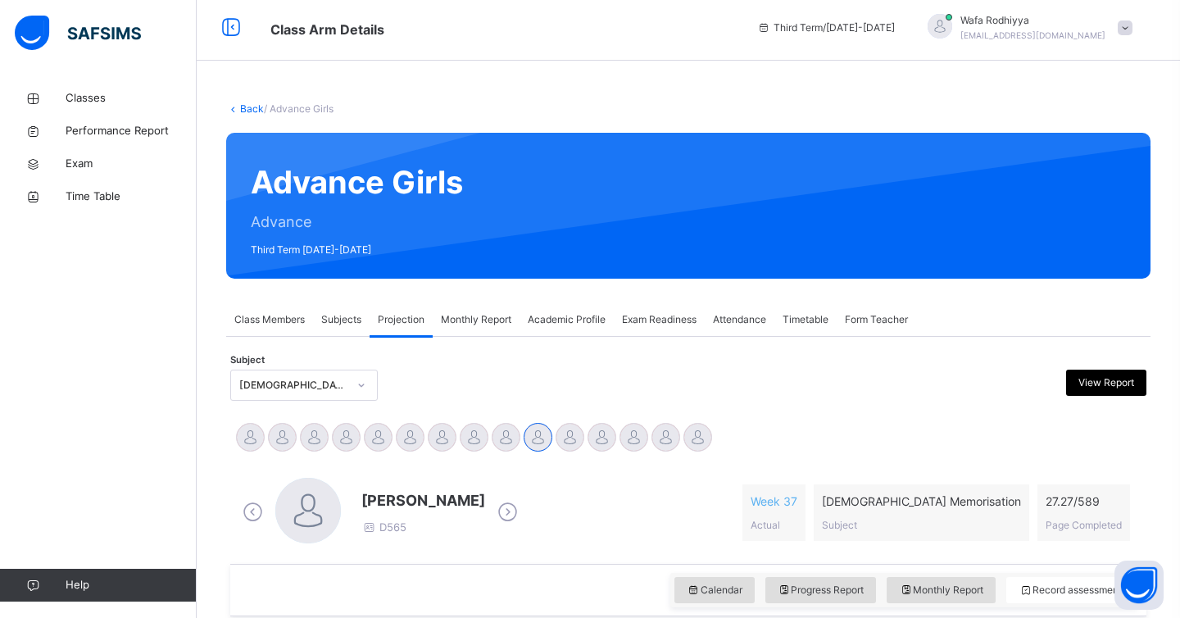
scroll to position [0, 0]
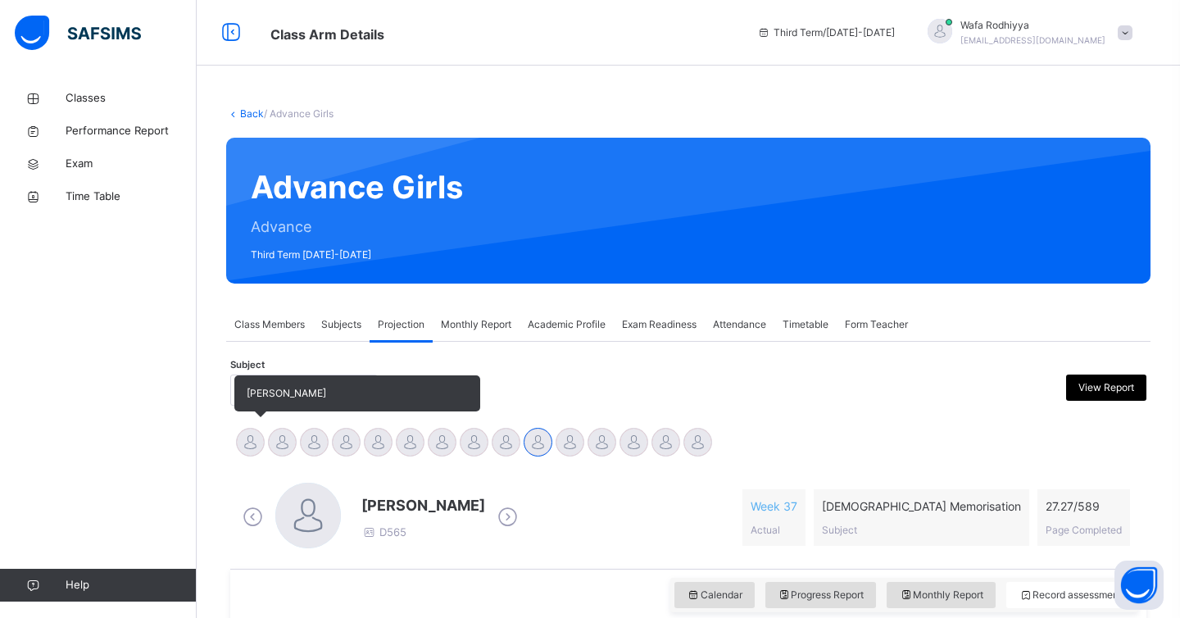
click at [249, 440] on div at bounding box center [250, 442] width 29 height 29
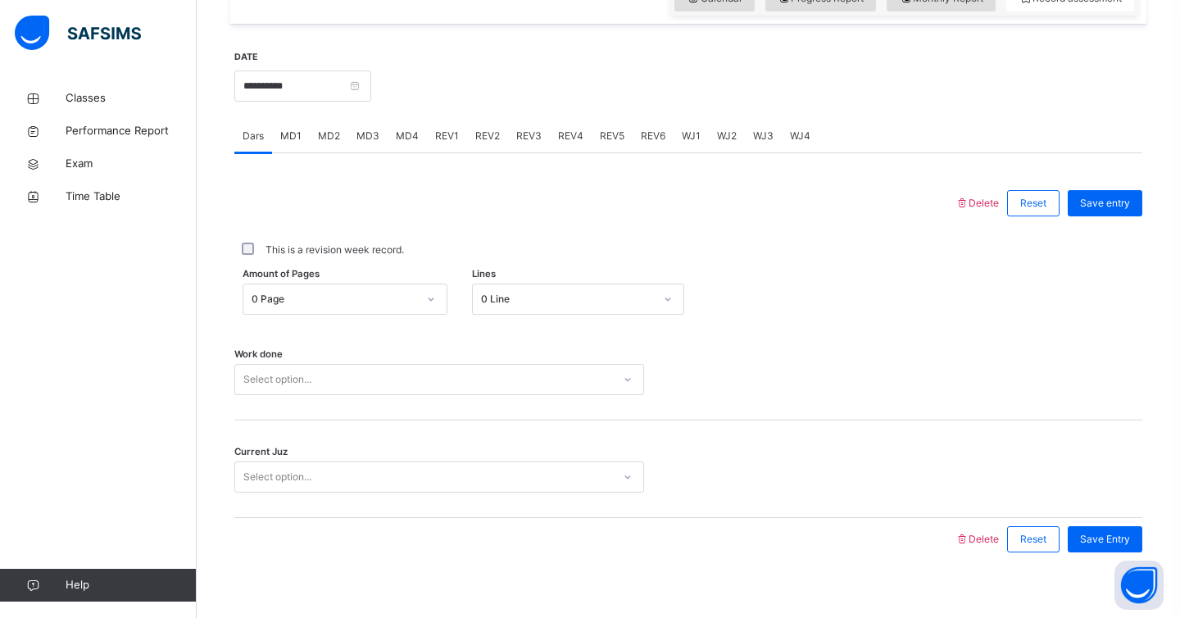
scroll to position [613, 0]
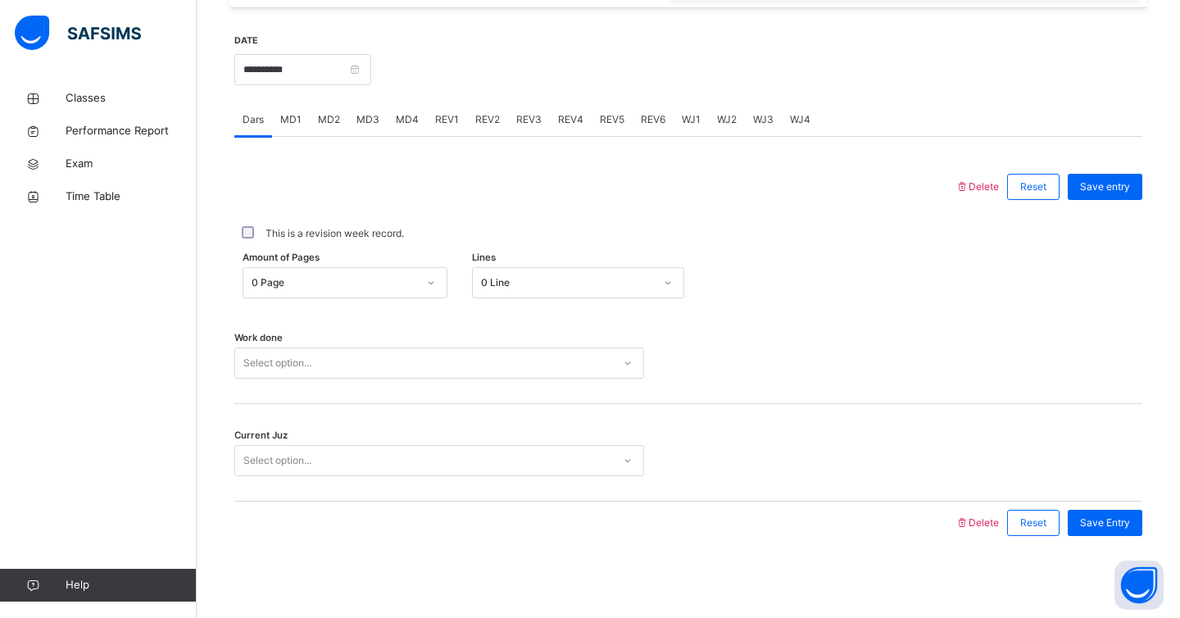
click at [401, 126] on span "MD4" at bounding box center [407, 119] width 23 height 15
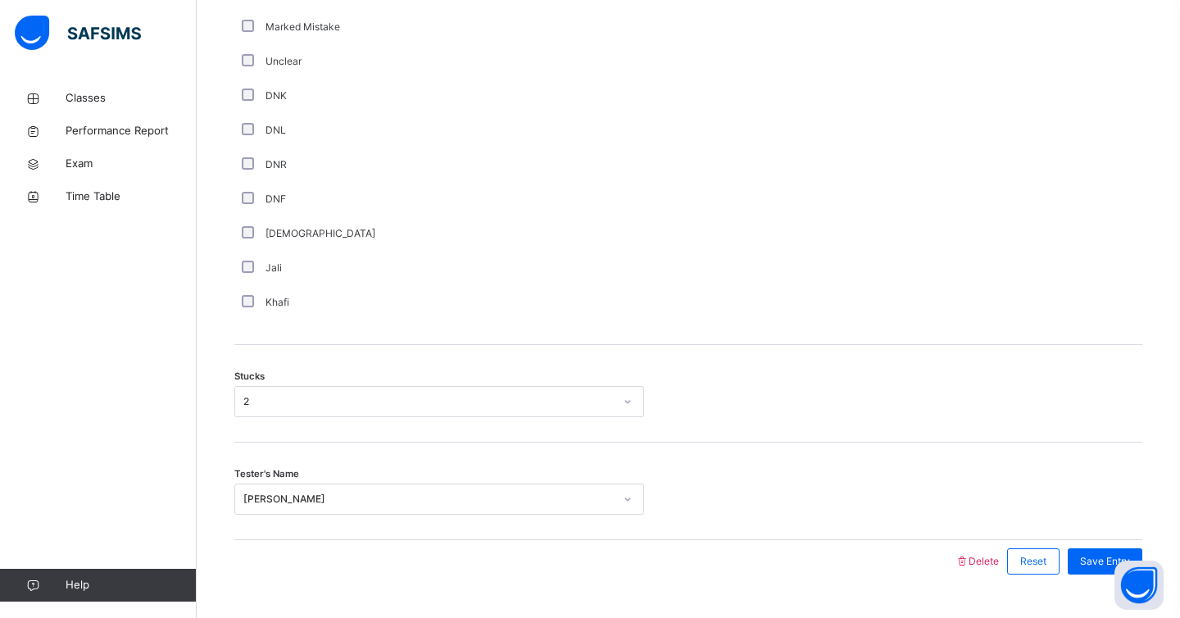
scroll to position [1141, 0]
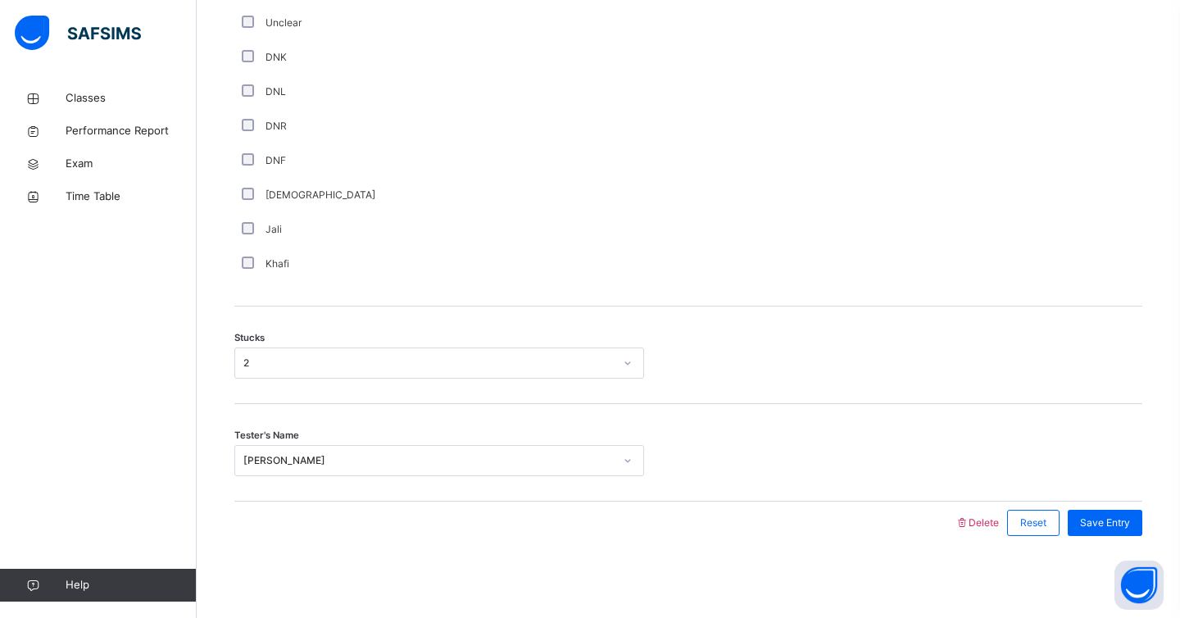
click at [396, 462] on div "[PERSON_NAME]" at bounding box center [428, 460] width 371 height 15
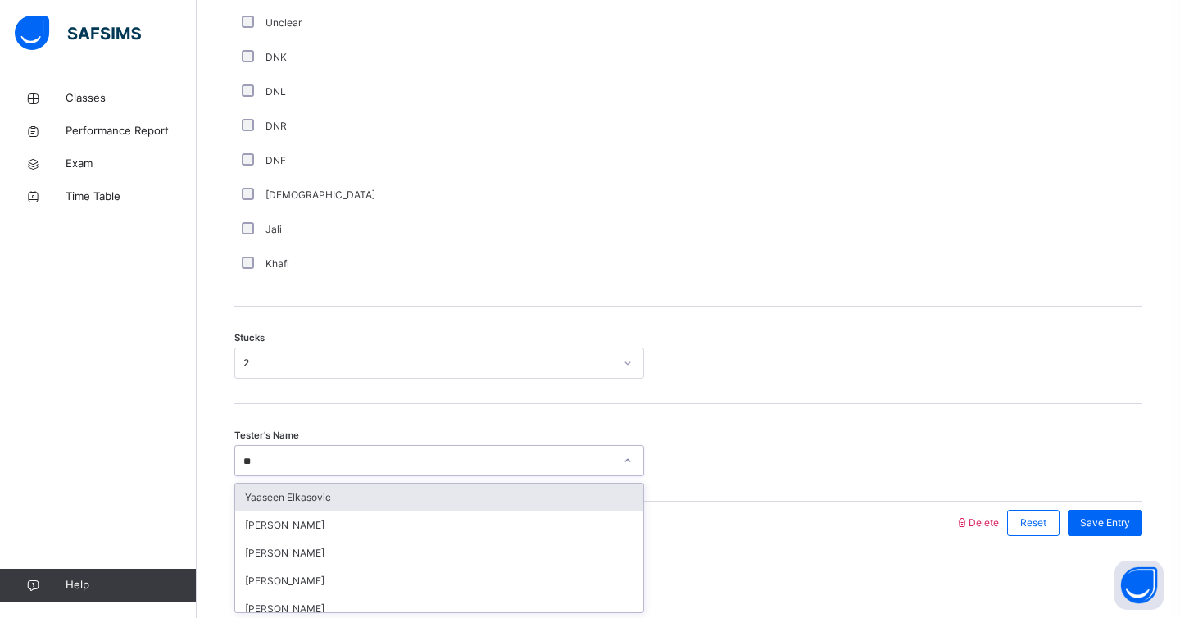
type input "***"
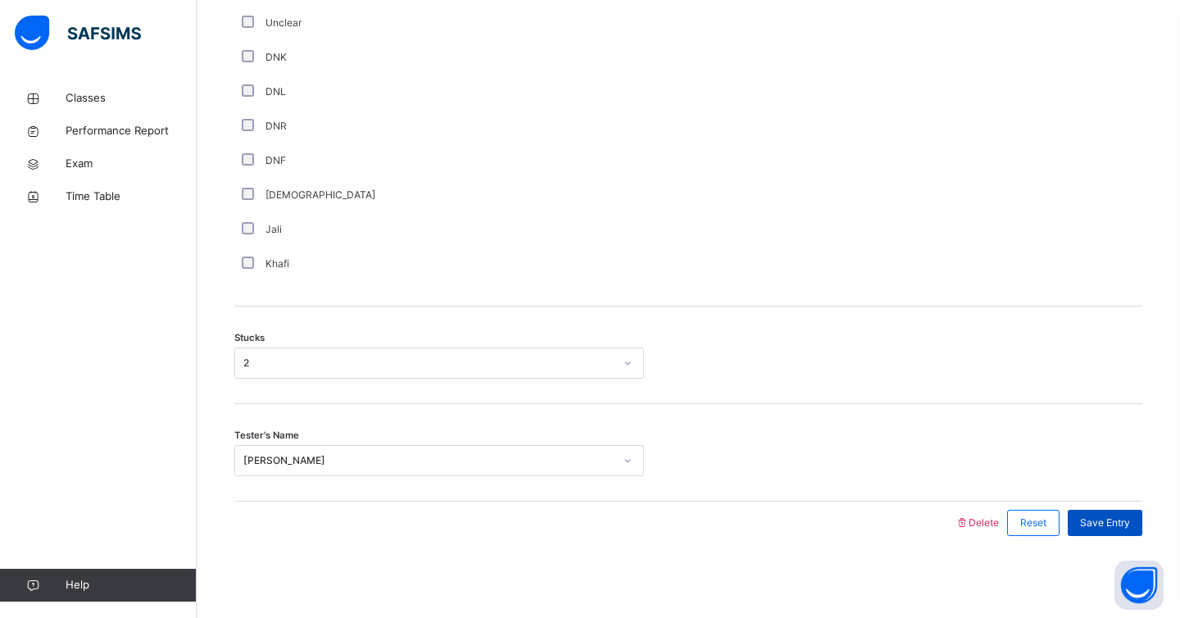
click at [1089, 531] on div "Save Entry" at bounding box center [1105, 523] width 75 height 26
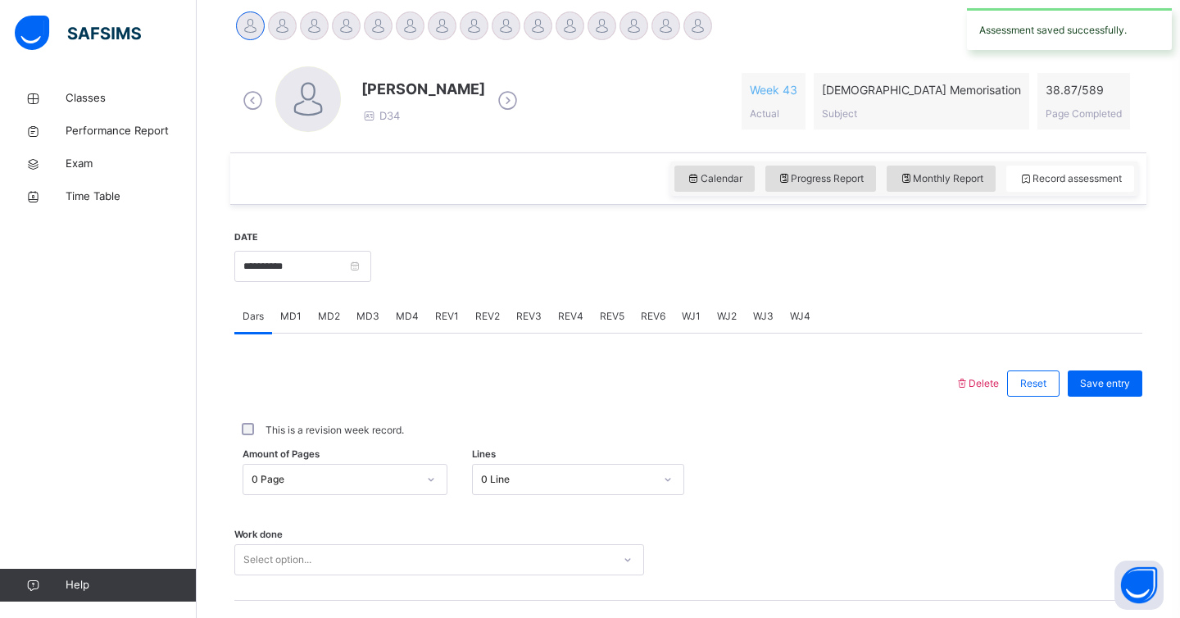
scroll to position [384, 0]
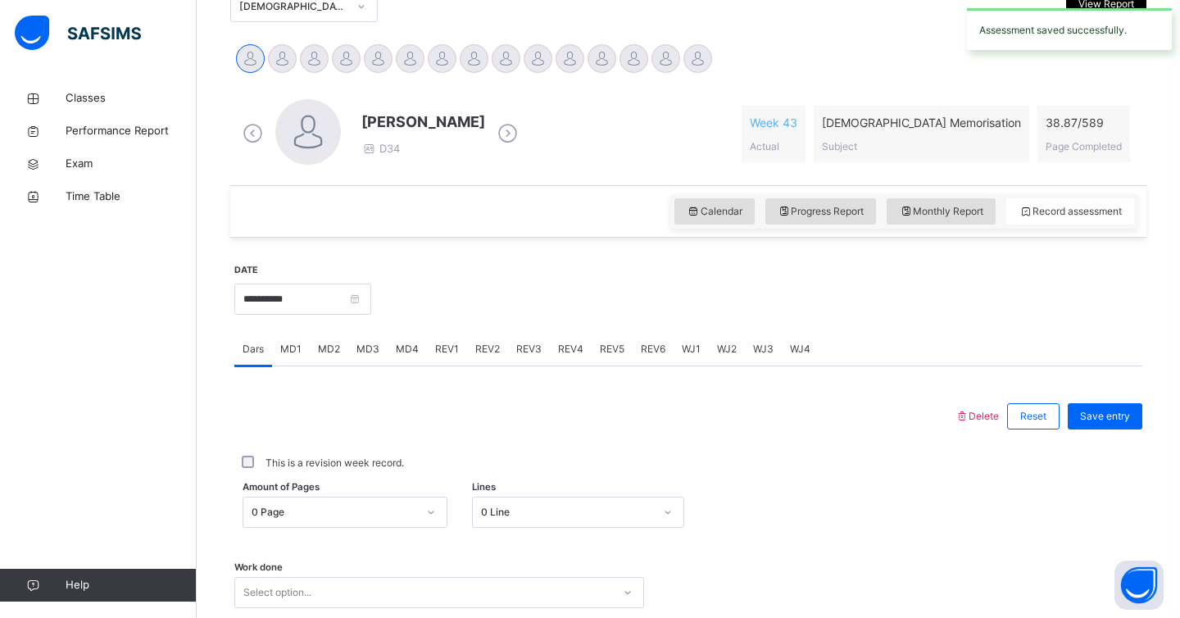
click at [368, 349] on span "MD3" at bounding box center [368, 349] width 23 height 15
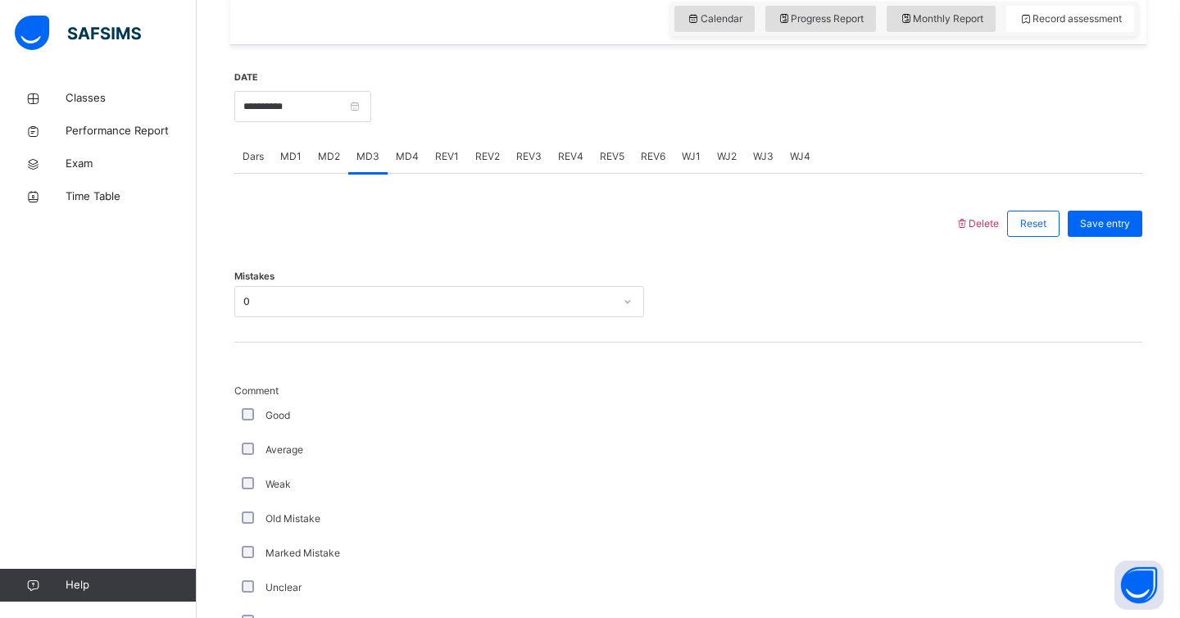
scroll to position [518, 0]
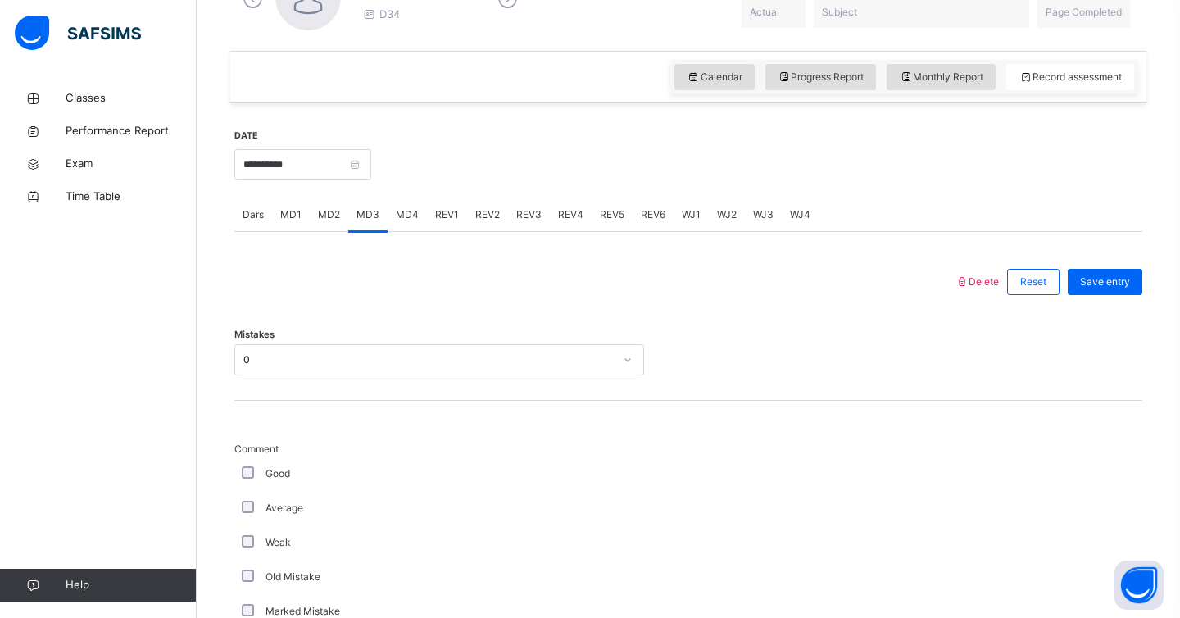
click at [448, 215] on span "REV1" at bounding box center [447, 214] width 24 height 15
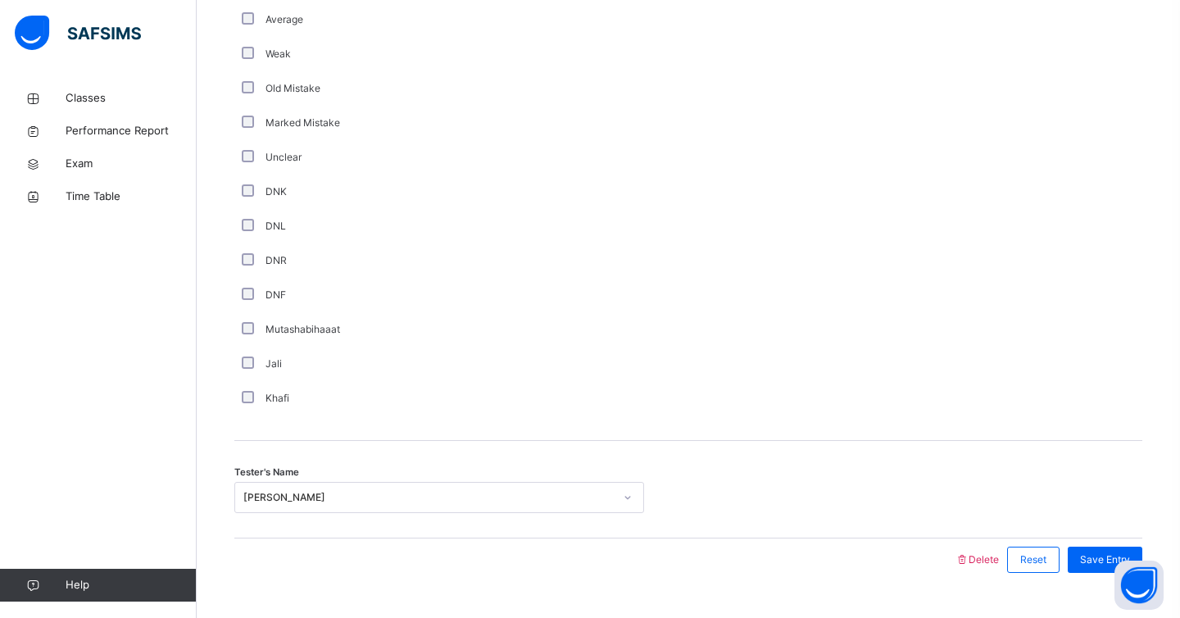
scroll to position [1336, 0]
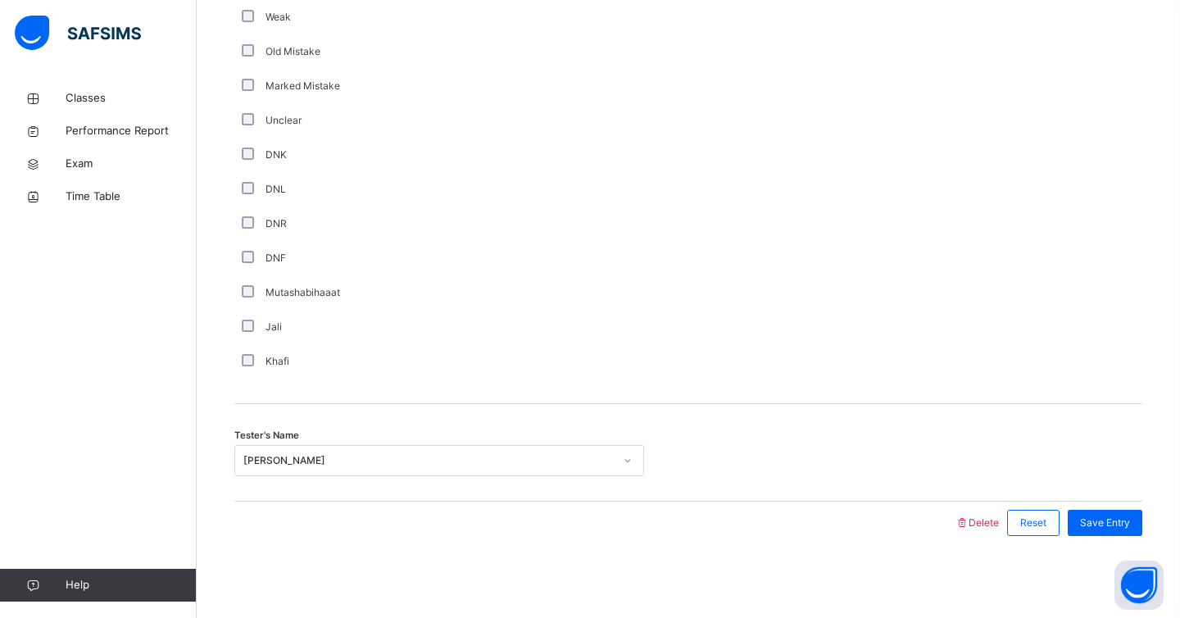
click at [490, 450] on div "[PERSON_NAME]" at bounding box center [423, 460] width 377 height 25
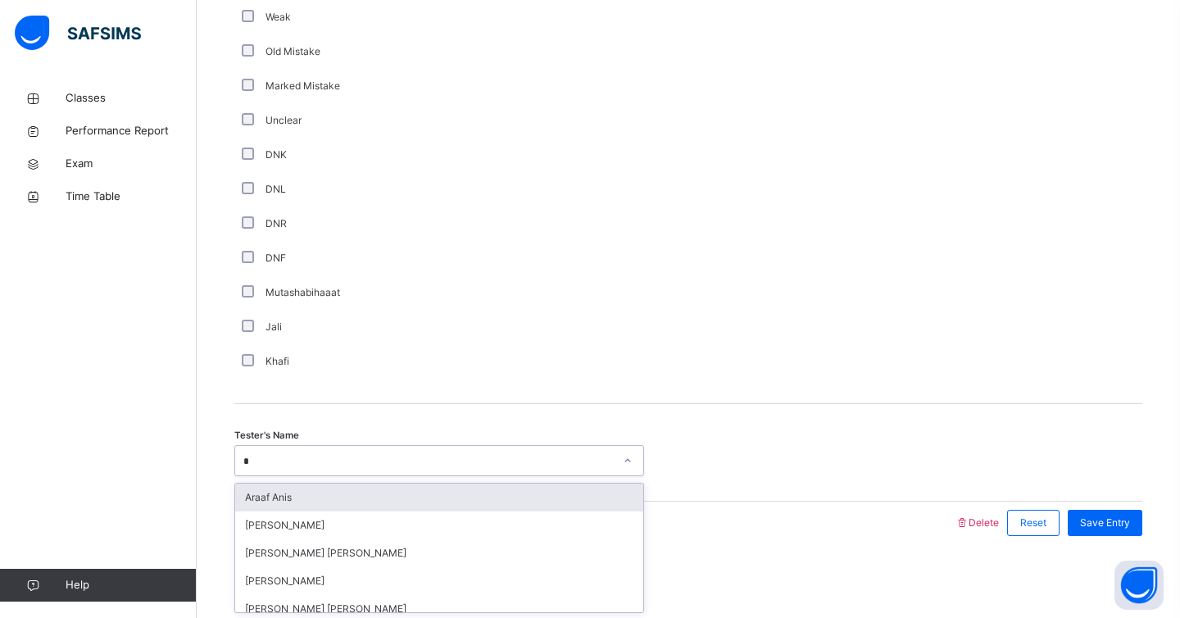
type input "**"
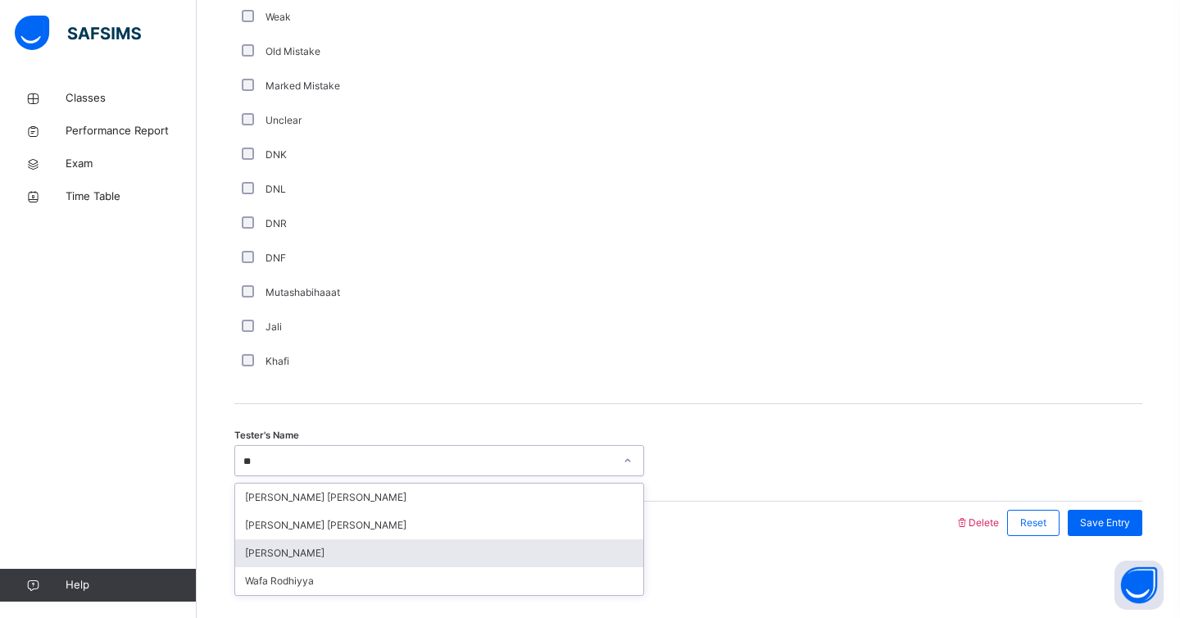
click at [453, 561] on div "[PERSON_NAME]" at bounding box center [439, 553] width 408 height 28
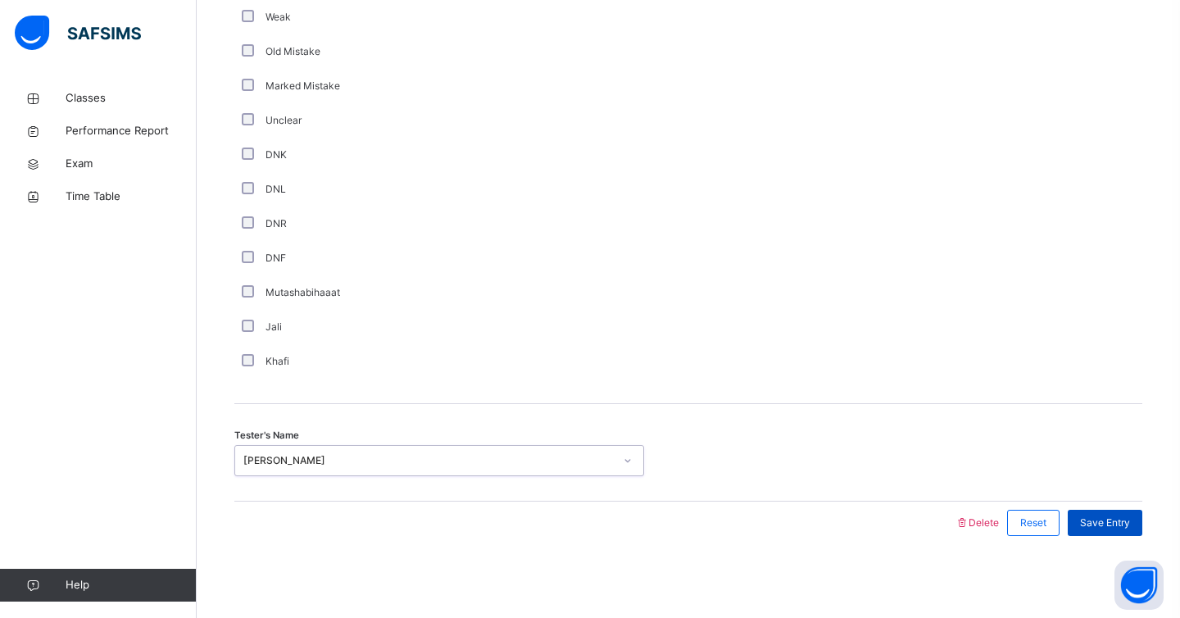
click at [1110, 524] on span "Save Entry" at bounding box center [1105, 523] width 50 height 15
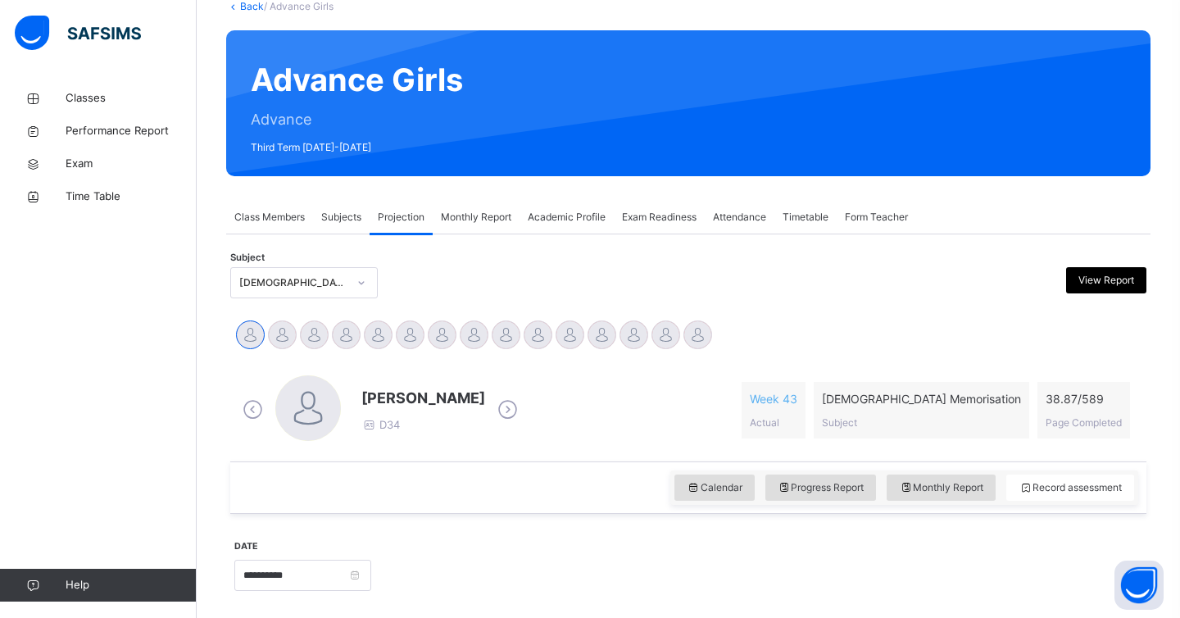
scroll to position [0, 0]
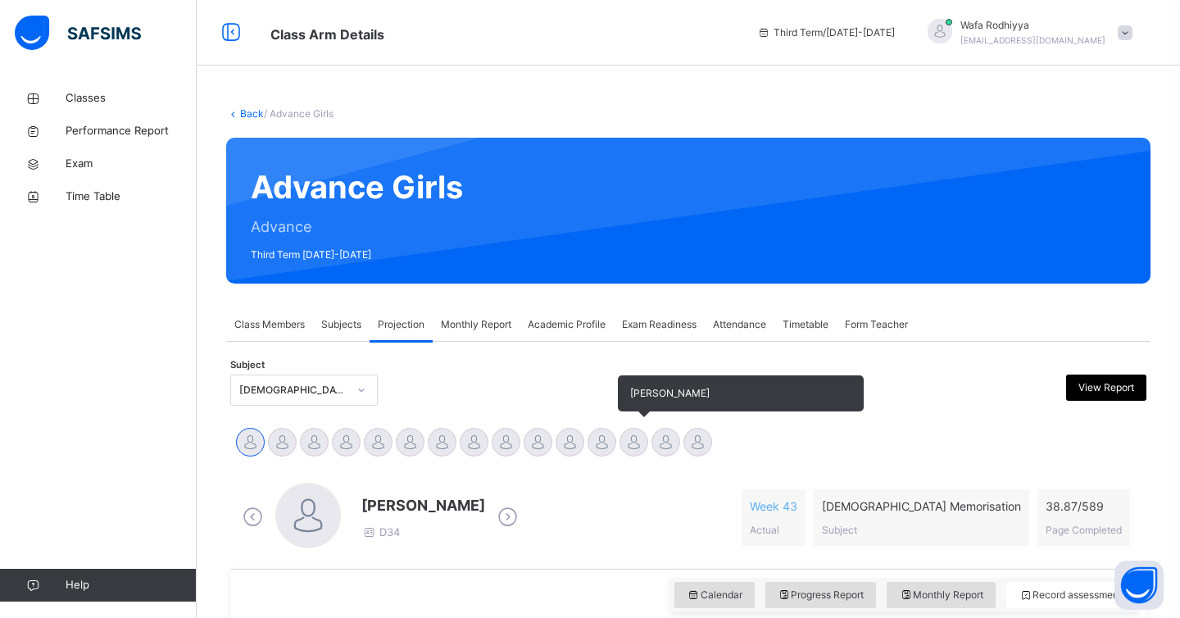
click at [638, 440] on div at bounding box center [634, 442] width 29 height 29
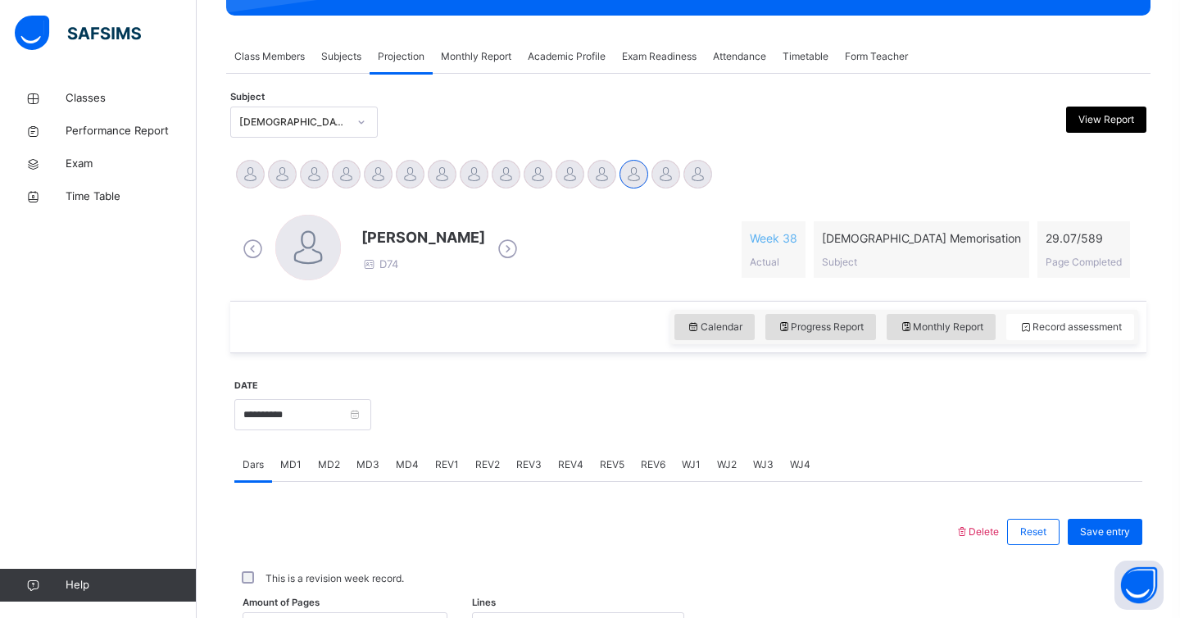
scroll to position [497, 0]
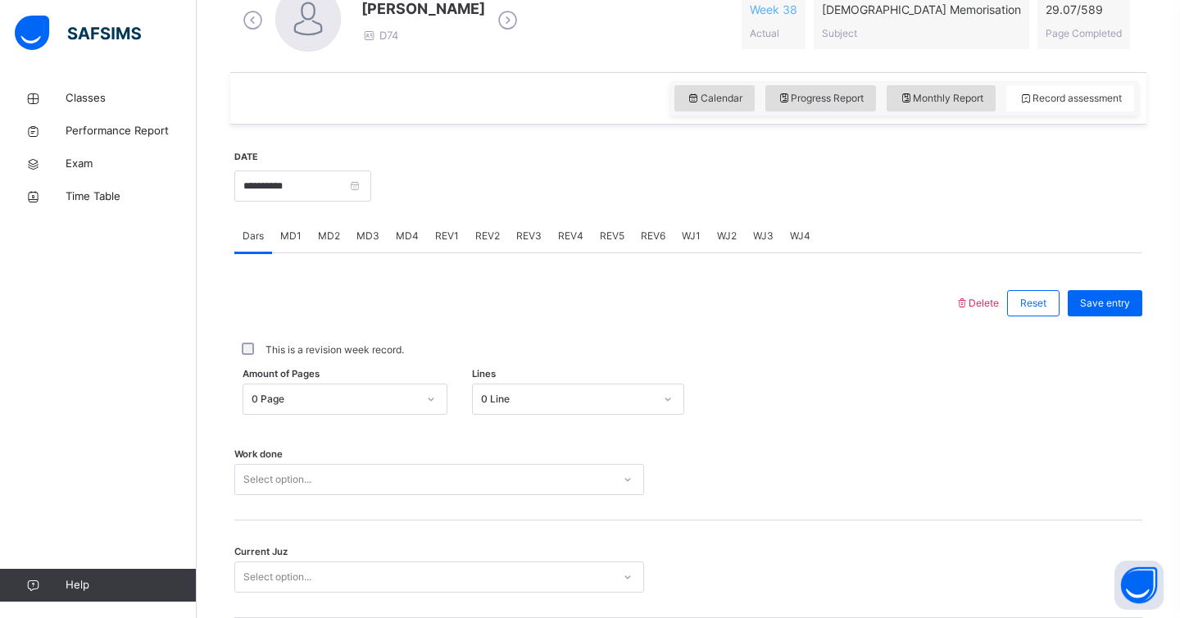
click at [290, 238] on span "MD1" at bounding box center [290, 236] width 21 height 15
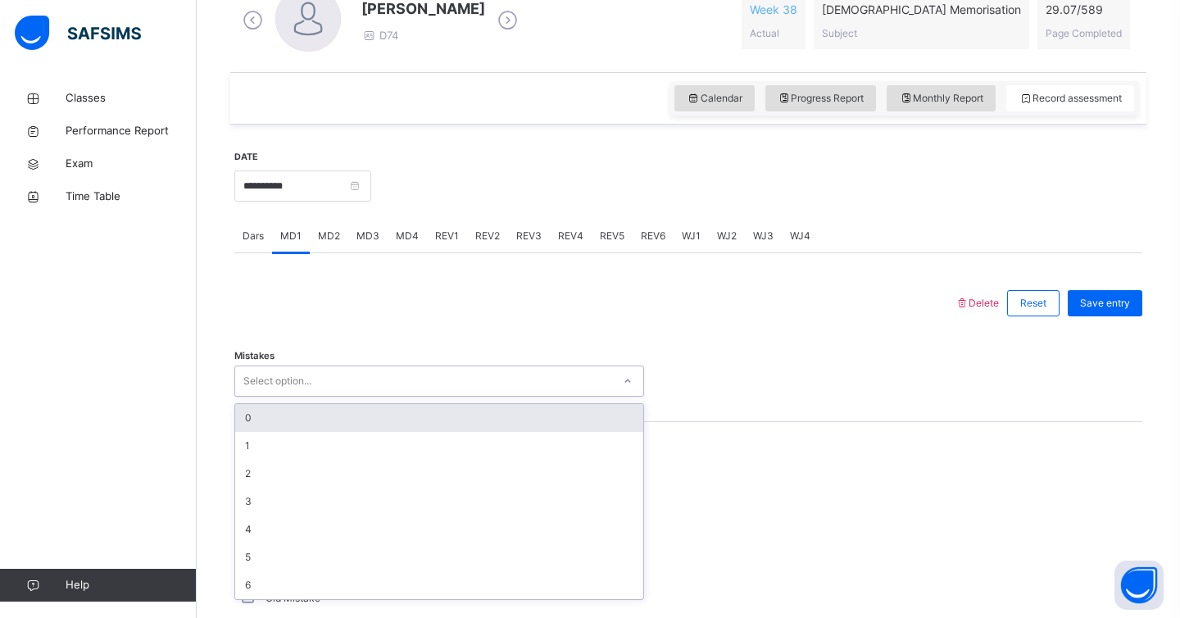
click at [284, 378] on div "Select option..." at bounding box center [277, 381] width 68 height 31
click at [288, 416] on div "0" at bounding box center [439, 418] width 408 height 28
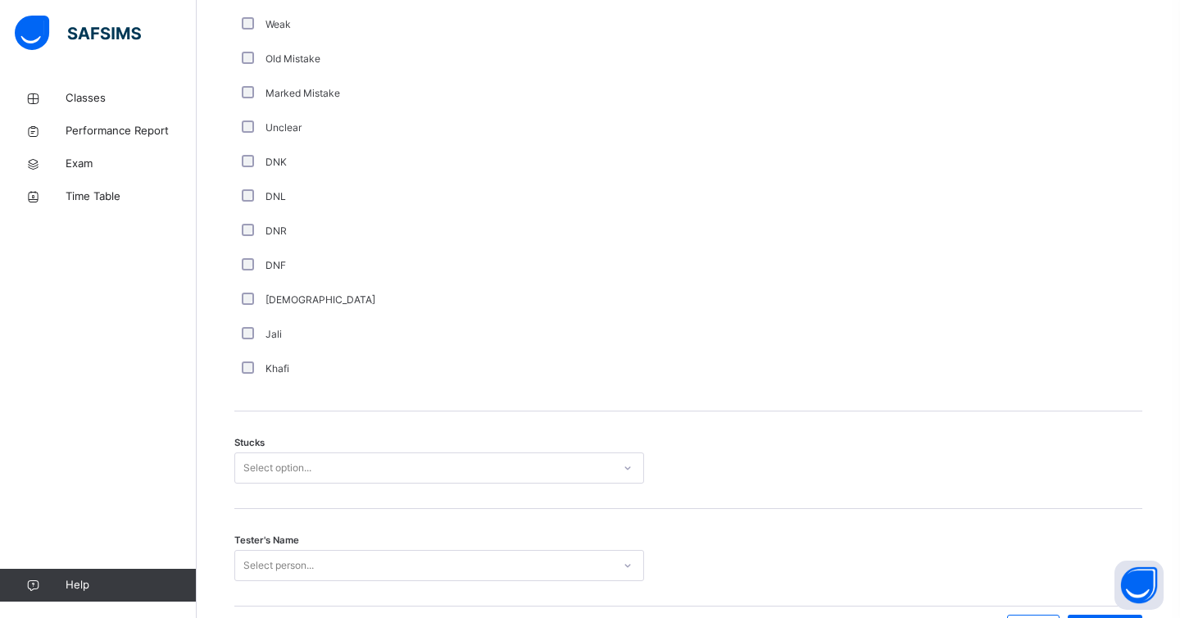
scroll to position [1053, 0]
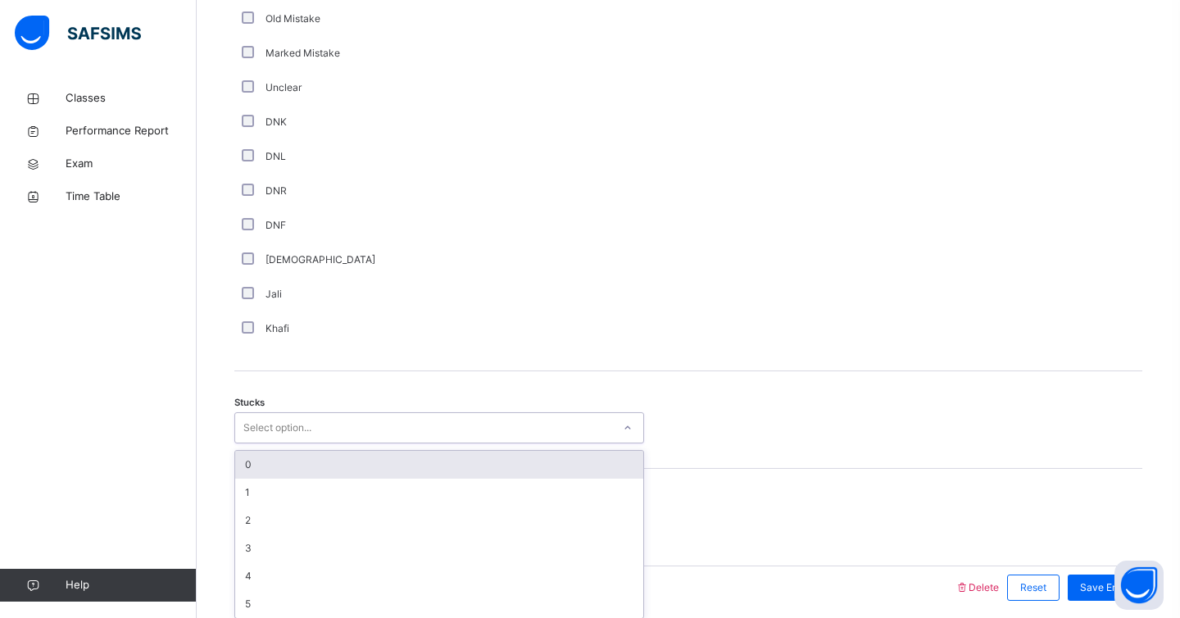
click at [459, 443] on div "option 0 focused, 1 of 6. 6 results available. Use Up and Down to choose option…" at bounding box center [439, 427] width 410 height 31
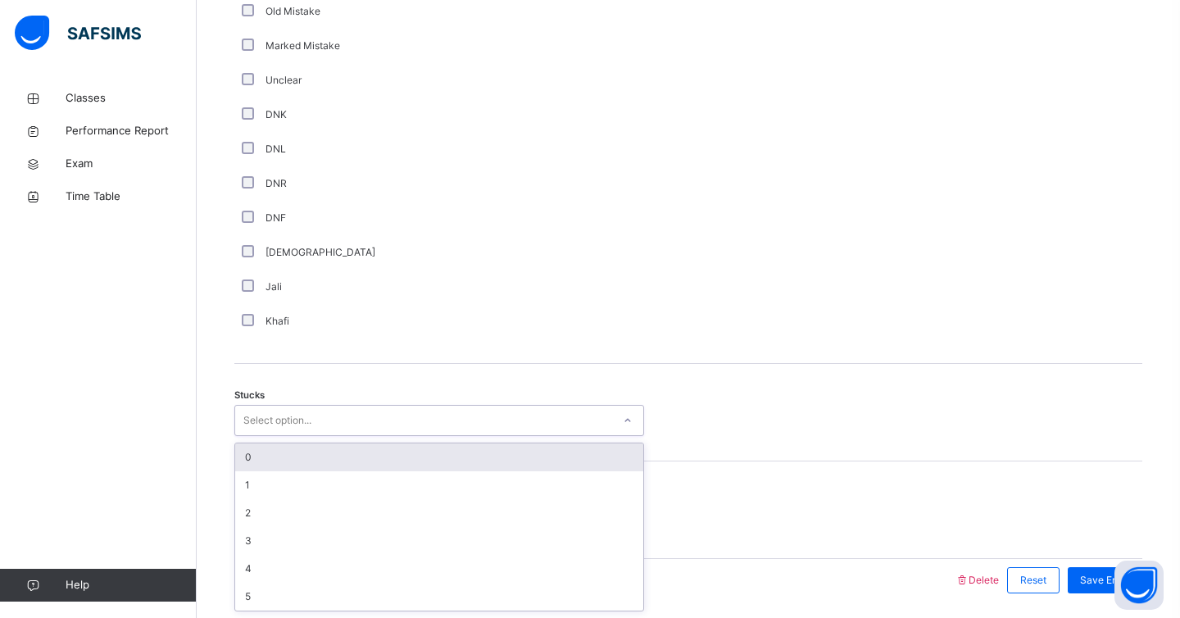
type input "*"
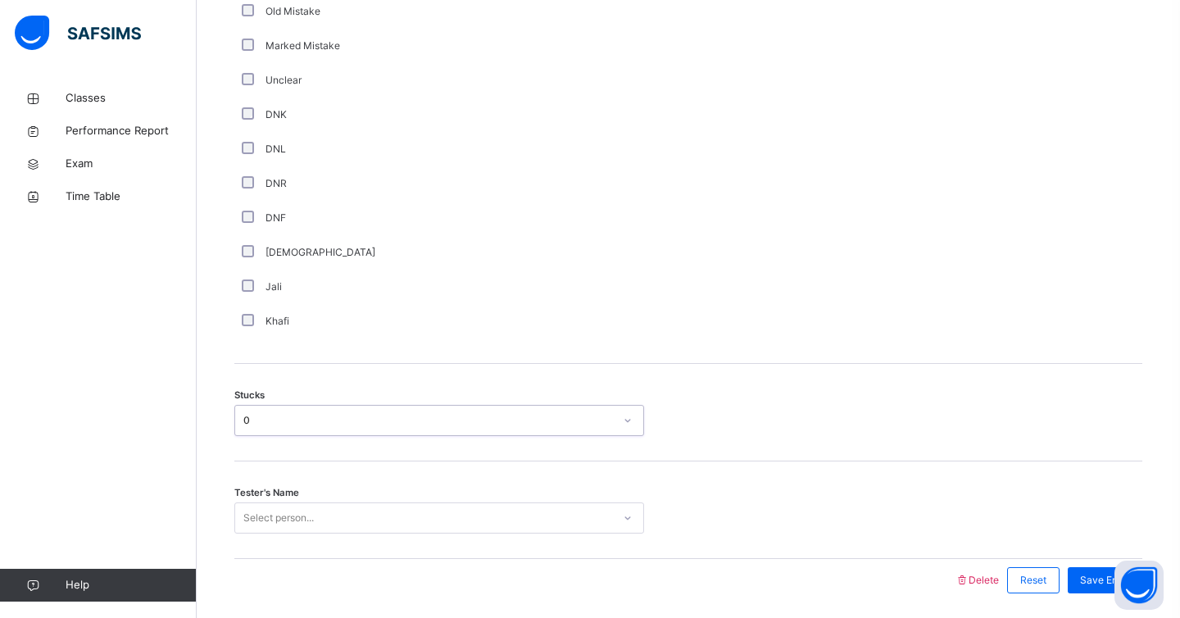
click at [376, 417] on div "0" at bounding box center [428, 420] width 371 height 15
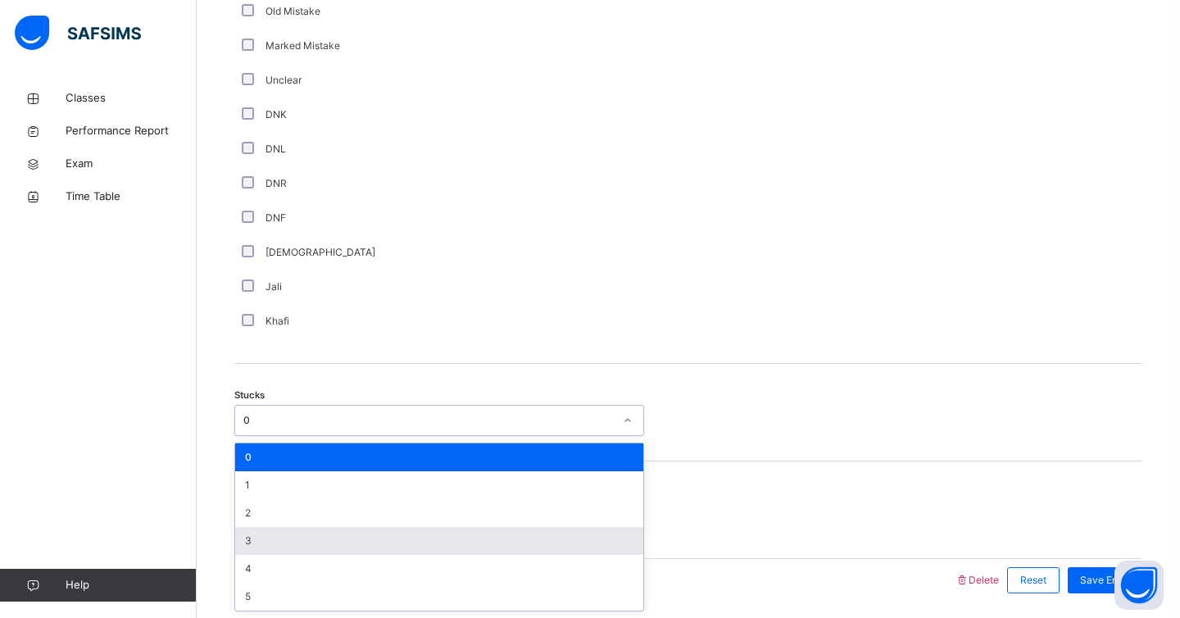
click at [330, 553] on div "3" at bounding box center [439, 541] width 408 height 28
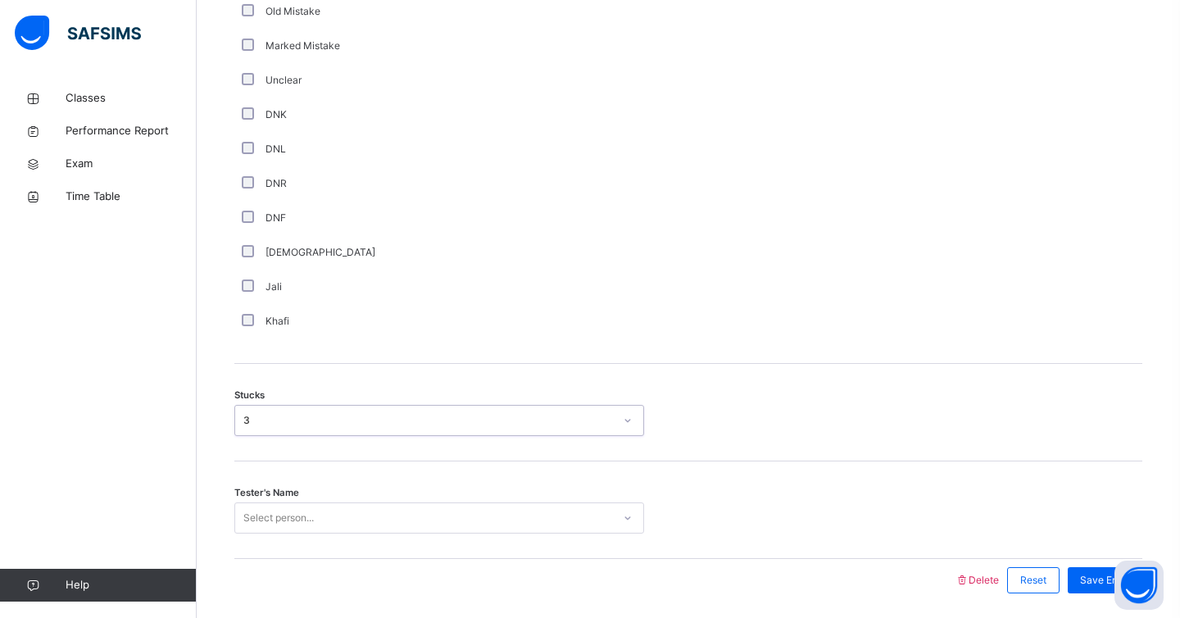
click at [307, 514] on div "Select person..." at bounding box center [439, 518] width 410 height 31
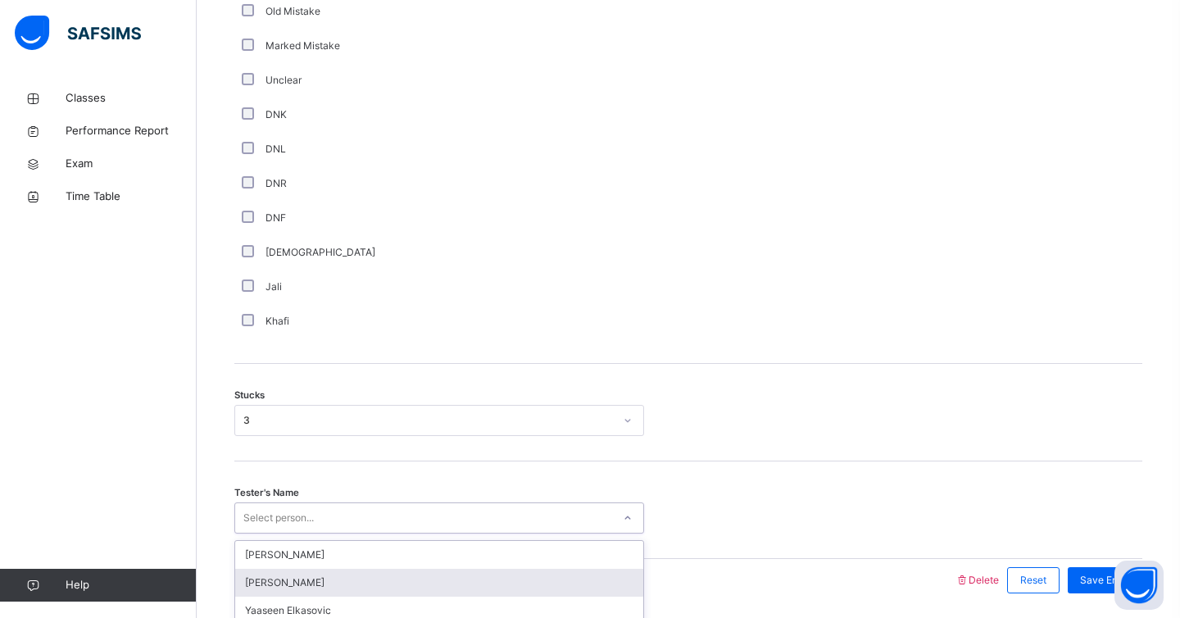
scroll to position [1141, 0]
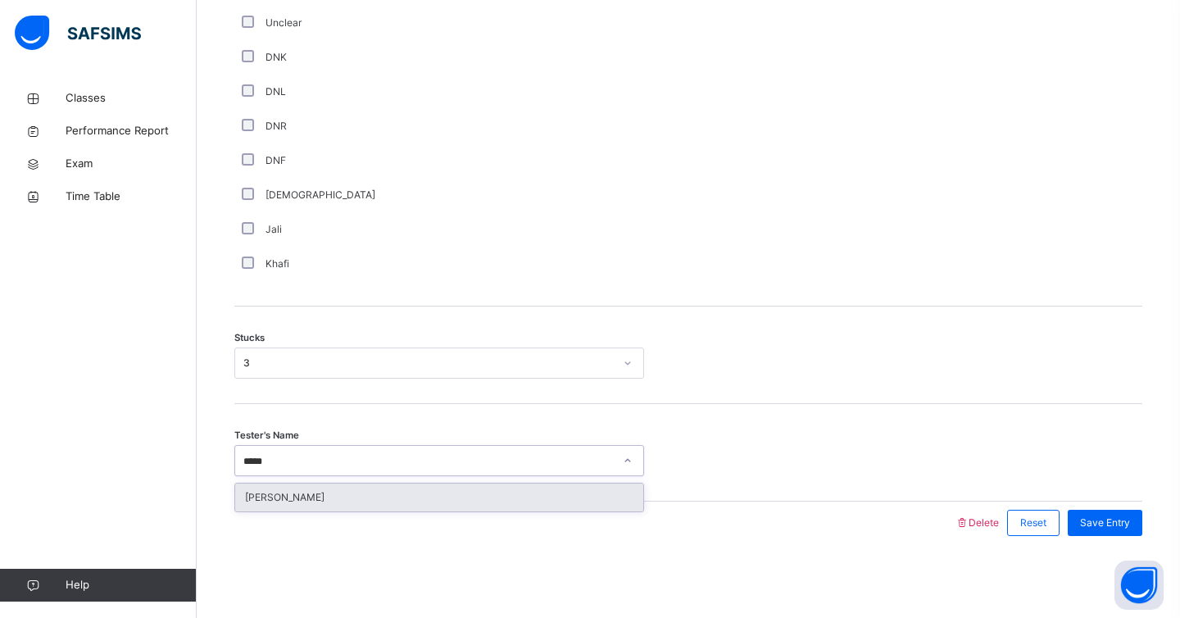
type input "******"
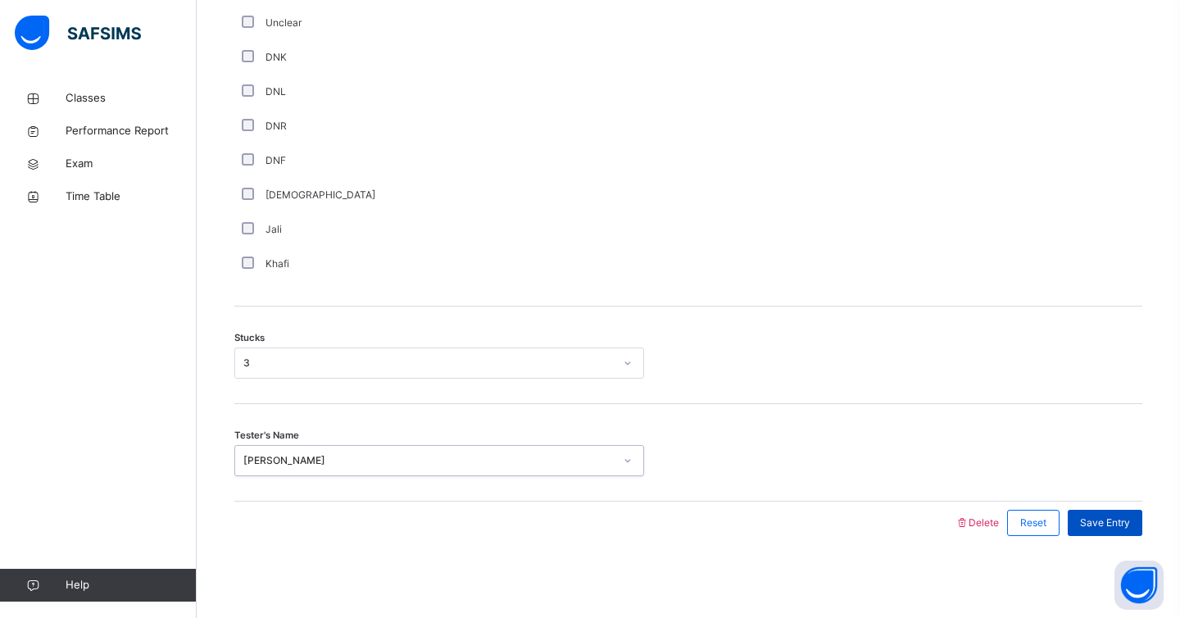
click at [1104, 518] on span "Save Entry" at bounding box center [1105, 523] width 50 height 15
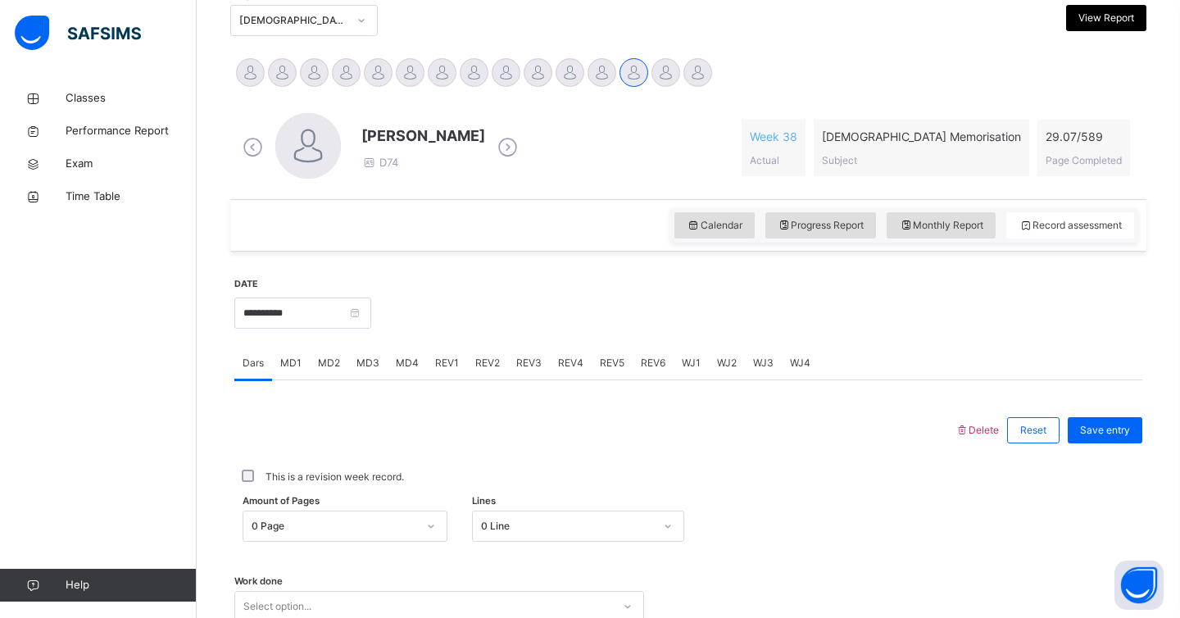
scroll to position [351, 0]
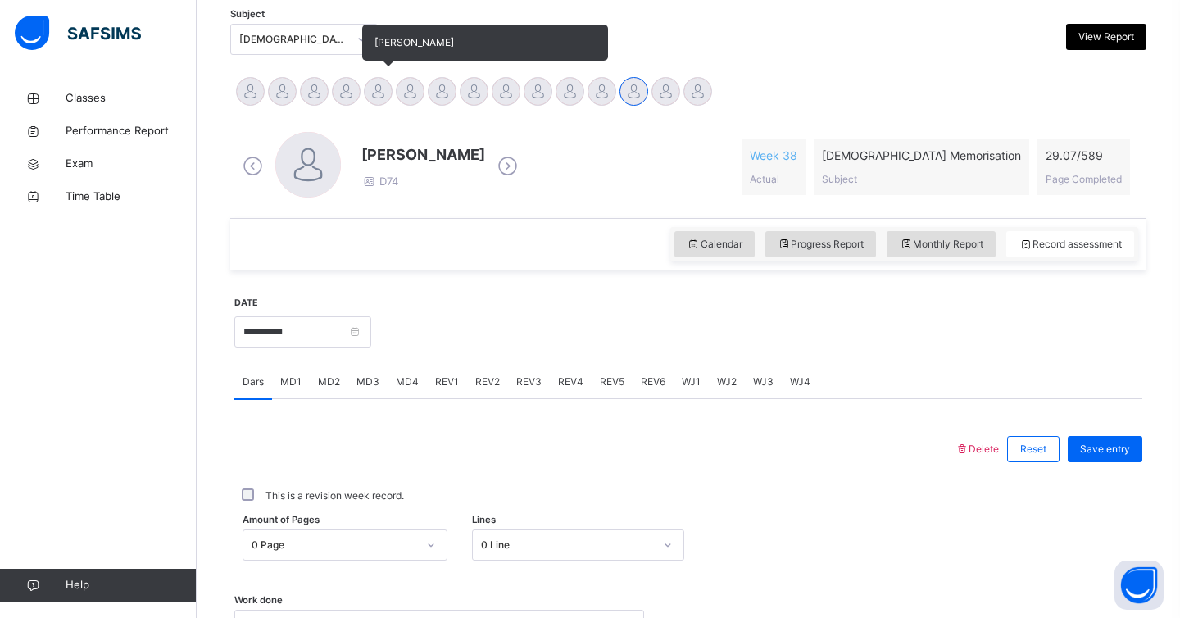
drag, startPoint x: 422, startPoint y: 96, endPoint x: 379, endPoint y: 93, distance: 43.5
click at [379, 93] on div "[PERSON_NAME] [PERSON_NAME] Tamuryani [PERSON_NAME] [PERSON_NAME] [PERSON_NAME]…" at bounding box center [688, 93] width 908 height 36
click at [379, 93] on div at bounding box center [378, 91] width 29 height 29
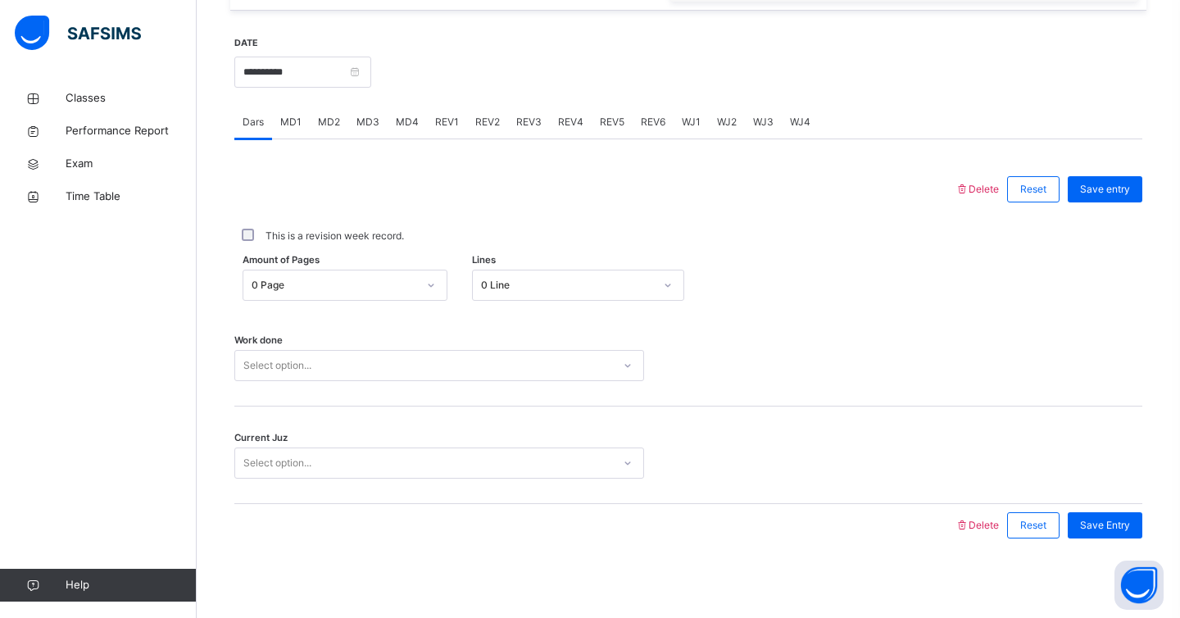
scroll to position [613, 0]
click at [289, 124] on span "MD1" at bounding box center [290, 119] width 21 height 15
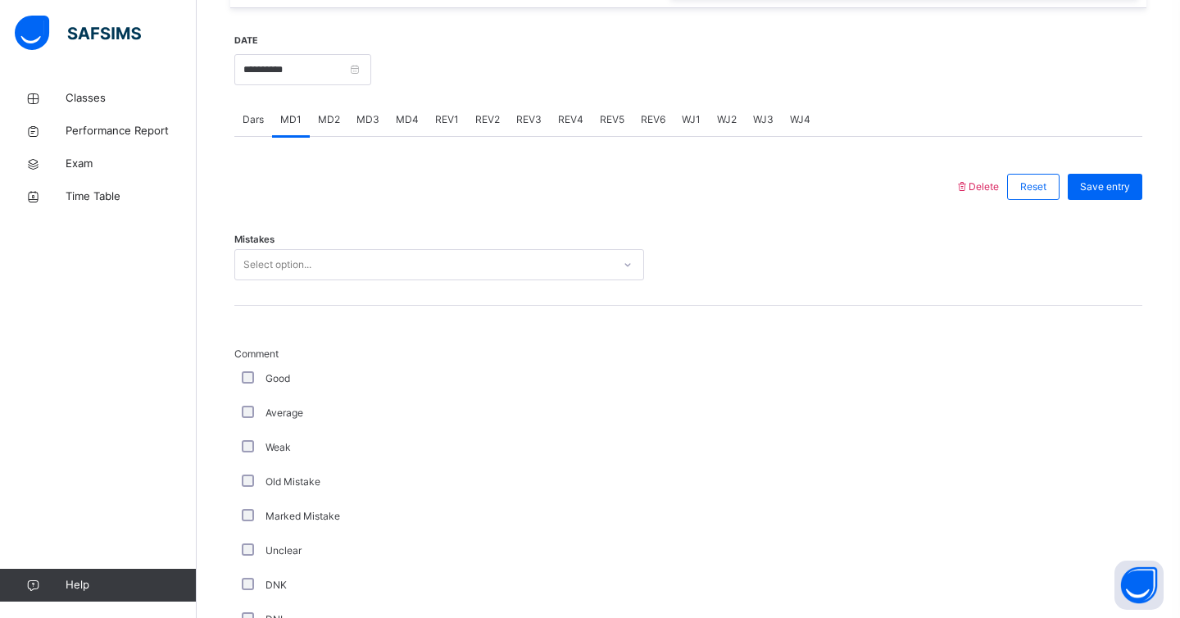
click at [374, 266] on div "Select option..." at bounding box center [423, 264] width 377 height 25
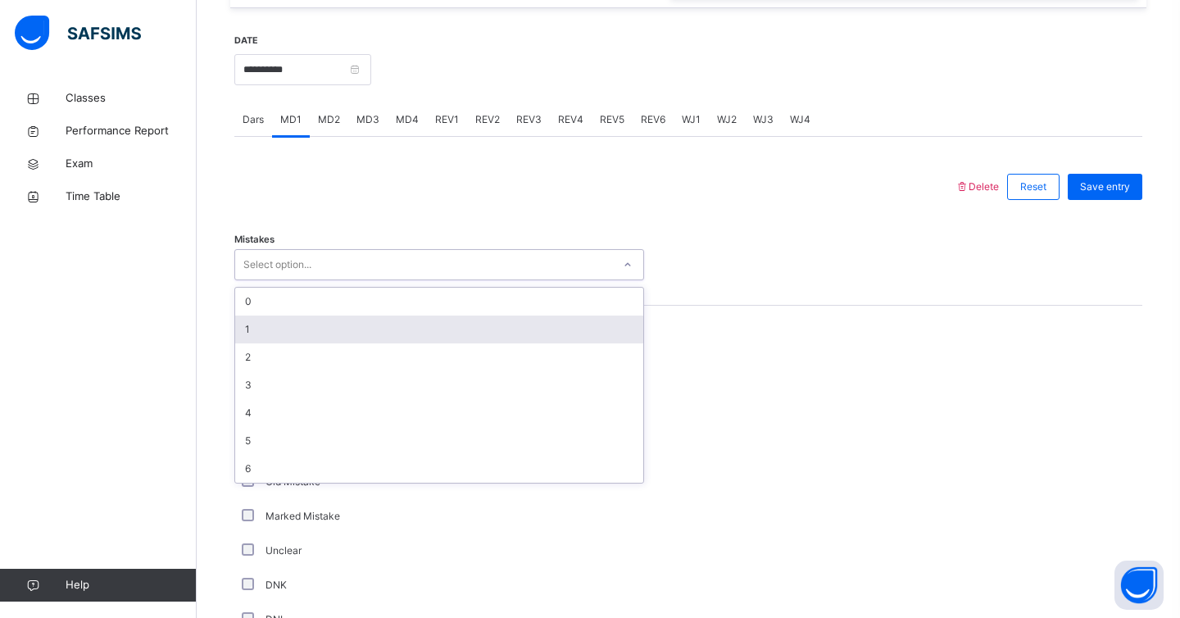
click at [358, 330] on div "1" at bounding box center [439, 330] width 408 height 28
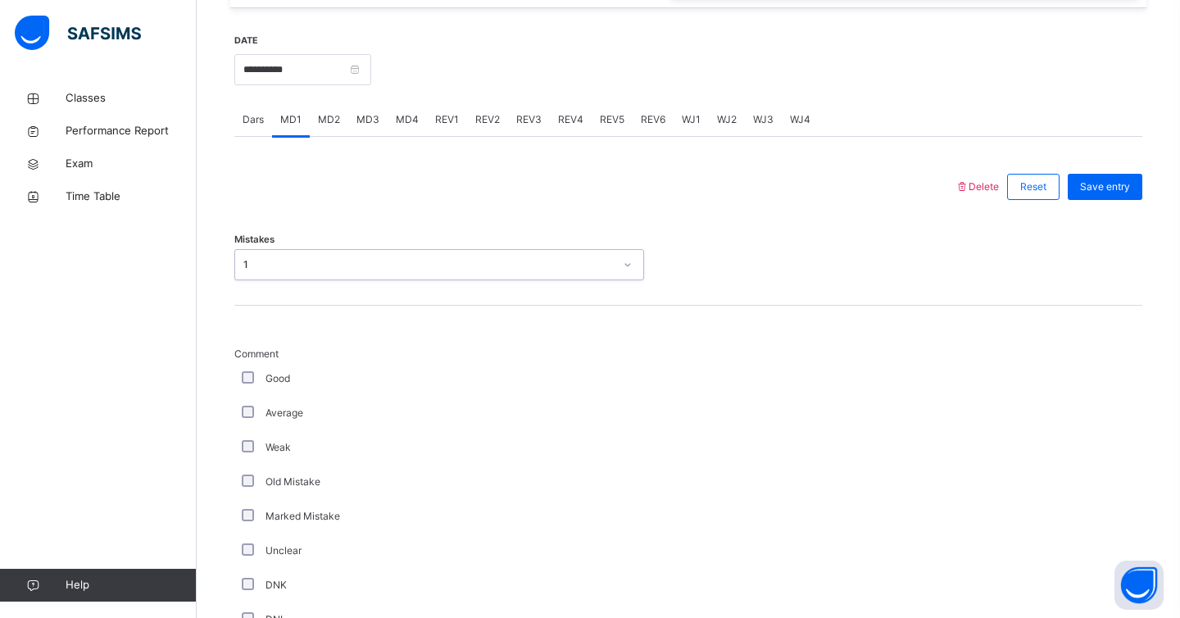
click at [334, 271] on div "1" at bounding box center [428, 264] width 371 height 15
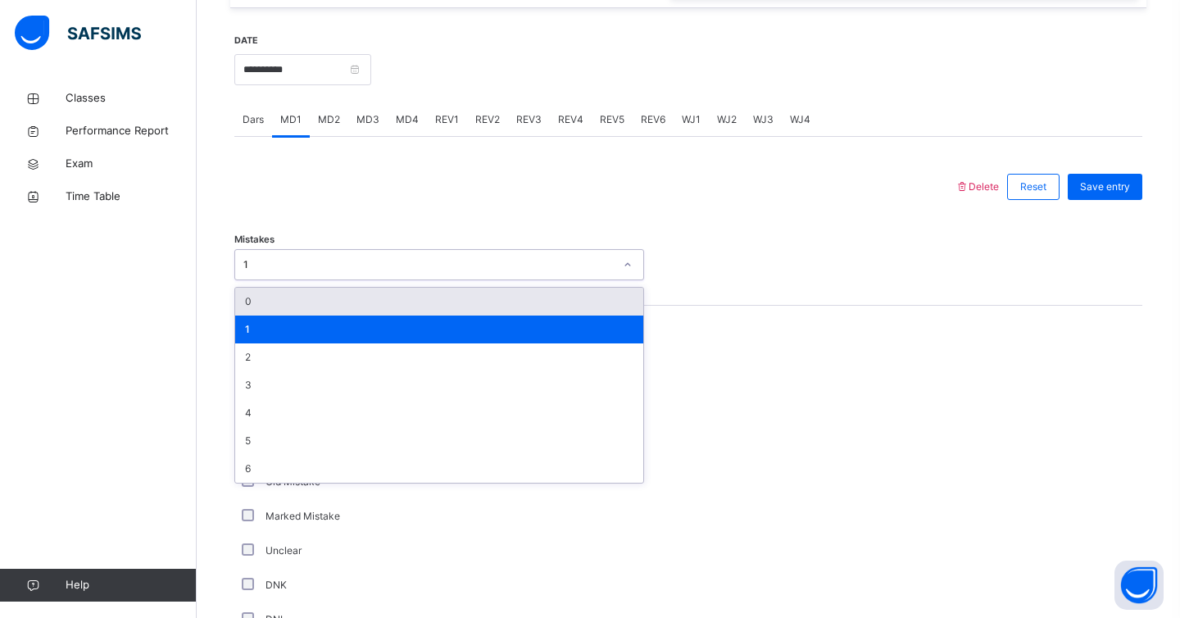
click at [339, 294] on div "0" at bounding box center [439, 302] width 408 height 28
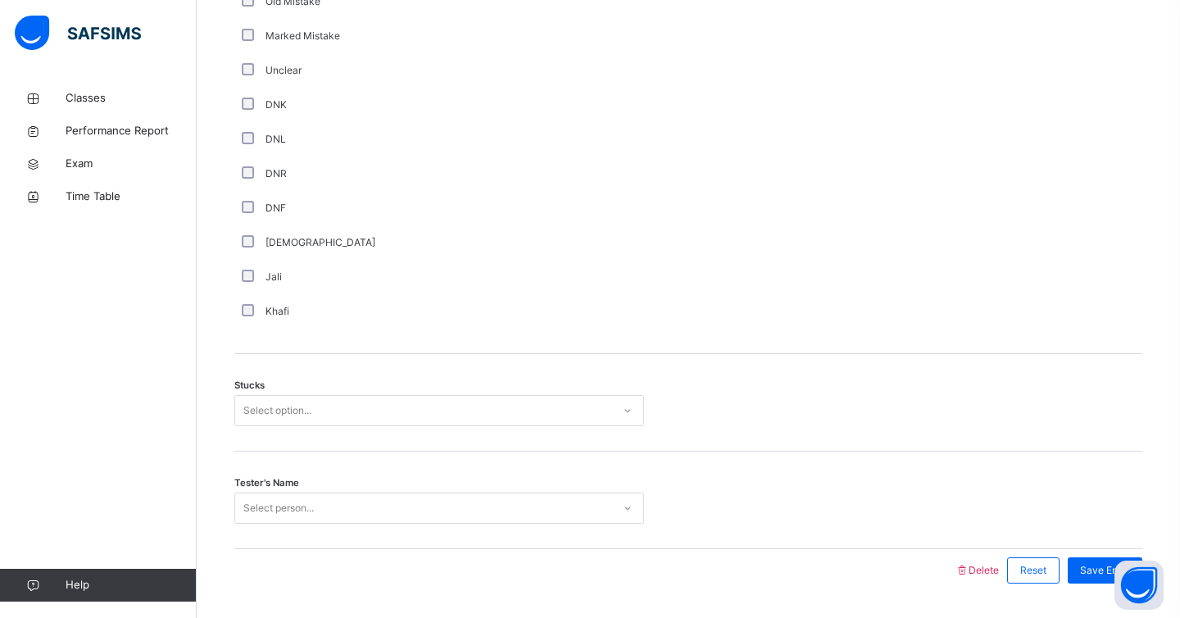
scroll to position [1105, 0]
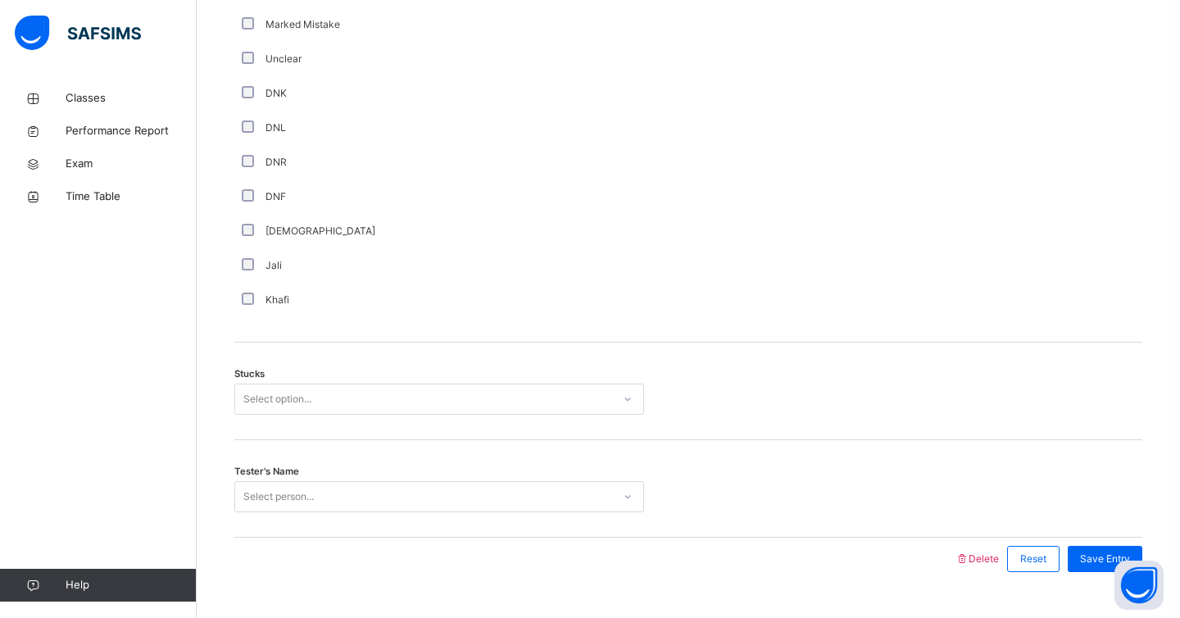
click at [271, 389] on div "Select option..." at bounding box center [277, 399] width 68 height 31
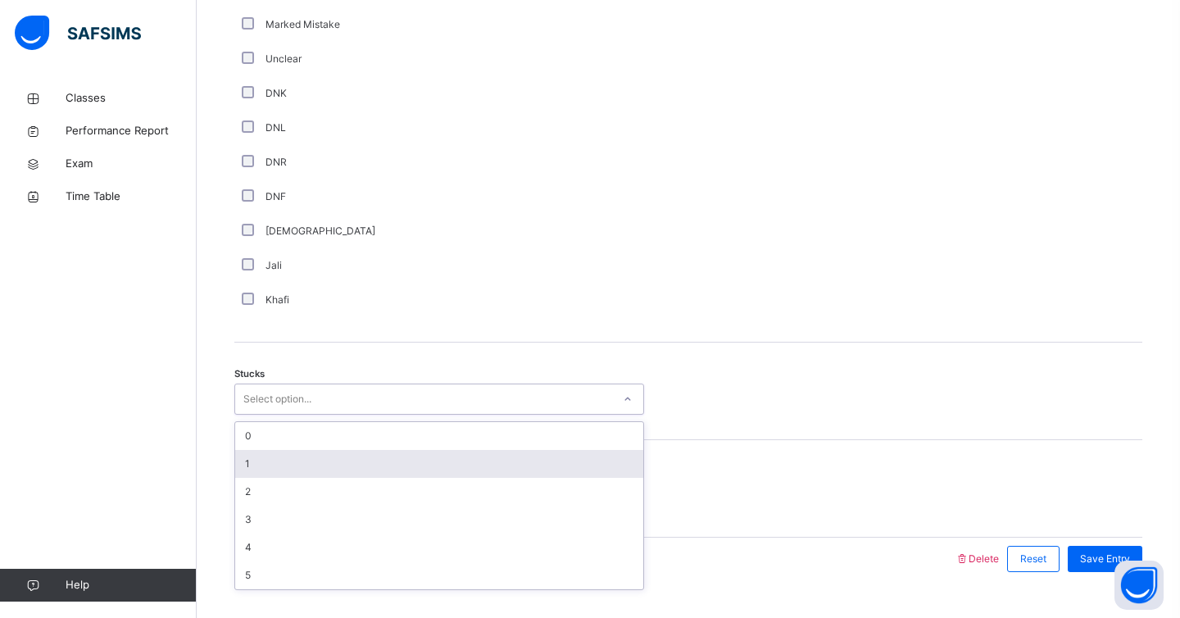
click at [271, 465] on div "1" at bounding box center [439, 464] width 408 height 28
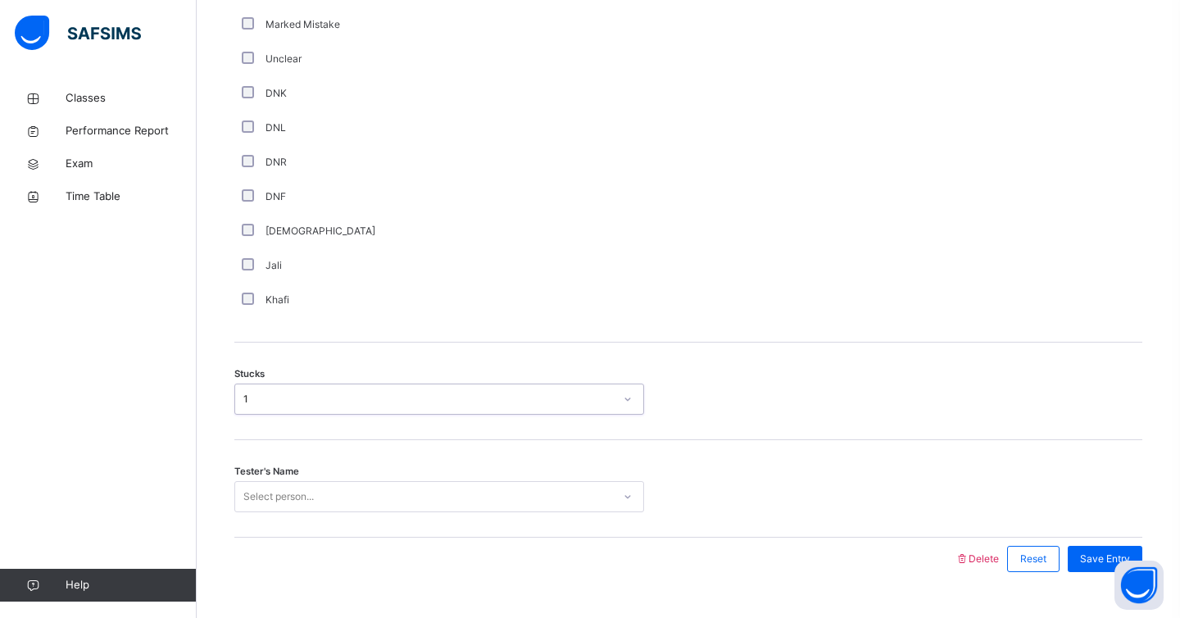
click at [280, 489] on div "Tester's Name Select person..." at bounding box center [688, 489] width 908 height 98
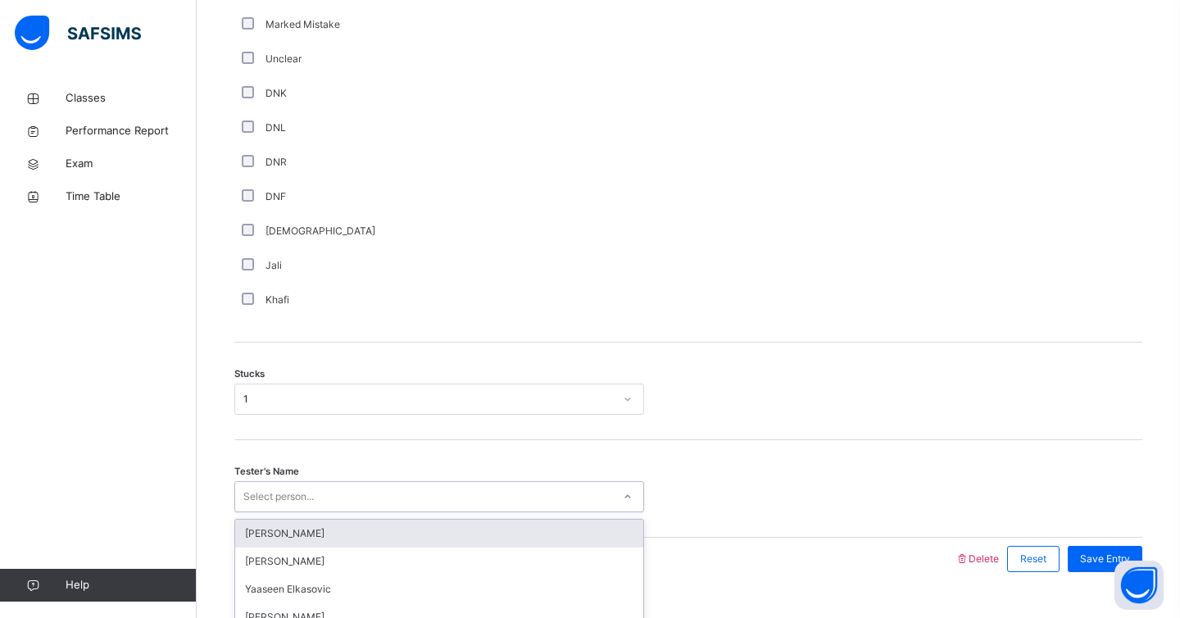
scroll to position [1141, 0]
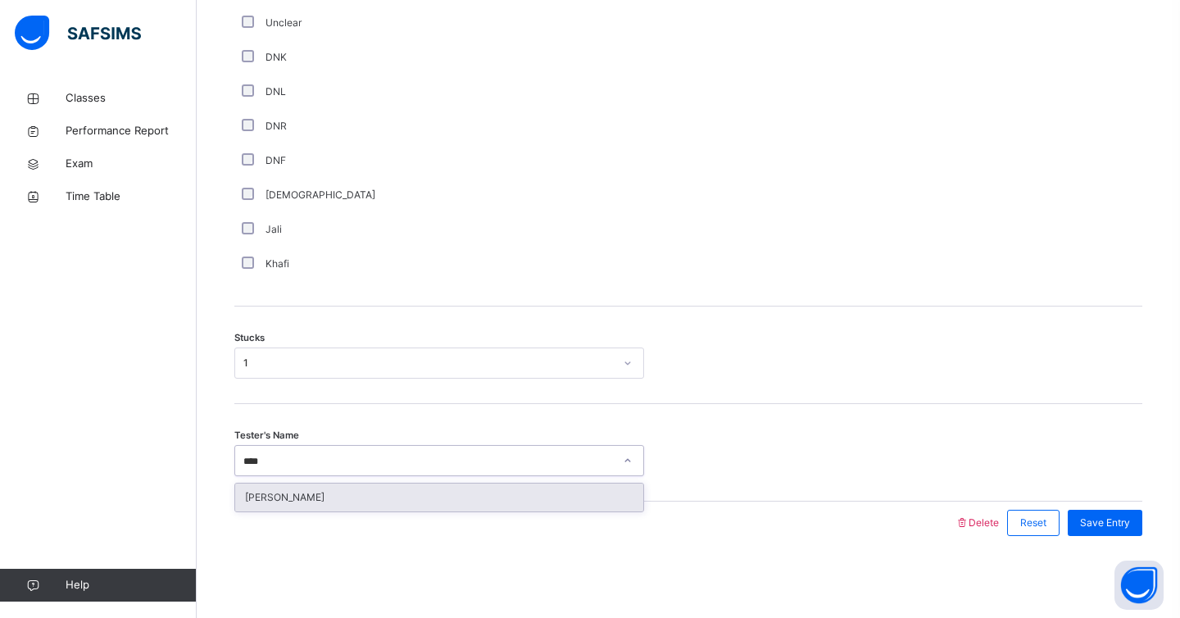
type input "*****"
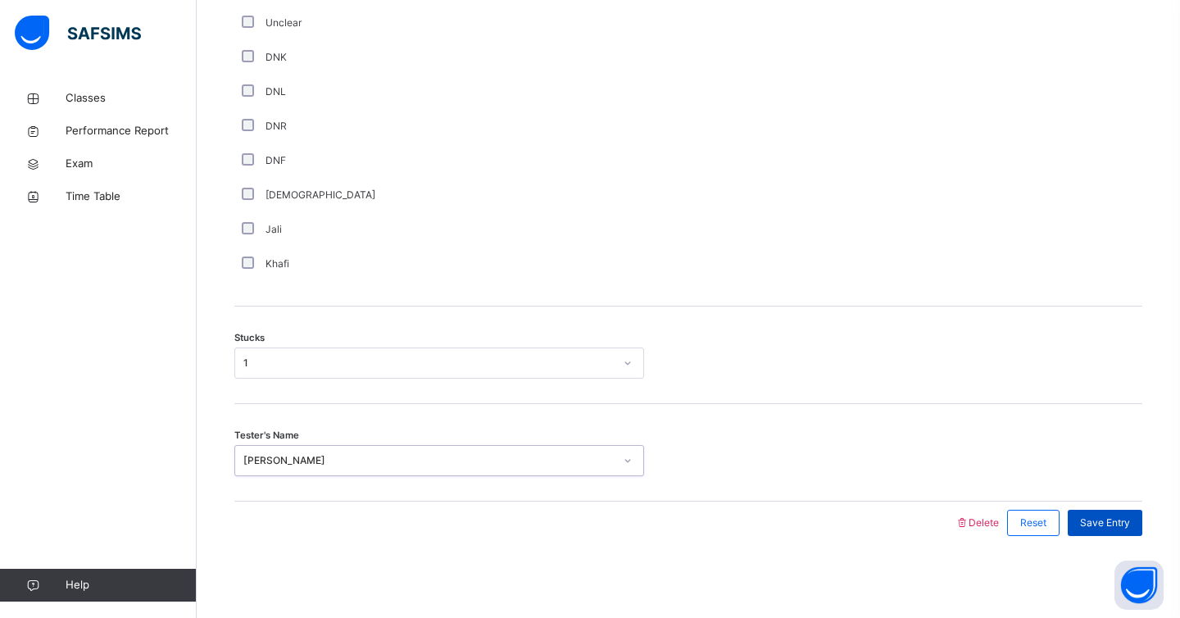
click at [1118, 512] on div "Save Entry" at bounding box center [1105, 523] width 75 height 26
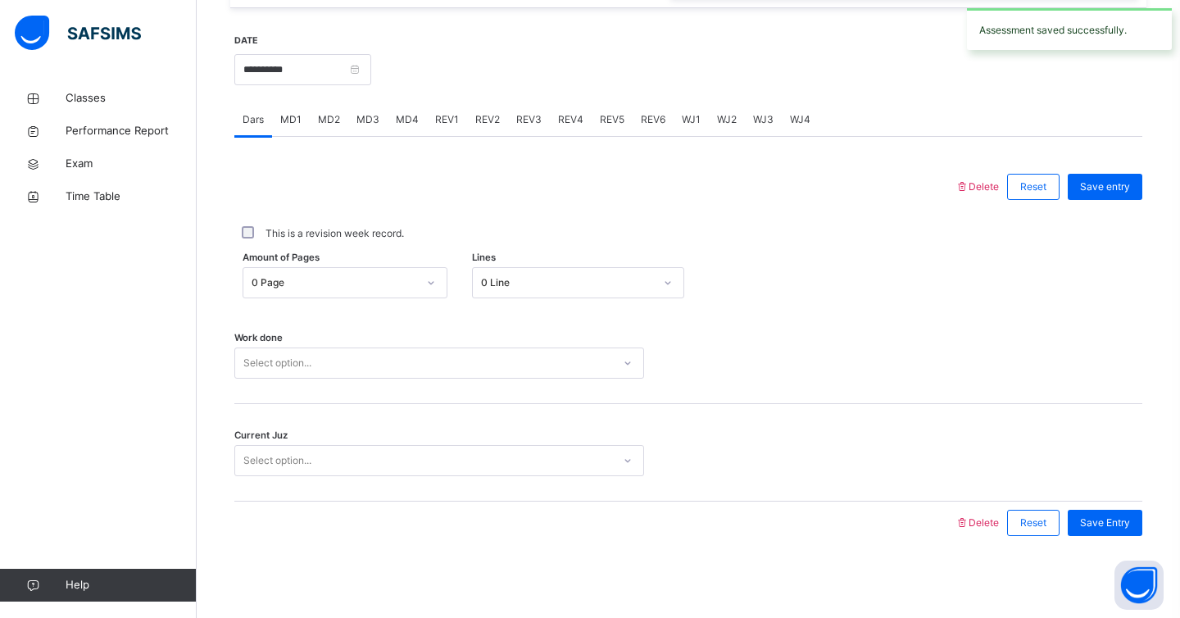
scroll to position [0, 0]
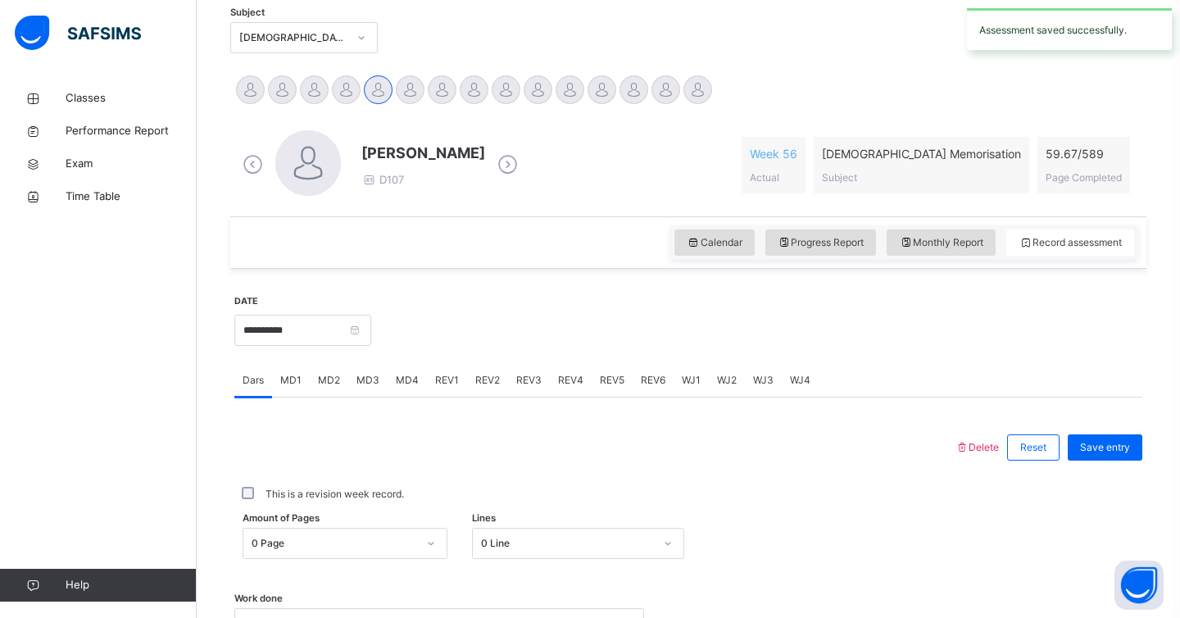
click at [348, 195] on div "[PERSON_NAME] D107" at bounding box center [381, 165] width 284 height 70
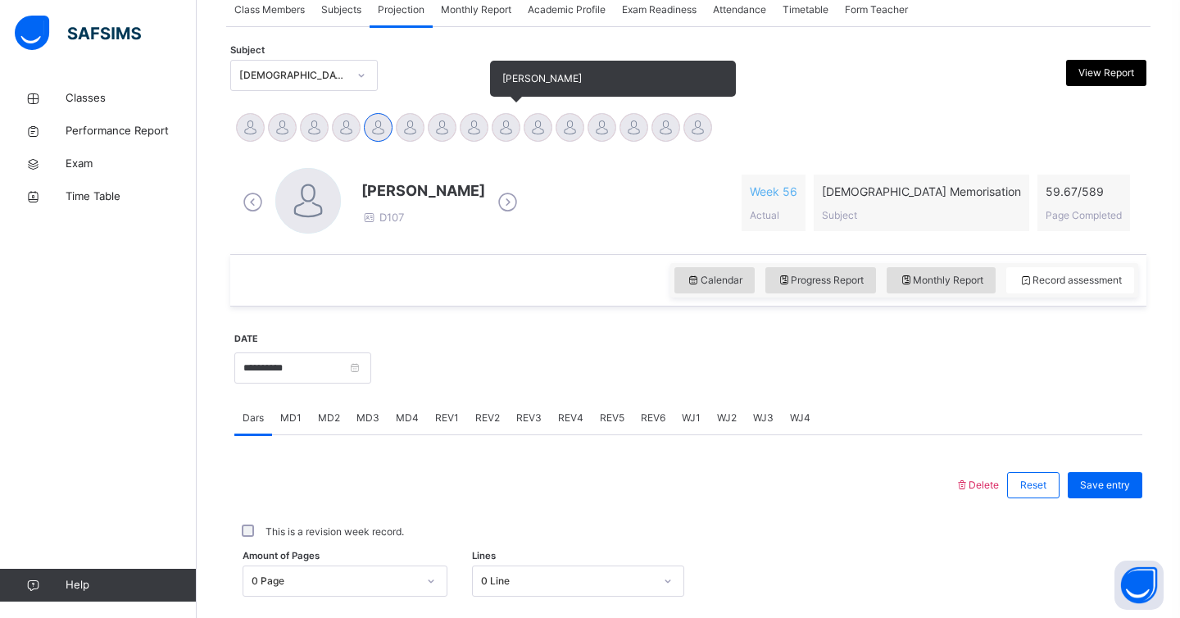
click at [500, 126] on div at bounding box center [506, 127] width 29 height 29
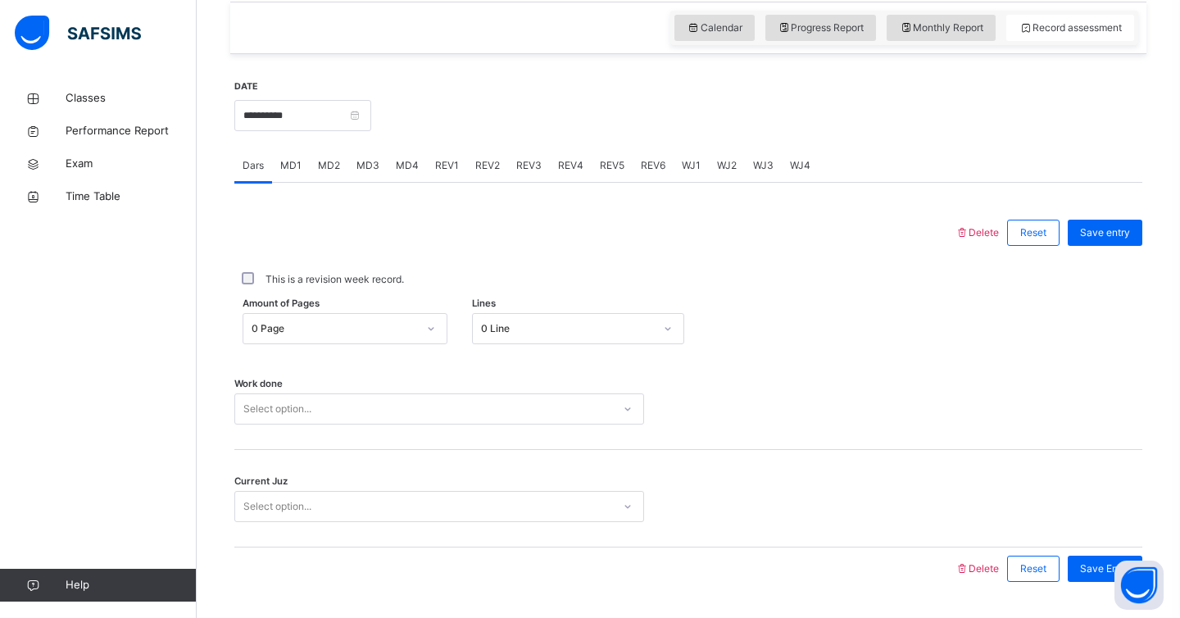
scroll to position [580, 0]
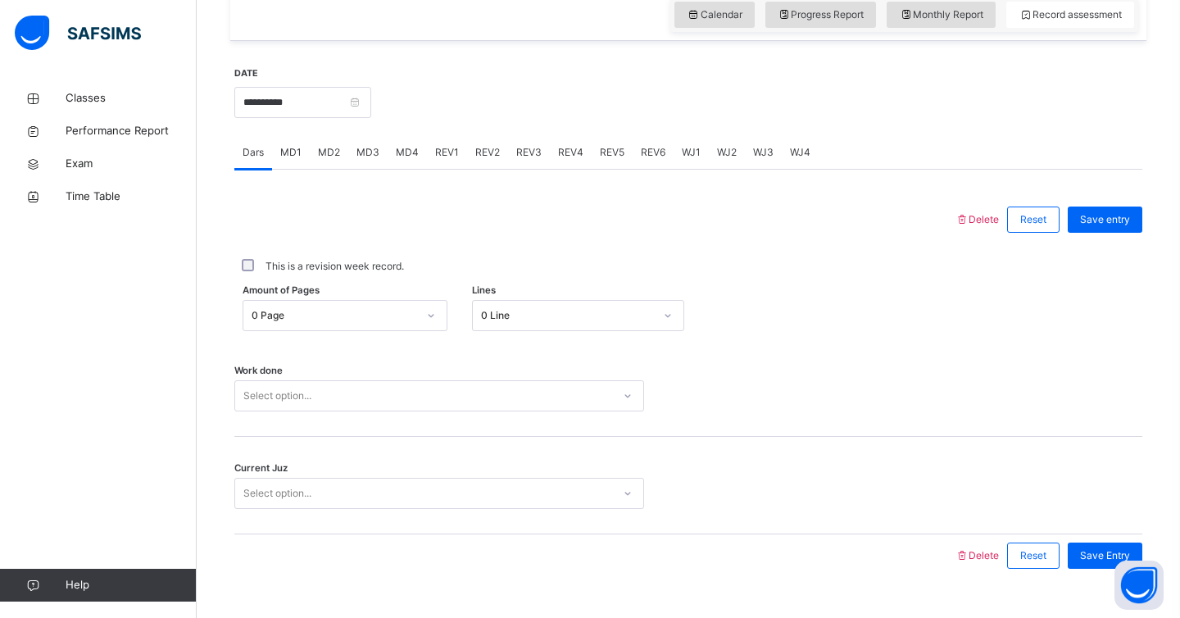
click at [320, 154] on span "MD2" at bounding box center [329, 152] width 22 height 15
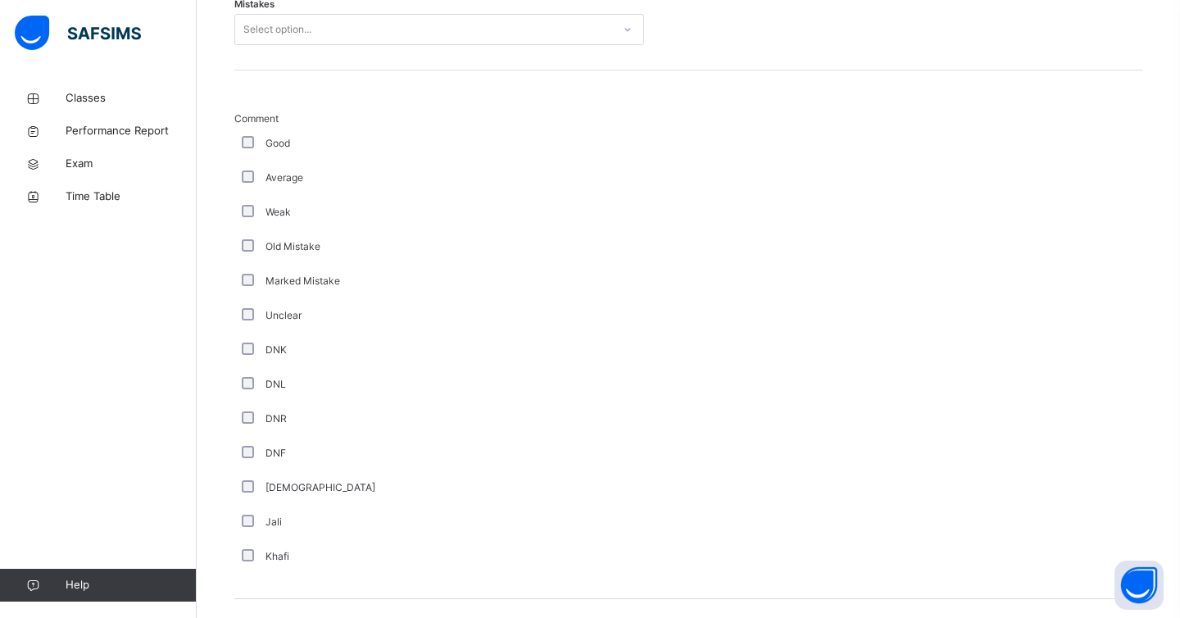
scroll to position [848, 0]
click at [328, 19] on div "Select option..." at bounding box center [423, 30] width 377 height 25
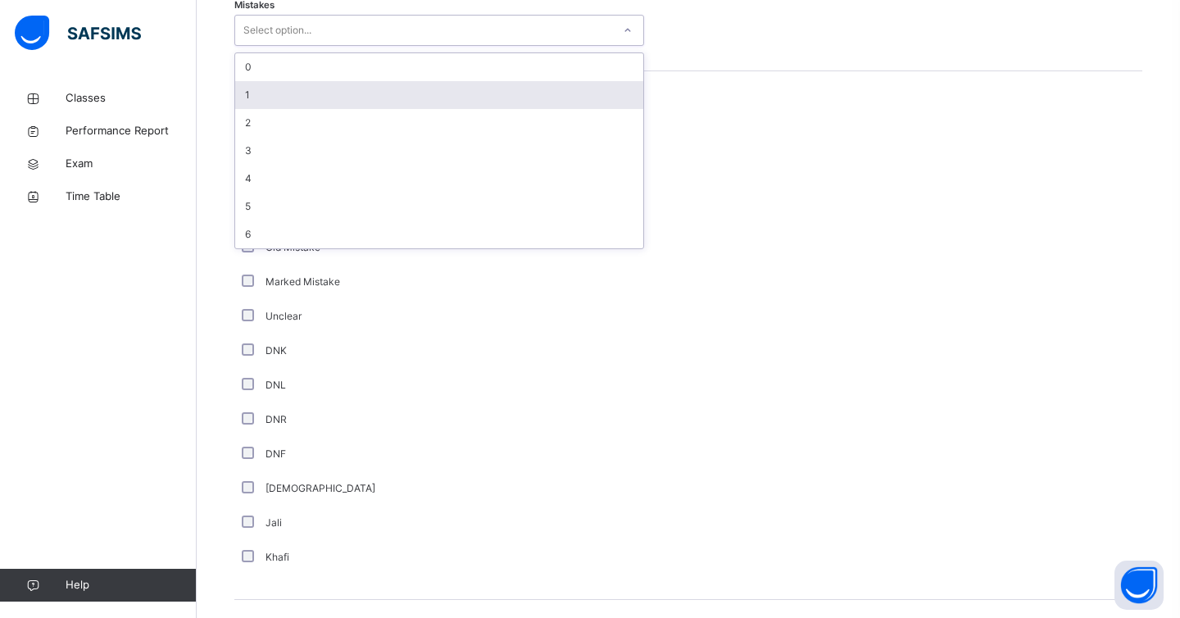
click at [289, 96] on div "1" at bounding box center [439, 95] width 408 height 28
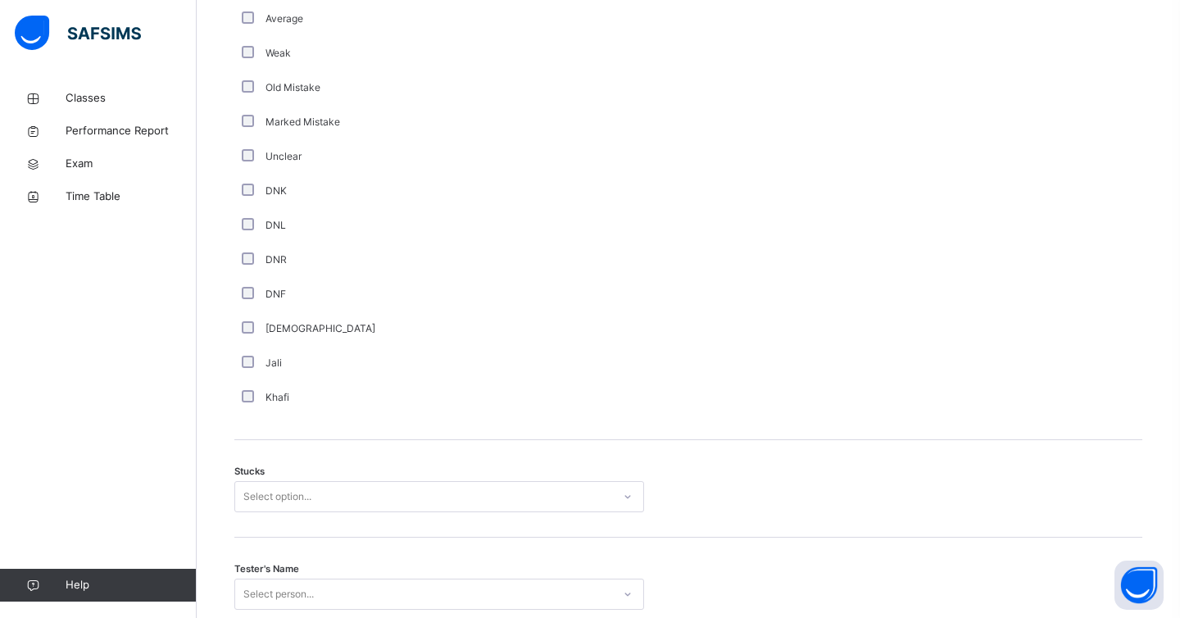
scroll to position [1141, 0]
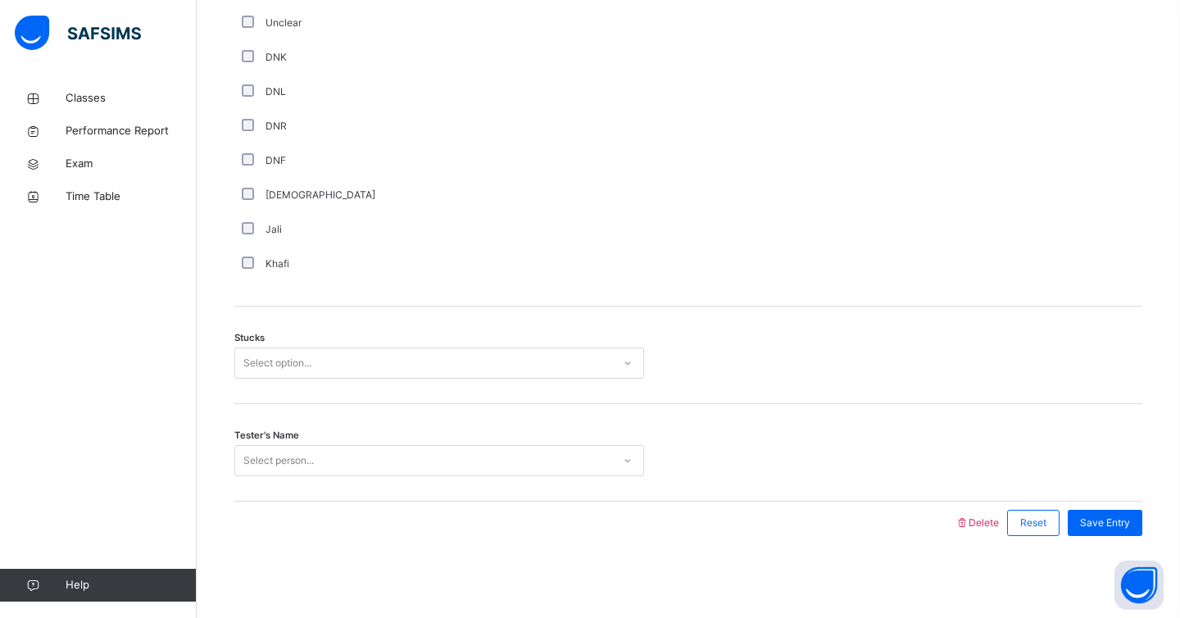
click at [277, 333] on div "Stucks Select option..." at bounding box center [688, 356] width 908 height 98
click at [263, 382] on div "Stucks Select option..." at bounding box center [688, 356] width 908 height 98
click at [266, 368] on div "Select option..." at bounding box center [277, 363] width 68 height 31
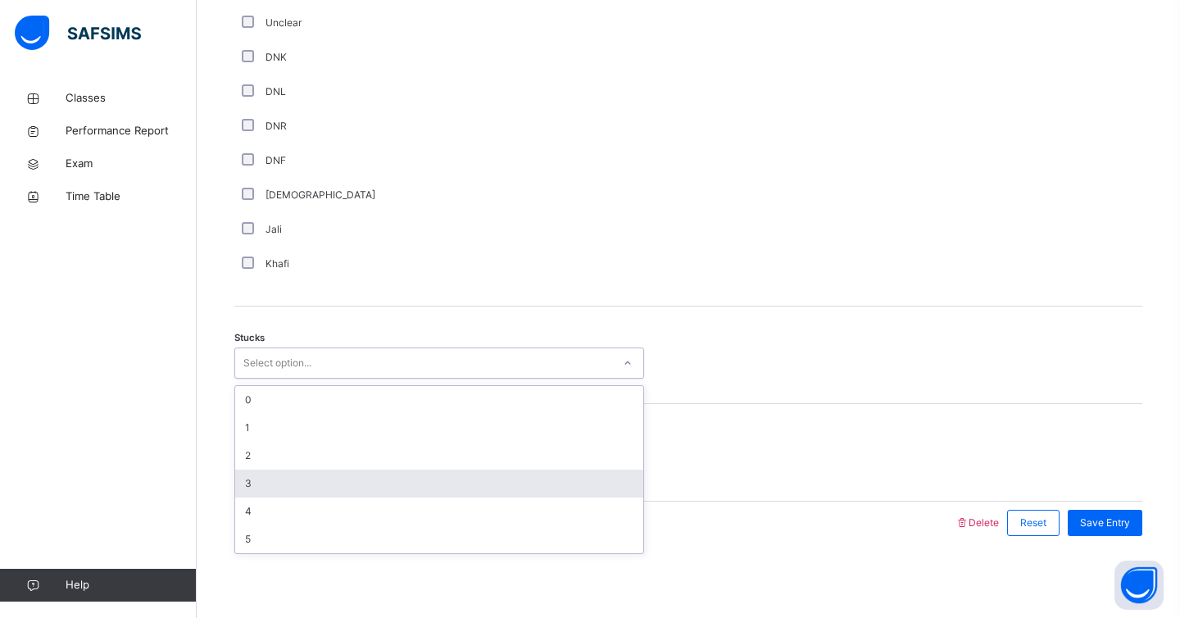
click at [252, 484] on div "3" at bounding box center [439, 484] width 408 height 28
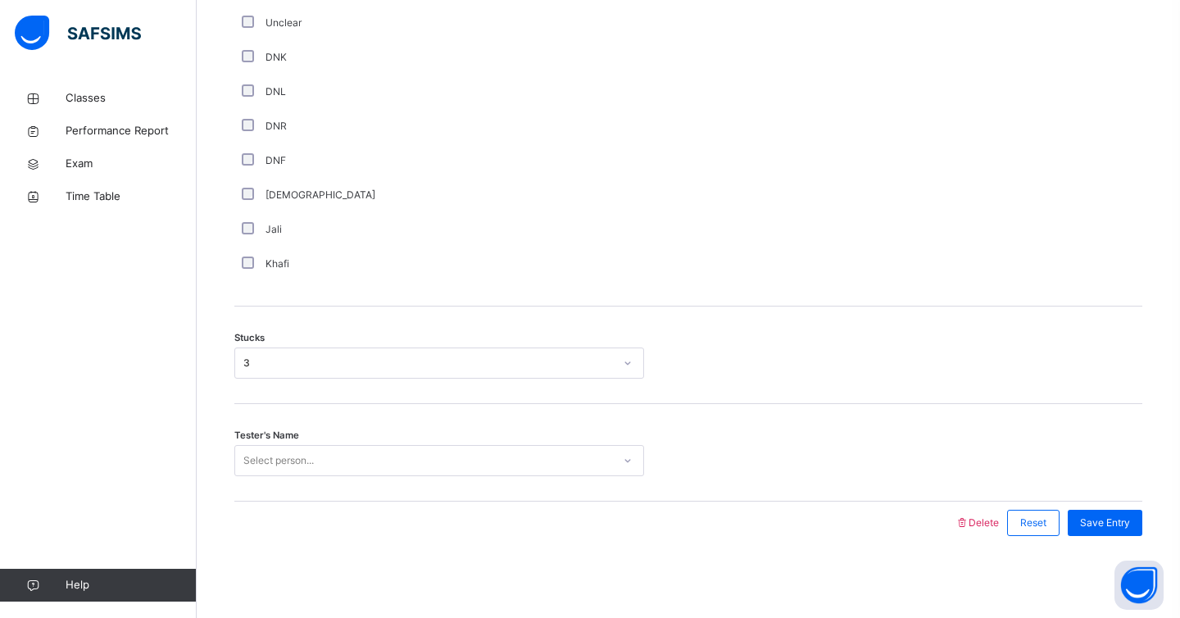
click at [298, 478] on div "Tester's Name Select person..." at bounding box center [688, 453] width 908 height 98
click at [301, 444] on div "Tester's Name Select person..." at bounding box center [688, 453] width 908 height 98
click at [297, 456] on div "Select person..." at bounding box center [278, 460] width 70 height 31
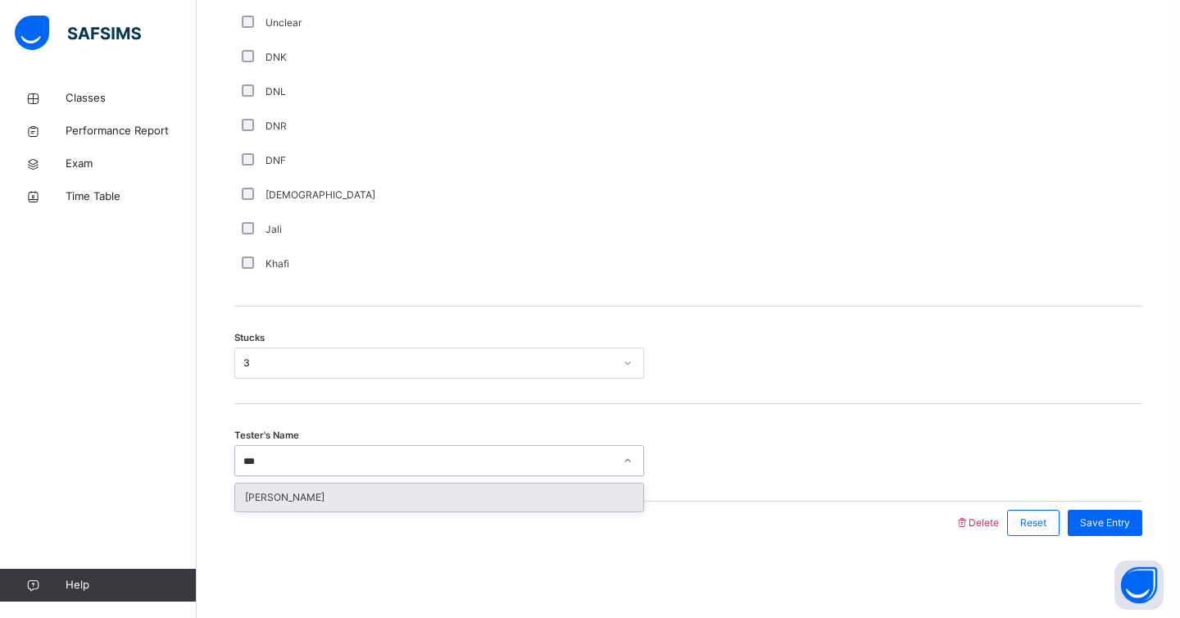
type input "****"
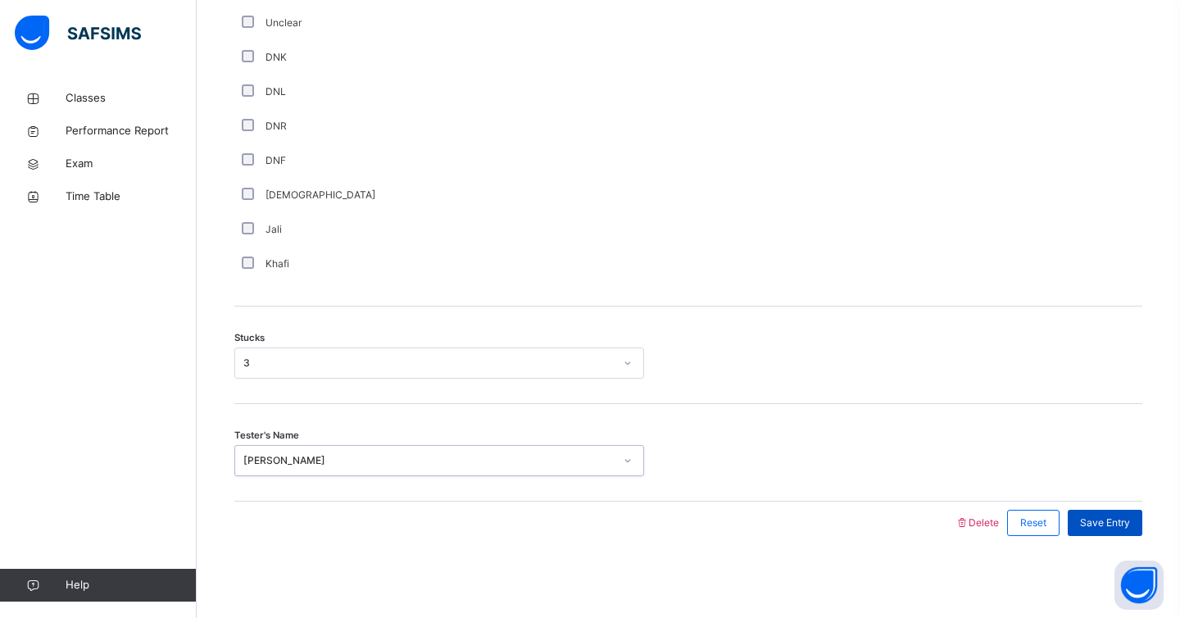
click at [1090, 530] on div "Save Entry" at bounding box center [1105, 523] width 75 height 26
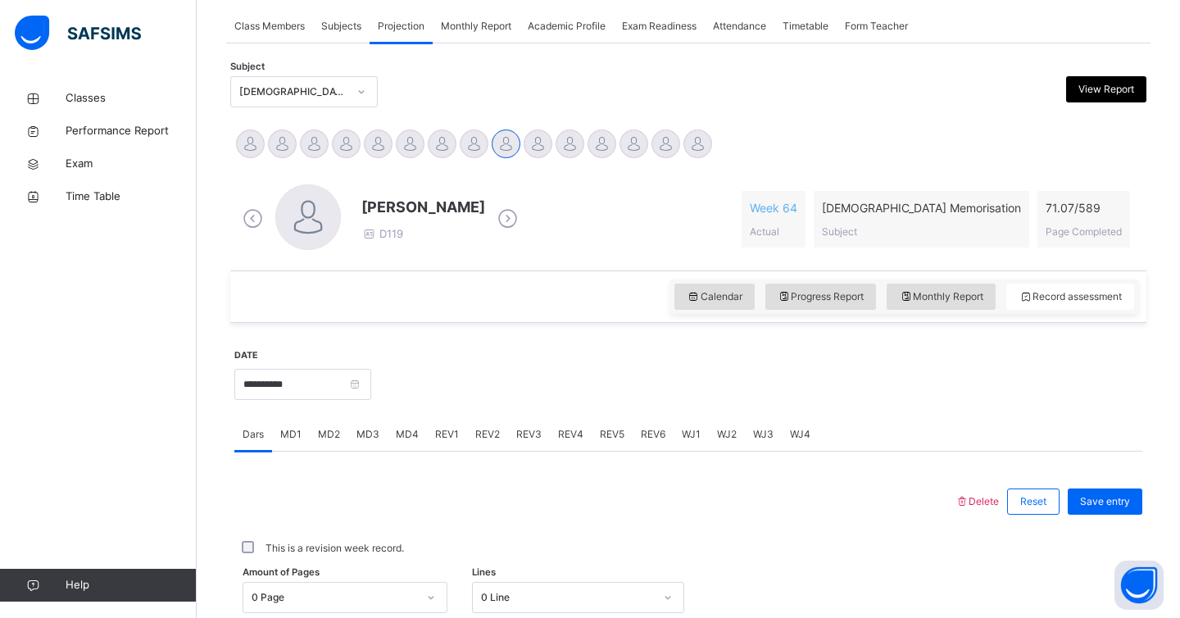
scroll to position [294, 0]
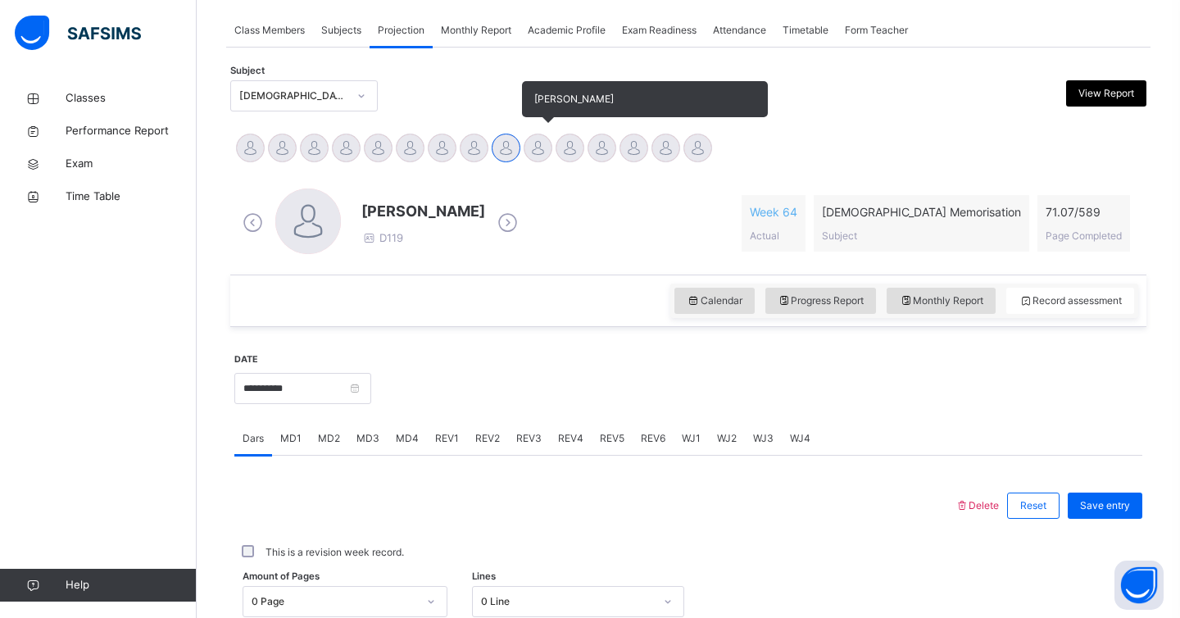
click at [527, 147] on div at bounding box center [538, 148] width 29 height 29
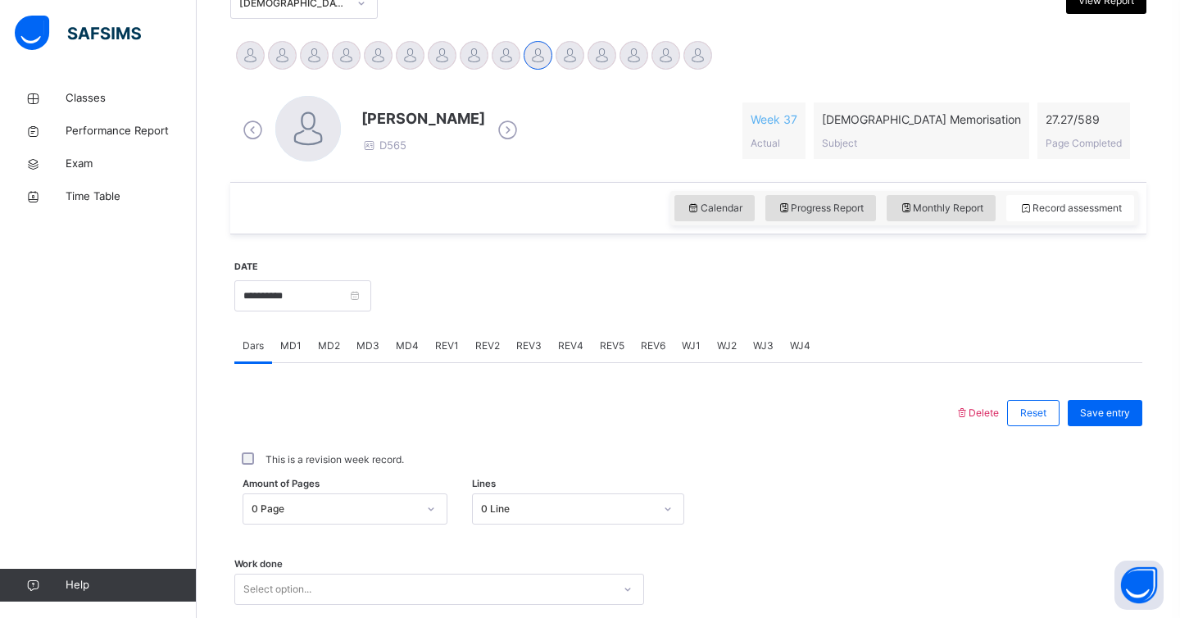
scroll to position [533, 0]
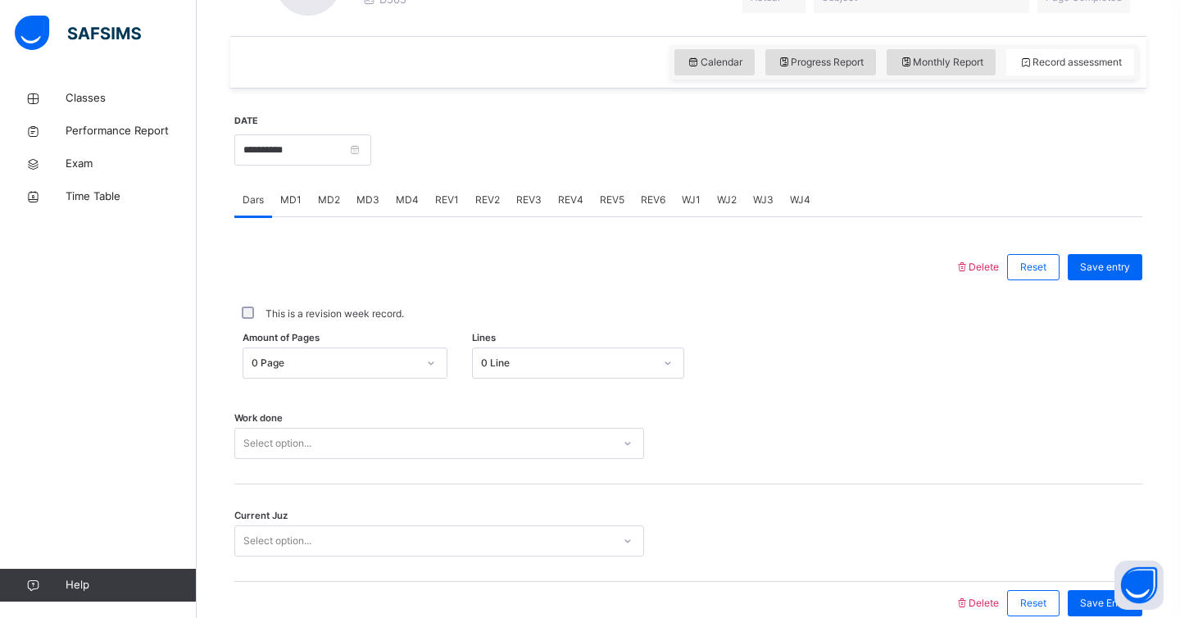
click at [375, 199] on span "MD3" at bounding box center [368, 200] width 23 height 15
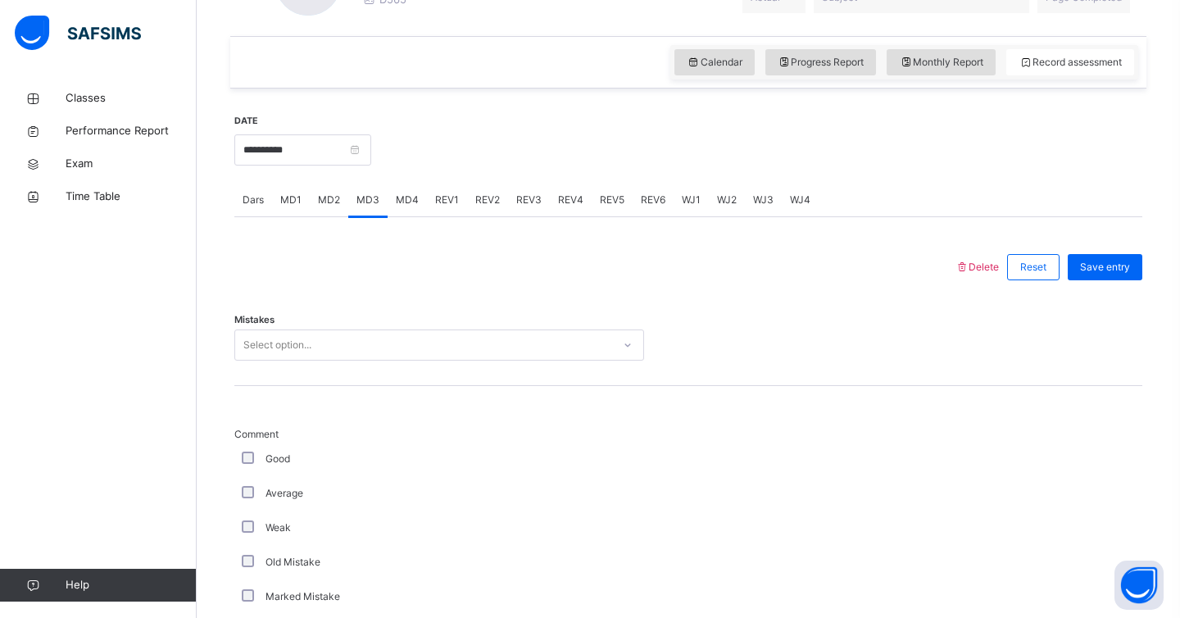
click at [343, 333] on div "Select option..." at bounding box center [423, 345] width 377 height 25
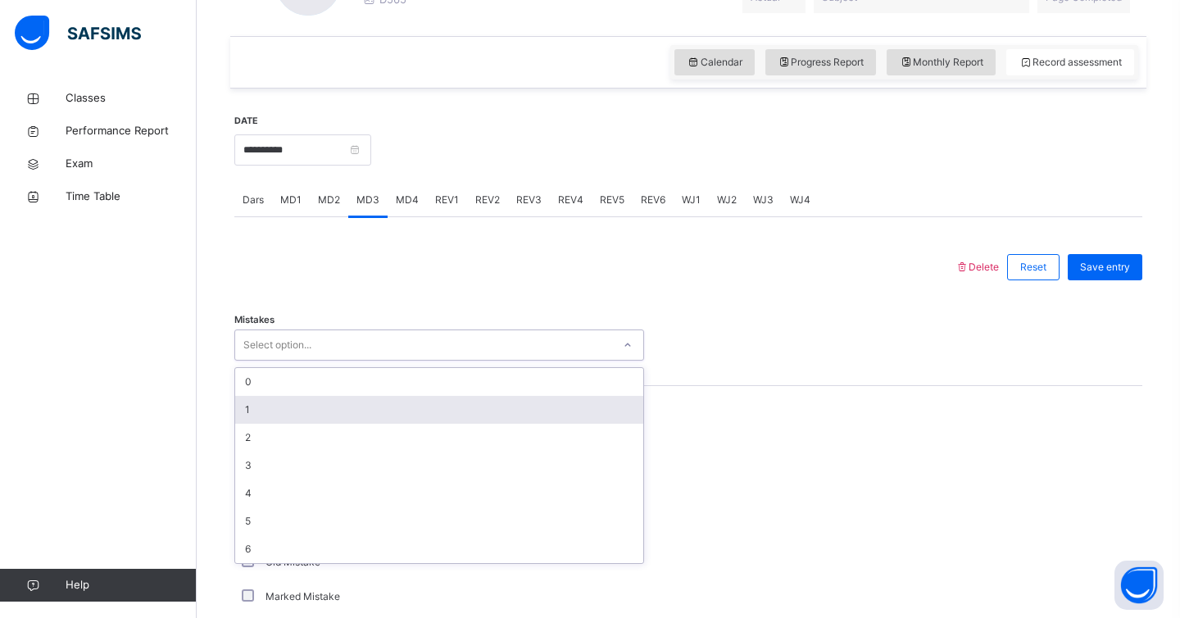
click at [313, 397] on div "1" at bounding box center [439, 410] width 408 height 28
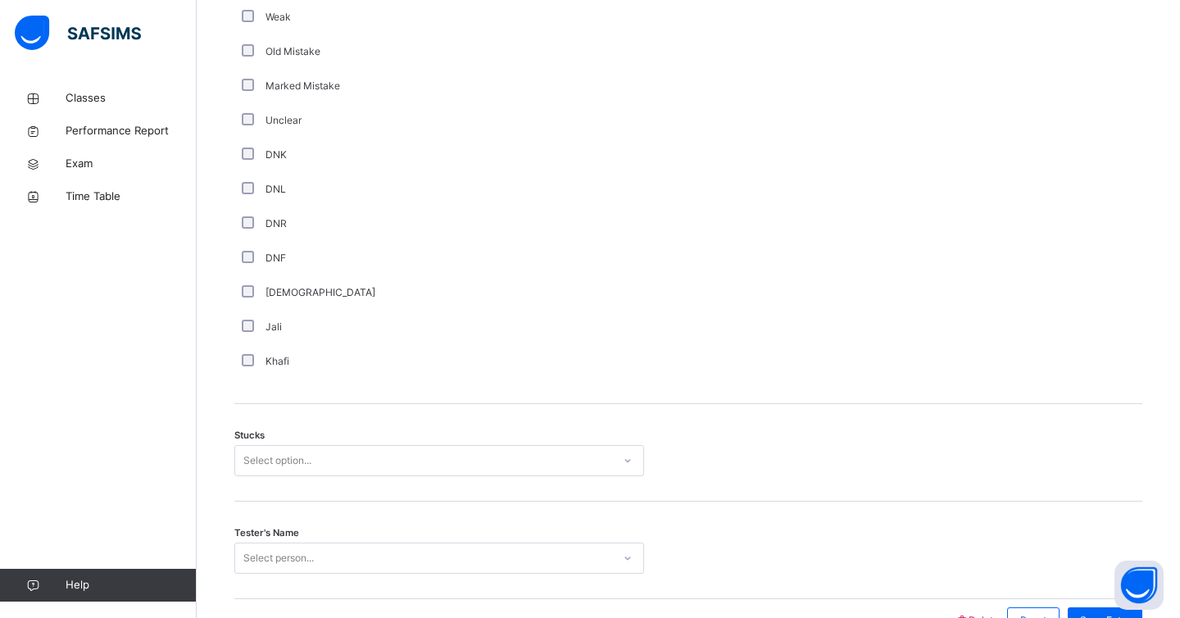
click at [251, 457] on div "Select option..." at bounding box center [277, 460] width 68 height 31
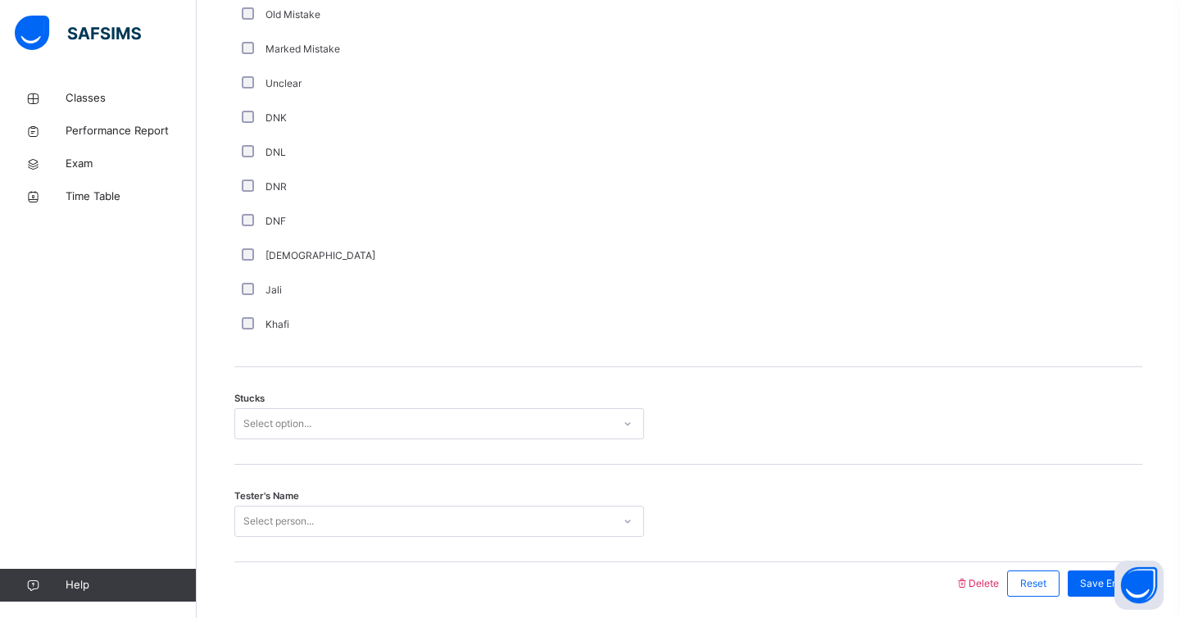
scroll to position [1084, 0]
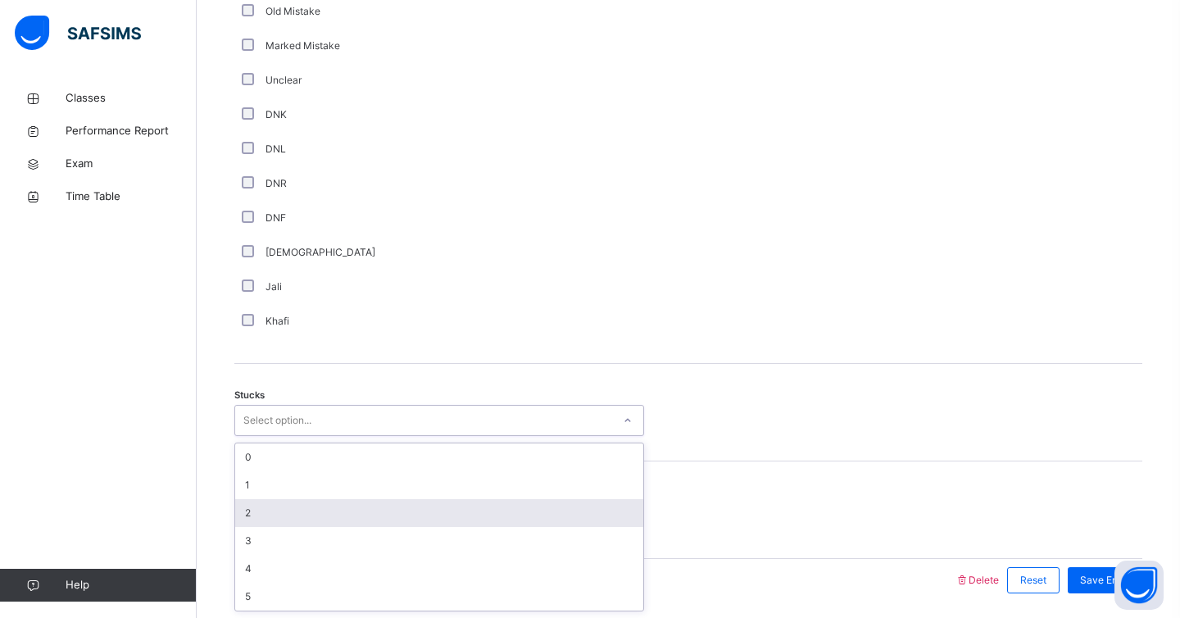
click at [266, 507] on div "2" at bounding box center [439, 513] width 408 height 28
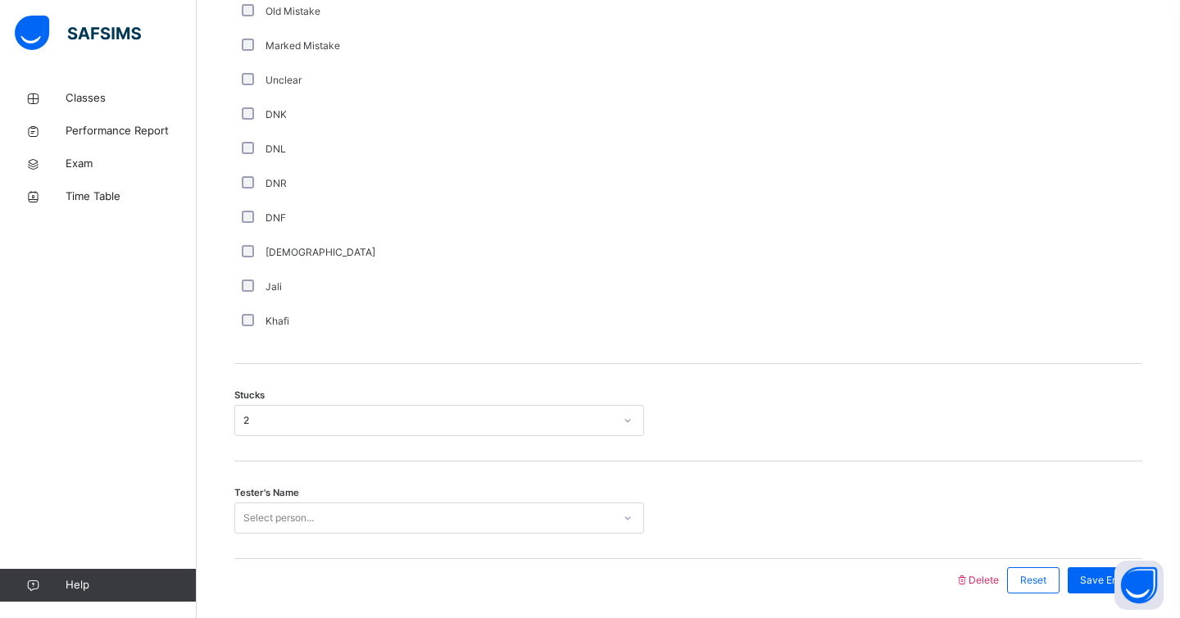
click at [272, 515] on div "Select person..." at bounding box center [439, 518] width 410 height 31
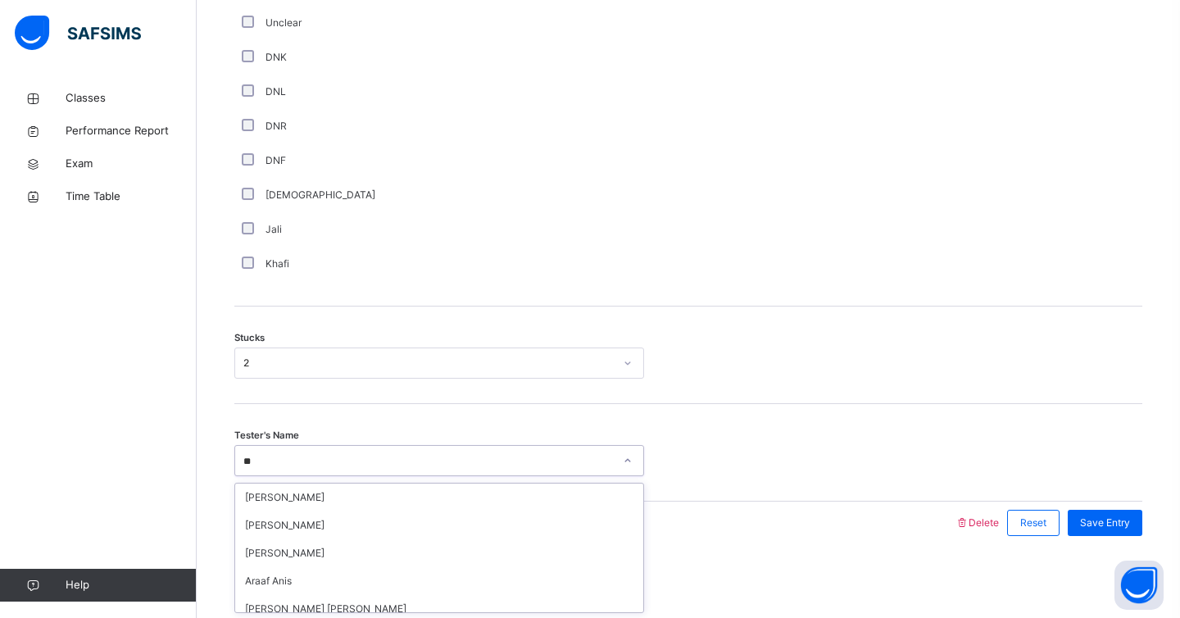
type input "*"
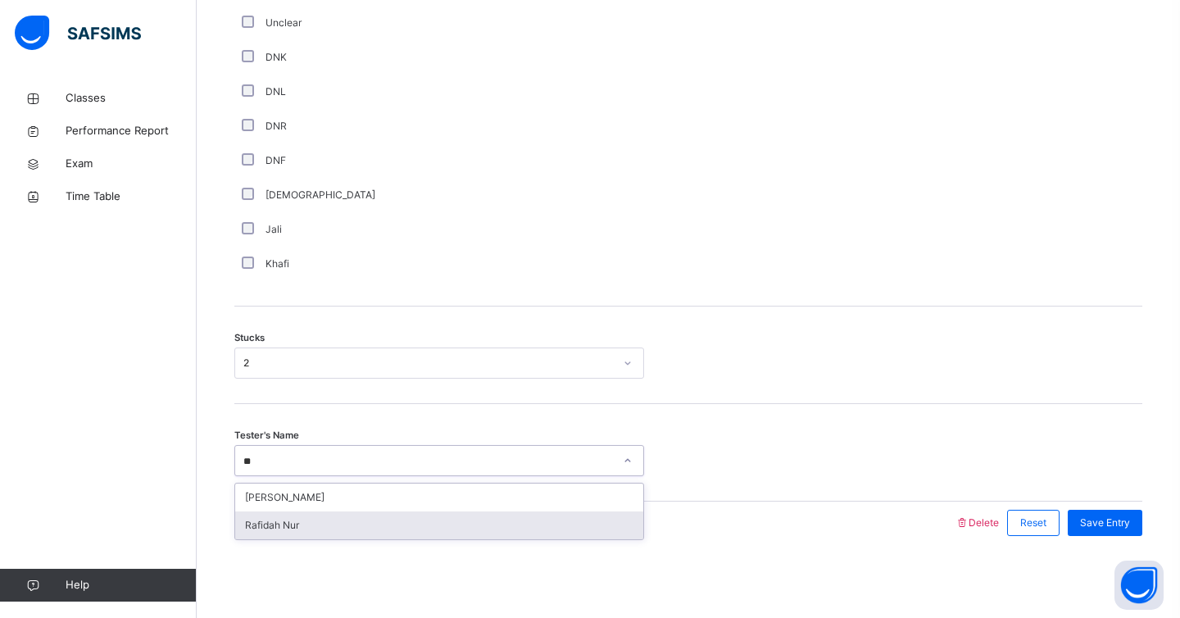
type input "***"
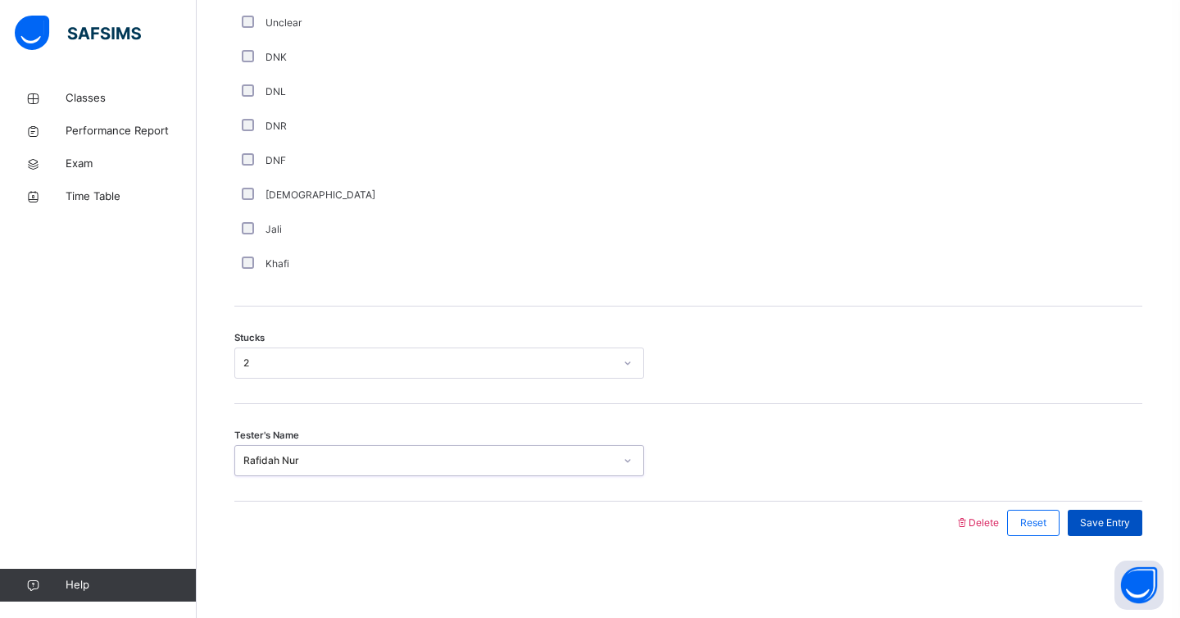
click at [1122, 532] on div "Save Entry" at bounding box center [1105, 523] width 75 height 26
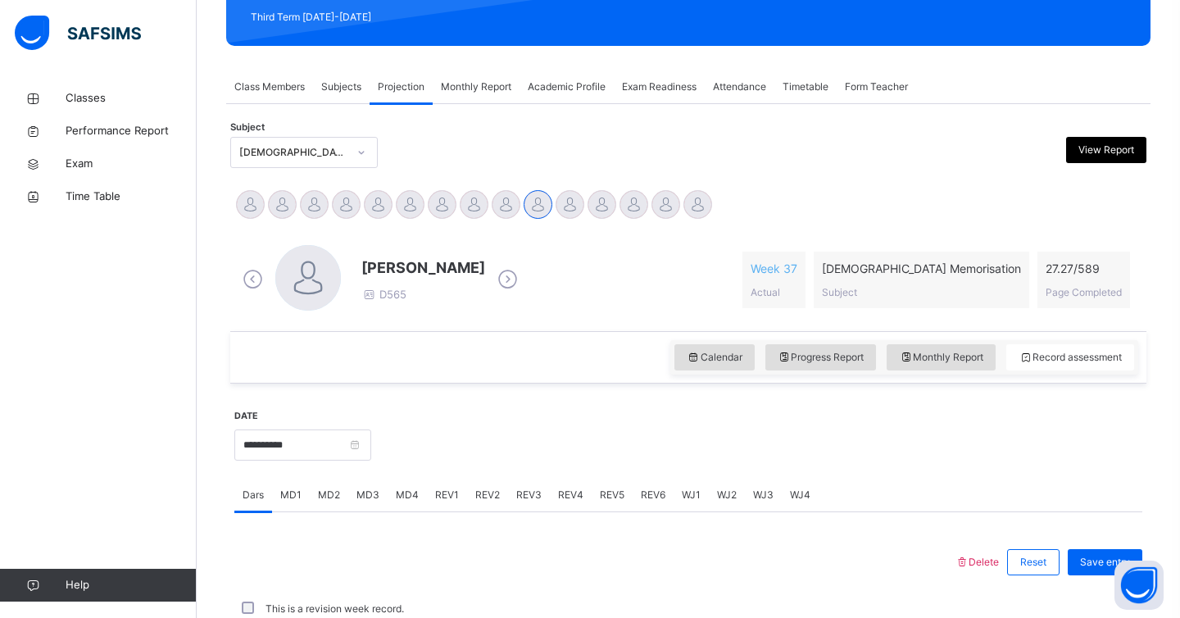
scroll to position [220, 0]
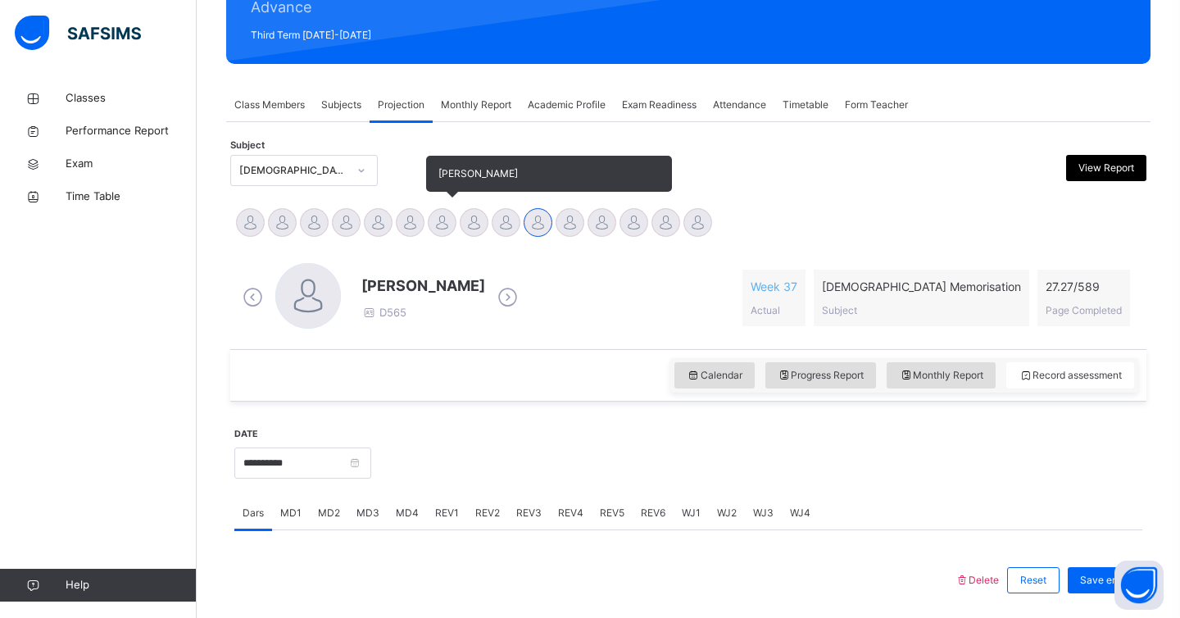
click at [445, 218] on div at bounding box center [442, 222] width 29 height 29
click at [407, 216] on div at bounding box center [410, 222] width 29 height 29
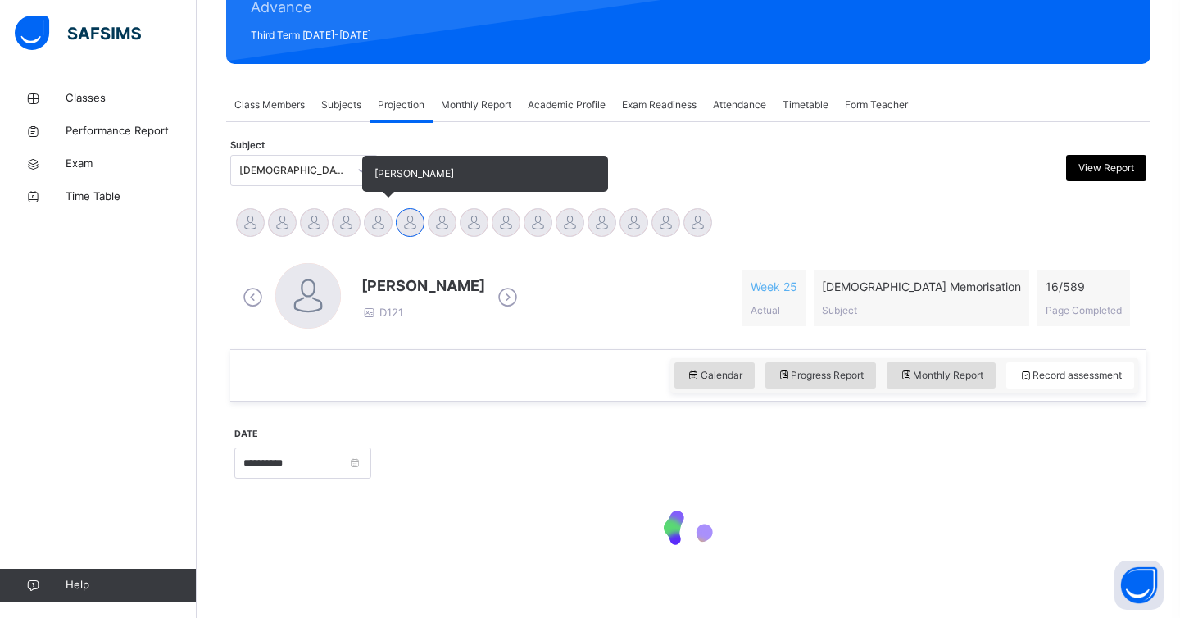
click at [391, 212] on div "[PERSON_NAME]" at bounding box center [378, 225] width 32 height 36
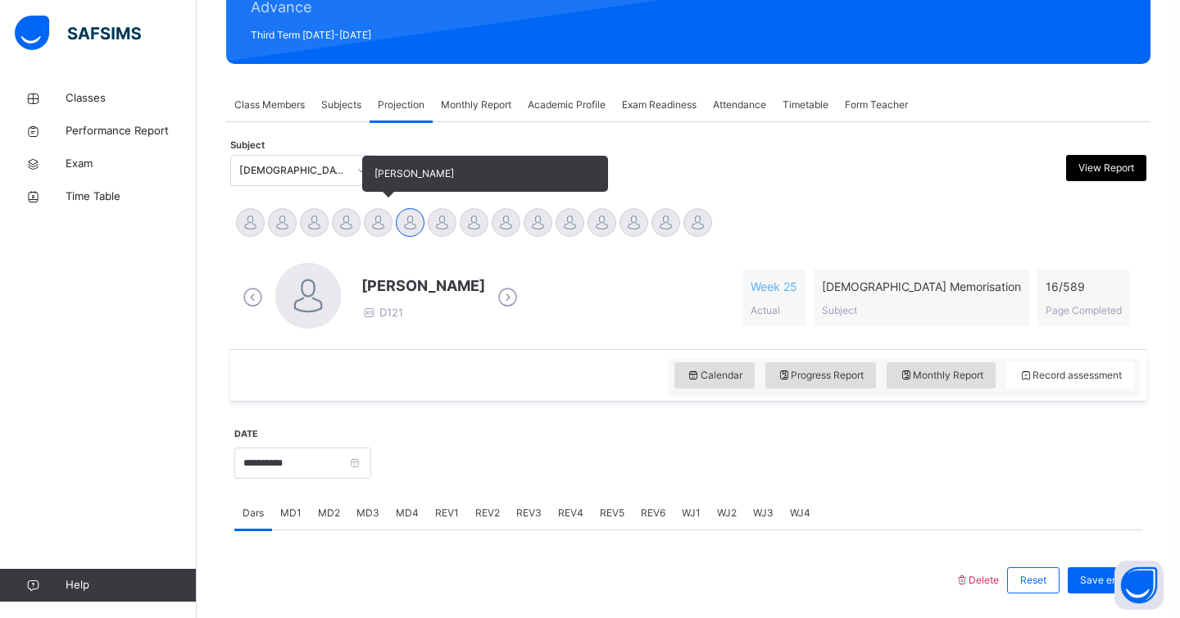
click at [388, 214] on div at bounding box center [378, 222] width 29 height 29
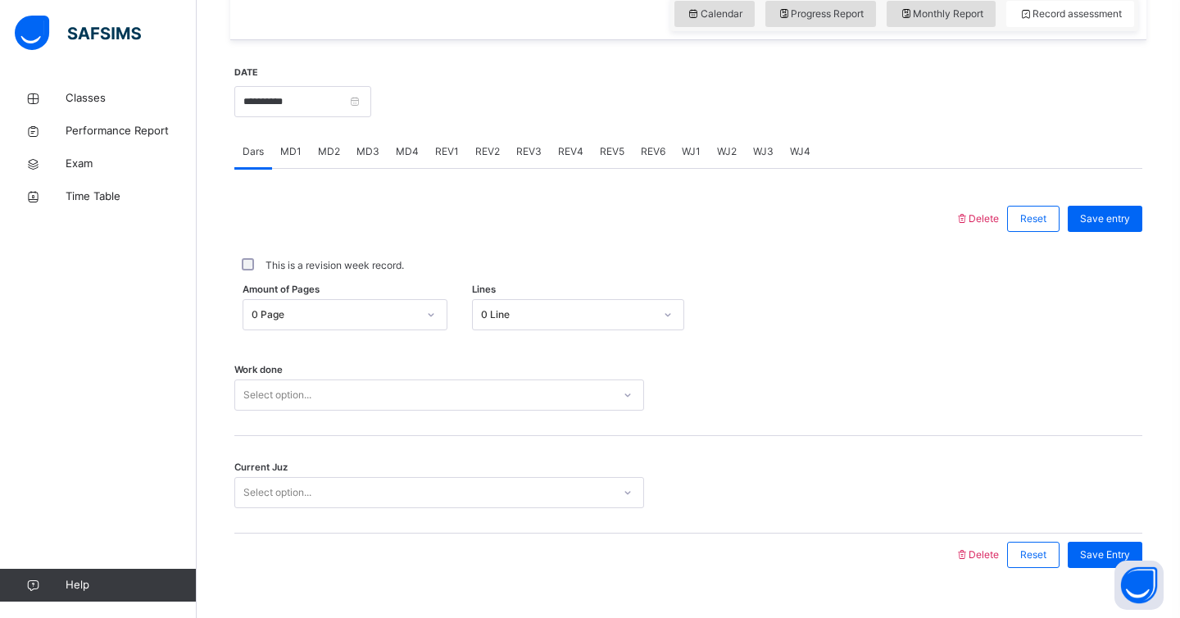
scroll to position [613, 0]
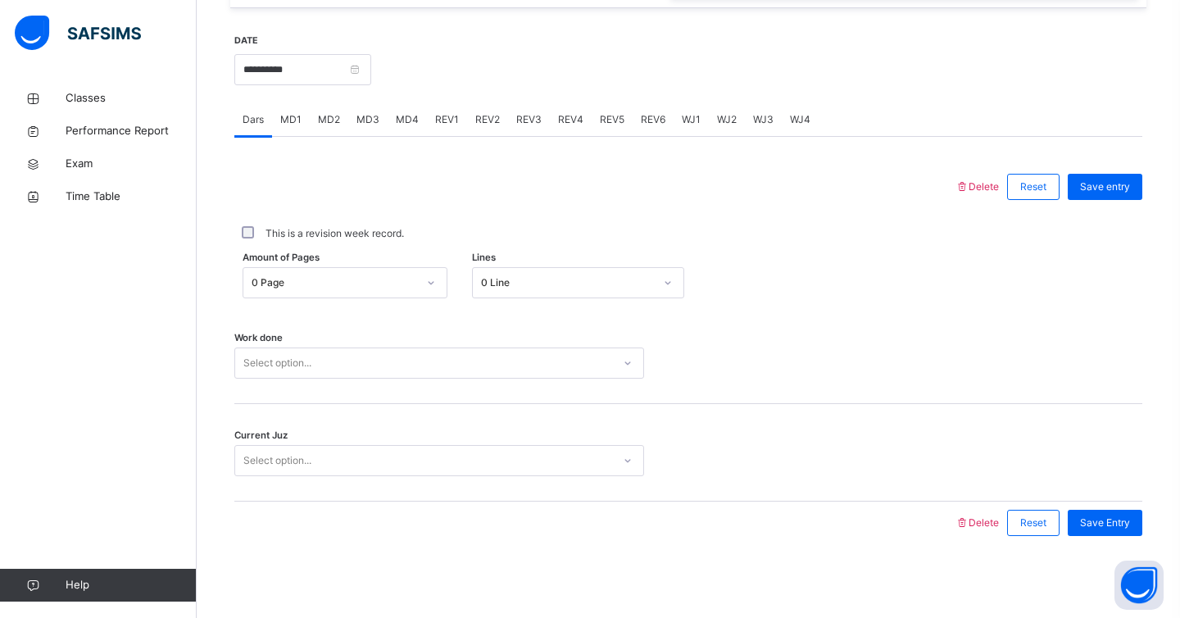
click at [411, 138] on div "Delete Reset Save entry This is a revision week record. Amount of Pages 0 Page …" at bounding box center [688, 340] width 908 height 407
click at [408, 125] on span "MD4" at bounding box center [407, 119] width 23 height 15
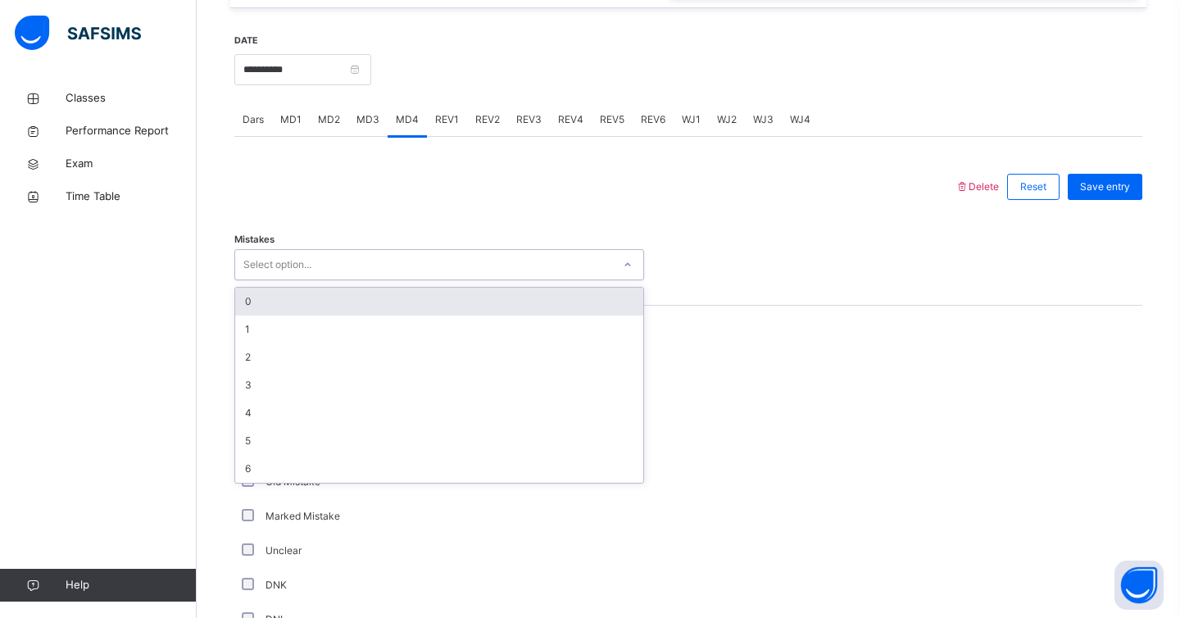
click at [390, 269] on div "Select option..." at bounding box center [423, 264] width 377 height 25
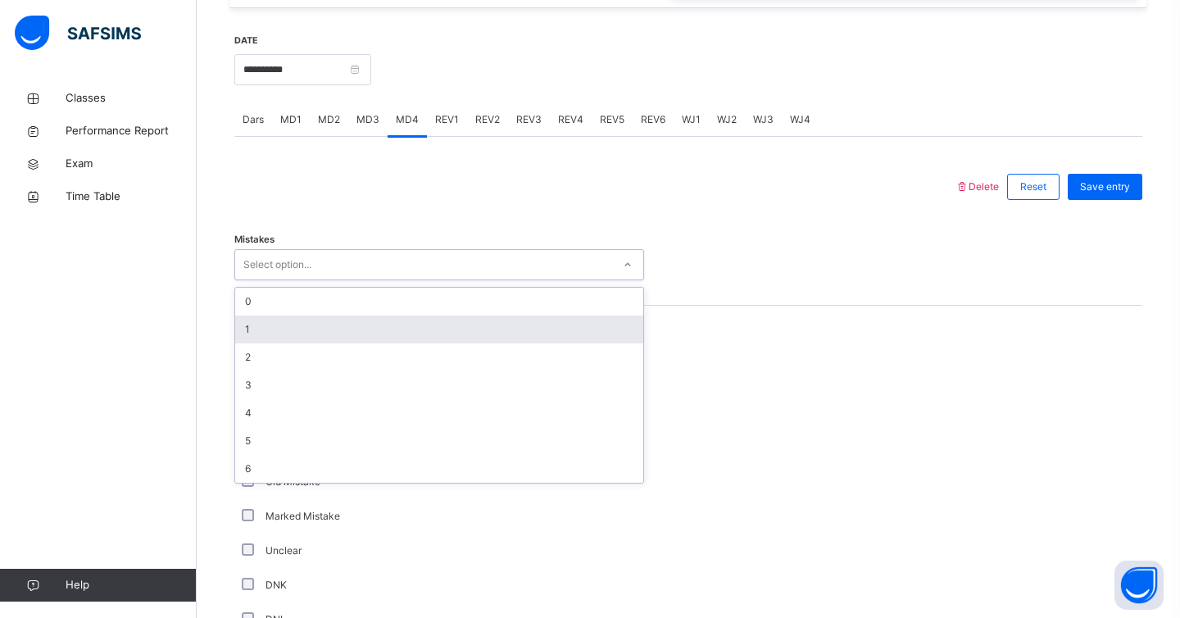
click at [352, 334] on div "1" at bounding box center [439, 330] width 408 height 28
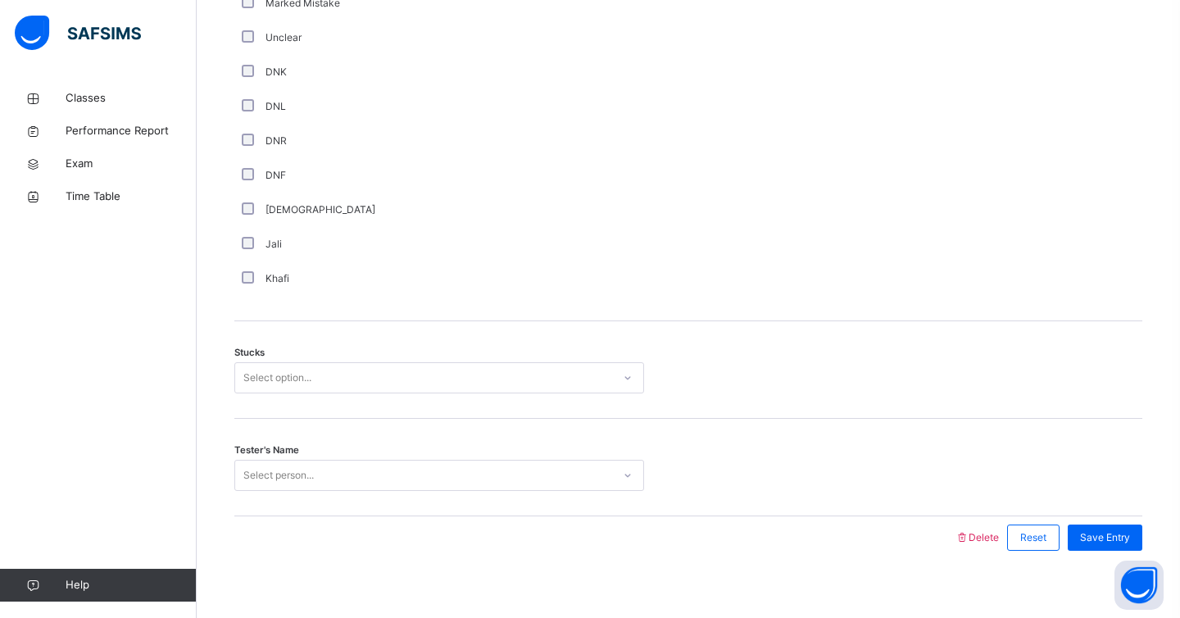
scroll to position [1141, 0]
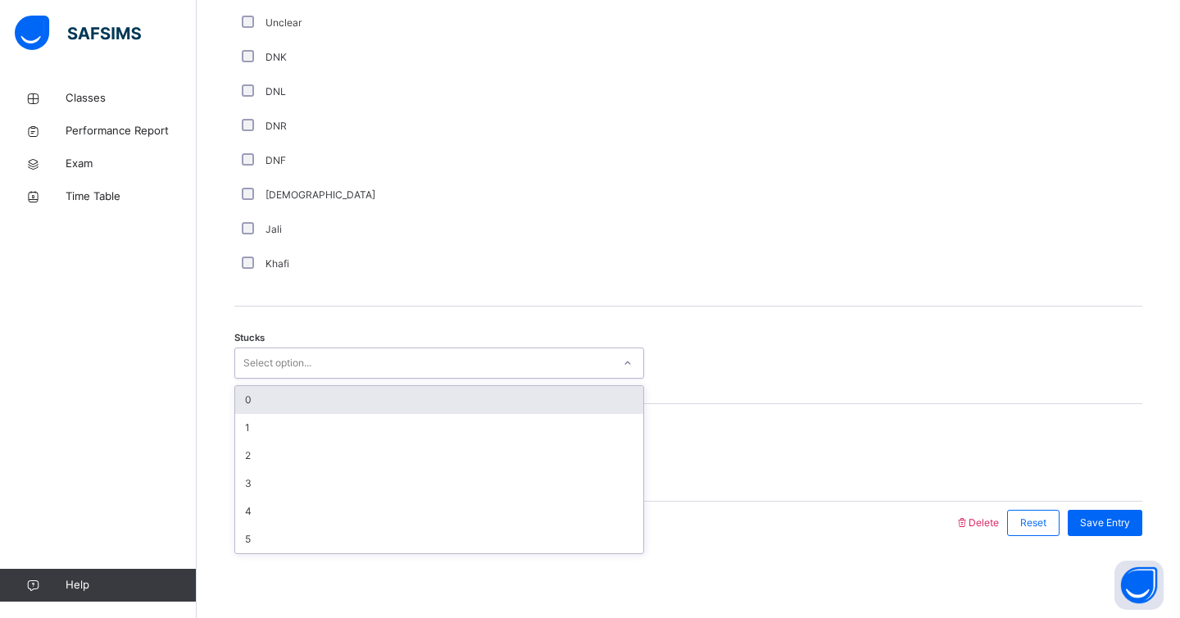
click at [251, 372] on div "Select option..." at bounding box center [277, 363] width 68 height 31
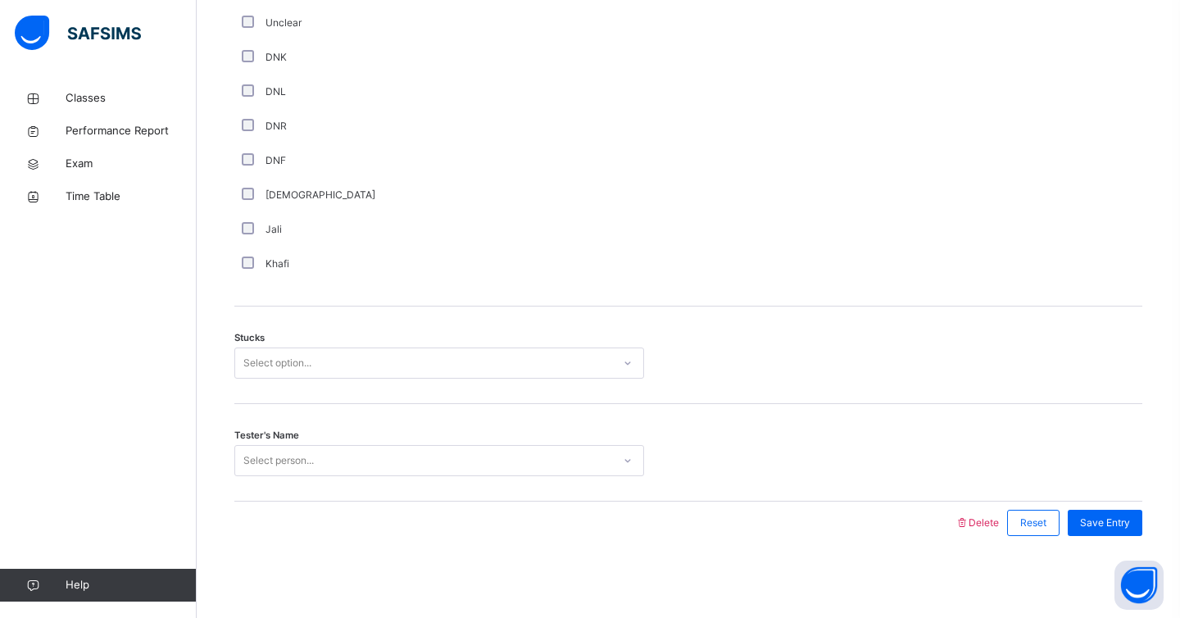
click at [251, 382] on div "Stucks Select option..." at bounding box center [688, 356] width 908 height 98
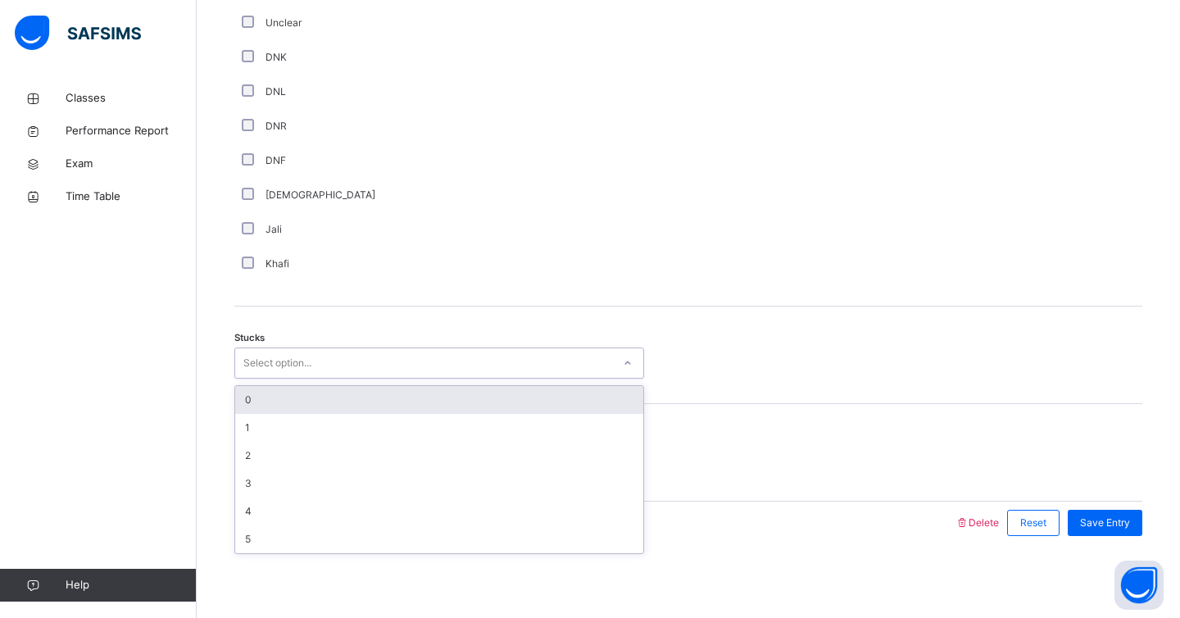
click at [249, 372] on div "Select option..." at bounding box center [277, 363] width 68 height 31
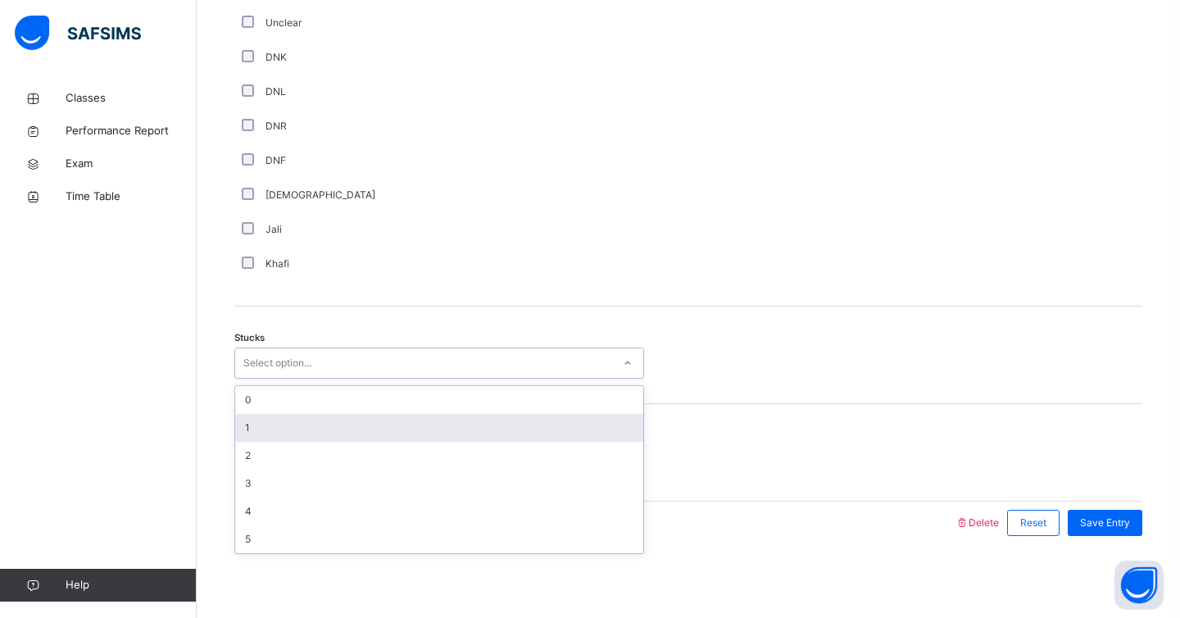
click at [248, 426] on div "1" at bounding box center [439, 428] width 408 height 28
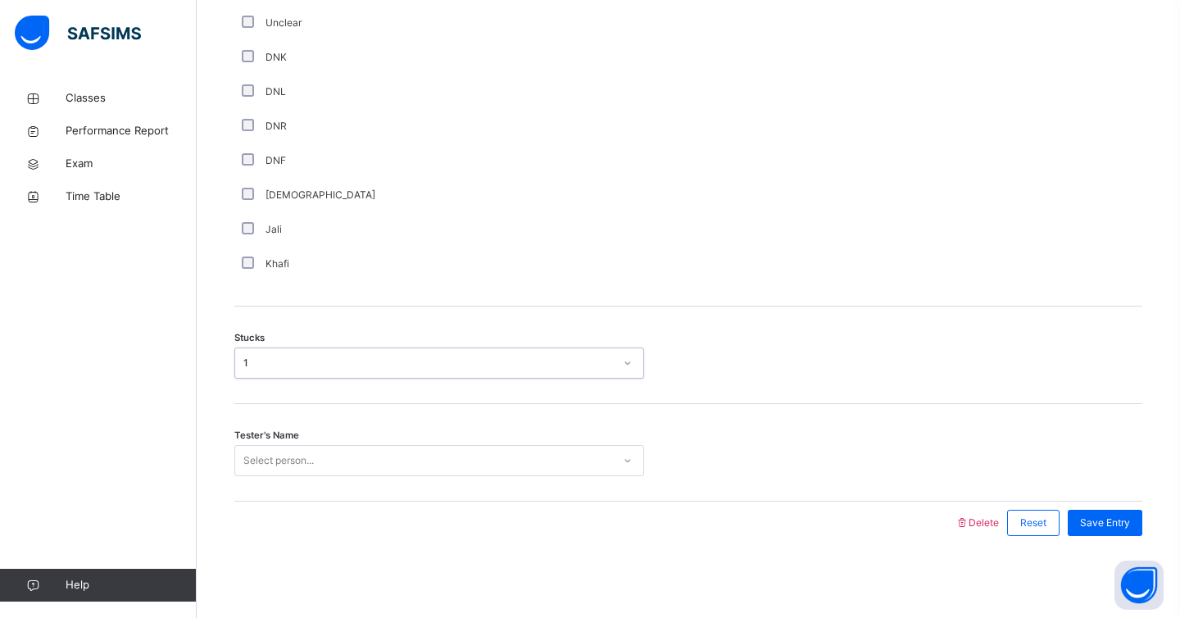
click at [250, 449] on div "Select person..." at bounding box center [278, 460] width 70 height 31
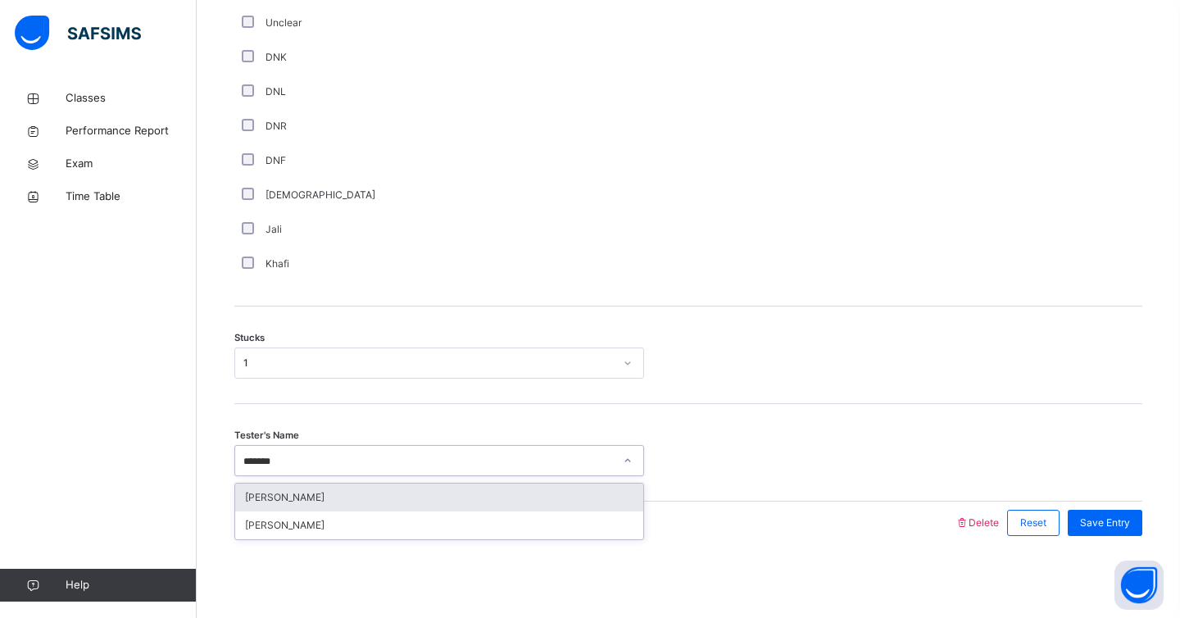
type input "********"
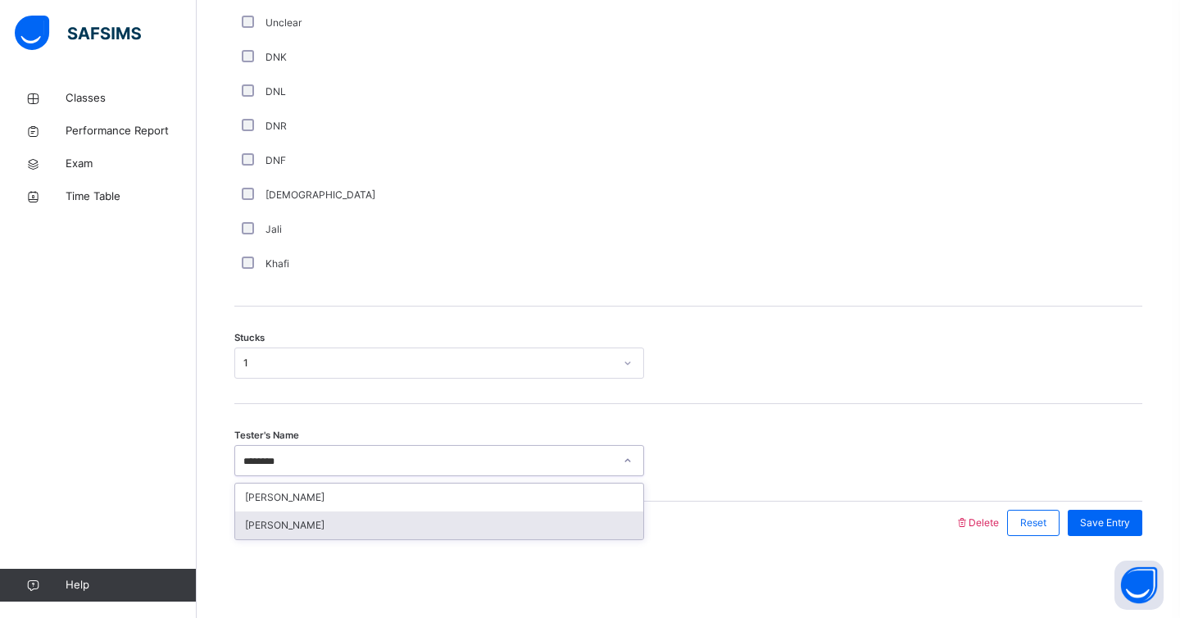
click at [332, 532] on div "[PERSON_NAME]" at bounding box center [439, 526] width 408 height 28
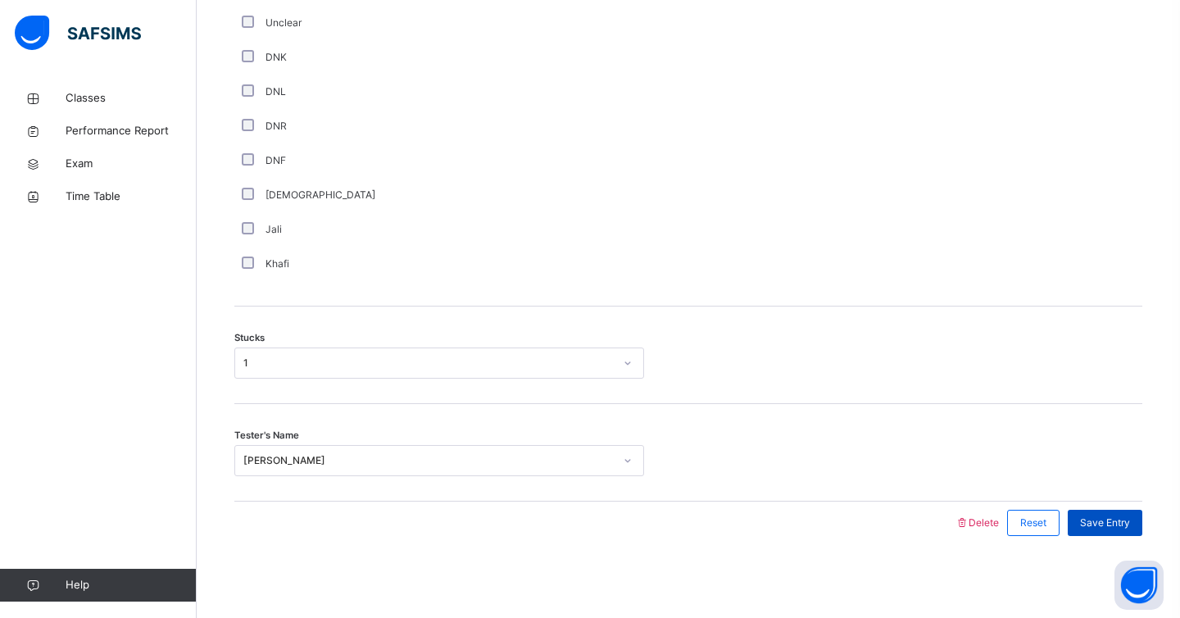
click at [1122, 532] on div "Save Entry" at bounding box center [1105, 523] width 75 height 26
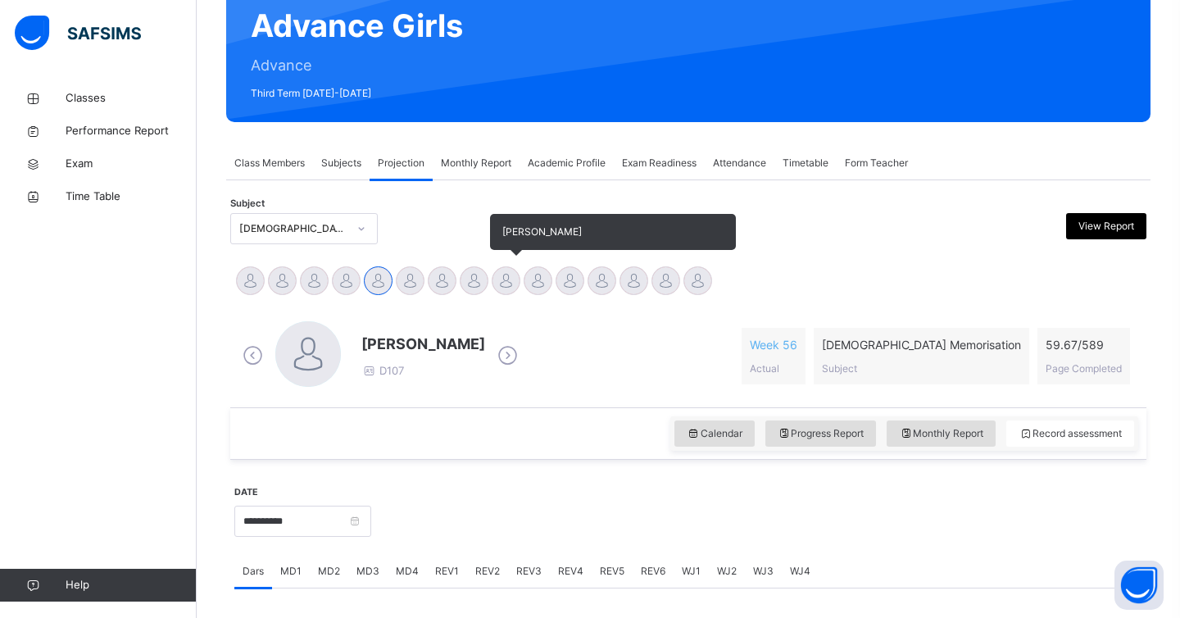
scroll to position [157, 0]
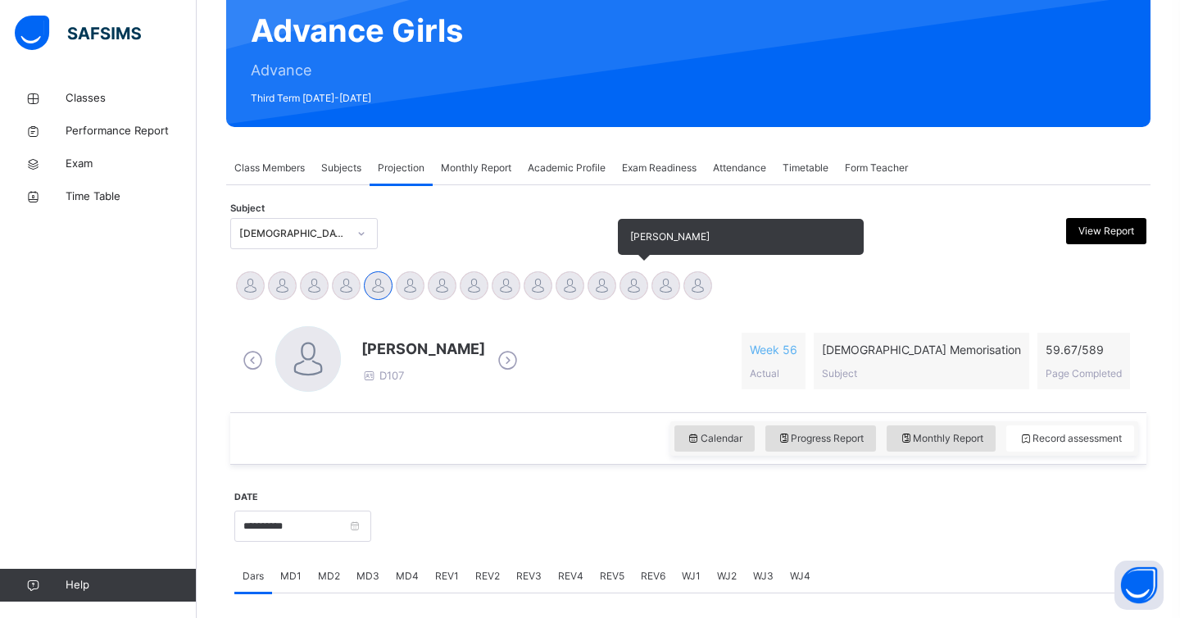
click at [621, 287] on div at bounding box center [634, 285] width 29 height 29
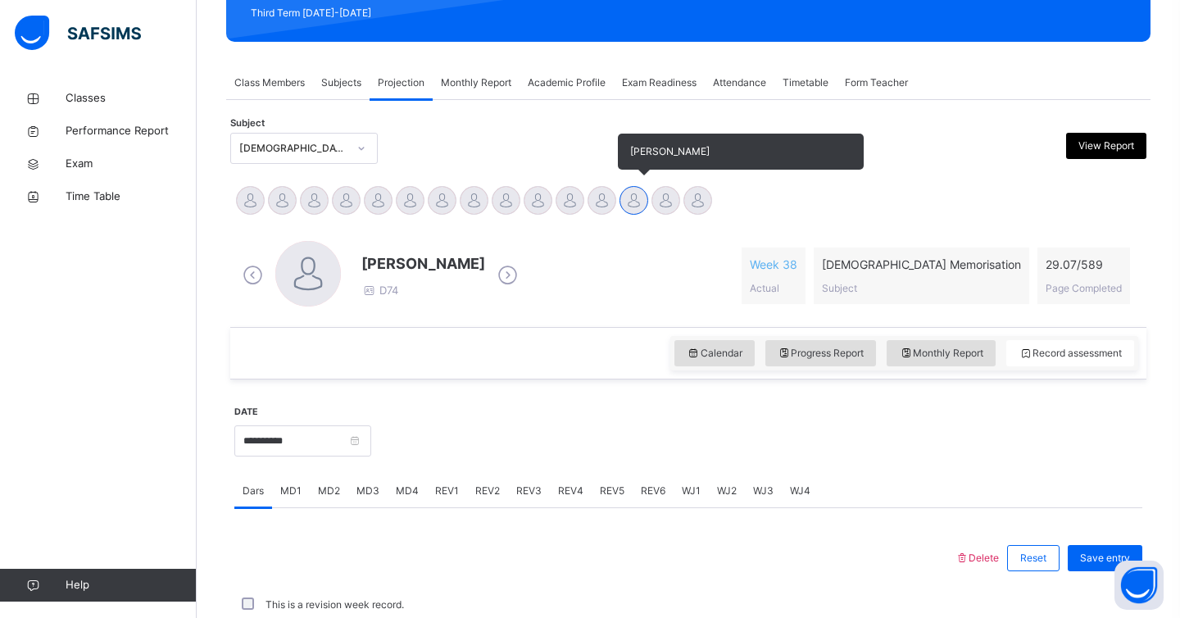
scroll to position [249, 0]
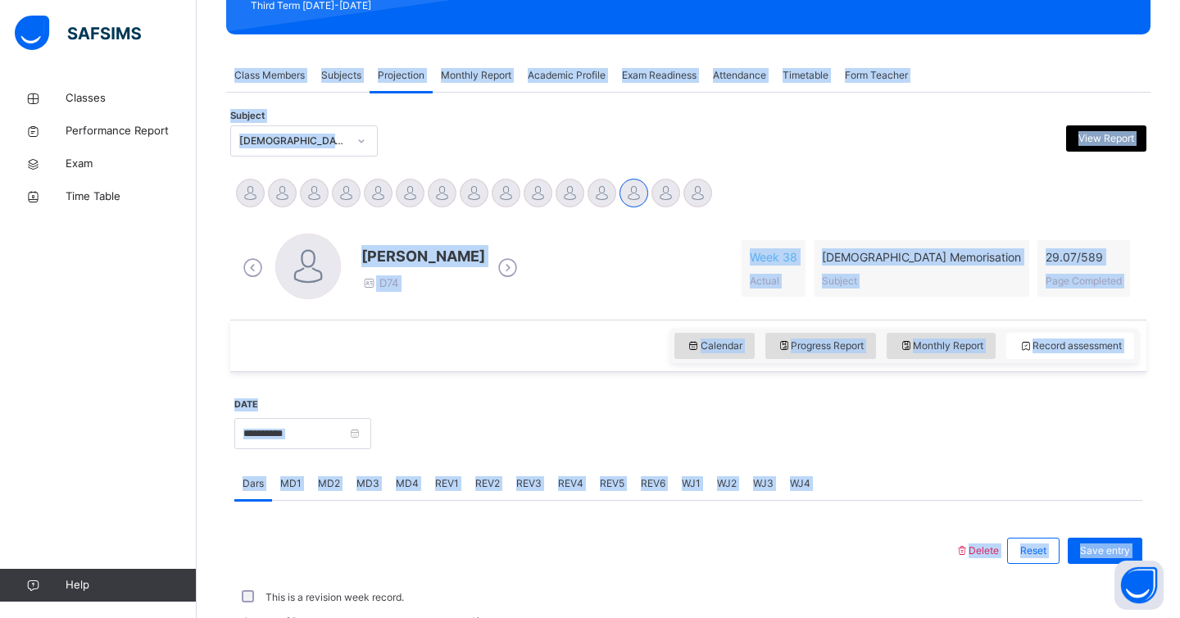
drag, startPoint x: 225, startPoint y: 72, endPoint x: 647, endPoint y: 580, distance: 660.1
click at [647, 580] on div "Back / Advance Girls Advance Girls Advance Third Term [DATE]-[DATE] Class Membe…" at bounding box center [689, 407] width 984 height 1149
click at [647, 580] on div "This is a revision week record." at bounding box center [688, 597] width 908 height 51
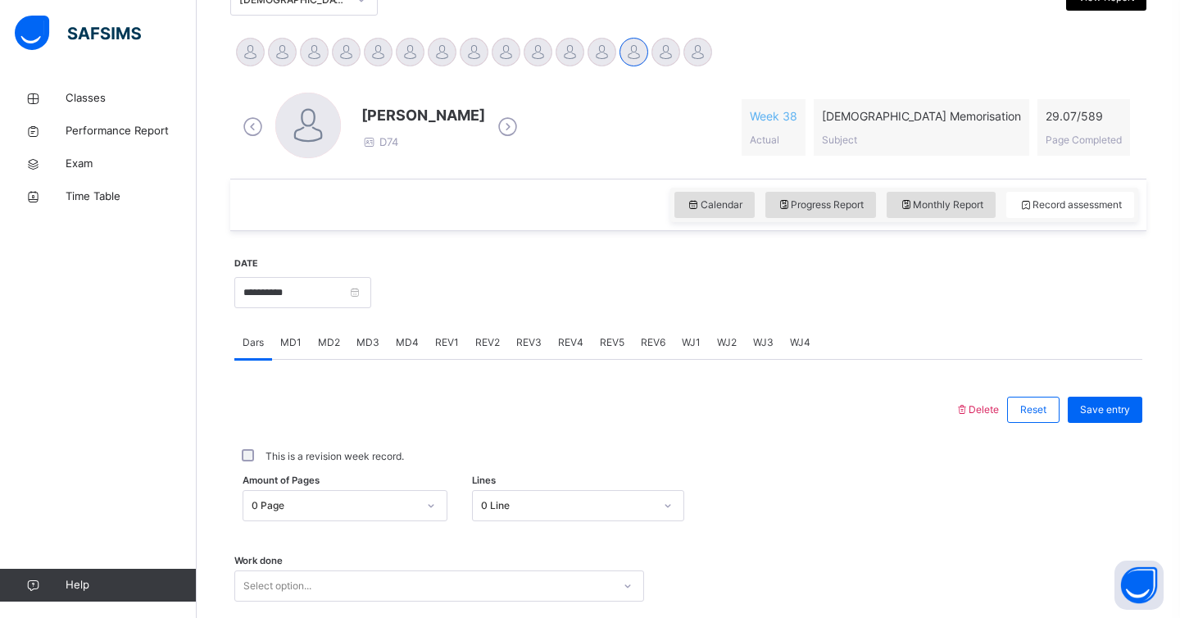
scroll to position [393, 0]
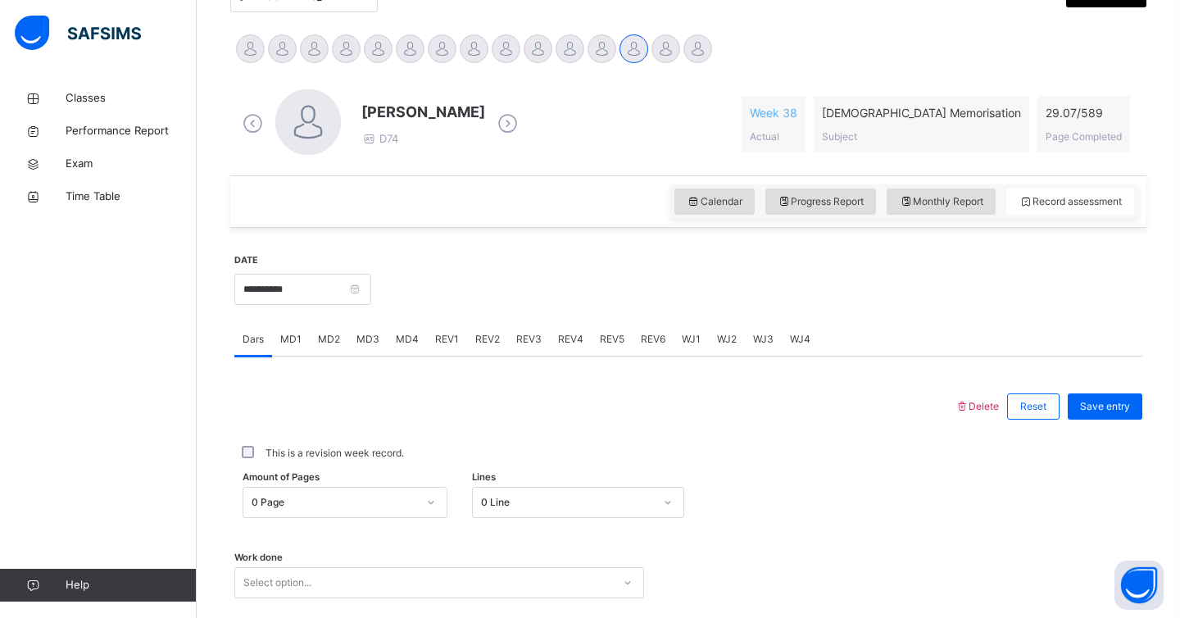
click at [360, 348] on div "MD3" at bounding box center [367, 339] width 39 height 33
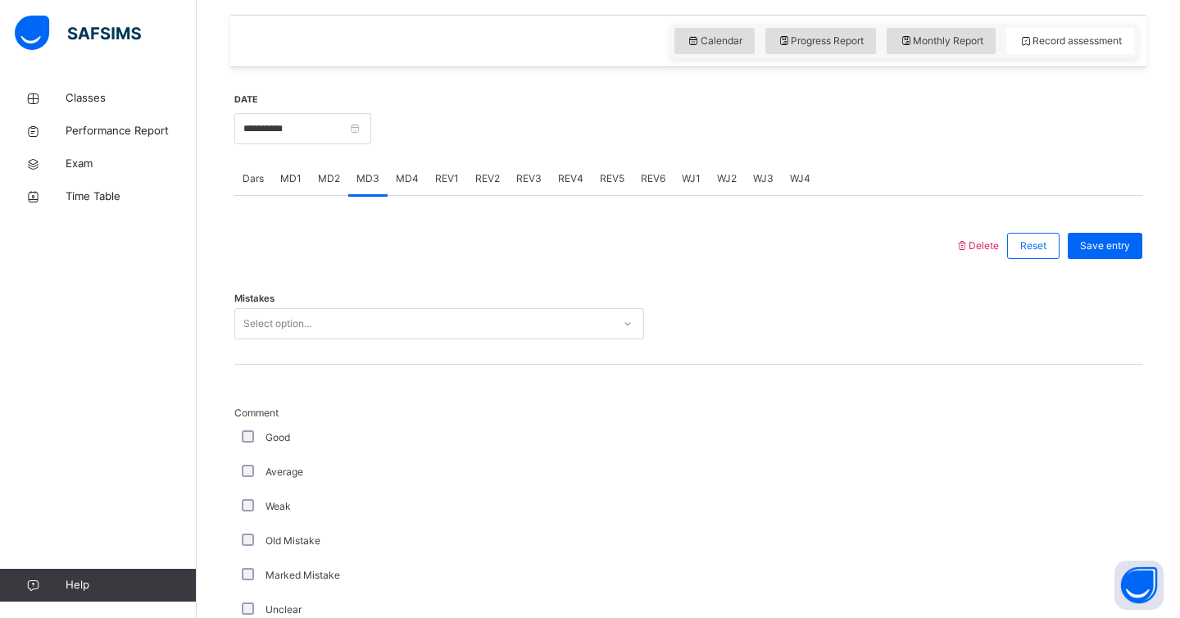
scroll to position [557, 0]
click at [342, 316] on div "Select option..." at bounding box center [423, 321] width 377 height 25
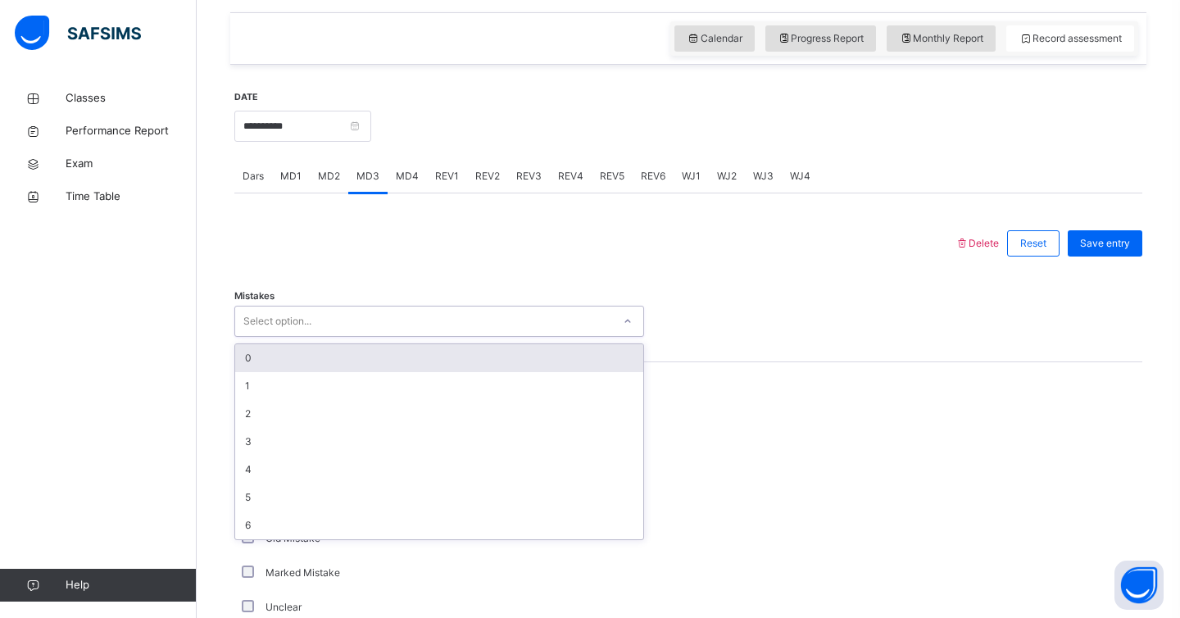
click at [329, 357] on div "0" at bounding box center [439, 358] width 408 height 28
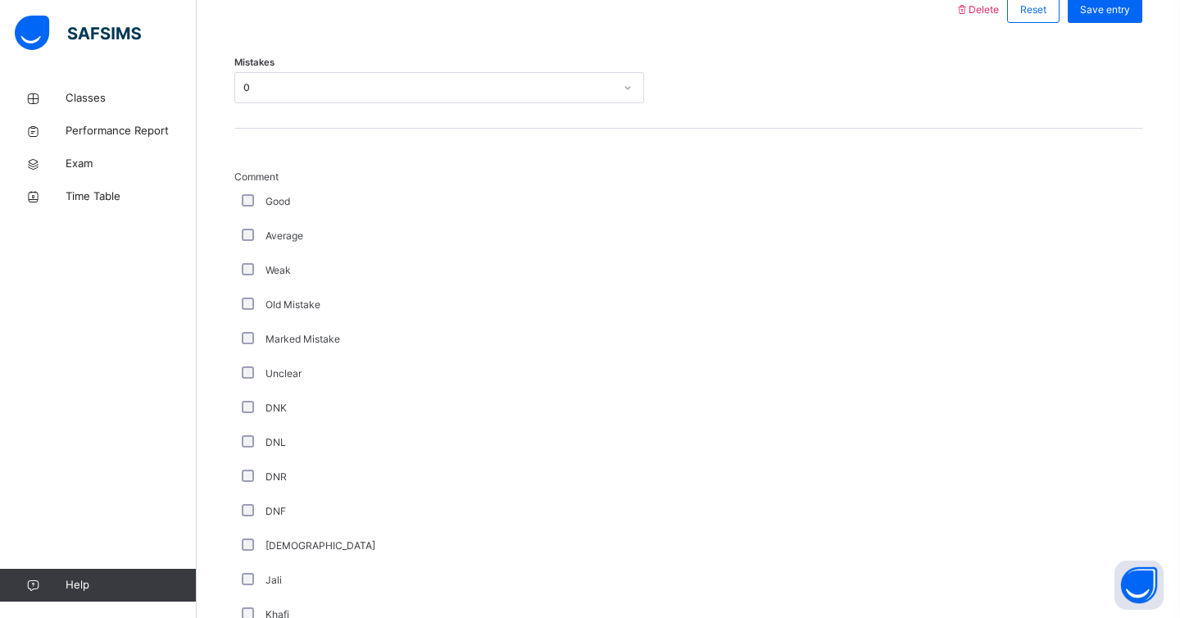
scroll to position [822, 0]
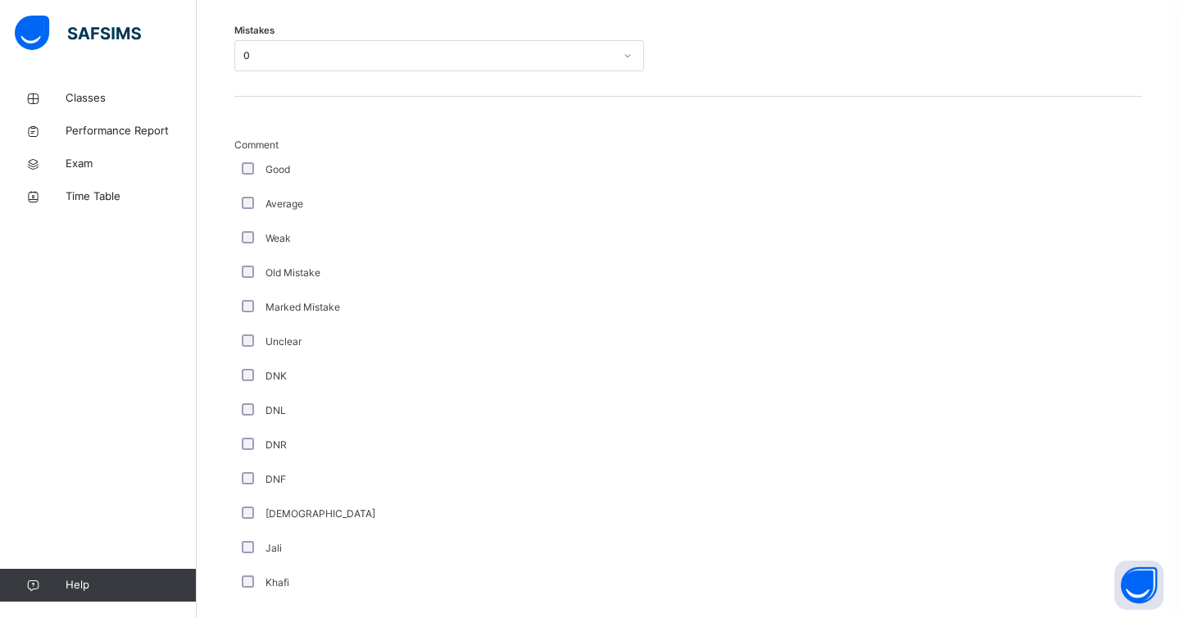
click at [248, 348] on div "Unclear" at bounding box center [440, 341] width 402 height 15
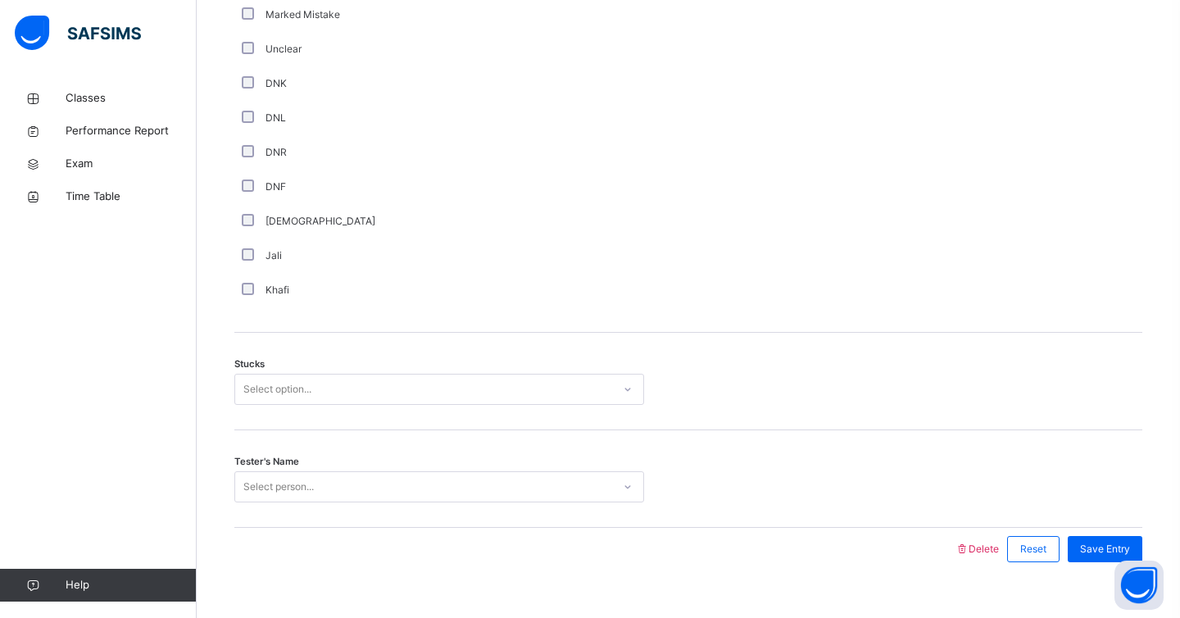
scroll to position [1117, 0]
click at [263, 389] on div "Select option..." at bounding box center [277, 386] width 68 height 31
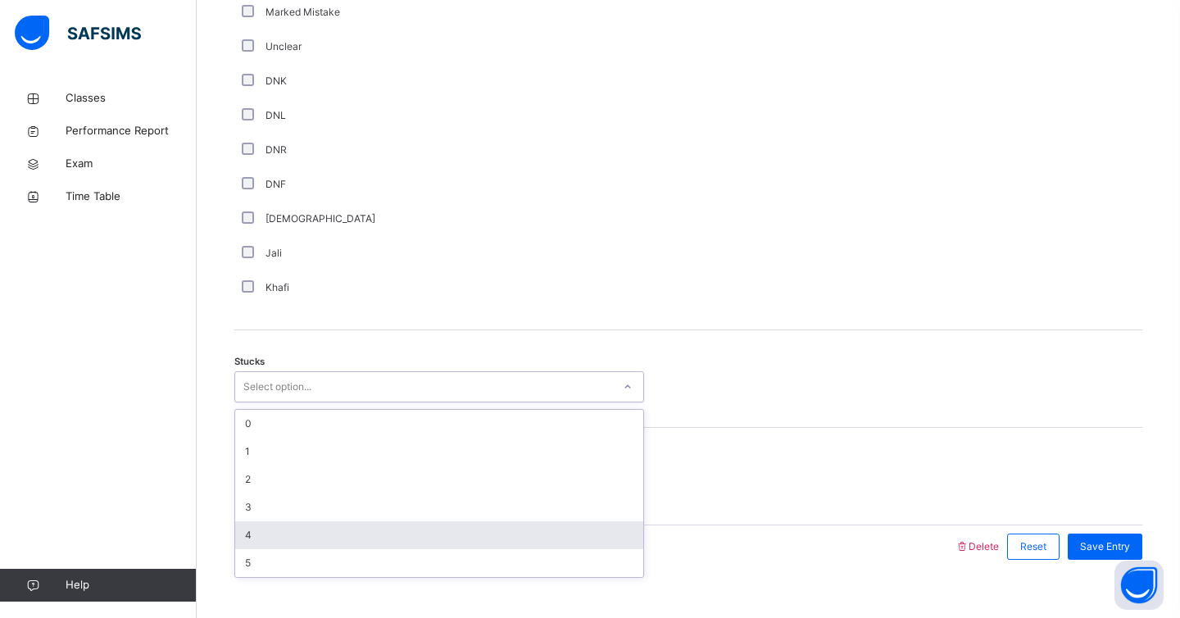
click at [294, 526] on div "4" at bounding box center [439, 535] width 408 height 28
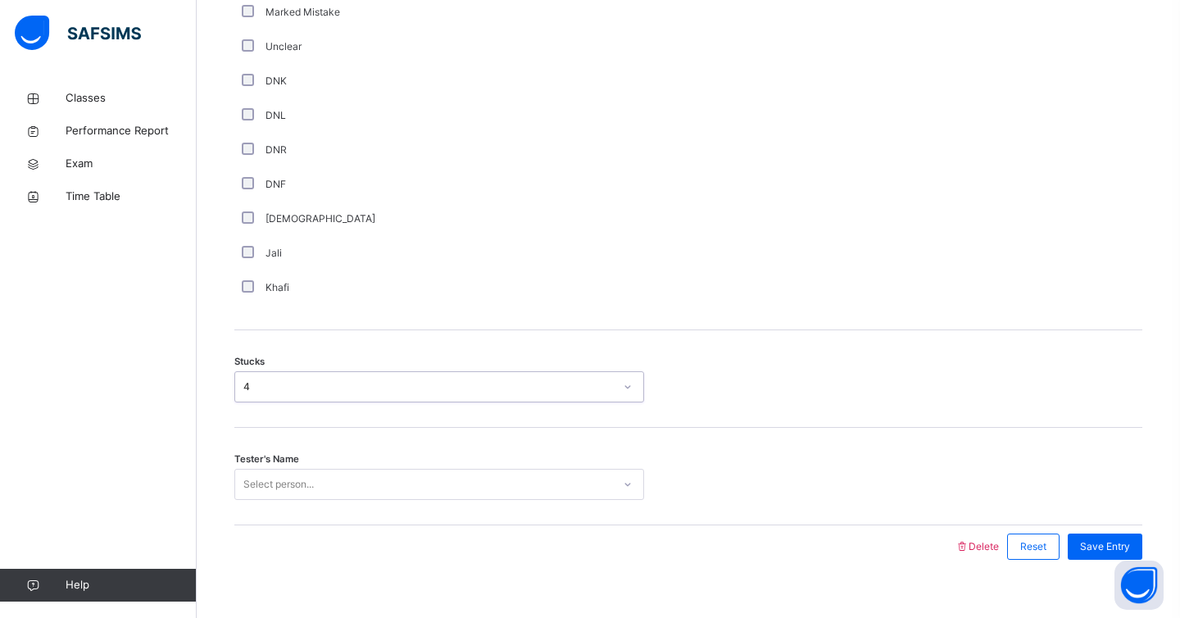
click at [293, 481] on div "Tester's Name Select person..." at bounding box center [688, 477] width 908 height 98
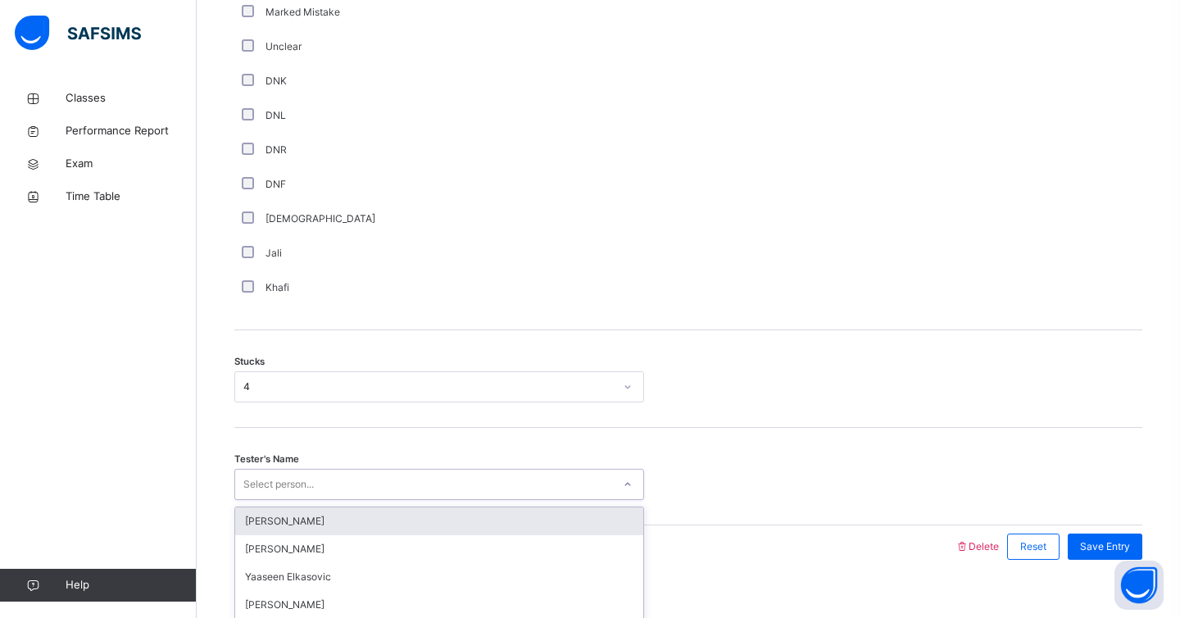
scroll to position [1141, 0]
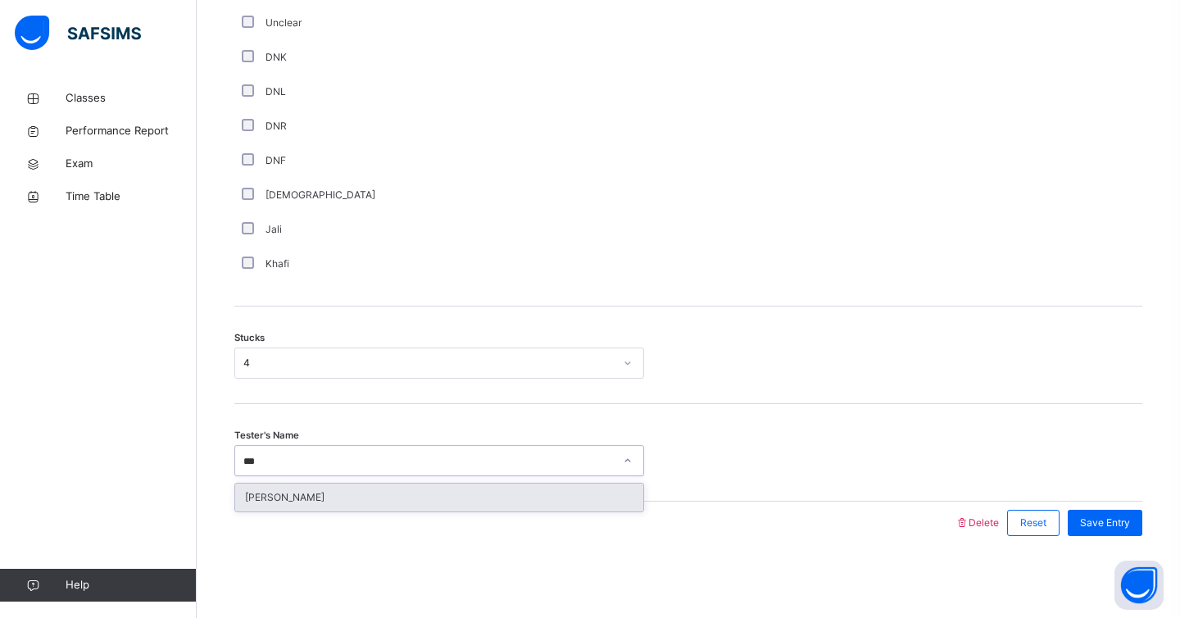
type input "****"
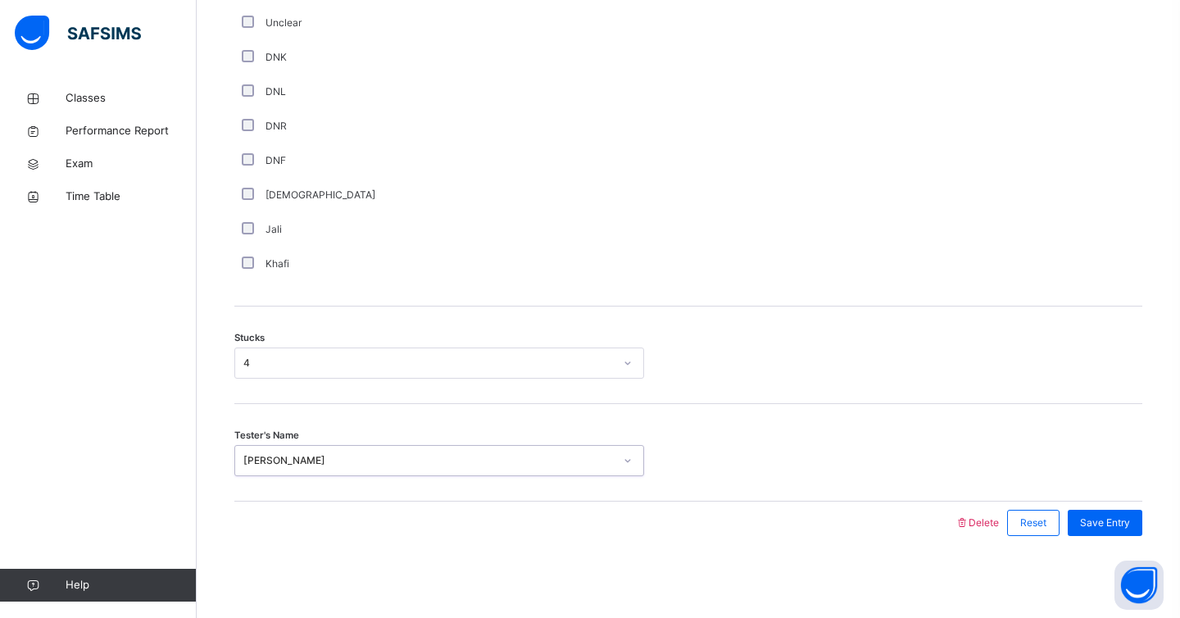
click at [1133, 543] on div "Save Entry" at bounding box center [1101, 523] width 83 height 43
click at [1113, 525] on span "Save Entry" at bounding box center [1105, 523] width 50 height 15
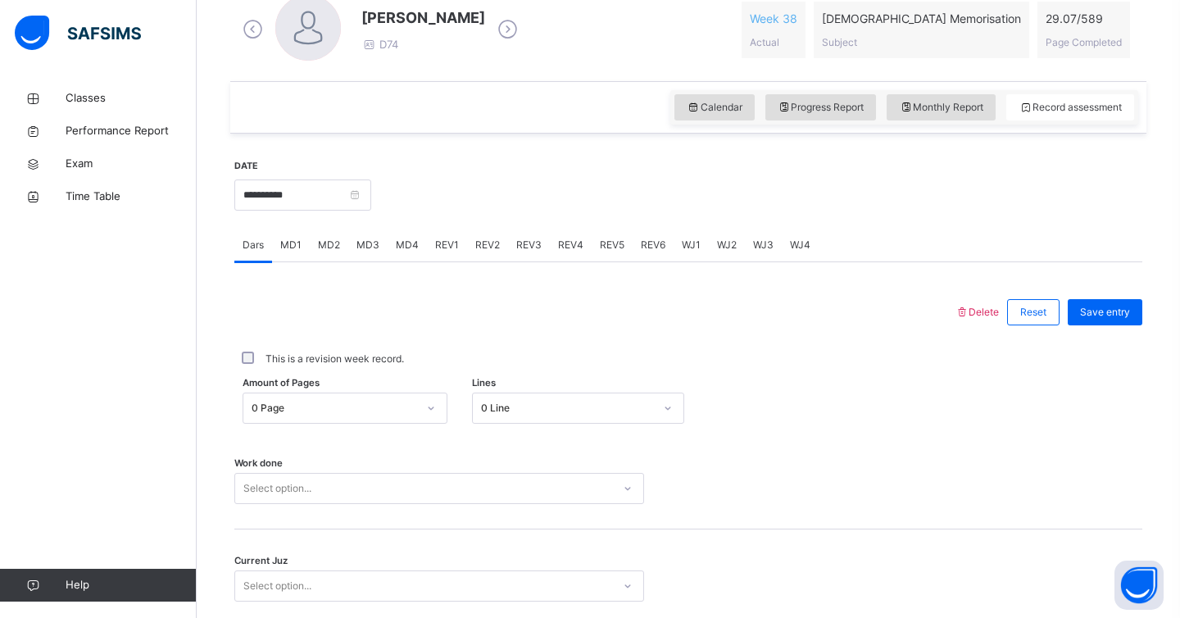
scroll to position [477, 0]
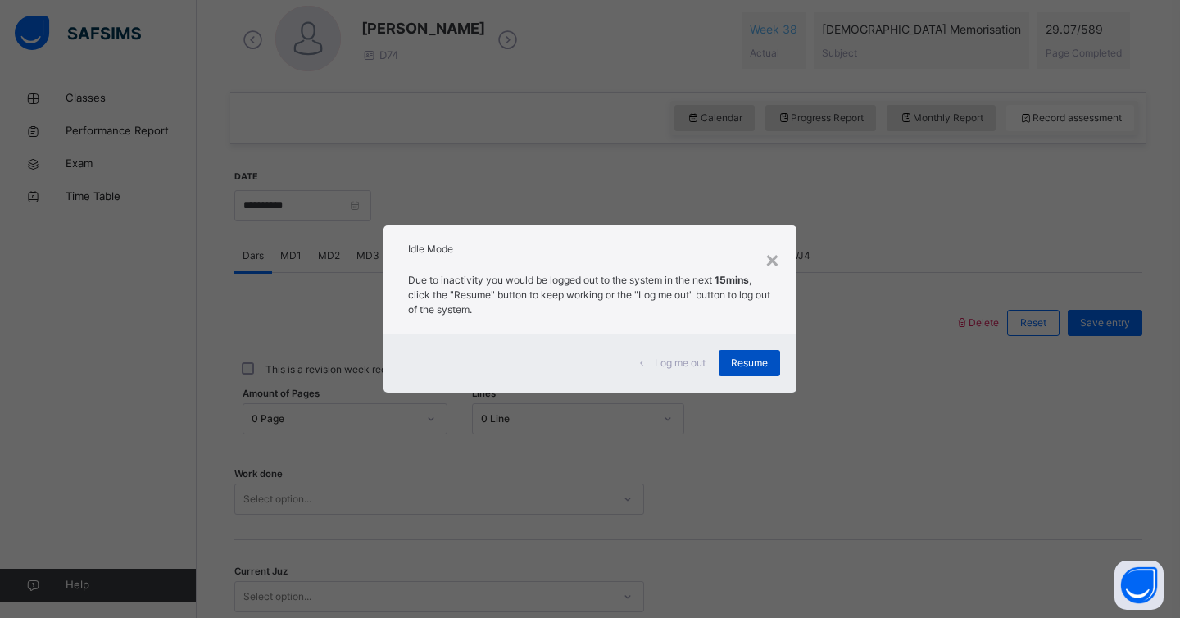
click at [769, 371] on div "Resume" at bounding box center [749, 363] width 61 height 26
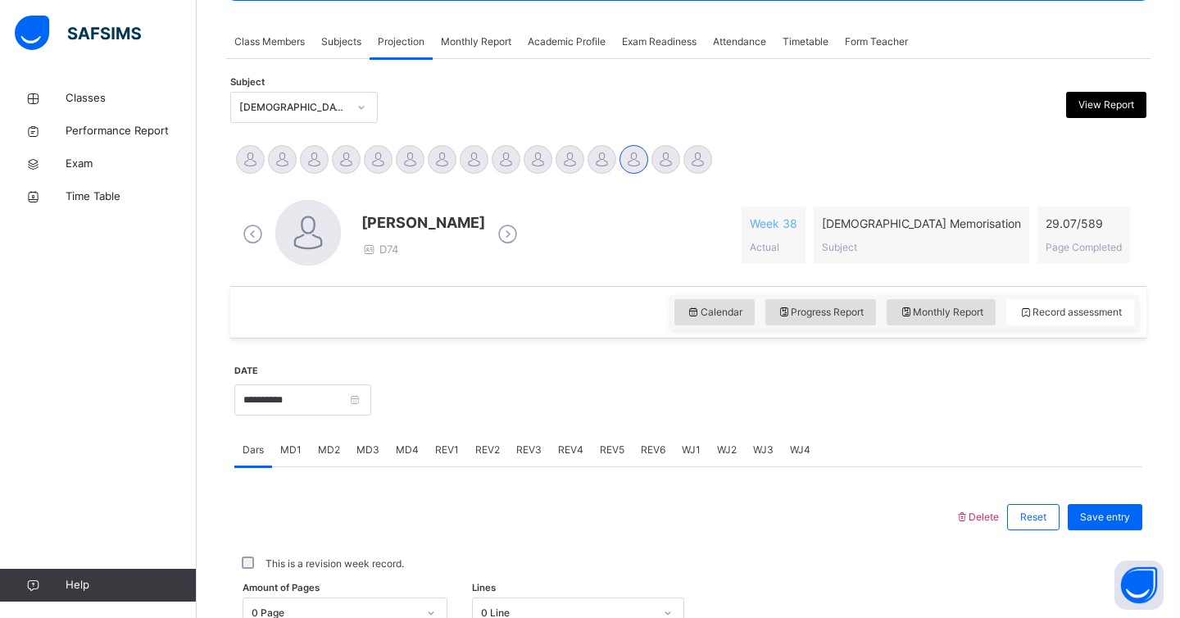
scroll to position [280, 0]
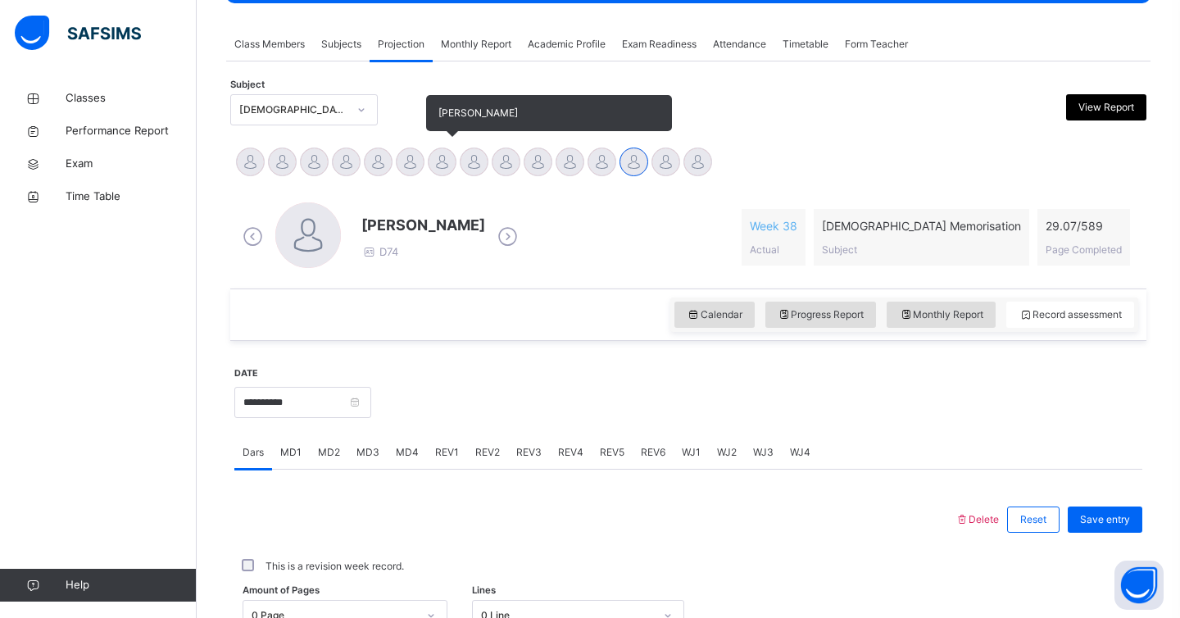
click at [434, 166] on div at bounding box center [442, 162] width 29 height 29
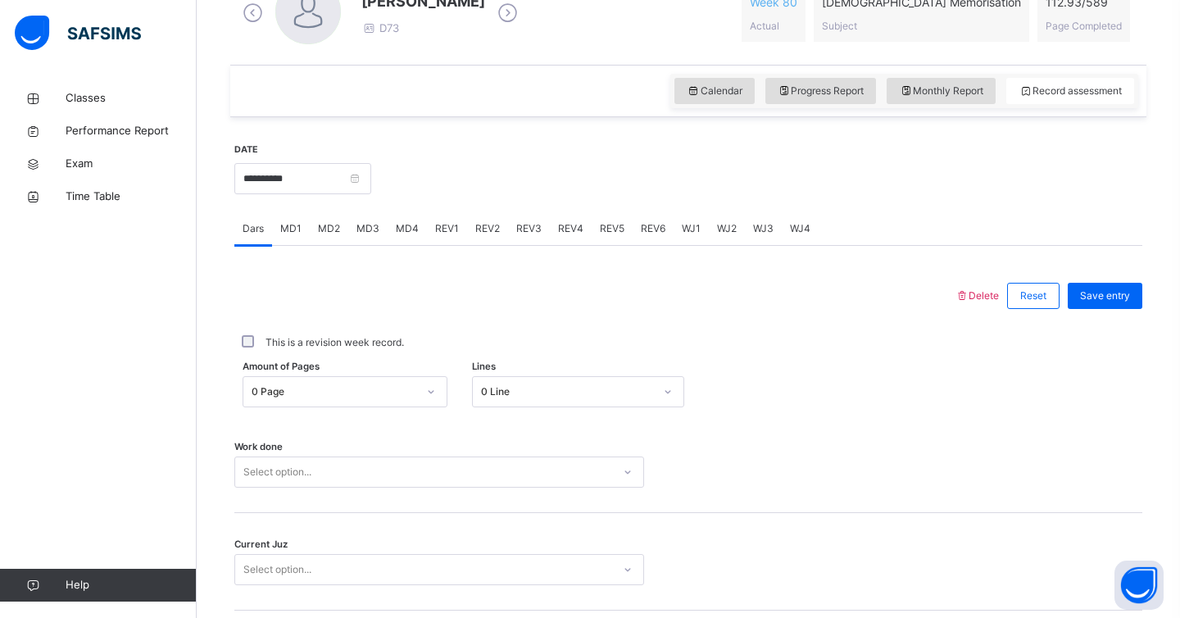
scroll to position [575, 0]
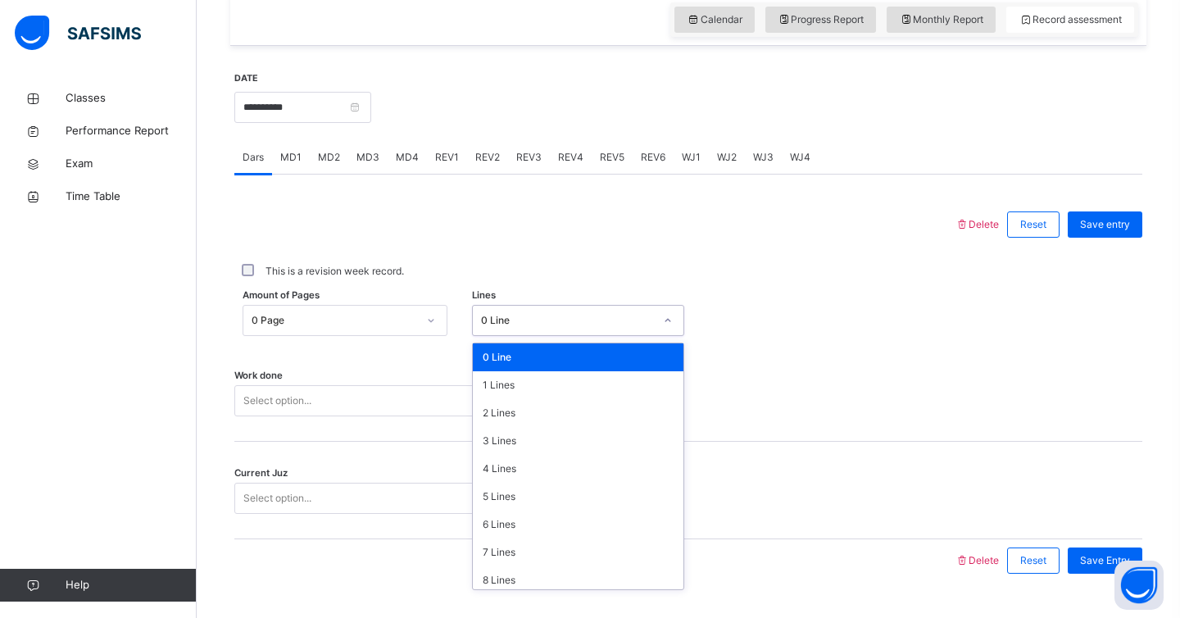
click at [536, 312] on div "0 Line" at bounding box center [563, 320] width 180 height 25
click at [493, 582] on div "8 Lines" at bounding box center [578, 580] width 211 height 28
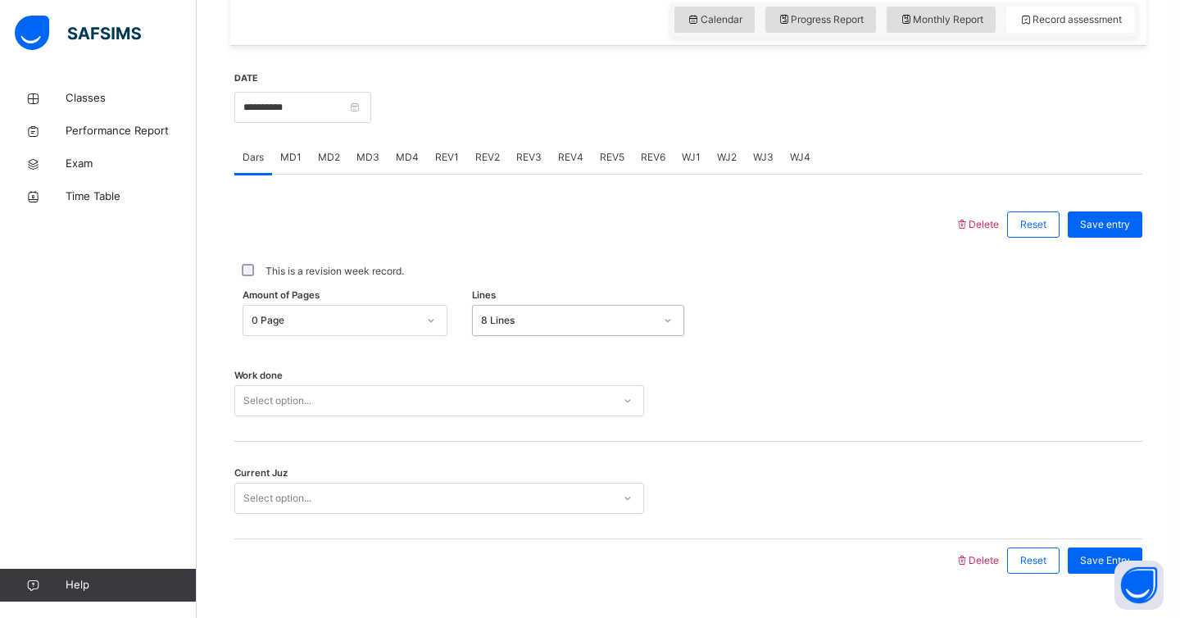
click at [412, 421] on div "Work done Select option..." at bounding box center [688, 393] width 908 height 98
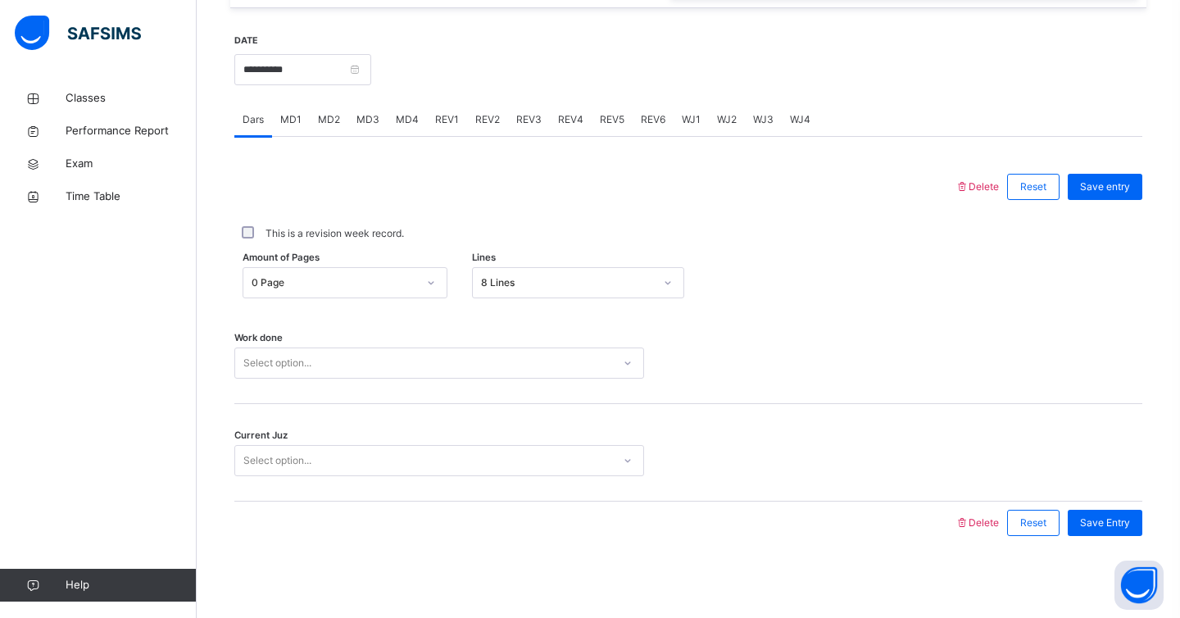
click at [393, 379] on div "Select option..." at bounding box center [439, 363] width 410 height 31
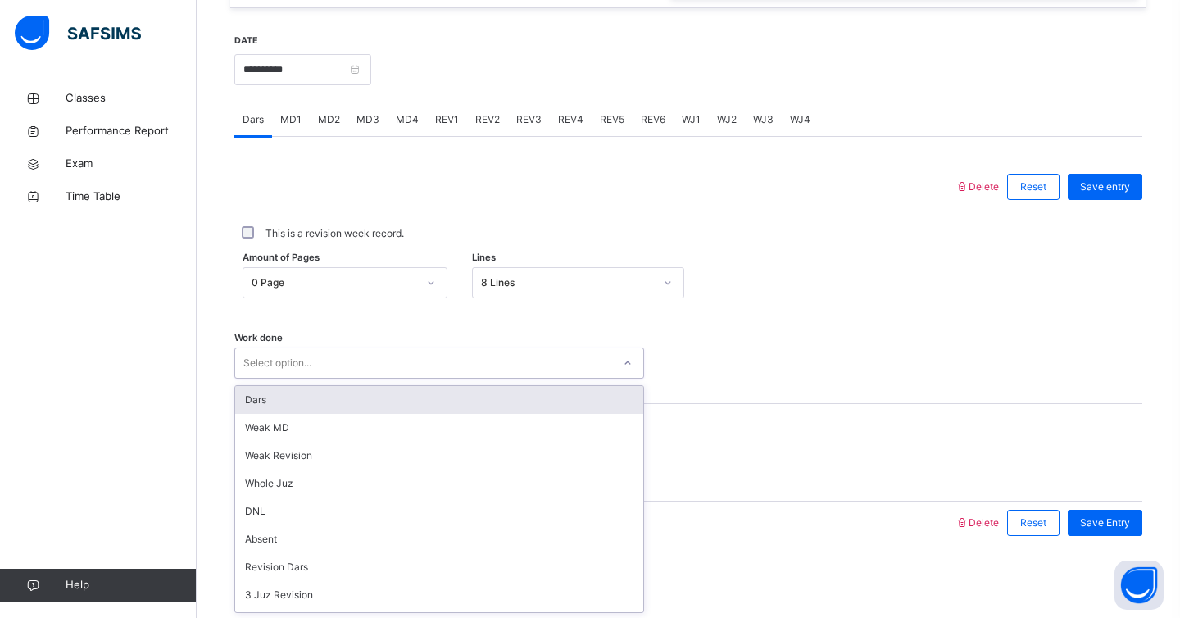
click at [379, 394] on div "Dars" at bounding box center [439, 400] width 408 height 28
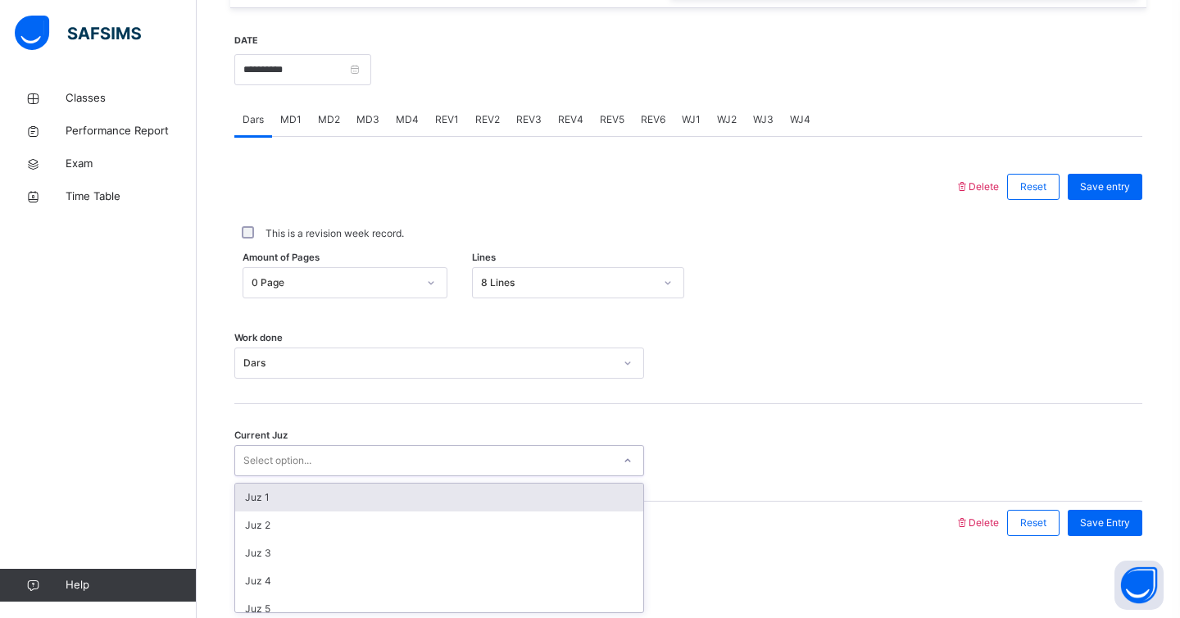
click at [375, 467] on div "Select option..." at bounding box center [423, 460] width 377 height 25
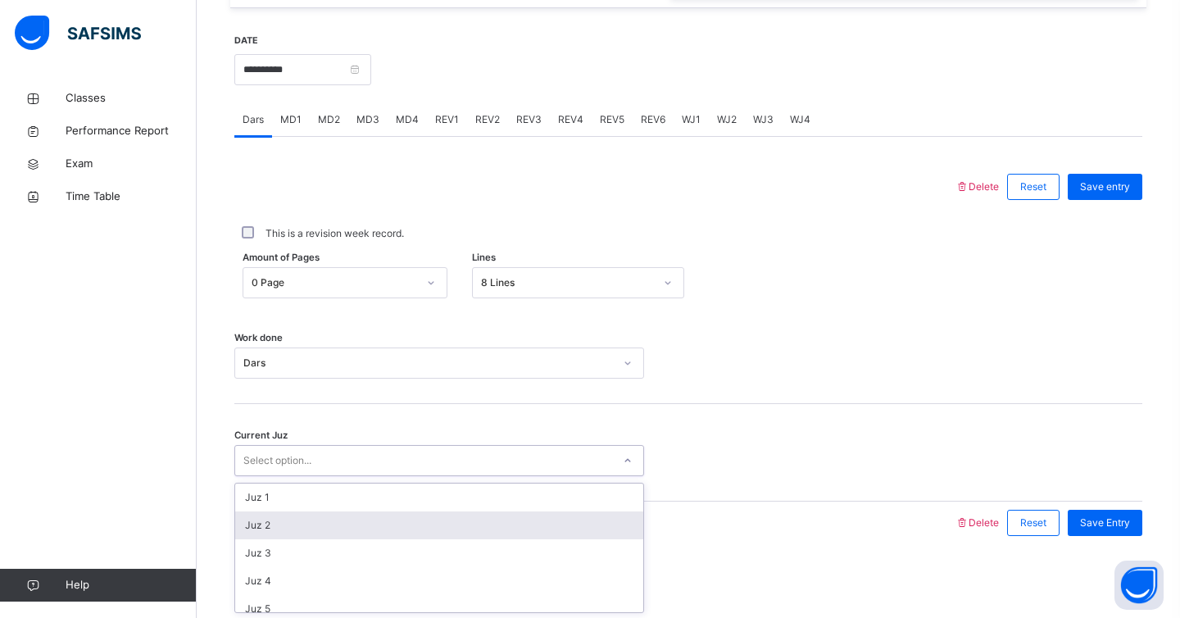
click at [371, 525] on div "Juz 2" at bounding box center [439, 526] width 408 height 28
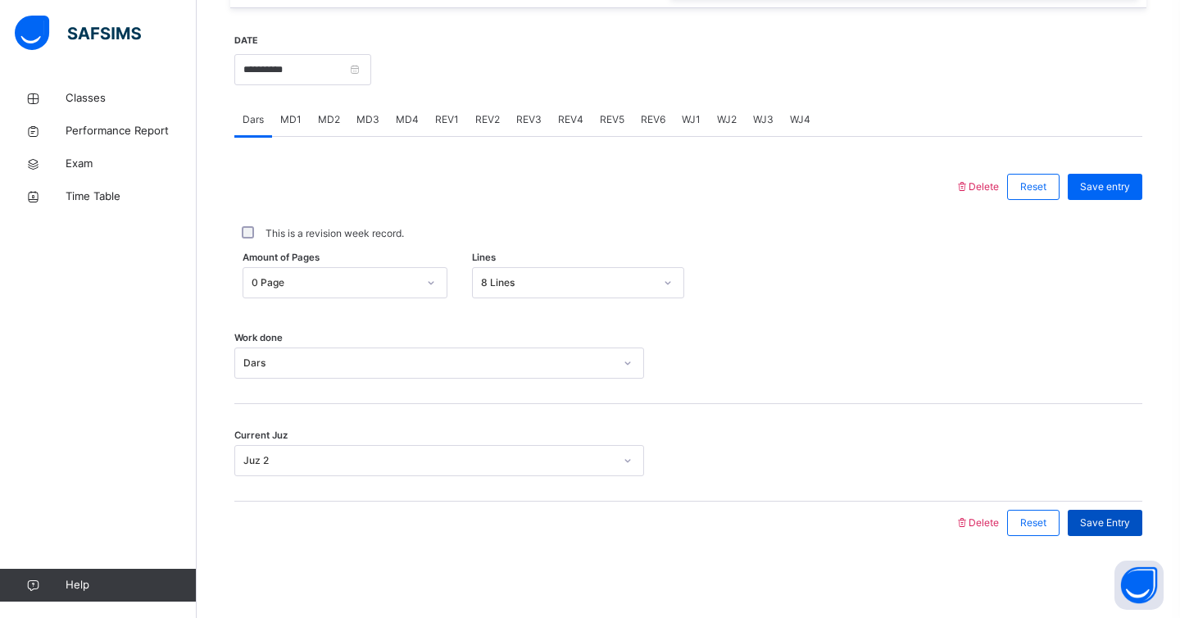
click at [1094, 511] on div "Save Entry" at bounding box center [1105, 523] width 75 height 26
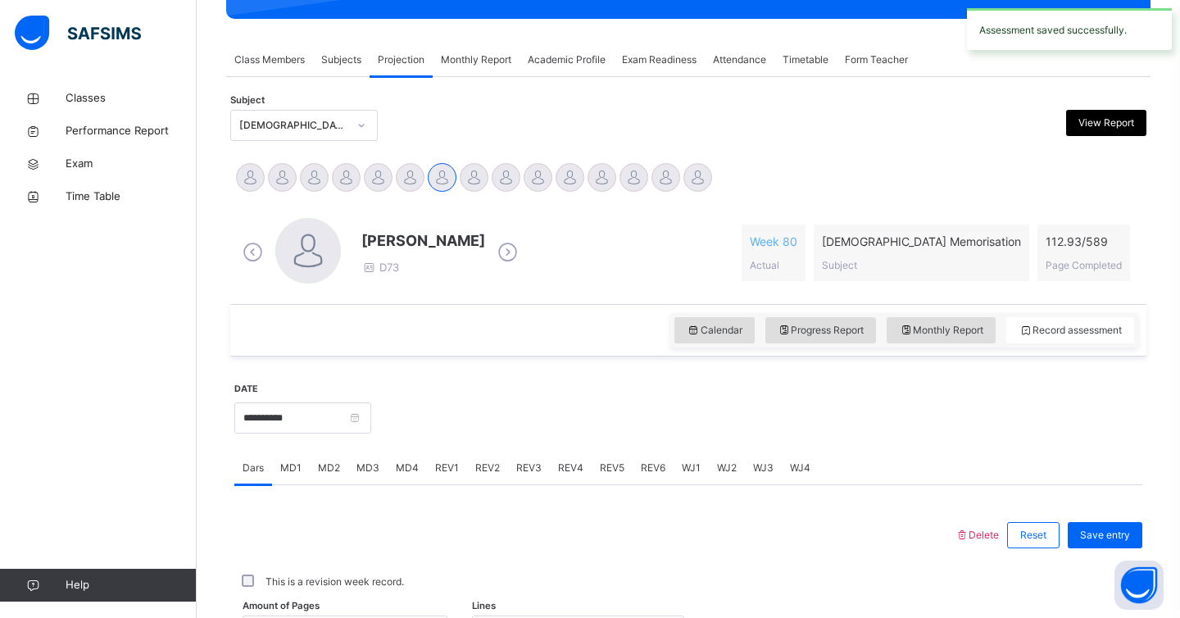
scroll to position [259, 0]
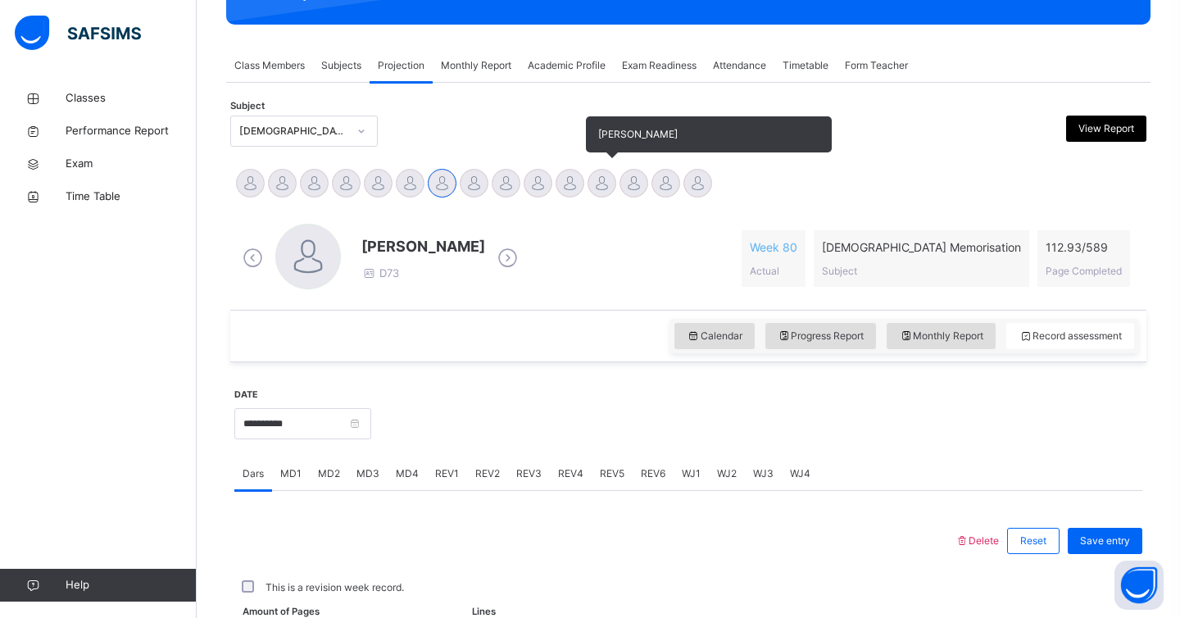
click at [601, 192] on div at bounding box center [602, 183] width 29 height 29
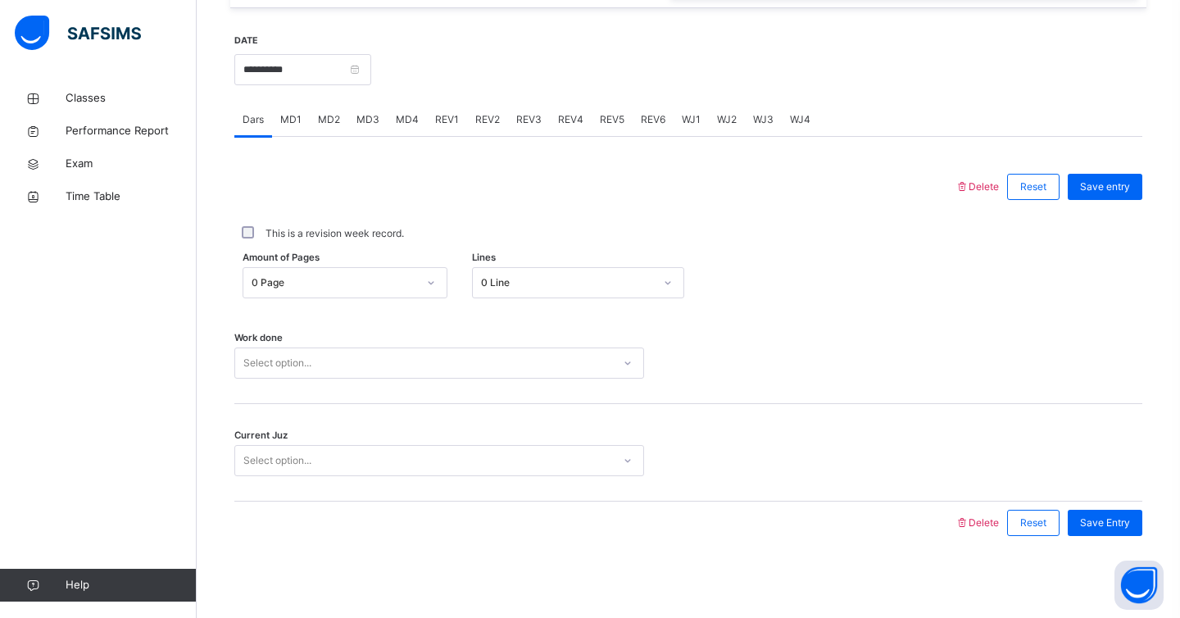
click at [753, 117] on span "WJ3" at bounding box center [763, 119] width 20 height 15
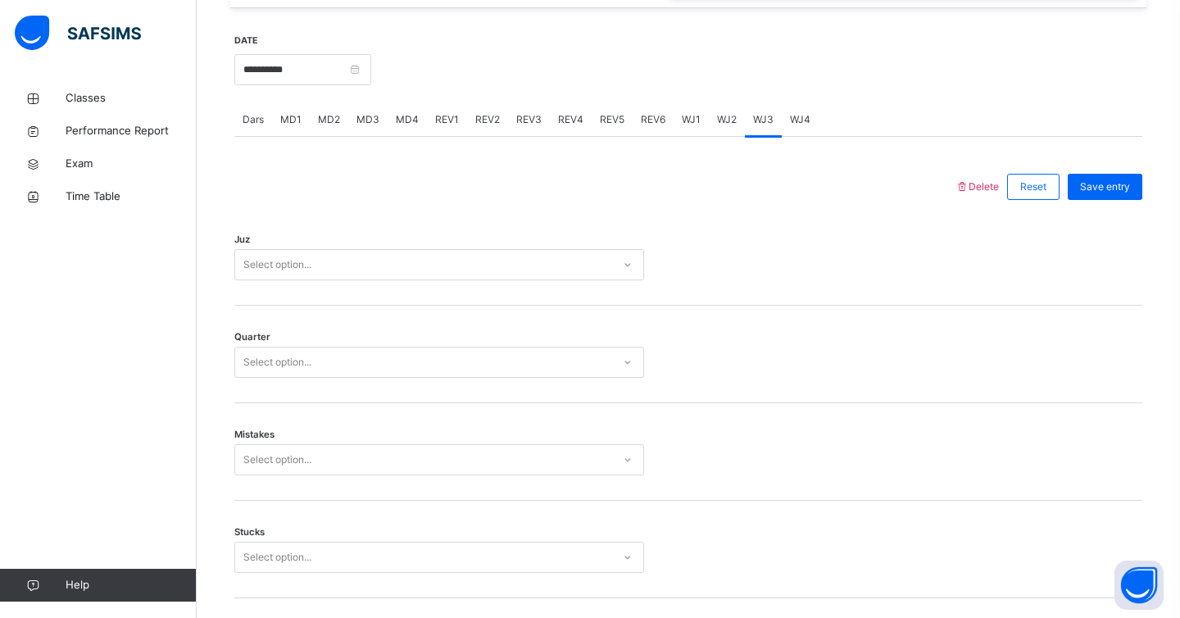
click at [516, 264] on div "Select option..." at bounding box center [423, 264] width 377 height 25
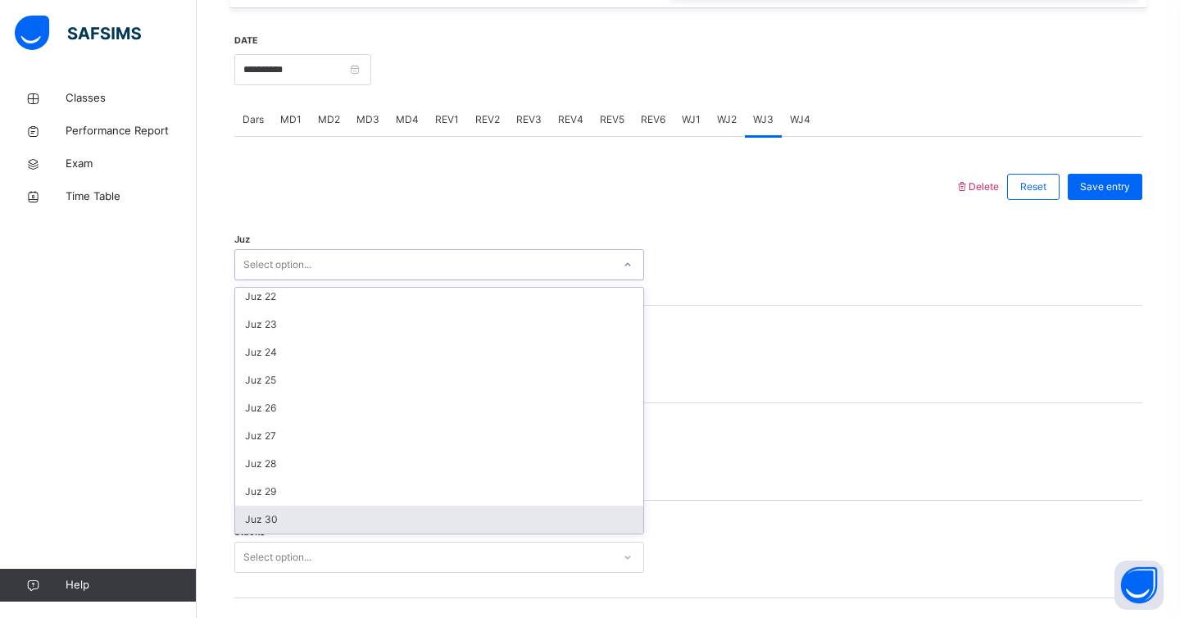
click at [283, 525] on div "Juz 30" at bounding box center [439, 520] width 408 height 28
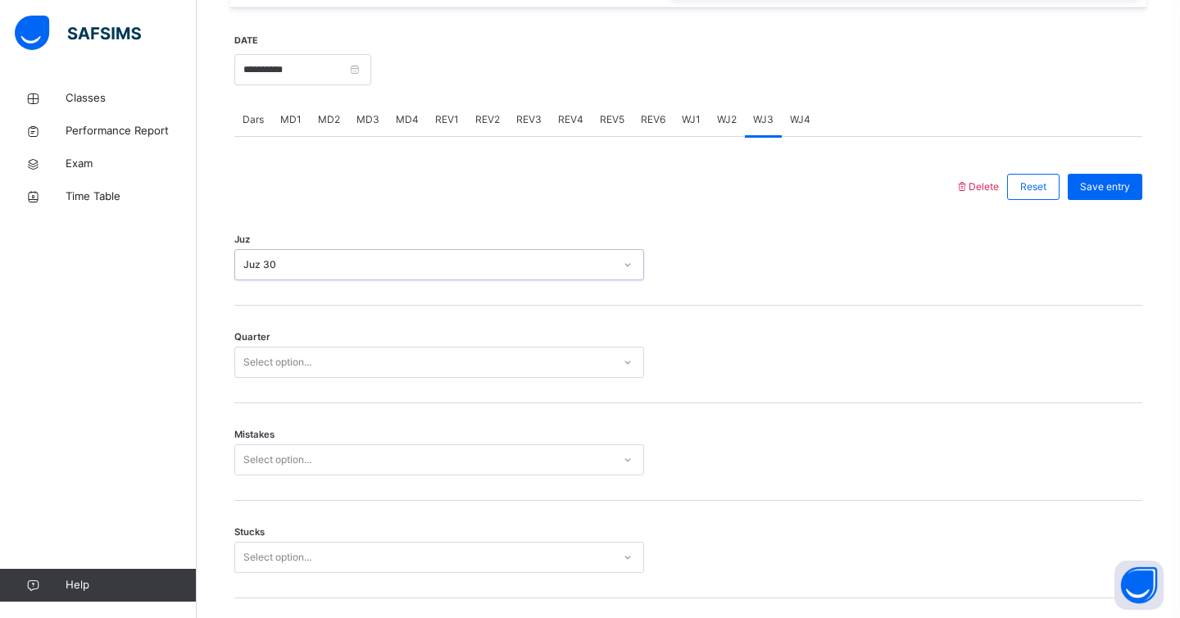
click at [329, 369] on div "Select option..." at bounding box center [423, 362] width 377 height 25
click at [294, 447] on div "3" at bounding box center [439, 455] width 408 height 28
click at [289, 462] on div "Select option..." at bounding box center [439, 459] width 410 height 31
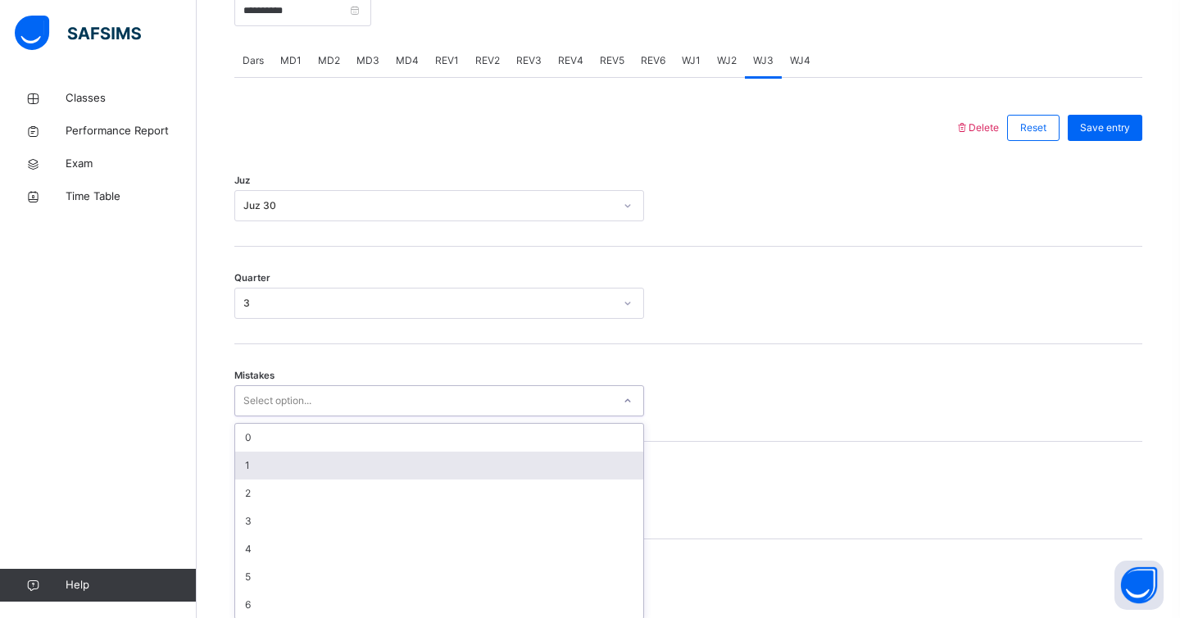
scroll to position [680, 0]
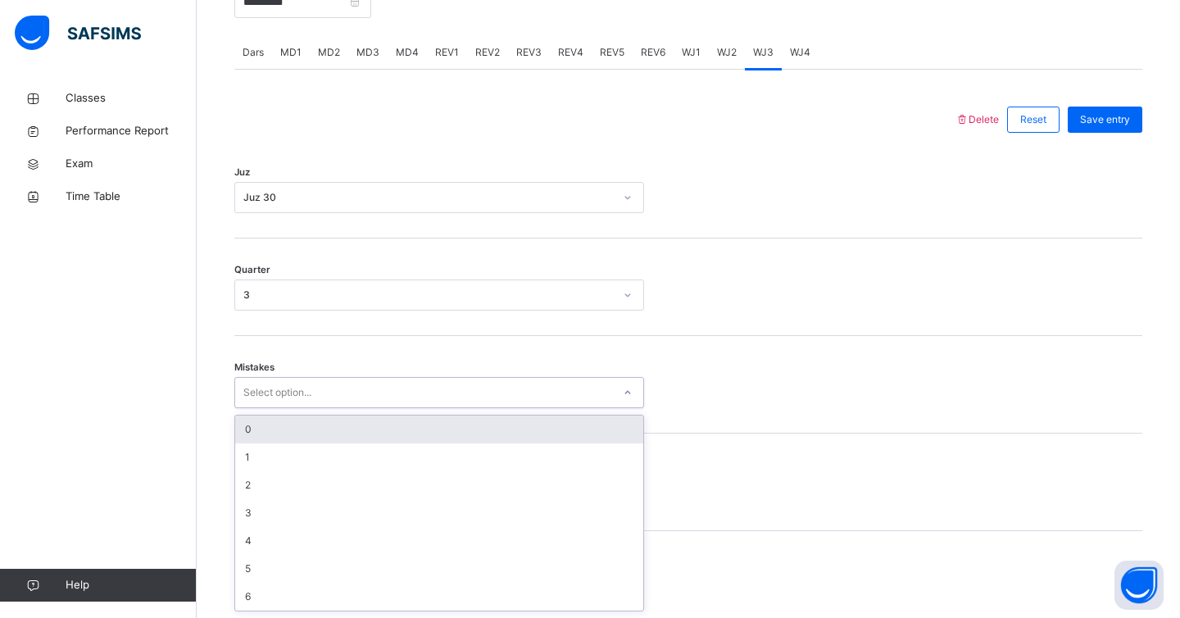
click at [302, 438] on div "0" at bounding box center [439, 430] width 408 height 28
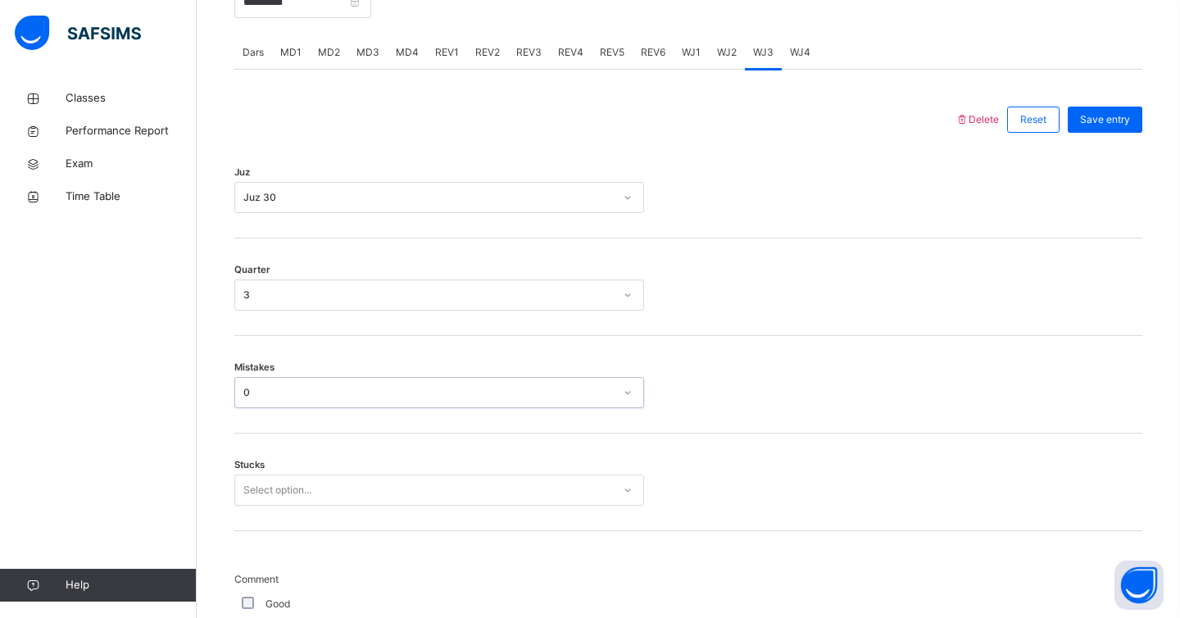
click at [289, 487] on div "Select option..." at bounding box center [277, 490] width 68 height 31
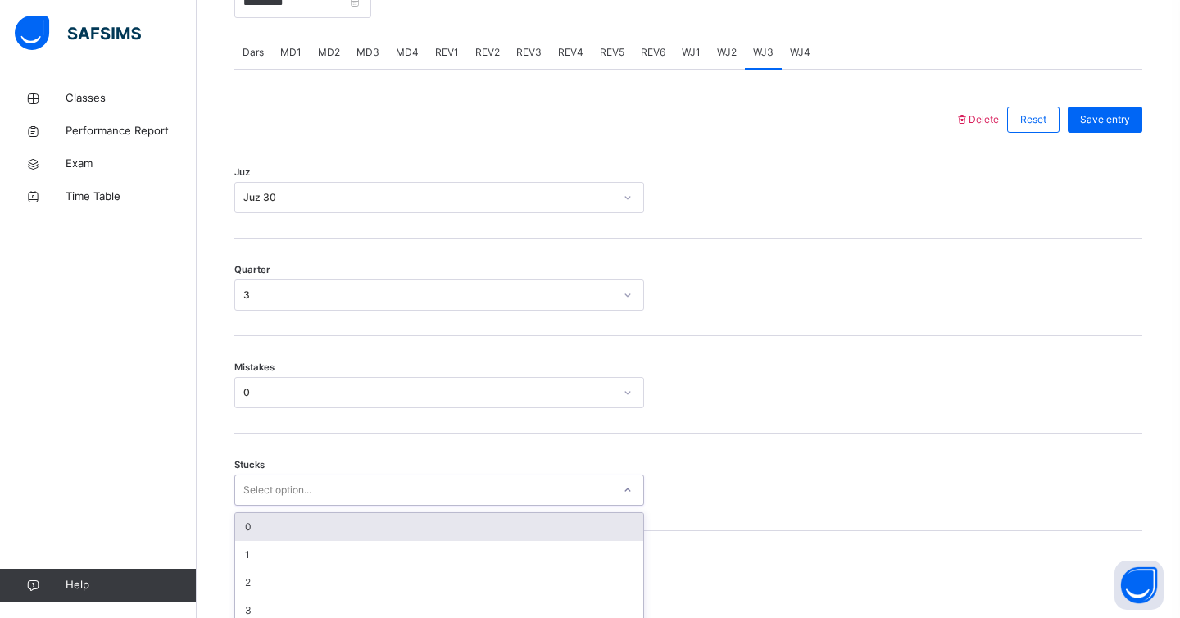
scroll to position [750, 0]
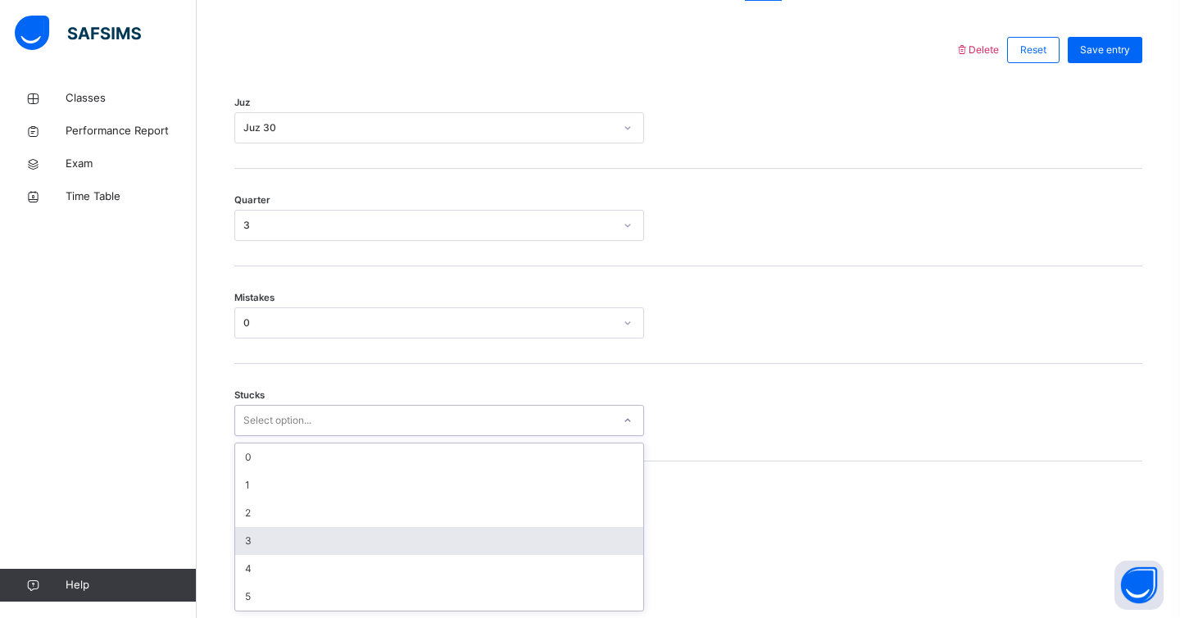
click at [271, 544] on div "3" at bounding box center [439, 541] width 408 height 28
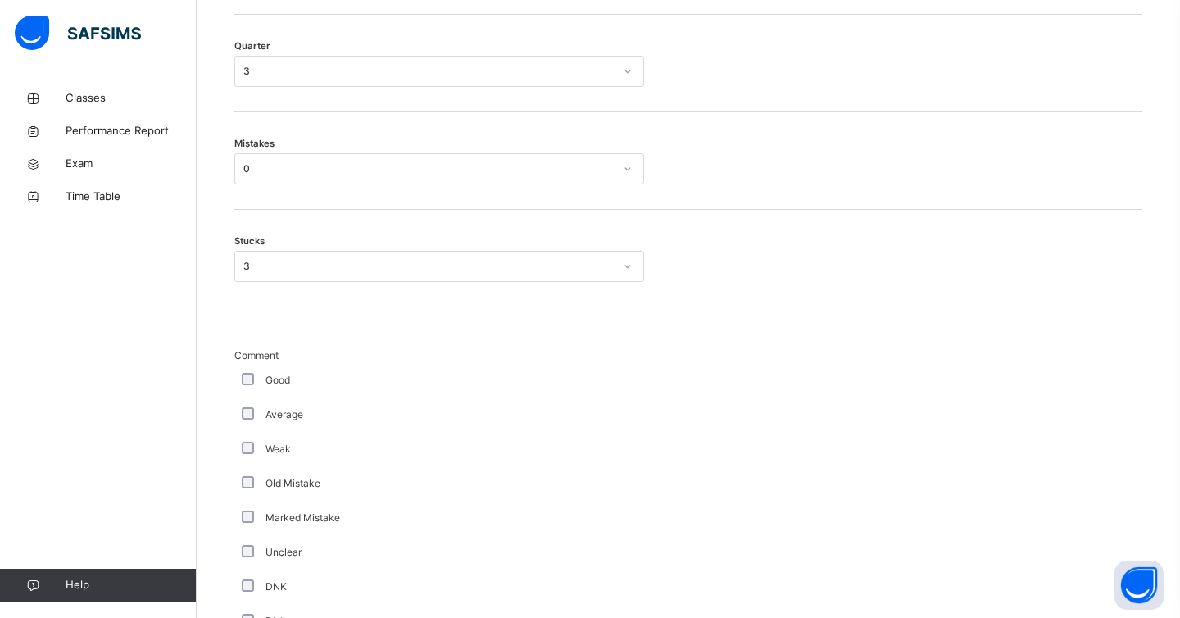
scroll to position [1336, 0]
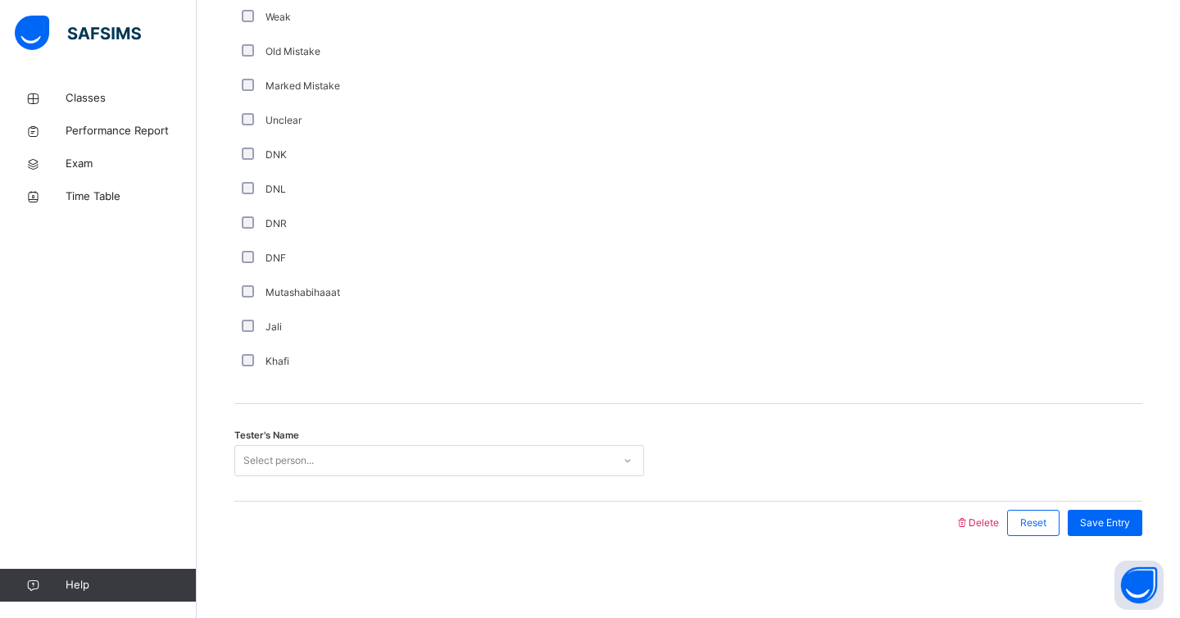
click at [290, 459] on div "Select person..." at bounding box center [278, 460] width 70 height 31
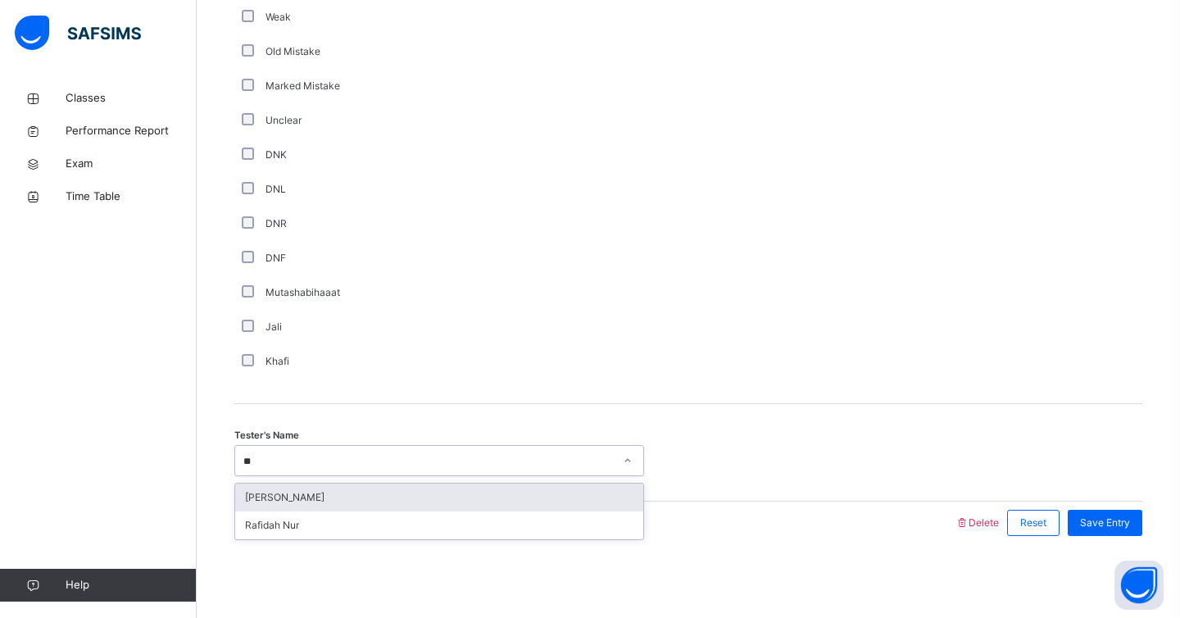
type input "***"
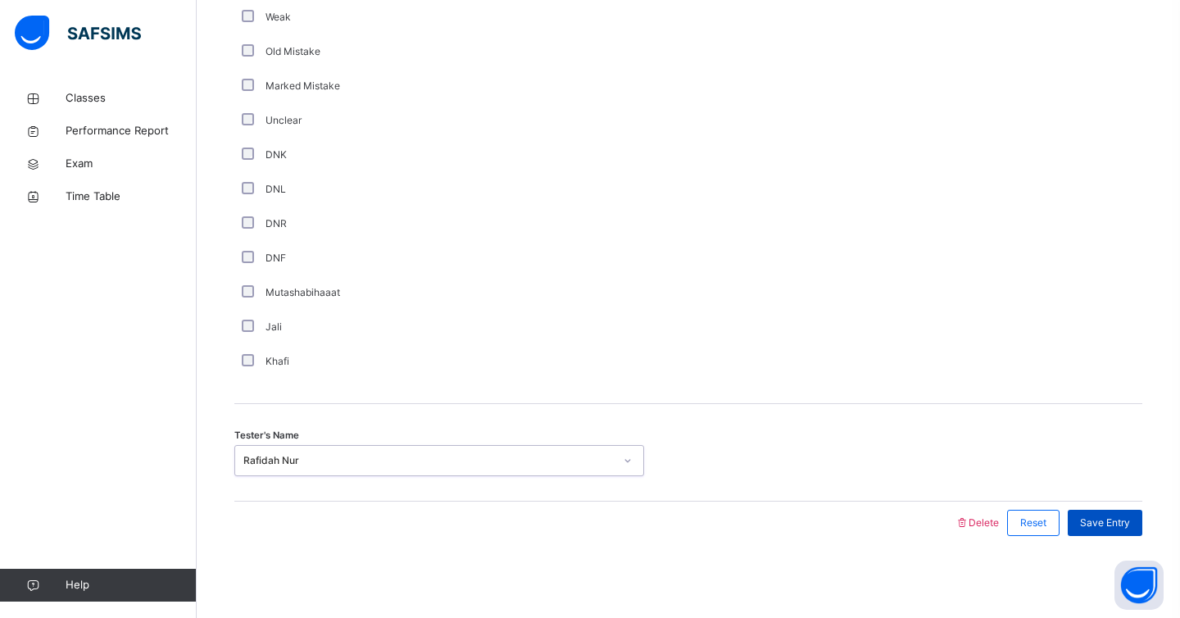
click at [1116, 521] on span "Save Entry" at bounding box center [1105, 523] width 50 height 15
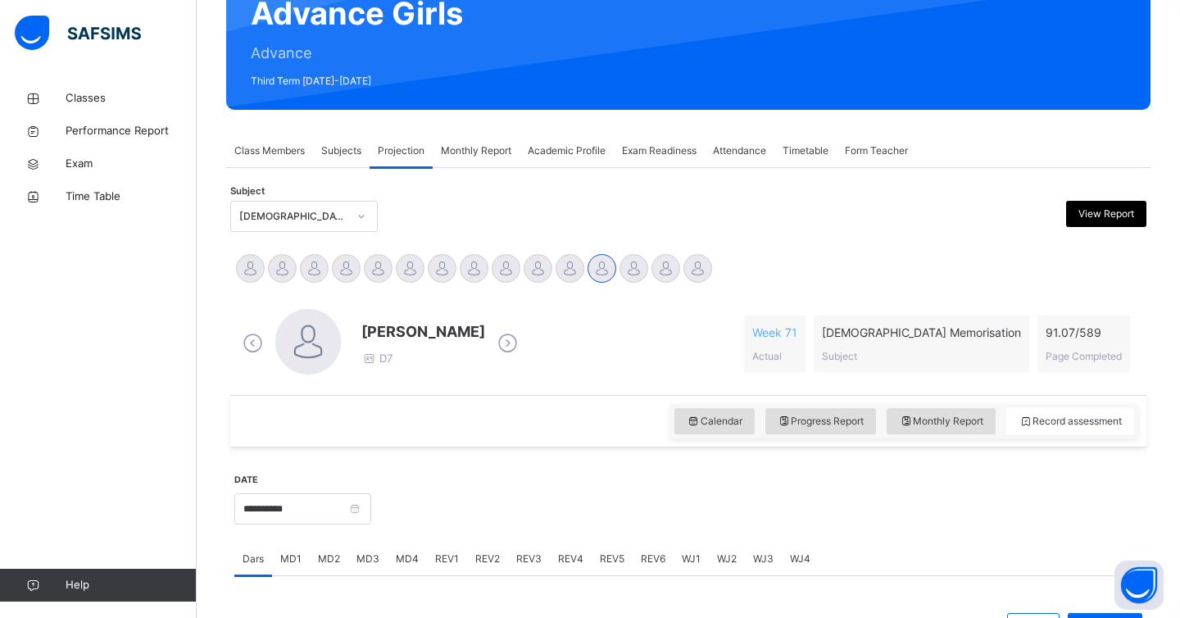
scroll to position [0, 0]
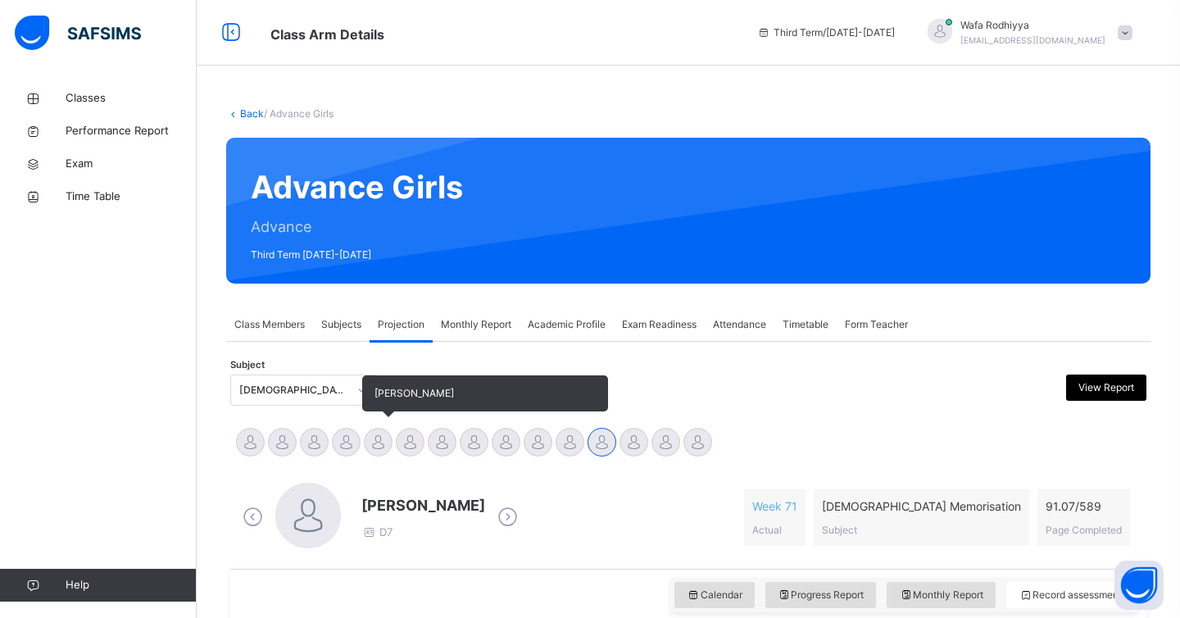
click at [371, 448] on div at bounding box center [378, 442] width 29 height 29
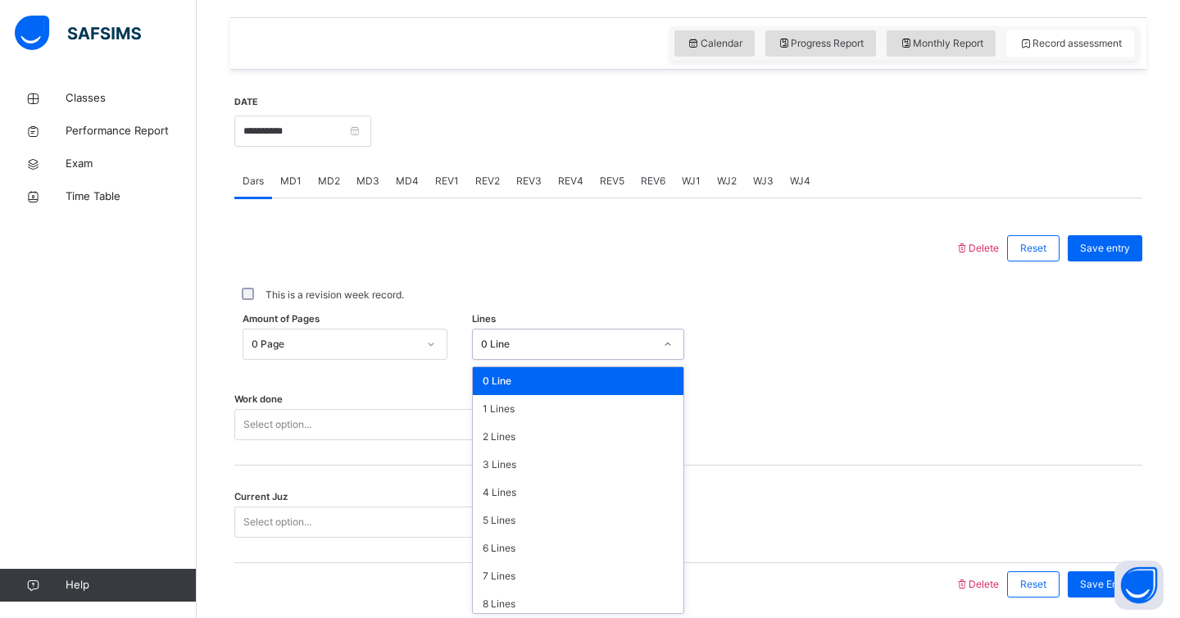
click at [539, 348] on div "0 Line" at bounding box center [568, 344] width 174 height 15
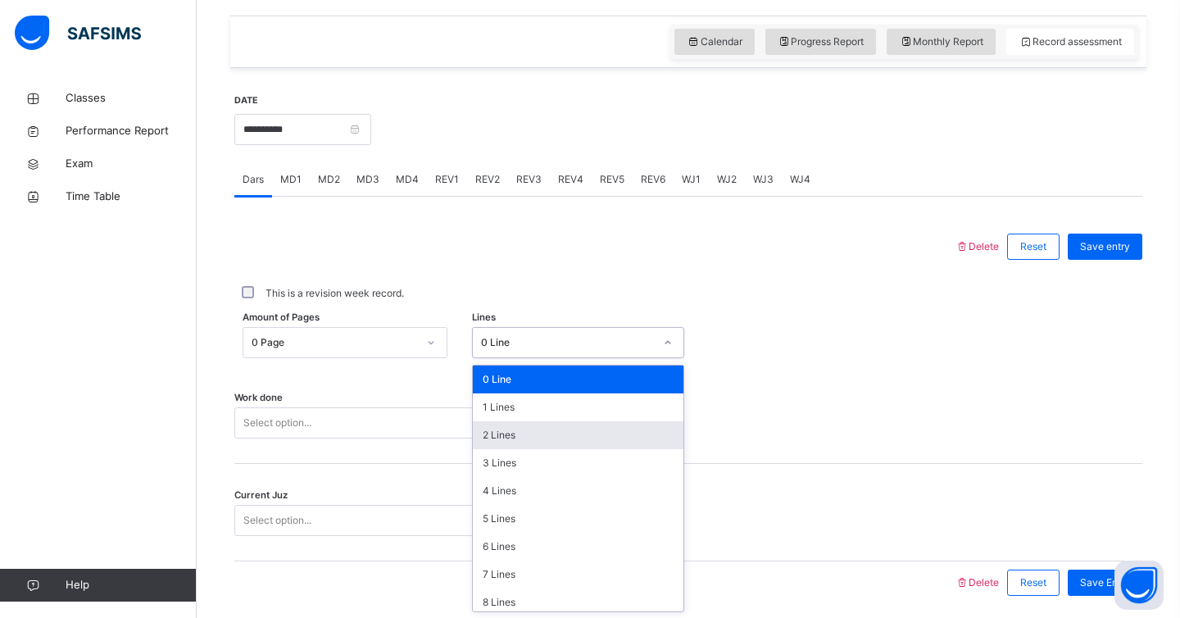
scroll to position [554, 0]
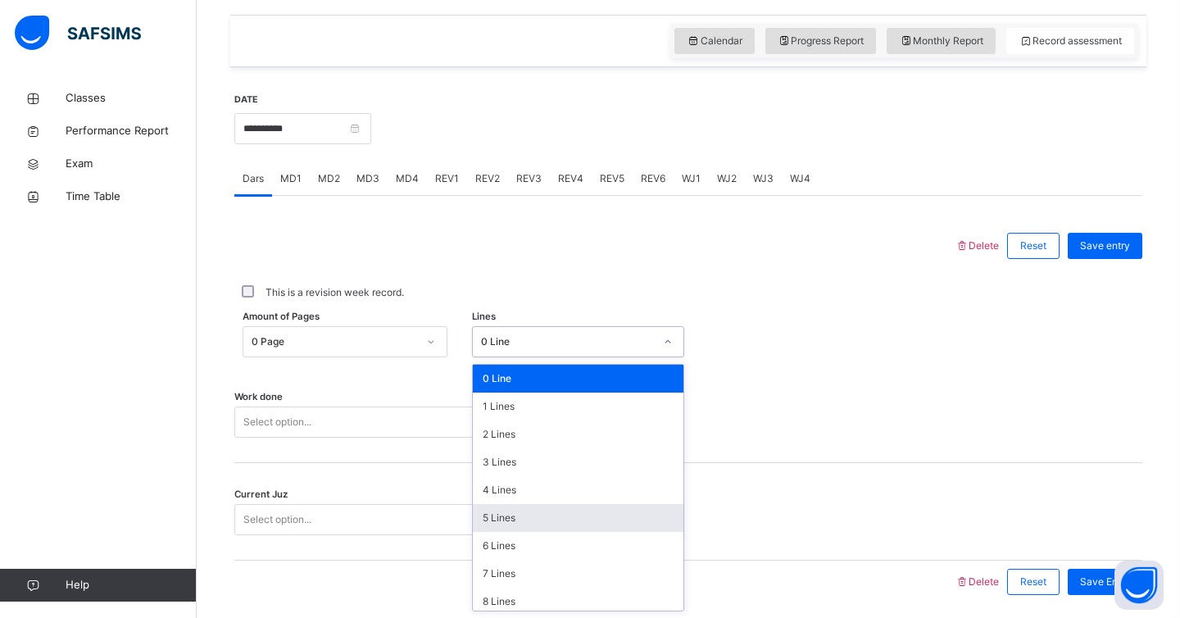
click at [510, 511] on div "5 Lines" at bounding box center [578, 518] width 211 height 28
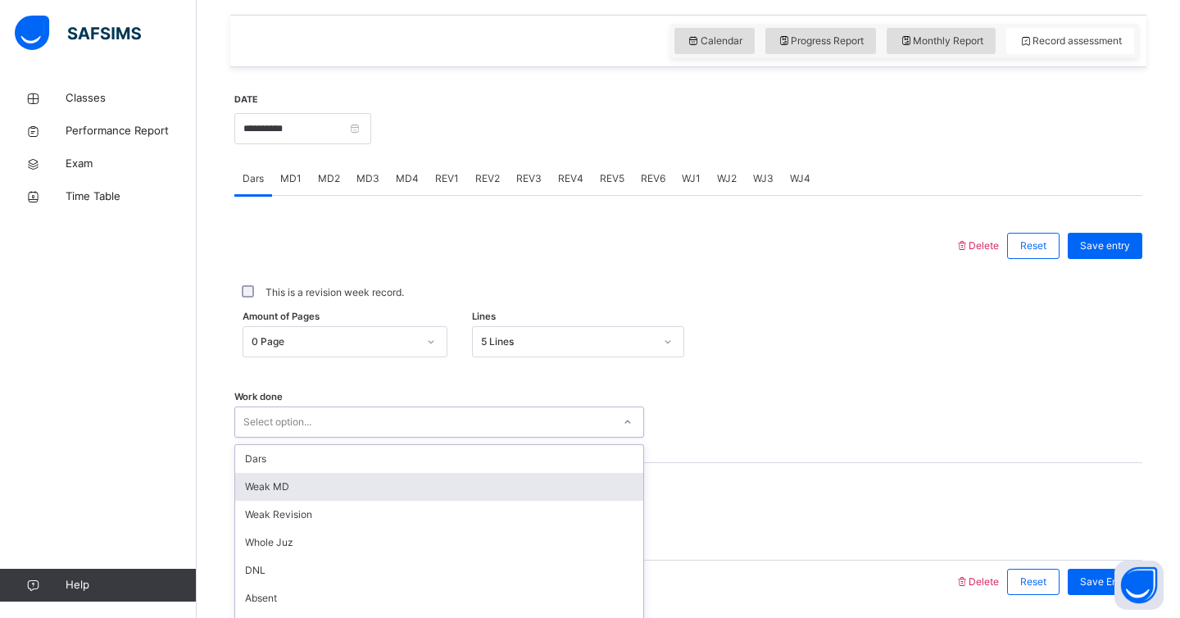
click at [365, 421] on div "option [PERSON_NAME] MD focused, 2 of 14. 14 results available. Use Up and Down…" at bounding box center [439, 422] width 410 height 31
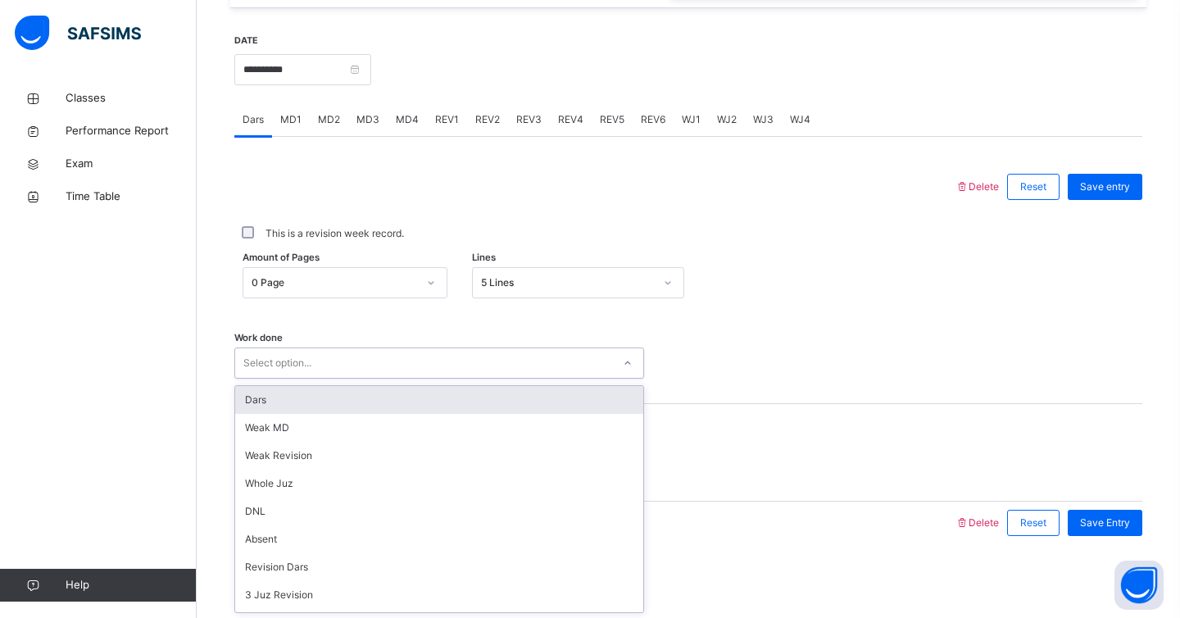
click at [352, 411] on div "Dars" at bounding box center [439, 400] width 408 height 28
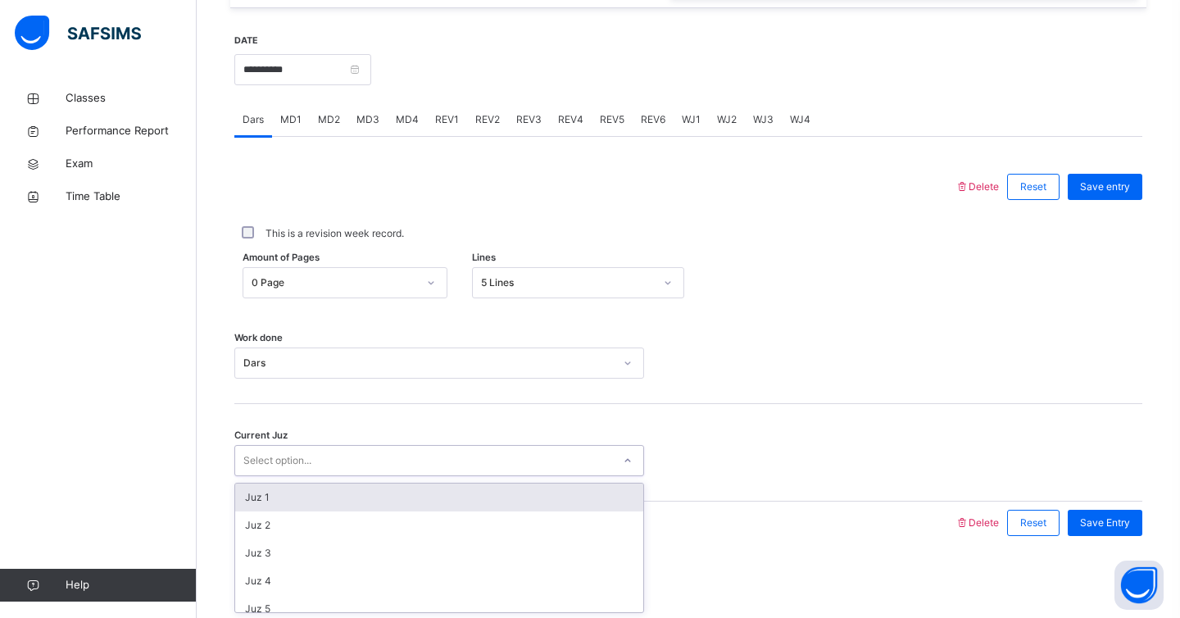
click at [351, 472] on div "Select option..." at bounding box center [423, 460] width 377 height 25
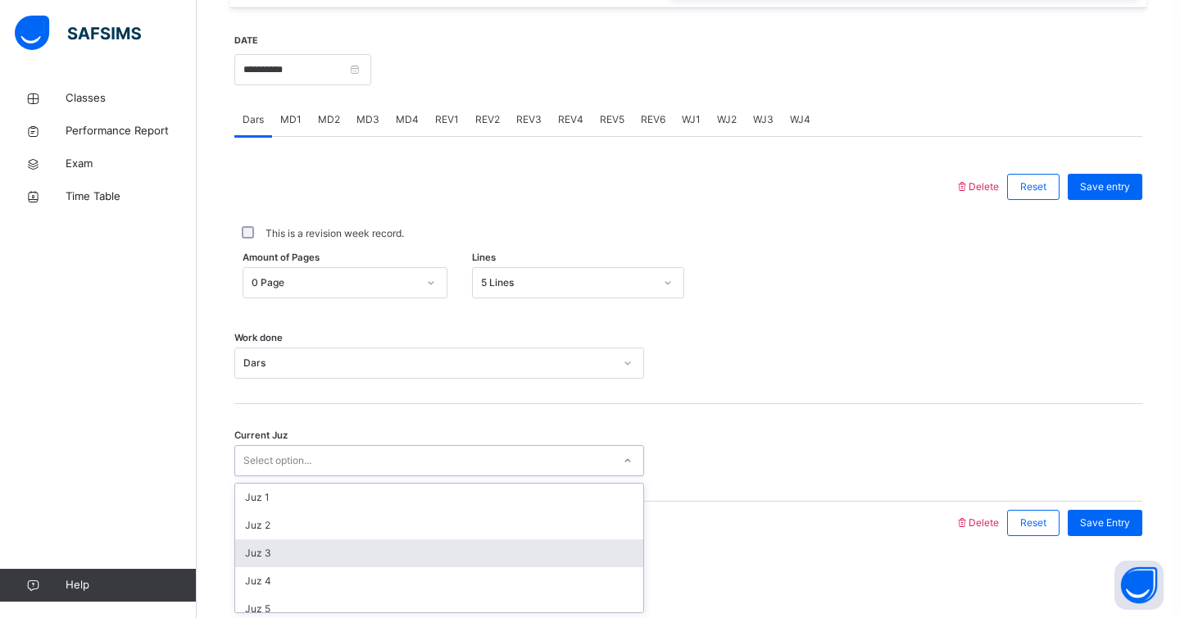
scroll to position [707, 0]
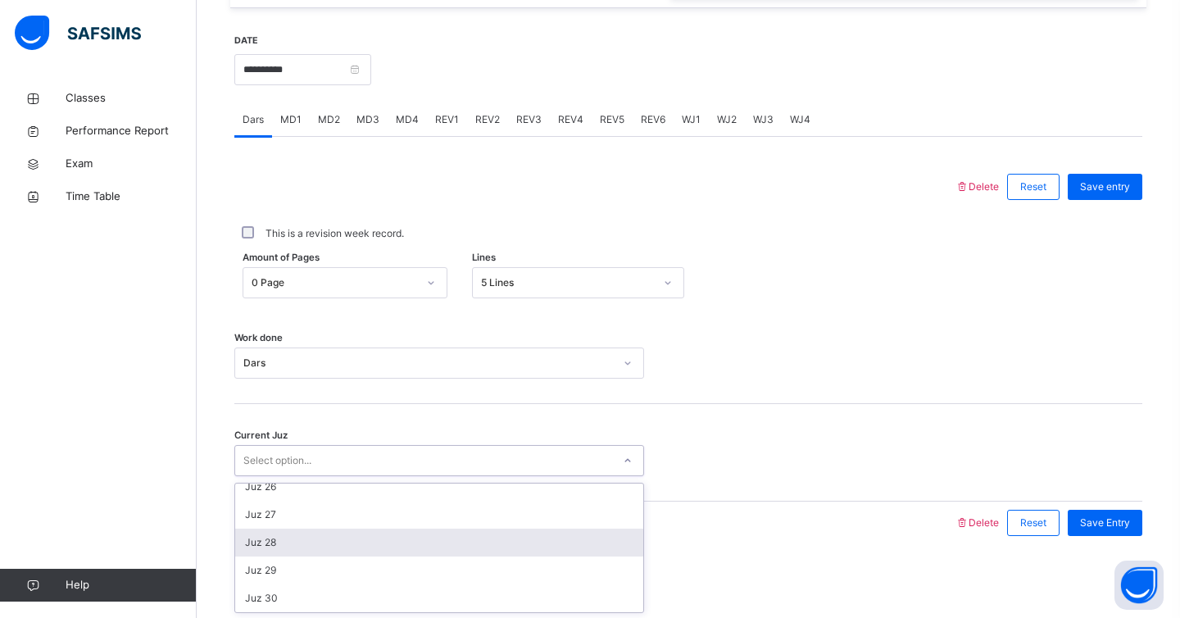
click at [286, 547] on div "Juz 28" at bounding box center [439, 543] width 408 height 28
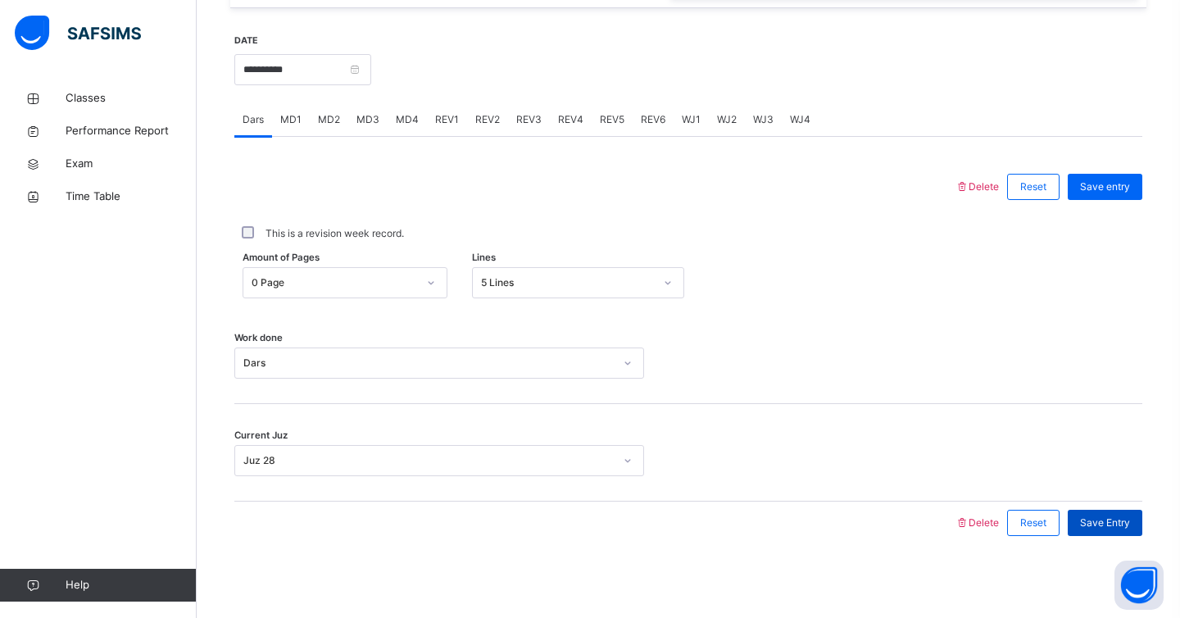
click at [1097, 533] on div "Save Entry" at bounding box center [1105, 523] width 75 height 26
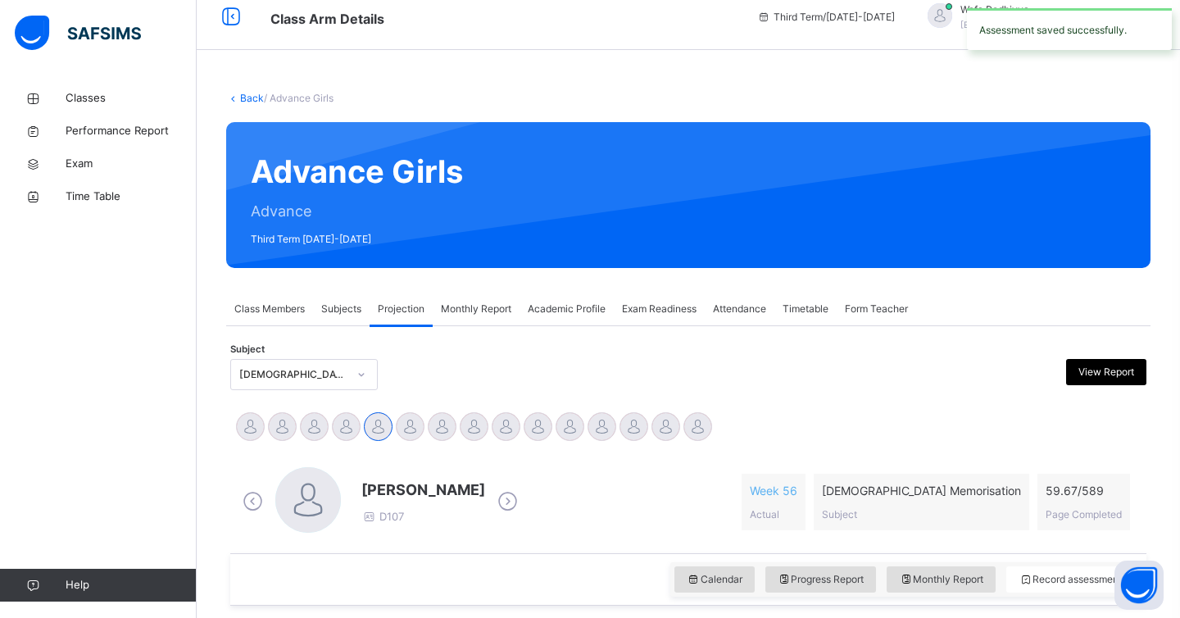
scroll to position [0, 0]
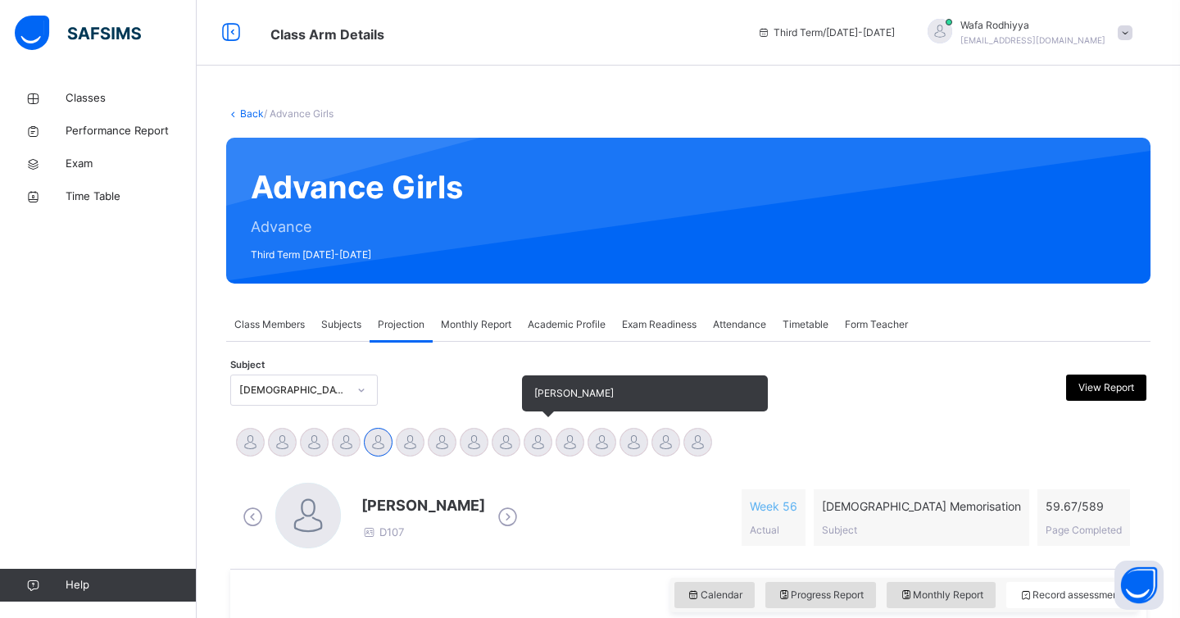
click at [552, 448] on div "[PERSON_NAME]" at bounding box center [538, 444] width 32 height 36
click at [547, 449] on div at bounding box center [538, 442] width 29 height 29
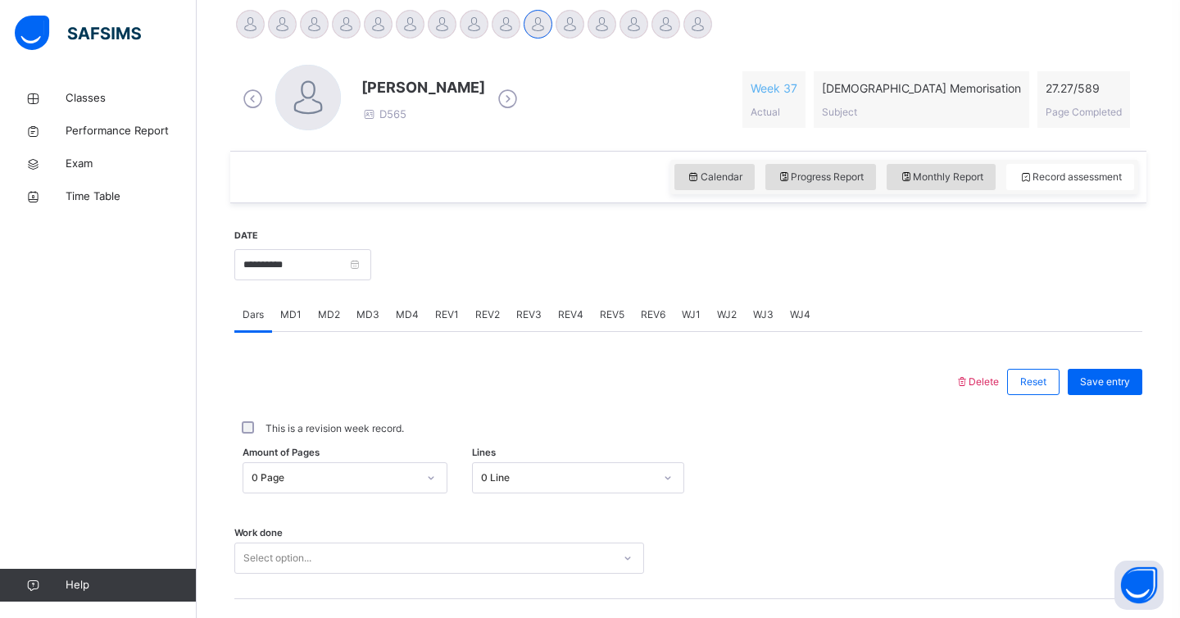
scroll to position [452, 0]
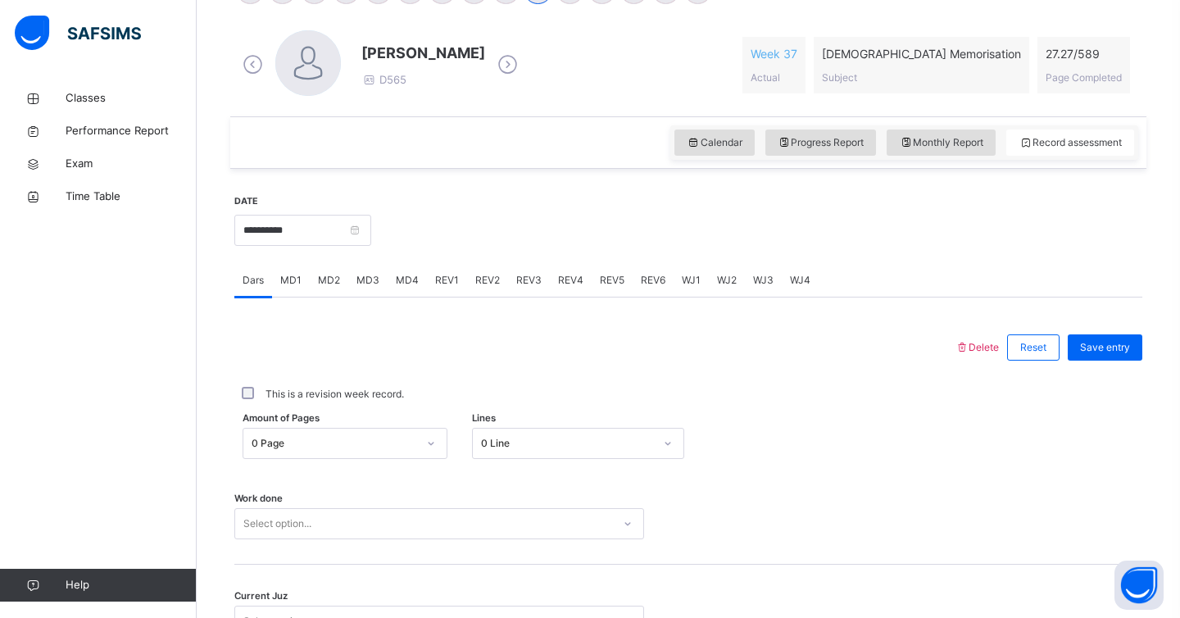
click at [757, 285] on span "WJ3" at bounding box center [763, 280] width 20 height 15
click at [694, 280] on span "WJ1" at bounding box center [691, 280] width 19 height 15
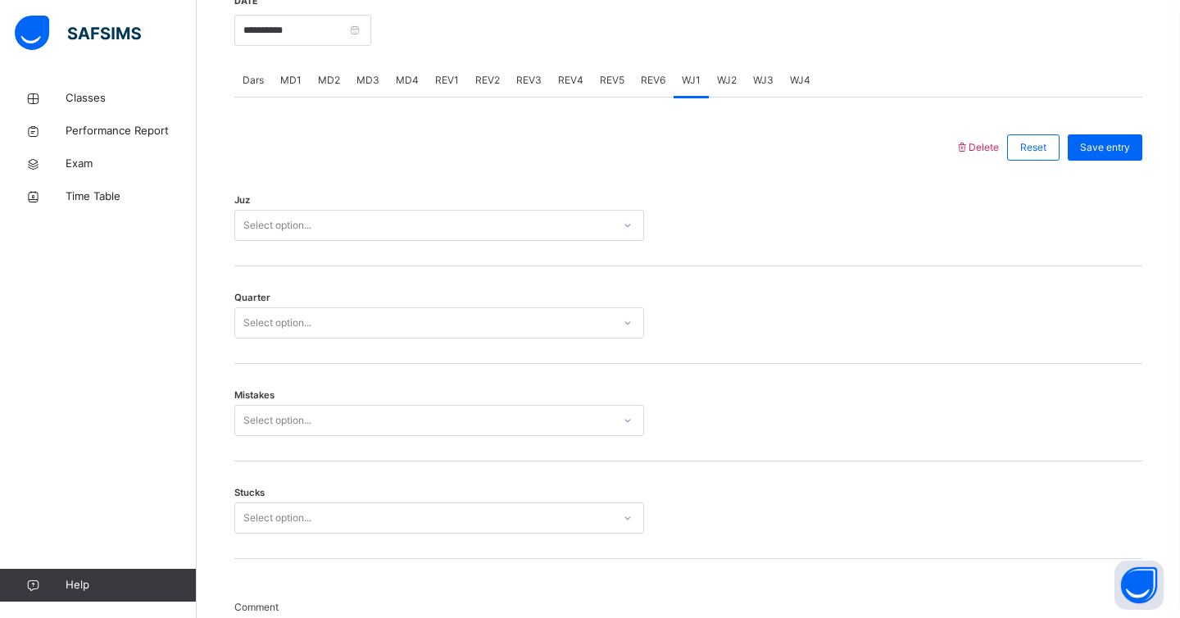
scroll to position [655, 0]
click at [480, 216] on div "Select option..." at bounding box center [423, 223] width 377 height 25
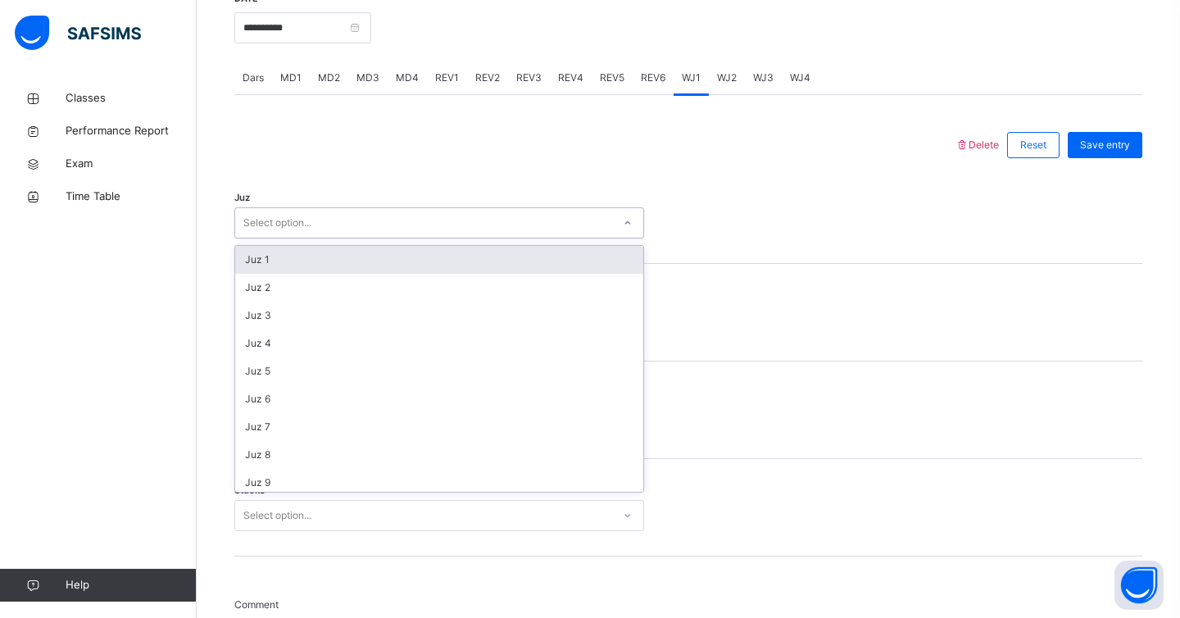
scroll to position [590, 0]
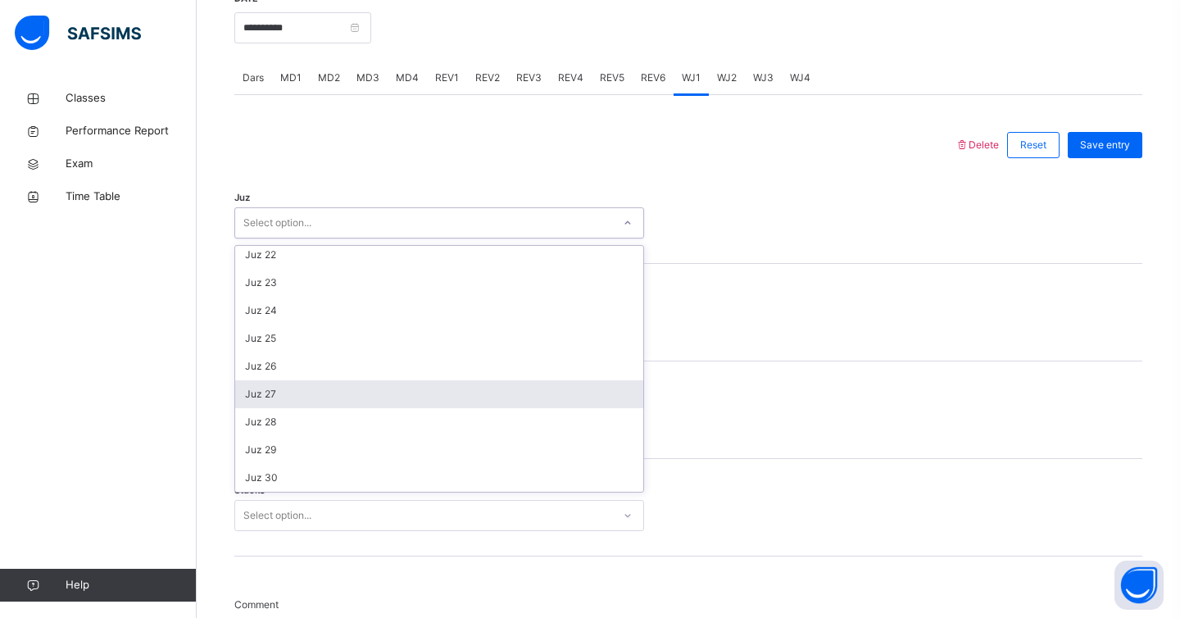
click at [296, 398] on div "Juz 27" at bounding box center [439, 394] width 408 height 28
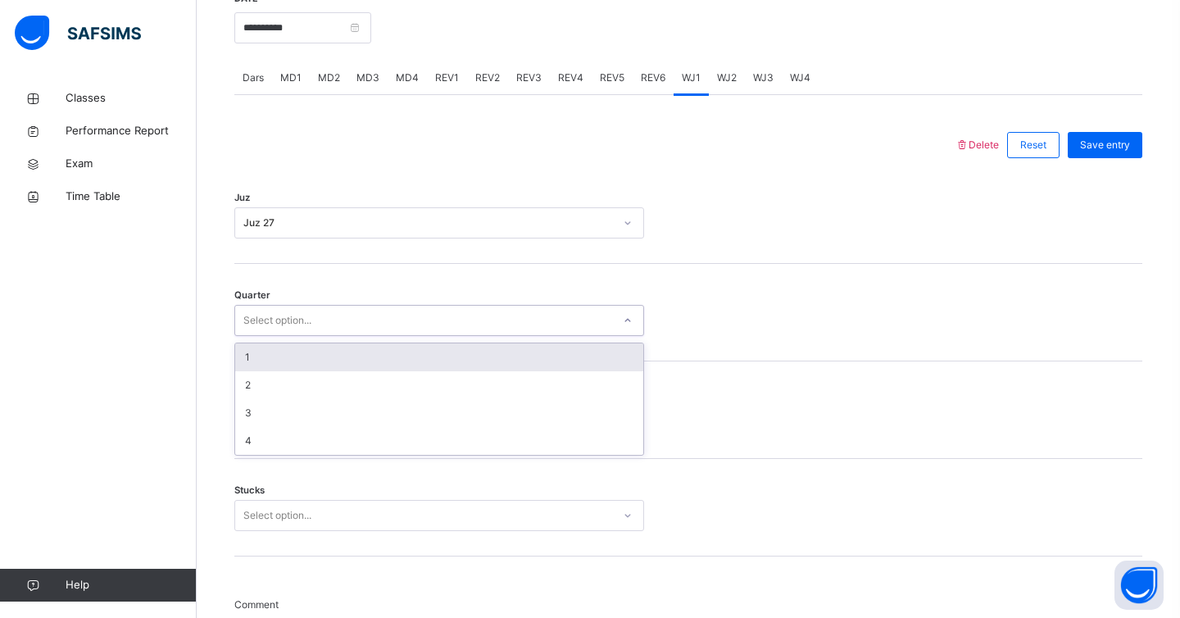
click at [278, 312] on div "Select option..." at bounding box center [277, 320] width 68 height 31
click at [276, 356] on div "1" at bounding box center [439, 357] width 408 height 28
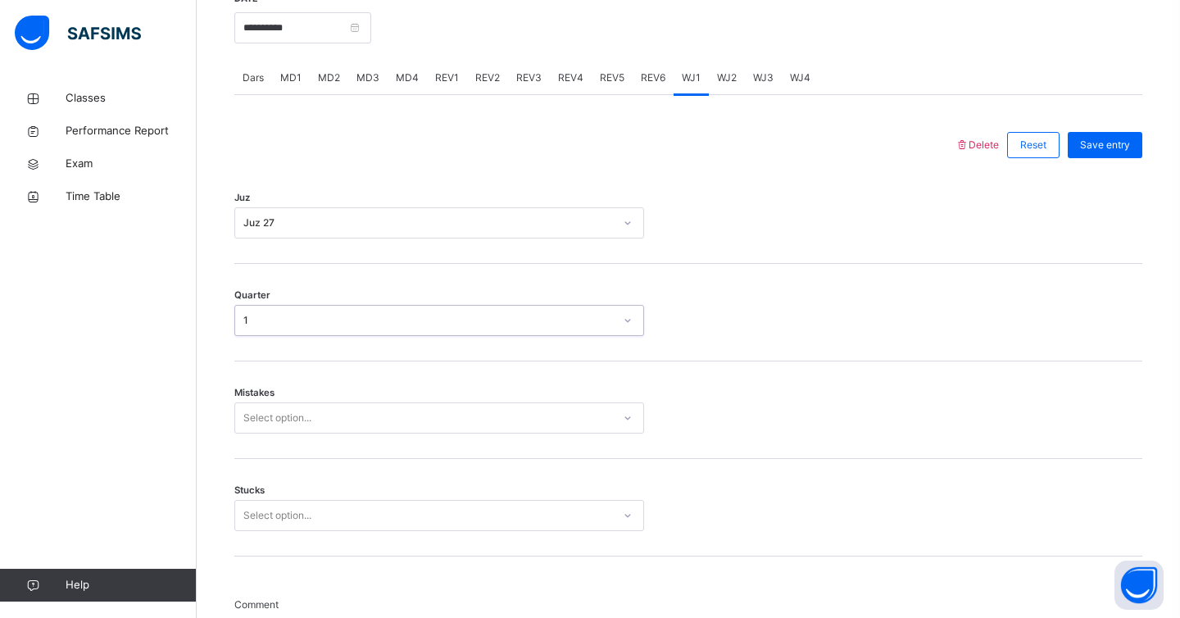
click at [278, 425] on div "Select option..." at bounding box center [439, 417] width 410 height 31
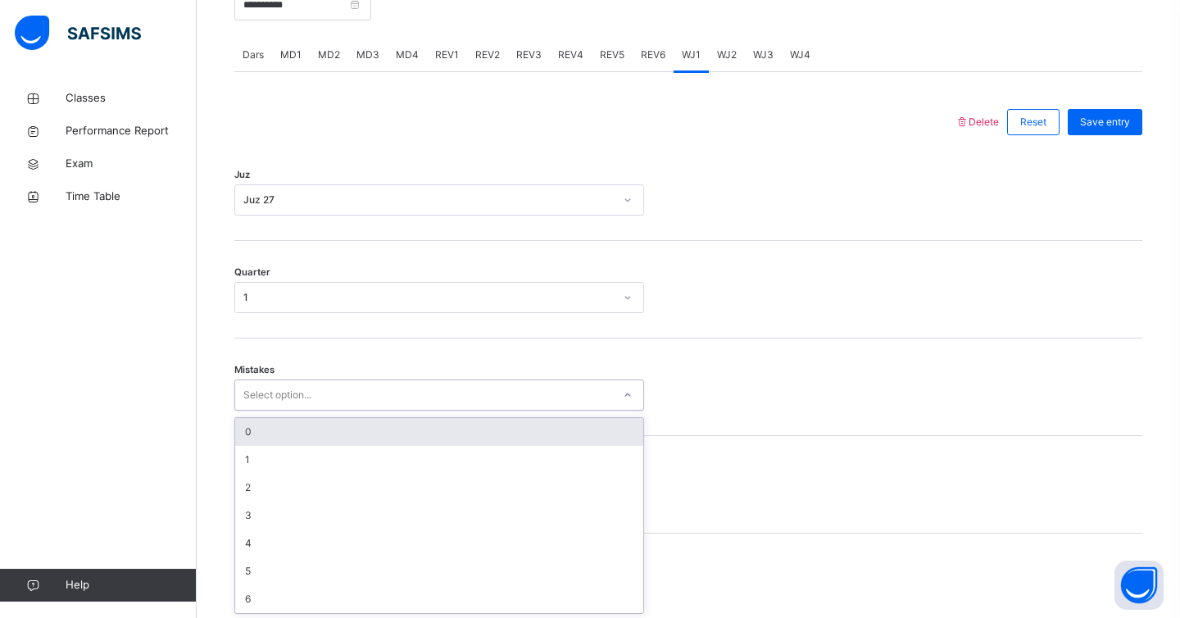
scroll to position [680, 0]
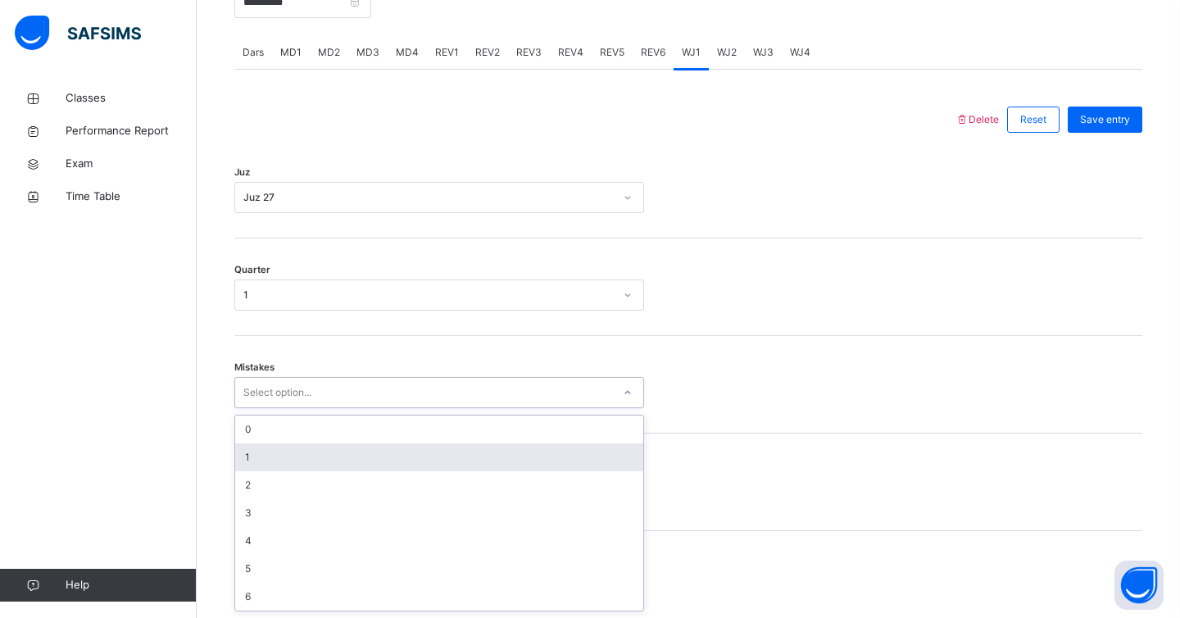
click at [273, 452] on div "1" at bounding box center [439, 457] width 408 height 28
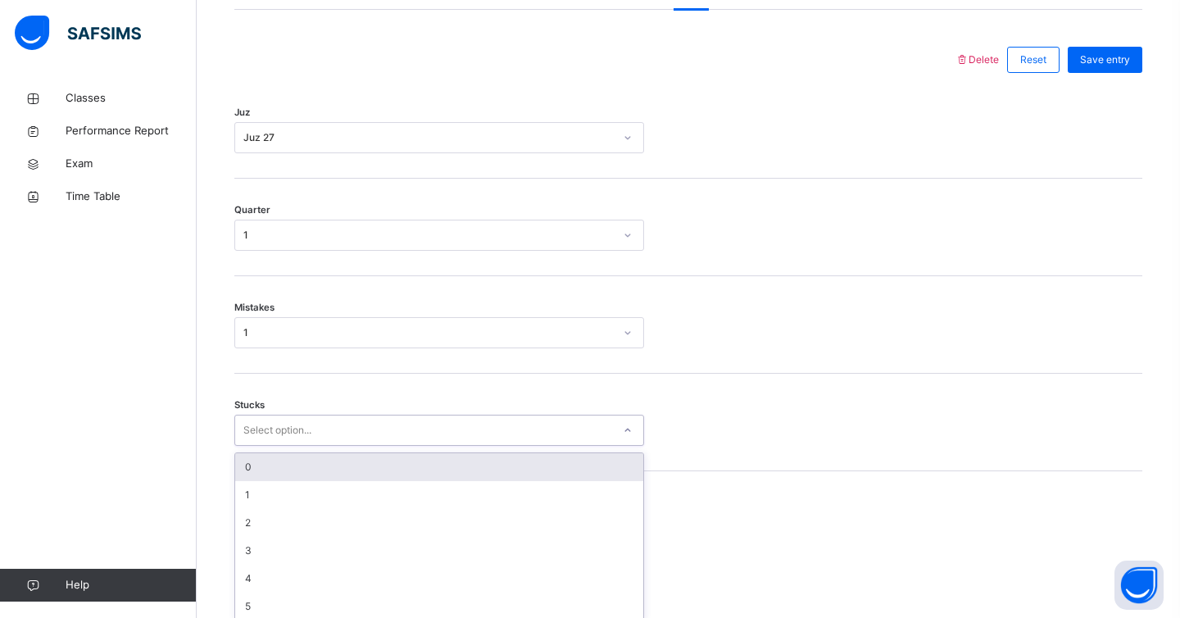
click at [266, 446] on div "option 0 focused, 1 of 6. 6 results available. Use Up and Down to choose option…" at bounding box center [439, 430] width 410 height 31
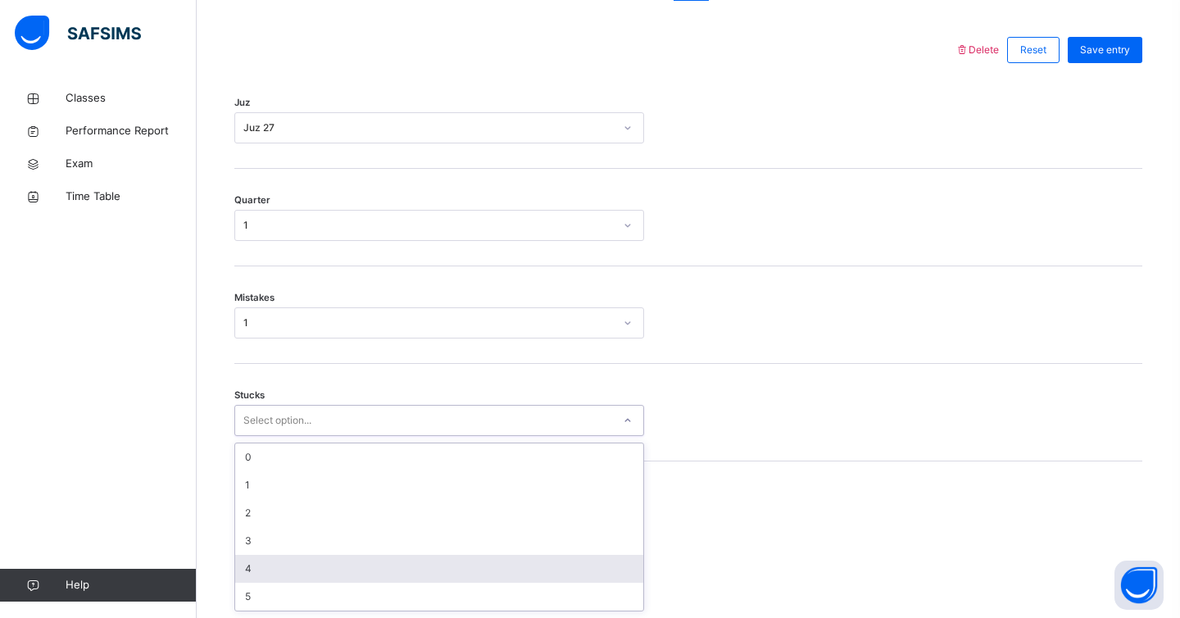
click at [257, 574] on div "4" at bounding box center [439, 569] width 408 height 28
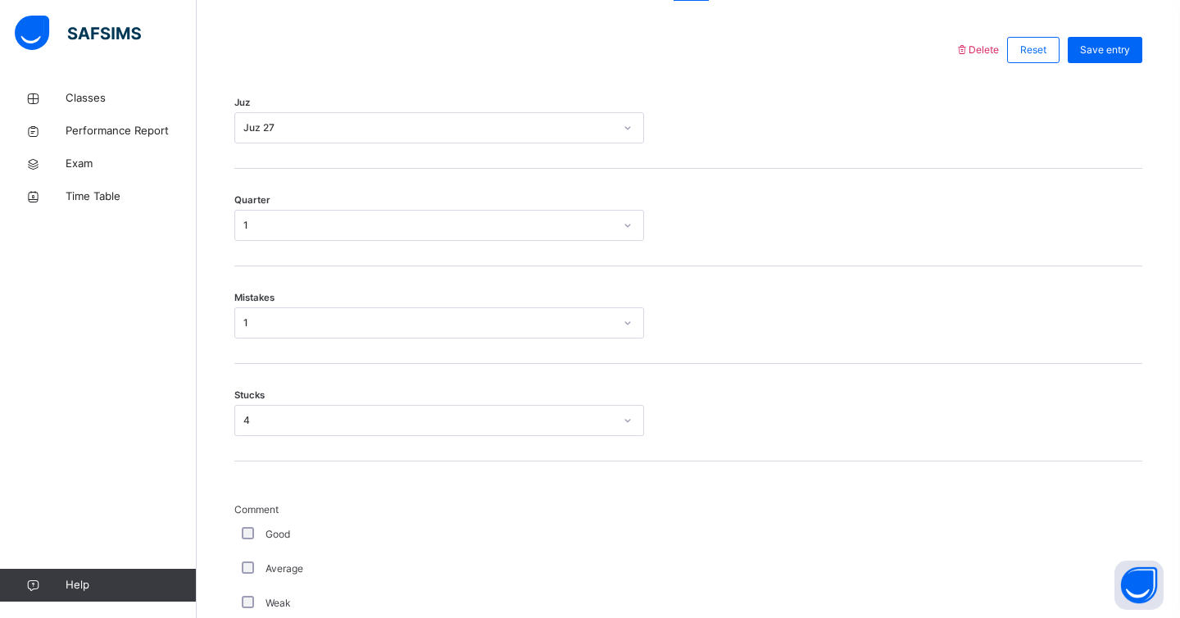
scroll to position [1336, 0]
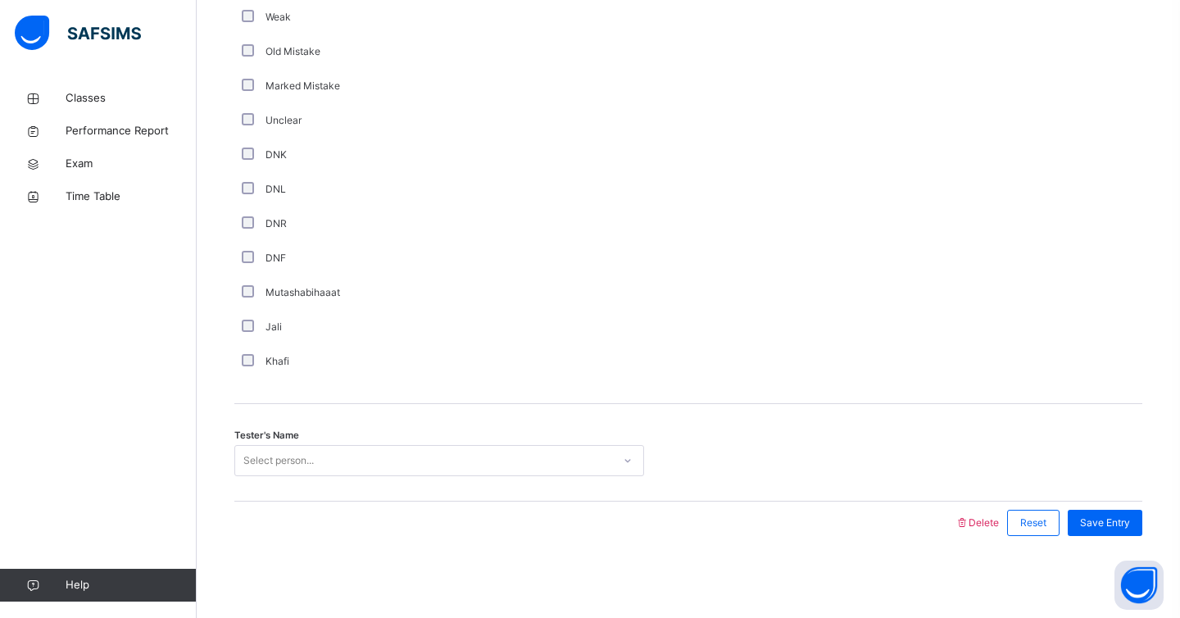
click at [289, 454] on div "Select person..." at bounding box center [278, 460] width 70 height 31
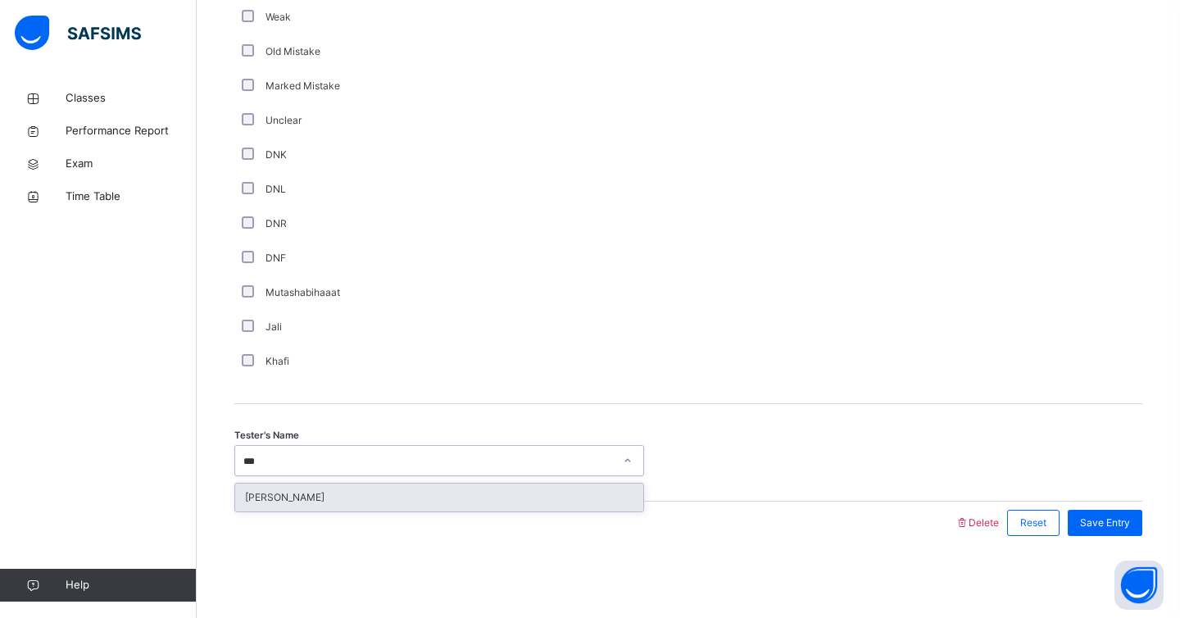
type input "****"
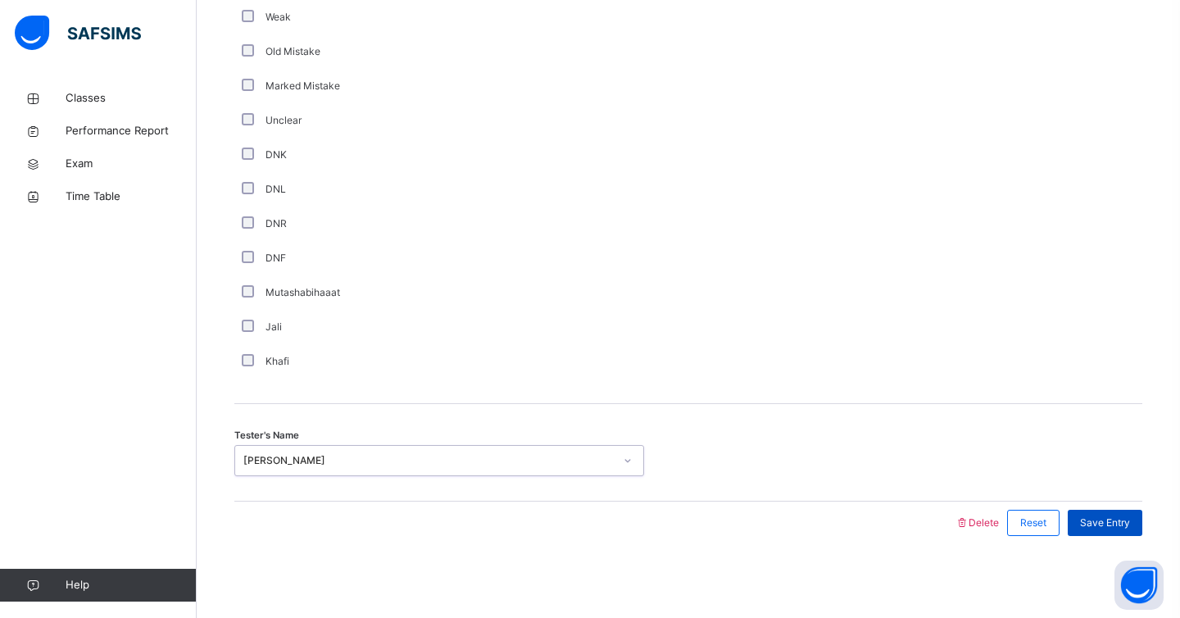
click at [1125, 510] on div "Save Entry" at bounding box center [1105, 523] width 75 height 26
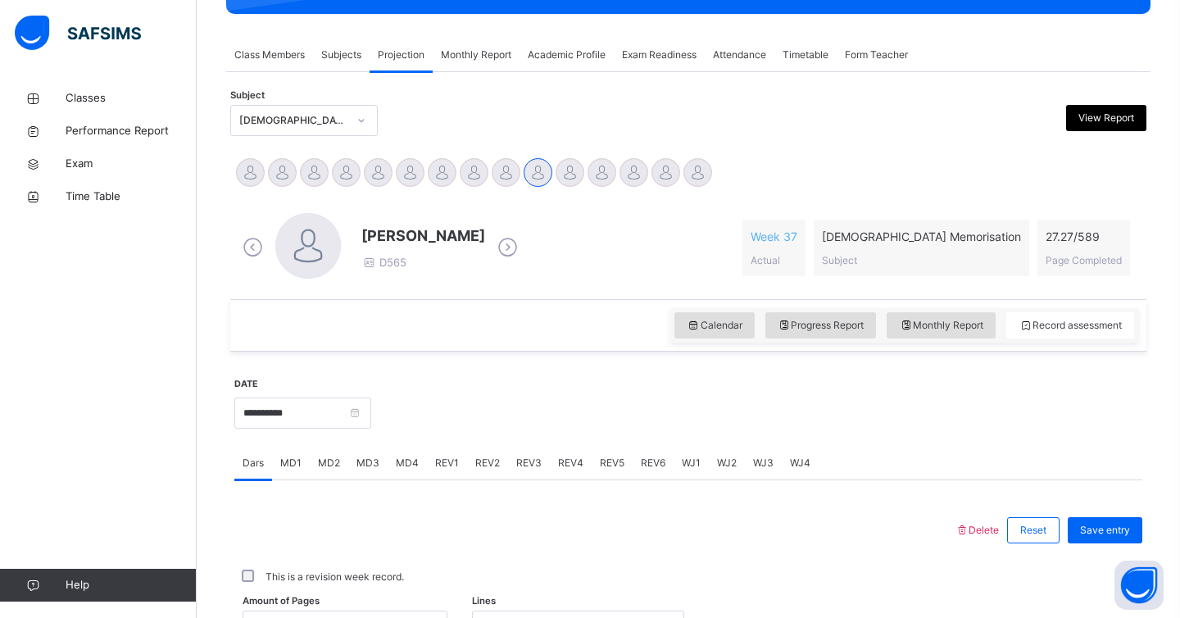
scroll to position [279, 0]
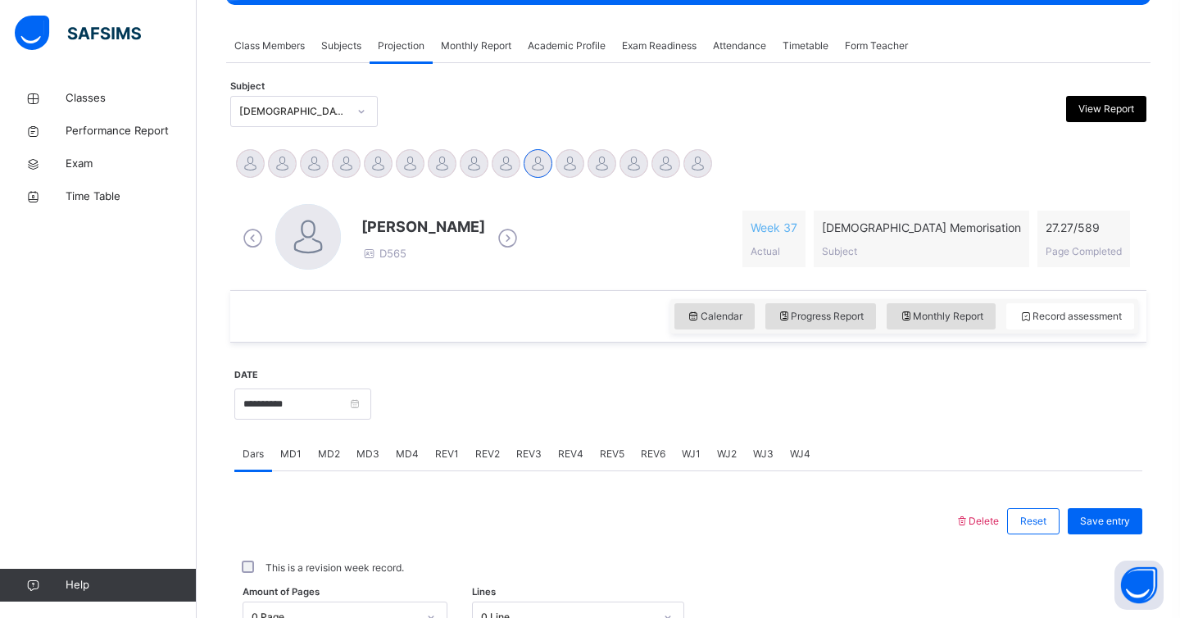
click at [712, 457] on div "WJ2" at bounding box center [727, 454] width 36 height 33
click at [782, 454] on div "WJ4" at bounding box center [800, 454] width 37 height 33
click at [747, 457] on div "WJ3" at bounding box center [763, 454] width 37 height 33
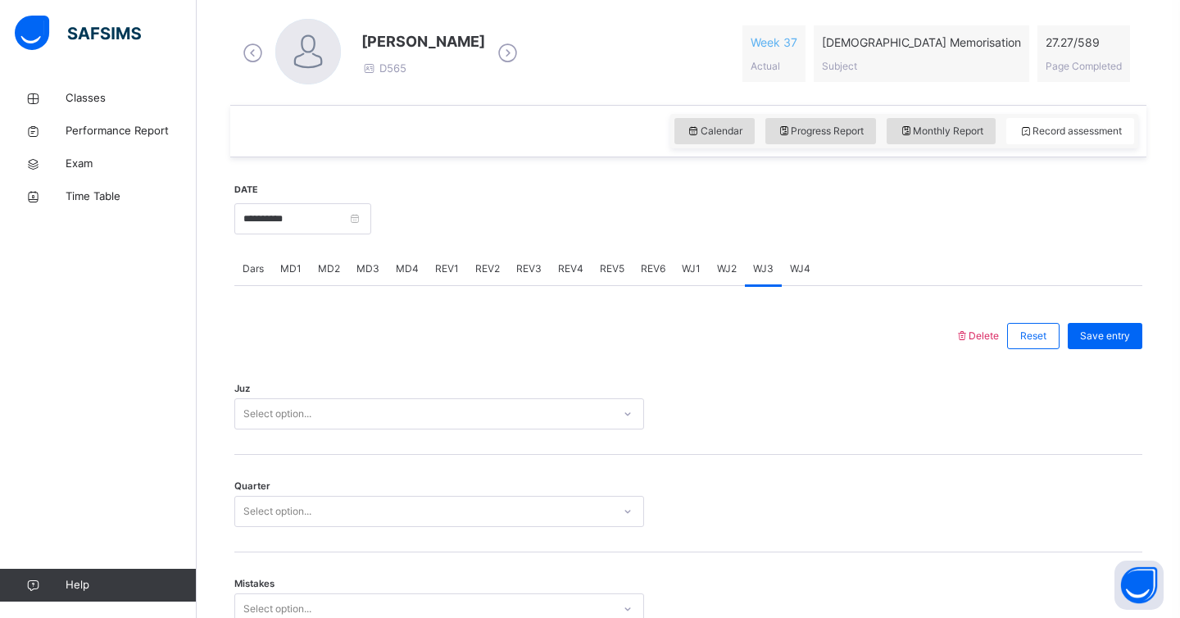
scroll to position [527, 0]
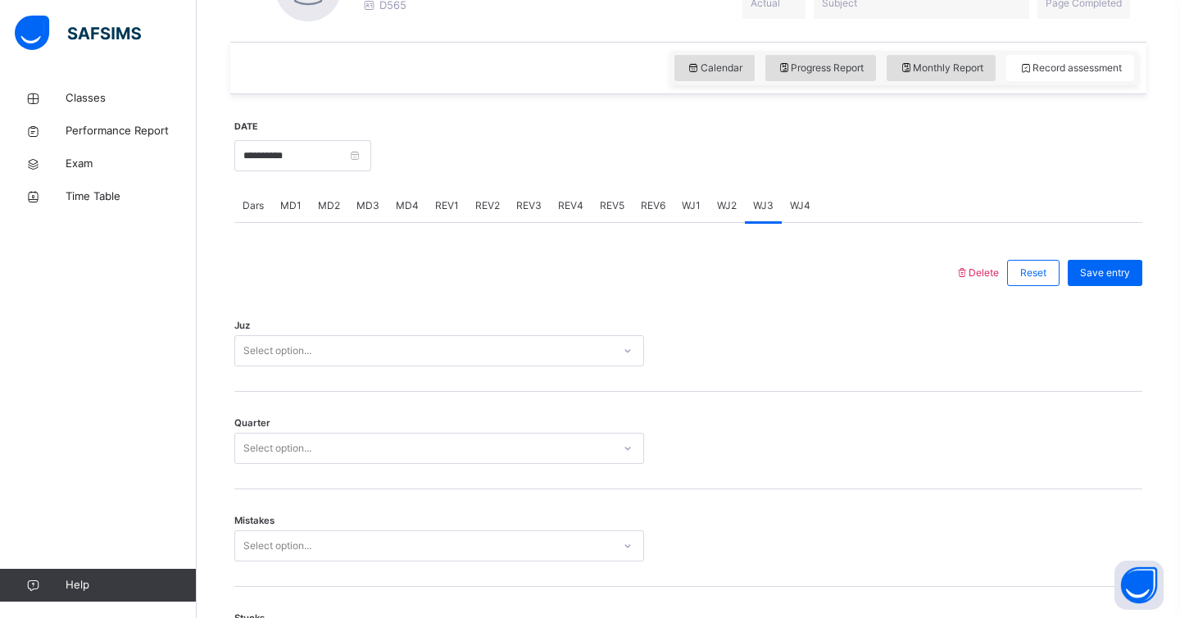
drag, startPoint x: 389, startPoint y: 383, endPoint x: 389, endPoint y: 361, distance: 22.1
click at [389, 381] on div "Juz Select option..." at bounding box center [688, 343] width 908 height 98
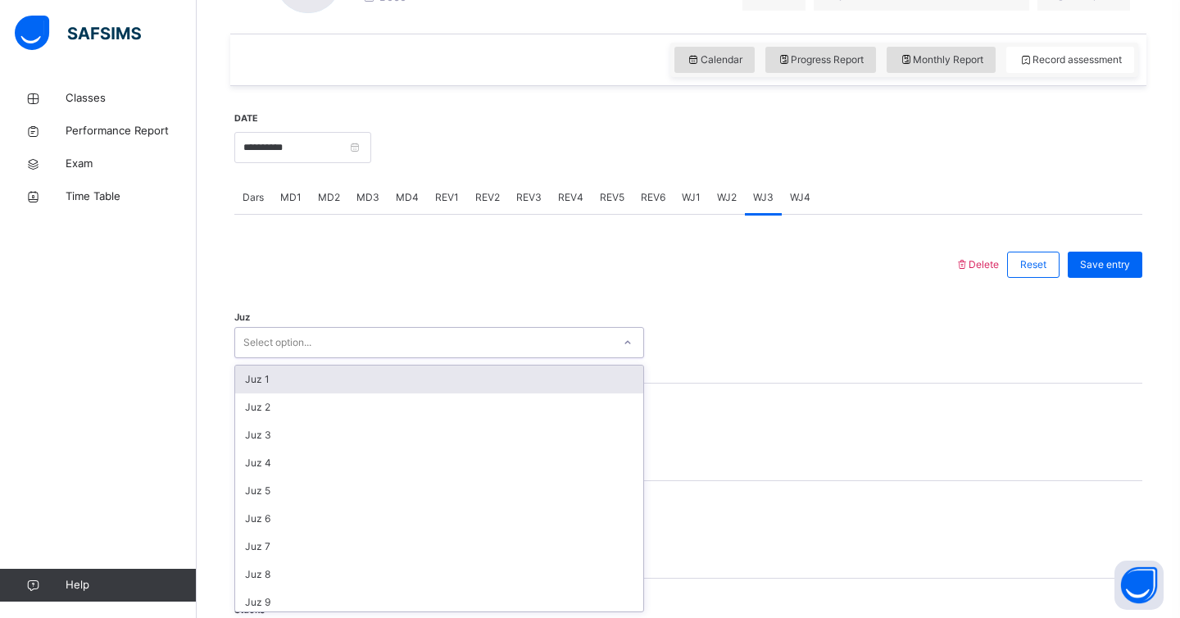
click at [389, 352] on div "Select option..." at bounding box center [423, 342] width 377 height 25
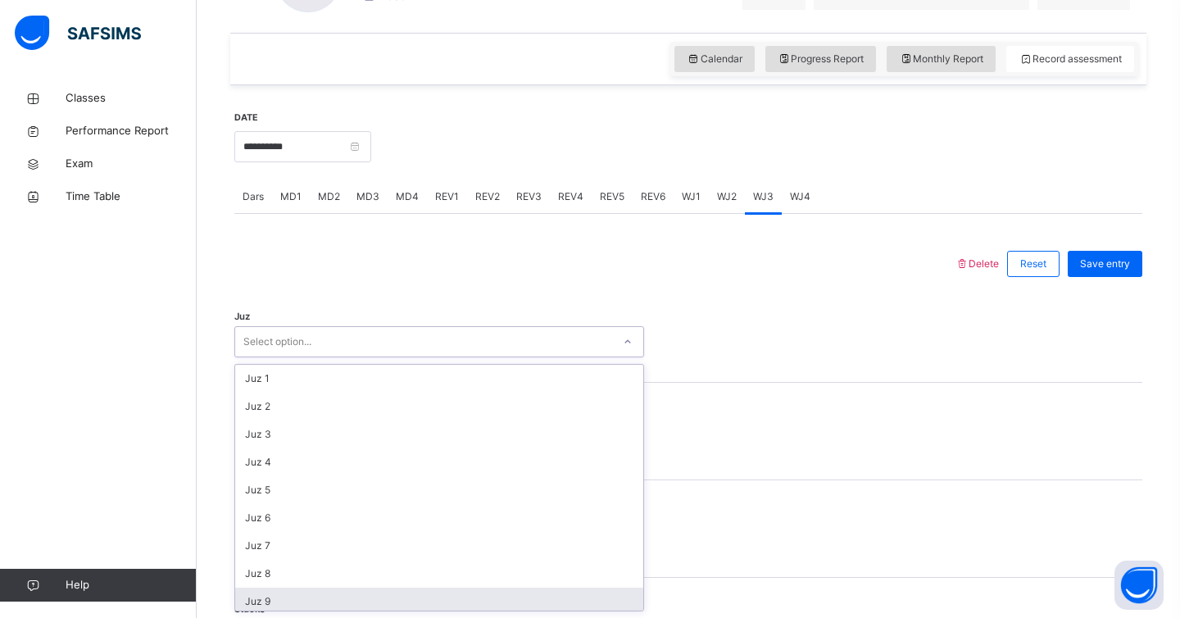
scroll to position [590, 0]
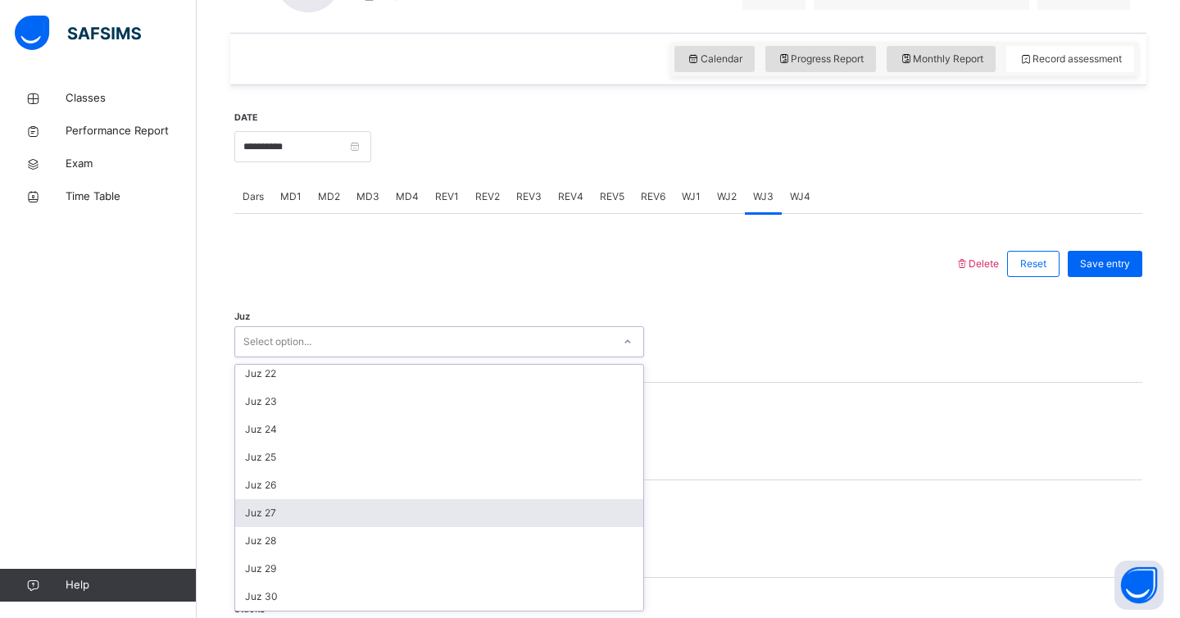
click at [289, 522] on div "Juz 27" at bounding box center [439, 513] width 408 height 28
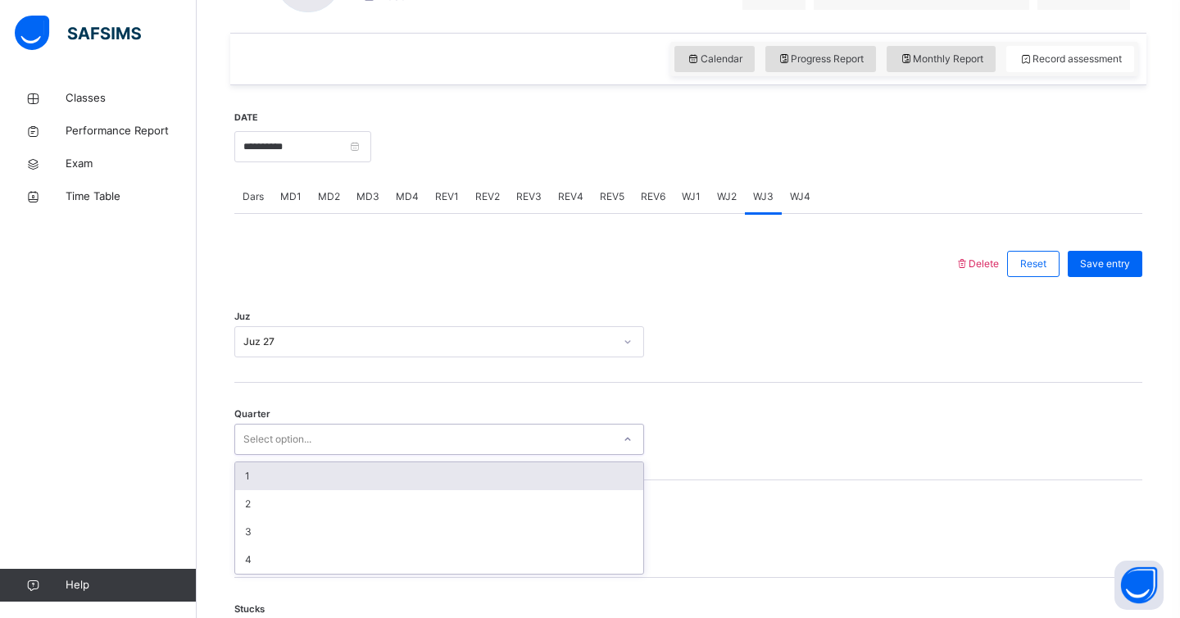
click at [321, 429] on div "Select option..." at bounding box center [423, 439] width 377 height 25
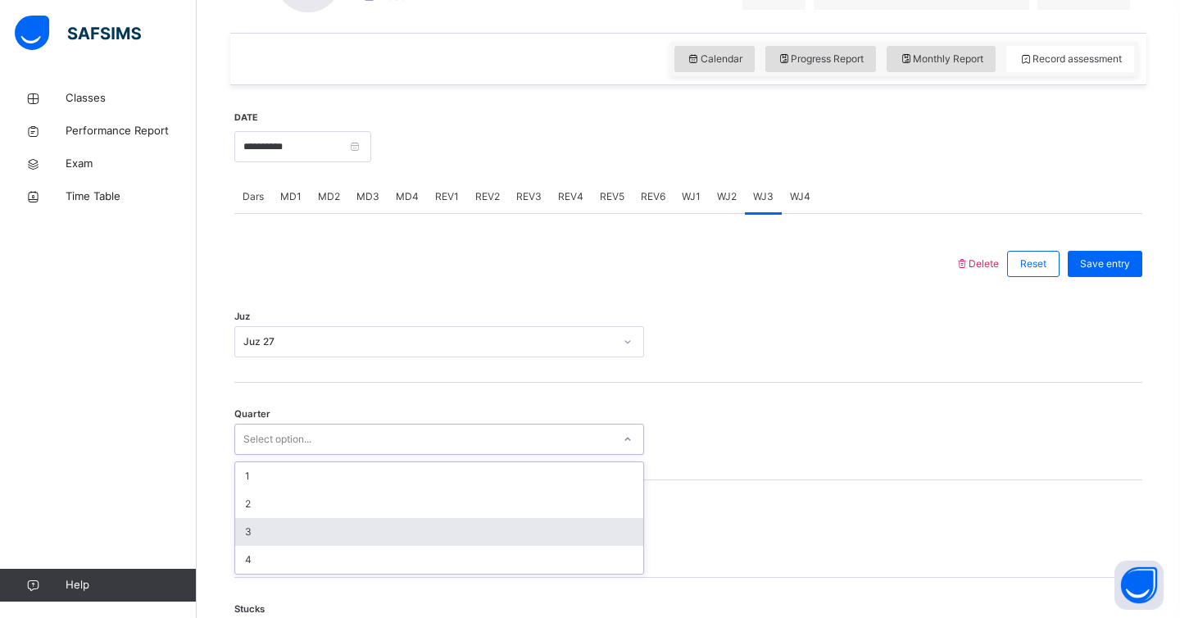
click at [254, 526] on div "3" at bounding box center [439, 532] width 408 height 28
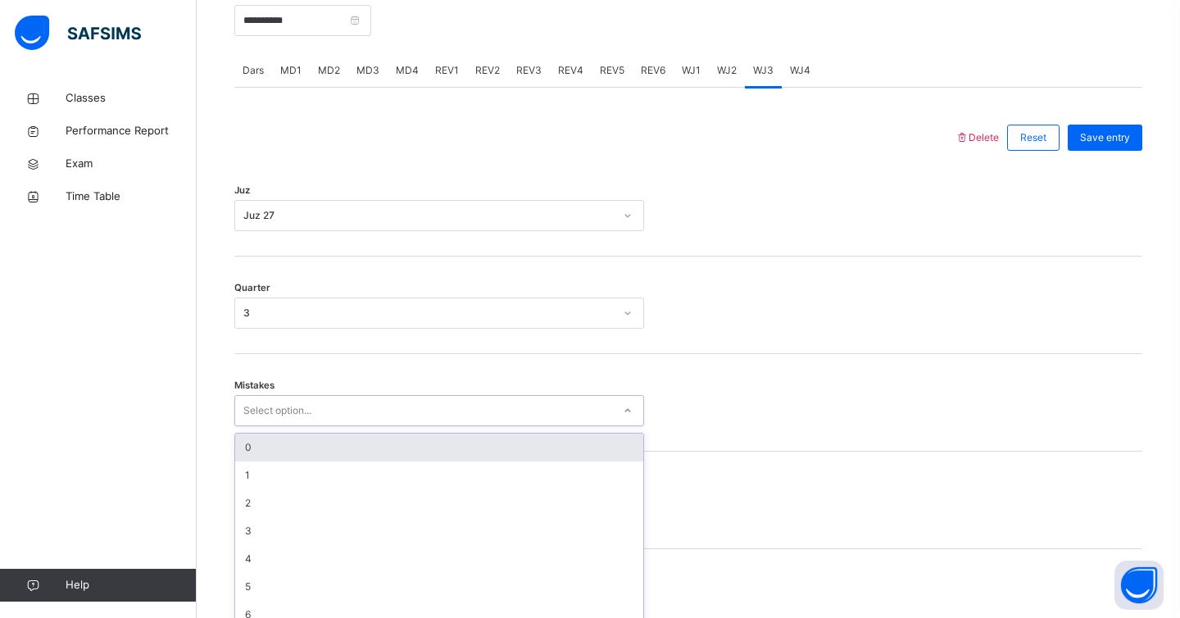
click at [261, 426] on div "option 0 focused, 1 of 7. 7 results available. Use Up and Down to choose option…" at bounding box center [439, 410] width 410 height 31
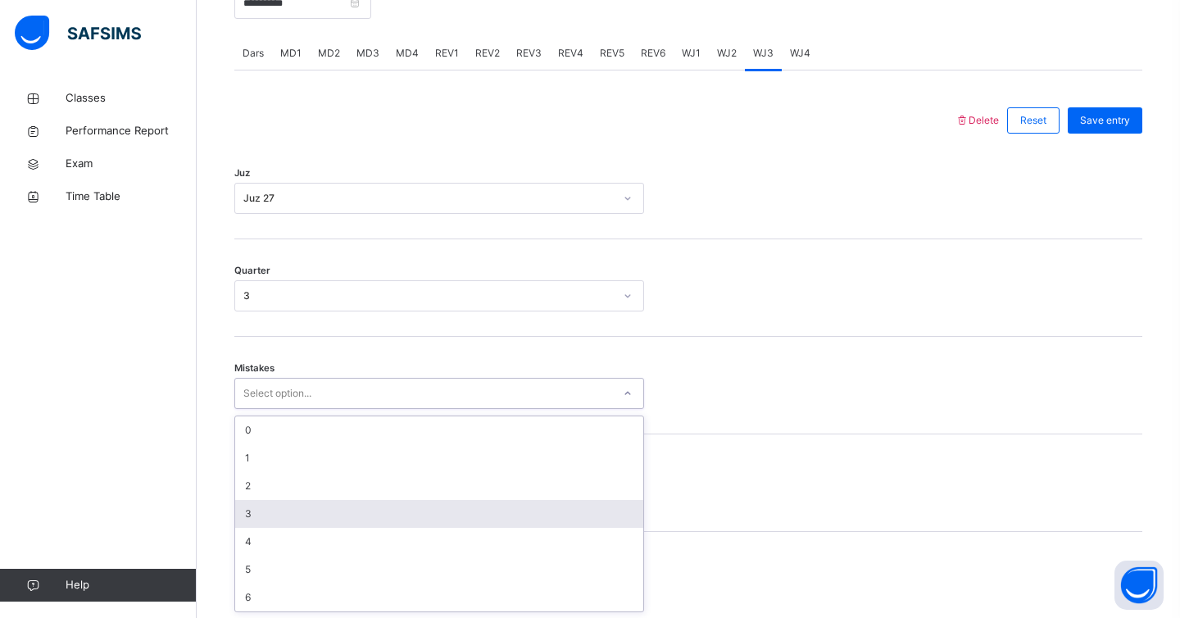
scroll to position [680, 0]
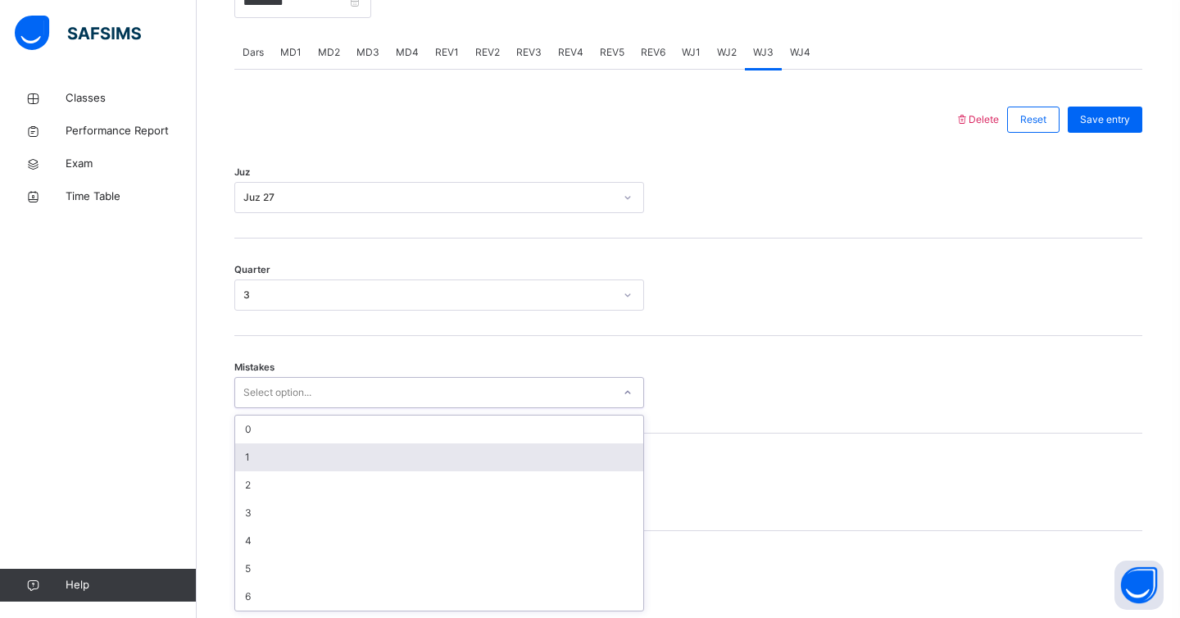
click at [262, 471] on div "1" at bounding box center [439, 457] width 408 height 28
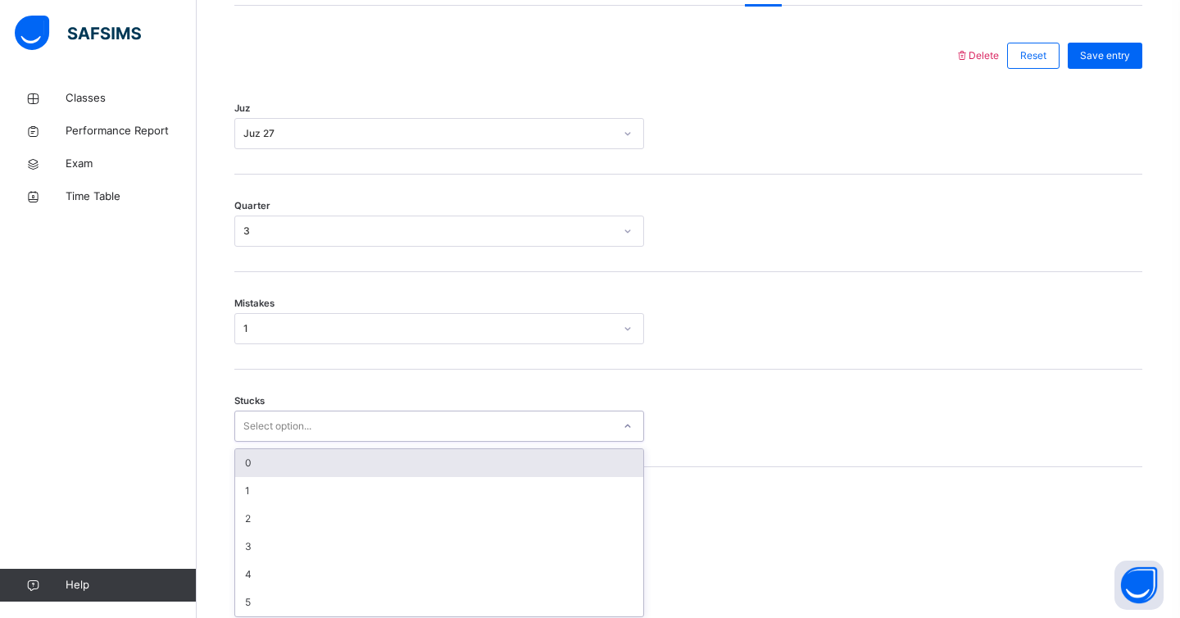
click at [260, 442] on div "option 0 focused, 1 of 6. 6 results available. Use Up and Down to choose option…" at bounding box center [439, 426] width 410 height 31
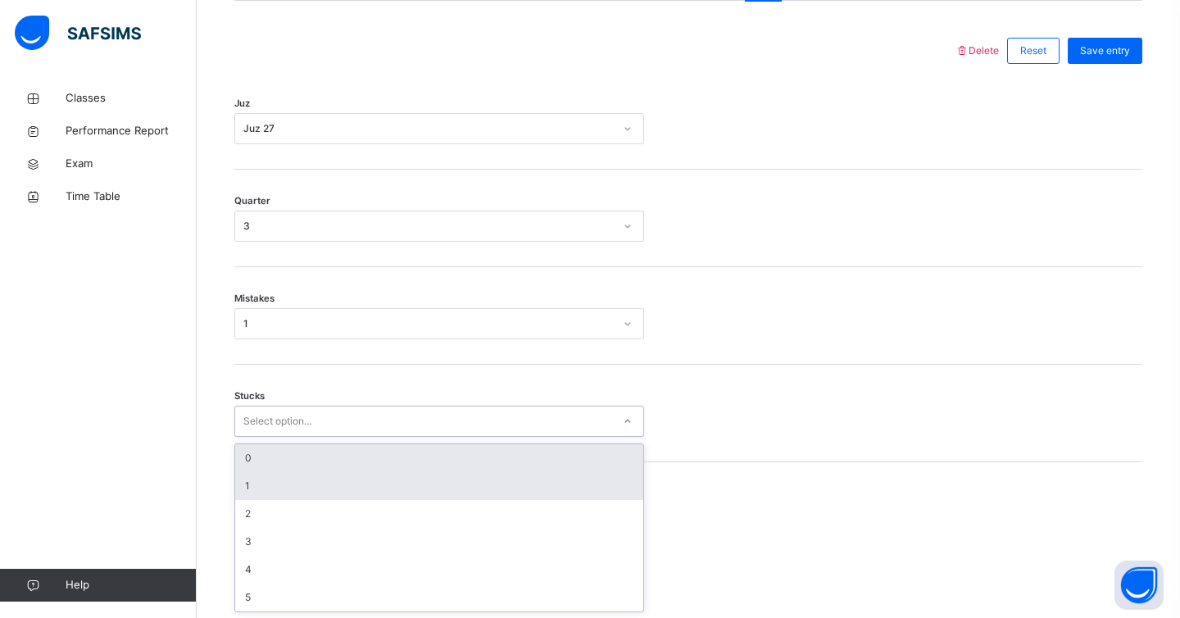
scroll to position [750, 0]
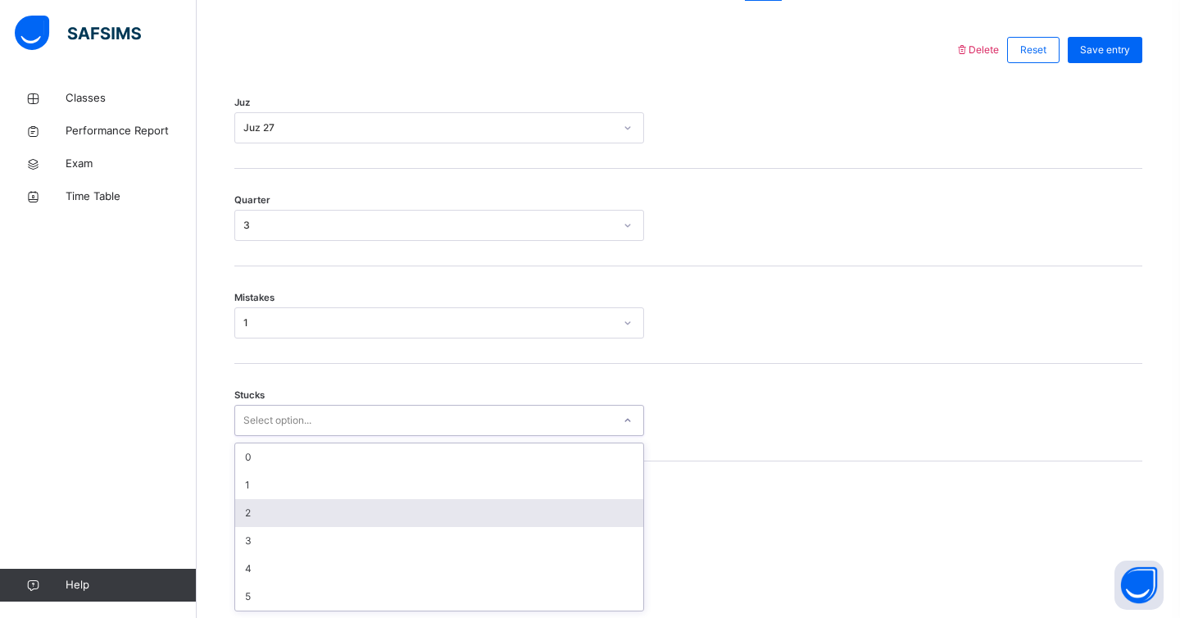
click at [247, 523] on div "2" at bounding box center [439, 513] width 408 height 28
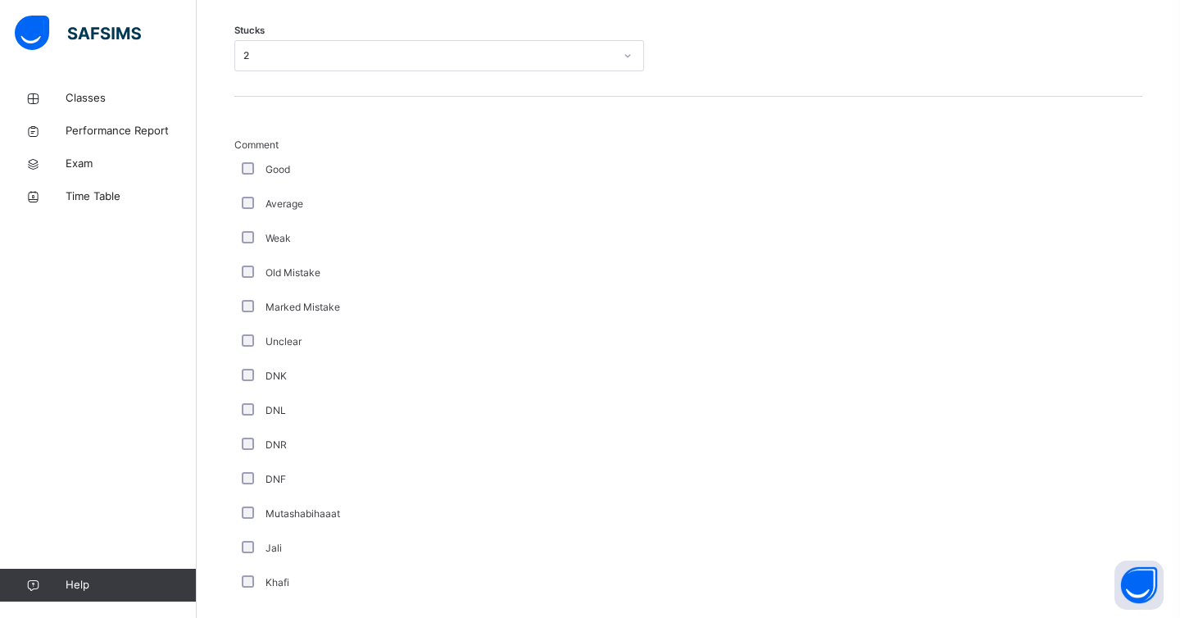
scroll to position [1336, 0]
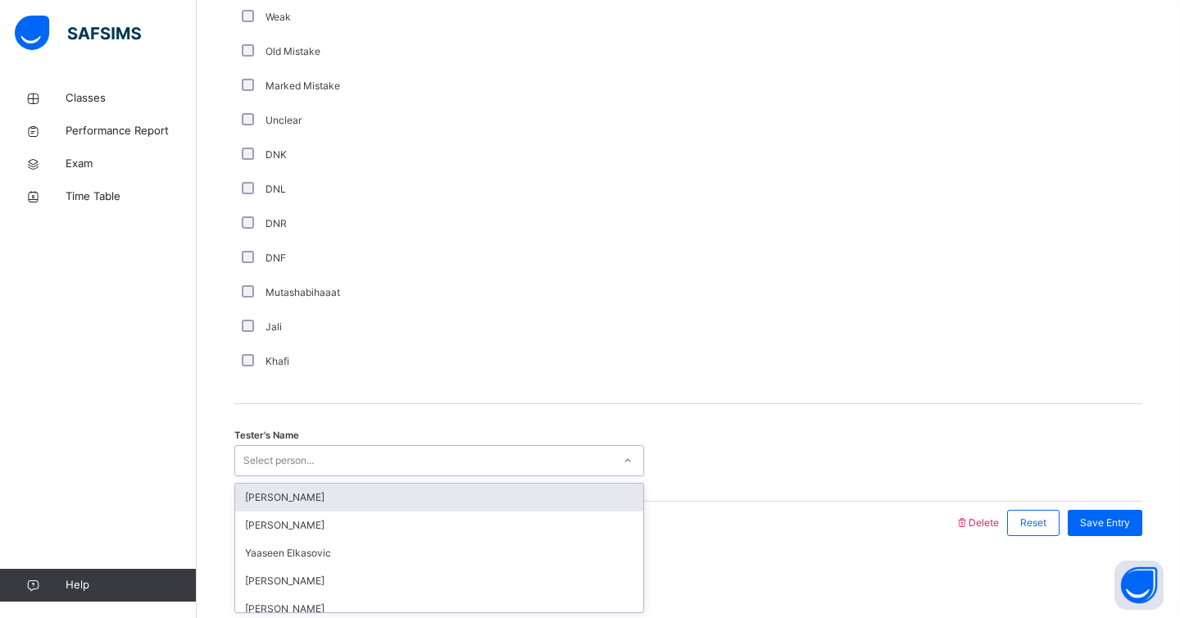
click at [307, 469] on div "Select person..." at bounding box center [278, 460] width 70 height 31
type input "***"
click at [347, 494] on div "Rafidah Nur" at bounding box center [439, 498] width 408 height 28
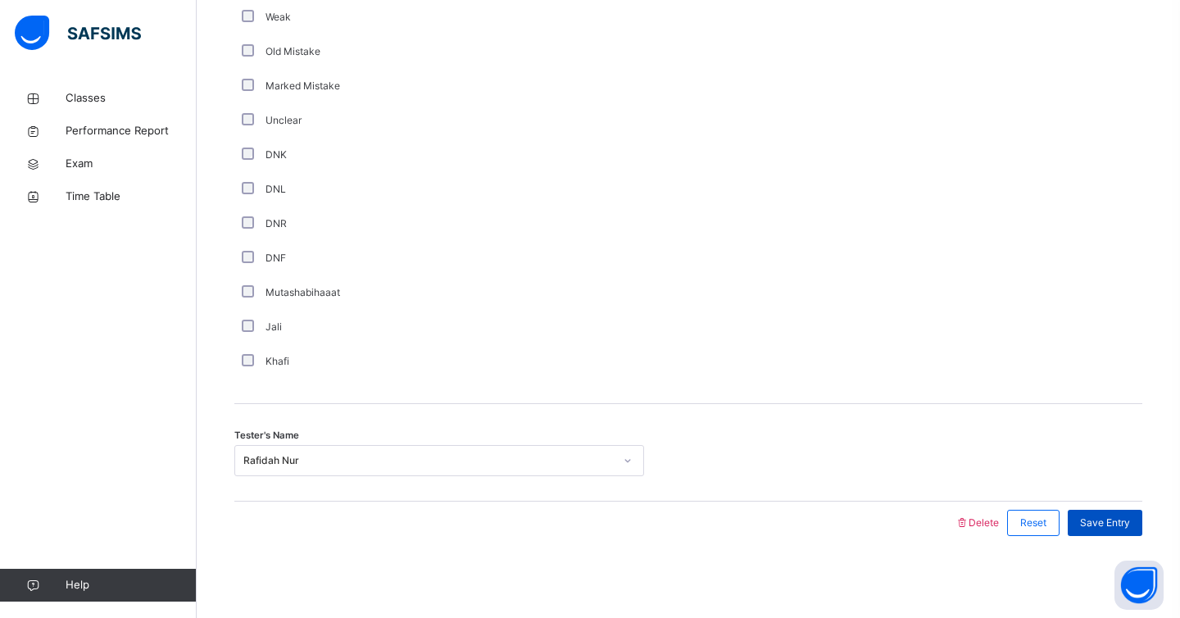
click at [1111, 528] on span "Save Entry" at bounding box center [1105, 523] width 50 height 15
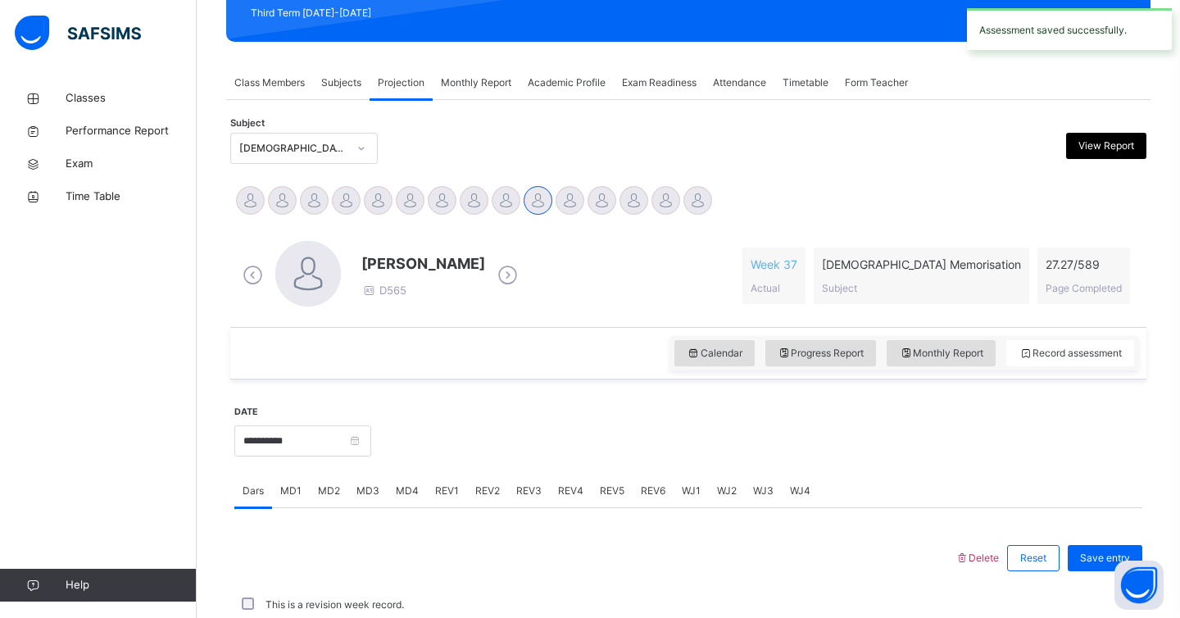
scroll to position [613, 0]
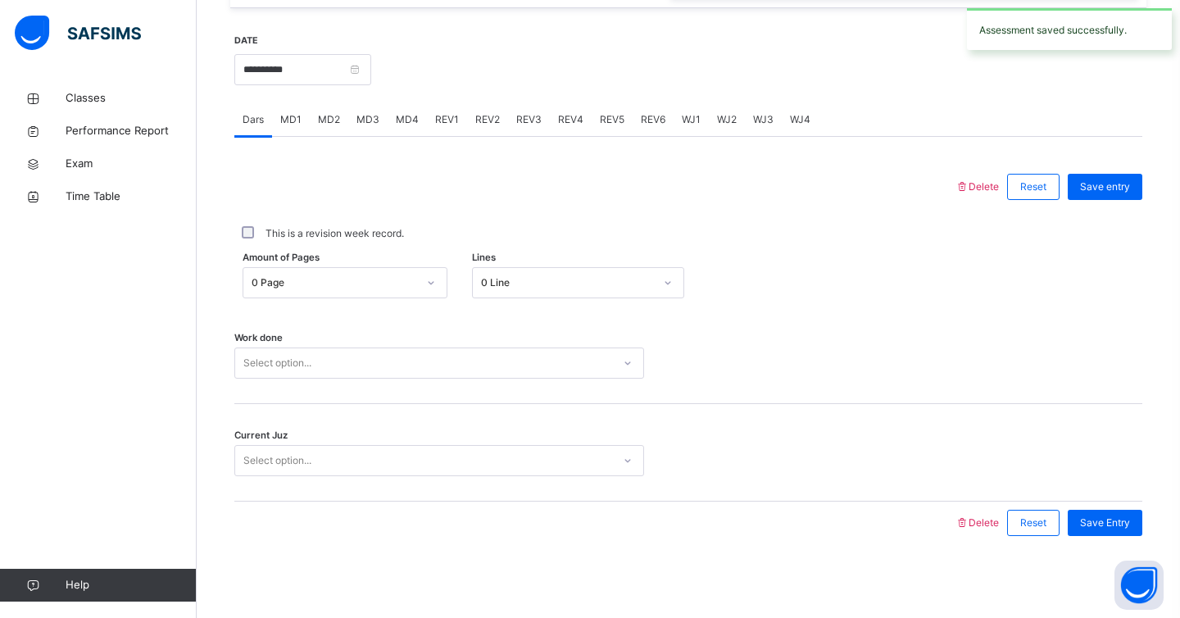
click at [719, 117] on span "WJ2" at bounding box center [727, 119] width 20 height 15
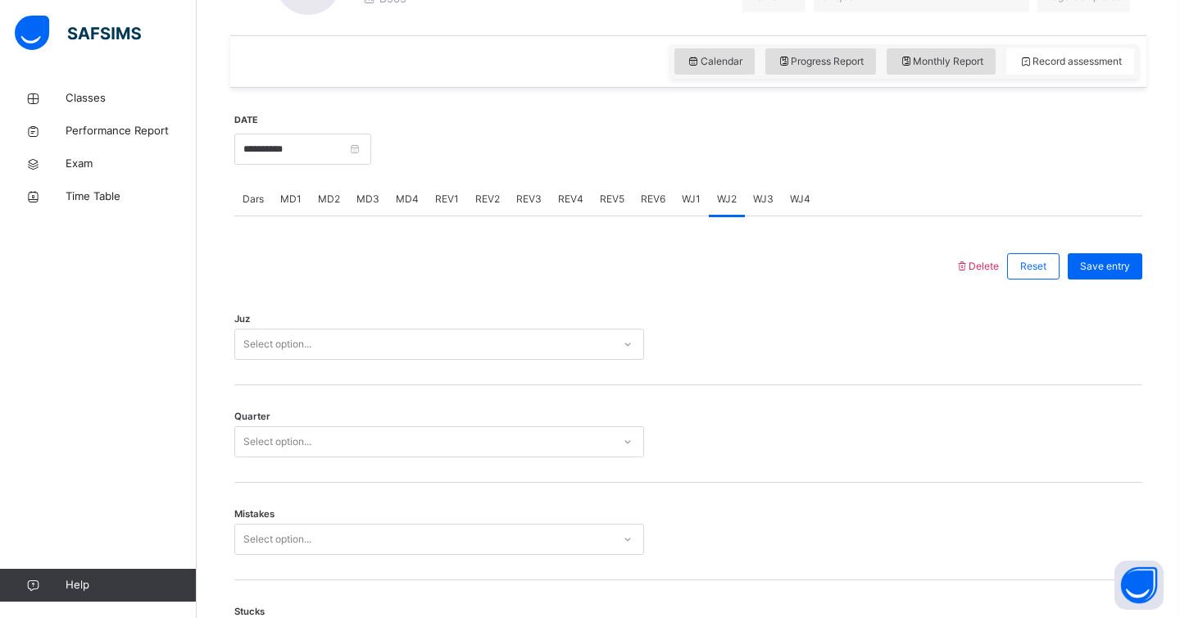
click at [313, 360] on div "Select option..." at bounding box center [439, 344] width 410 height 31
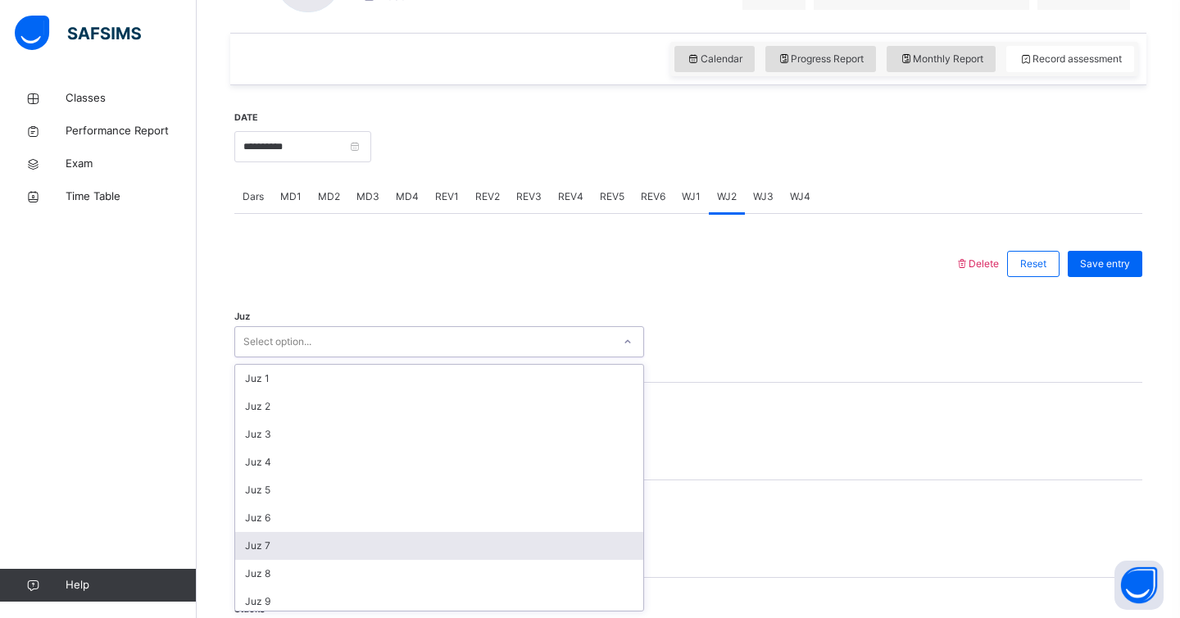
scroll to position [590, 0]
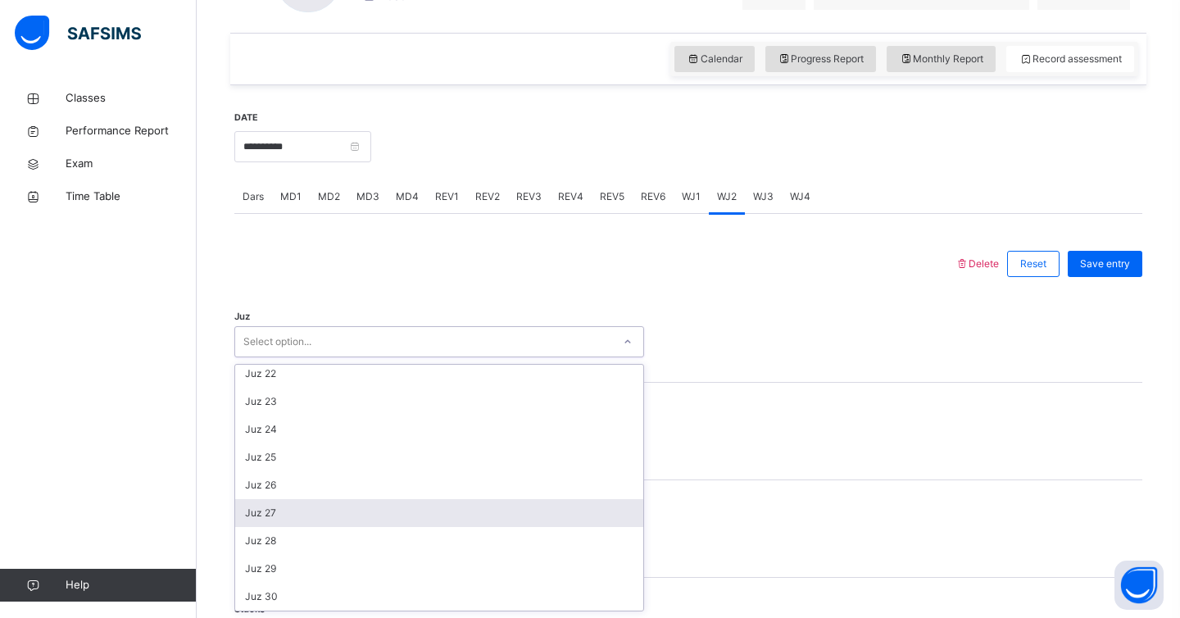
click at [305, 508] on div "Juz 27" at bounding box center [439, 513] width 408 height 28
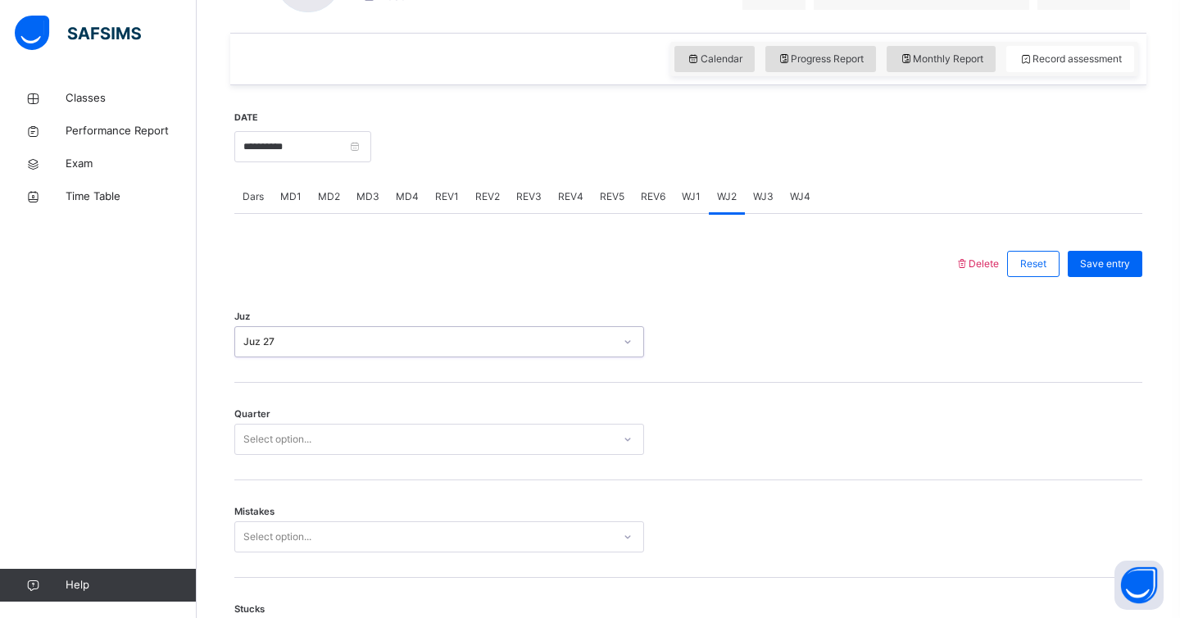
click at [298, 449] on div "Select option..." at bounding box center [277, 439] width 68 height 31
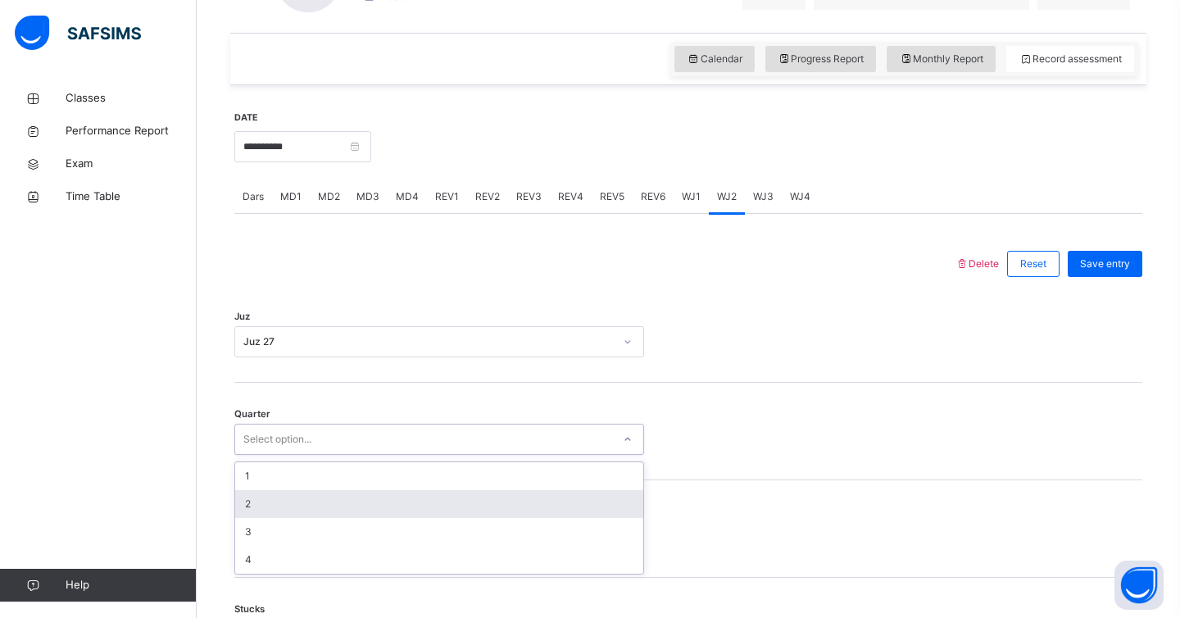
click at [280, 510] on div "2" at bounding box center [439, 504] width 408 height 28
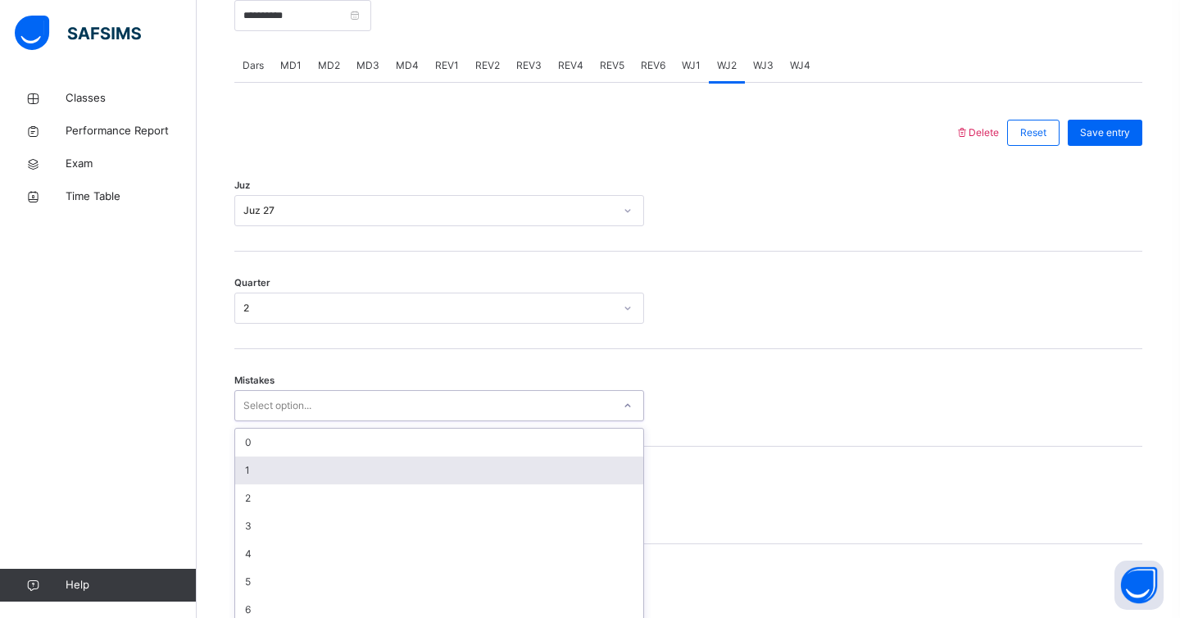
click at [284, 421] on div "option 1 focused, 2 of 7. 7 results available. Use Up and Down to choose option…" at bounding box center [439, 405] width 410 height 31
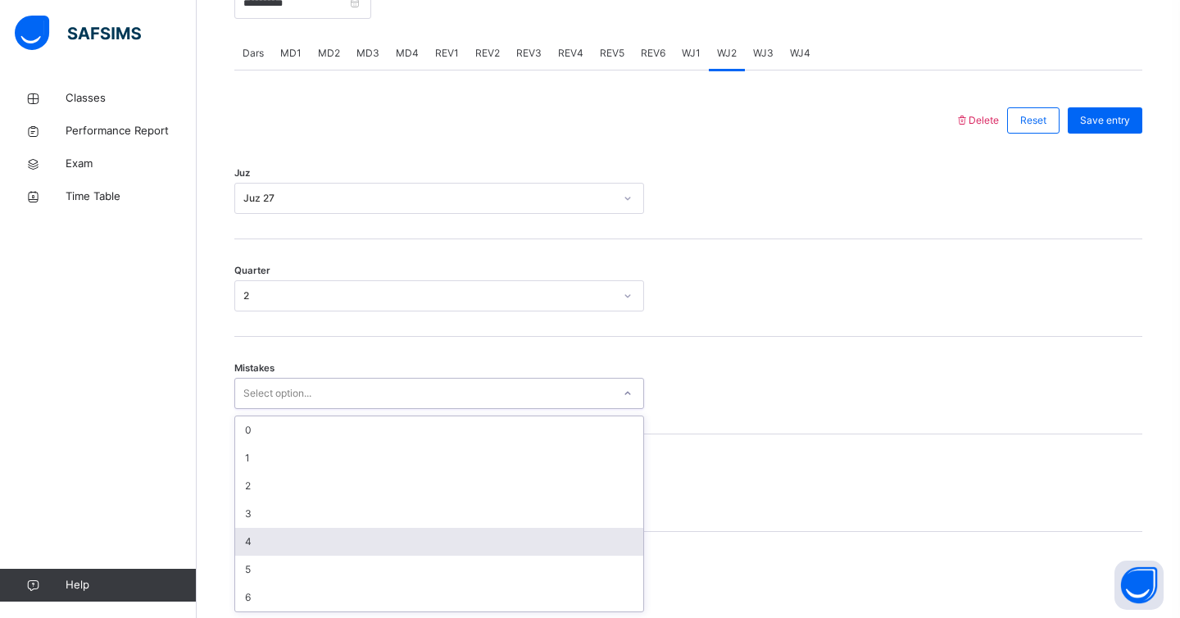
scroll to position [680, 0]
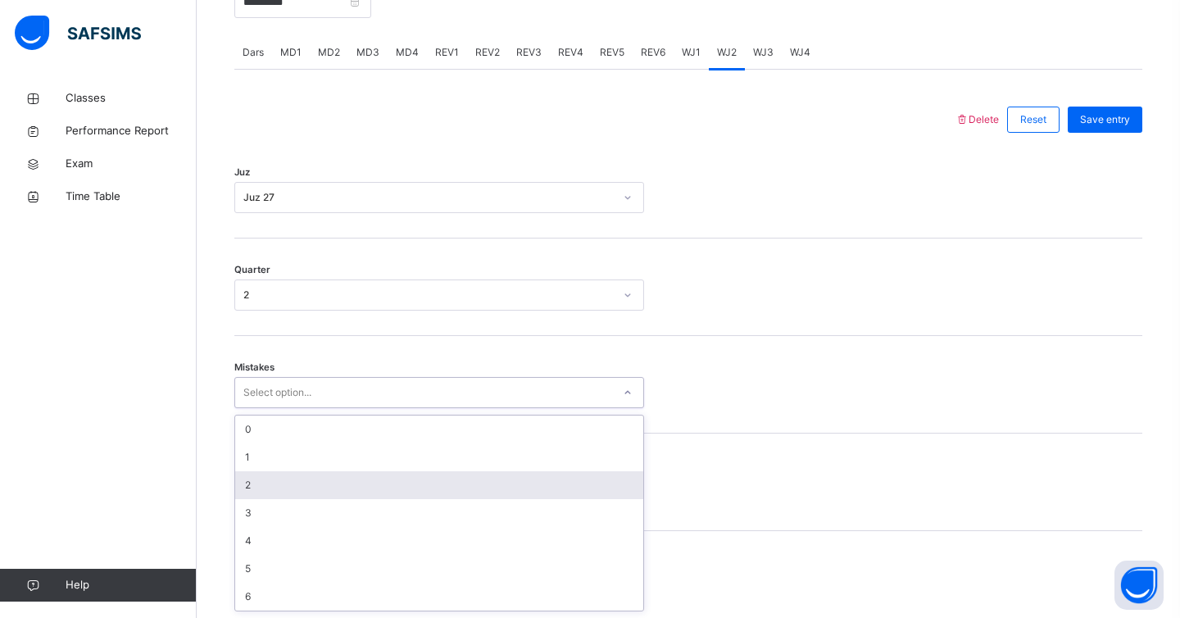
click at [263, 492] on div "2" at bounding box center [439, 485] width 408 height 28
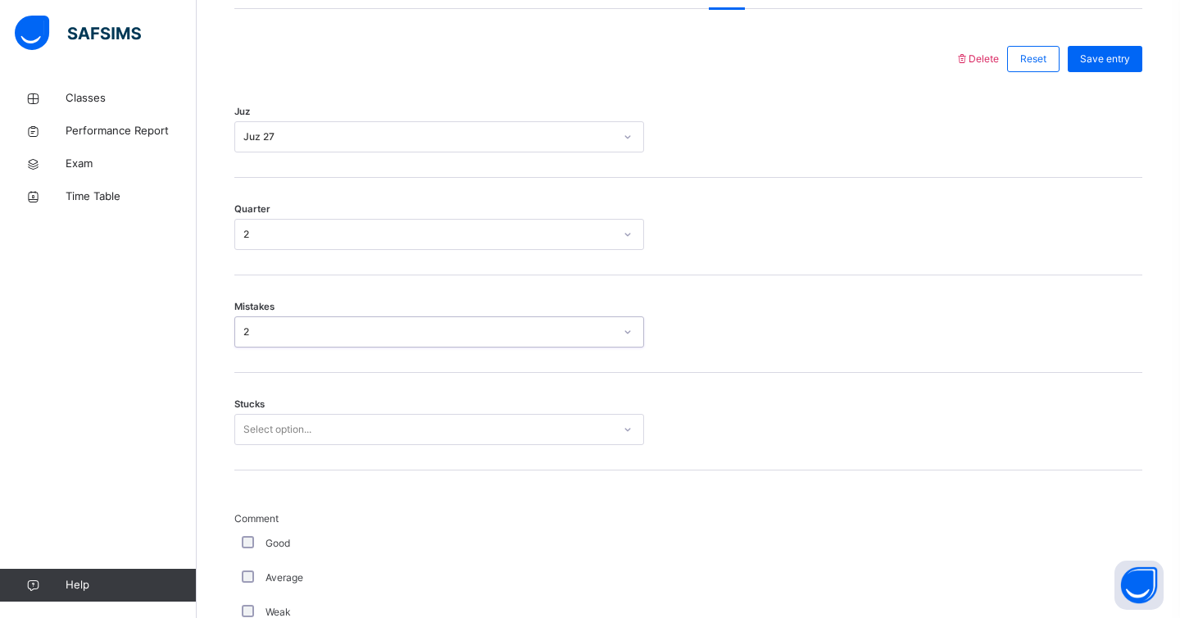
click at [263, 445] on div "Select option..." at bounding box center [439, 429] width 410 height 31
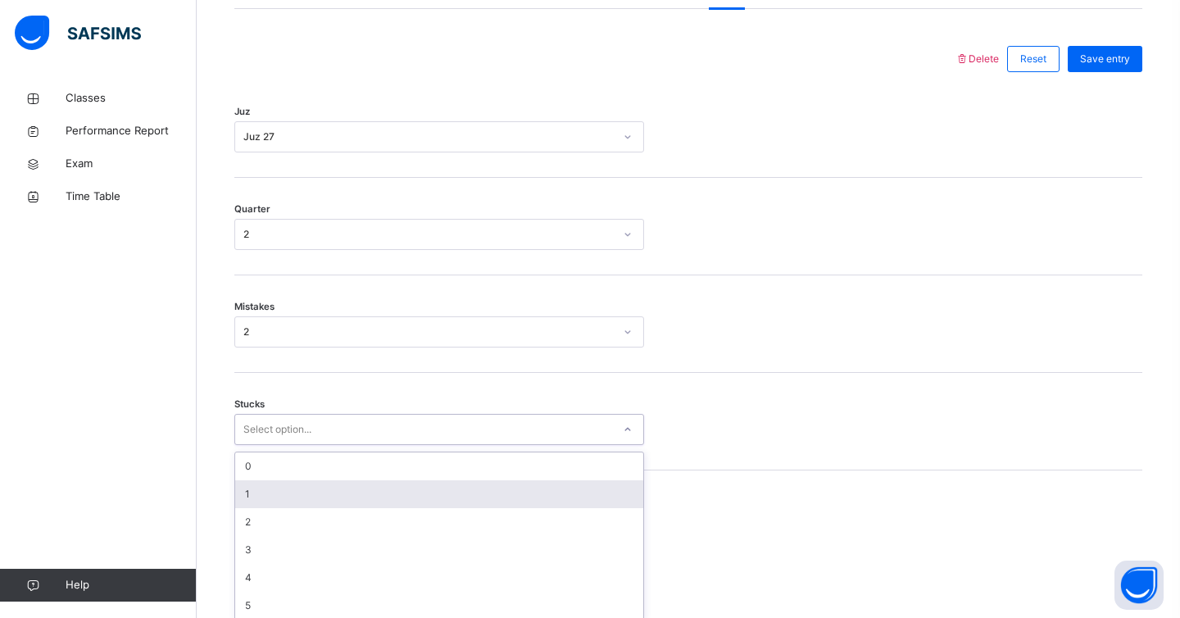
scroll to position [750, 0]
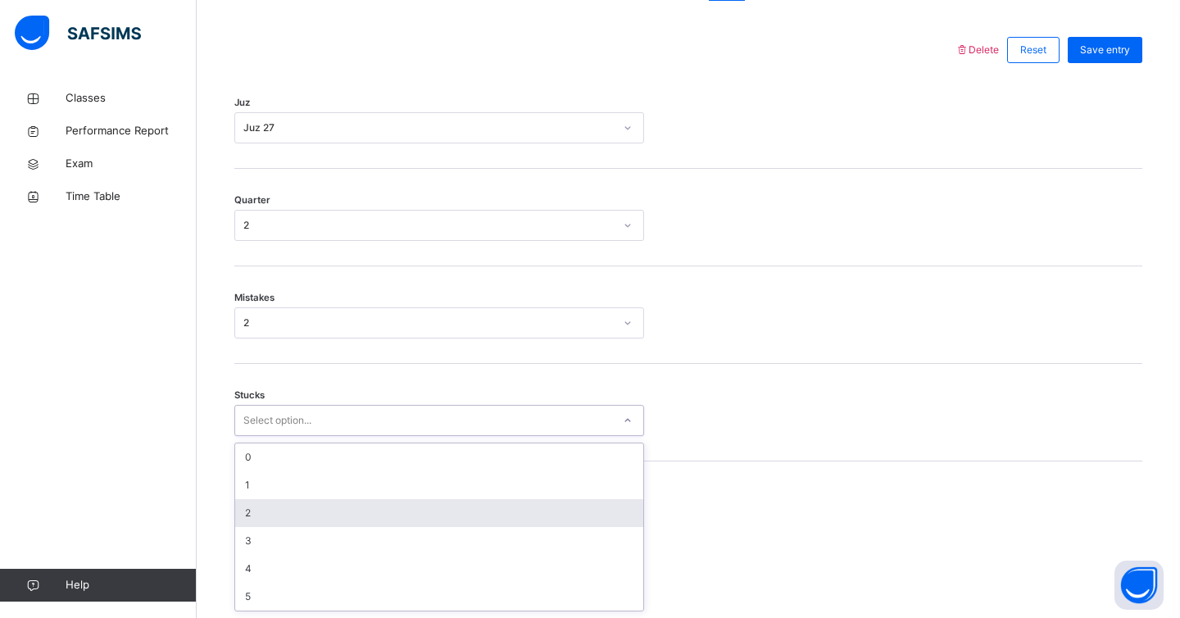
click at [263, 517] on div "2" at bounding box center [439, 513] width 408 height 28
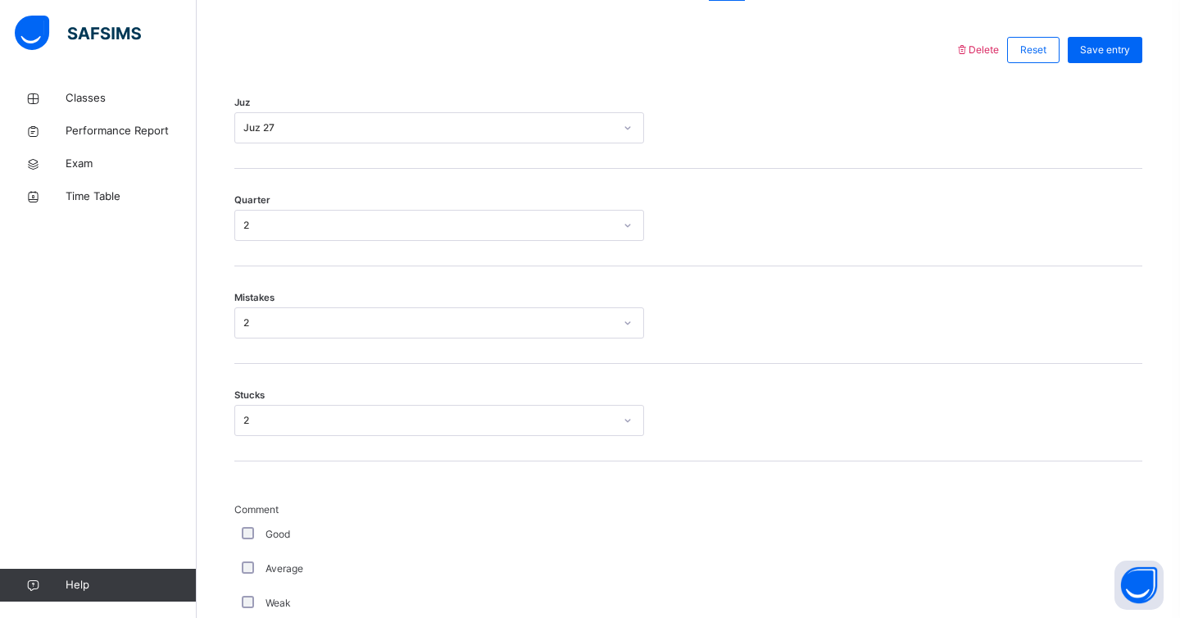
click at [267, 533] on label "Good" at bounding box center [278, 534] width 25 height 15
click at [254, 534] on div "Good" at bounding box center [440, 534] width 402 height 15
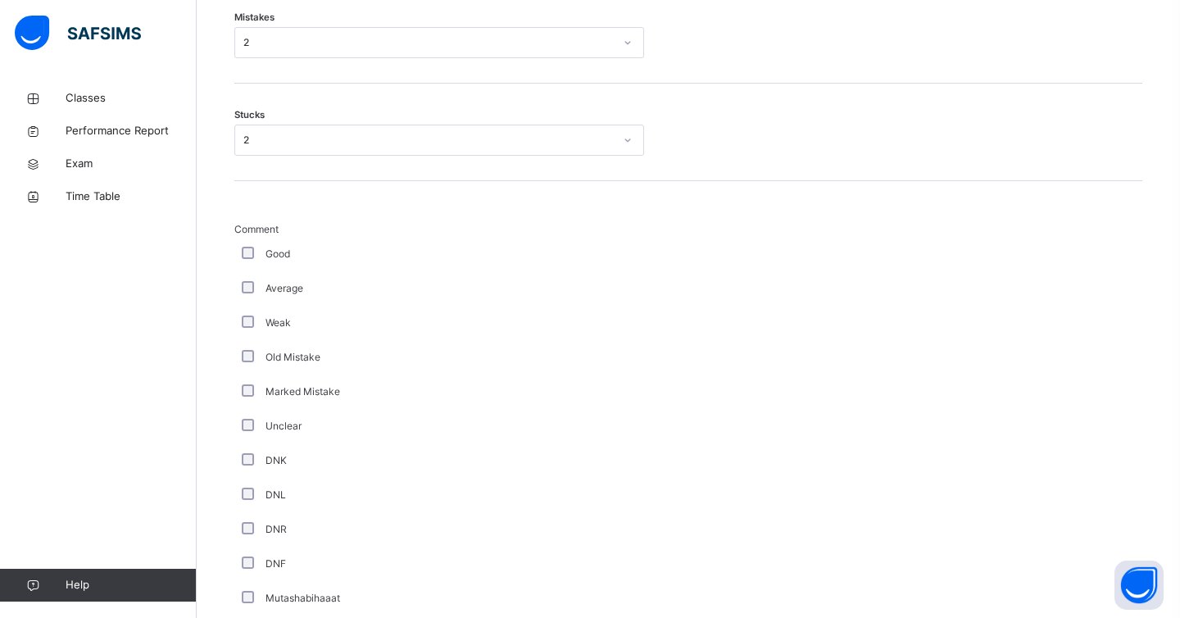
scroll to position [1336, 0]
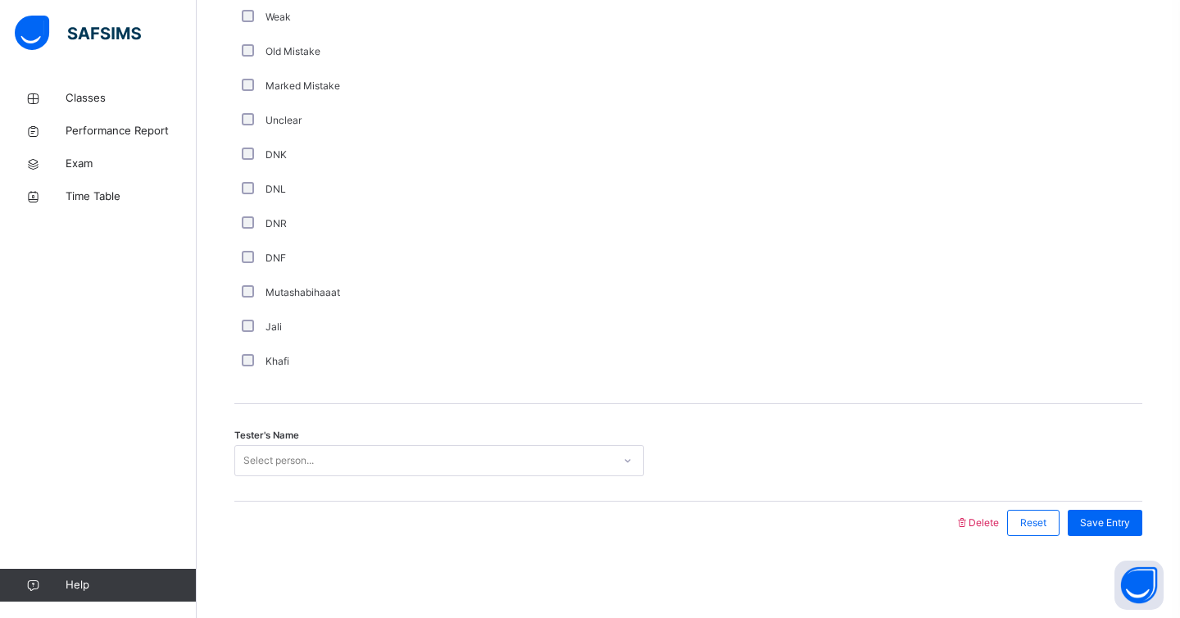
click at [327, 475] on div "Select person..." at bounding box center [439, 460] width 410 height 31
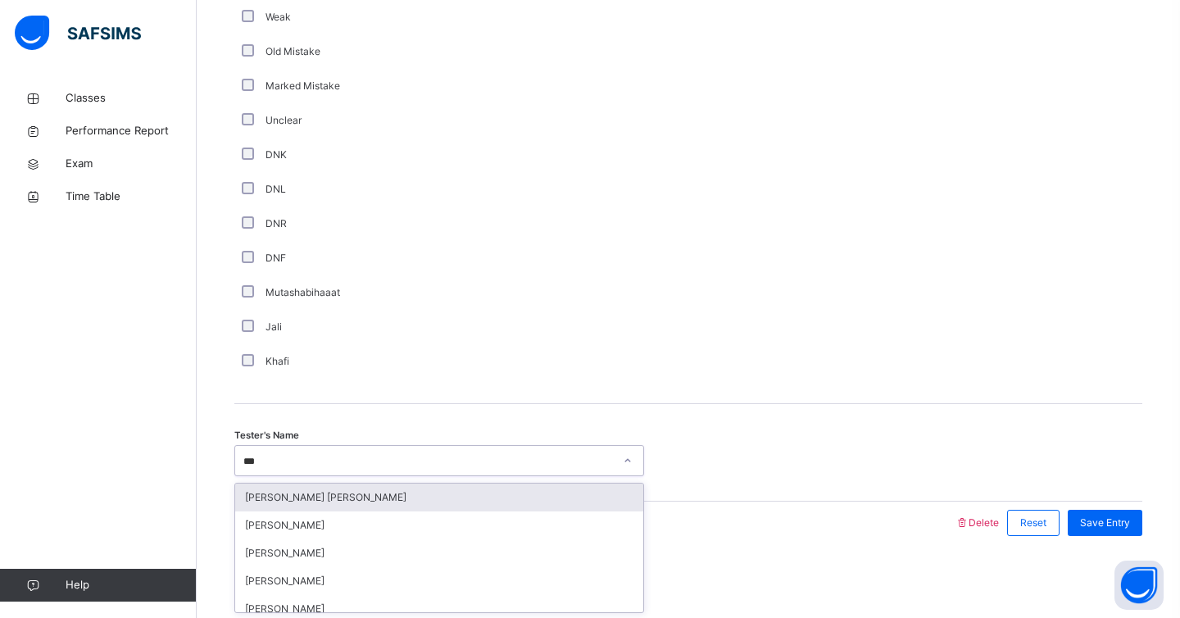
type input "****"
click at [385, 507] on div "[PERSON_NAME]" at bounding box center [439, 498] width 408 height 28
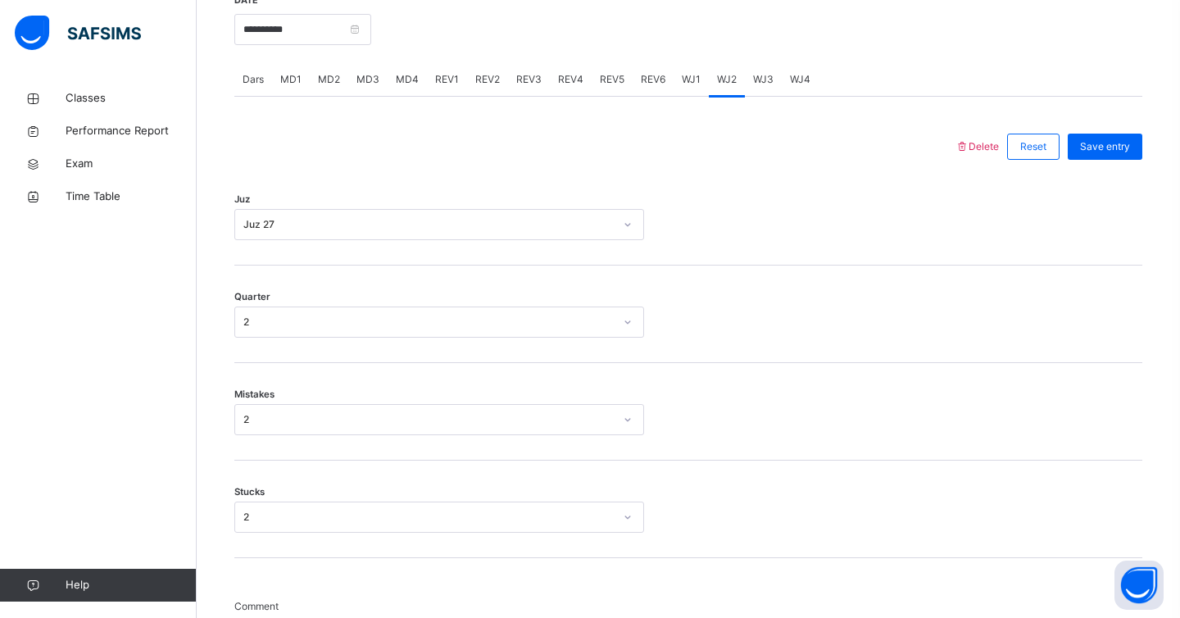
scroll to position [631, 0]
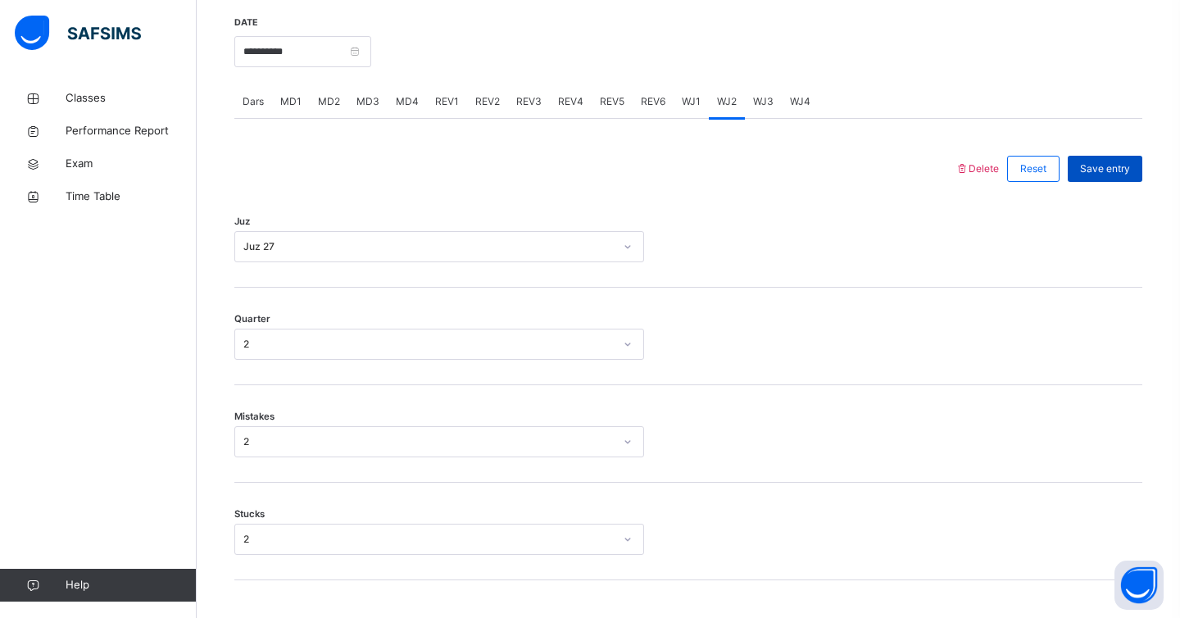
click at [1116, 171] on span "Save entry" at bounding box center [1105, 168] width 50 height 15
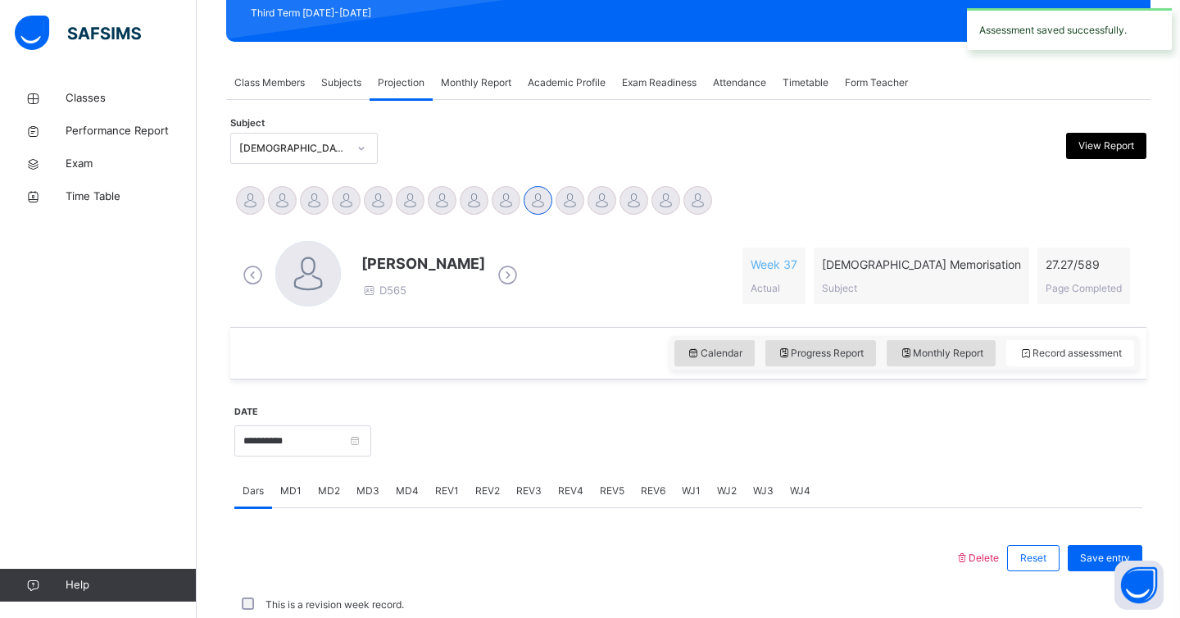
scroll to position [613, 0]
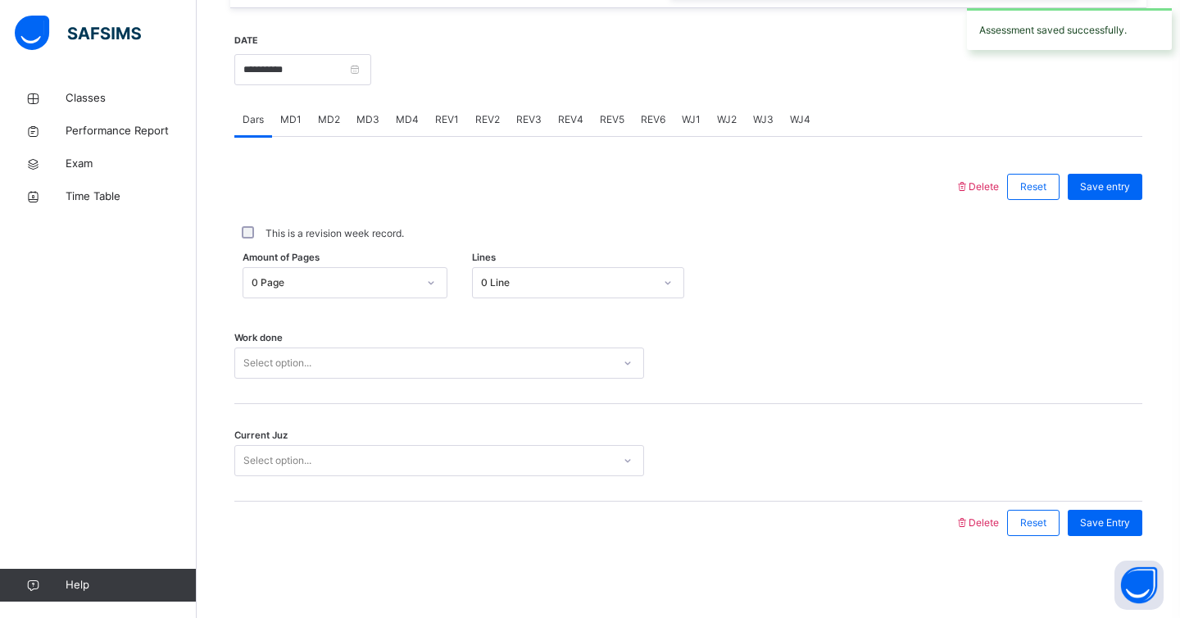
click at [762, 109] on div "WJ3" at bounding box center [763, 119] width 37 height 33
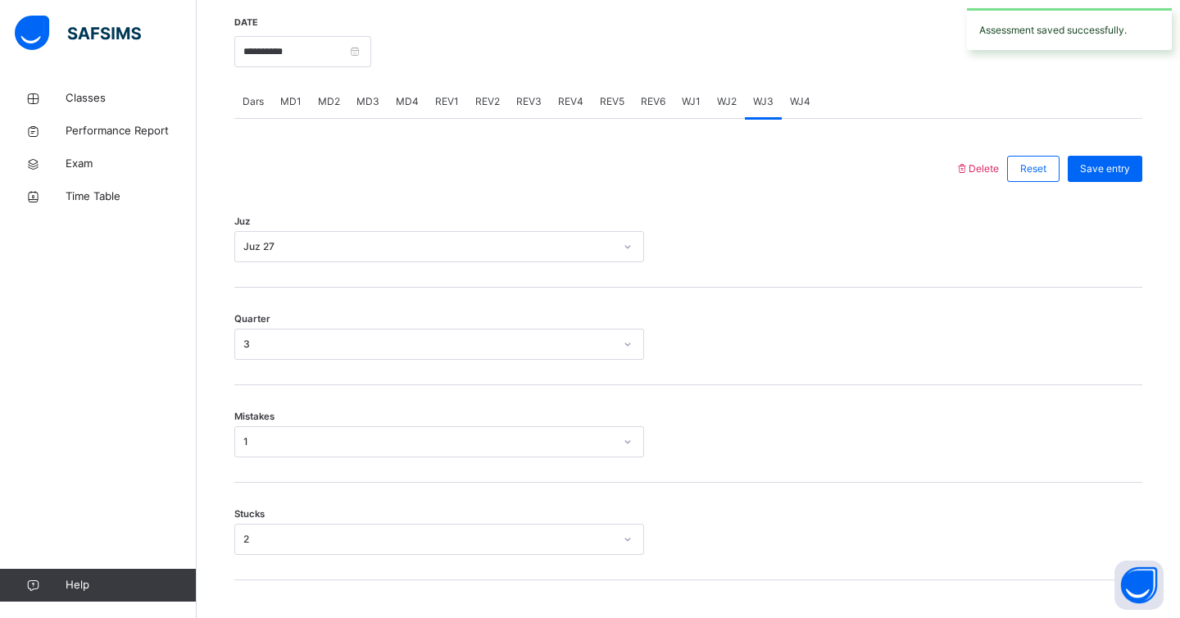
click at [253, 109] on div "Dars" at bounding box center [253, 101] width 38 height 33
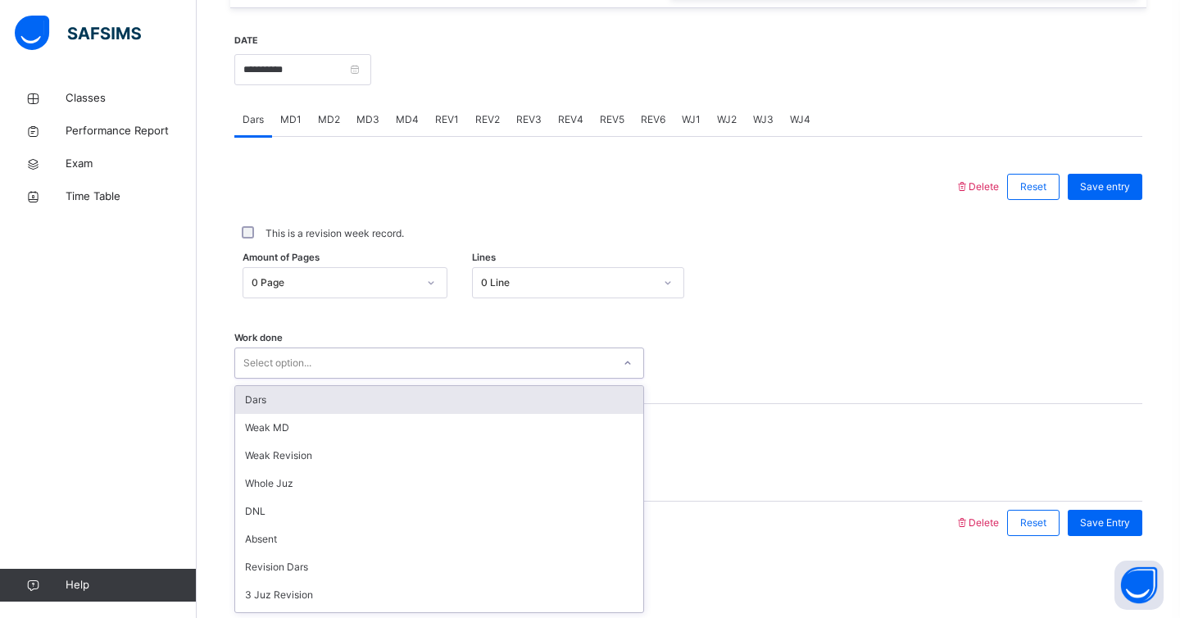
click at [280, 375] on div "Select option..." at bounding box center [439, 363] width 410 height 31
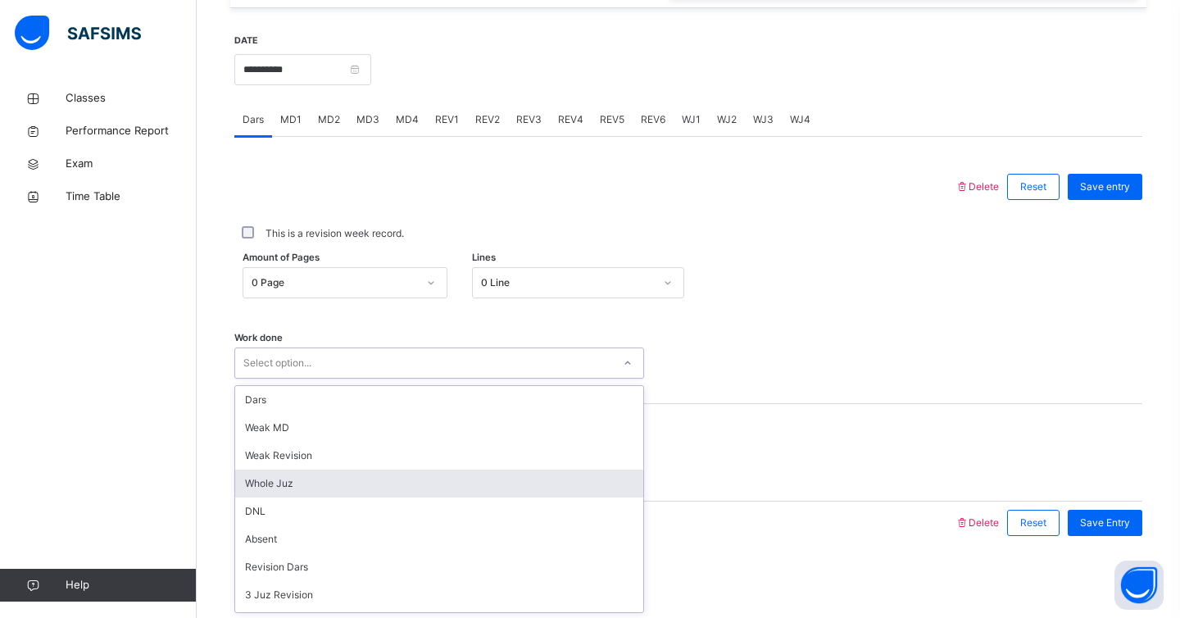
click at [280, 477] on div "Whole Juz" at bounding box center [439, 484] width 408 height 28
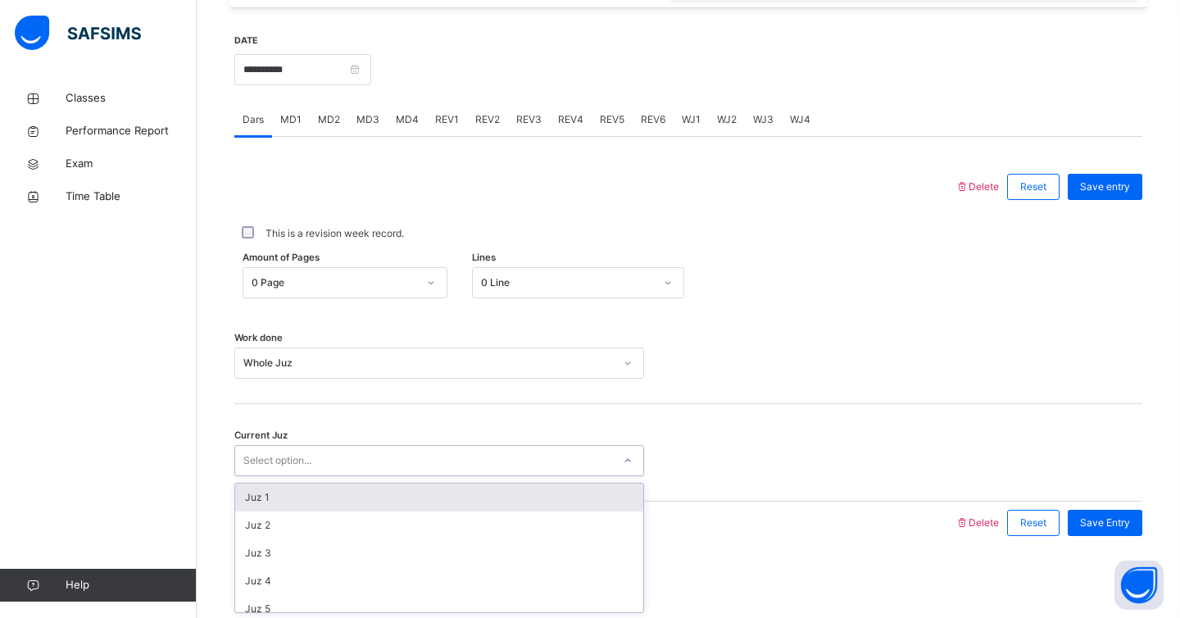
click at [638, 462] on div at bounding box center [628, 461] width 28 height 26
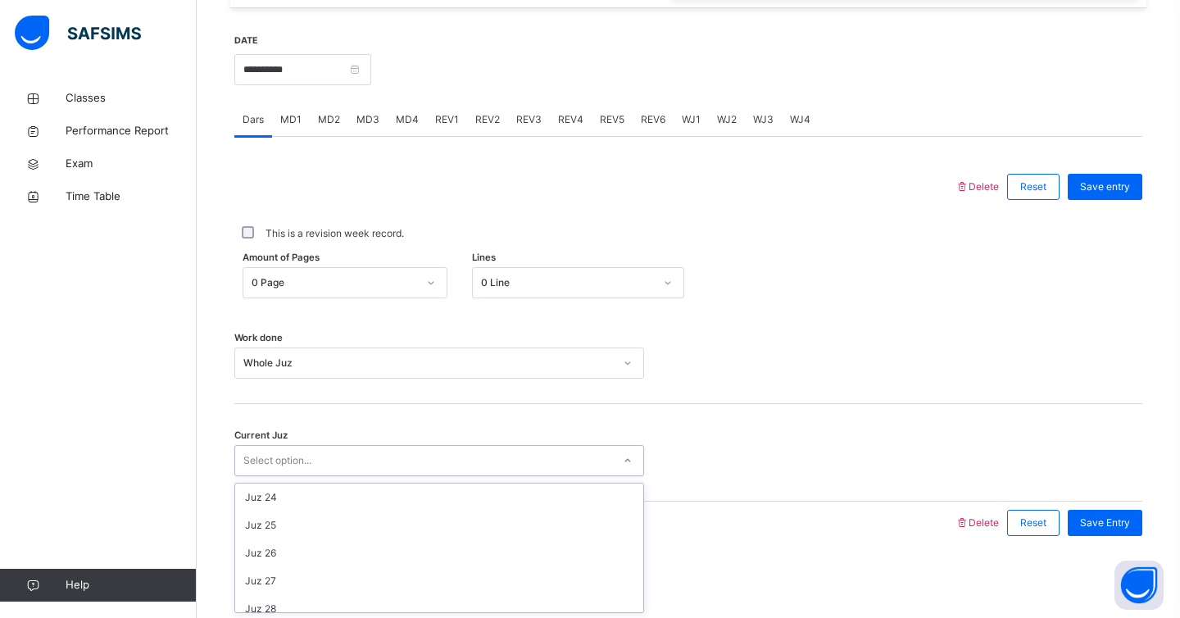
scroll to position [707, 0]
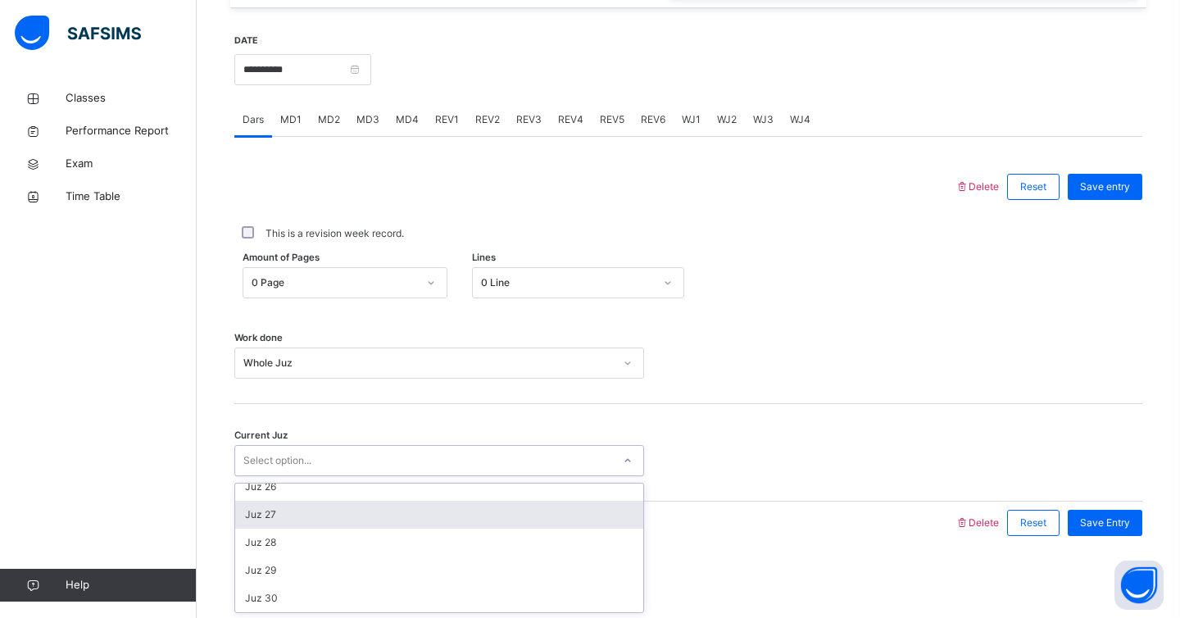
click at [277, 522] on div "Juz 27" at bounding box center [439, 515] width 408 height 28
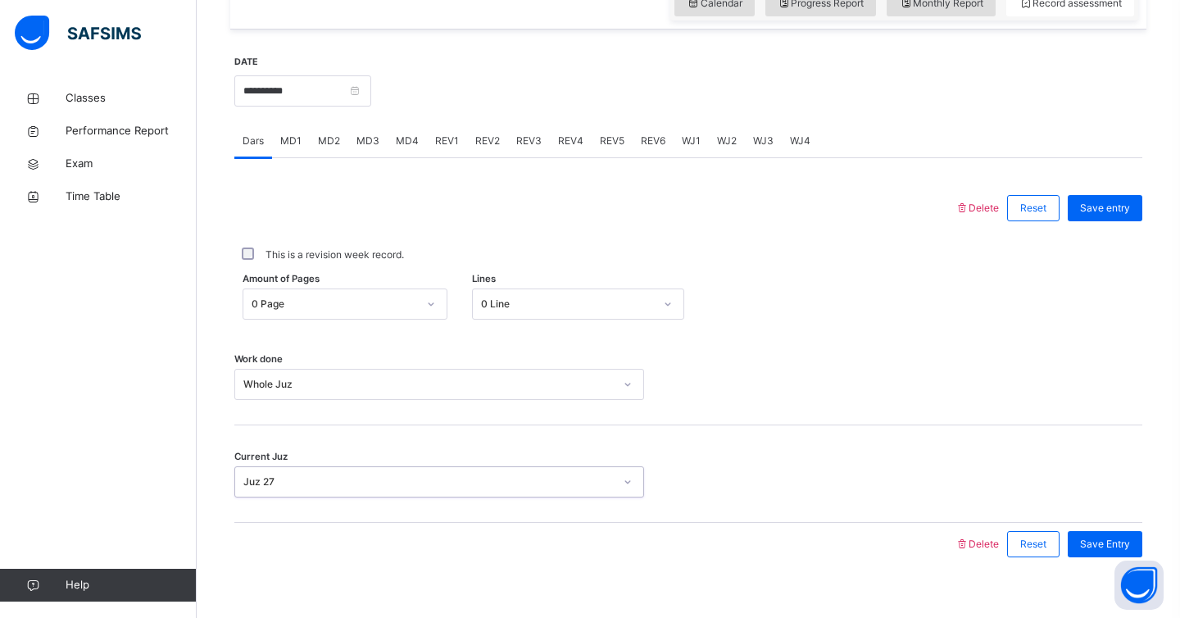
scroll to position [493, 0]
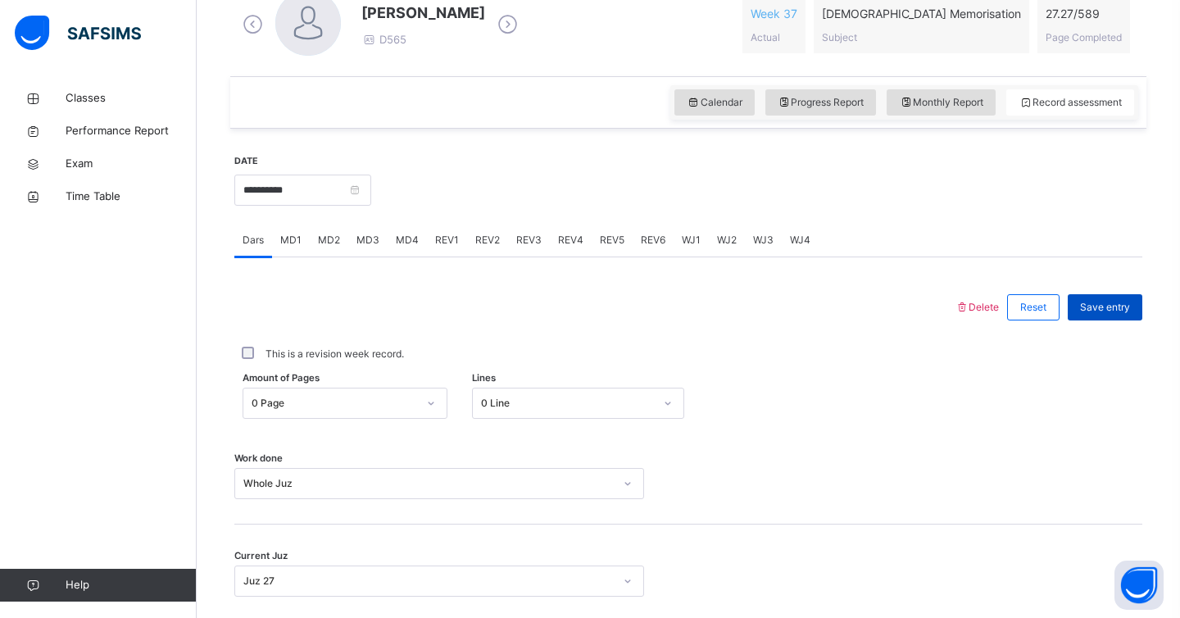
click at [1119, 312] on span "Save entry" at bounding box center [1105, 307] width 50 height 15
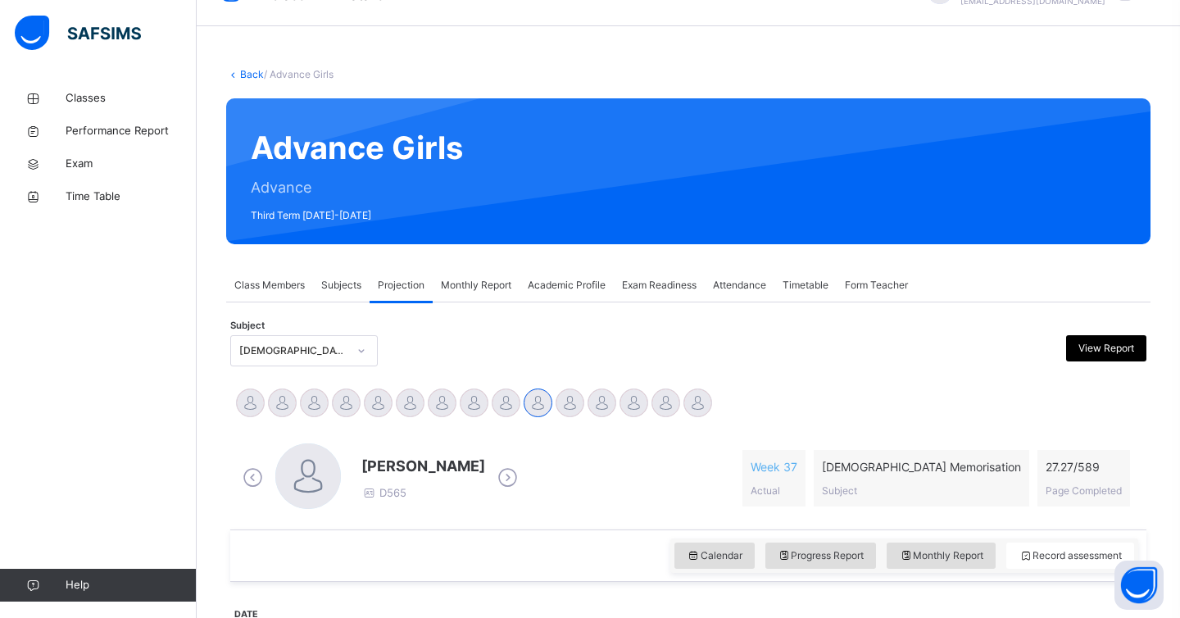
scroll to position [43, 0]
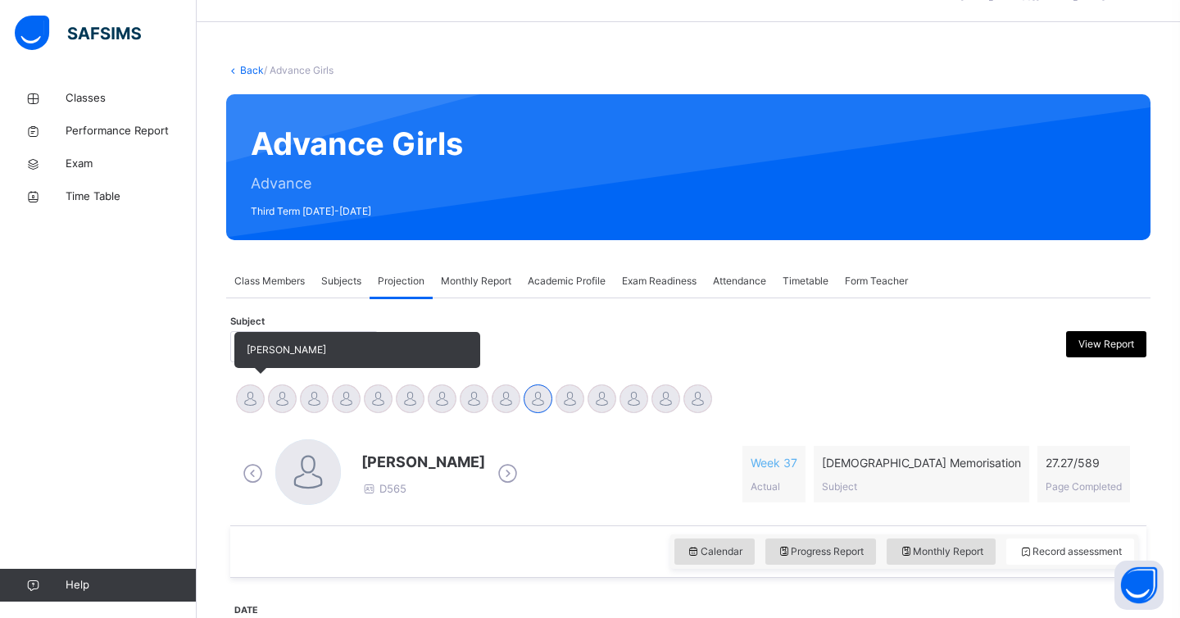
click at [249, 400] on div at bounding box center [250, 398] width 29 height 29
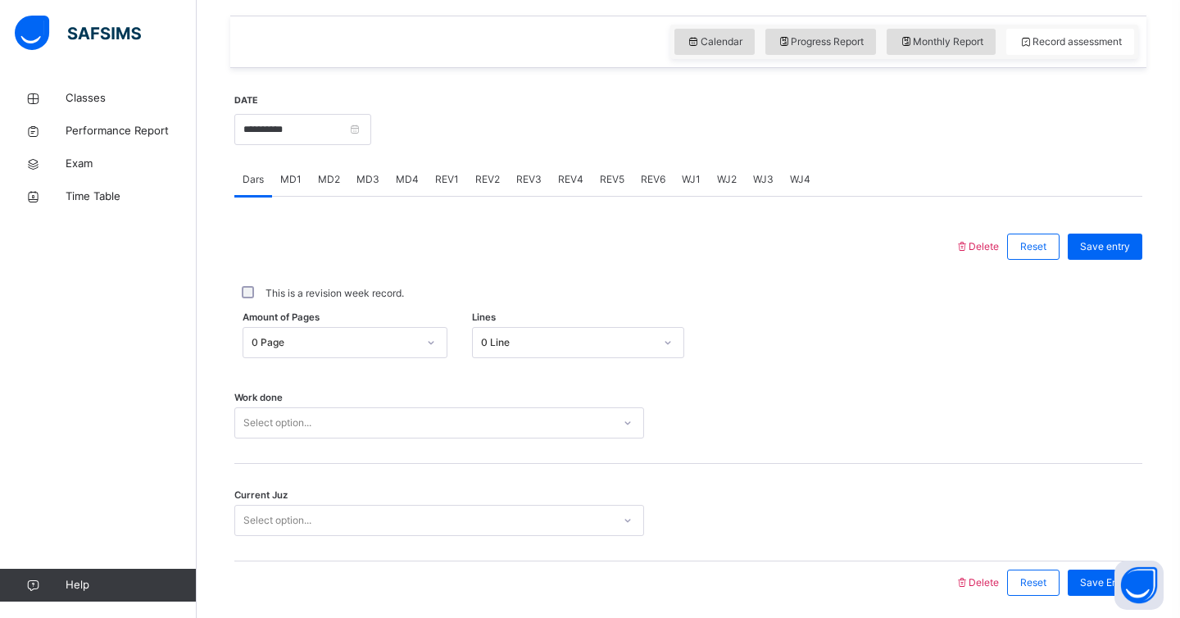
scroll to position [613, 0]
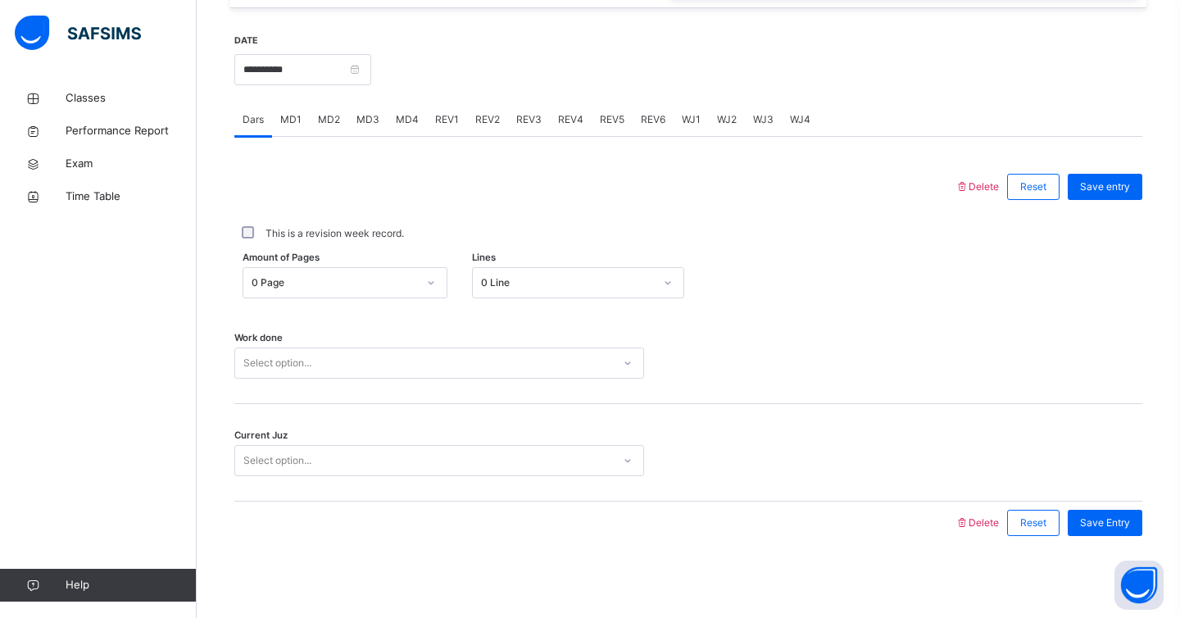
click at [452, 110] on div "REV1" at bounding box center [447, 119] width 40 height 33
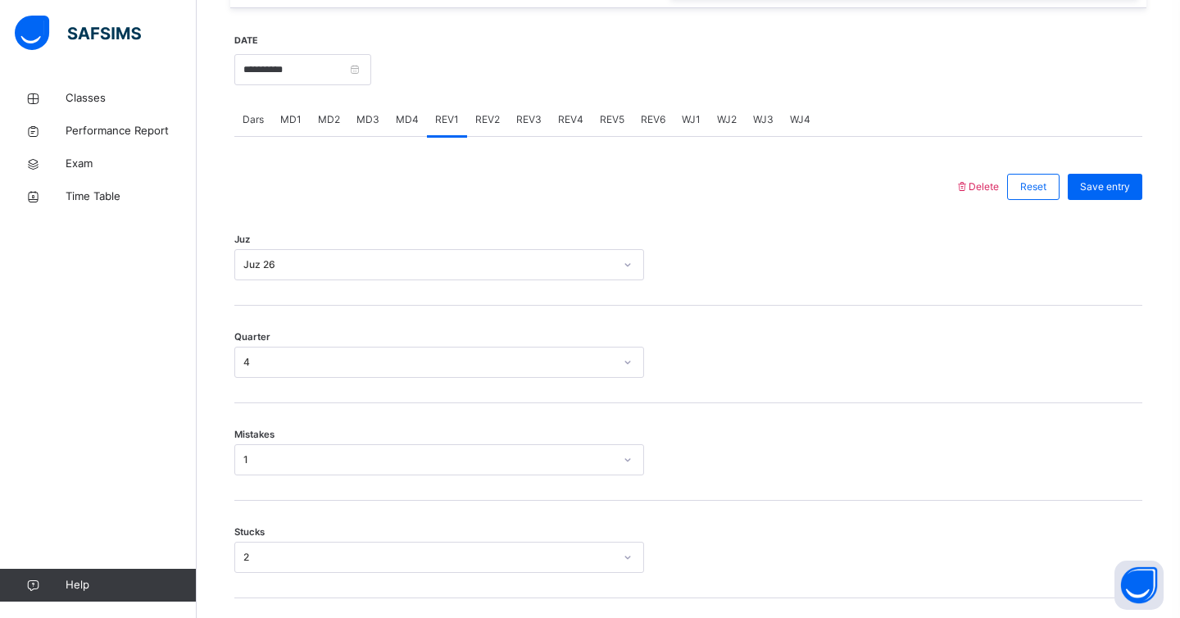
click at [482, 110] on div "REV2" at bounding box center [487, 119] width 41 height 33
click at [372, 270] on div "Select option..." at bounding box center [423, 264] width 377 height 25
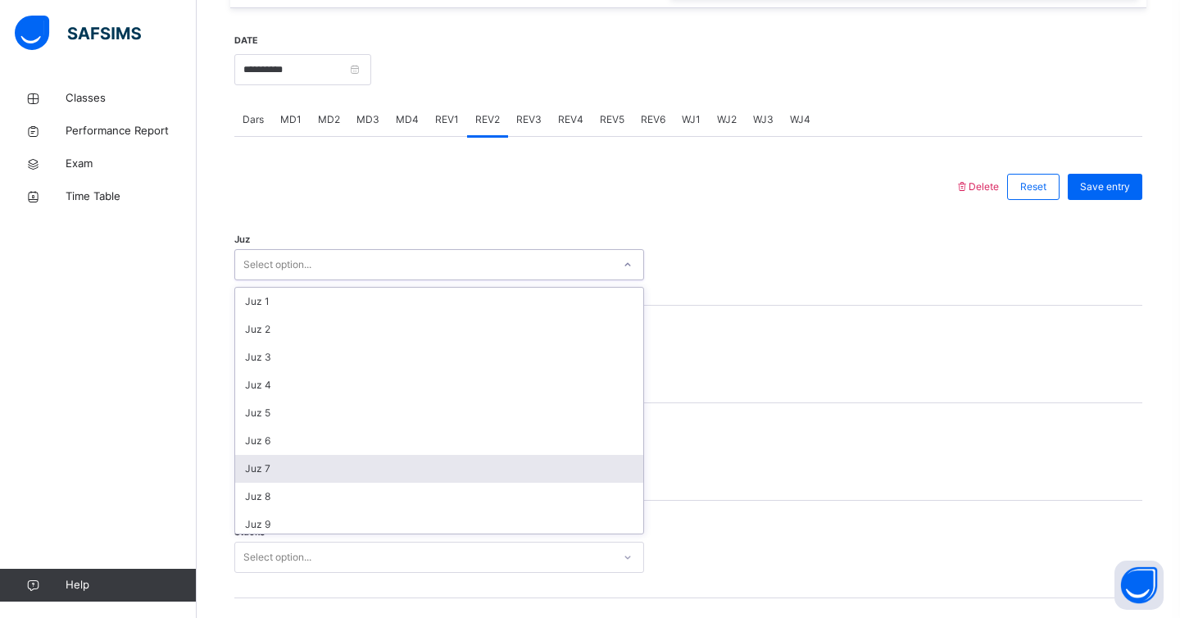
scroll to position [590, 0]
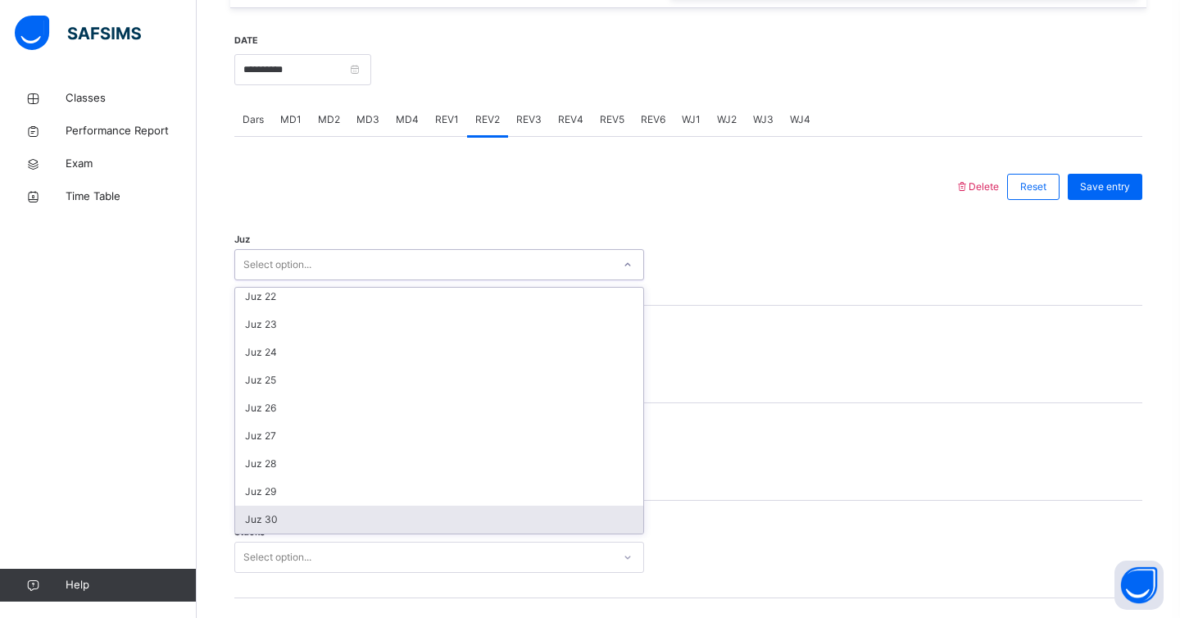
click at [312, 510] on div "Juz 30" at bounding box center [439, 520] width 408 height 28
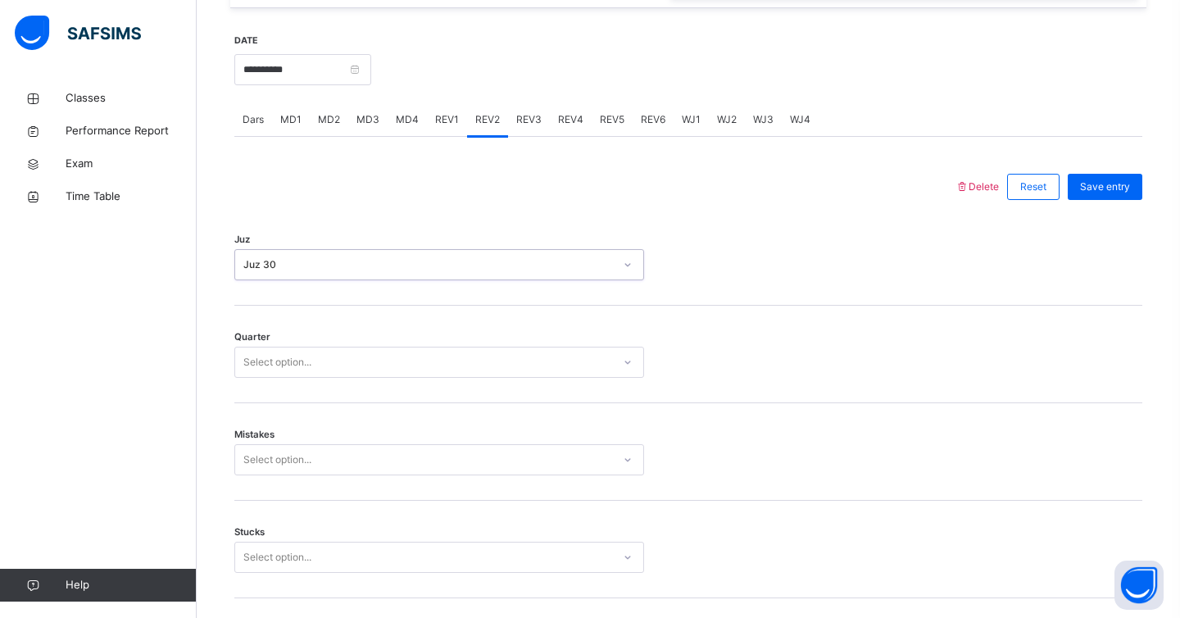
click at [367, 365] on div "Select option..." at bounding box center [423, 362] width 377 height 25
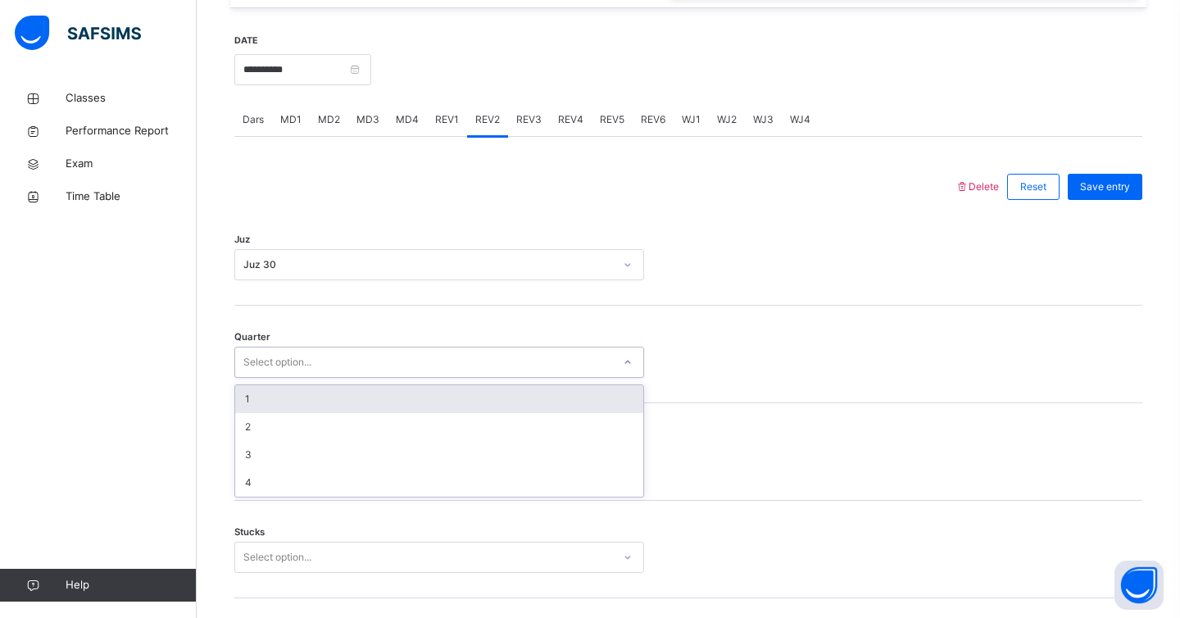
click at [343, 395] on div "1" at bounding box center [439, 399] width 408 height 28
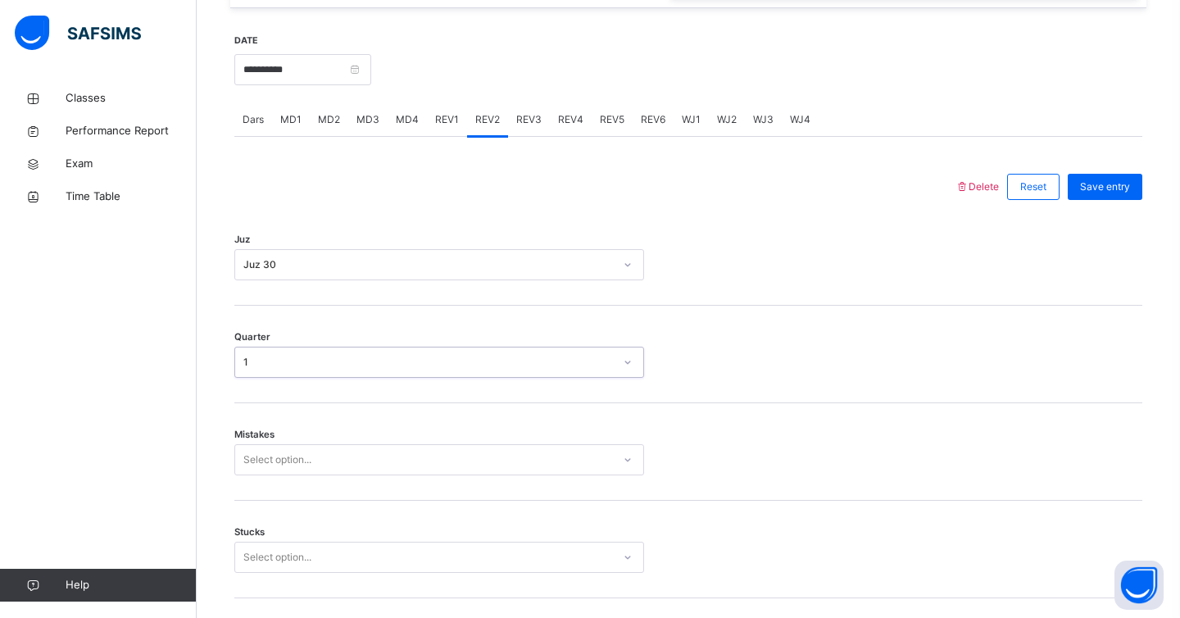
click at [308, 464] on div "Mistakes Select option..." at bounding box center [688, 452] width 908 height 98
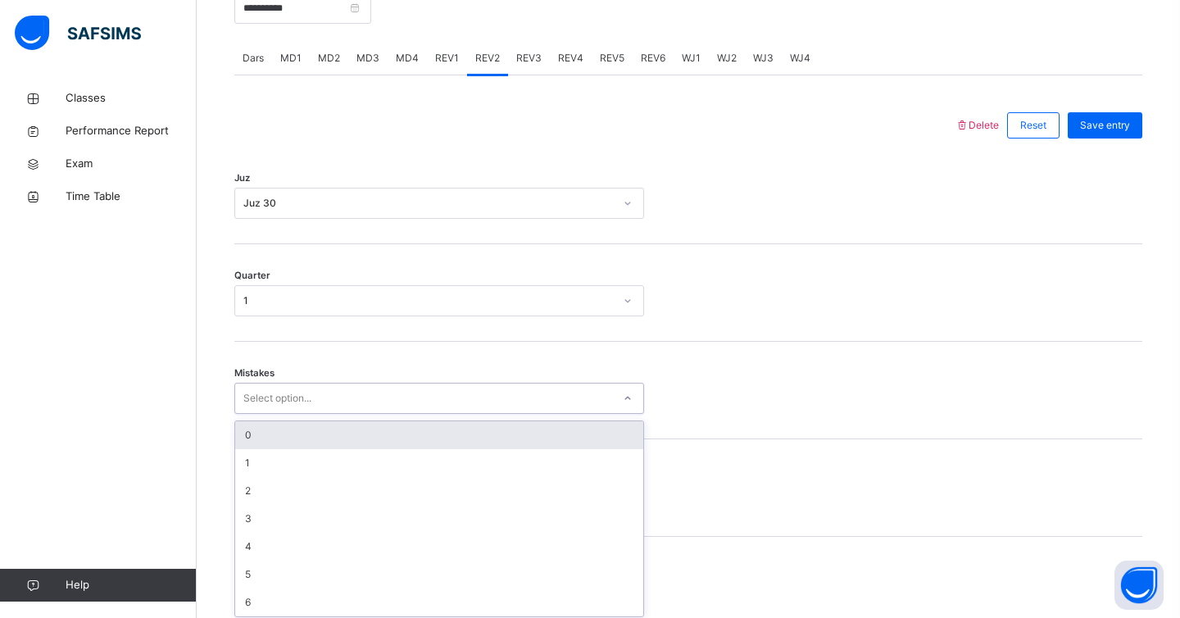
scroll to position [680, 0]
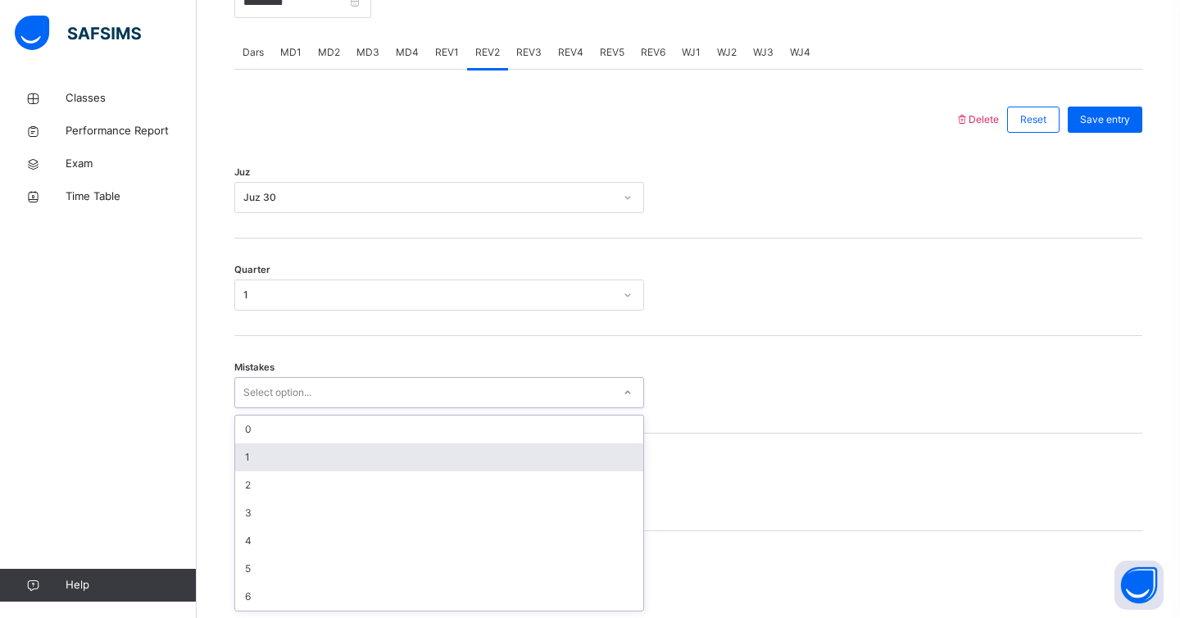
click at [311, 453] on div "1" at bounding box center [439, 457] width 408 height 28
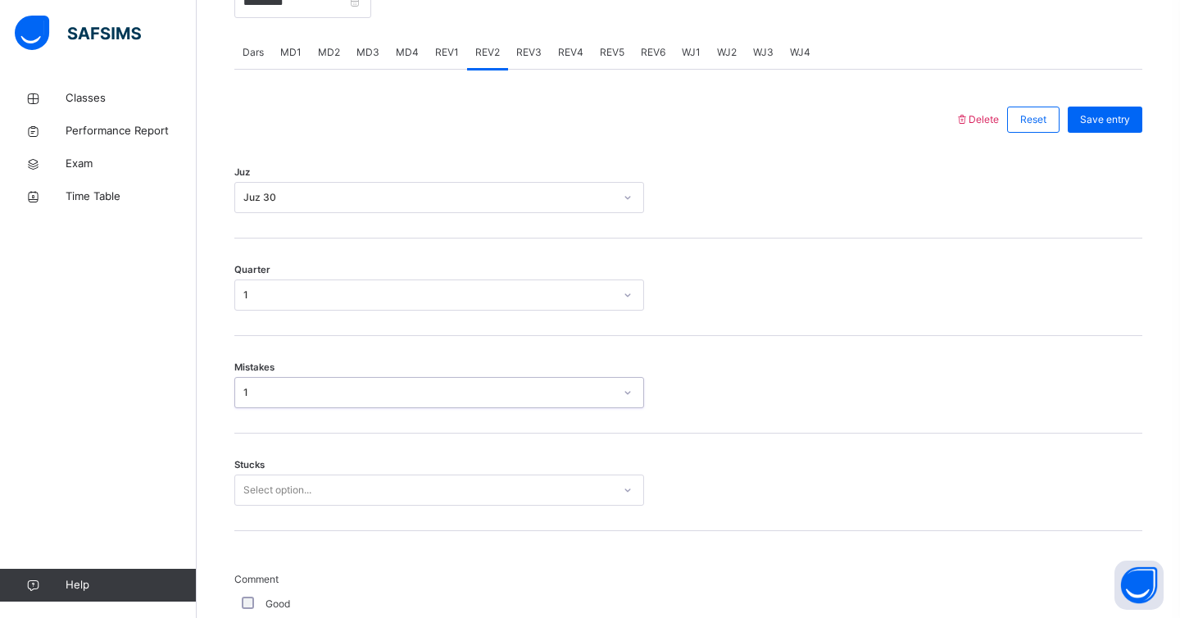
click at [294, 491] on div "Select option..." at bounding box center [439, 490] width 410 height 31
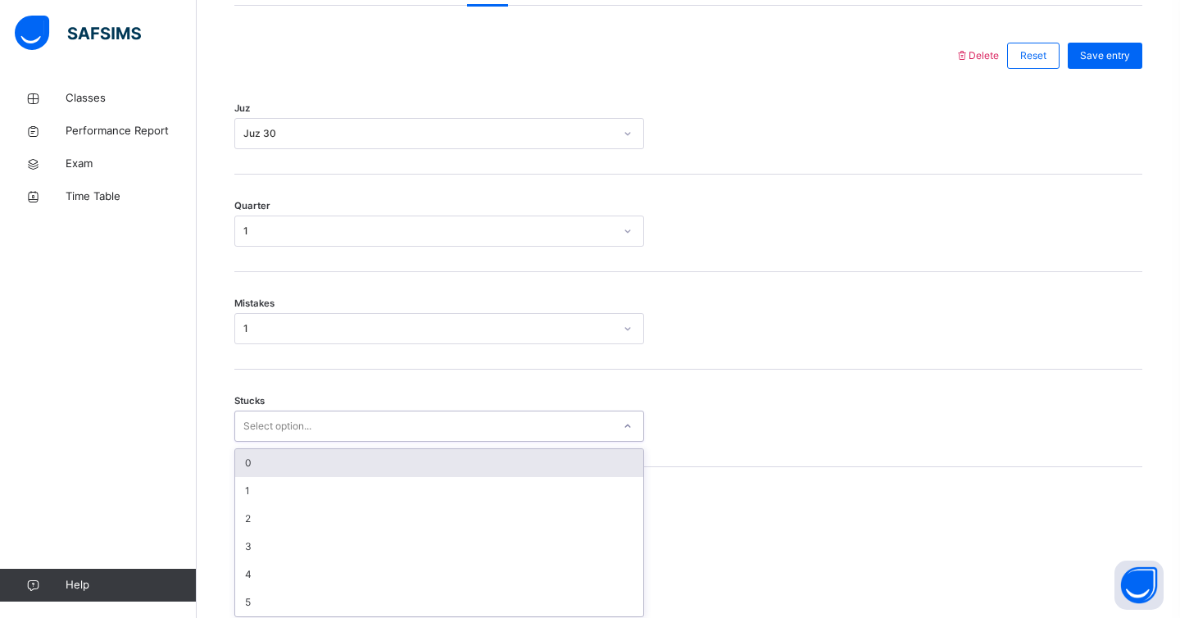
scroll to position [750, 0]
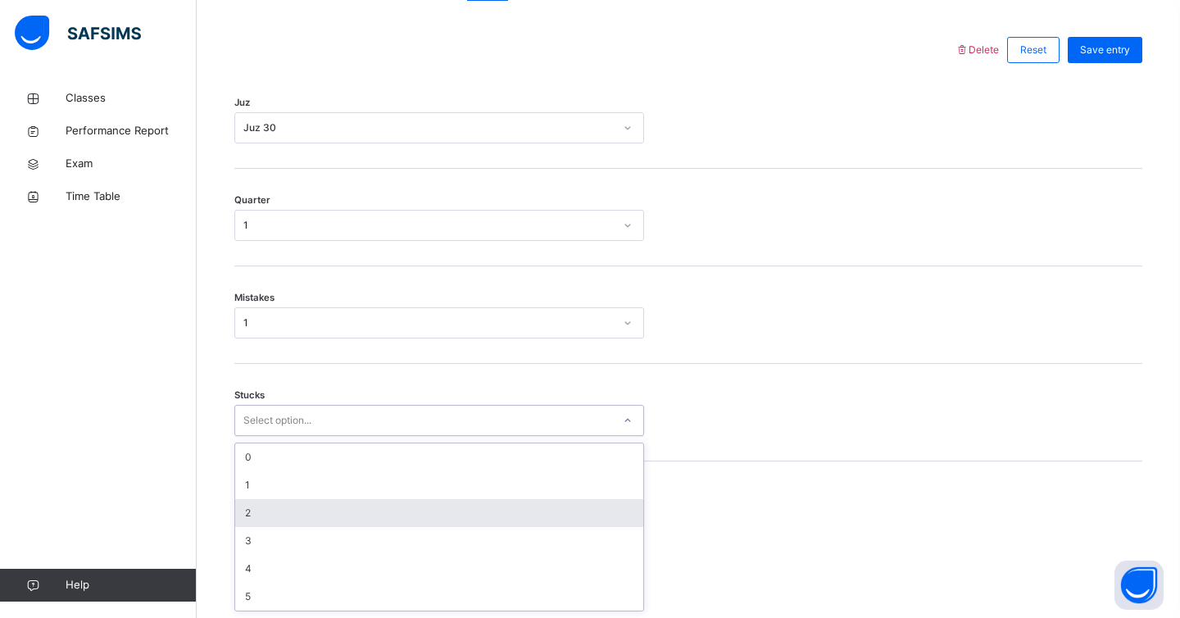
click at [286, 511] on div "2" at bounding box center [439, 513] width 408 height 28
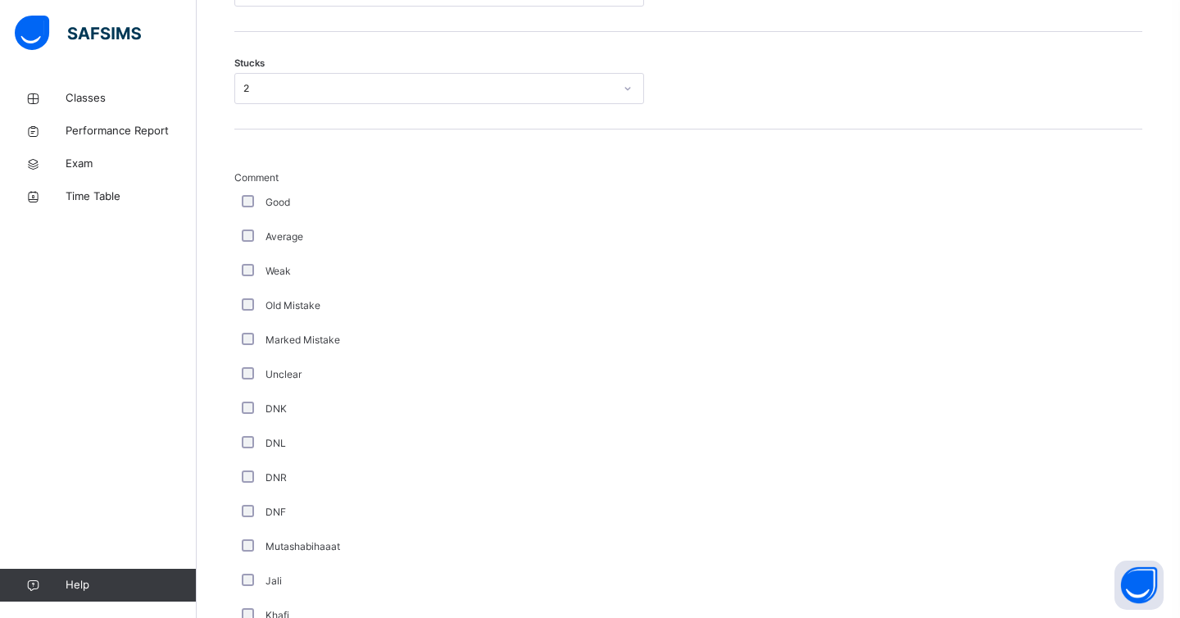
scroll to position [1336, 0]
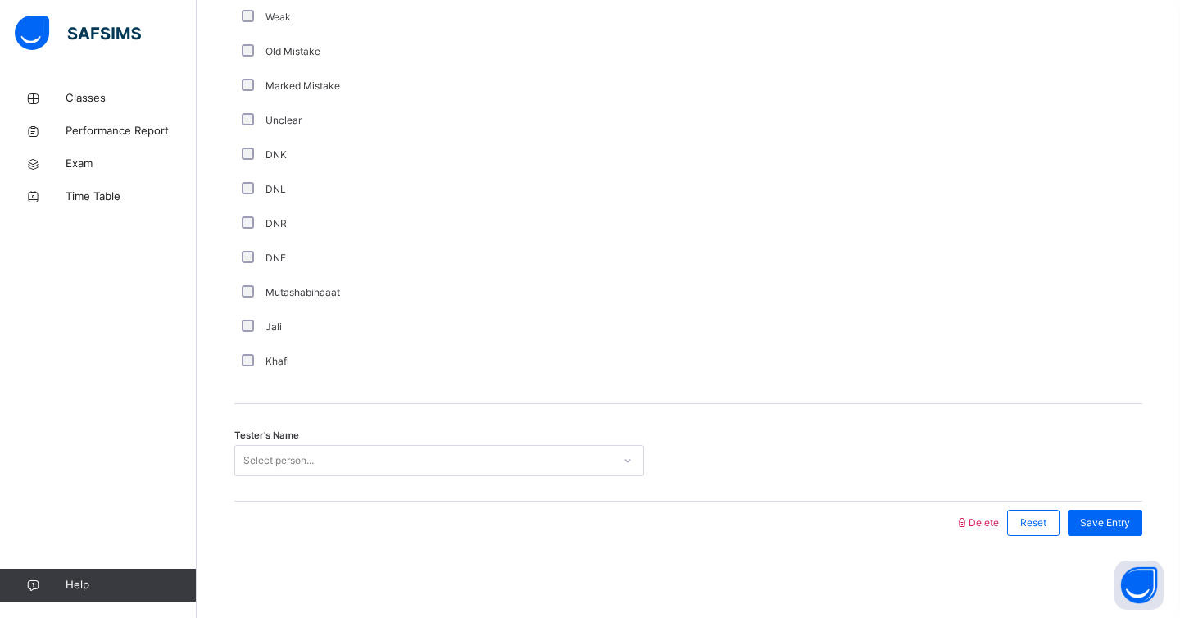
click at [291, 463] on div "Select person..." at bounding box center [278, 460] width 70 height 31
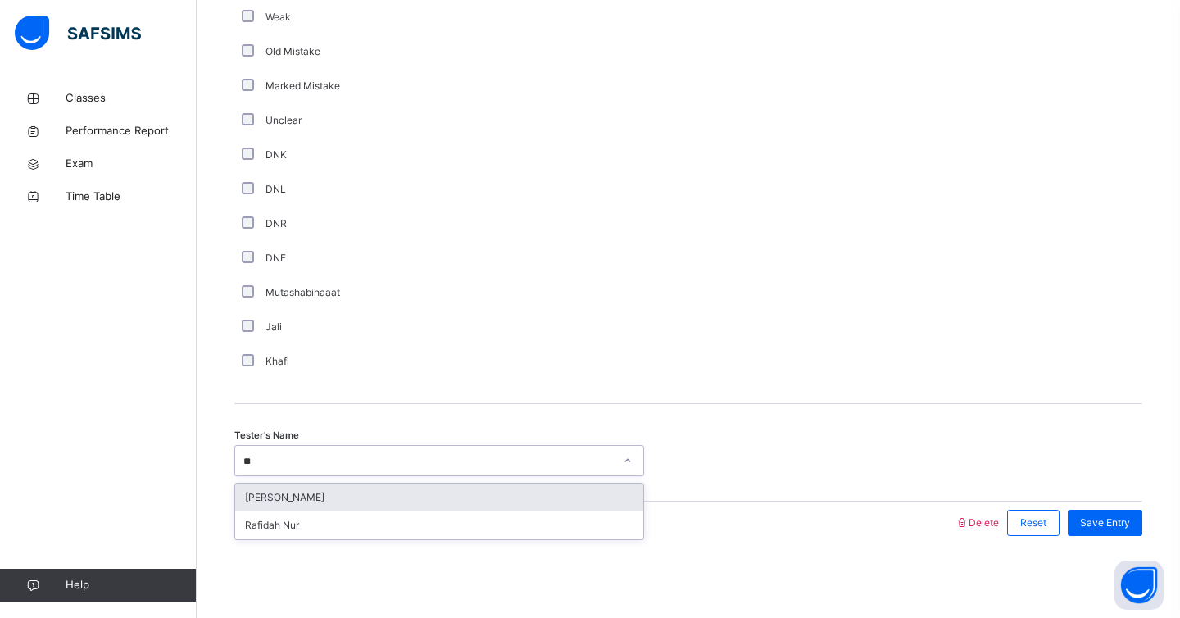
type input "***"
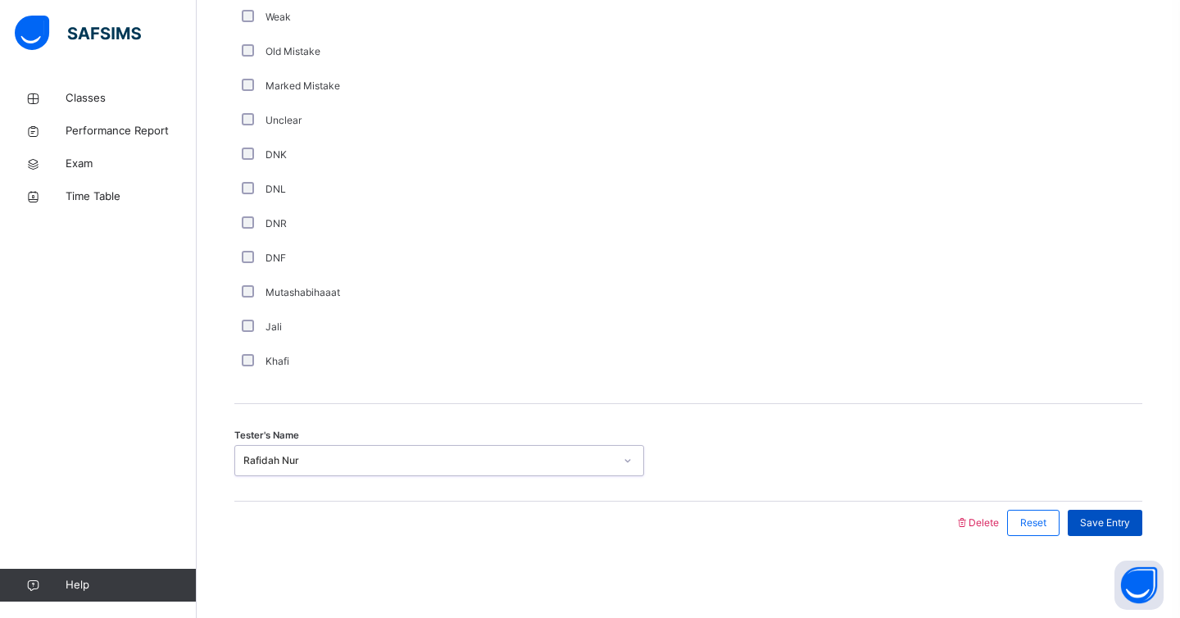
click at [1121, 525] on span "Save Entry" at bounding box center [1105, 523] width 50 height 15
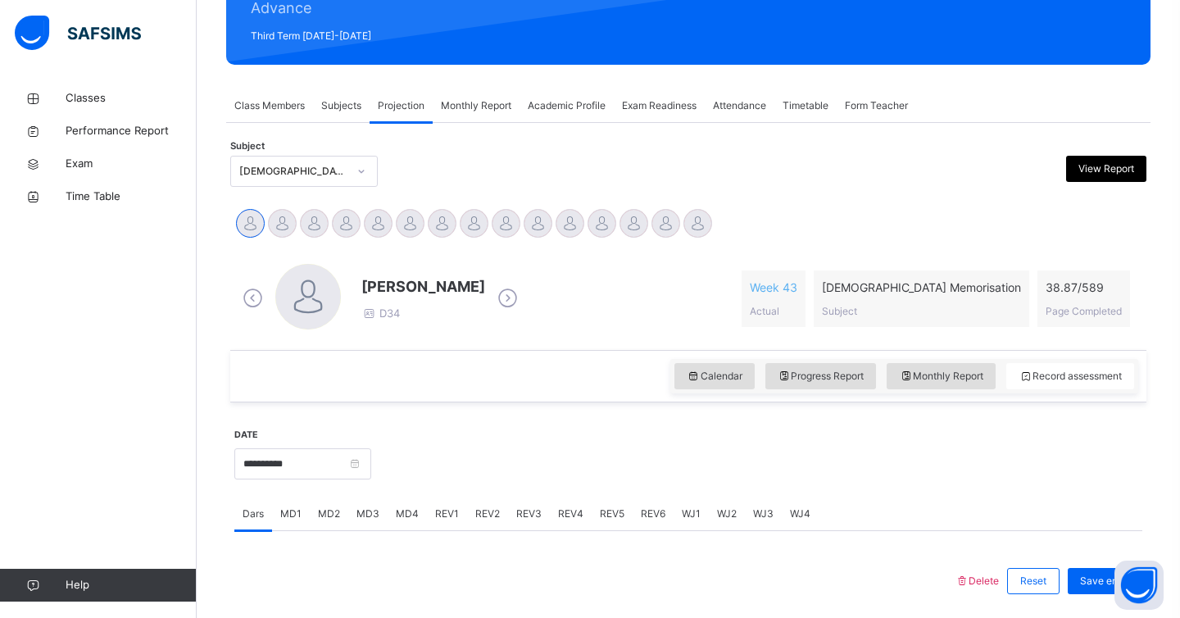
scroll to position [215, 0]
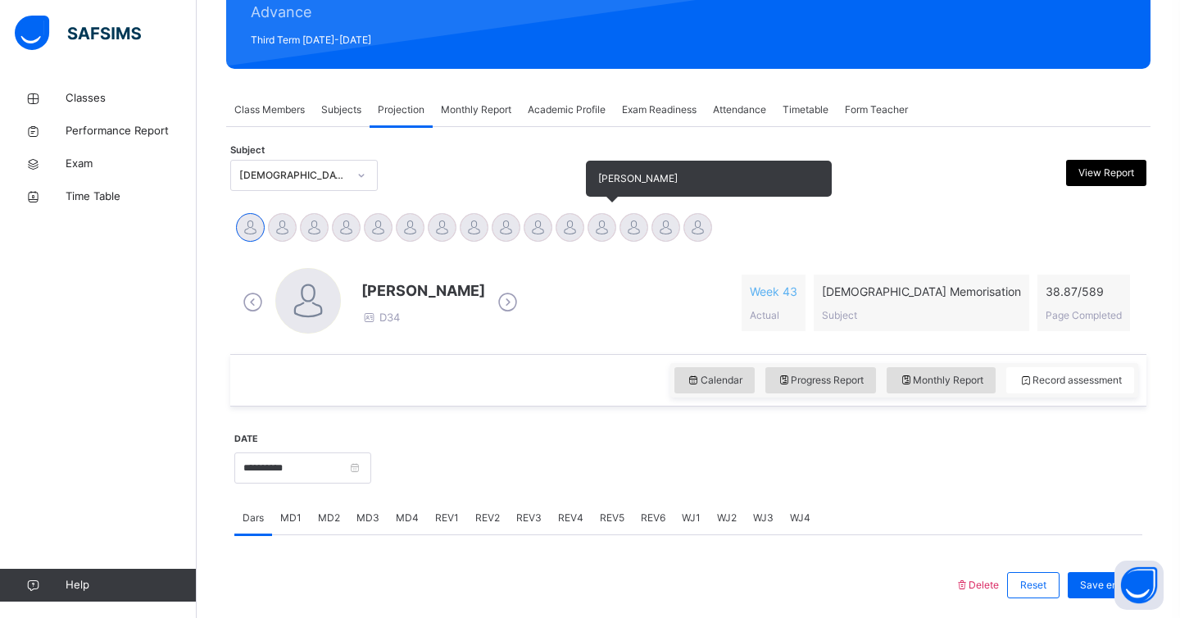
click at [598, 236] on div at bounding box center [602, 227] width 29 height 29
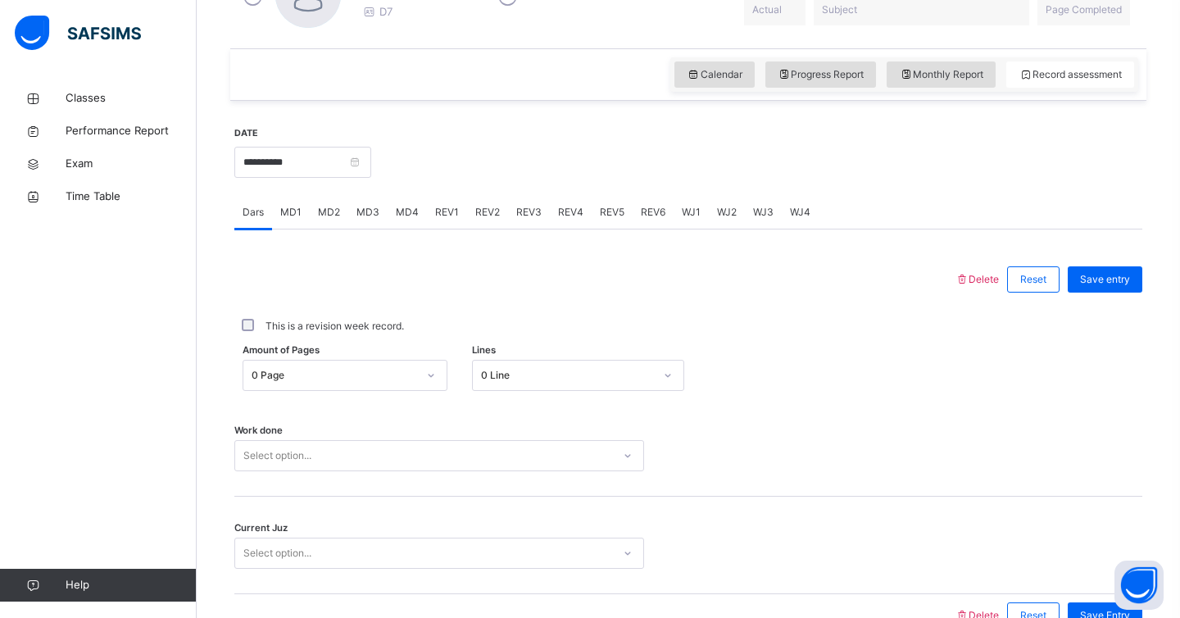
scroll to position [522, 0]
click at [682, 215] on span "WJ1" at bounding box center [691, 210] width 19 height 15
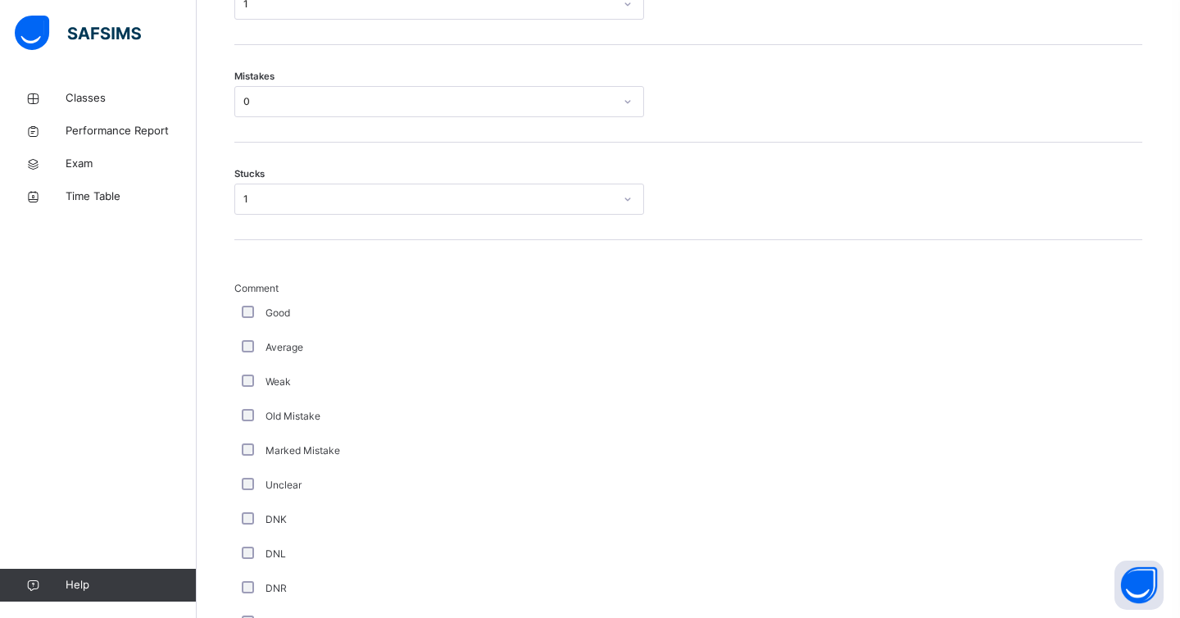
scroll to position [631, 0]
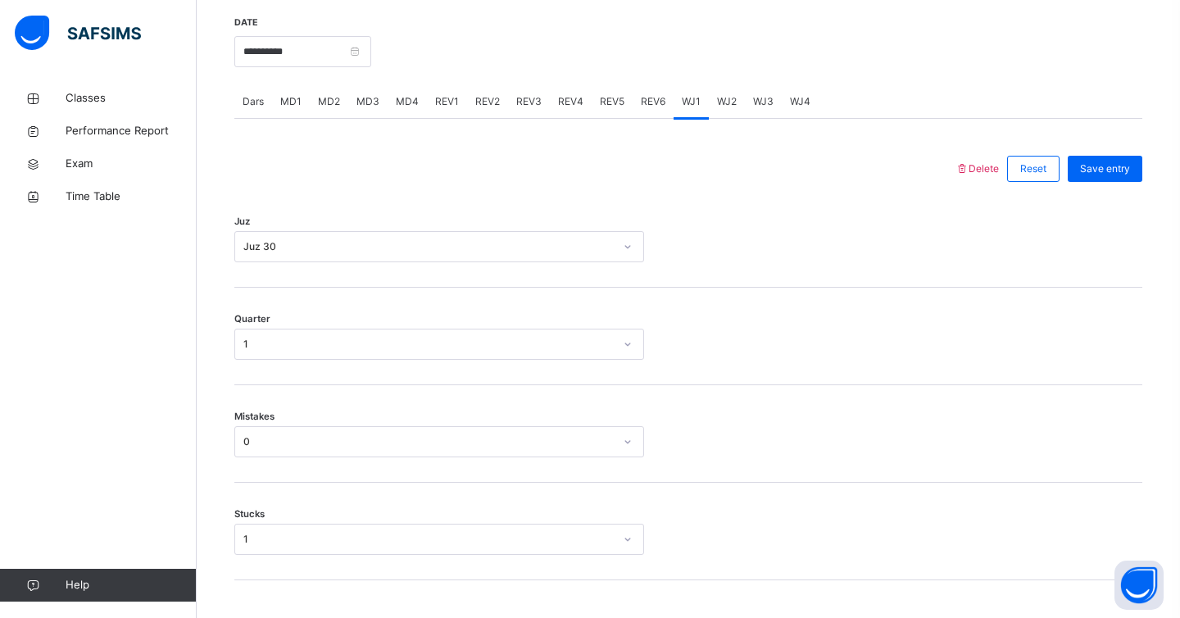
click at [716, 113] on div "WJ2" at bounding box center [727, 101] width 36 height 33
click at [429, 244] on div "Select option..." at bounding box center [423, 246] width 377 height 25
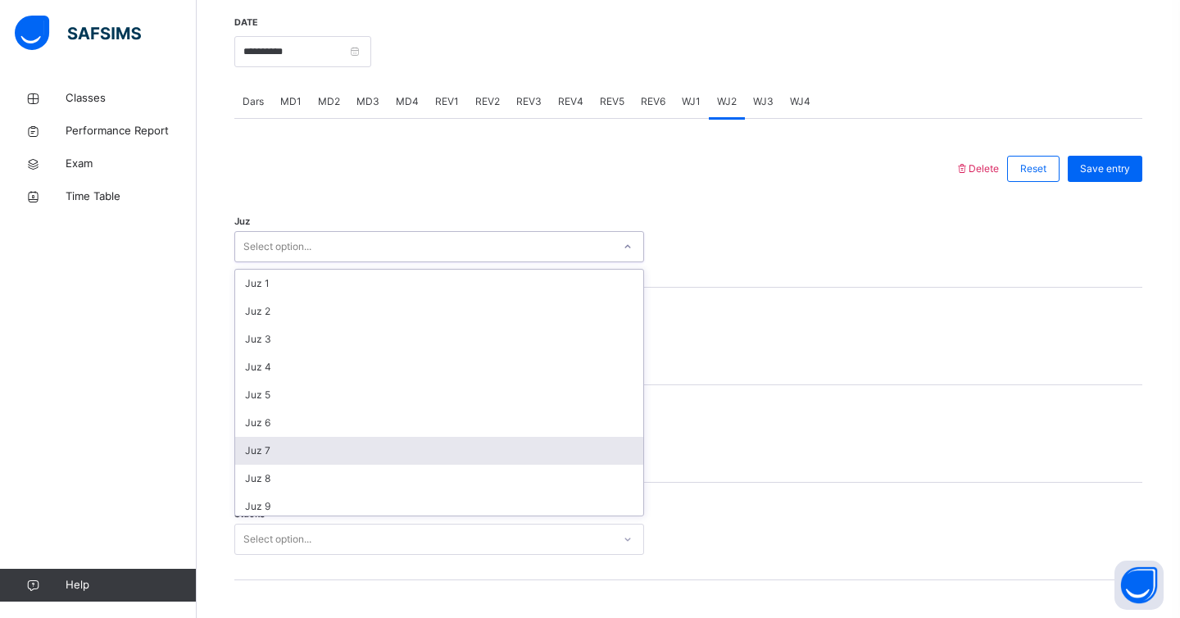
scroll to position [590, 0]
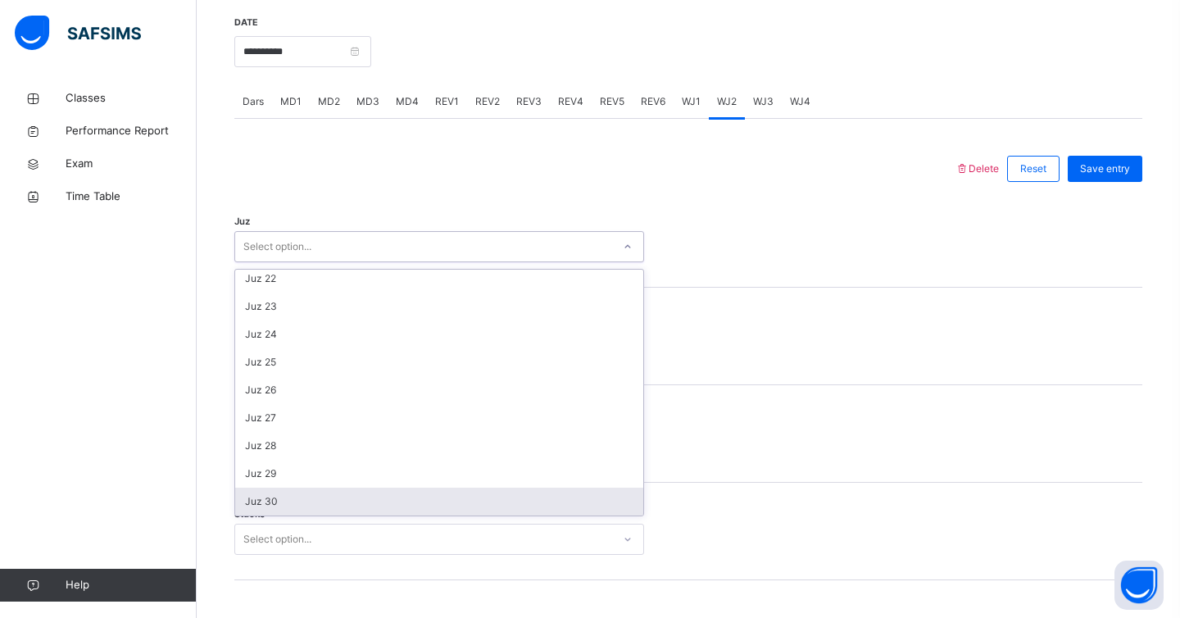
click at [284, 497] on div "Juz 30" at bounding box center [439, 502] width 408 height 28
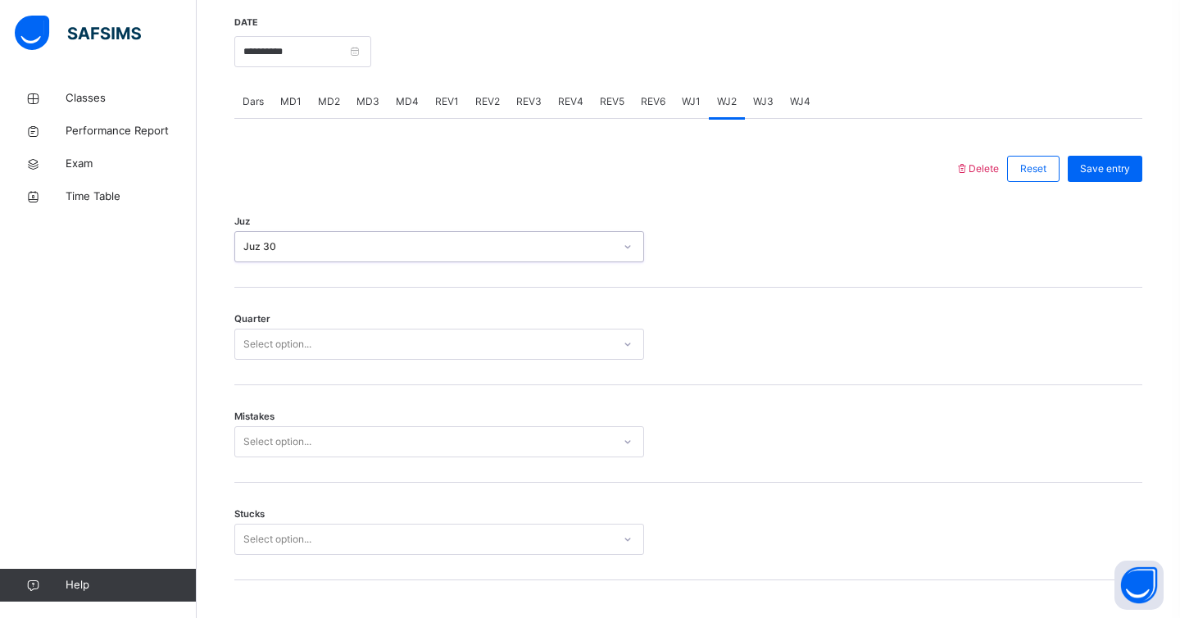
click at [319, 341] on div "Select option..." at bounding box center [423, 344] width 377 height 25
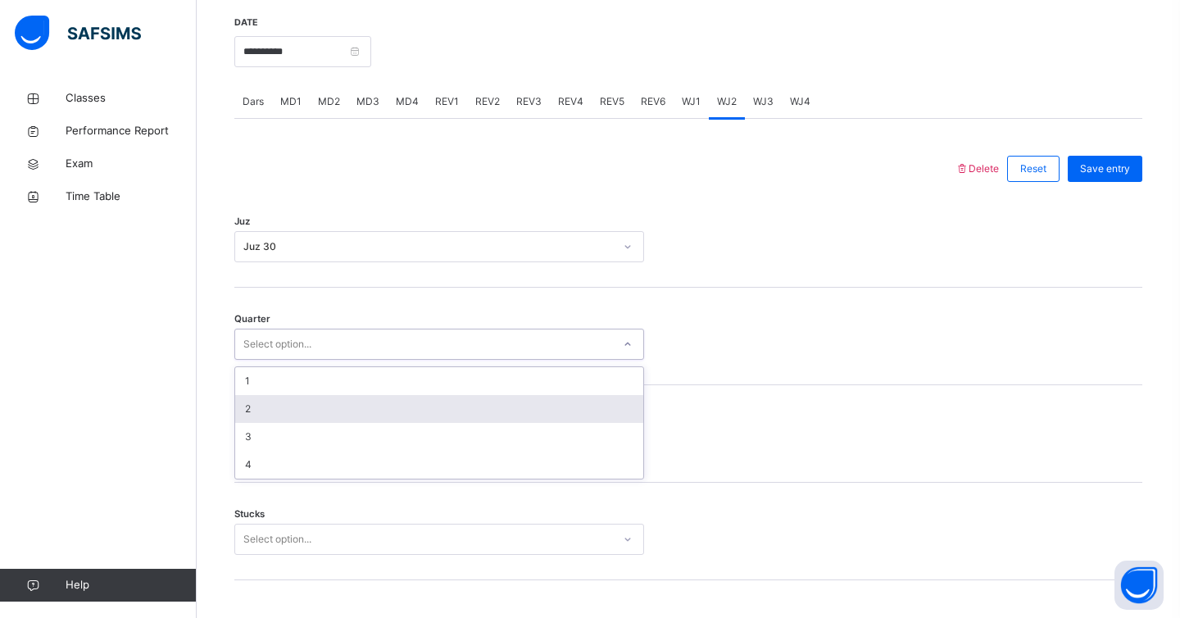
click at [283, 411] on div "2" at bounding box center [439, 409] width 408 height 28
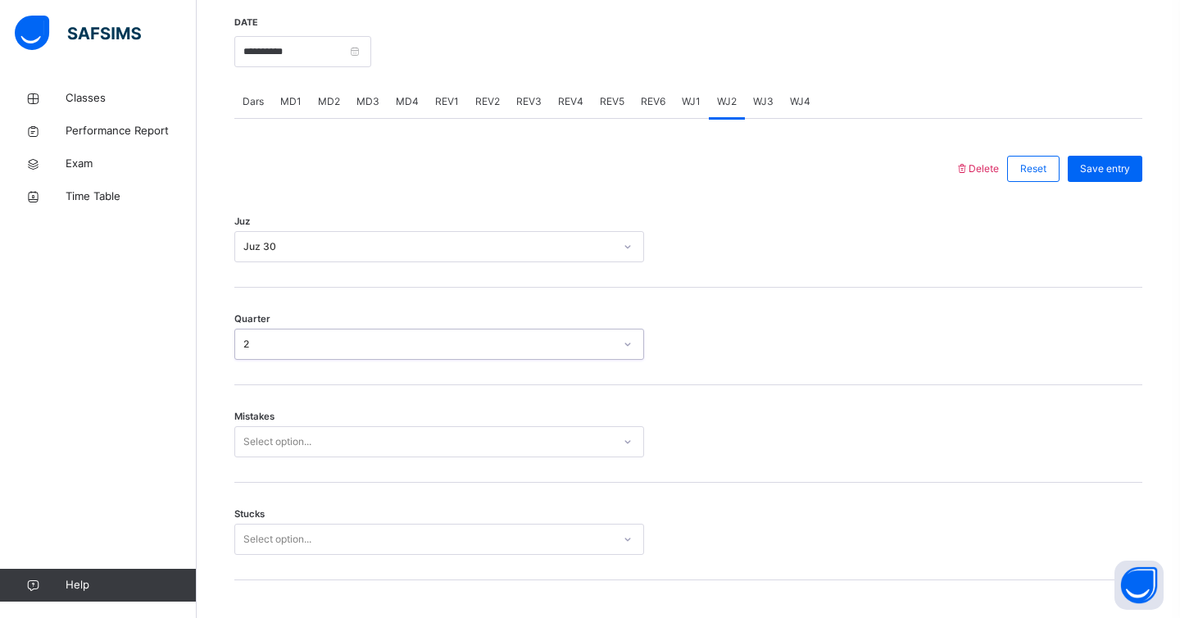
click at [270, 456] on div "Select option..." at bounding box center [439, 441] width 410 height 31
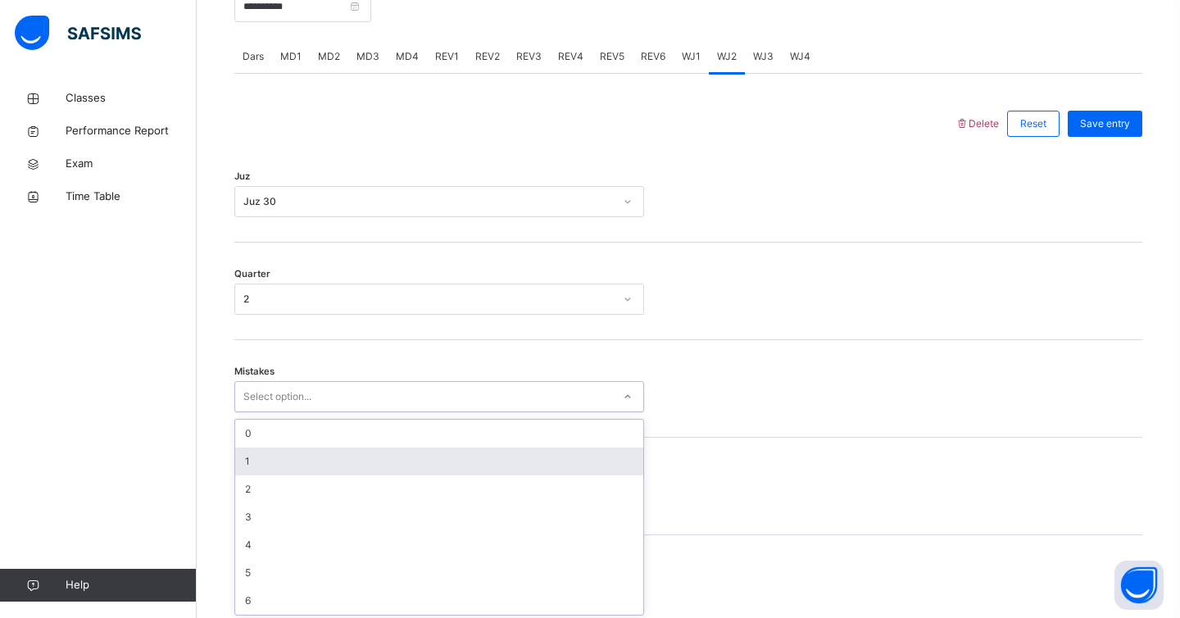
scroll to position [680, 0]
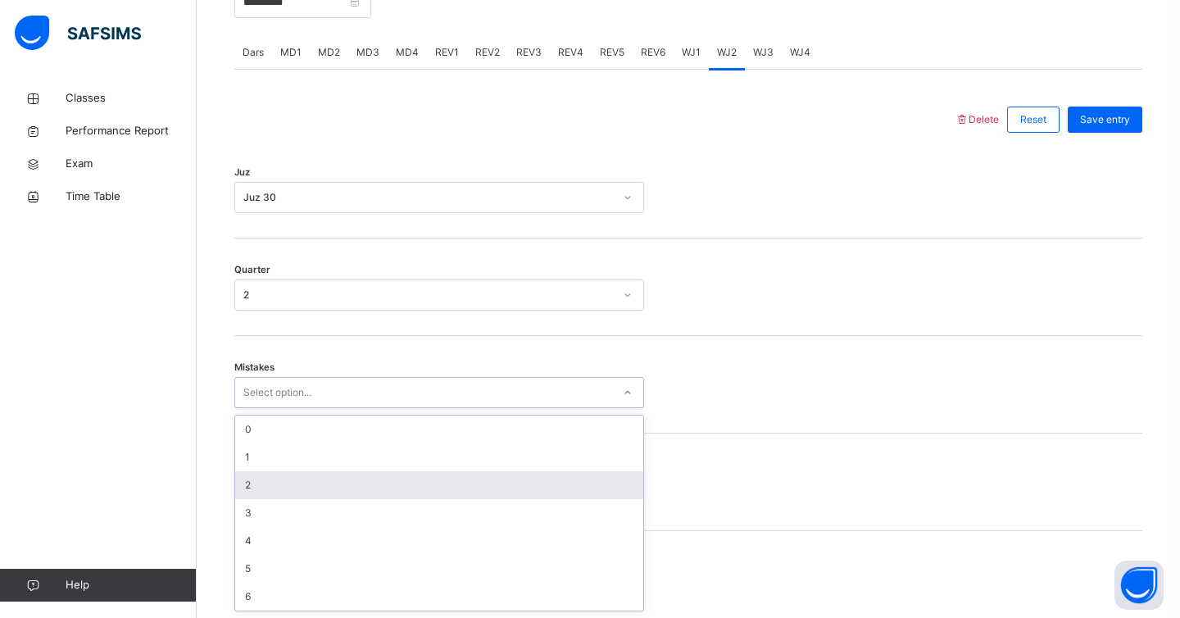
click at [263, 484] on div "2" at bounding box center [439, 485] width 408 height 28
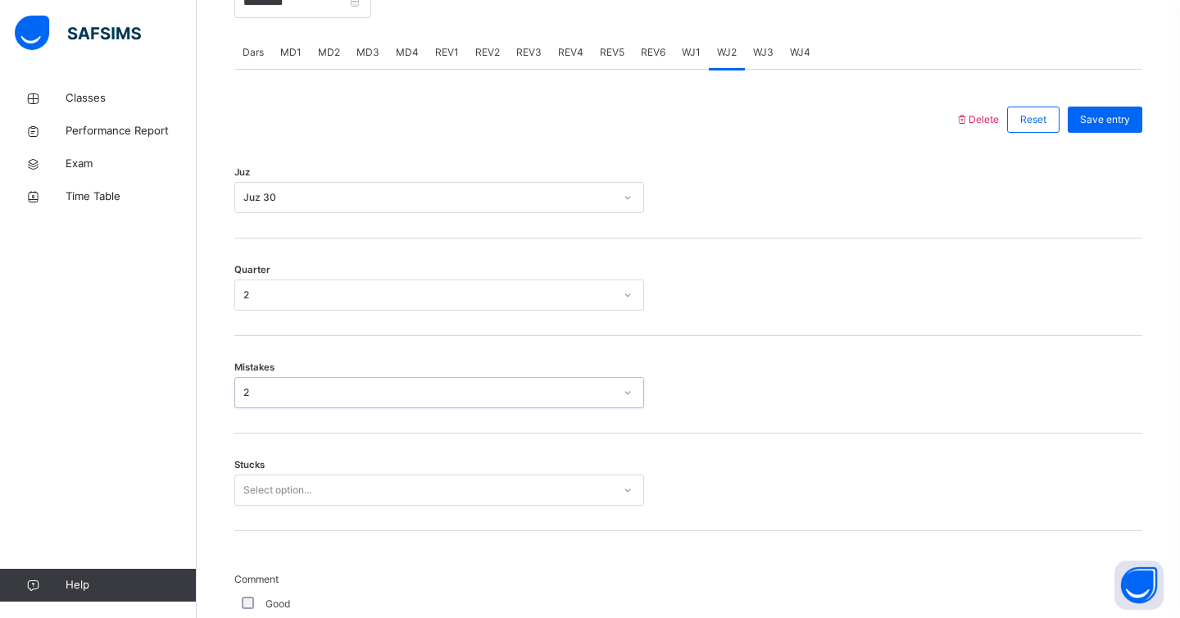
click at [262, 503] on div "Select option..." at bounding box center [439, 490] width 410 height 31
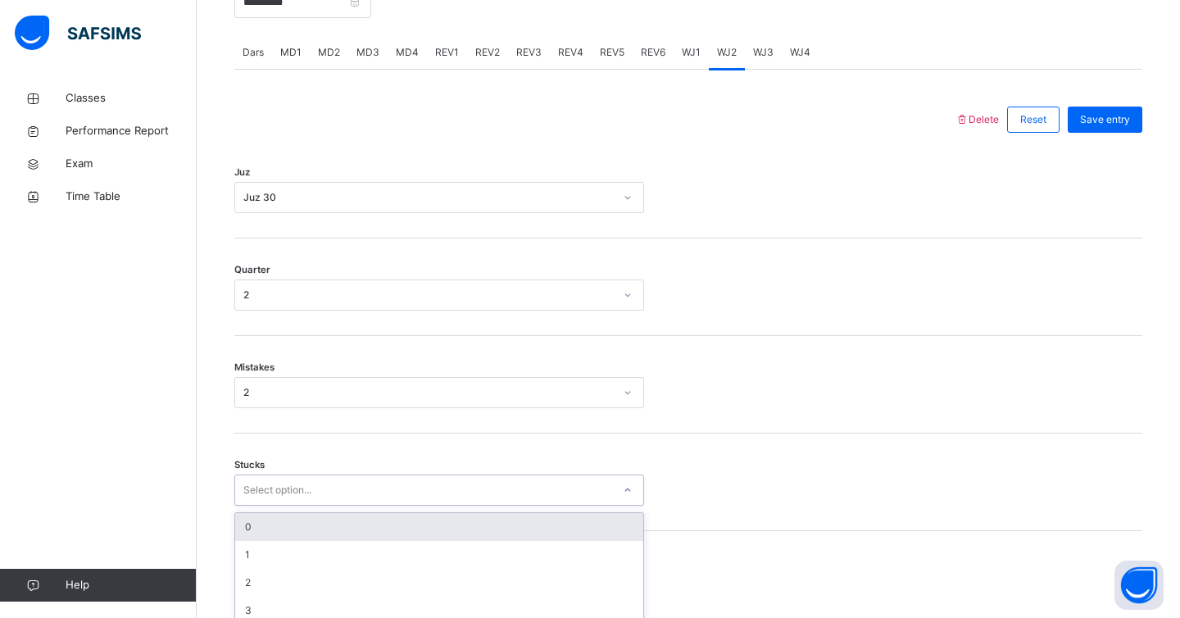
scroll to position [750, 0]
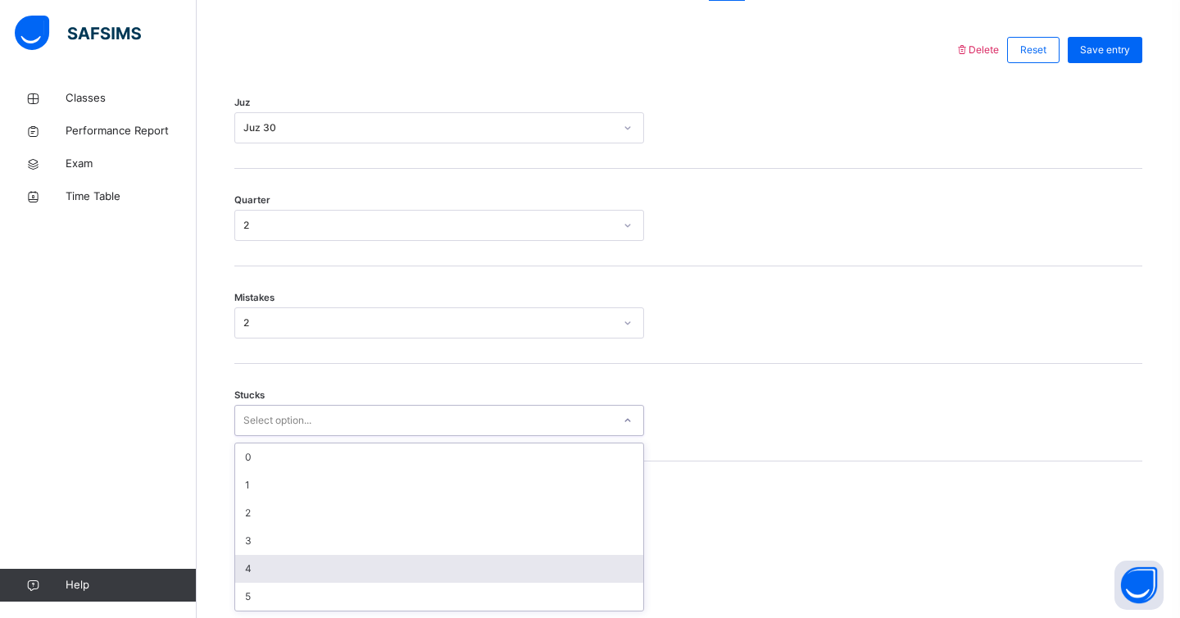
click at [258, 567] on div "4" at bounding box center [439, 569] width 408 height 28
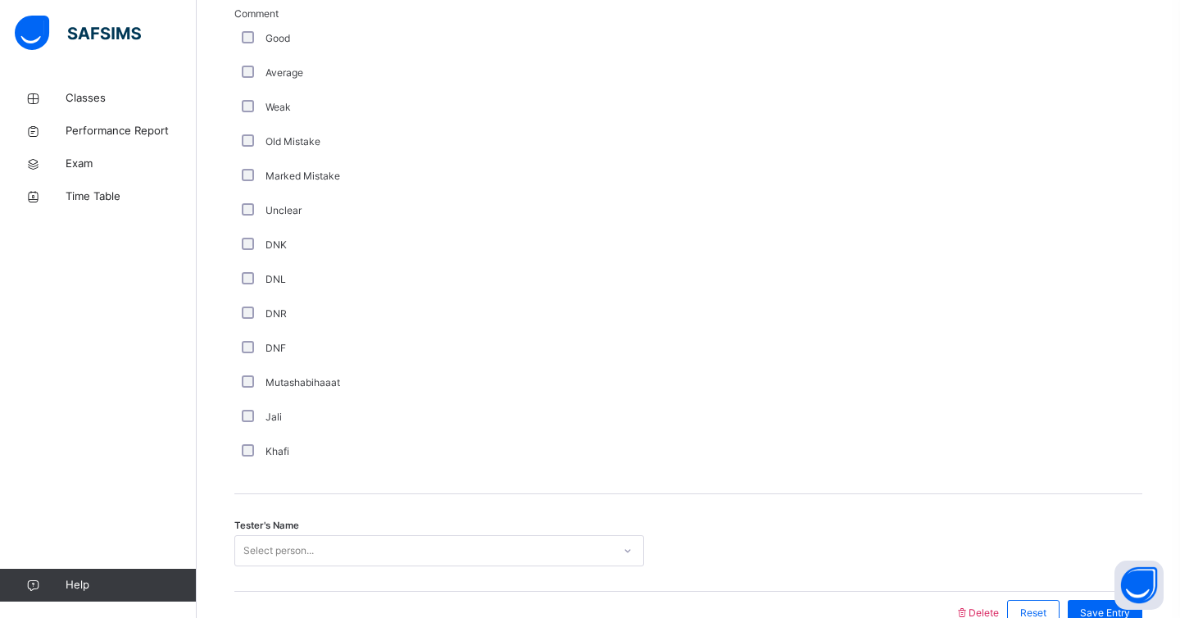
scroll to position [1242, 0]
click at [302, 552] on div "Select person..." at bounding box center [439, 554] width 410 height 31
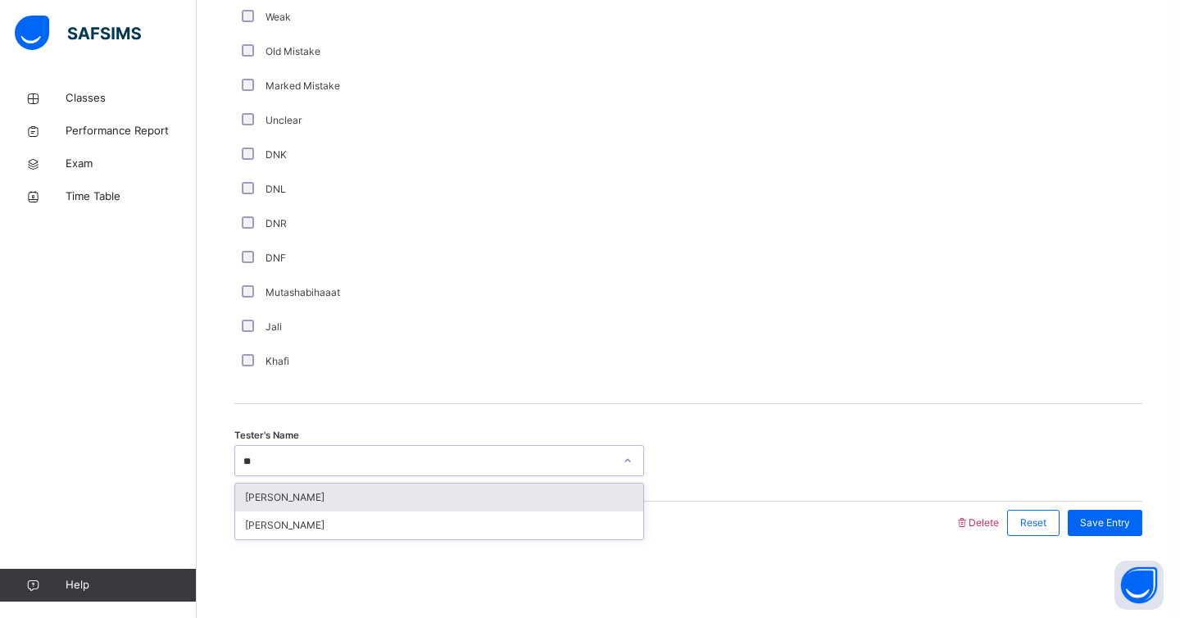
type input "*"
type input "****"
click at [399, 501] on div "Muallimah [PERSON_NAME]" at bounding box center [439, 498] width 408 height 28
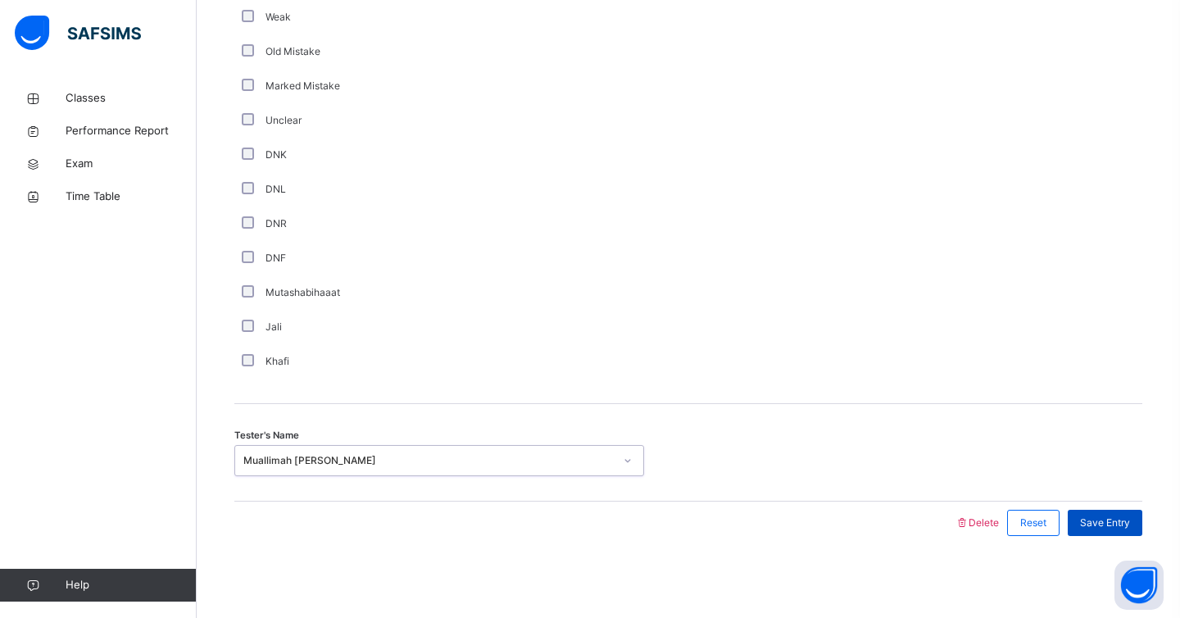
click at [1107, 530] on span "Save Entry" at bounding box center [1105, 523] width 50 height 15
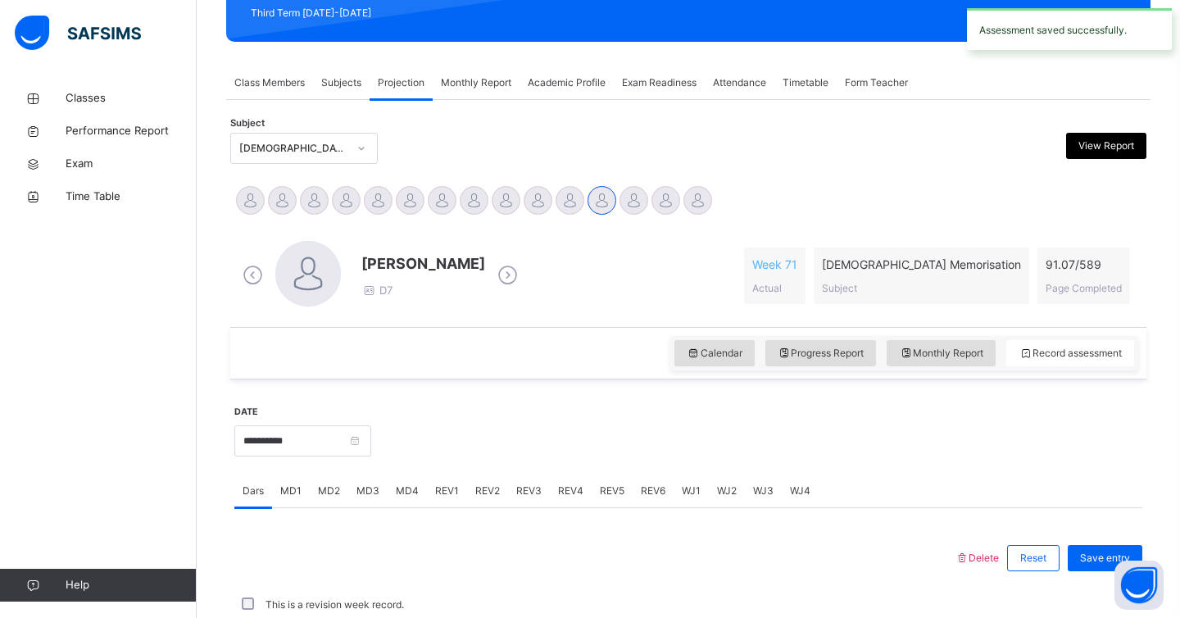
scroll to position [613, 0]
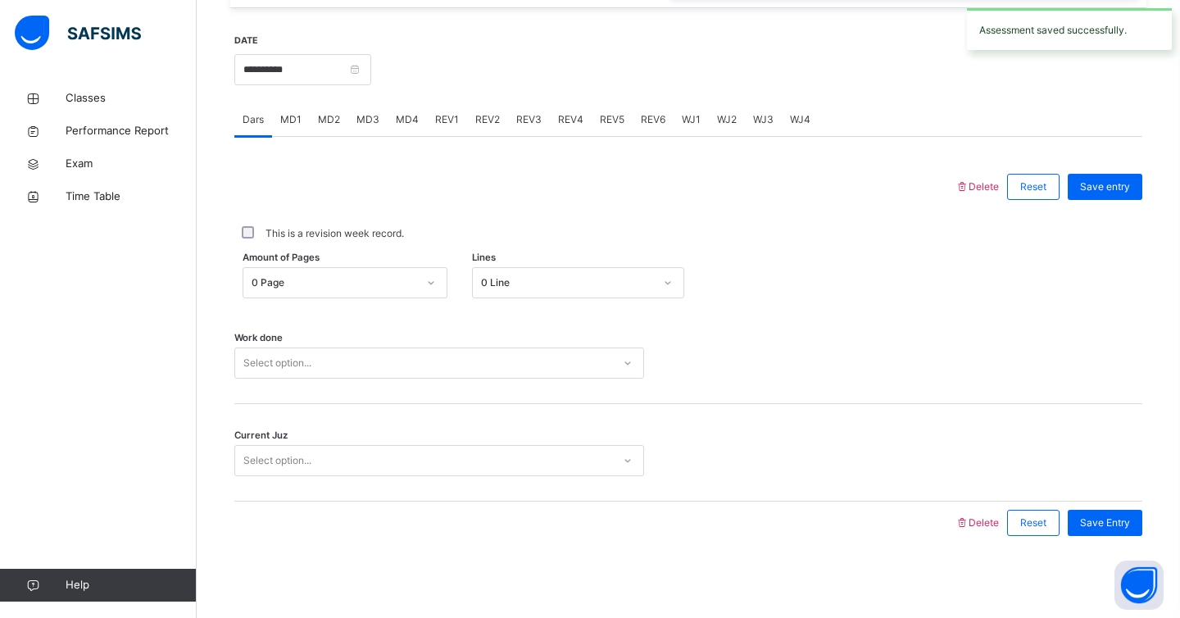
click at [762, 121] on span "WJ3" at bounding box center [763, 119] width 20 height 15
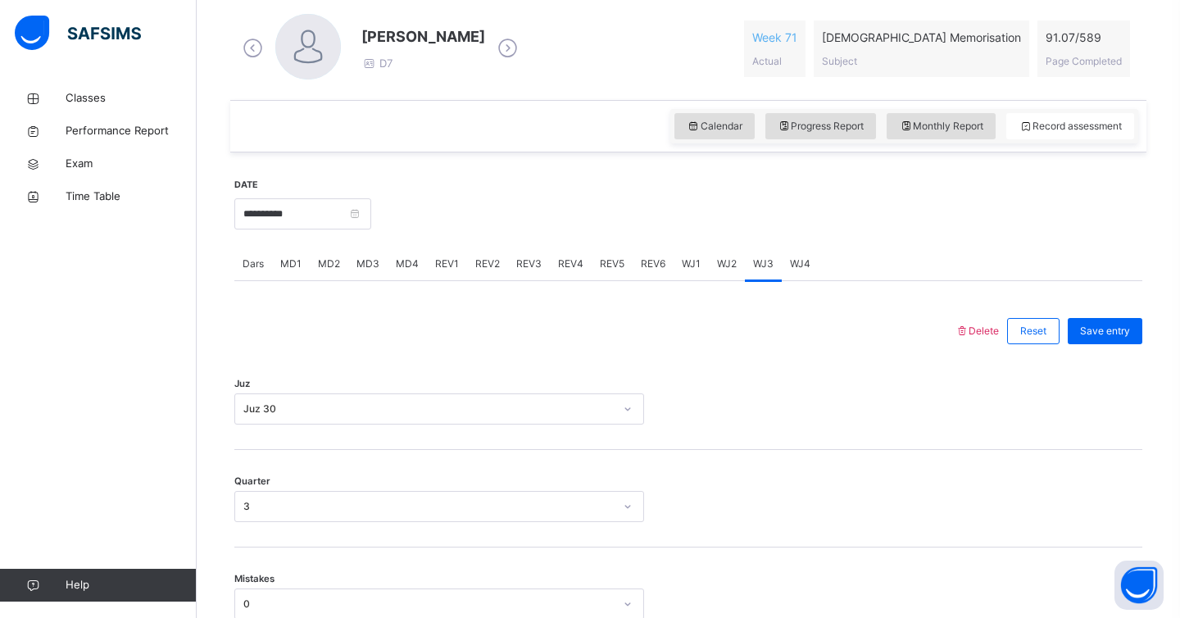
scroll to position [450, 0]
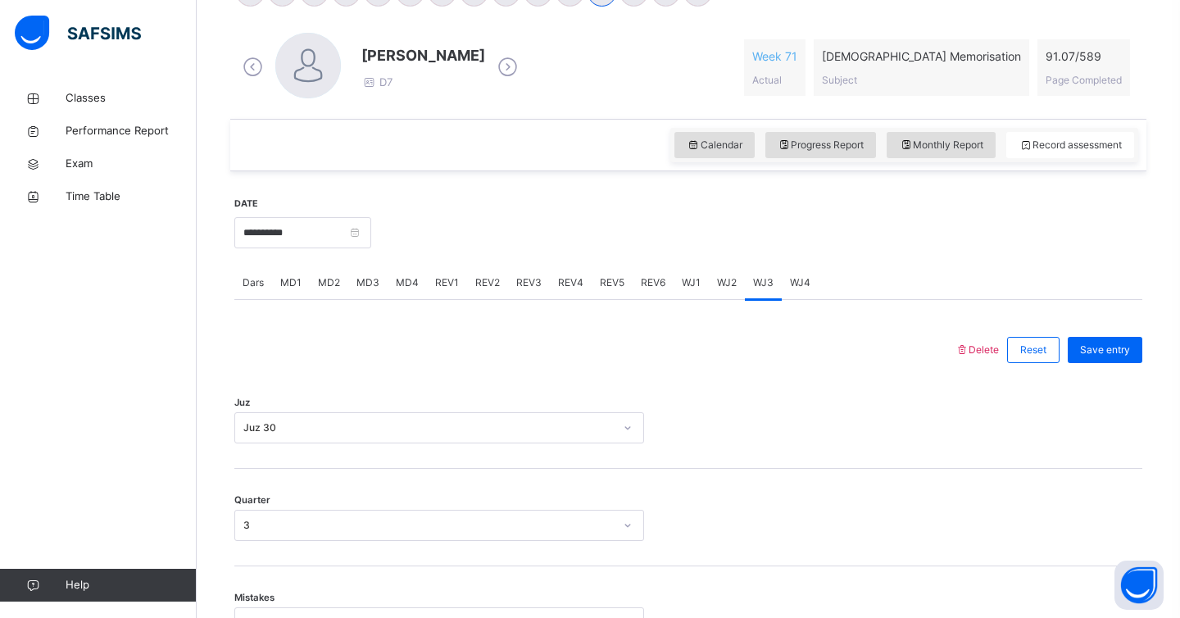
click at [782, 295] on div "WJ4" at bounding box center [800, 282] width 37 height 33
click at [372, 431] on div "Juz Select option..." at bounding box center [688, 420] width 908 height 98
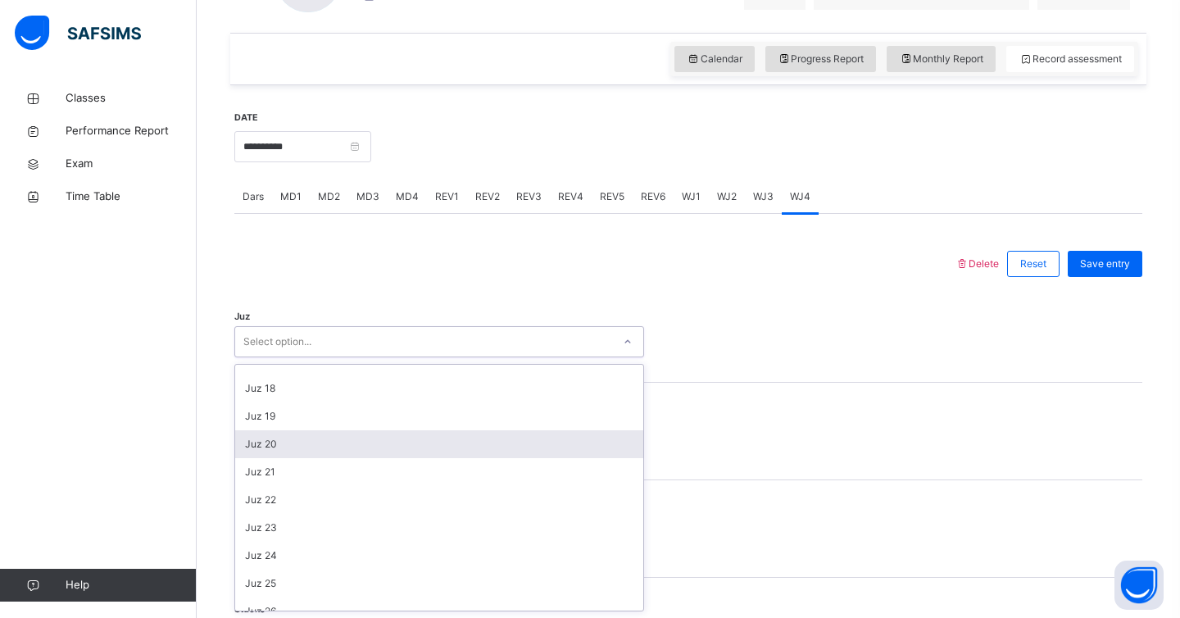
scroll to position [590, 0]
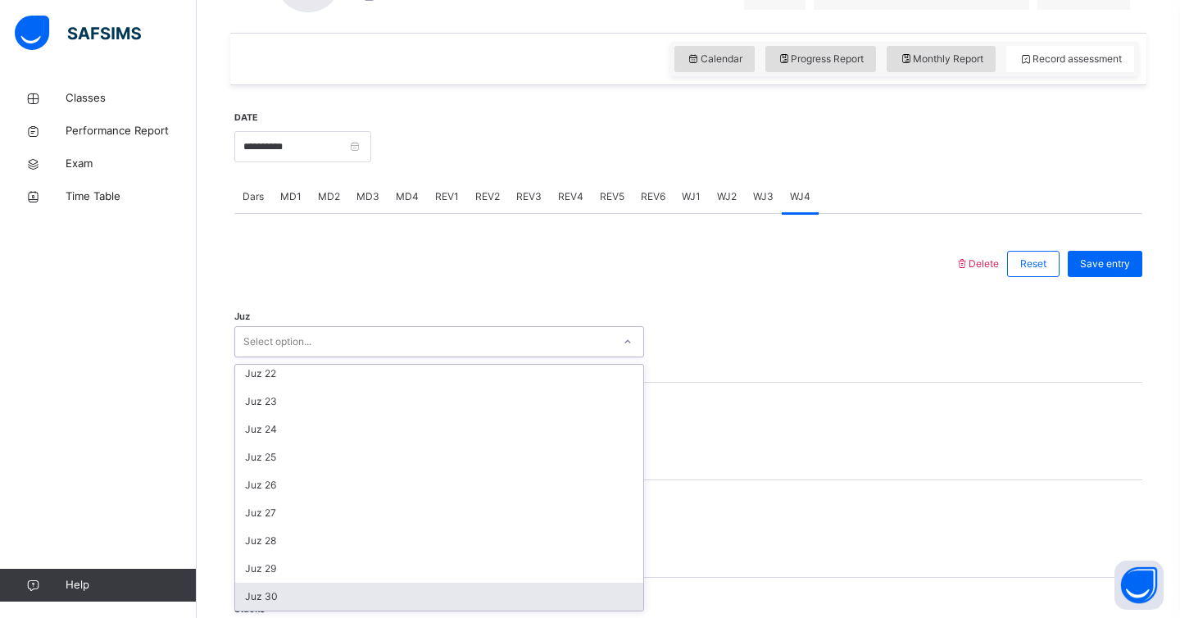
click at [307, 601] on div "Juz 30" at bounding box center [439, 597] width 408 height 28
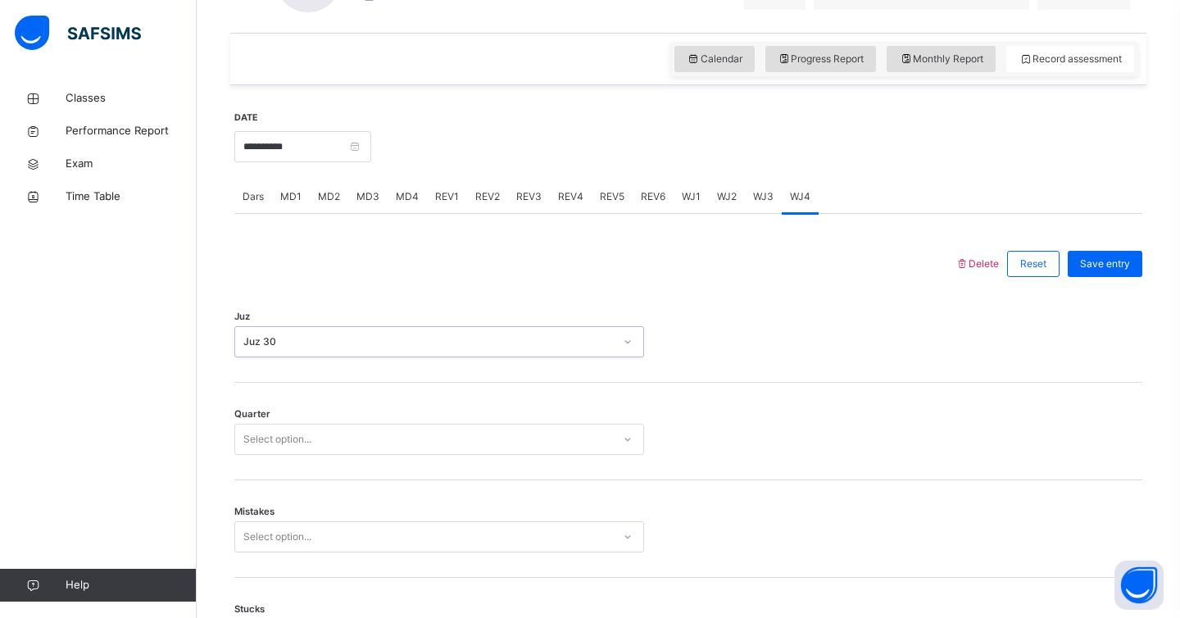
click at [302, 448] on div "Select option..." at bounding box center [277, 439] width 68 height 31
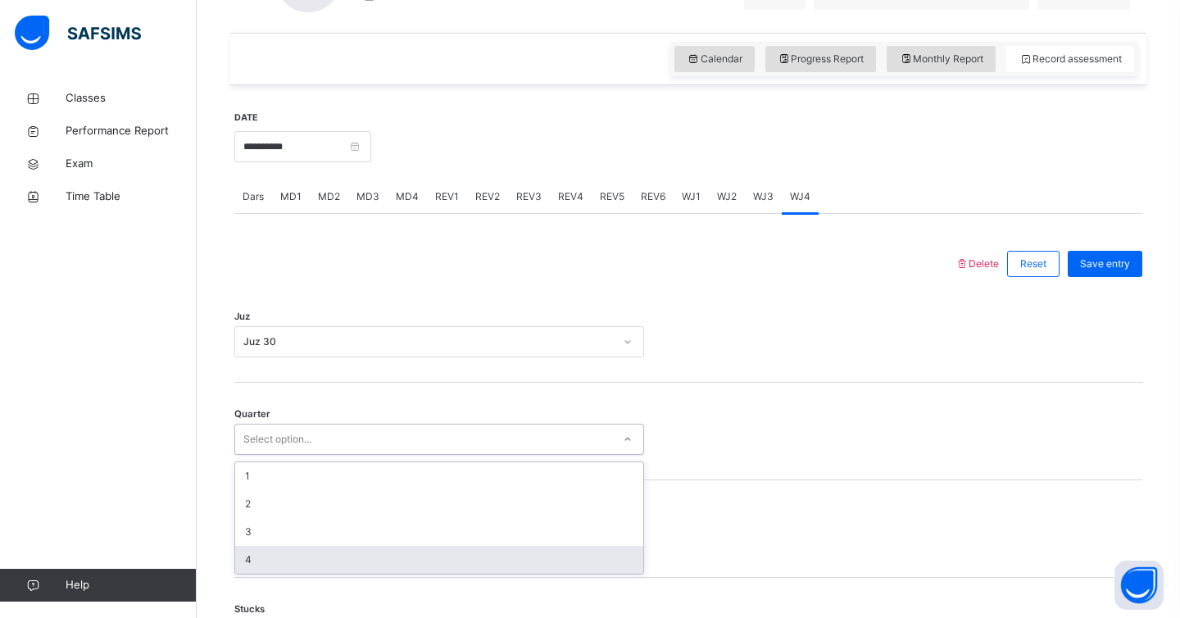
click at [261, 566] on div "4" at bounding box center [439, 560] width 408 height 28
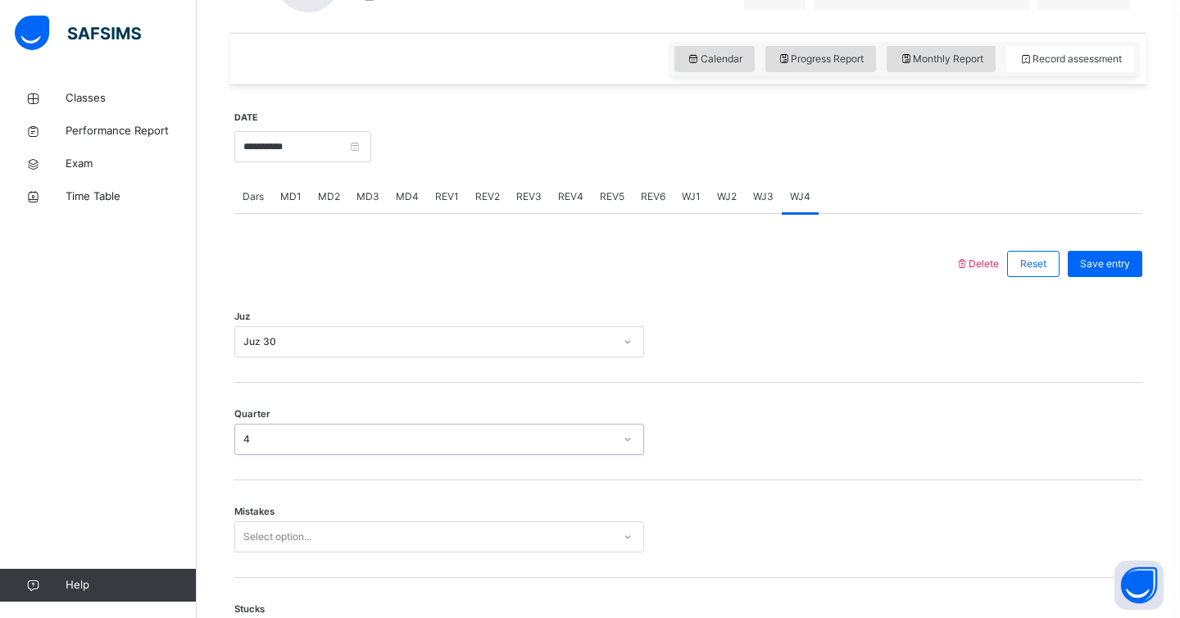
click at [304, 535] on div "Select option..." at bounding box center [439, 536] width 410 height 31
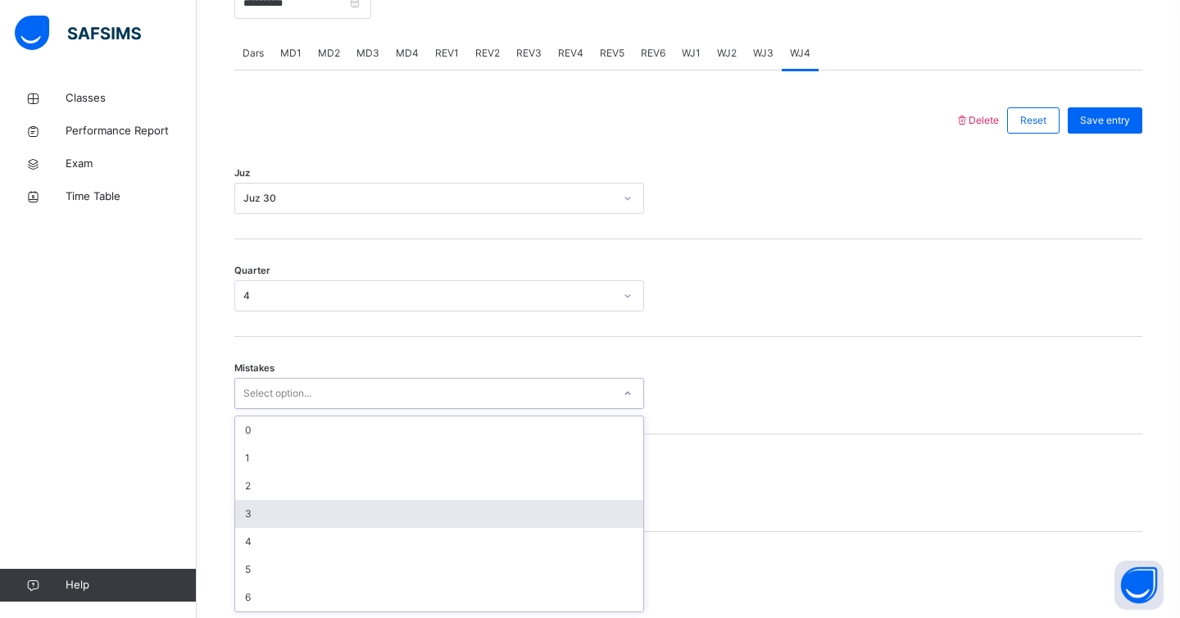
scroll to position [680, 0]
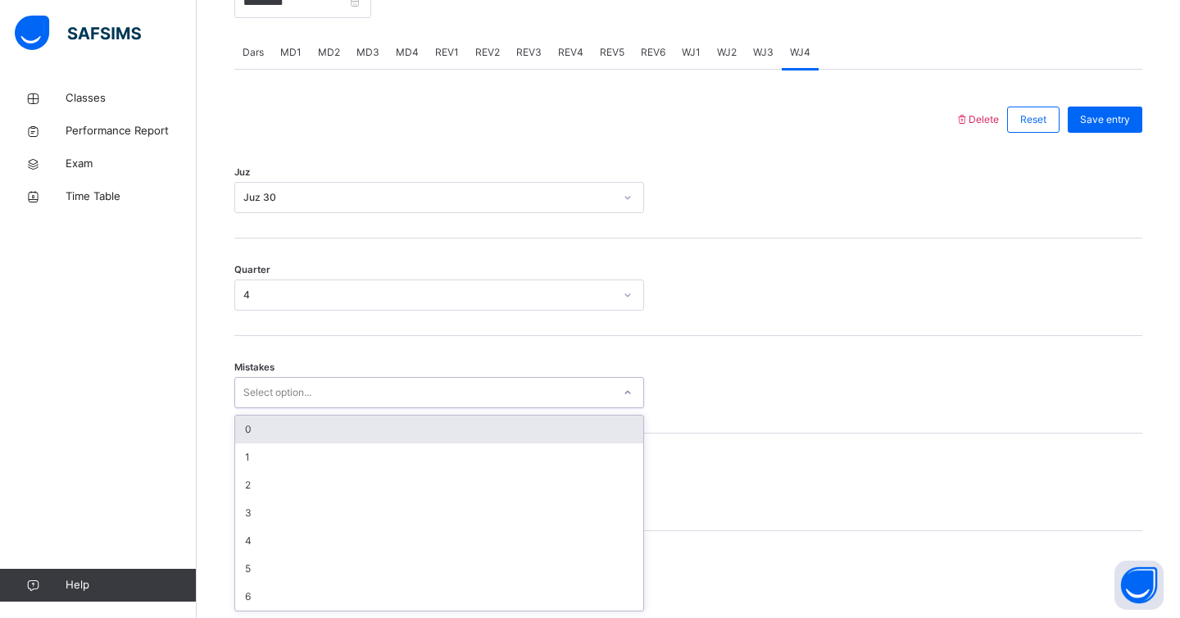
click at [270, 433] on div "0" at bounding box center [439, 430] width 408 height 28
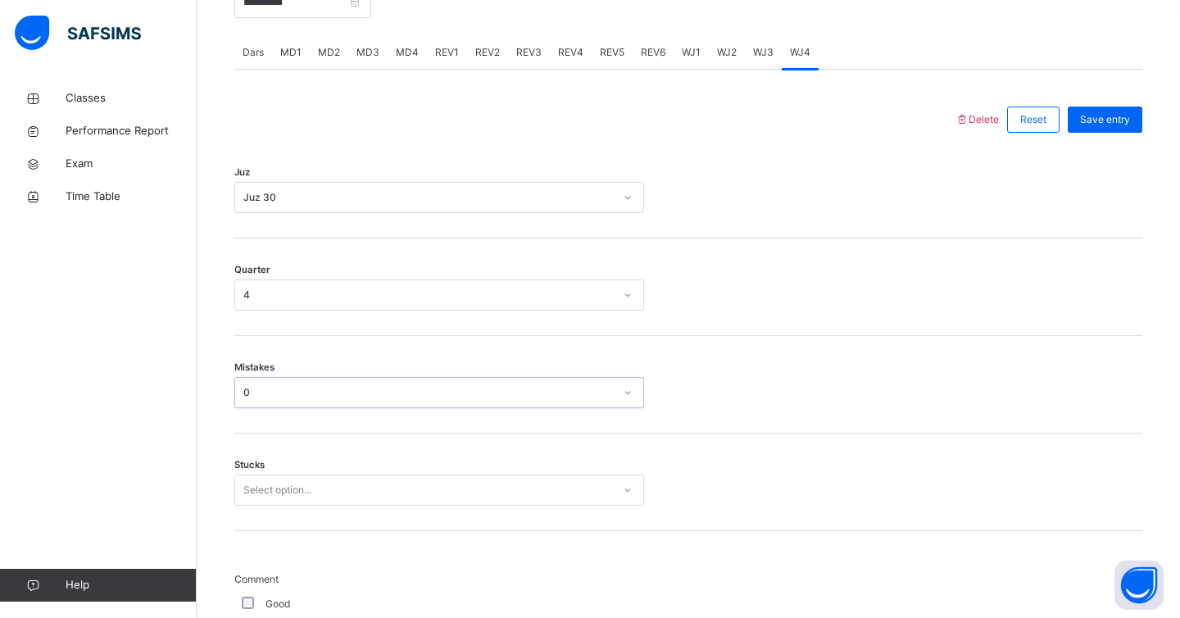
click at [258, 504] on div "Select option..." at bounding box center [439, 490] width 410 height 31
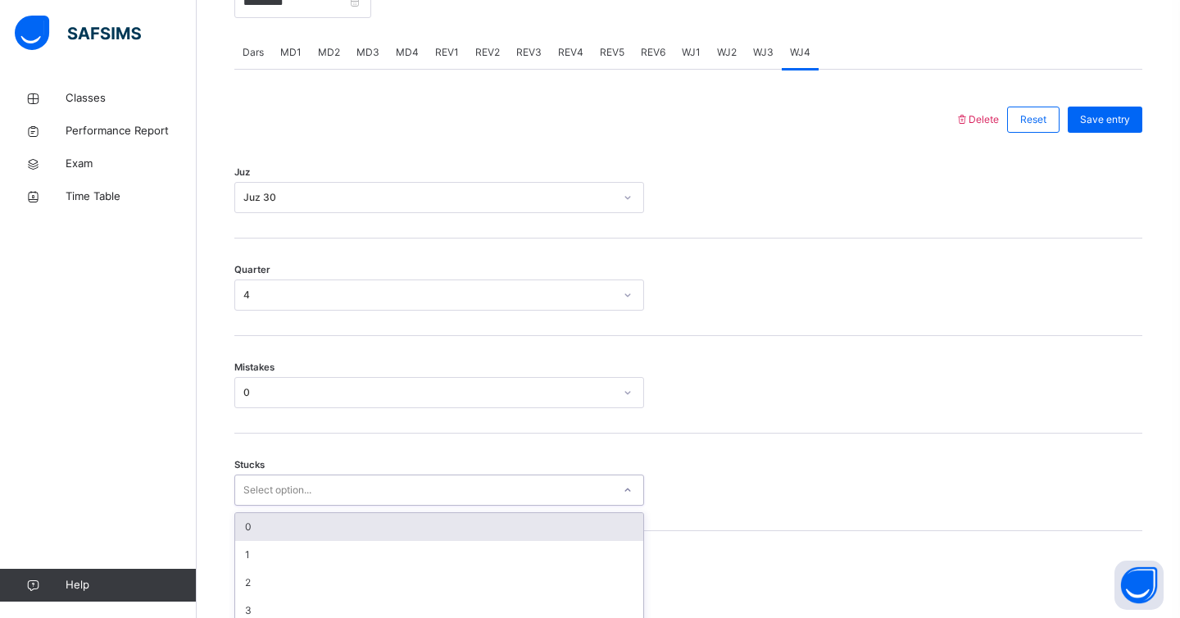
scroll to position [750, 0]
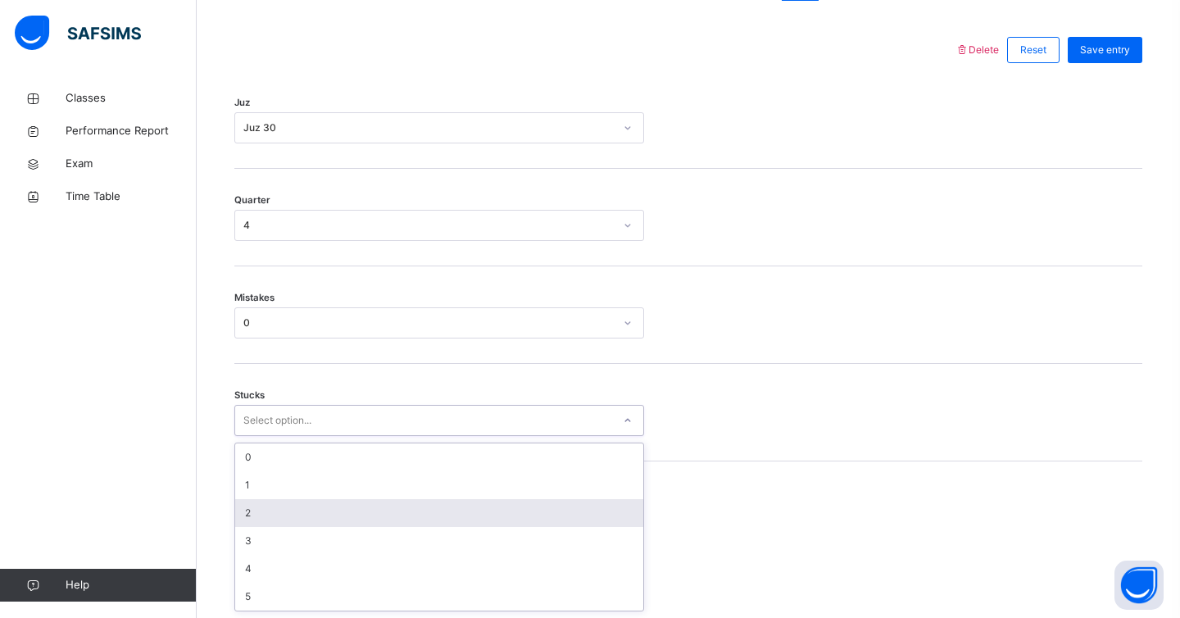
click at [254, 518] on div "2" at bounding box center [439, 513] width 408 height 28
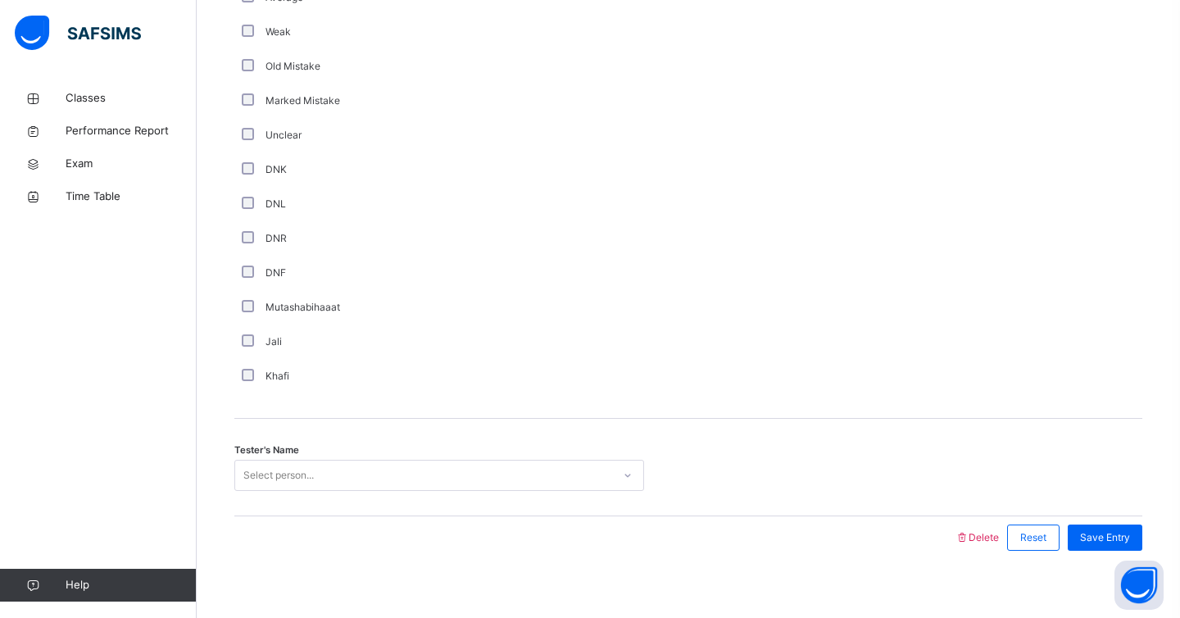
scroll to position [1336, 0]
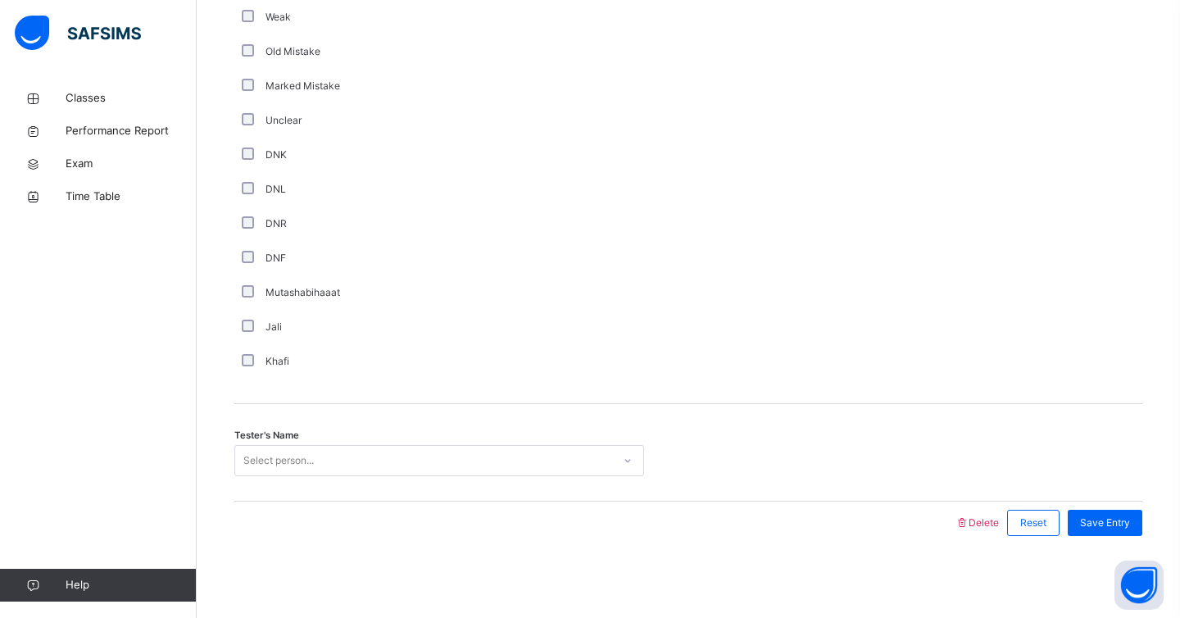
click at [301, 470] on div "Select person..." at bounding box center [278, 460] width 70 height 31
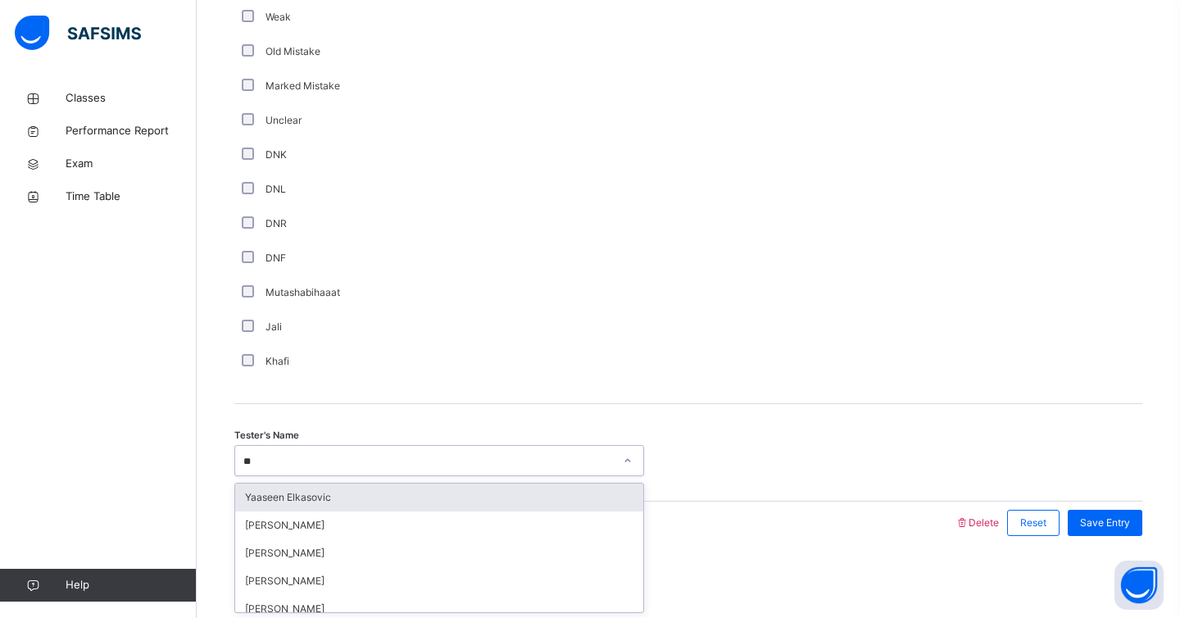
type input "***"
click at [411, 505] on div "[PERSON_NAME]" at bounding box center [439, 498] width 408 height 28
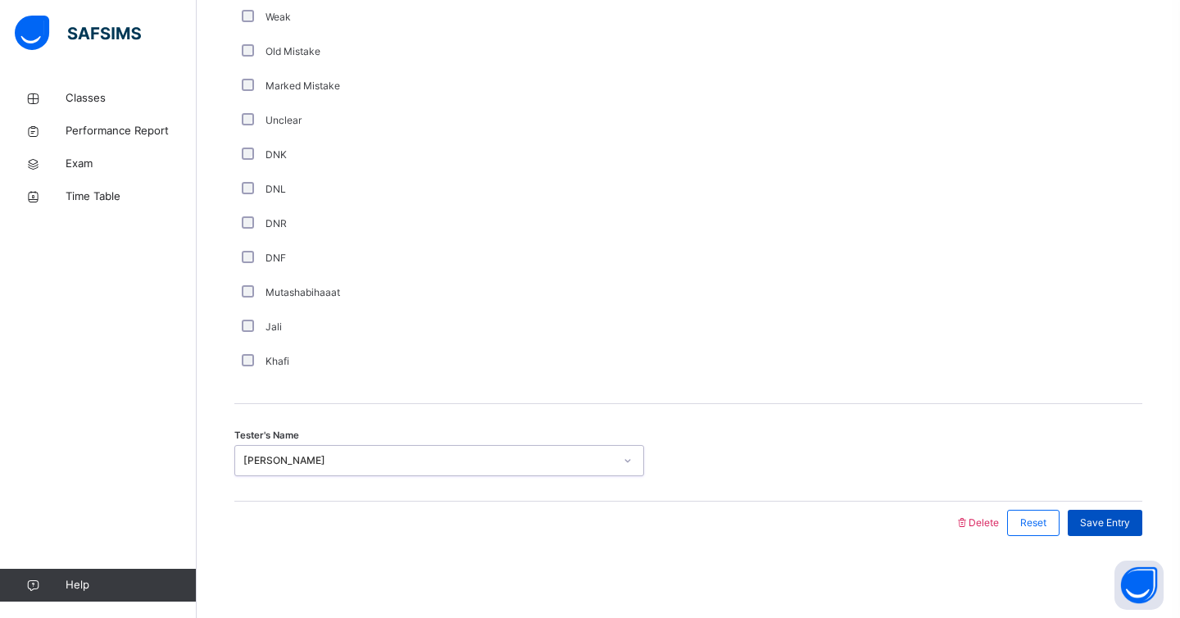
click at [1098, 532] on div "Save Entry" at bounding box center [1105, 523] width 75 height 26
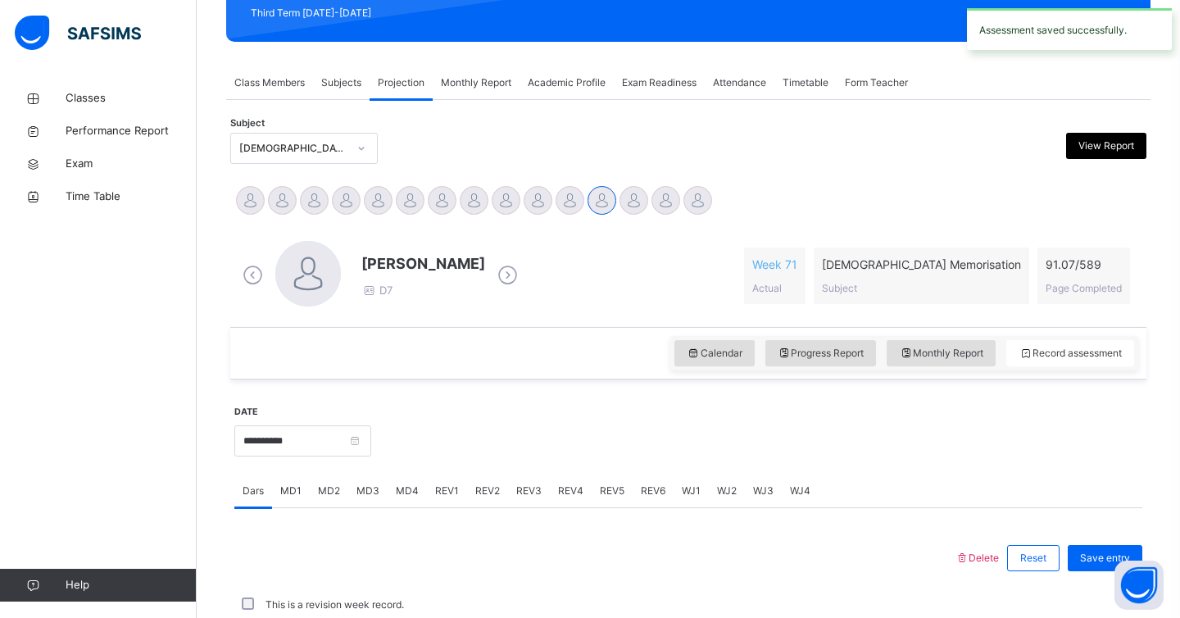
scroll to position [613, 0]
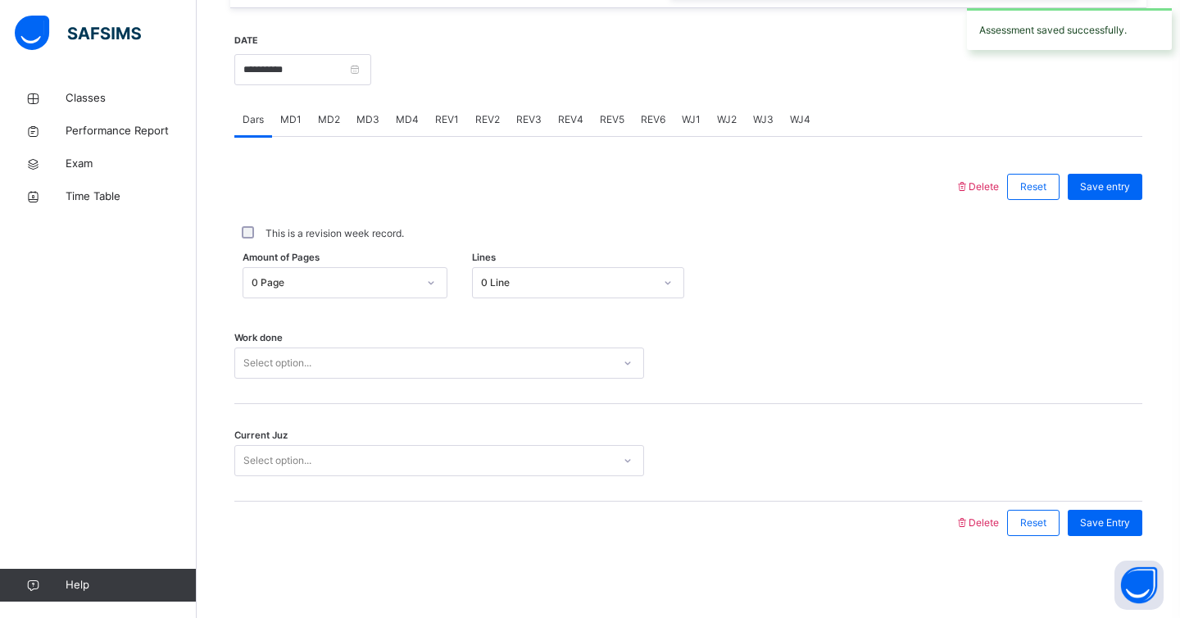
click at [339, 380] on div "Work done Select option..." at bounding box center [688, 356] width 908 height 98
click at [329, 348] on div "Select option..." at bounding box center [439, 363] width 410 height 31
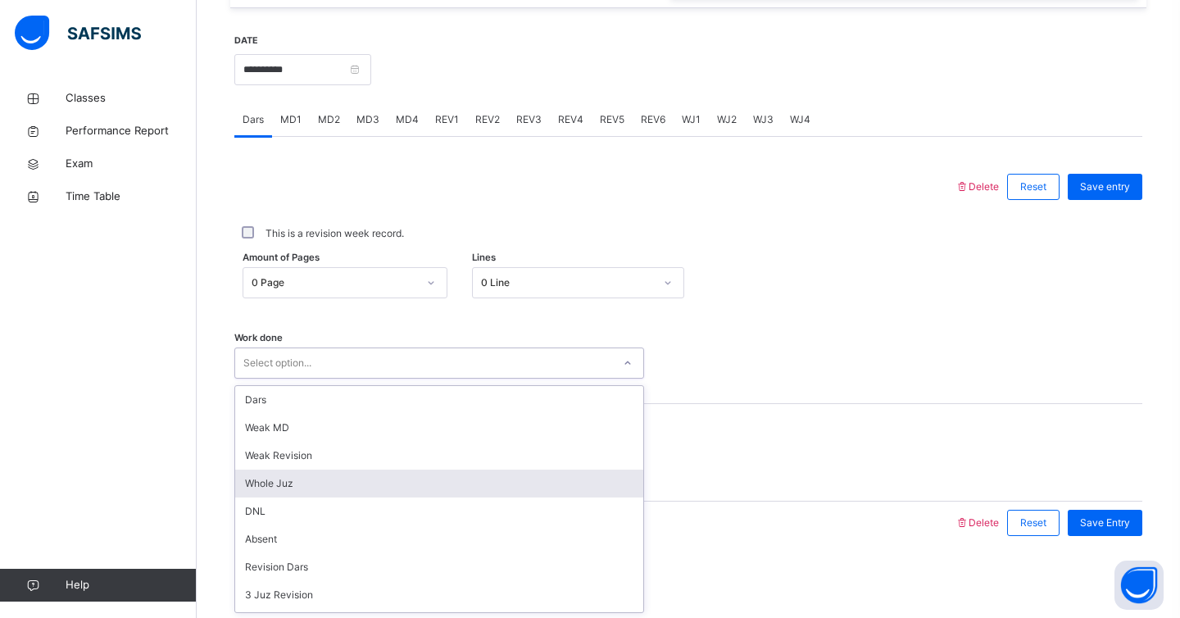
scroll to position [4, 0]
click at [315, 486] on div "Whole Juz" at bounding box center [439, 480] width 408 height 28
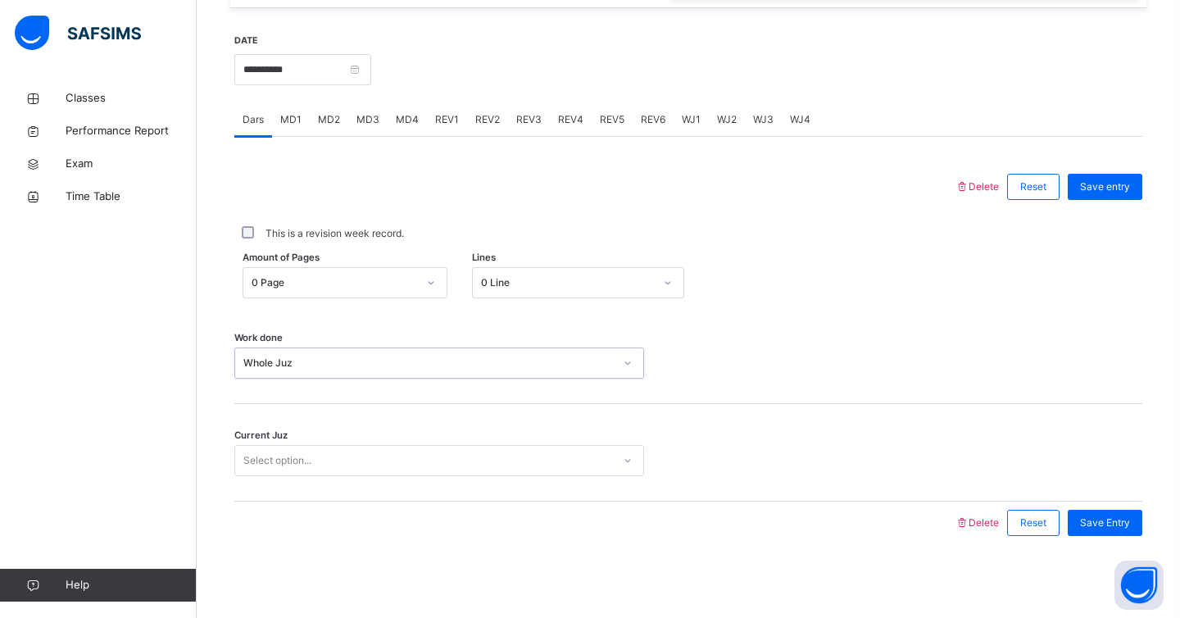
click at [319, 464] on div "Select option..." at bounding box center [423, 460] width 377 height 25
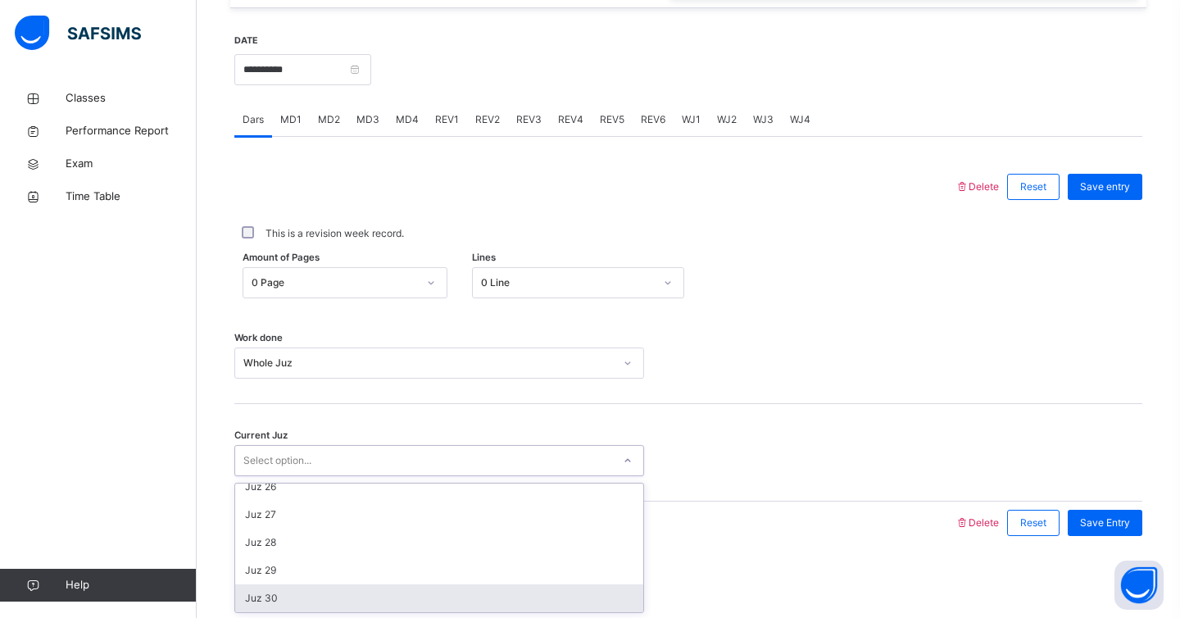
click at [296, 600] on div "Juz 30" at bounding box center [439, 598] width 408 height 28
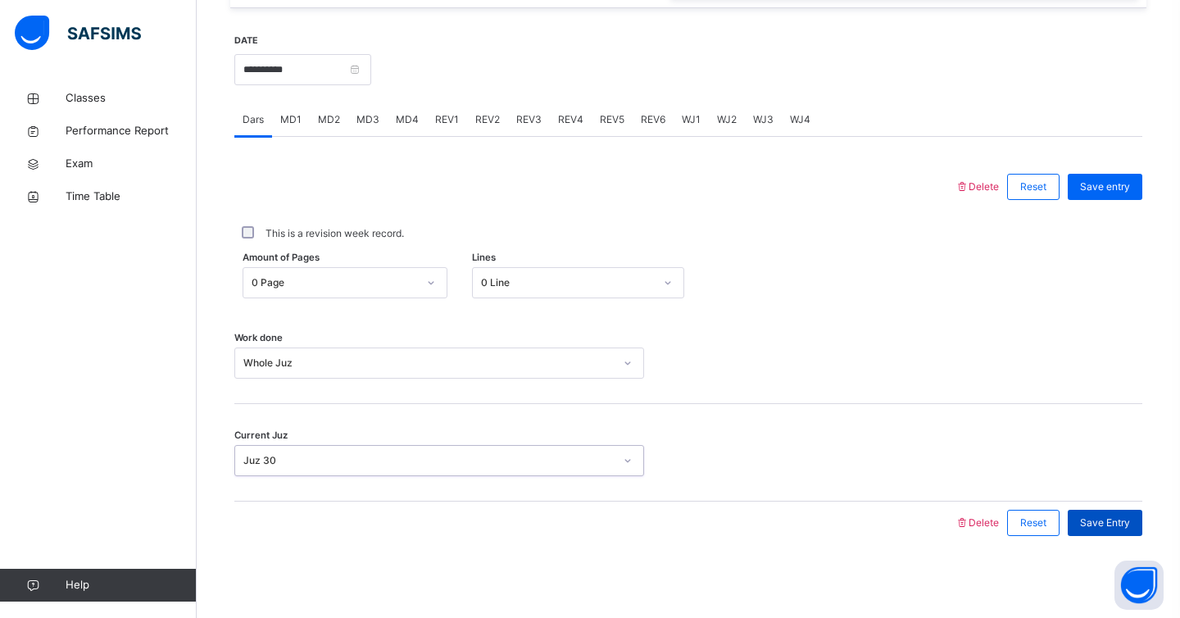
click at [1095, 527] on span "Save Entry" at bounding box center [1105, 523] width 50 height 15
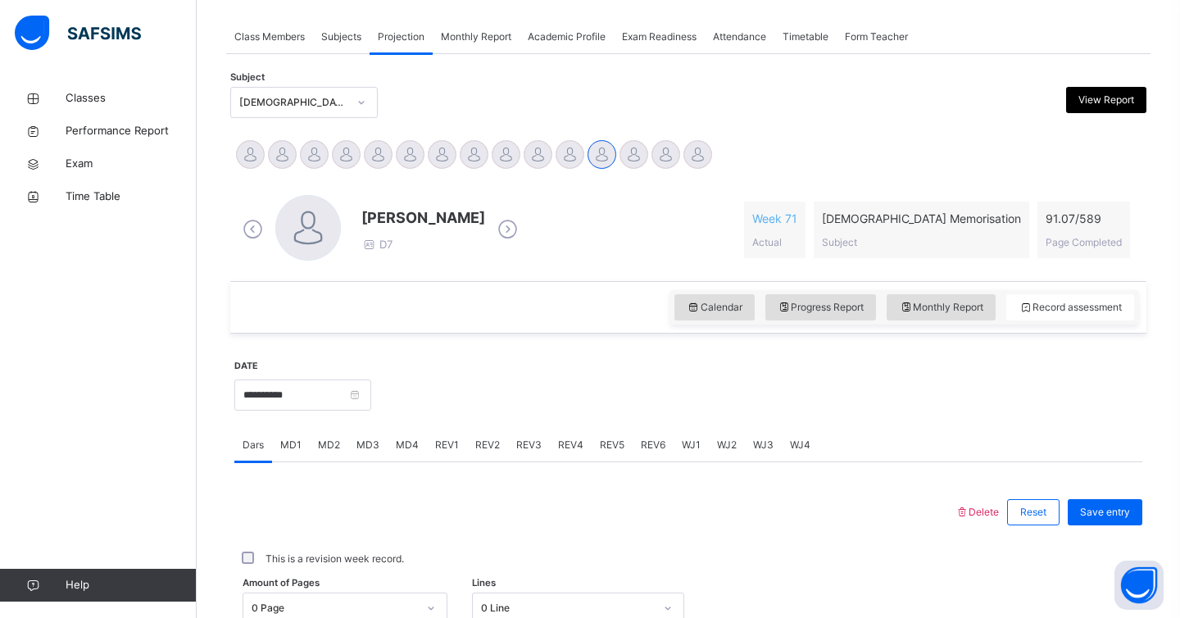
scroll to position [285, 0]
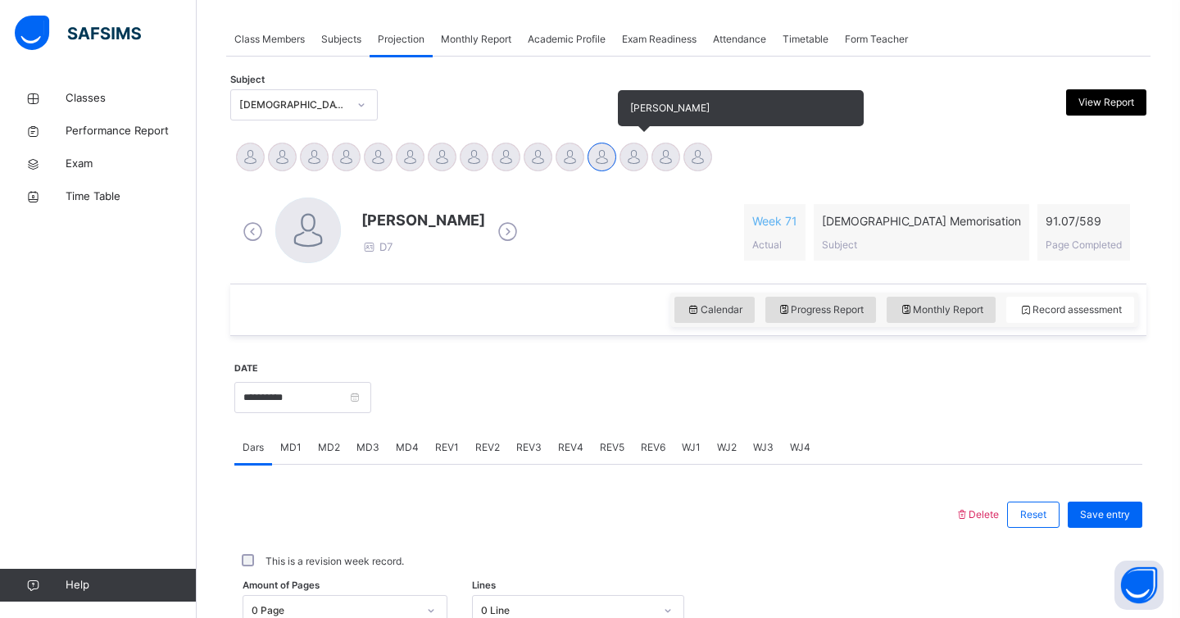
click at [644, 151] on div at bounding box center [634, 157] width 29 height 29
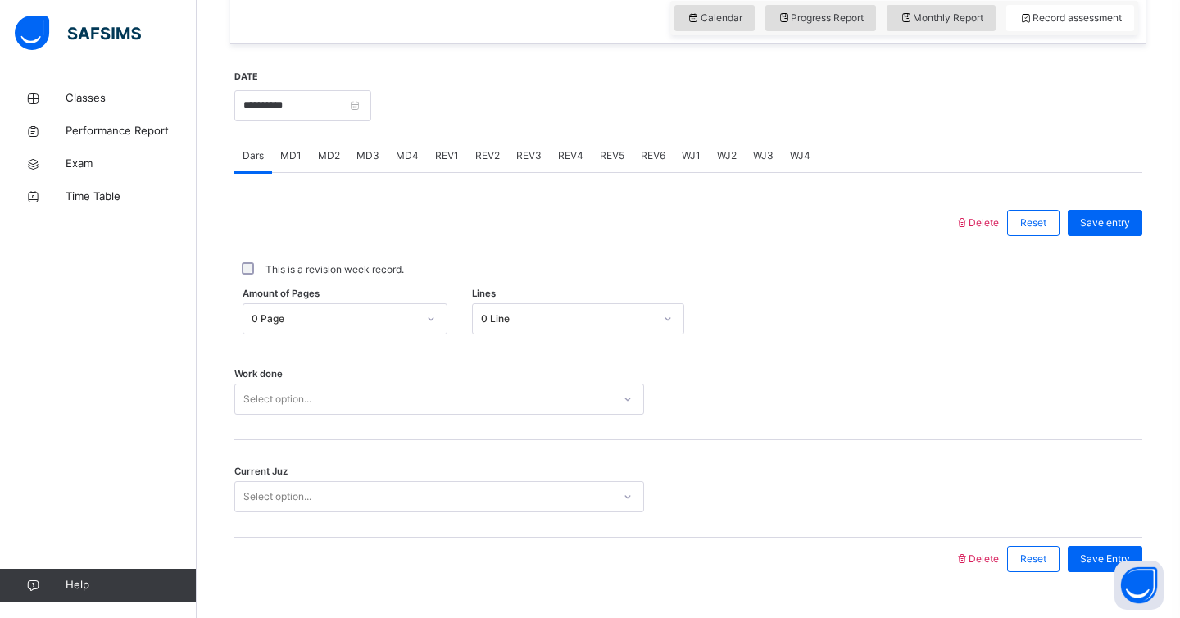
scroll to position [580, 0]
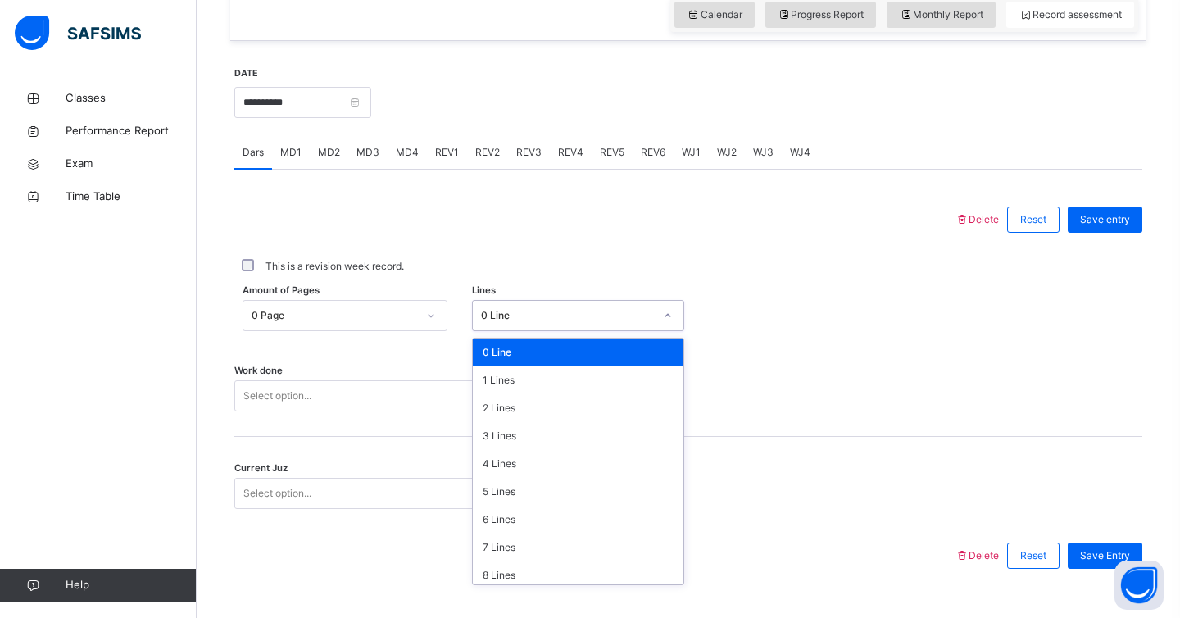
click at [524, 307] on div "0 Line" at bounding box center [563, 315] width 180 height 25
click at [530, 502] on div "5 Lines" at bounding box center [578, 492] width 211 height 28
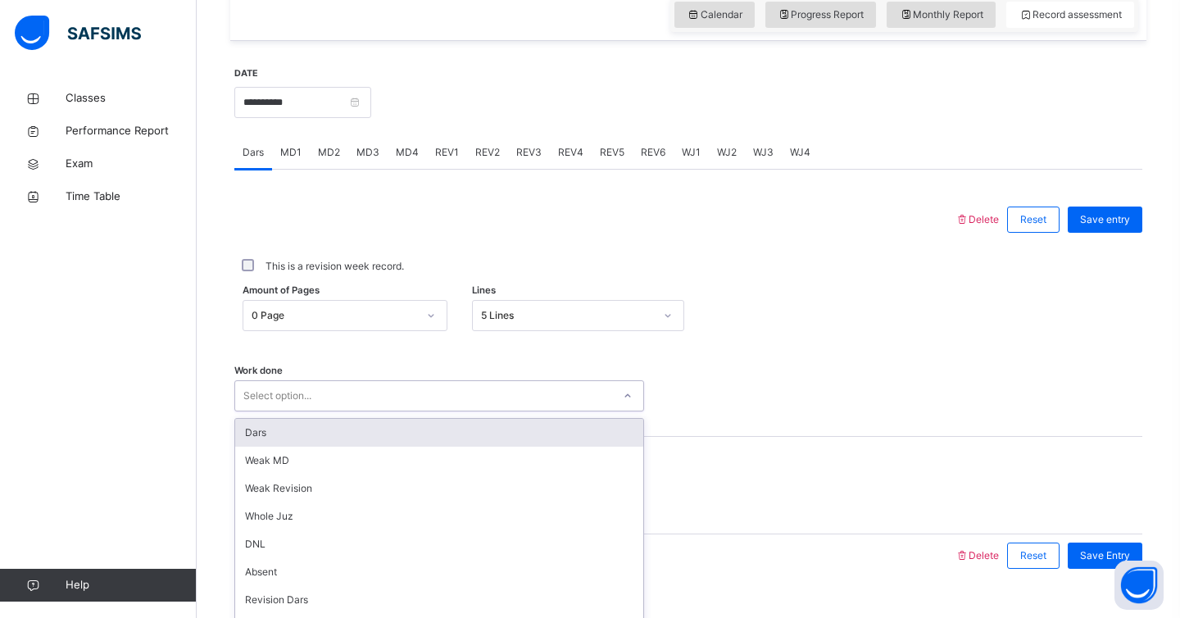
scroll to position [613, 0]
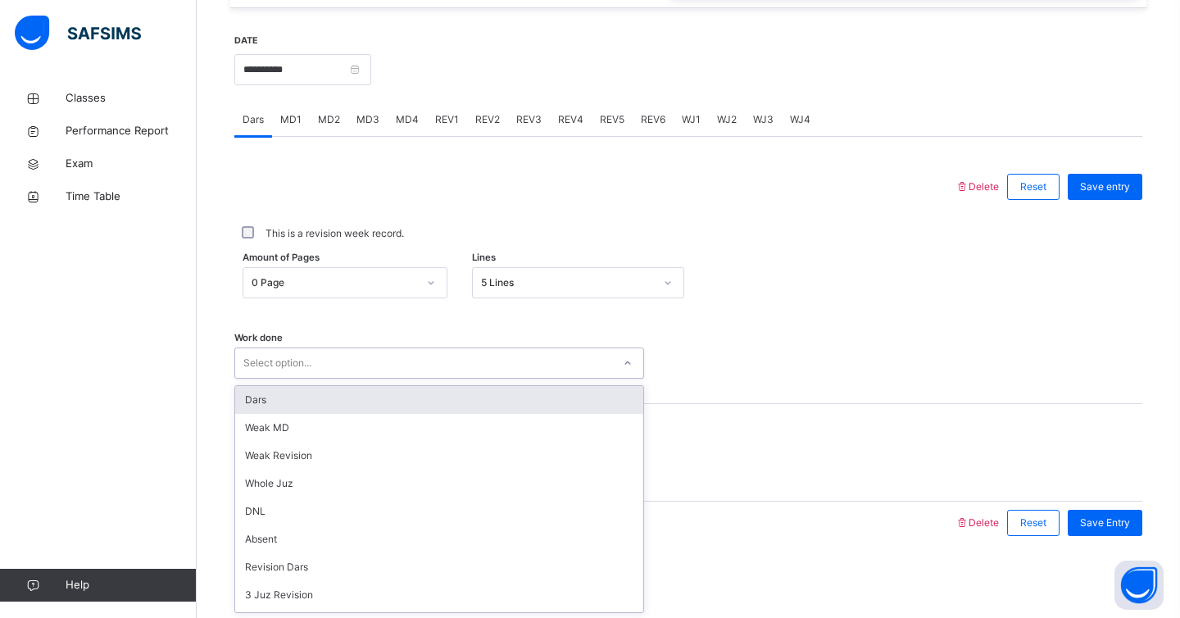
click at [382, 379] on div "option Dars focused, 1 of 14. 14 results available. Use Up and Down to choose o…" at bounding box center [439, 363] width 410 height 31
click at [375, 407] on div "Dars" at bounding box center [439, 400] width 408 height 28
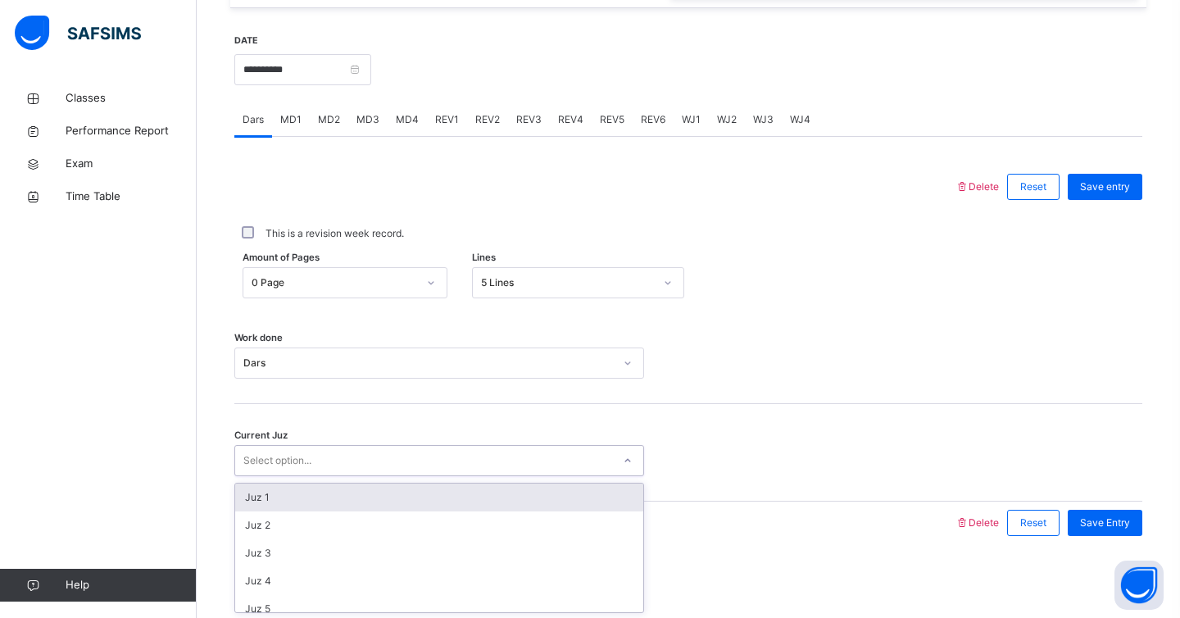
click at [389, 465] on div "Select option..." at bounding box center [423, 460] width 377 height 25
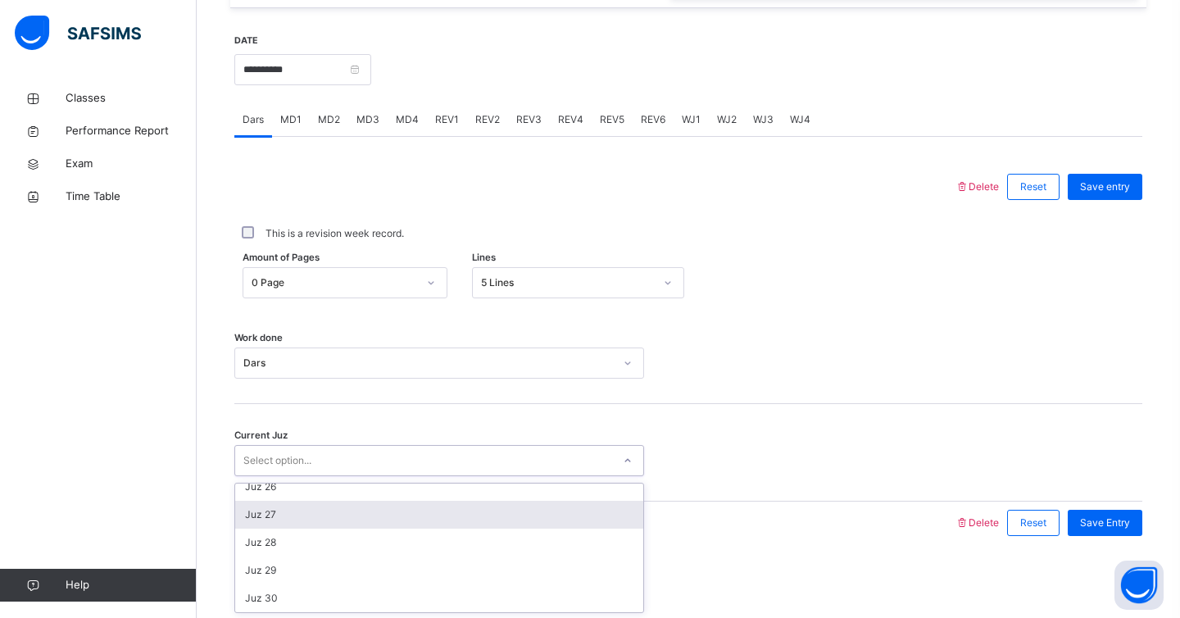
click at [271, 520] on div "Juz 27" at bounding box center [439, 515] width 408 height 28
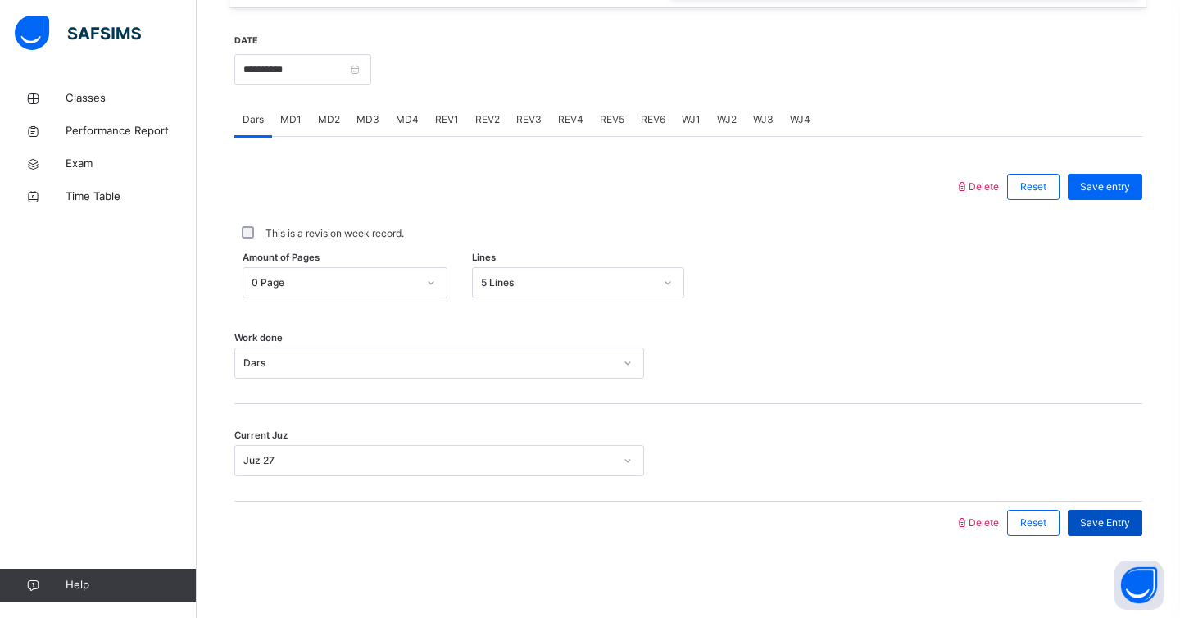
click at [1097, 511] on div "Save Entry" at bounding box center [1105, 523] width 75 height 26
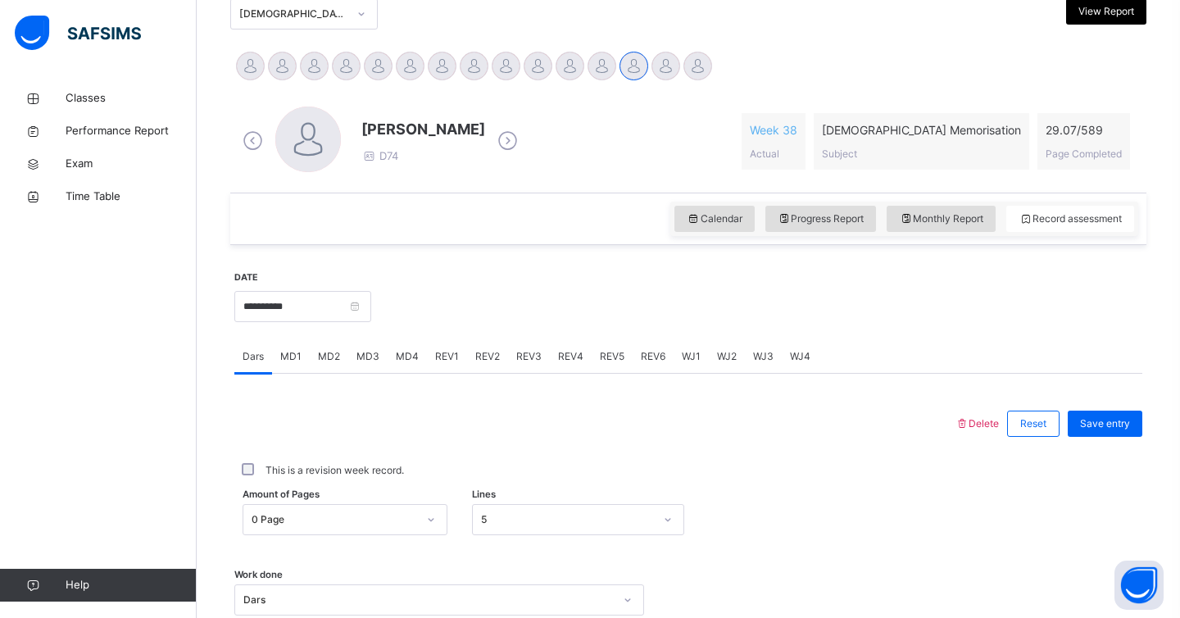
scroll to position [351, 0]
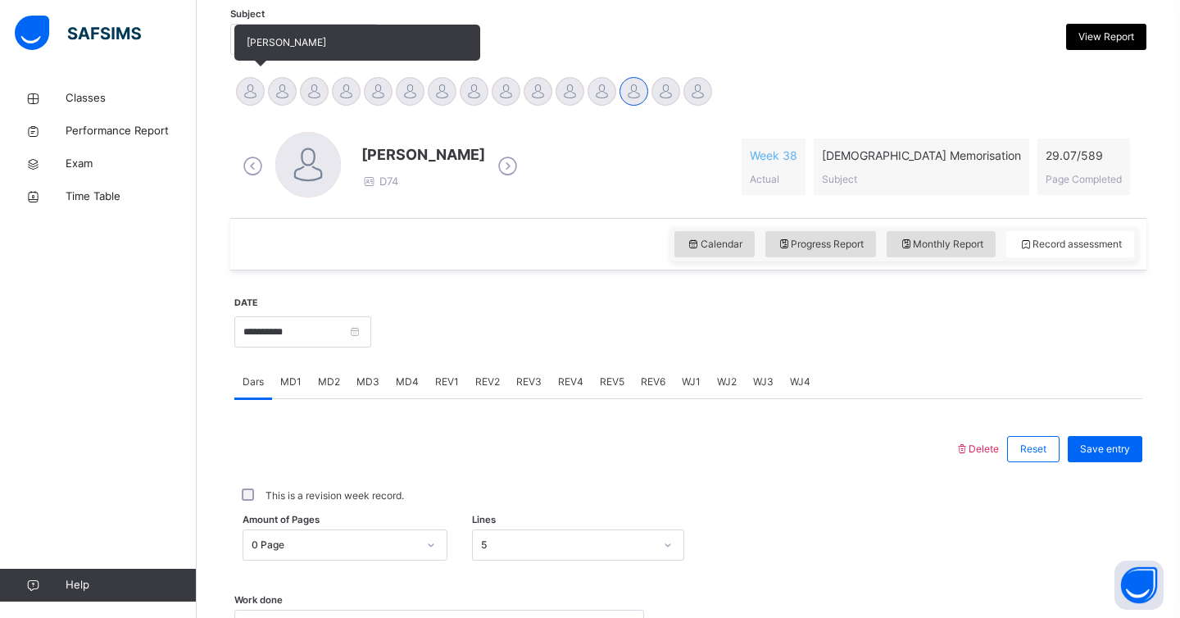
click at [243, 93] on div at bounding box center [250, 91] width 29 height 29
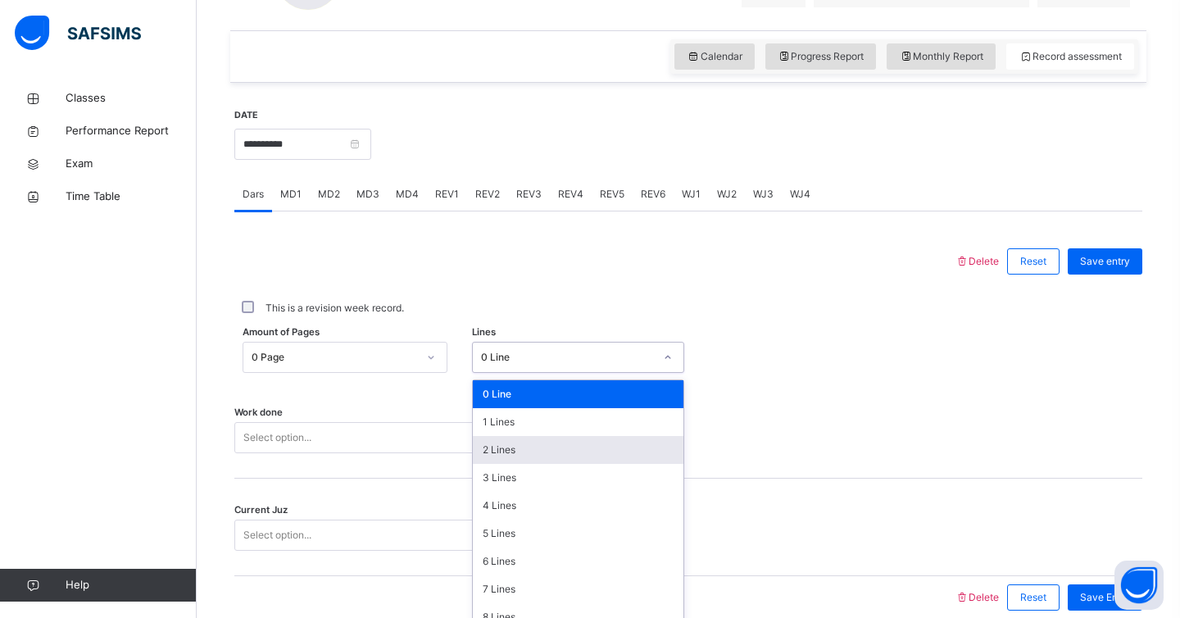
click at [538, 373] on div "option 2 Lines focused, 3 of 16. 16 results available. Use Up and Down to choos…" at bounding box center [578, 357] width 213 height 31
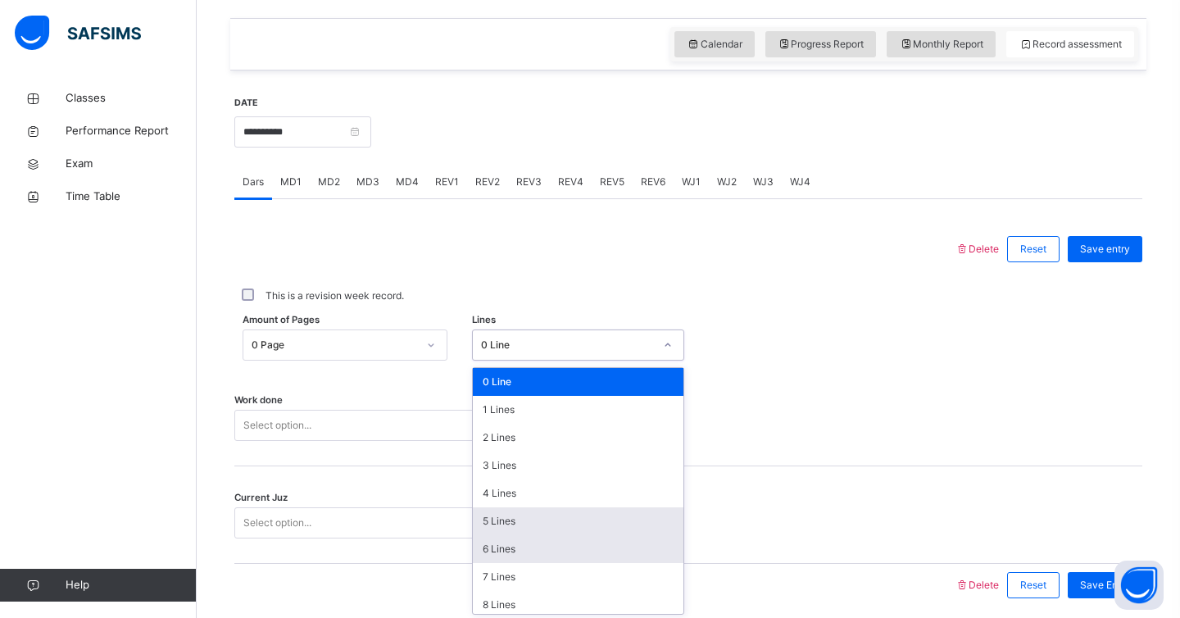
scroll to position [554, 0]
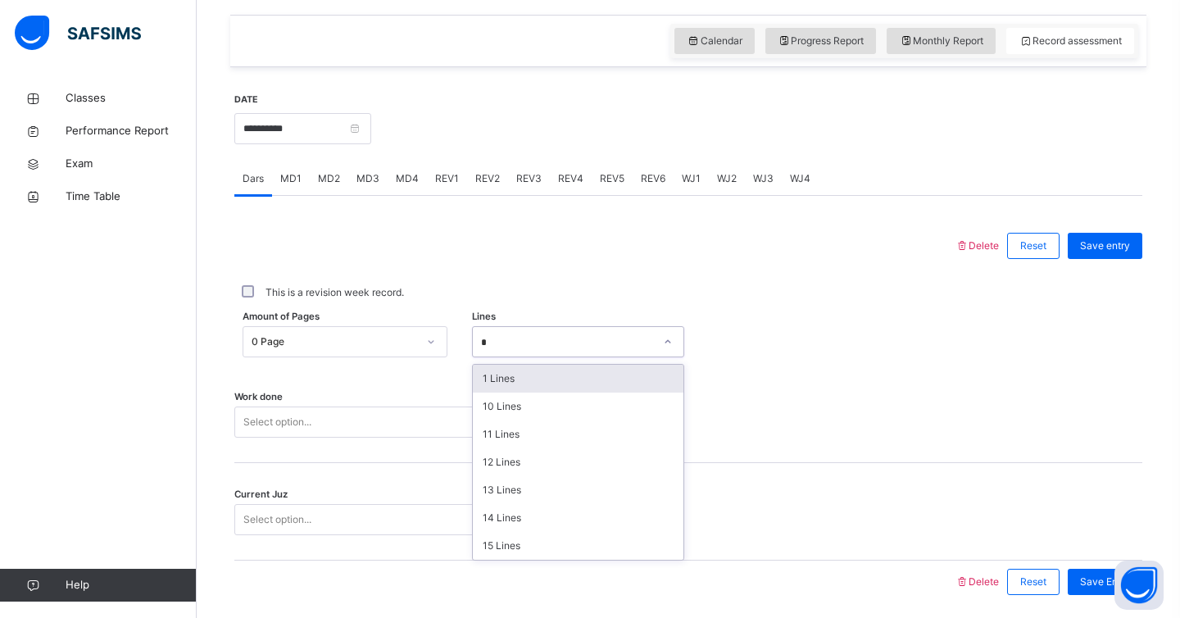
type input "**"
click at [509, 371] on div "13 Lines" at bounding box center [578, 379] width 211 height 28
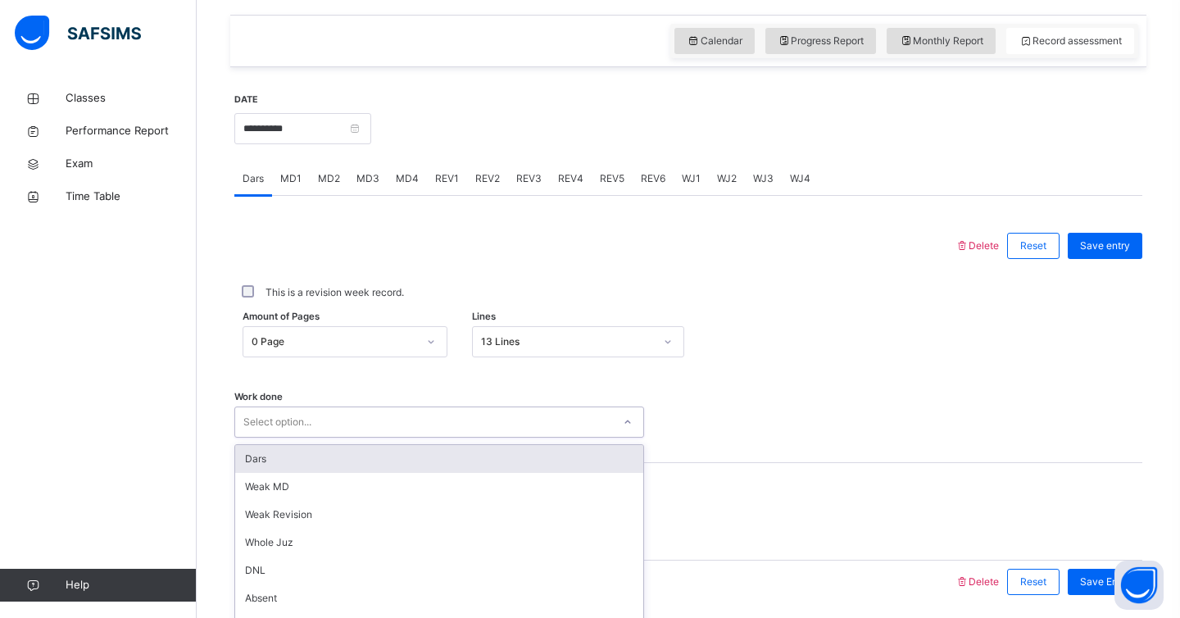
scroll to position [613, 0]
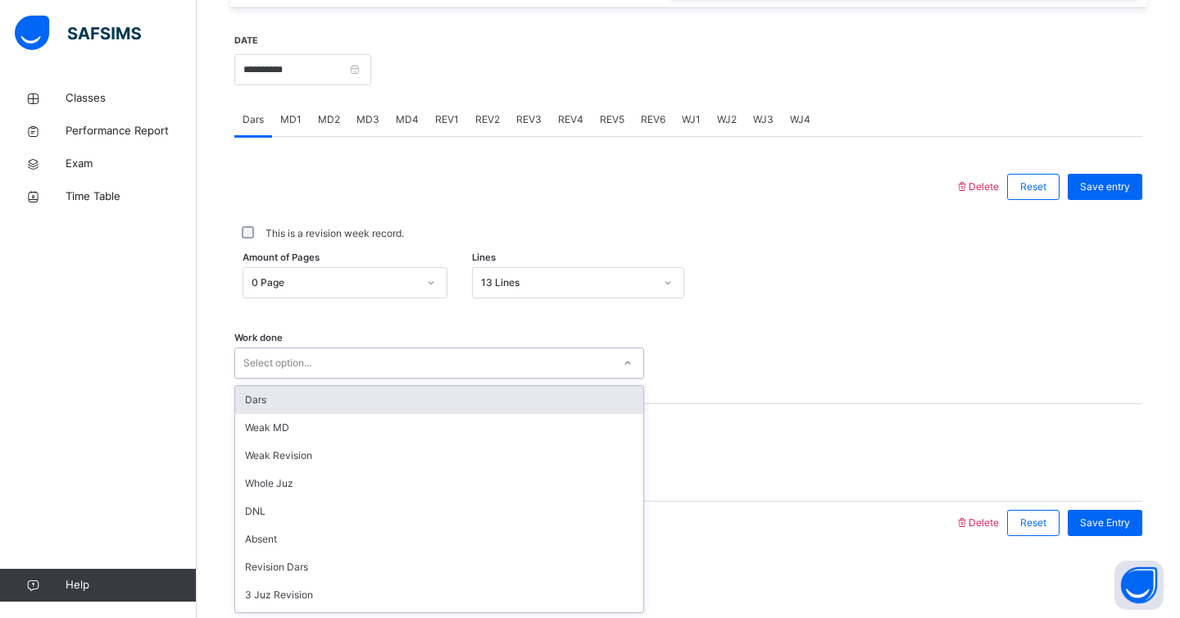
click at [425, 379] on div "option Dars focused, 1 of 14. 14 results available. Use Up and Down to choose o…" at bounding box center [439, 363] width 410 height 31
click at [356, 398] on div "Dars" at bounding box center [439, 400] width 408 height 28
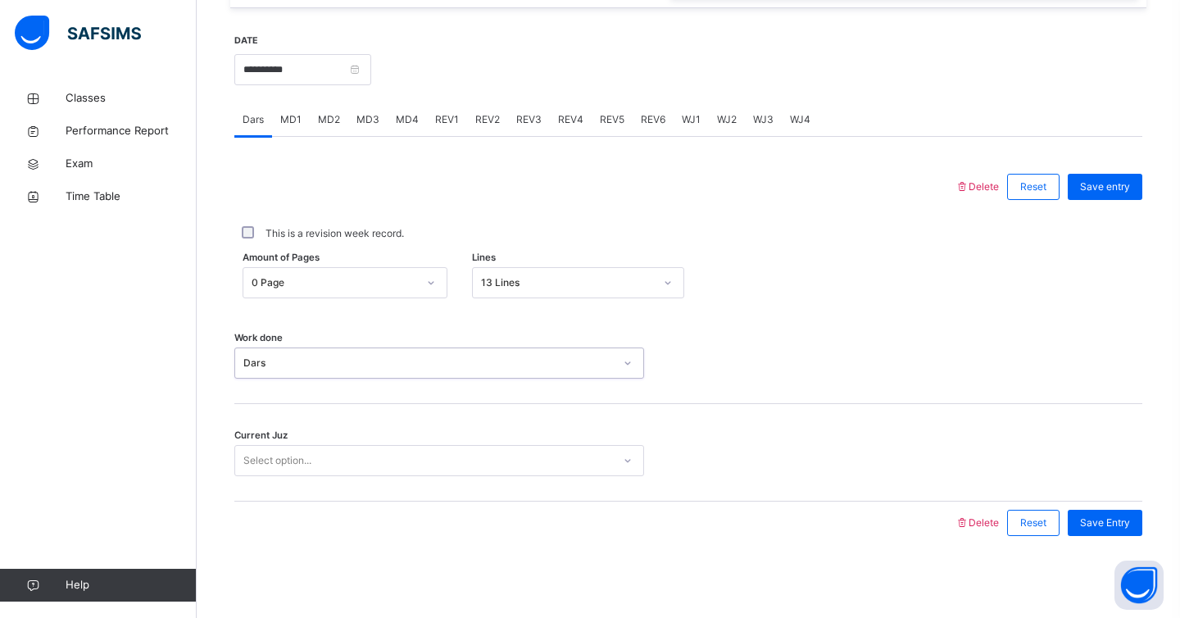
click at [329, 456] on div "Select option..." at bounding box center [423, 460] width 377 height 25
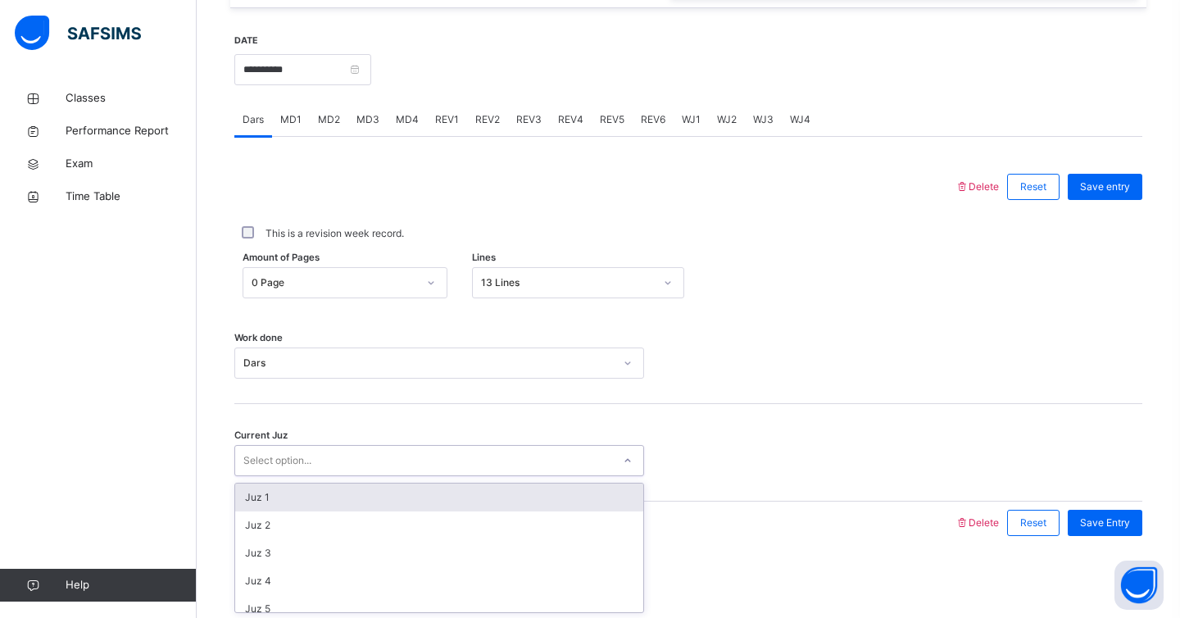
click at [343, 499] on div "Juz 1" at bounding box center [439, 498] width 408 height 28
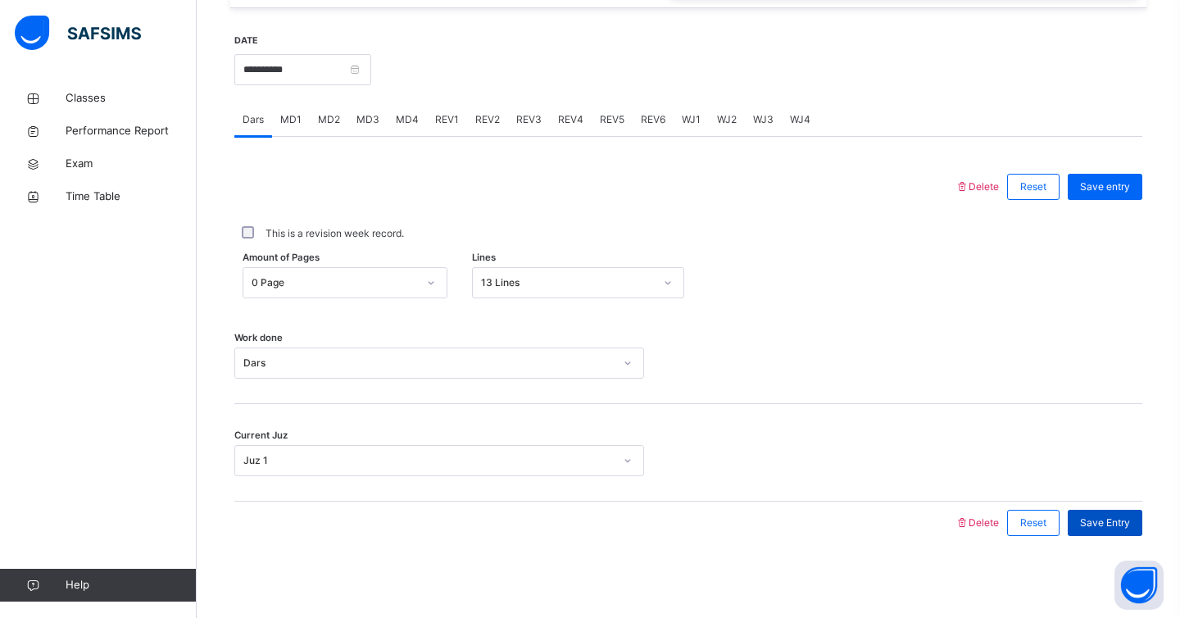
click at [1126, 525] on span "Save Entry" at bounding box center [1105, 523] width 50 height 15
